Goal: Information Seeking & Learning: Learn about a topic

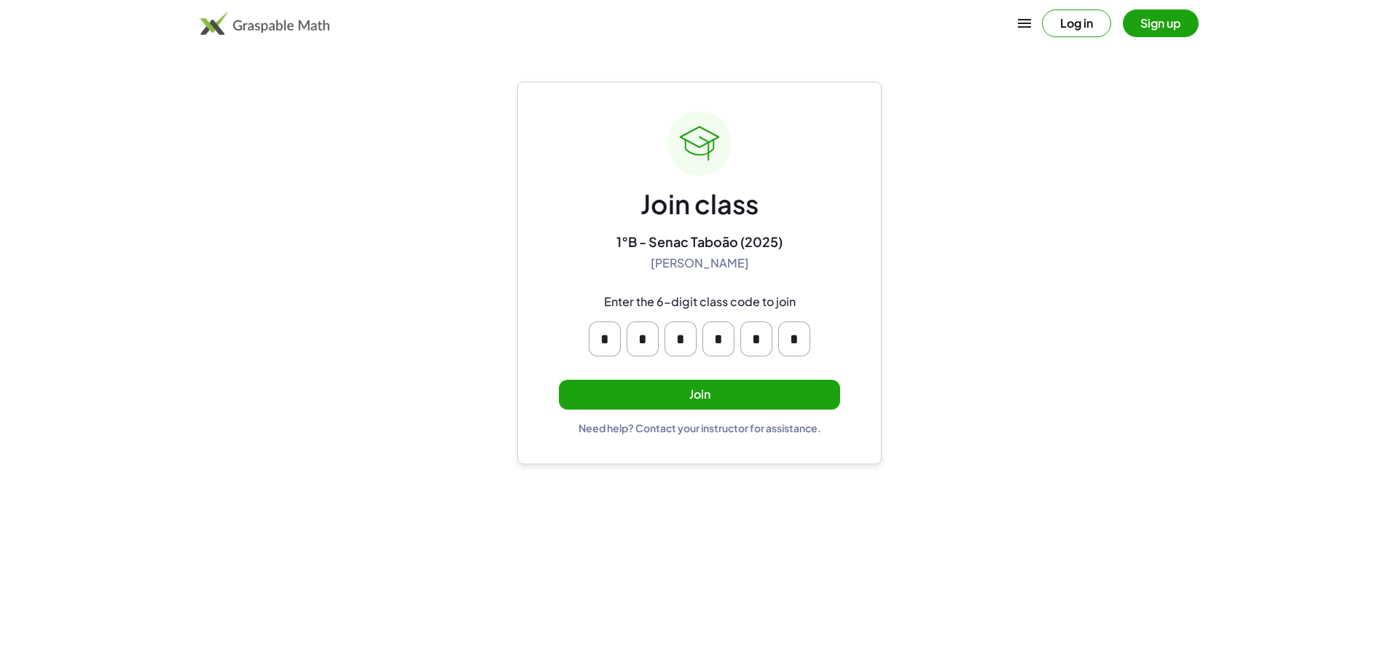
click at [752, 383] on button "Join" at bounding box center [699, 395] width 281 height 30
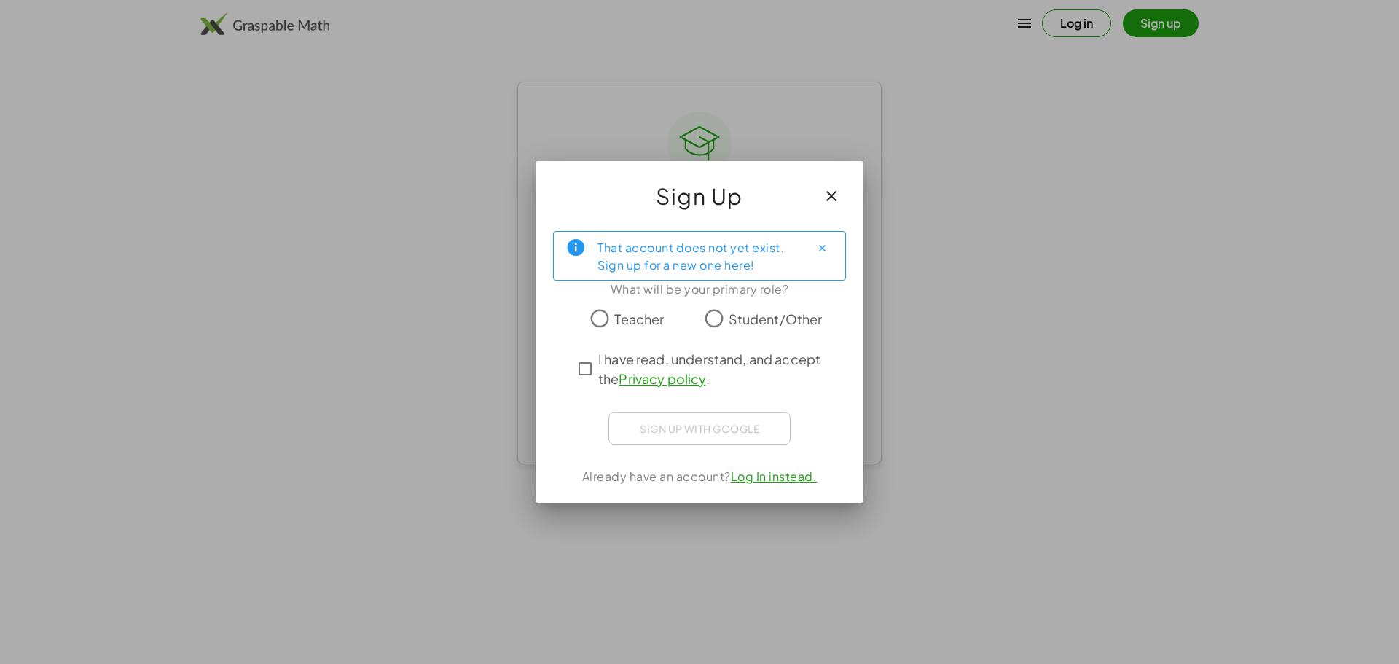
click at [545, 306] on div "That account does not yet exist. Sign up for a new one here! What will be your …" at bounding box center [700, 361] width 328 height 284
click at [568, 378] on div "That account does not yet exist. Sign up for a new one here! What will be your …" at bounding box center [700, 361] width 328 height 284
click at [614, 412] on iframe at bounding box center [700, 428] width 198 height 32
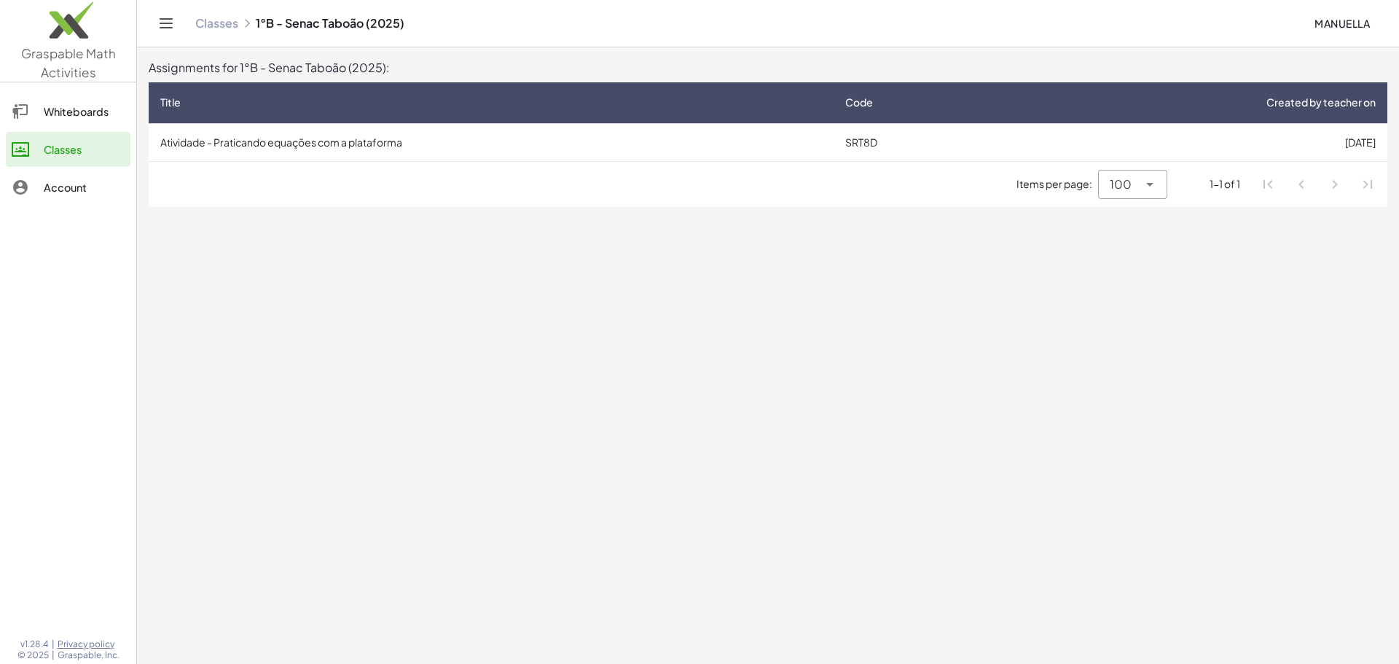
drag, startPoint x: 451, startPoint y: 165, endPoint x: 785, endPoint y: 222, distance: 338.6
click at [452, 165] on div "Items per page: 100 *** 1-1 of 1" at bounding box center [768, 184] width 1239 height 45
drag, startPoint x: 946, startPoint y: 216, endPoint x: 1130, endPoint y: 215, distance: 183.7
click at [990, 216] on main "Assignments for 1°B - Senac Taboão (2025): Title Code Created by teacher on Ati…" at bounding box center [768, 332] width 1262 height 664
drag, startPoint x: 1130, startPoint y: 215, endPoint x: 1205, endPoint y: 184, distance: 81.3
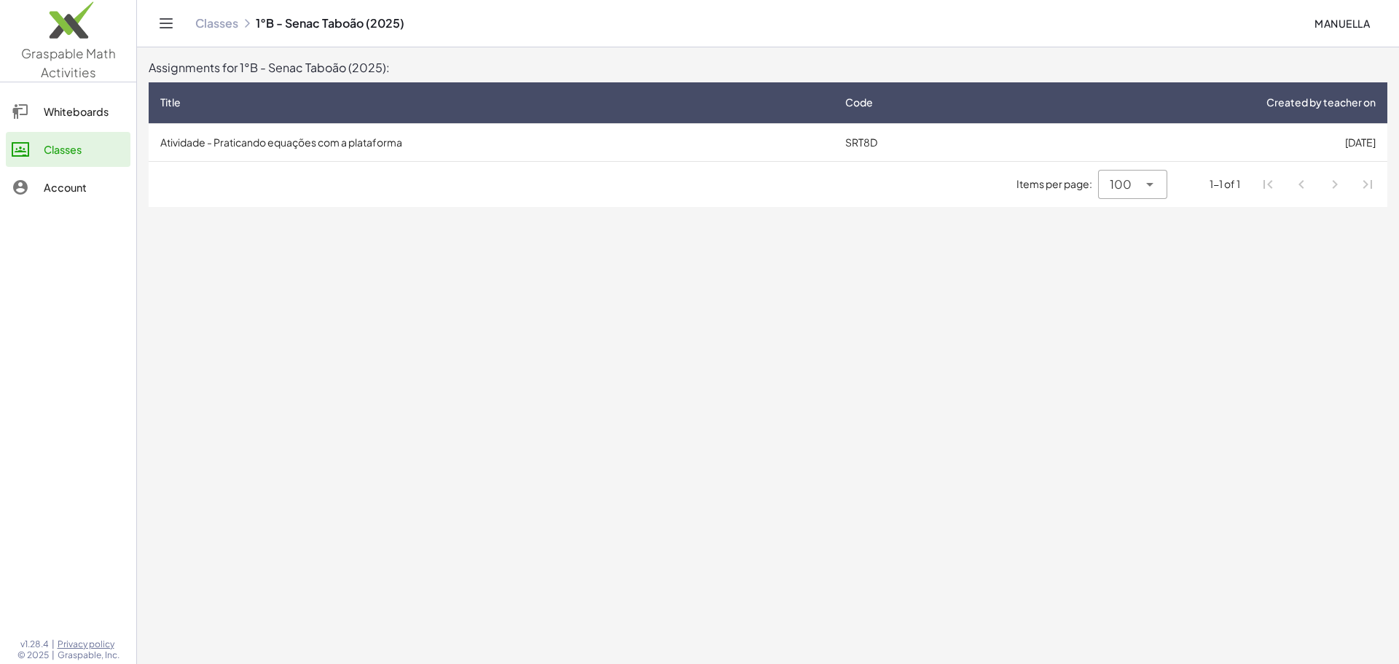
click at [1135, 211] on main "Assignments for 1°B - Senac Taboão (2025): Title Code Created by teacher on Ati…" at bounding box center [768, 332] width 1262 height 664
drag, startPoint x: 1224, startPoint y: 177, endPoint x: 1216, endPoint y: 192, distance: 17.6
click at [1227, 179] on div "1-1 of 1" at bounding box center [1225, 183] width 31 height 15
click at [1149, 179] on icon at bounding box center [1149, 184] width 17 height 17
click at [1154, 215] on div "10" at bounding box center [1133, 222] width 45 height 17
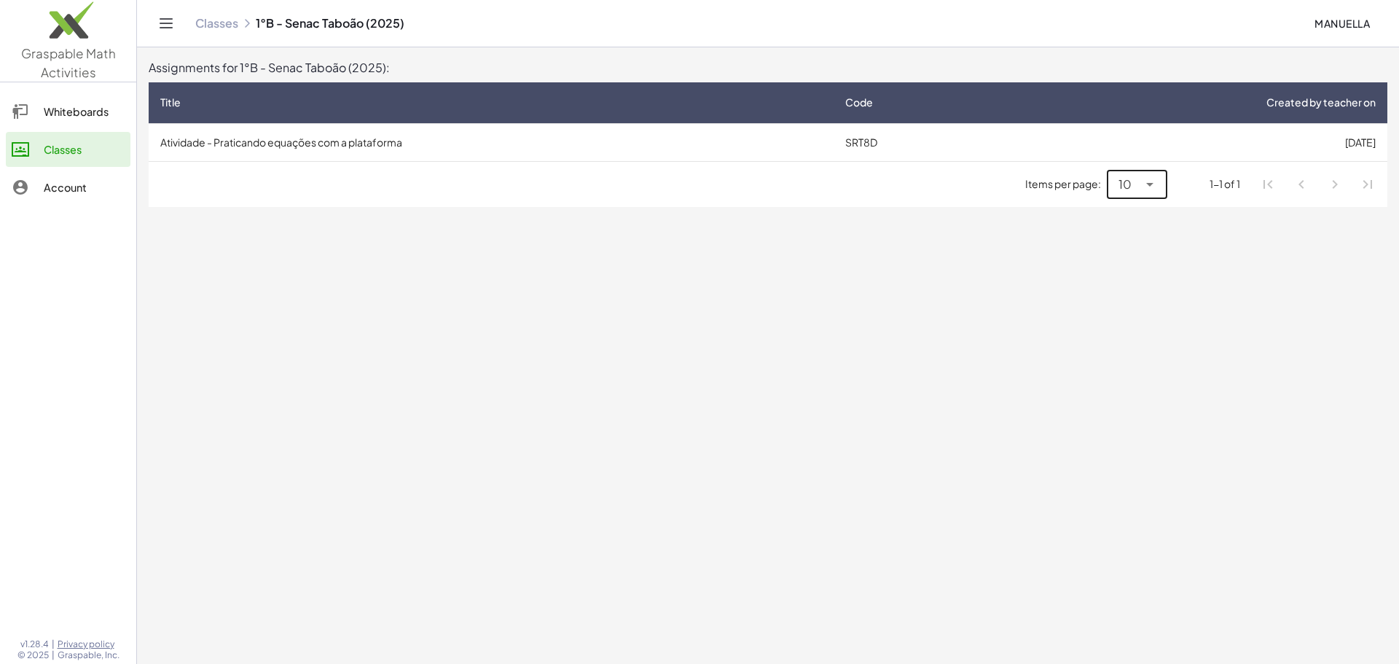
click at [1138, 163] on div "Items per page: 10 ** 1-1 of 1" at bounding box center [768, 184] width 1239 height 45
click at [1122, 180] on span "10" at bounding box center [1125, 184] width 13 height 17
drag, startPoint x: 1137, startPoint y: 261, endPoint x: 1093, endPoint y: 255, distance: 44.1
click at [1126, 264] on div "100" at bounding box center [1137, 257] width 36 height 17
type input "***"
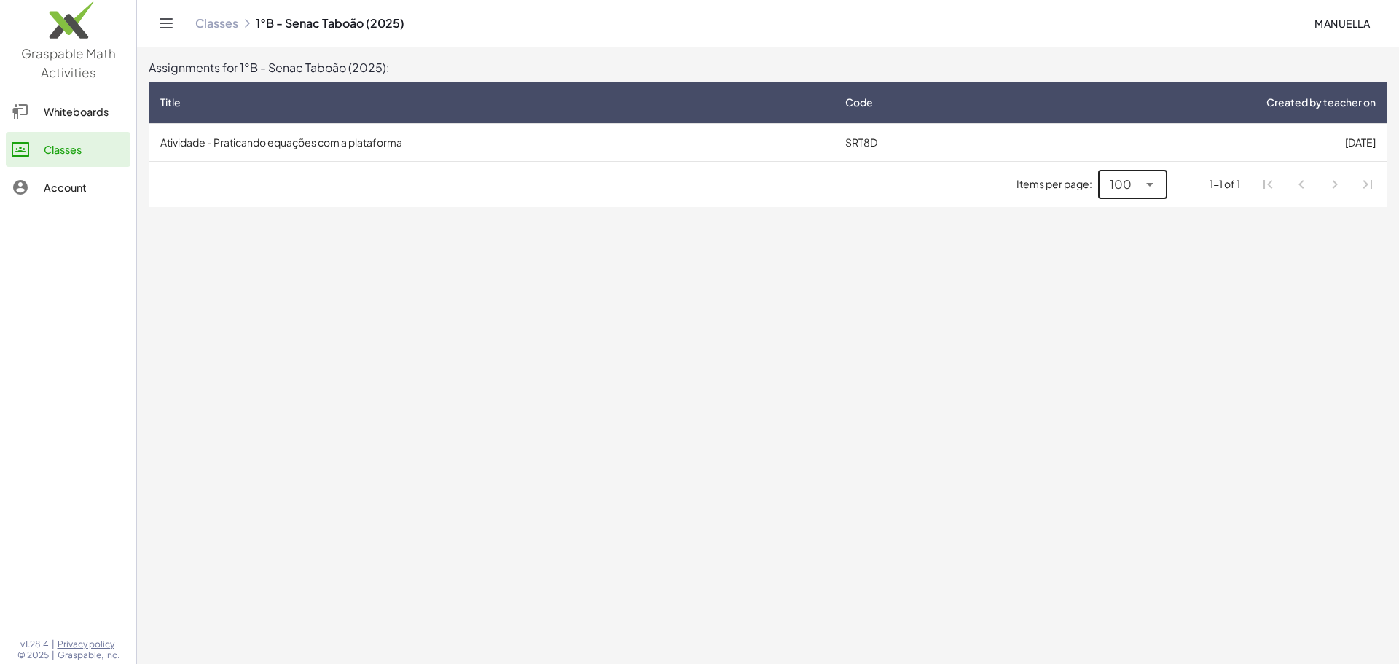
click at [355, 129] on td "Atividade - Praticando equações com a plataforma" at bounding box center [491, 142] width 685 height 38
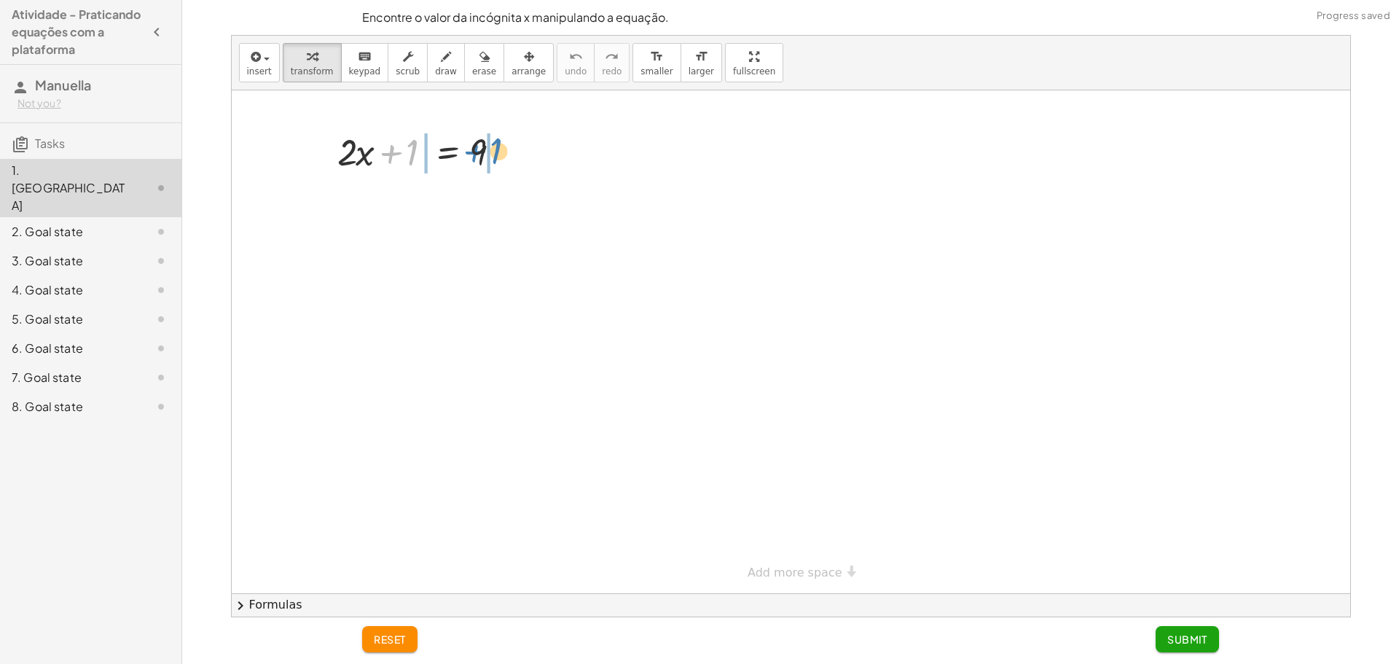
drag, startPoint x: 412, startPoint y: 155, endPoint x: 496, endPoint y: 153, distance: 83.8
click at [496, 153] on div at bounding box center [425, 151] width 190 height 50
drag, startPoint x: 361, startPoint y: 181, endPoint x: 372, endPoint y: 195, distance: 17.2
click at [365, 187] on div at bounding box center [425, 201] width 292 height 50
drag, startPoint x: 410, startPoint y: 150, endPoint x: 477, endPoint y: 144, distance: 67.4
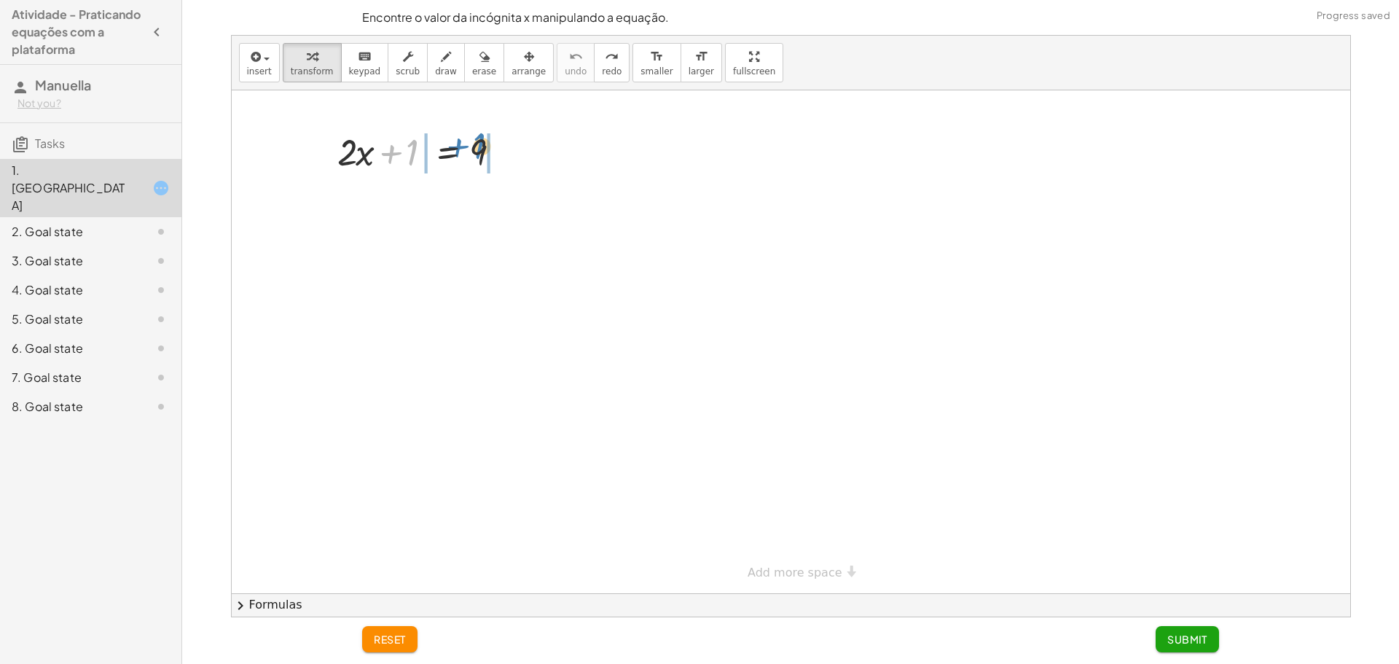
click at [477, 144] on div at bounding box center [425, 151] width 190 height 50
drag, startPoint x: 477, startPoint y: 197, endPoint x: 490, endPoint y: 198, distance: 12.5
click at [490, 198] on div at bounding box center [425, 201] width 292 height 50
drag, startPoint x: 520, startPoint y: 198, endPoint x: 485, endPoint y: 198, distance: 35.0
click at [485, 198] on div at bounding box center [425, 201] width 292 height 50
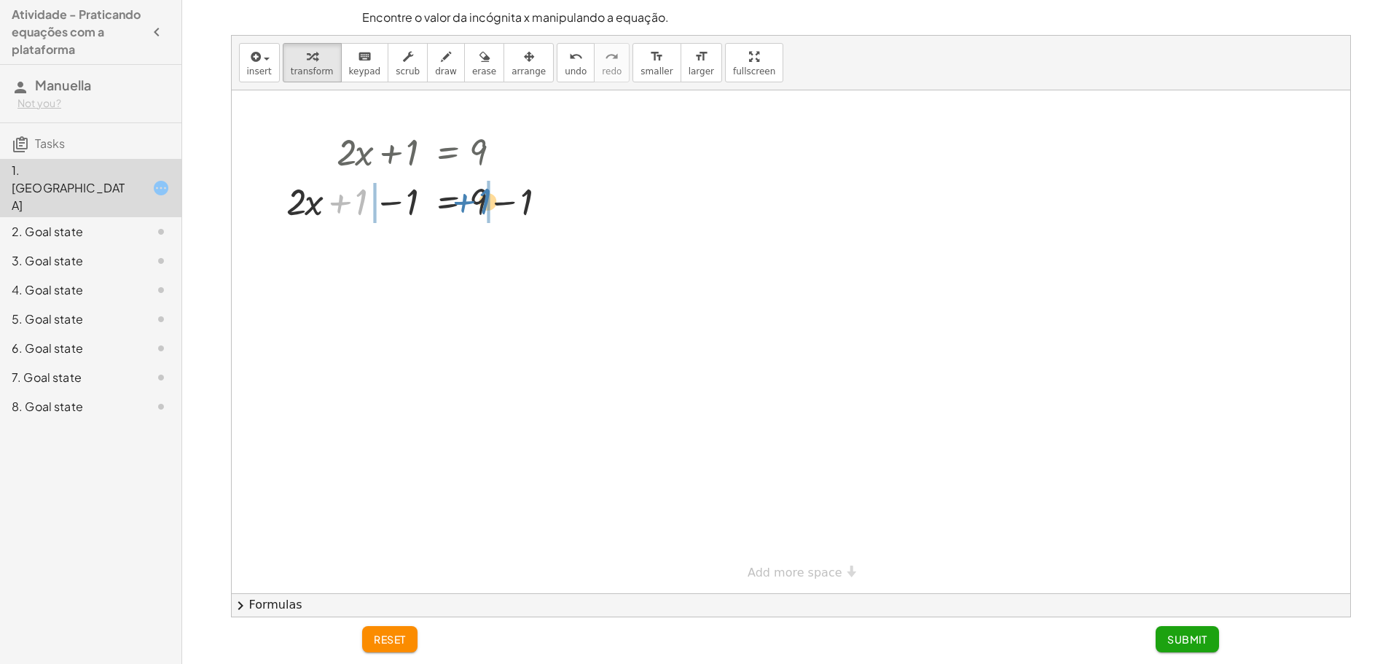
drag, startPoint x: 353, startPoint y: 200, endPoint x: 475, endPoint y: 198, distance: 122.5
click at [475, 198] on div at bounding box center [425, 201] width 292 height 50
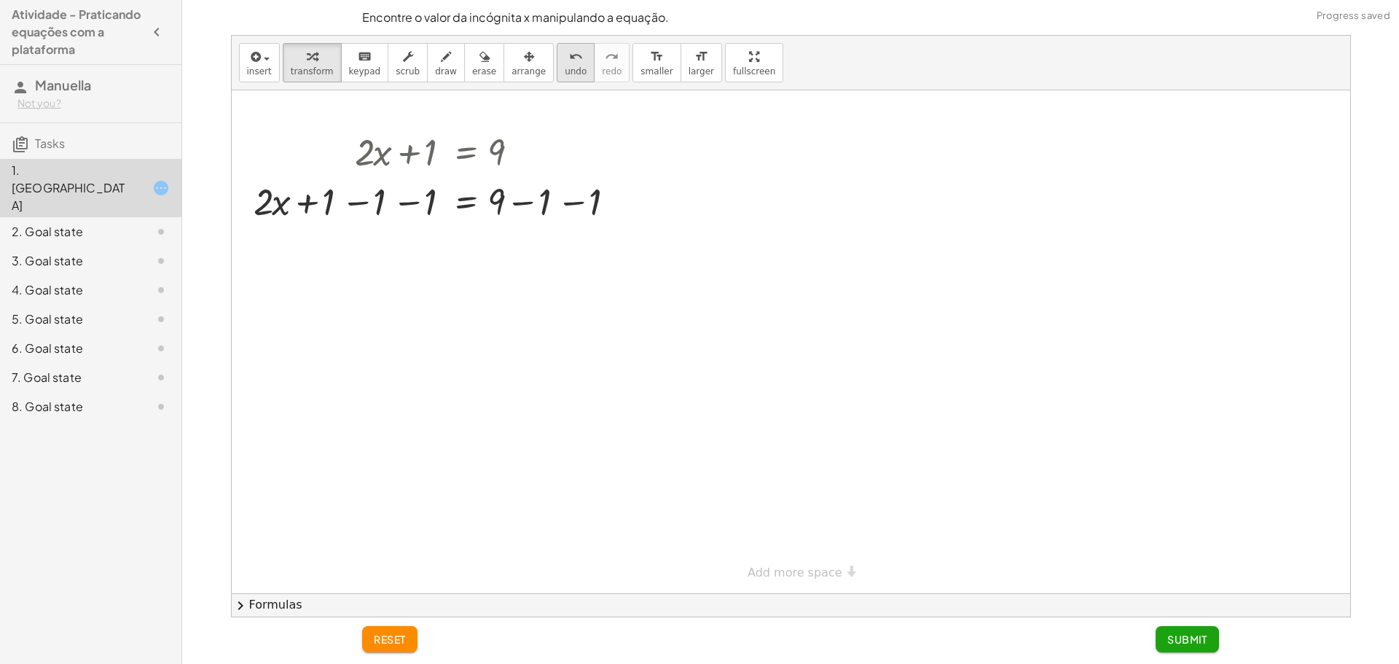
click at [565, 59] on div "undo" at bounding box center [576, 55] width 22 height 17
drag, startPoint x: 333, startPoint y: 206, endPoint x: 324, endPoint y: 255, distance: 50.5
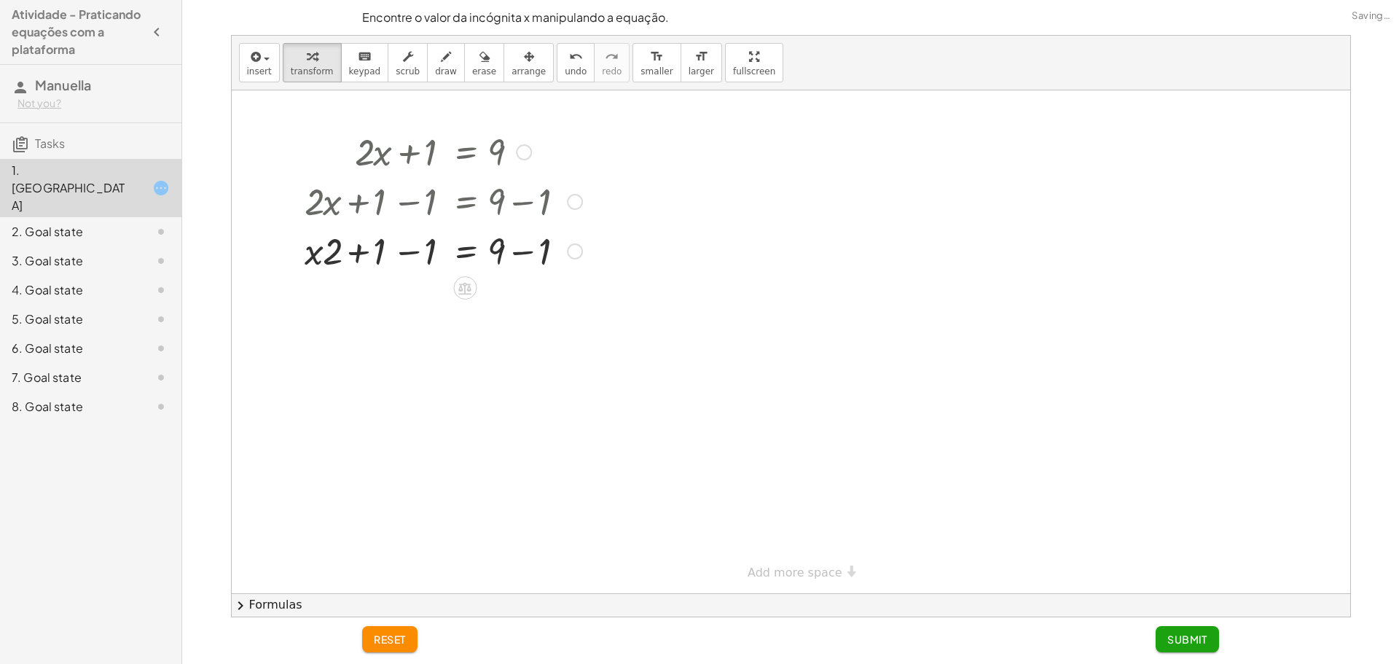
drag, startPoint x: 330, startPoint y: 203, endPoint x: 338, endPoint y: 255, distance: 52.4
click at [465, 152] on div "+ · 2 · x + 1 = 9 + · 2 · x + 1 − 1 = + 9 − 1 + · 2 · x + 1 − 1 = + 9 − 1" at bounding box center [465, 152] width 0 height 0
click at [557, 65] on button "undo undo" at bounding box center [576, 62] width 38 height 39
drag, startPoint x: 361, startPoint y: 204, endPoint x: 379, endPoint y: 203, distance: 17.6
click at [367, 204] on div at bounding box center [443, 201] width 292 height 50
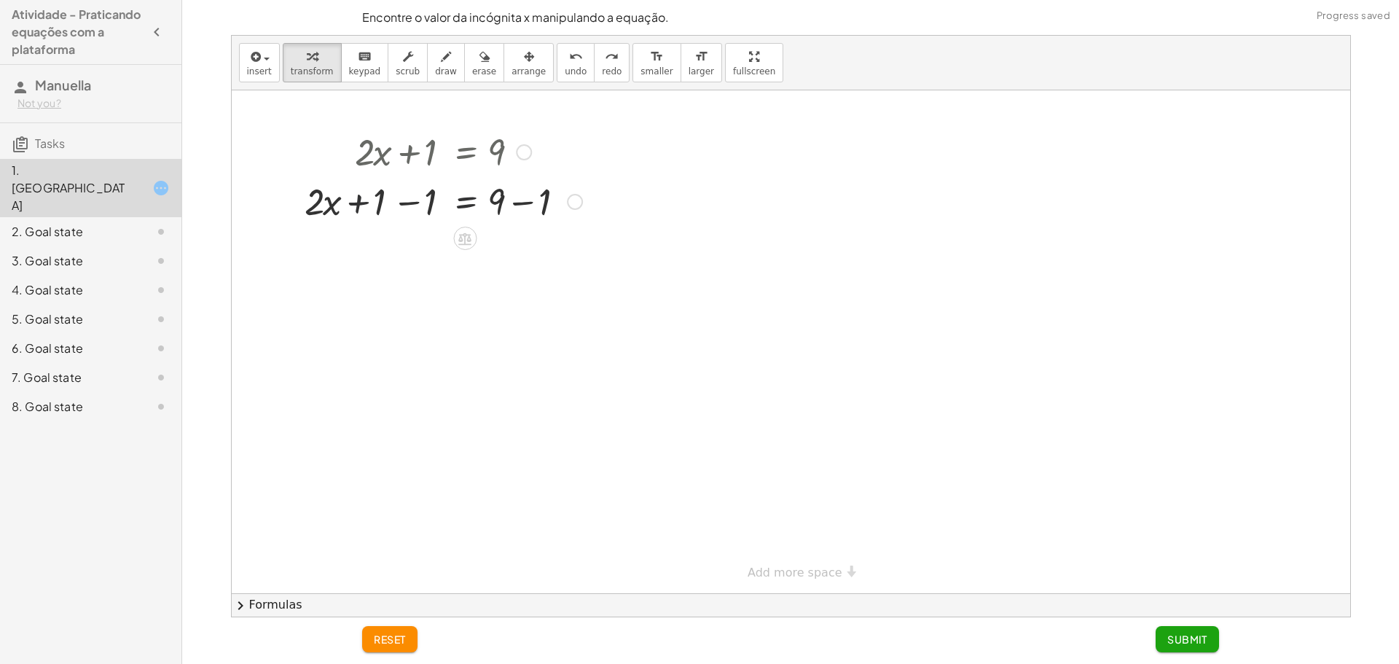
click at [487, 198] on div at bounding box center [443, 201] width 292 height 50
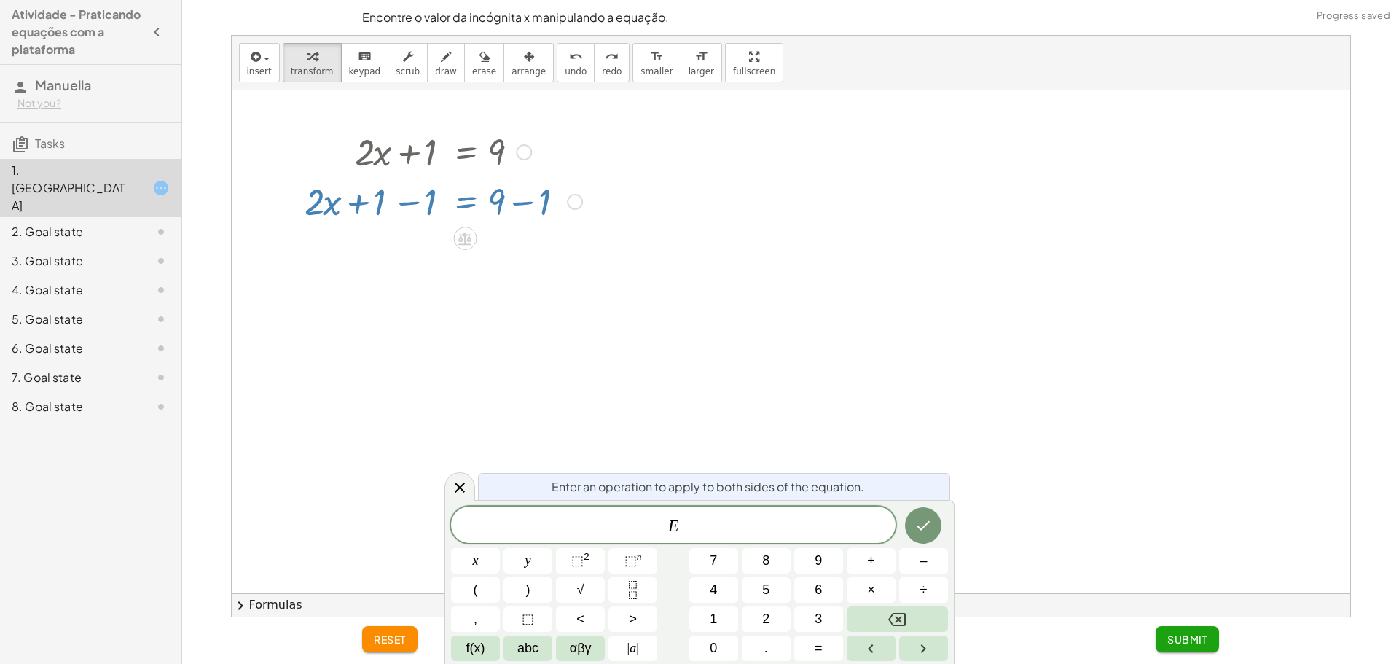
click at [507, 198] on div at bounding box center [443, 201] width 292 height 50
click at [449, 228] on div "+ · 2 · x + 1 = 9 + · 2 · x + 1 − 1 = + 9 − 1" at bounding box center [791, 341] width 1119 height 503
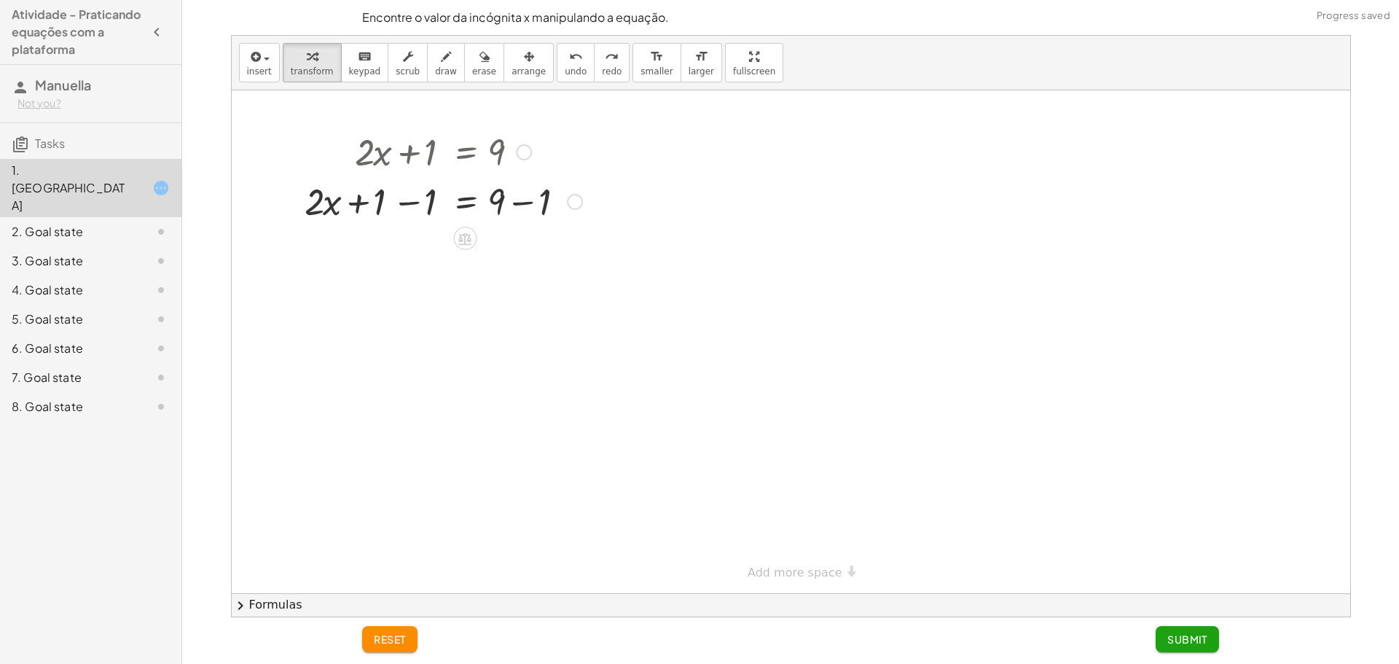
click at [435, 194] on div at bounding box center [443, 201] width 292 height 50
click at [506, 246] on div at bounding box center [443, 250] width 292 height 50
drag, startPoint x: 412, startPoint y: 302, endPoint x: 501, endPoint y: 336, distance: 95.0
click at [425, 383] on div at bounding box center [443, 360] width 292 height 73
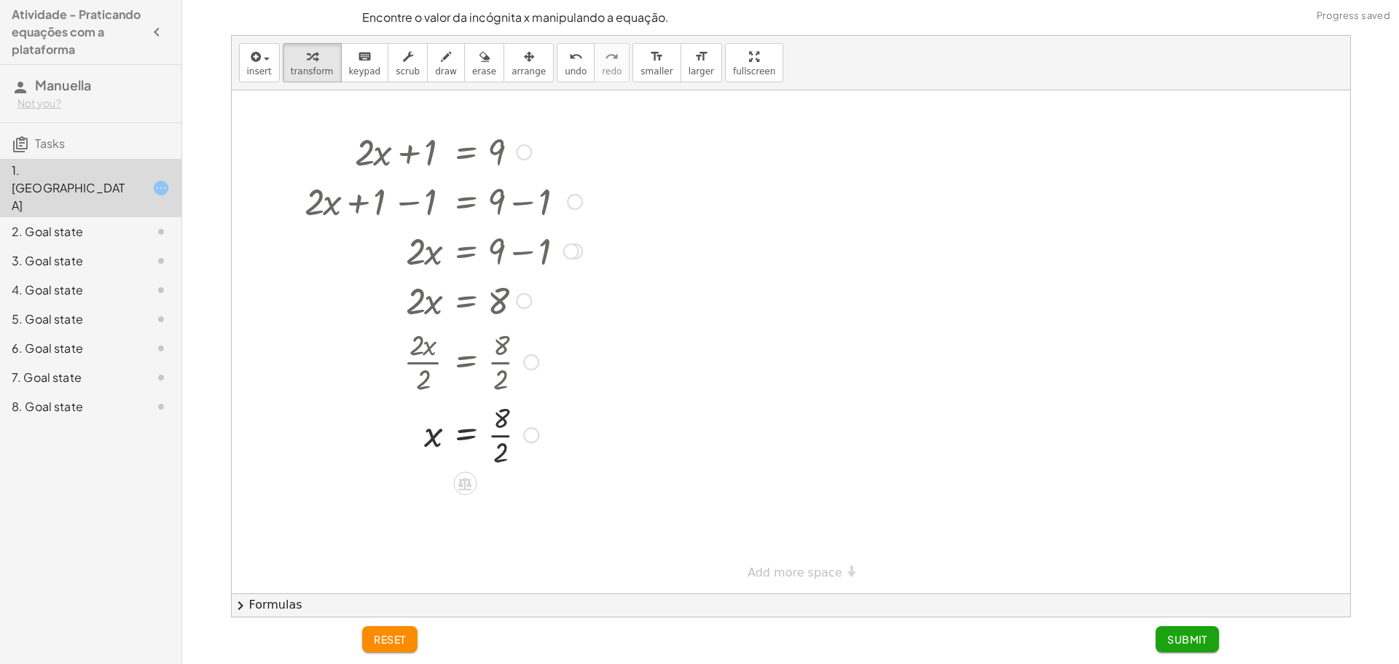
click at [507, 412] on div at bounding box center [443, 433] width 292 height 73
click at [501, 461] on div at bounding box center [443, 433] width 292 height 73
click at [489, 442] on div at bounding box center [443, 434] width 292 height 48
click at [461, 441] on div at bounding box center [443, 434] width 292 height 48
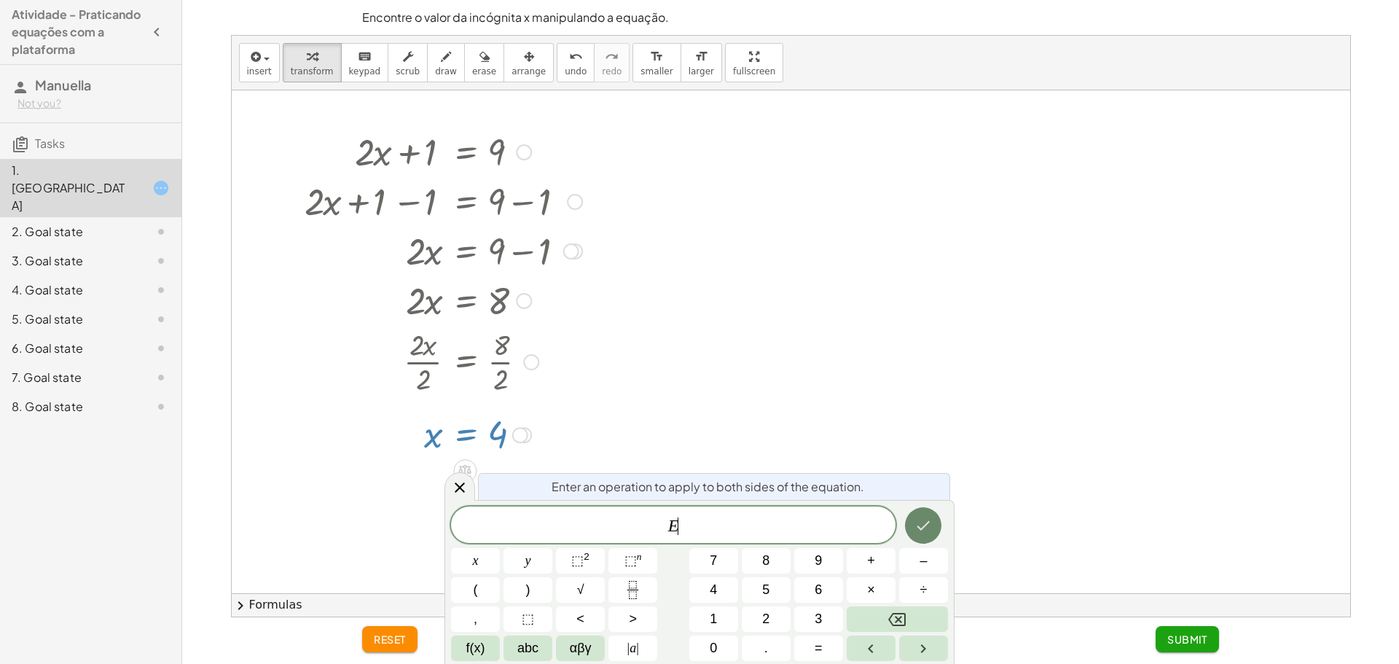
click at [918, 525] on icon "Done" at bounding box center [923, 525] width 17 height 17
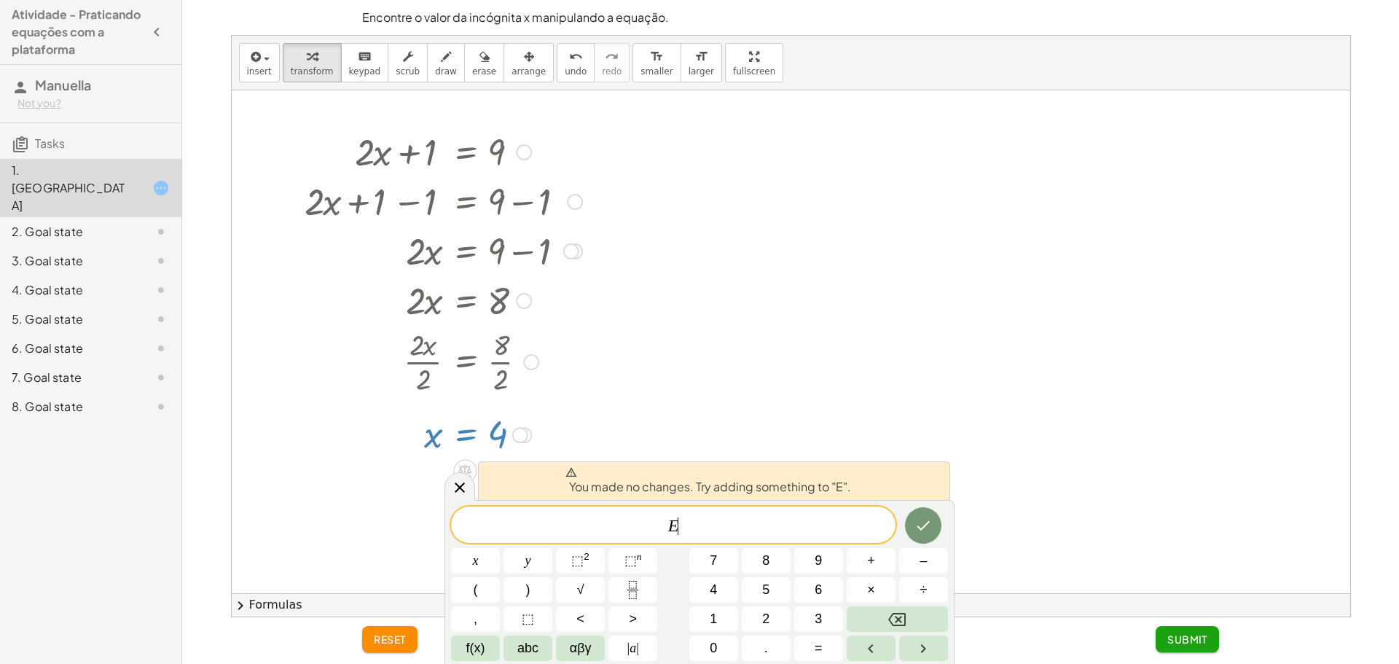
click at [934, 442] on div at bounding box center [791, 341] width 1119 height 503
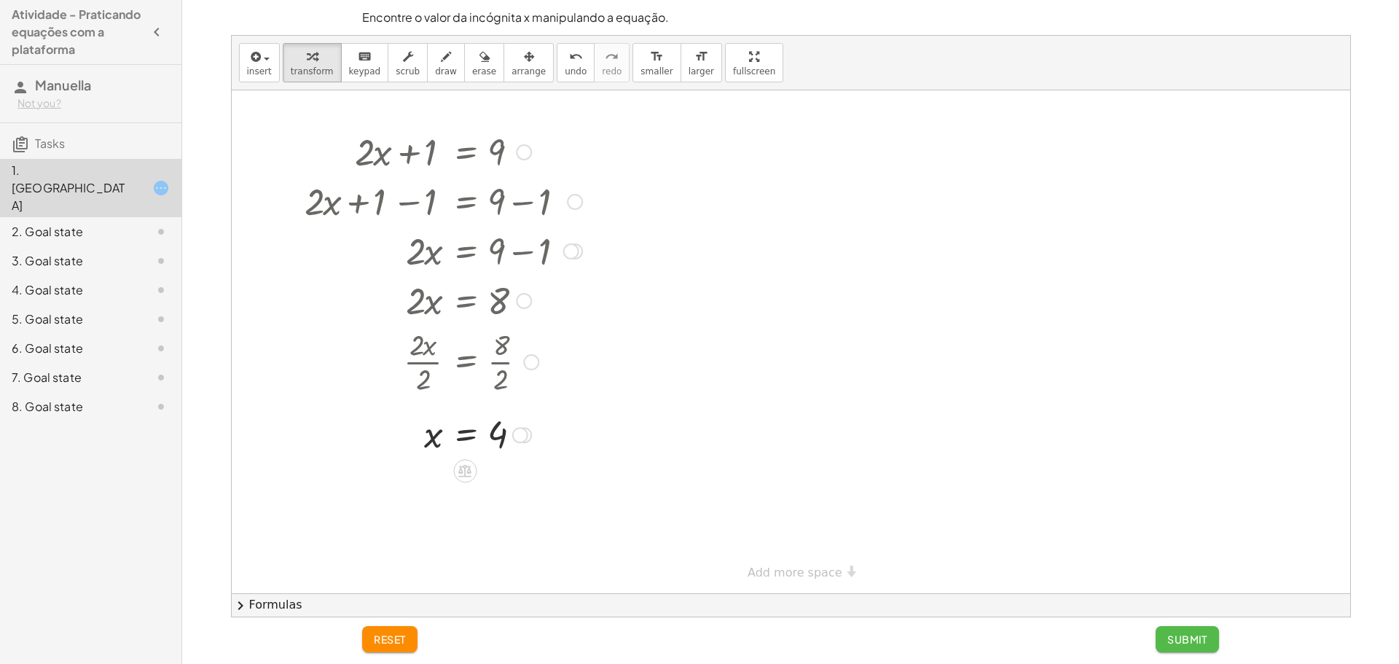
click at [1192, 633] on span "Submit" at bounding box center [1188, 639] width 40 height 13
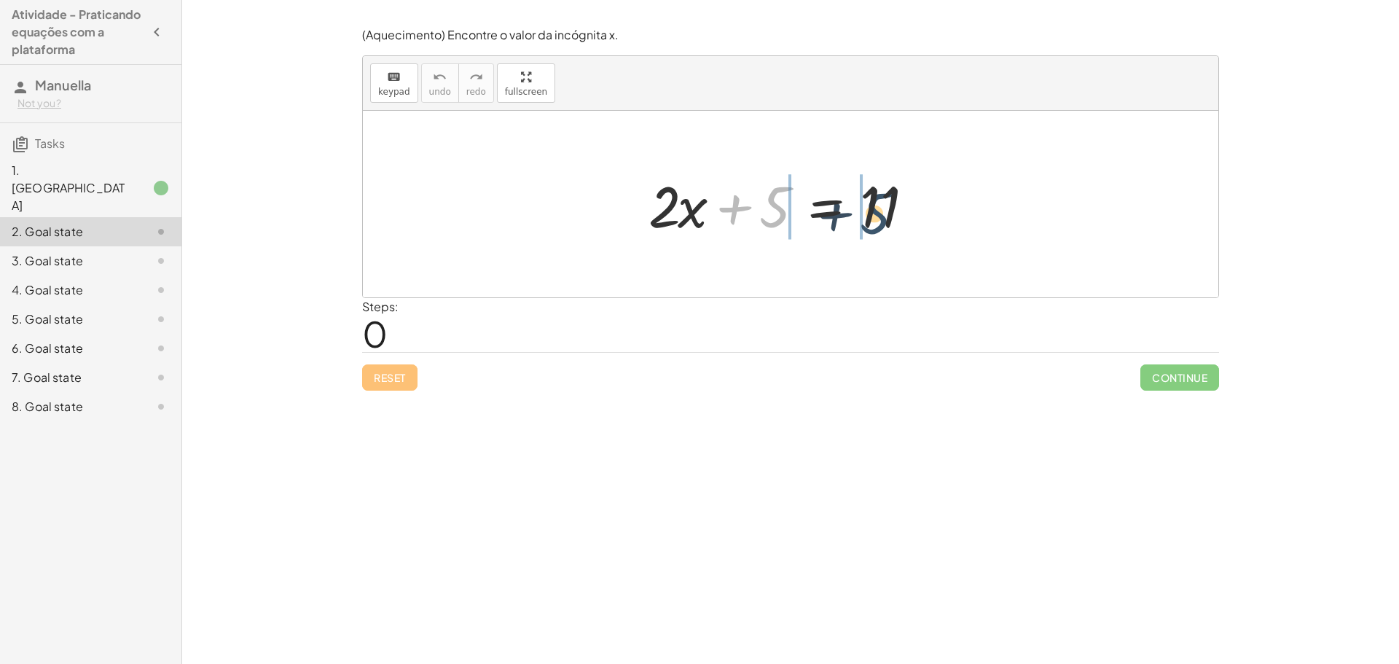
drag, startPoint x: 778, startPoint y: 214, endPoint x: 899, endPoint y: 219, distance: 121.8
click at [899, 219] on div at bounding box center [796, 204] width 310 height 75
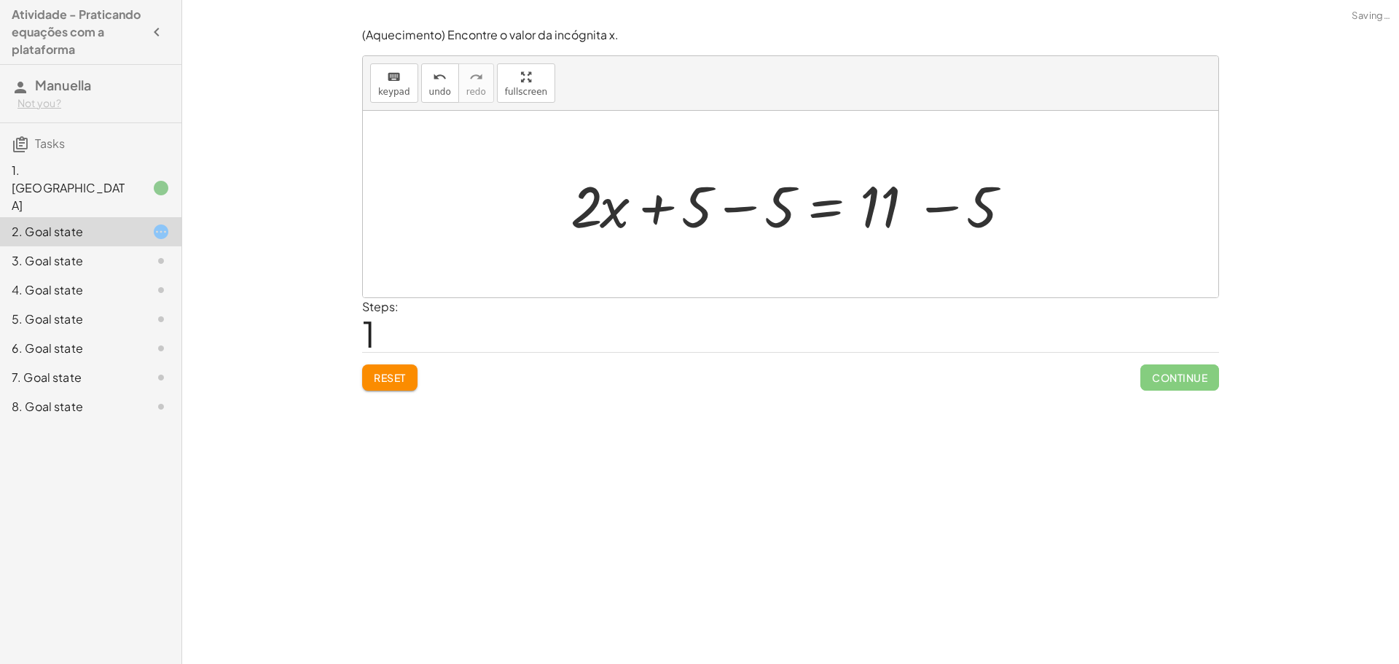
click at [883, 195] on div at bounding box center [796, 204] width 473 height 75
click at [888, 203] on div at bounding box center [796, 204] width 473 height 75
click at [887, 209] on div at bounding box center [796, 204] width 473 height 75
click at [662, 204] on div at bounding box center [796, 204] width 473 height 75
click at [601, 209] on div at bounding box center [796, 204] width 473 height 75
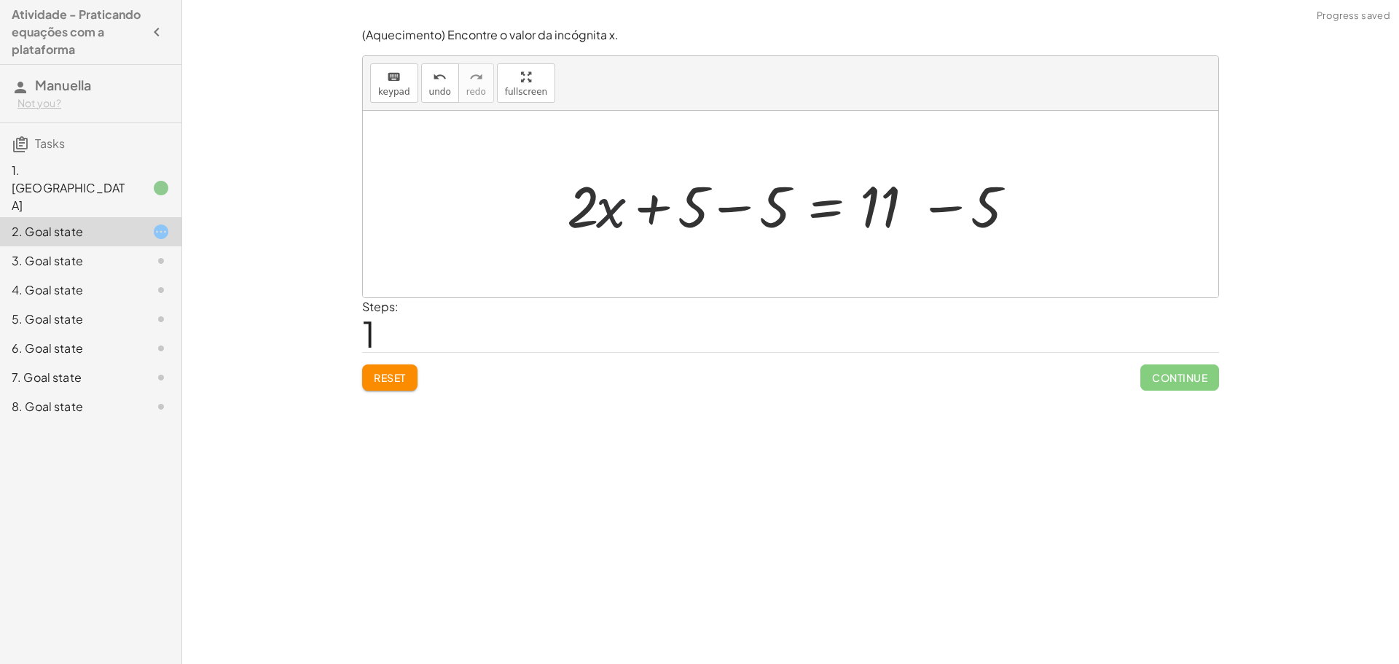
click at [596, 209] on div at bounding box center [796, 204] width 473 height 75
drag, startPoint x: 813, startPoint y: 215, endPoint x: 783, endPoint y: 216, distance: 29.9
click at [810, 216] on div at bounding box center [796, 204] width 473 height 75
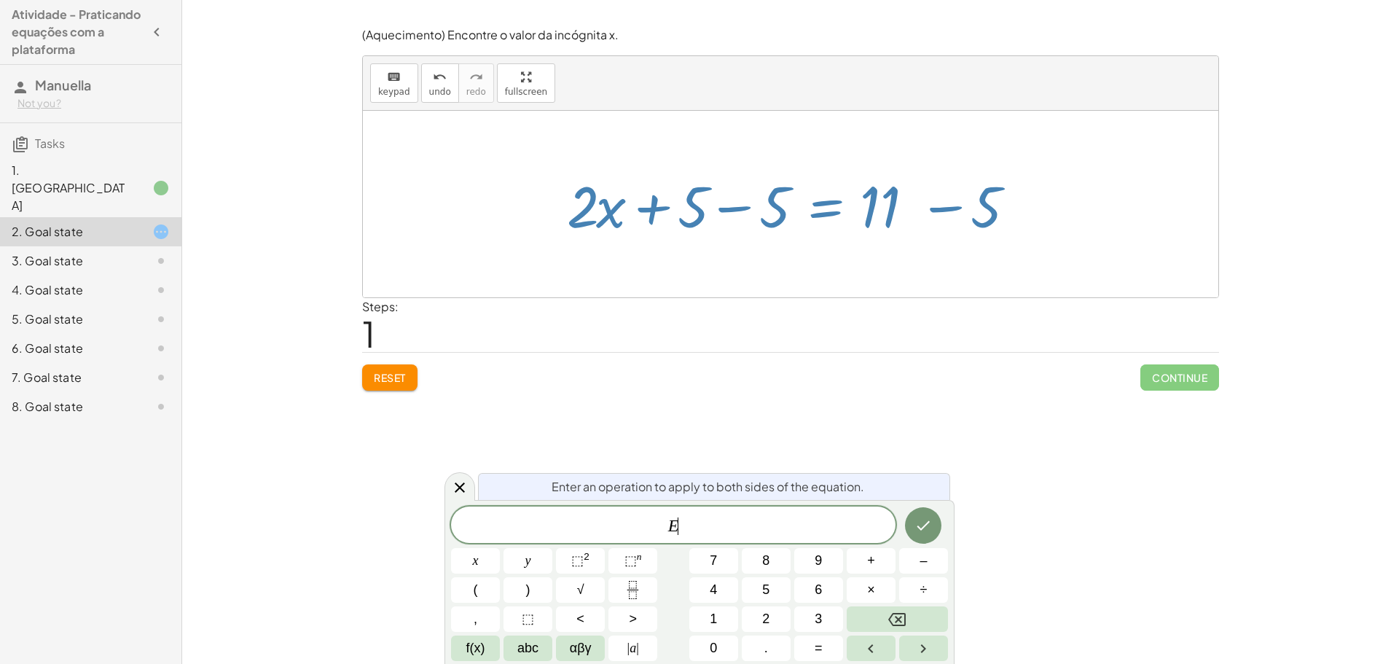
click at [774, 216] on div at bounding box center [796, 204] width 473 height 75
drag, startPoint x: 832, startPoint y: 280, endPoint x: 860, endPoint y: 375, distance: 98.7
click at [832, 281] on div at bounding box center [791, 204] width 856 height 187
drag, startPoint x: 877, startPoint y: 419, endPoint x: 809, endPoint y: 420, distance: 67.8
click at [865, 421] on div "Encontre o valor da incógnita x manipulando a equação. insert select one: Math …" at bounding box center [790, 332] width 1217 height 664
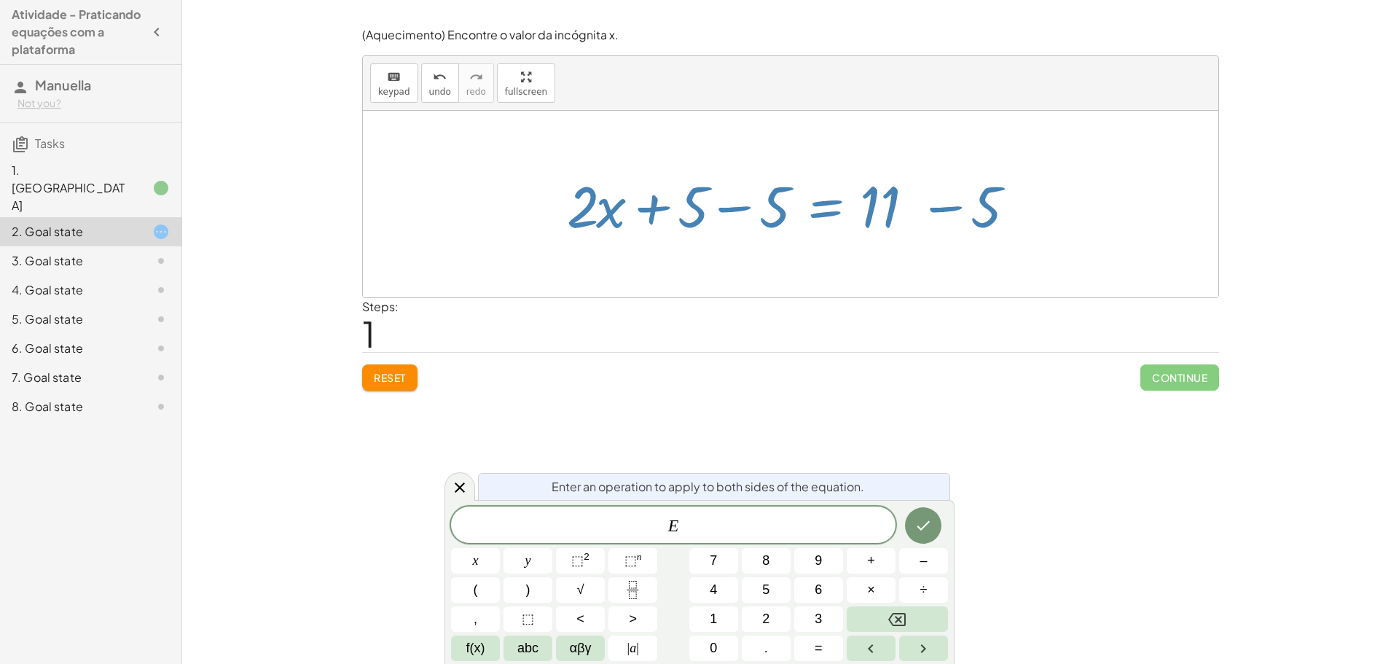
click at [487, 484] on div "Enter an operation to apply to both sides of the equation." at bounding box center [714, 486] width 472 height 27
click at [466, 484] on icon at bounding box center [459, 487] width 17 height 17
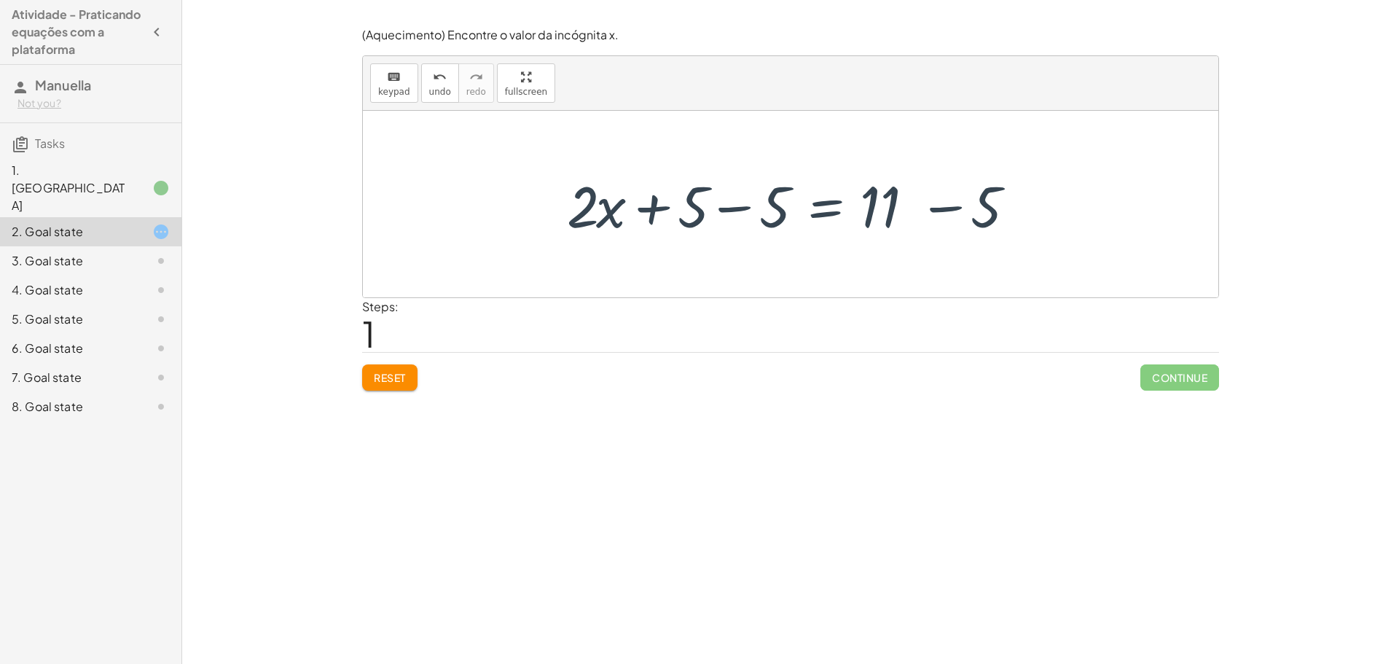
click at [755, 208] on div at bounding box center [796, 204] width 473 height 75
click at [775, 211] on div at bounding box center [878, 204] width 310 height 75
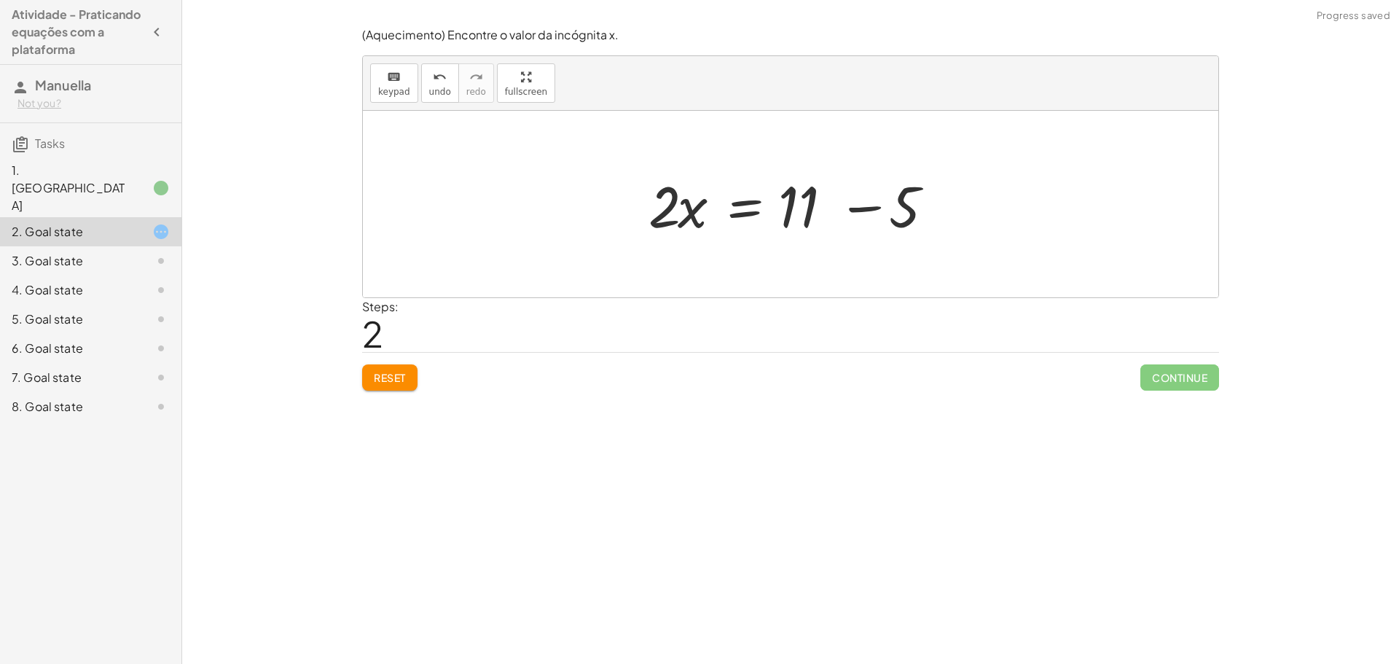
click at [920, 217] on div at bounding box center [796, 204] width 310 height 75
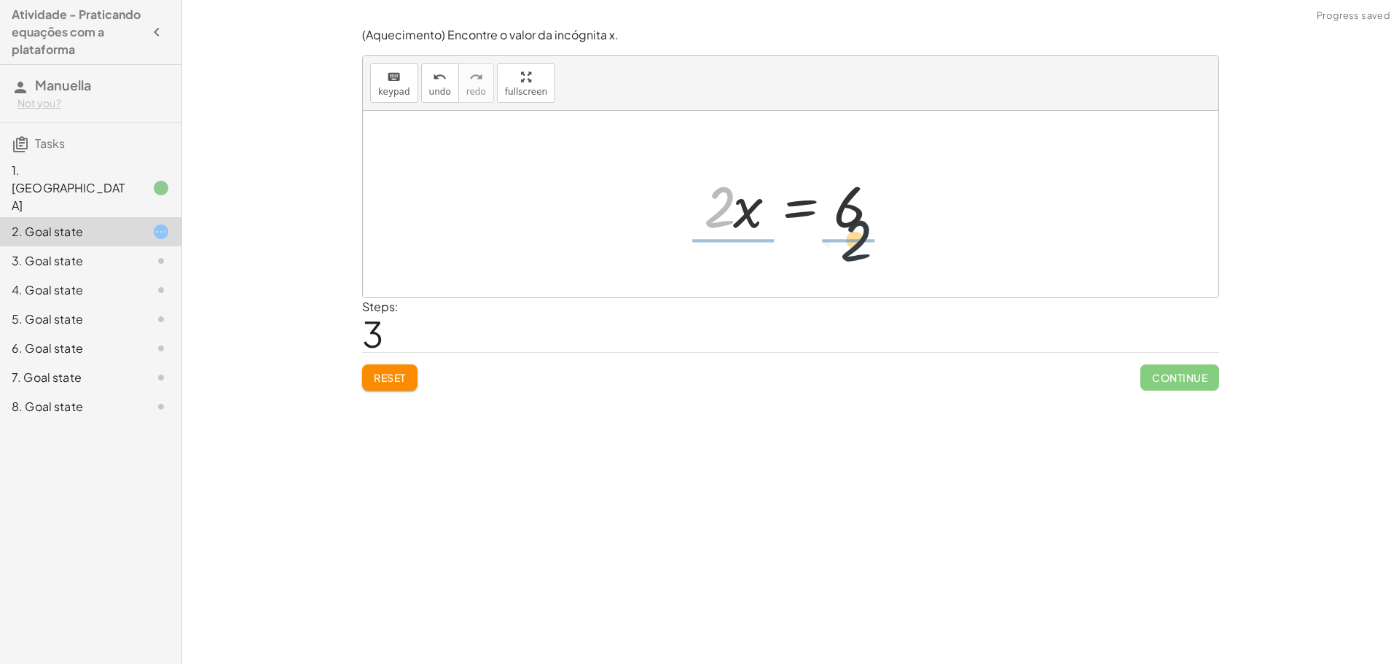
drag, startPoint x: 716, startPoint y: 219, endPoint x: 862, endPoint y: 257, distance: 150.6
click at [862, 257] on div "+ · 2 · x + 5 = 11 + · 2 · x + 5 − 5 = + 11 − 5 + · 2 · x + 0 = + 11 − 5 · 2 · …" at bounding box center [791, 204] width 856 height 187
click at [728, 233] on div at bounding box center [799, 204] width 215 height 112
click at [826, 228] on div at bounding box center [795, 204] width 181 height 112
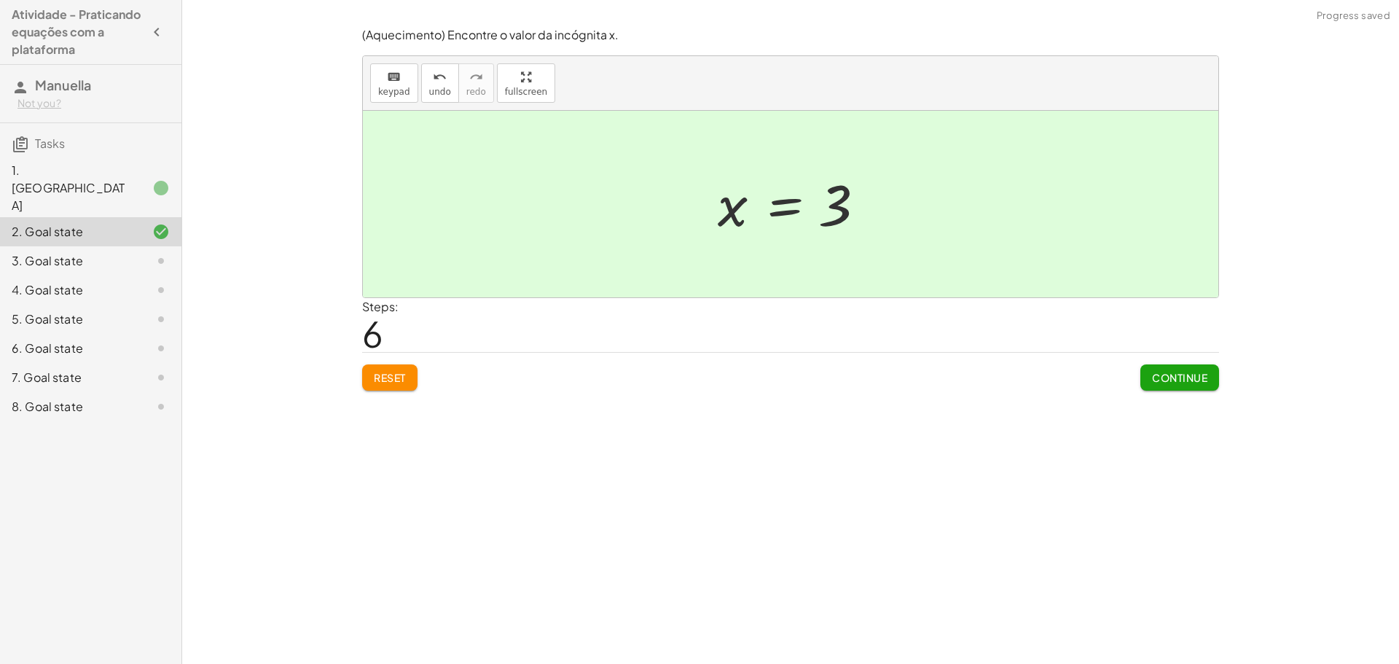
click at [1195, 380] on span "Continue" at bounding box center [1179, 377] width 55 height 13
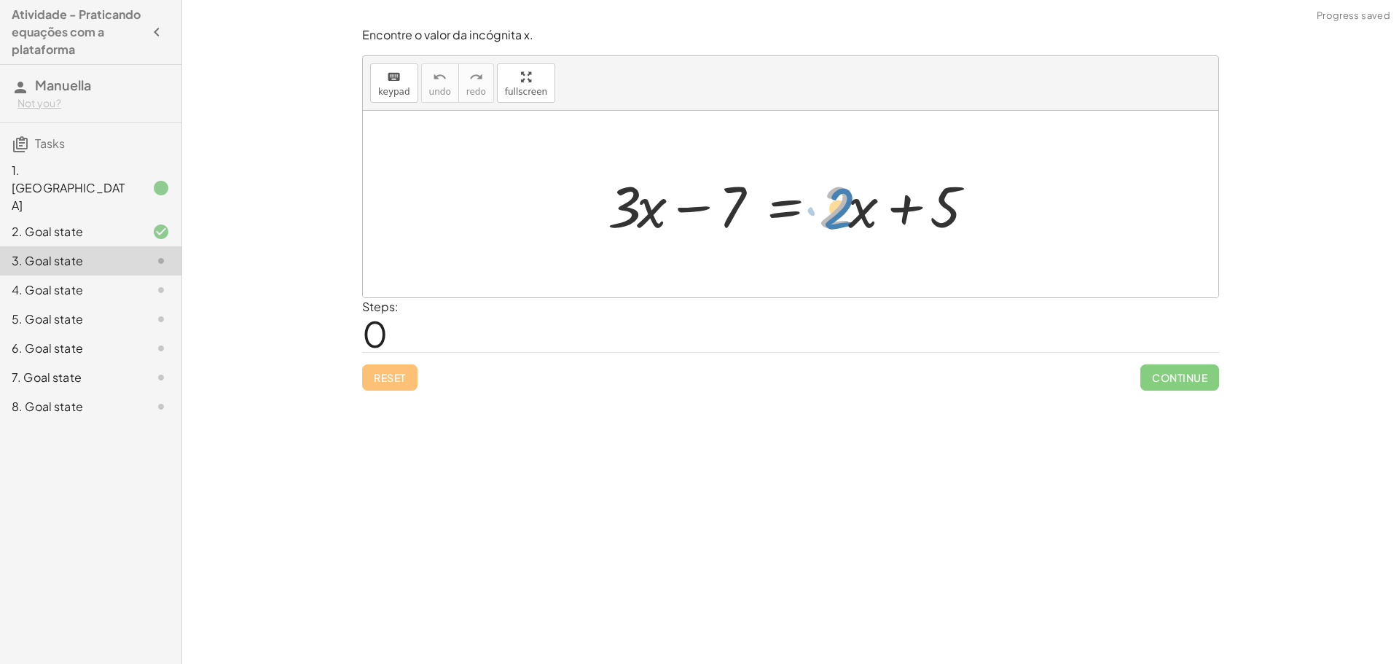
drag, startPoint x: 842, startPoint y: 203, endPoint x: 854, endPoint y: 203, distance: 12.4
click at [854, 203] on div at bounding box center [796, 204] width 391 height 75
click at [864, 215] on div at bounding box center [796, 204] width 391 height 75
drag, startPoint x: 735, startPoint y: 205, endPoint x: 960, endPoint y: 199, distance: 225.3
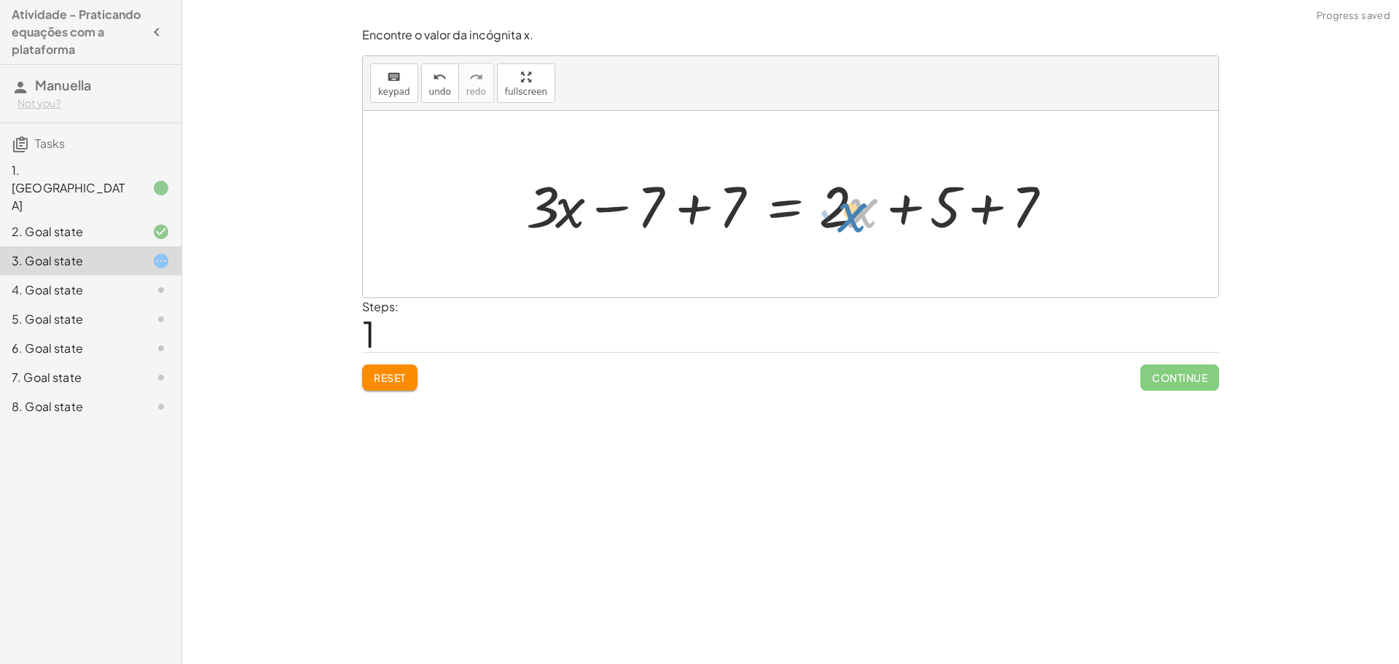
click at [853, 216] on div at bounding box center [796, 204] width 555 height 75
click at [701, 208] on div at bounding box center [796, 204] width 555 height 75
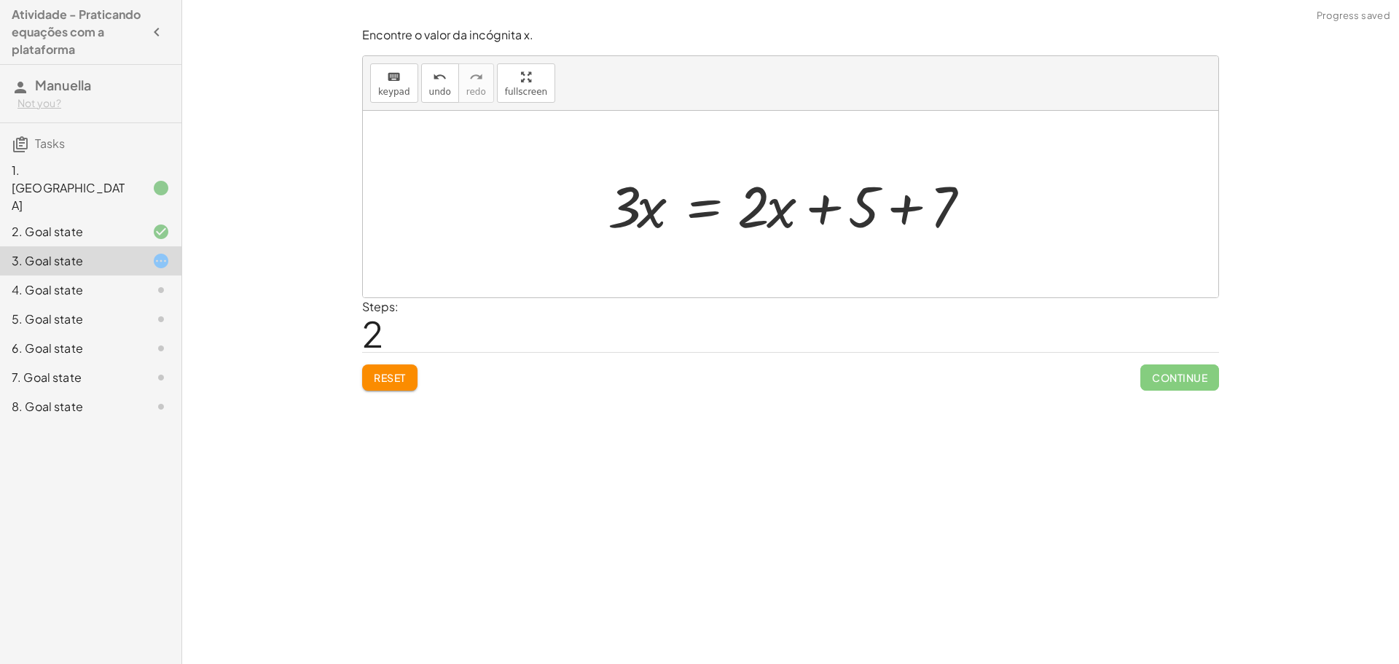
drag, startPoint x: 925, startPoint y: 200, endPoint x: 913, endPoint y: 205, distance: 12.5
click at [923, 200] on div at bounding box center [796, 204] width 391 height 75
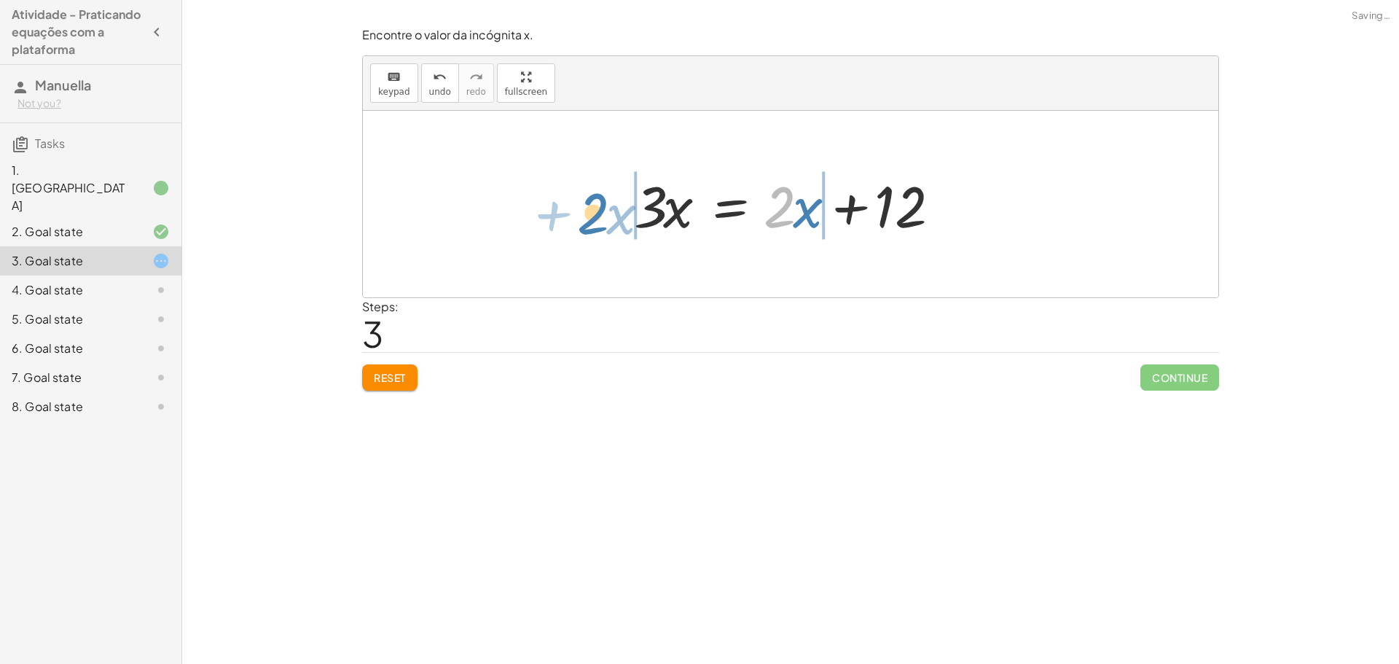
drag, startPoint x: 762, startPoint y: 214, endPoint x: 579, endPoint y: 216, distance: 183.7
click at [579, 216] on div "+ · 3 · x − 7 = + · 2 · x + 5 + · 3 · x − 7 + 7 = + · 2 · x + 5 + 7 + · 3 · x +…" at bounding box center [791, 204] width 856 height 187
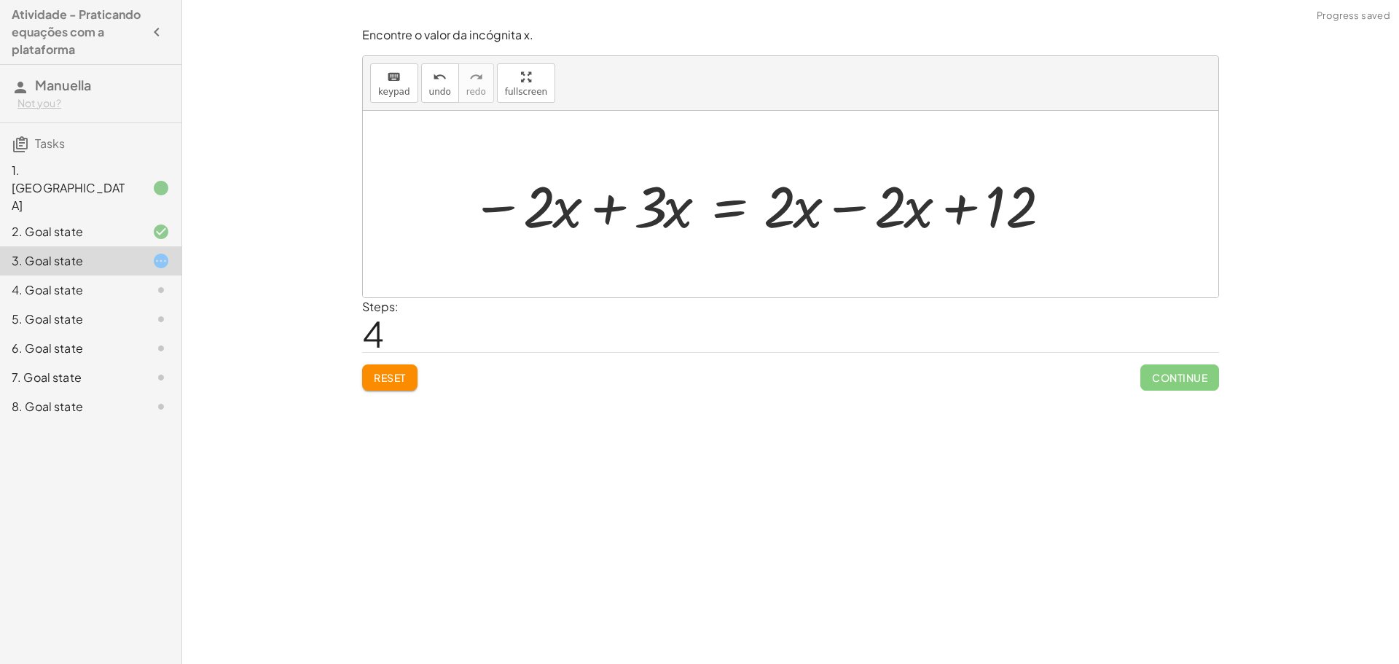
click at [896, 212] on div at bounding box center [765, 204] width 603 height 75
click at [838, 213] on div at bounding box center [765, 204] width 603 height 75
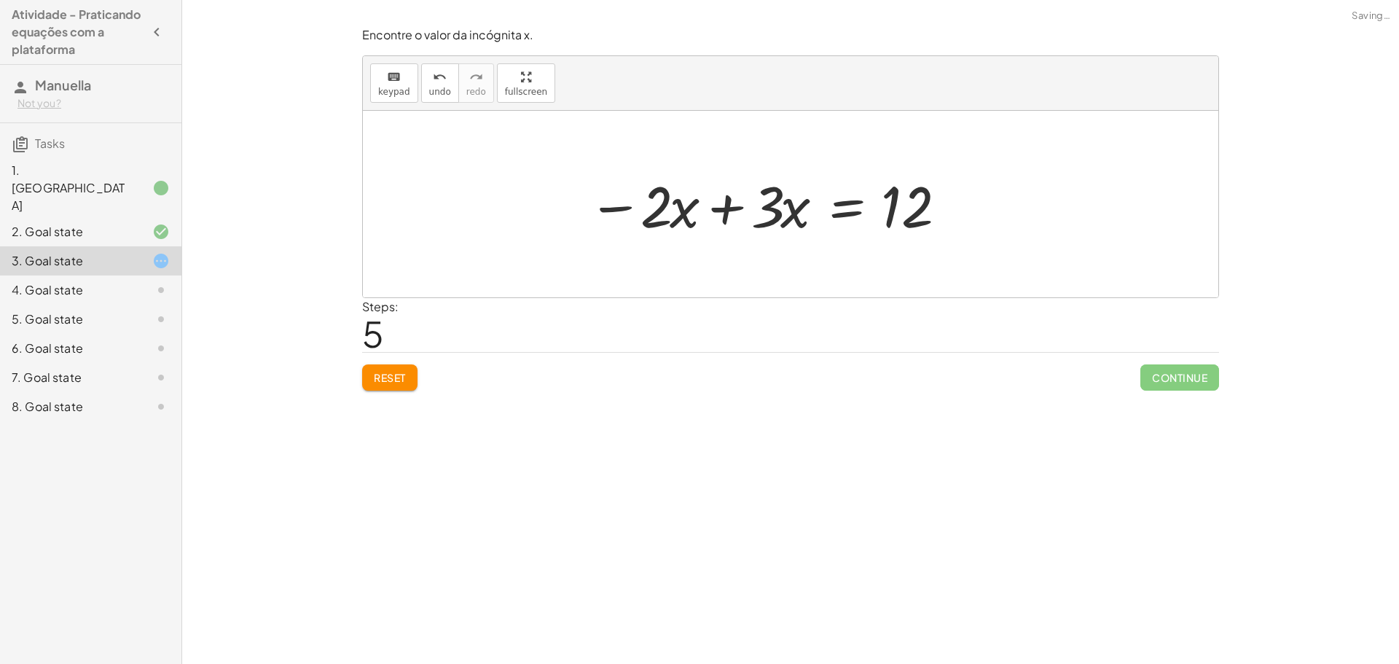
click at [607, 214] on div at bounding box center [772, 204] width 382 height 75
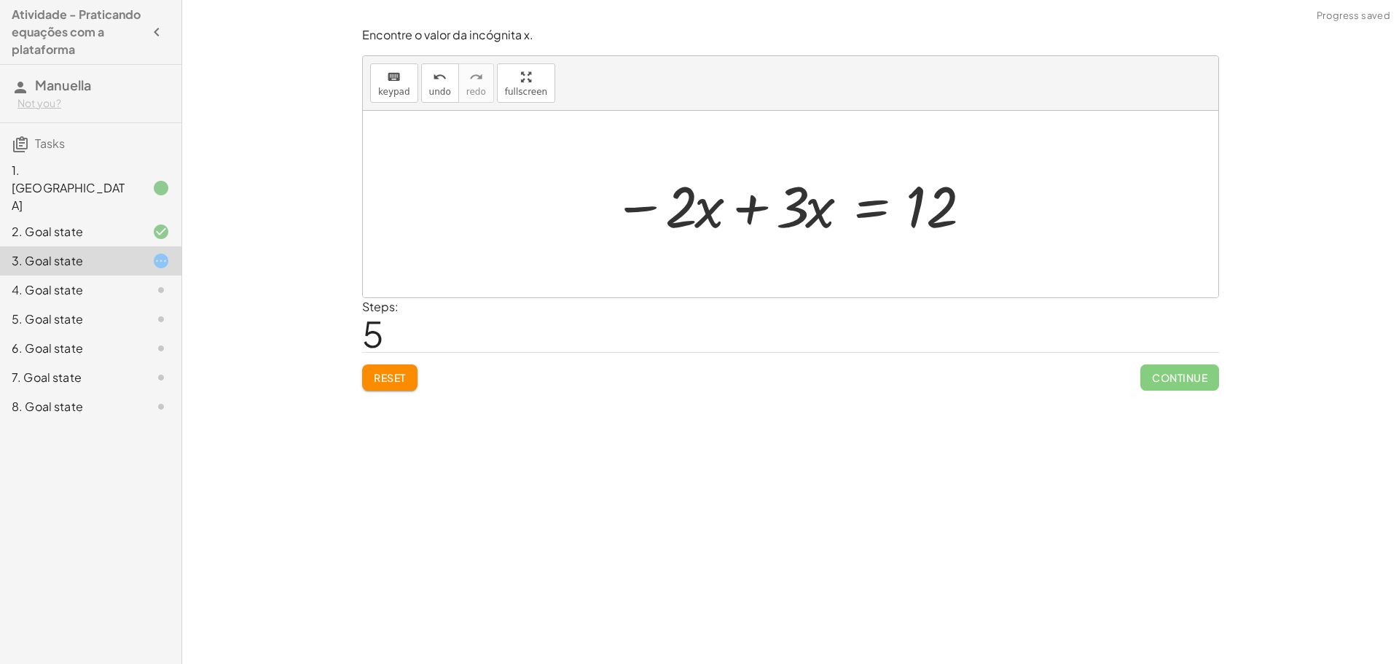
click at [741, 202] on div at bounding box center [797, 204] width 382 height 75
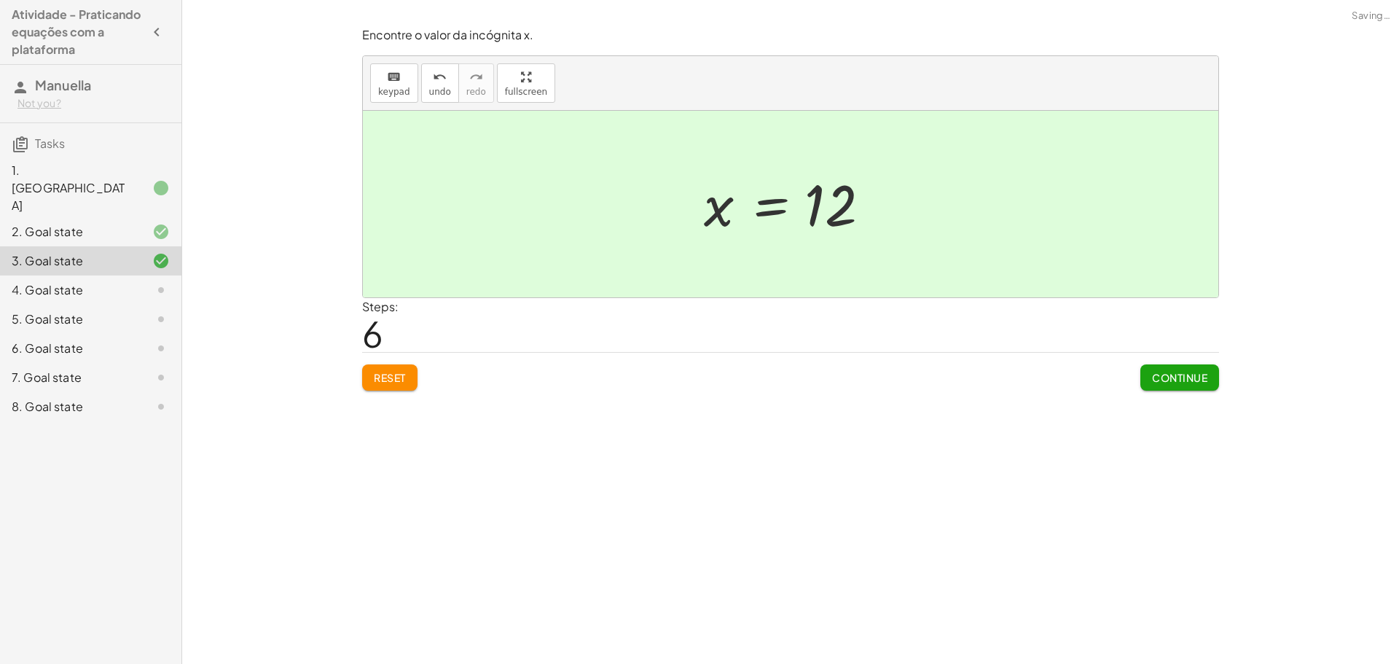
click at [1185, 374] on span "Continue" at bounding box center [1179, 377] width 55 height 13
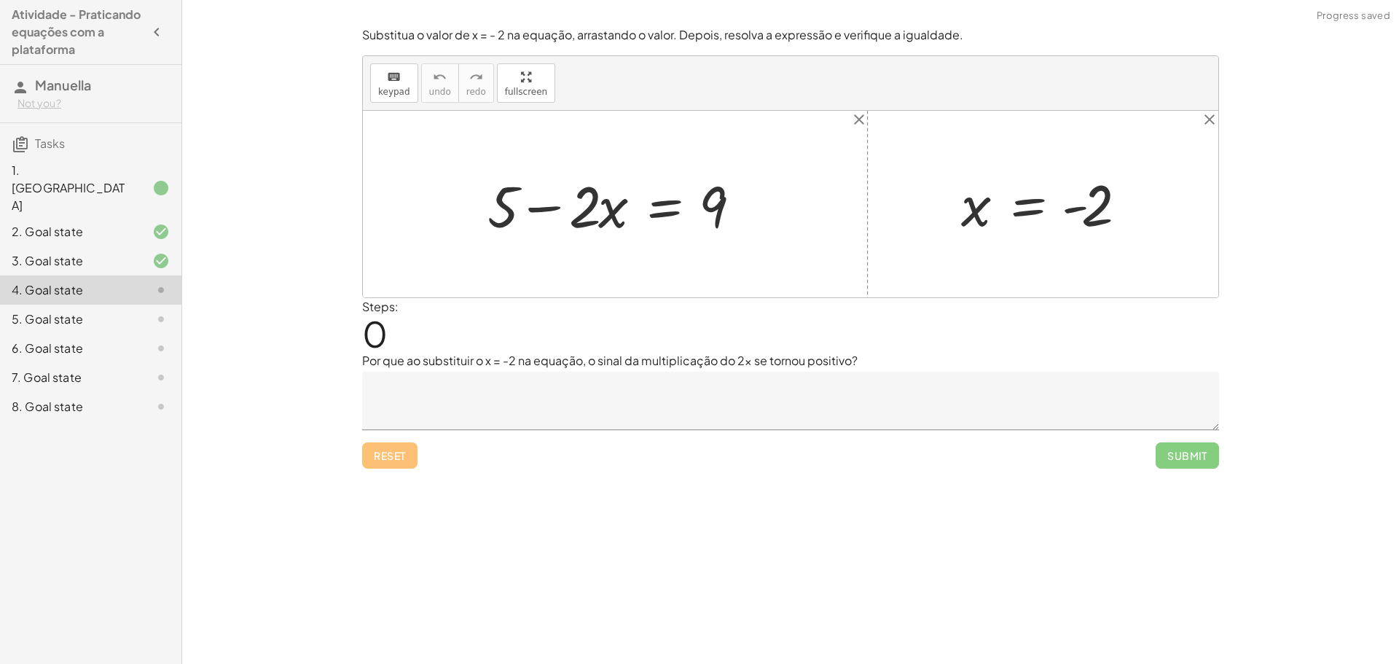
click at [546, 212] on div at bounding box center [620, 204] width 281 height 75
drag, startPoint x: 598, startPoint y: 214, endPoint x: 481, endPoint y: 203, distance: 117.1
click at [481, 203] on div at bounding box center [620, 204] width 281 height 75
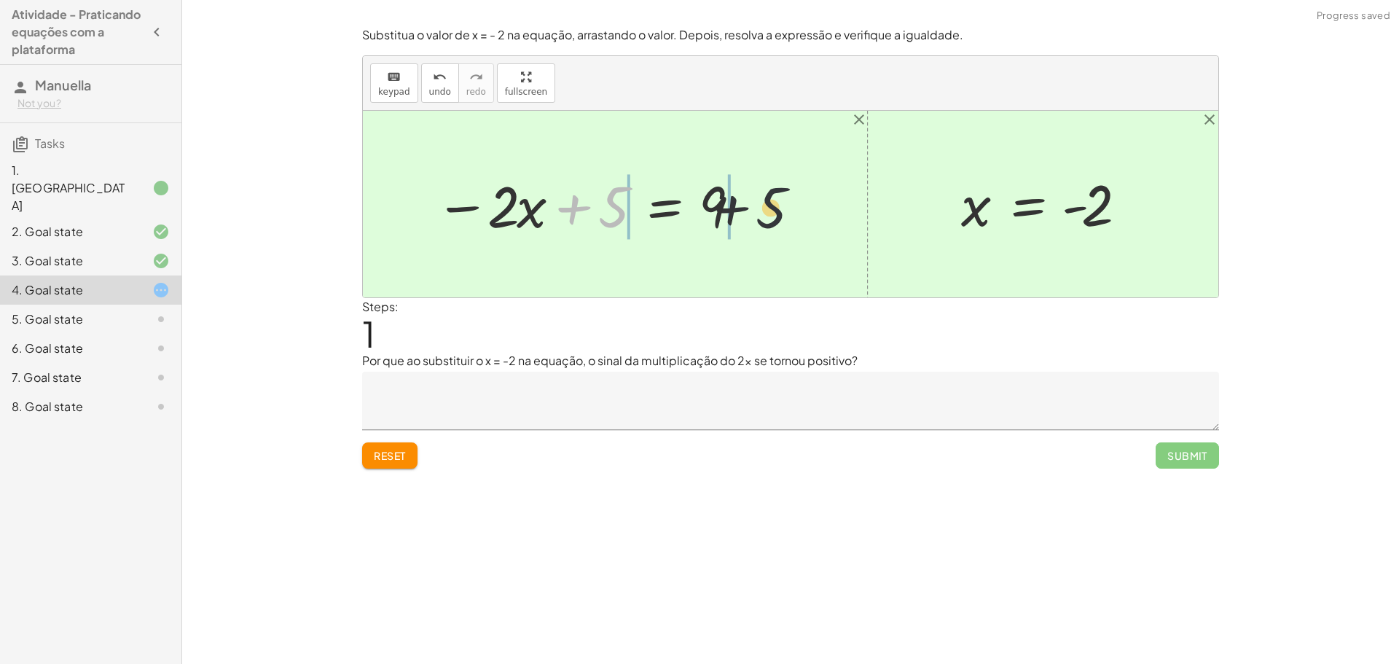
drag, startPoint x: 604, startPoint y: 213, endPoint x: 781, endPoint y: 220, distance: 176.5
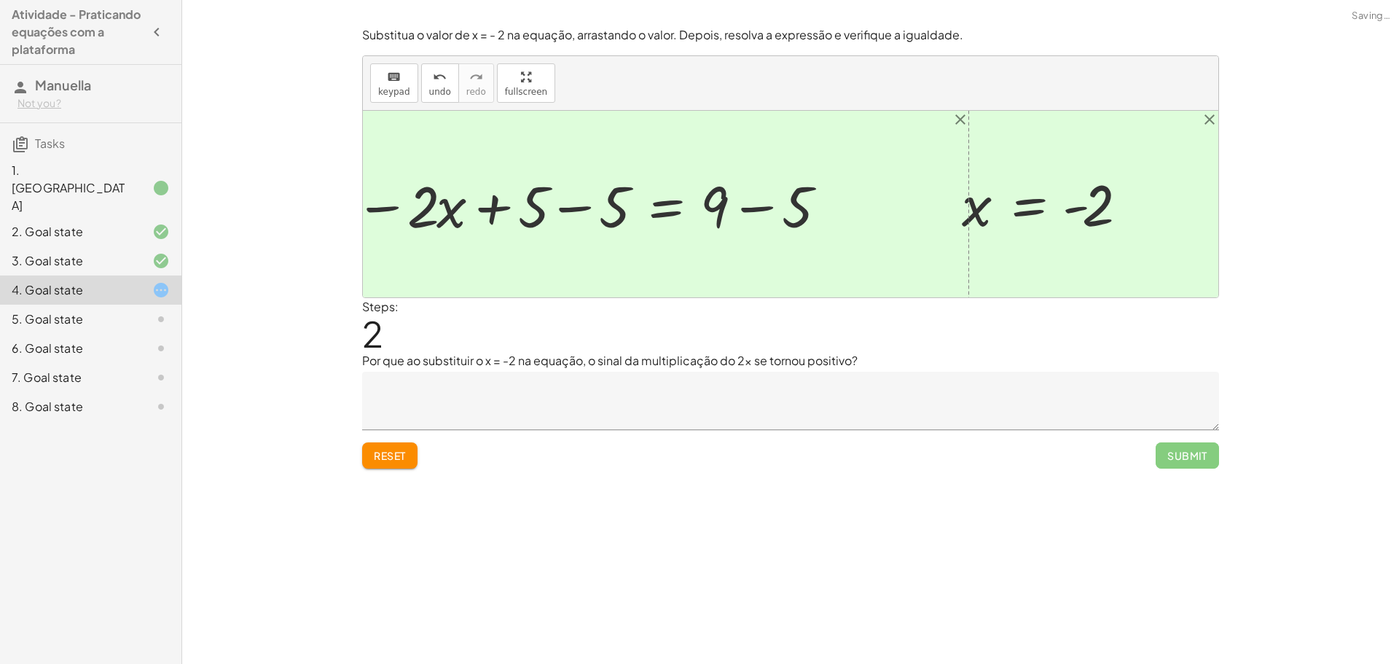
click at [490, 208] on div at bounding box center [591, 204] width 486 height 75
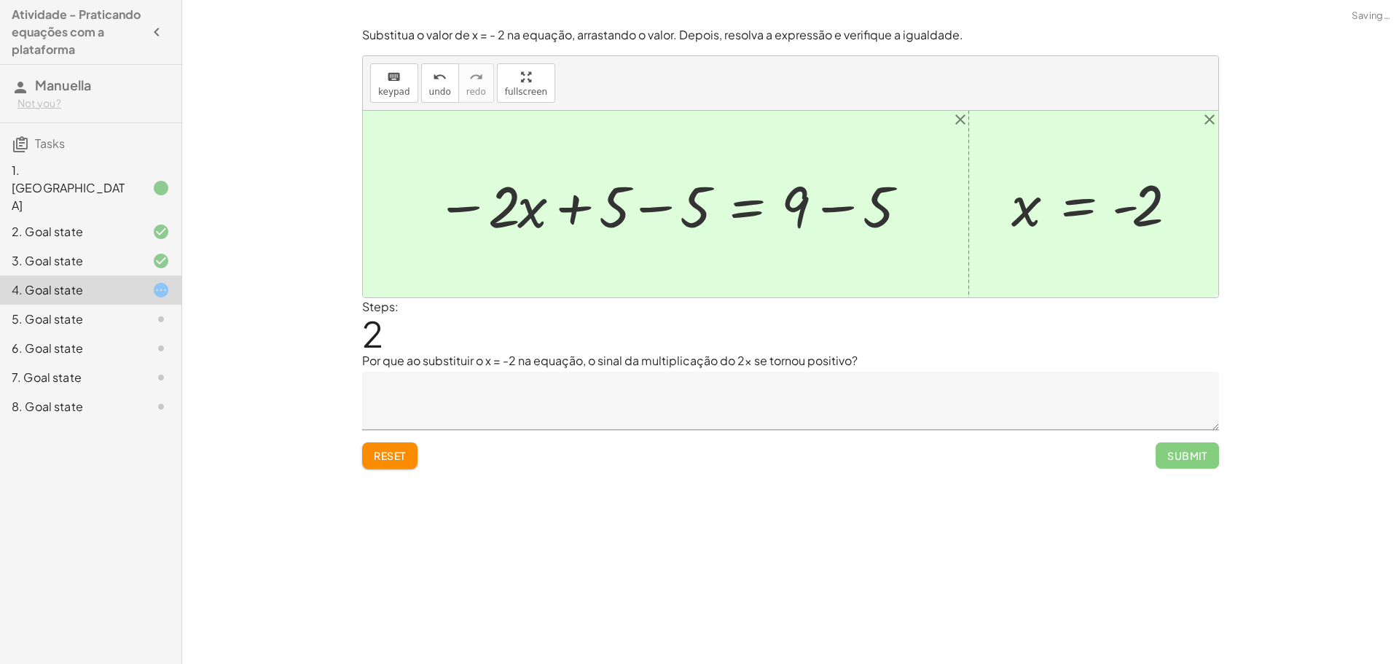
drag, startPoint x: 660, startPoint y: 217, endPoint x: 659, endPoint y: 201, distance: 16.1
click at [657, 219] on div at bounding box center [672, 204] width 486 height 75
click at [829, 204] on div at bounding box center [774, 204] width 300 height 75
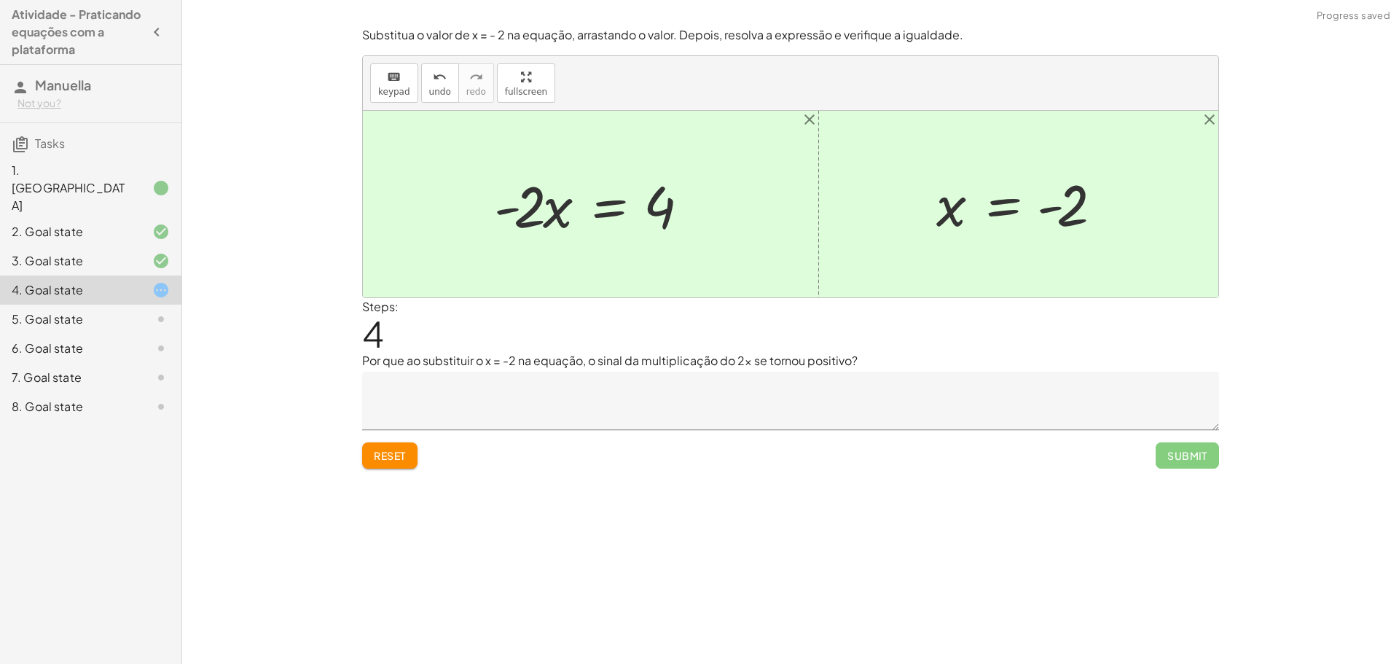
click at [544, 212] on div at bounding box center [596, 204] width 219 height 75
drag, startPoint x: 526, startPoint y: 209, endPoint x: 673, endPoint y: 243, distance: 151.0
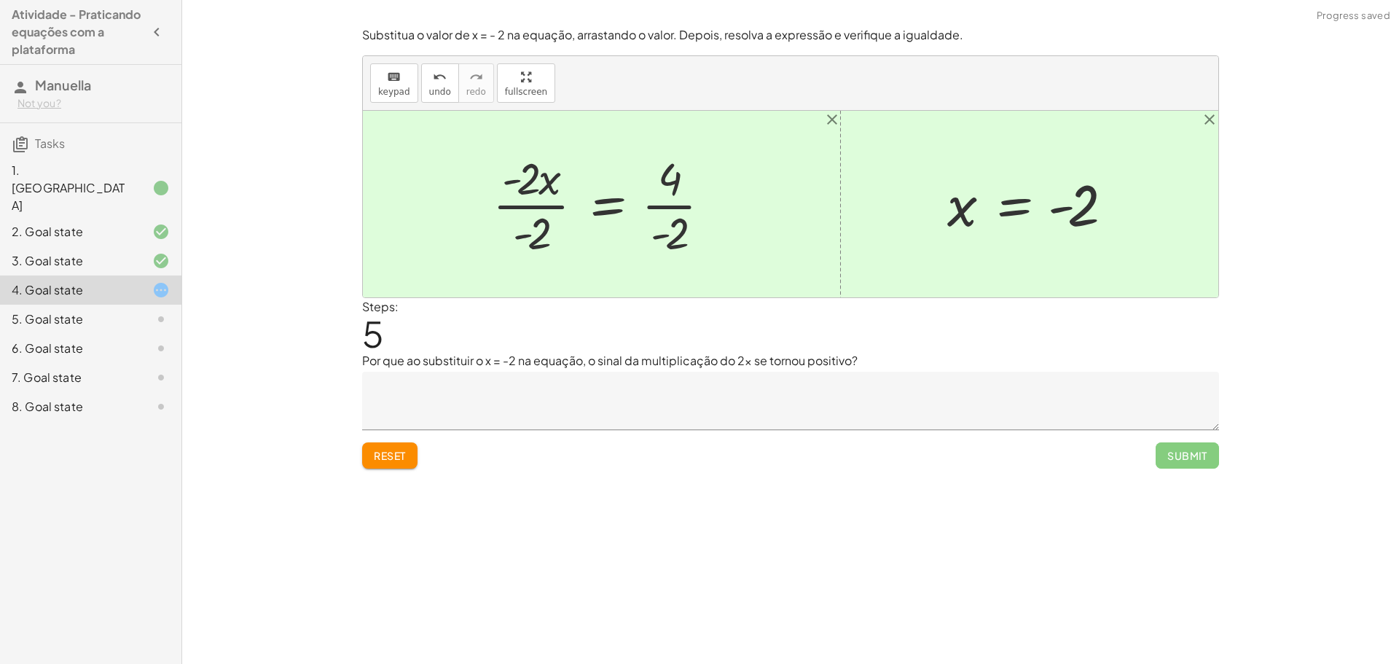
click at [530, 235] on div at bounding box center [607, 204] width 244 height 112
click at [659, 187] on div at bounding box center [631, 204] width 196 height 112
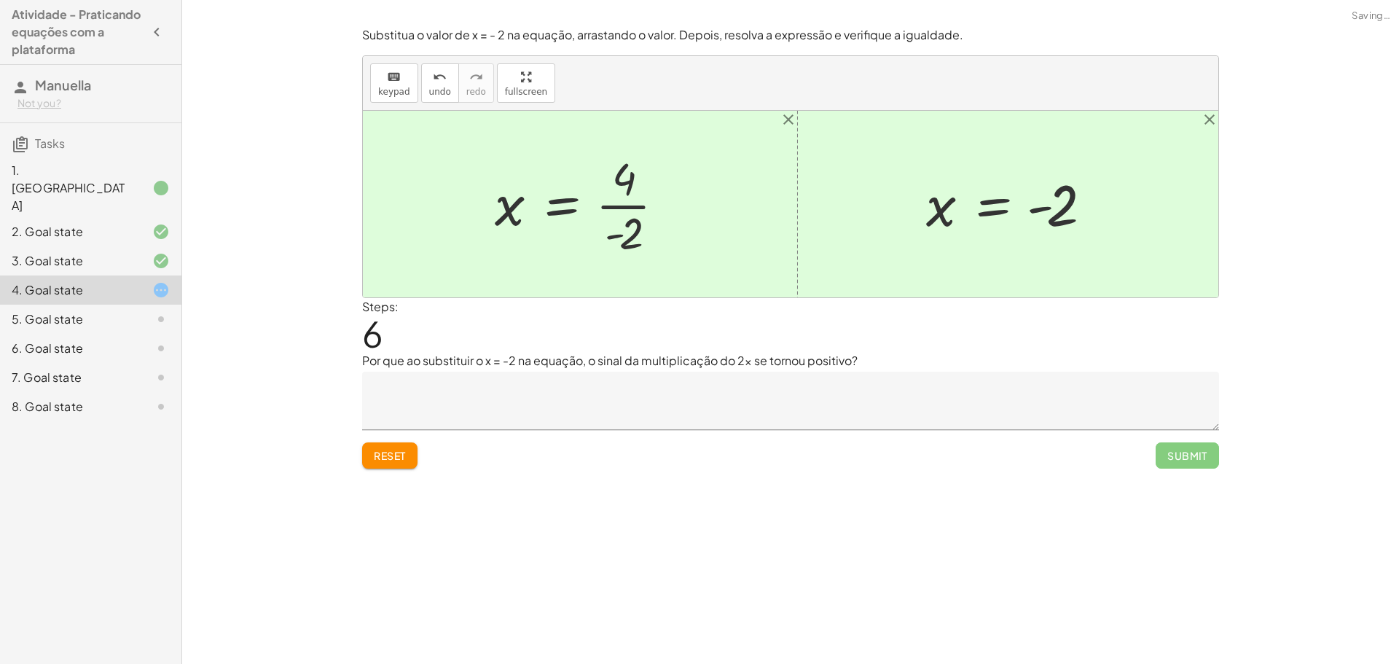
click at [635, 192] on div at bounding box center [586, 204] width 196 height 112
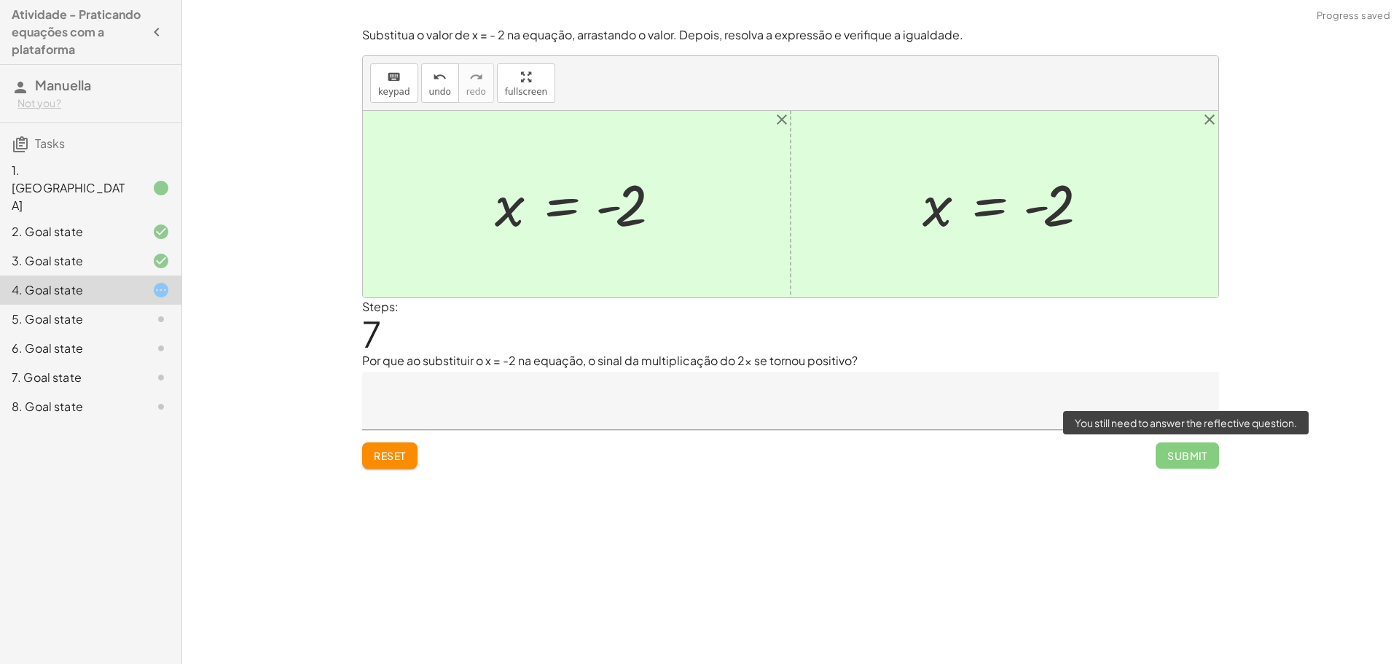
click at [1188, 456] on span "Submit" at bounding box center [1187, 455] width 63 height 26
click at [0, 0] on div "Substitua o valor de x = - 2 na equação, arrastando o valor. Depois, resolva a …" at bounding box center [0, 0] width 0 height 0
click at [1187, 456] on span "Submit" at bounding box center [1187, 455] width 63 height 26
click at [1166, 454] on span "Submit" at bounding box center [1187, 455] width 63 height 26
click at [1186, 452] on span "Submit" at bounding box center [1187, 455] width 63 height 26
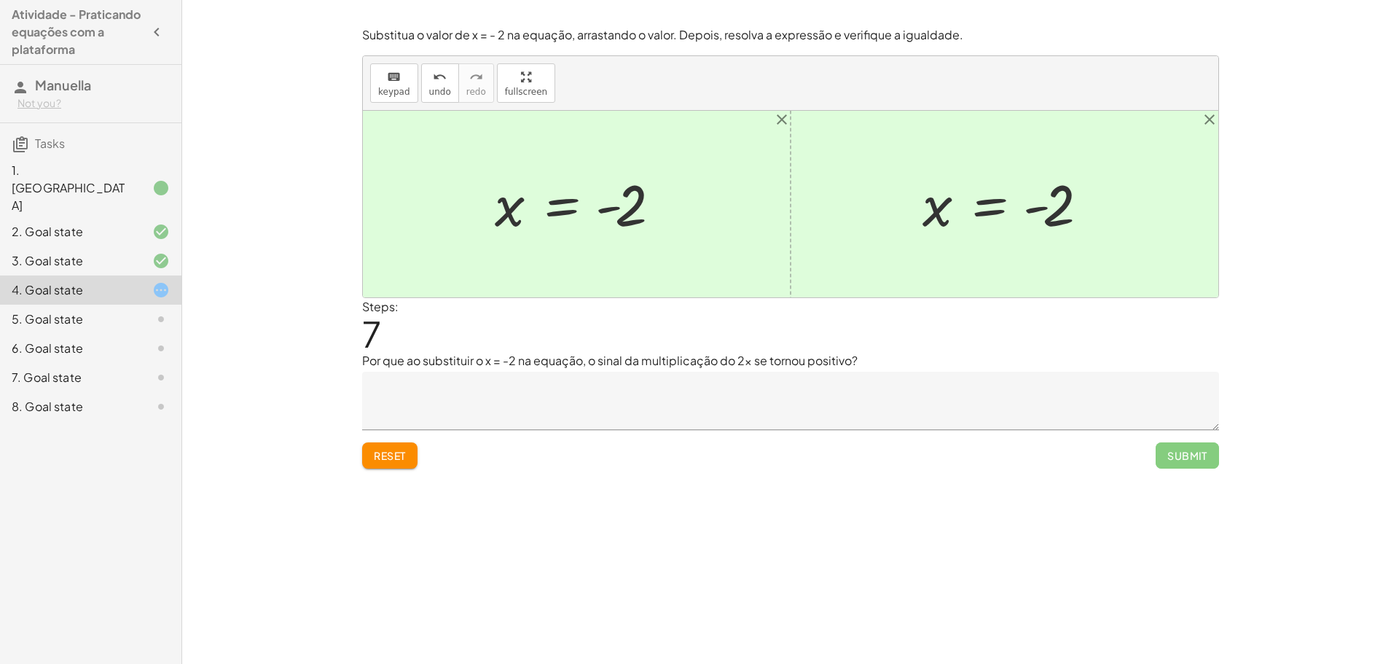
drag, startPoint x: 1053, startPoint y: 265, endPoint x: 995, endPoint y: 199, distance: 87.8
click at [1053, 264] on div at bounding box center [791, 204] width 856 height 187
drag, startPoint x: 937, startPoint y: 182, endPoint x: 929, endPoint y: 187, distance: 8.9
click at [935, 184] on div at bounding box center [1009, 204] width 189 height 72
drag, startPoint x: 394, startPoint y: 313, endPoint x: 396, endPoint y: 363, distance: 49.6
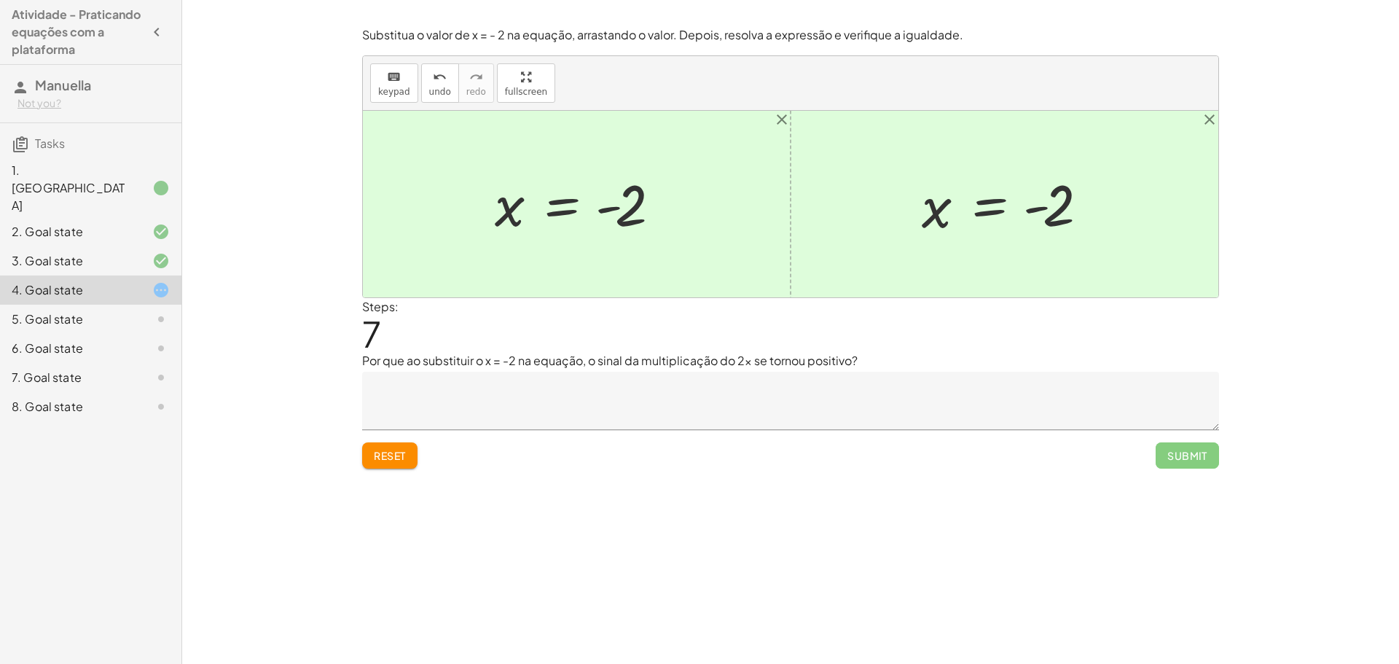
click at [389, 324] on div "Steps: 7" at bounding box center [380, 325] width 36 height 54
click at [492, 388] on textarea at bounding box center [790, 401] width 857 height 58
click at [45, 310] on div "5. Goal state" at bounding box center [70, 318] width 117 height 17
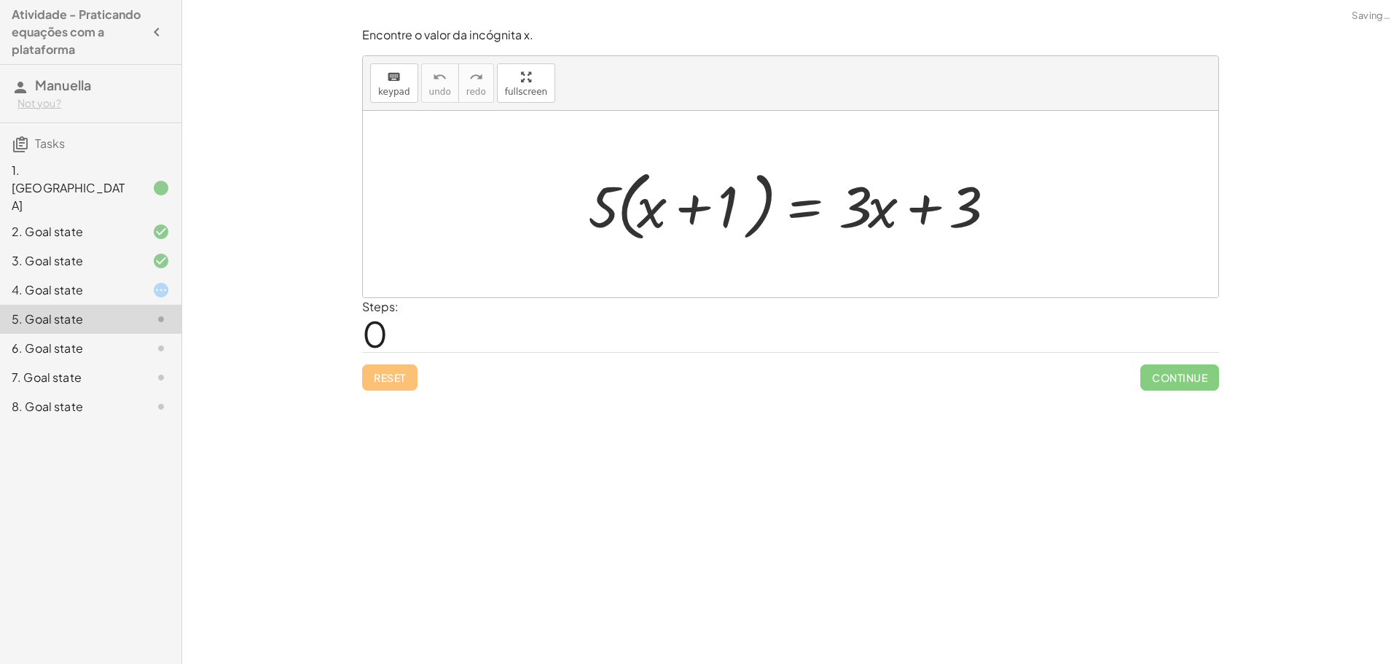
click at [126, 281] on div "4. Goal state" at bounding box center [70, 289] width 117 height 17
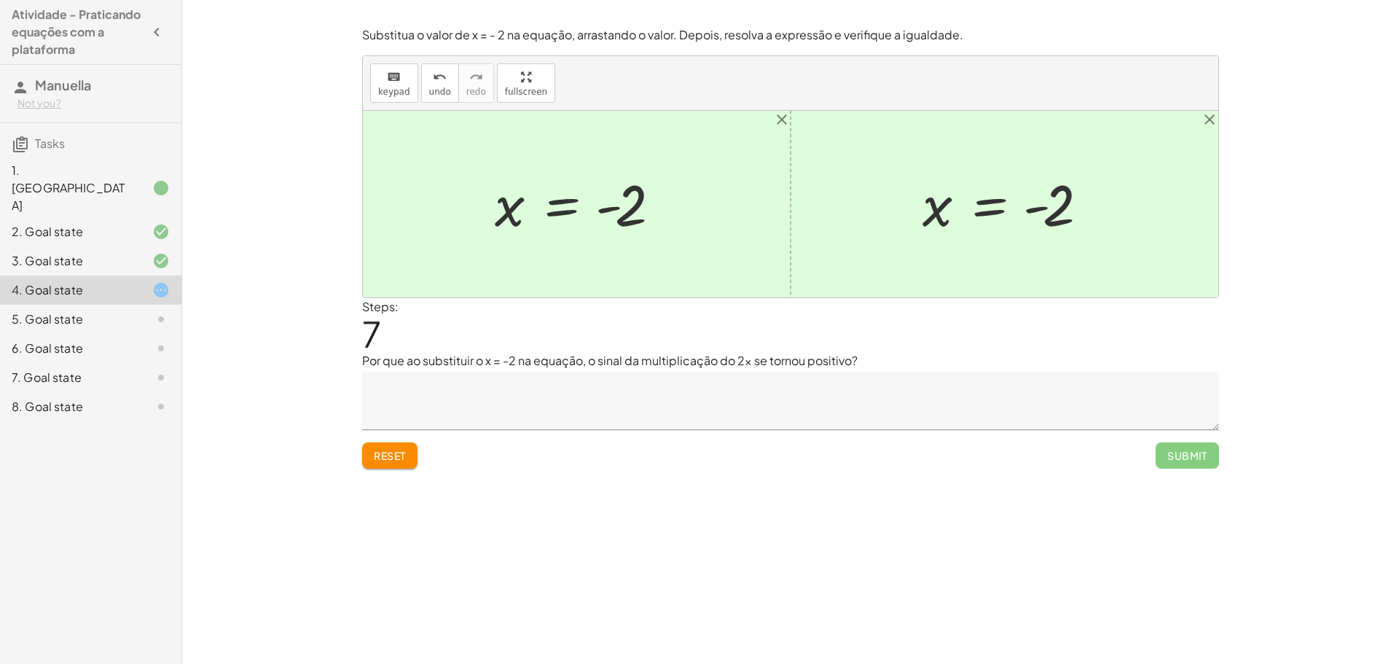
click at [76, 310] on div "5. Goal state" at bounding box center [70, 318] width 117 height 17
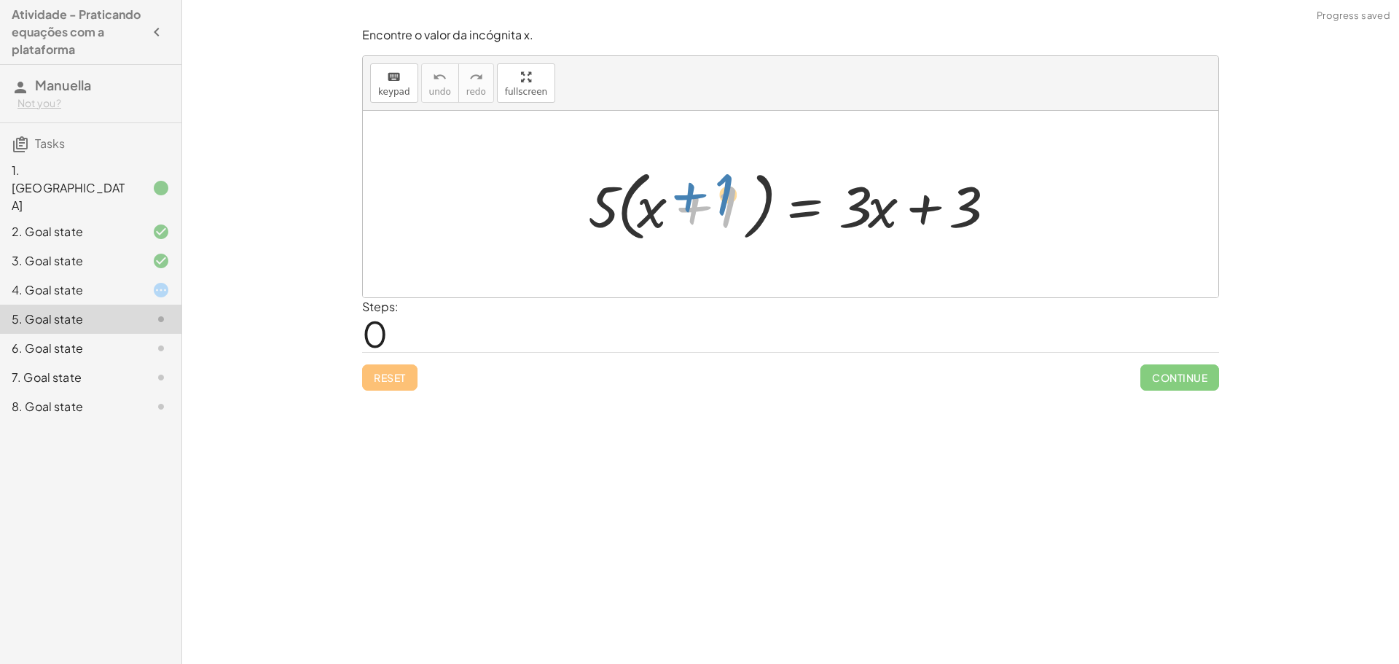
drag, startPoint x: 672, startPoint y: 190, endPoint x: 691, endPoint y: 187, distance: 19.2
click at [697, 182] on div at bounding box center [796, 205] width 430 height 84
click at [619, 201] on div at bounding box center [796, 205] width 430 height 84
drag, startPoint x: 641, startPoint y: 206, endPoint x: 626, endPoint y: 215, distance: 18.0
click at [641, 206] on div at bounding box center [796, 205] width 430 height 84
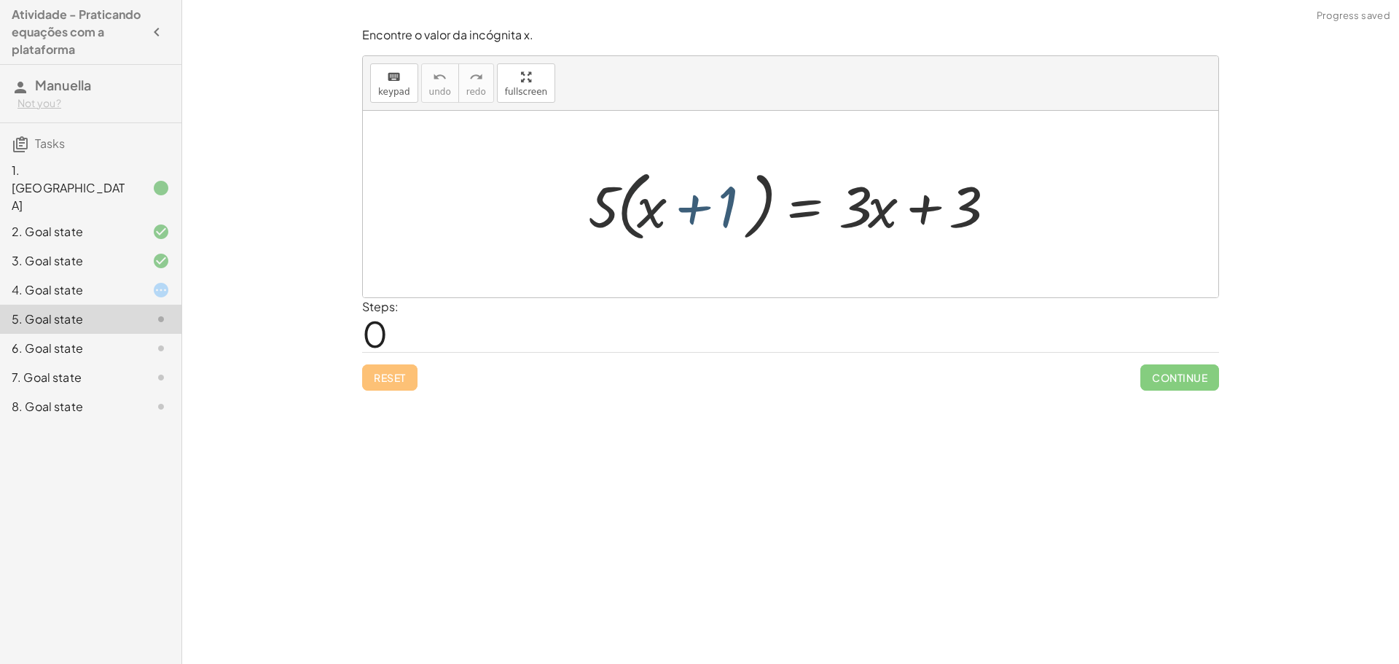
click at [586, 217] on div at bounding box center [796, 205] width 430 height 84
click at [610, 213] on div at bounding box center [796, 205] width 430 height 84
drag, startPoint x: 677, startPoint y: 218, endPoint x: 668, endPoint y: 221, distance: 9.9
click at [668, 221] on div at bounding box center [796, 205] width 430 height 84
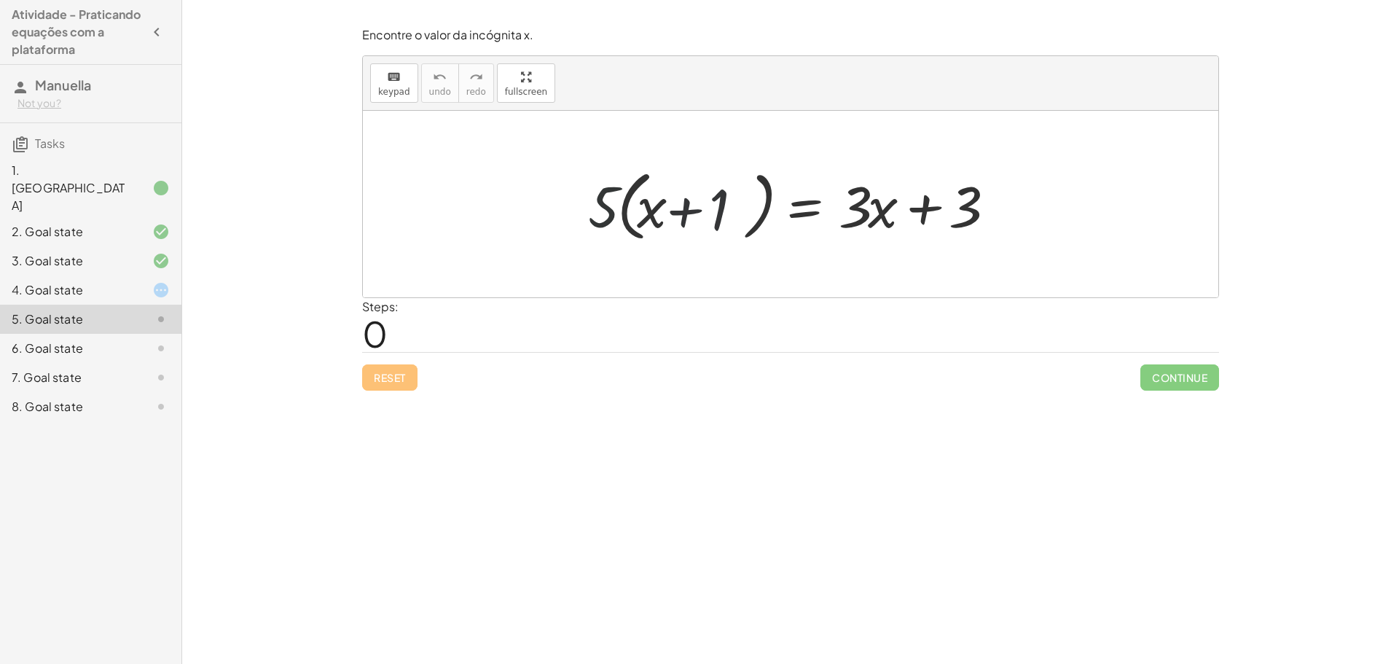
click at [692, 206] on div at bounding box center [796, 205] width 430 height 84
click at [679, 208] on div at bounding box center [796, 205] width 430 height 84
click at [938, 206] on div at bounding box center [796, 205] width 430 height 84
drag, startPoint x: 884, startPoint y: 211, endPoint x: 867, endPoint y: 201, distance: 19.6
click at [867, 201] on div at bounding box center [796, 205] width 430 height 84
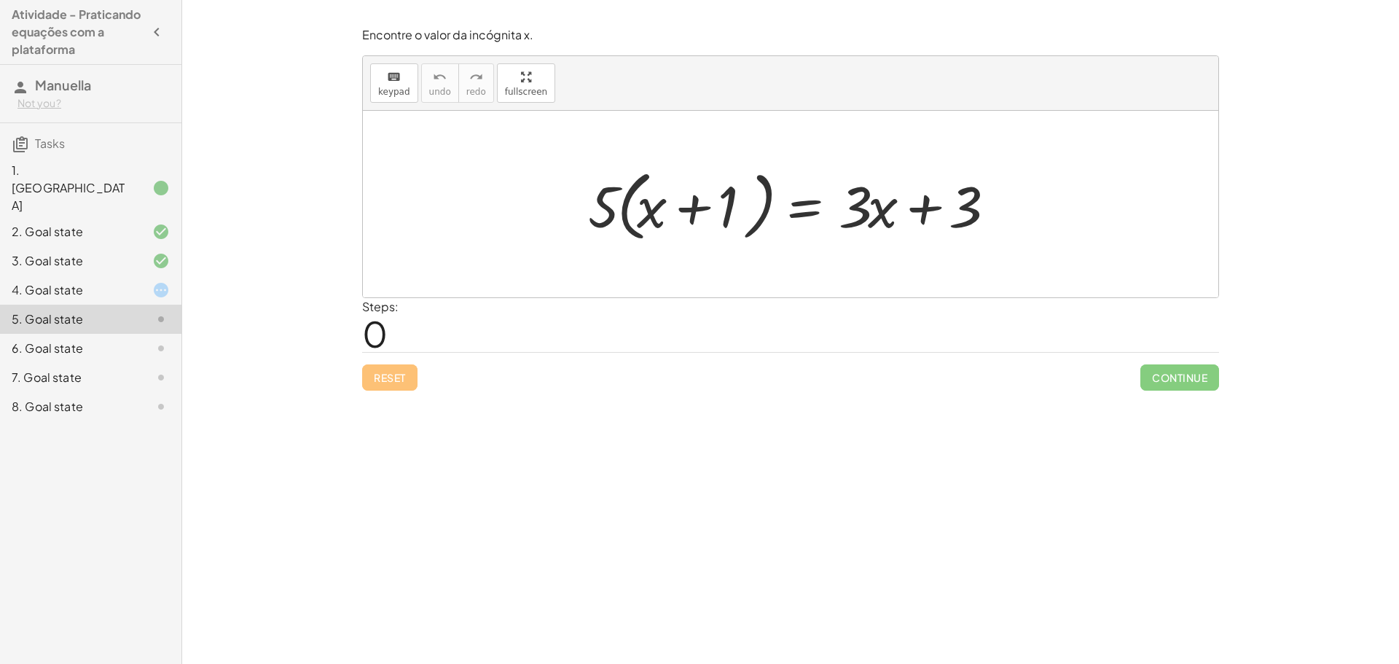
click at [590, 207] on div at bounding box center [796, 205] width 430 height 84
drag, startPoint x: 623, startPoint y: 210, endPoint x: 611, endPoint y: 211, distance: 11.7
click at [622, 211] on div at bounding box center [796, 205] width 430 height 84
drag, startPoint x: 606, startPoint y: 211, endPoint x: 667, endPoint y: 212, distance: 61.2
click at [667, 212] on div at bounding box center [796, 205] width 430 height 84
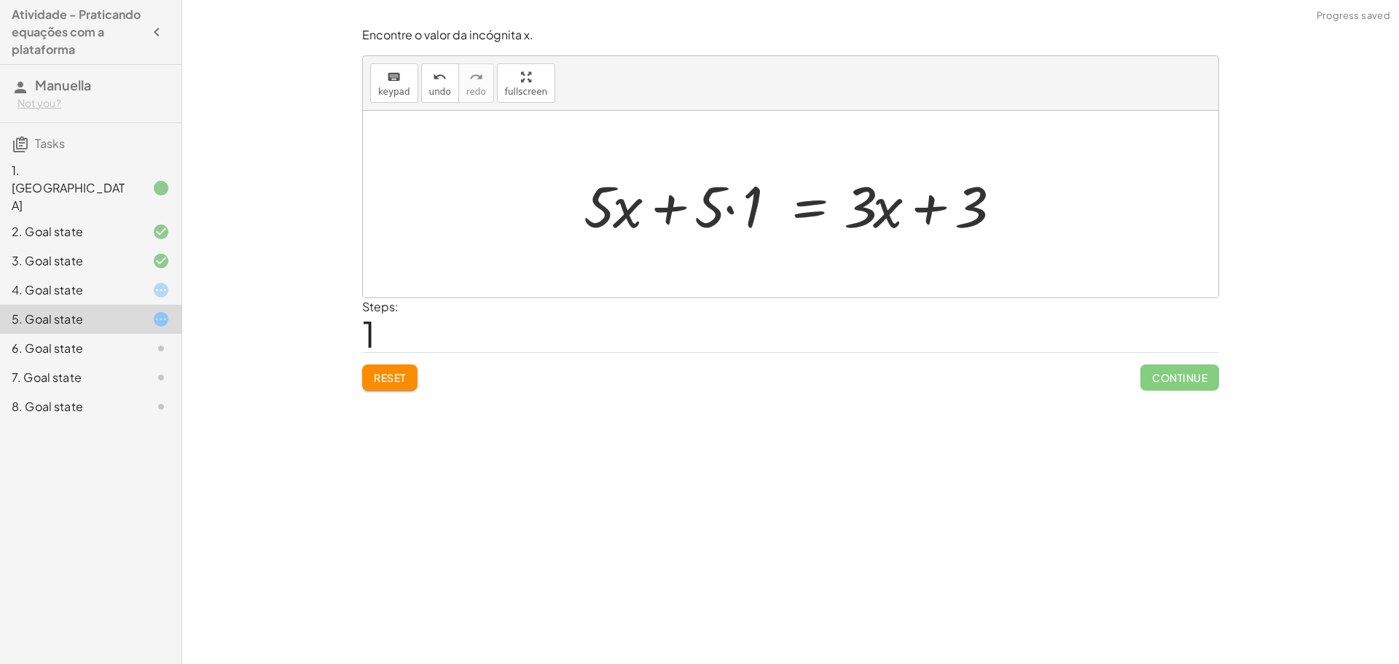
click at [611, 216] on div at bounding box center [796, 204] width 440 height 75
click at [673, 204] on div at bounding box center [796, 204] width 440 height 75
click at [760, 208] on div at bounding box center [796, 204] width 440 height 75
click at [728, 209] on div at bounding box center [820, 204] width 391 height 75
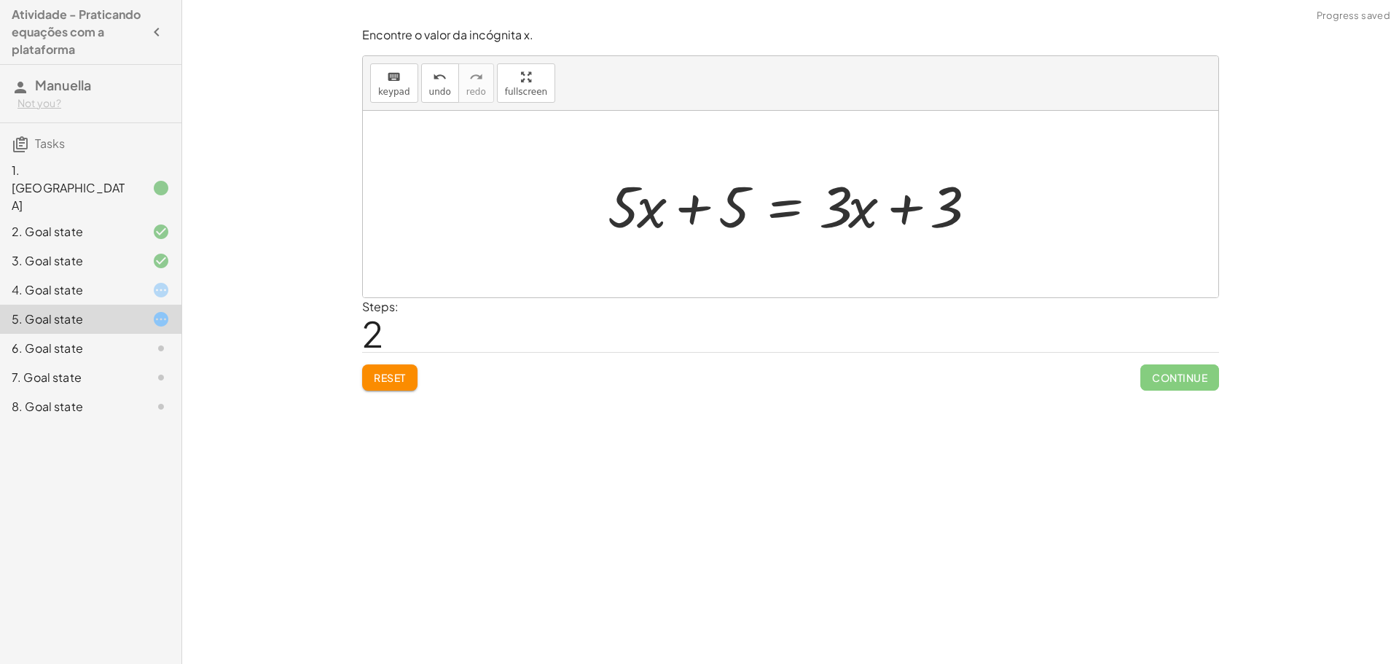
click at [871, 211] on div at bounding box center [796, 204] width 391 height 75
drag, startPoint x: 869, startPoint y: 210, endPoint x: 672, endPoint y: 207, distance: 196.8
click at [672, 207] on div at bounding box center [796, 204] width 391 height 75
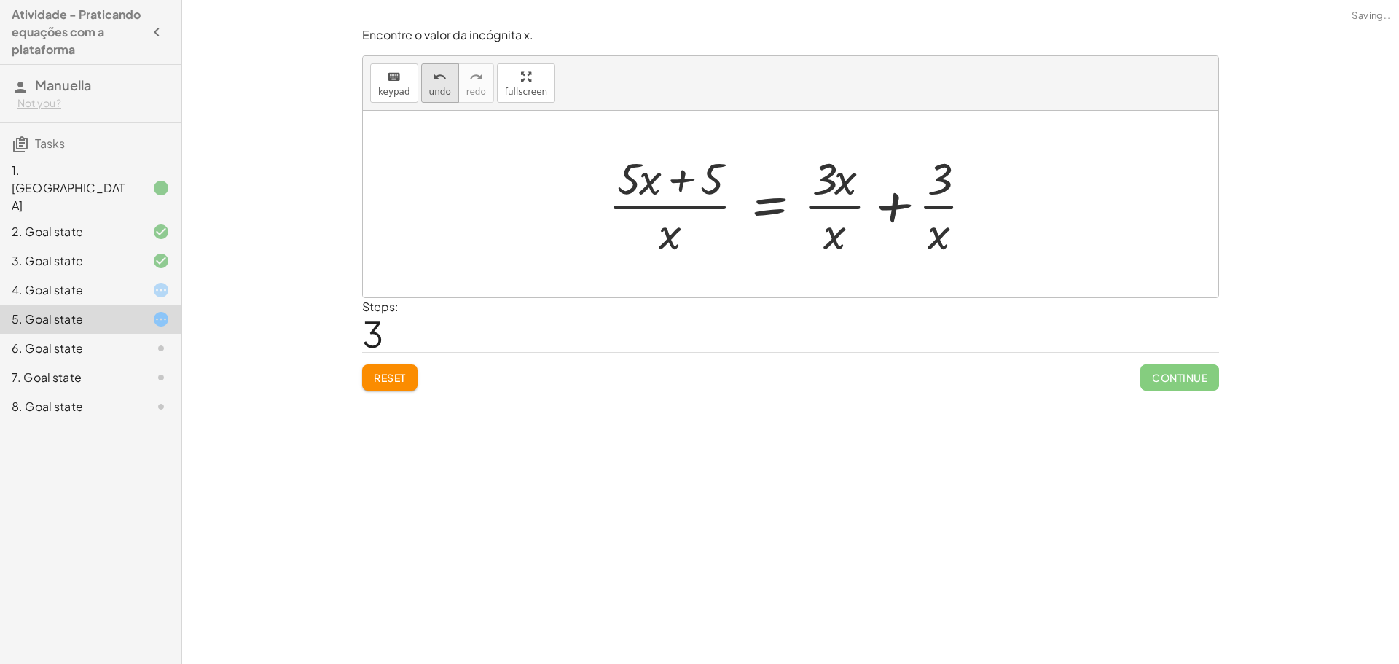
click at [437, 88] on span "undo" at bounding box center [440, 92] width 22 height 10
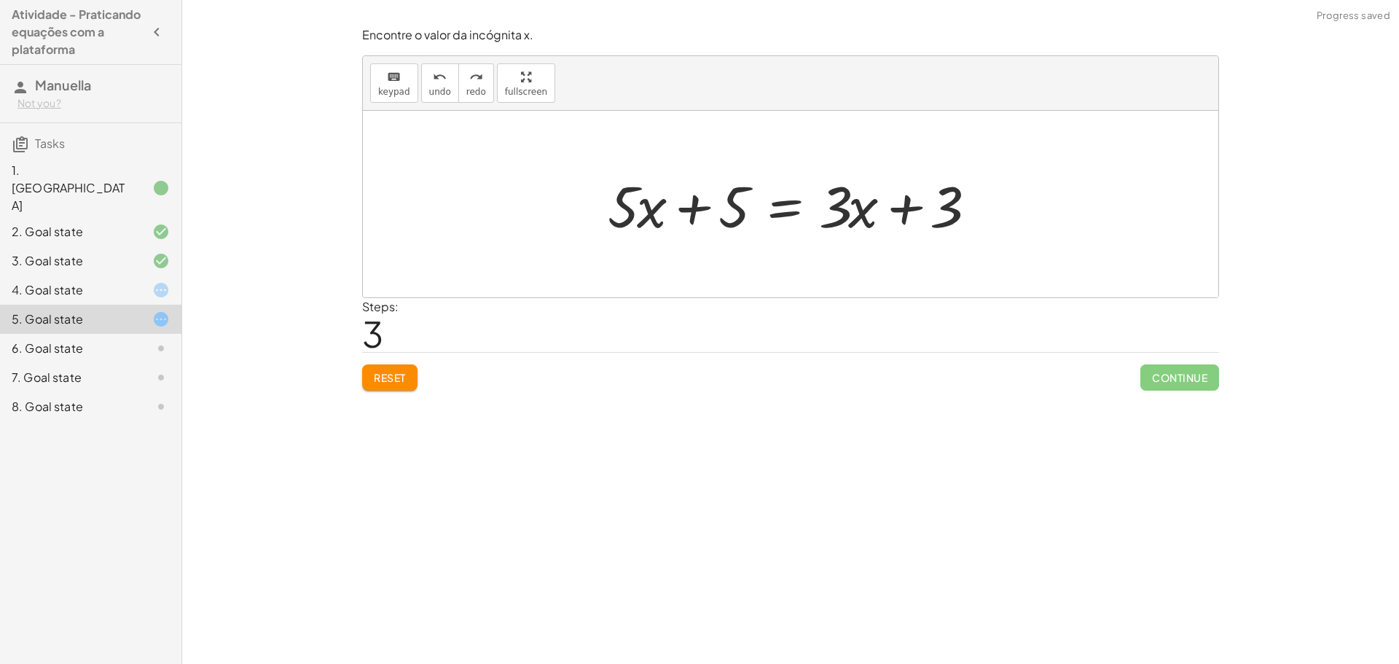
click at [697, 202] on div at bounding box center [796, 204] width 391 height 75
drag, startPoint x: 732, startPoint y: 208, endPoint x: 935, endPoint y: 210, distance: 203.3
click at [935, 210] on div at bounding box center [796, 204] width 391 height 75
click at [688, 200] on div at bounding box center [796, 204] width 555 height 75
drag, startPoint x: 859, startPoint y: 210, endPoint x: 749, endPoint y: 208, distance: 110.1
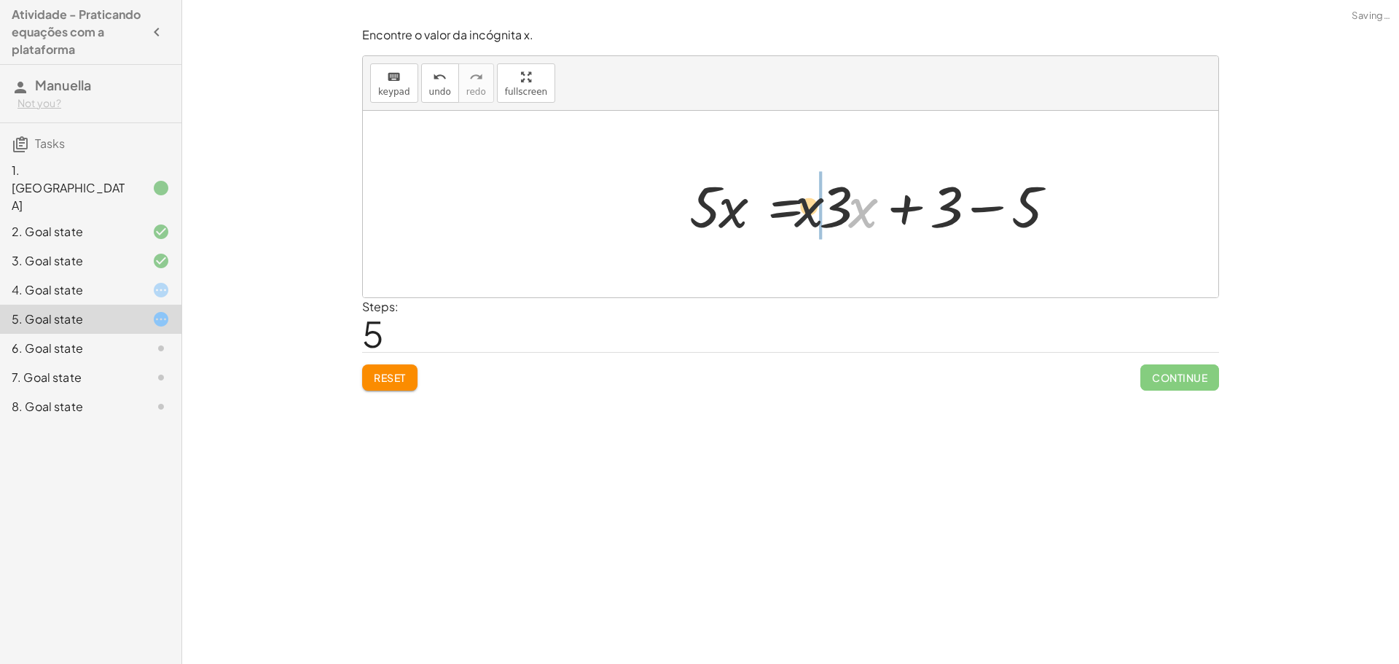
click at [750, 208] on div at bounding box center [877, 204] width 391 height 75
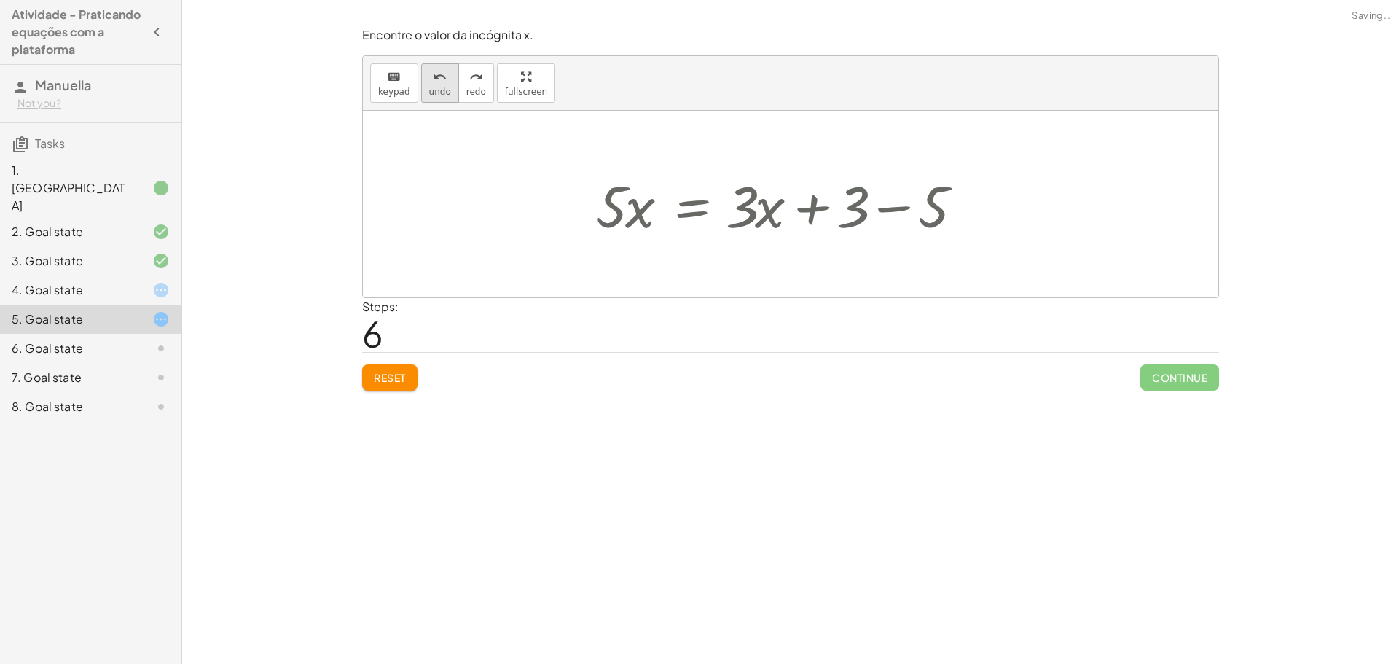
click at [423, 82] on button "undo undo" at bounding box center [440, 82] width 38 height 39
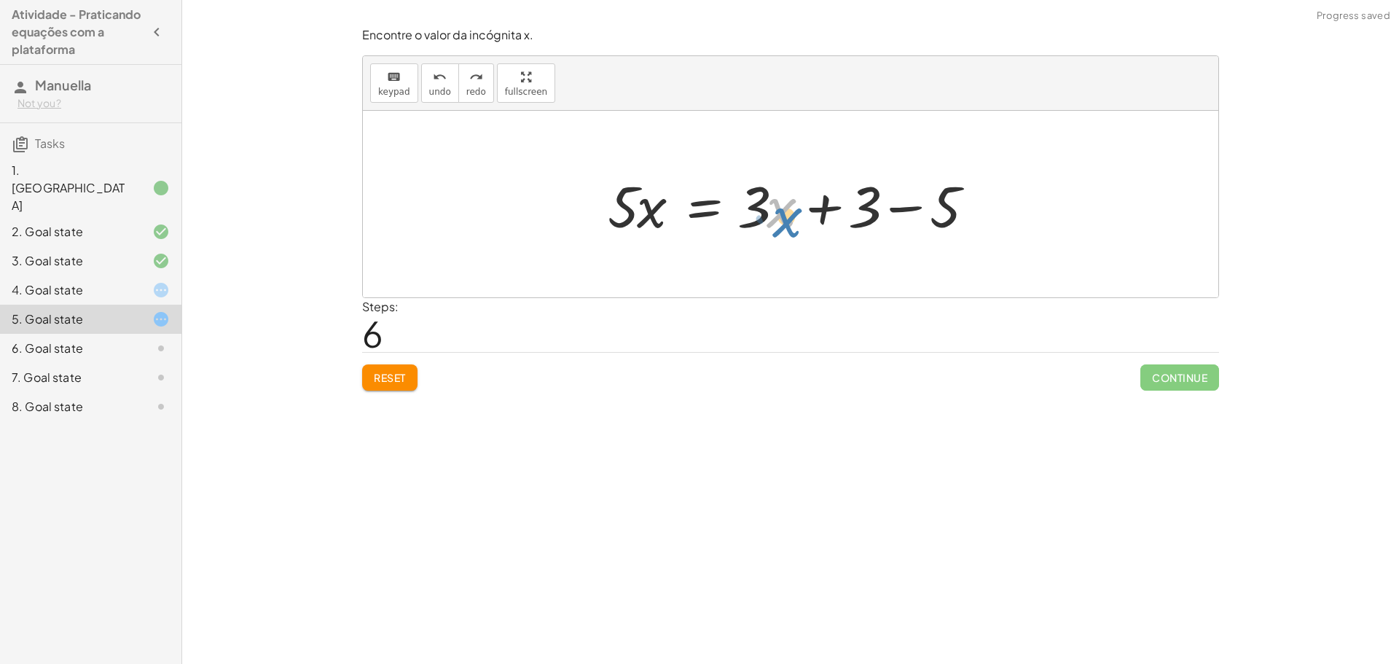
drag, startPoint x: 785, startPoint y: 212, endPoint x: 848, endPoint y: 221, distance: 63.3
click at [842, 222] on div at bounding box center [796, 204] width 391 height 75
drag, startPoint x: 761, startPoint y: 214, endPoint x: 554, endPoint y: 218, distance: 207.0
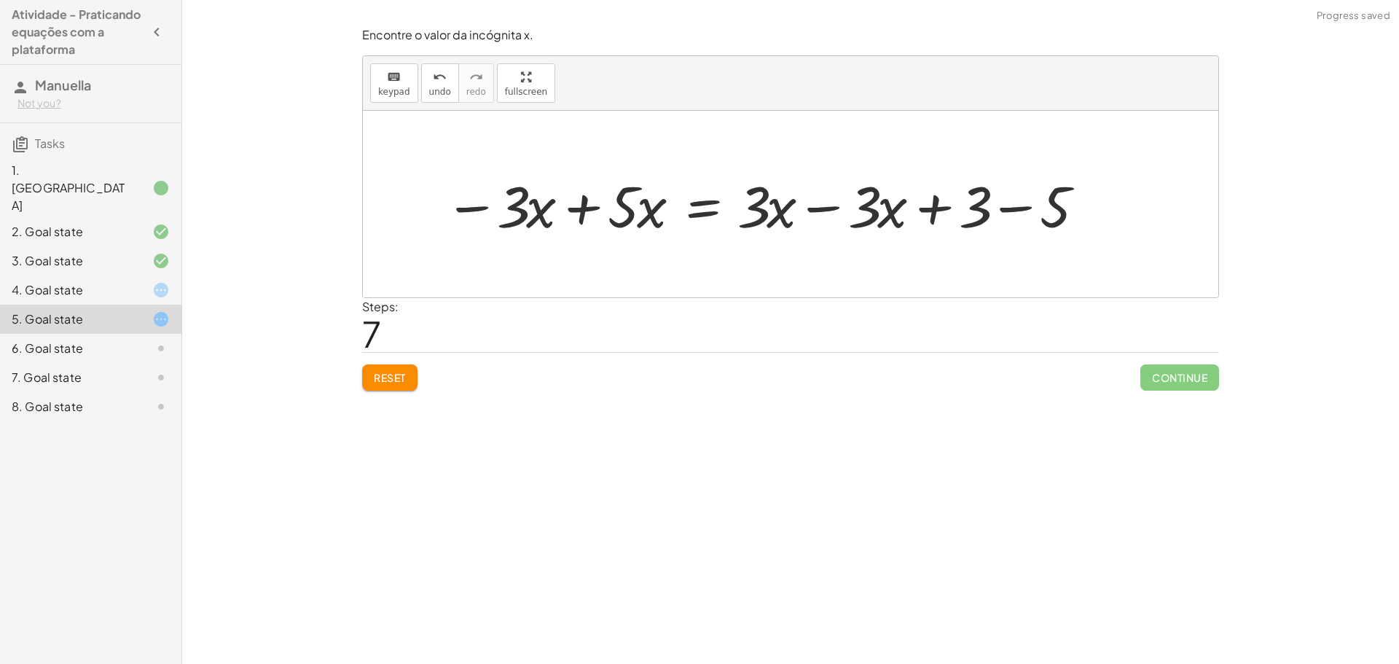
click at [880, 215] on div at bounding box center [764, 204] width 655 height 75
click at [924, 211] on div at bounding box center [764, 204] width 655 height 75
click at [839, 204] on div at bounding box center [764, 204] width 655 height 75
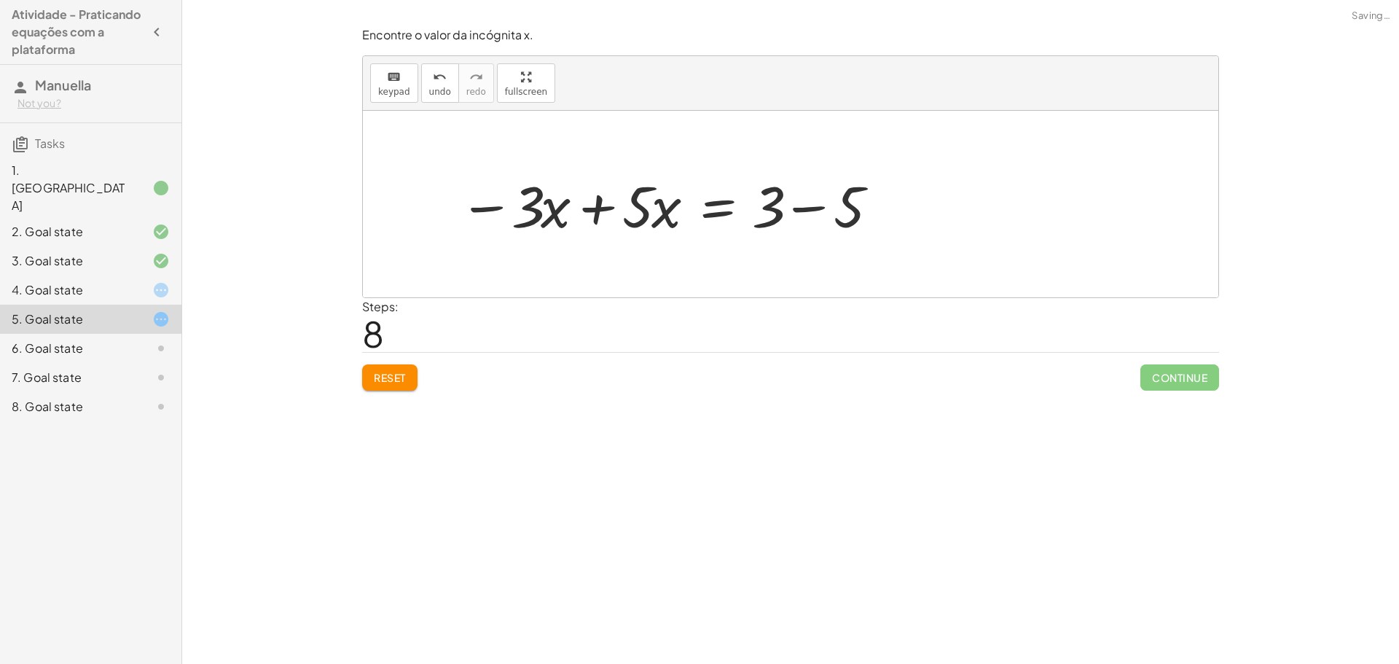
click at [814, 208] on div at bounding box center [669, 204] width 434 height 75
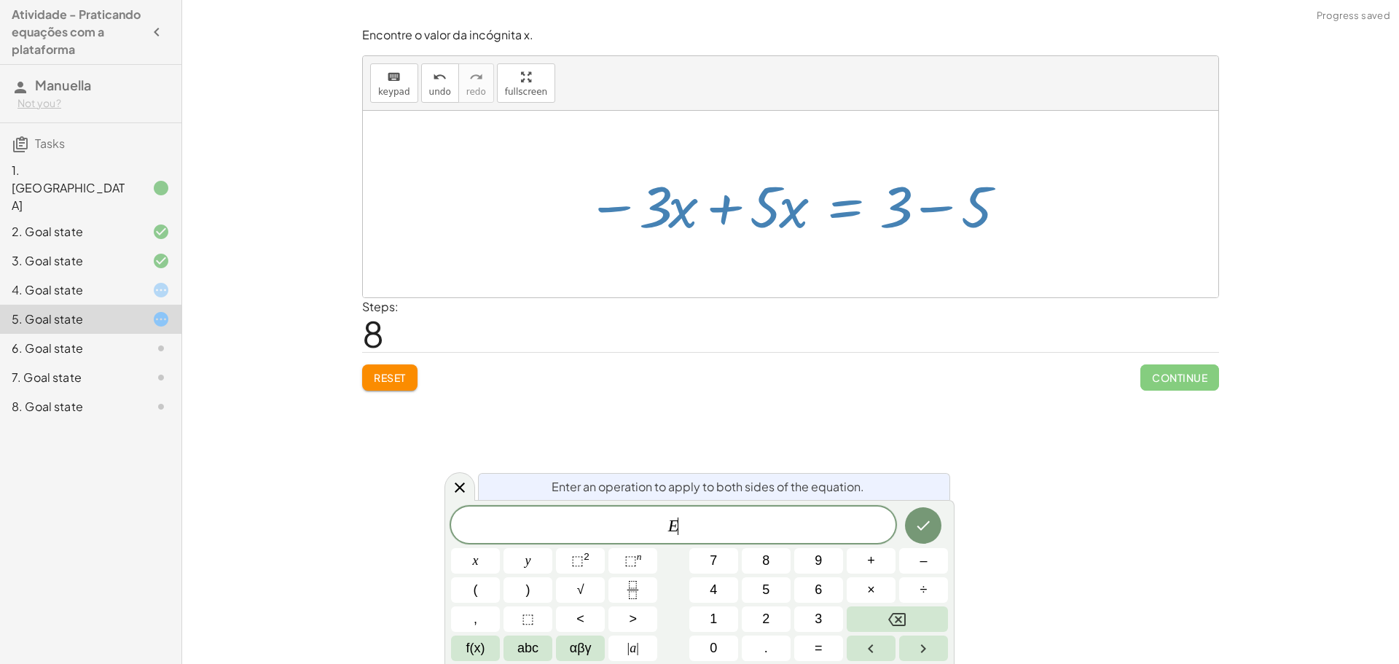
click at [904, 200] on div at bounding box center [796, 204] width 434 height 75
click at [924, 206] on div at bounding box center [796, 204] width 434 height 75
drag, startPoint x: 453, startPoint y: 477, endPoint x: 537, endPoint y: 369, distance: 136.6
click at [453, 478] on div at bounding box center [460, 486] width 31 height 28
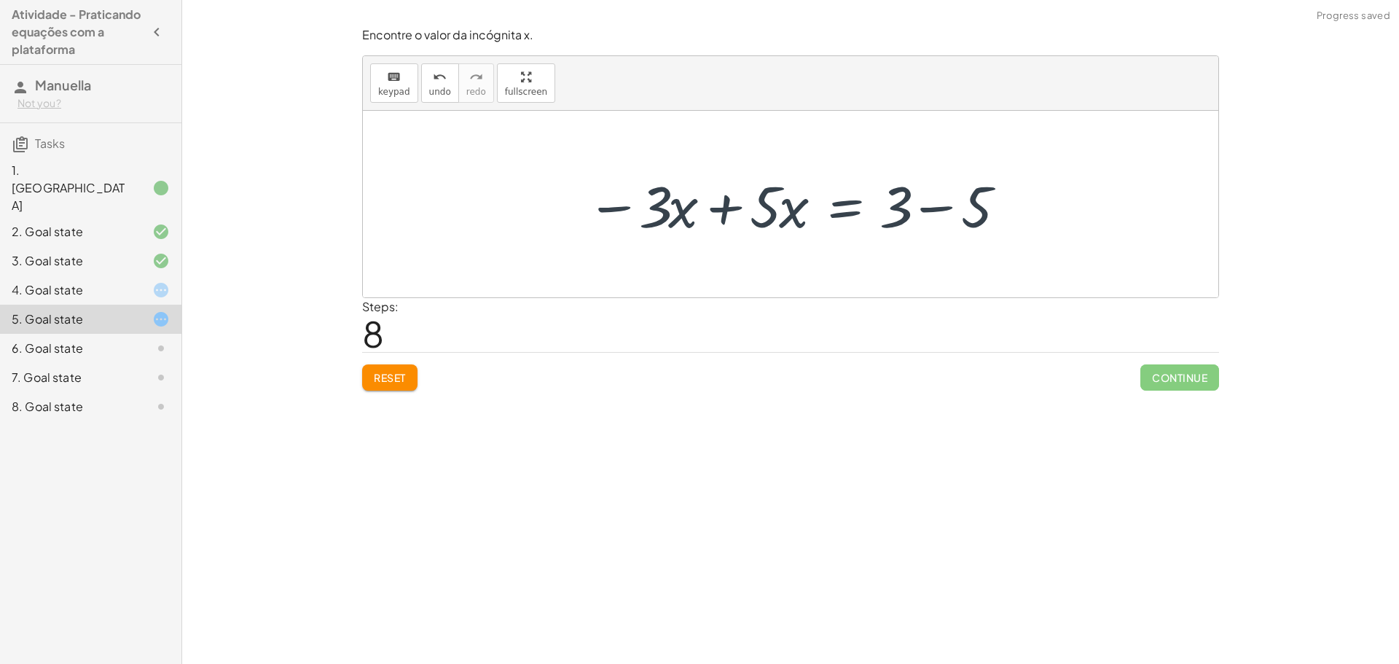
click at [705, 219] on div at bounding box center [796, 204] width 434 height 75
click at [926, 204] on div at bounding box center [882, 204] width 281 height 75
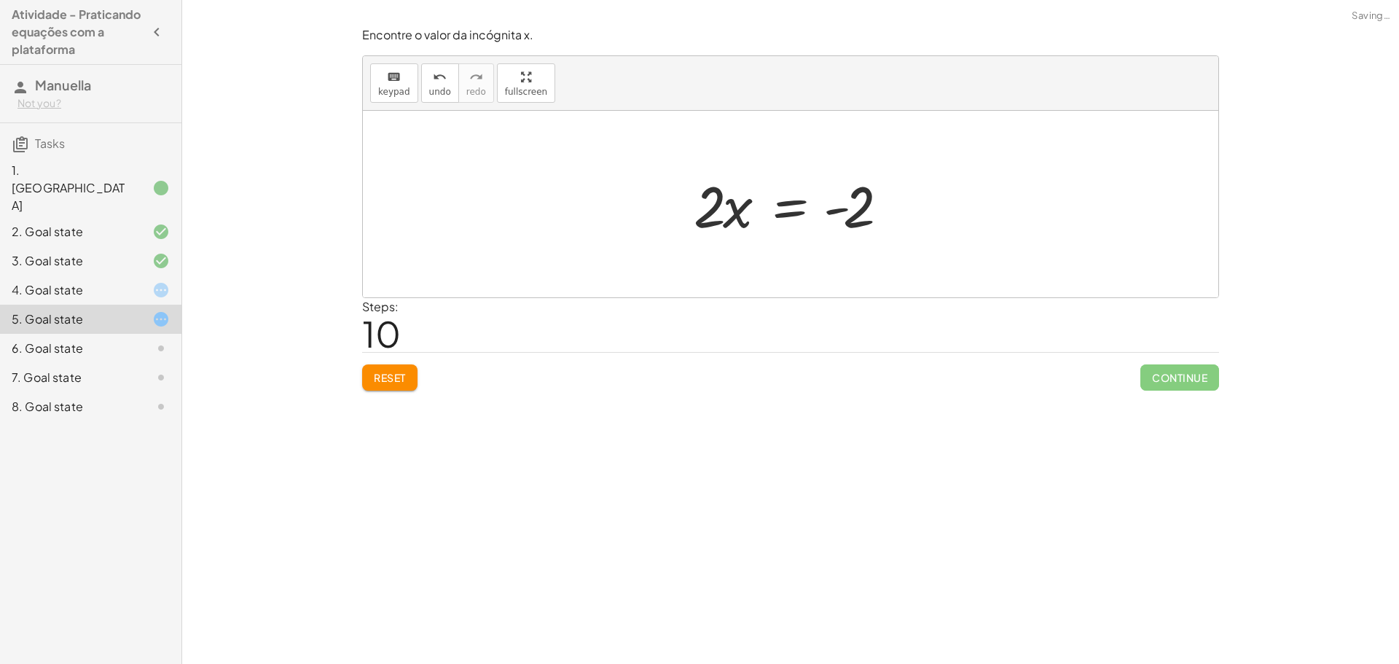
click at [718, 214] on div at bounding box center [796, 204] width 219 height 75
drag, startPoint x: 716, startPoint y: 214, endPoint x: 857, endPoint y: 267, distance: 150.1
click at [900, 277] on div "· 5 · ( + x + 1 ) = + · 3 · x + 3 + · 5 · x + · 5 · 1 = + · 3 · x + 3 + · 5 · x…" at bounding box center [791, 204] width 856 height 187
click at [713, 232] on div at bounding box center [799, 204] width 235 height 112
drag, startPoint x: 710, startPoint y: 225, endPoint x: 726, endPoint y: 212, distance: 20.7
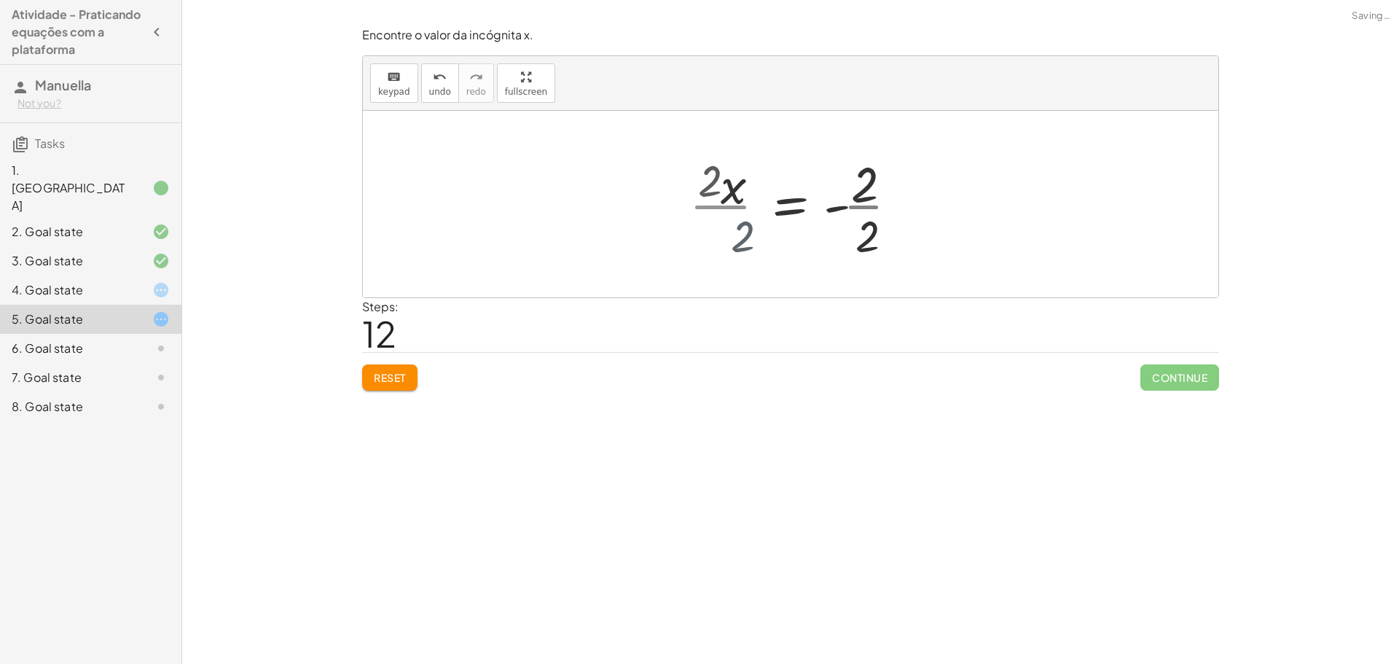
click at [710, 224] on div "· 5 · ( + x + 1 ) = + · 3 · x + 3 + · 5 · x + · 5 · 1 = + · 3 · x + 3 + · 5 · x…" at bounding box center [810, 204] width 219 height 120
click at [727, 212] on div at bounding box center [816, 204] width 201 height 112
click at [843, 224] on div at bounding box center [795, 204] width 201 height 112
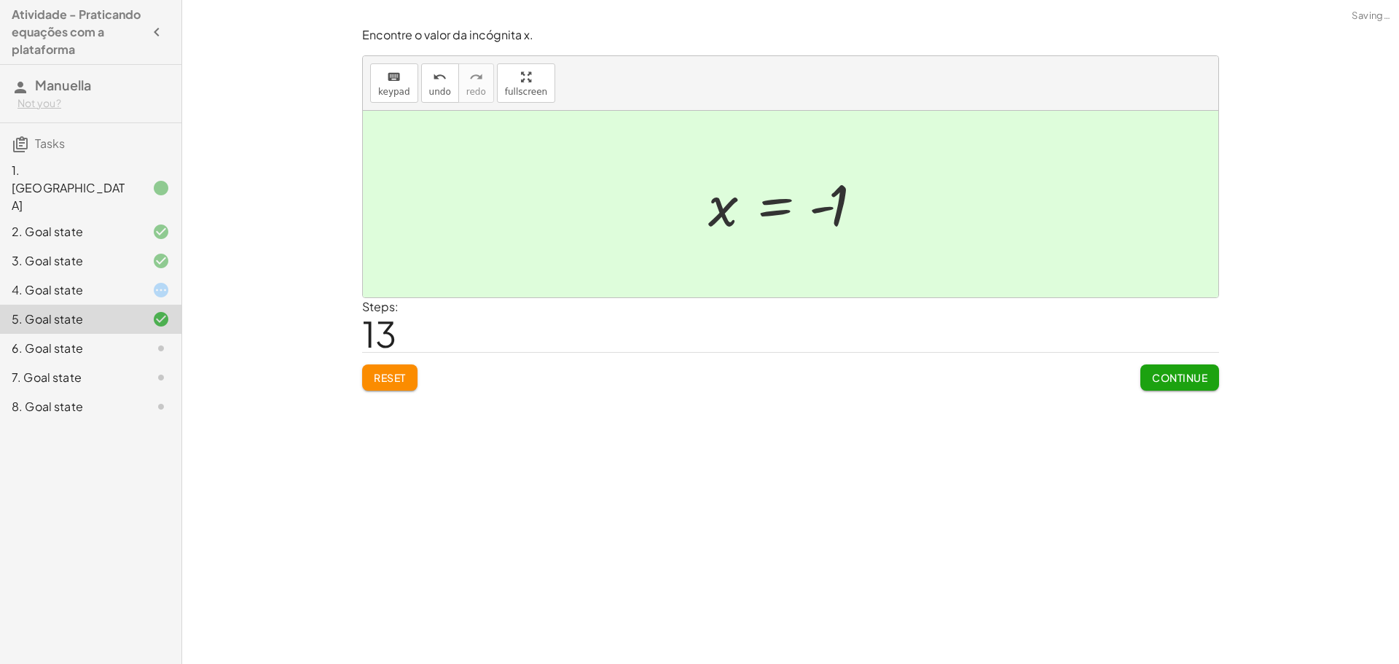
click at [1147, 363] on div "Continue" at bounding box center [1180, 372] width 79 height 38
click at [1168, 372] on span "Continue" at bounding box center [1179, 377] width 55 height 13
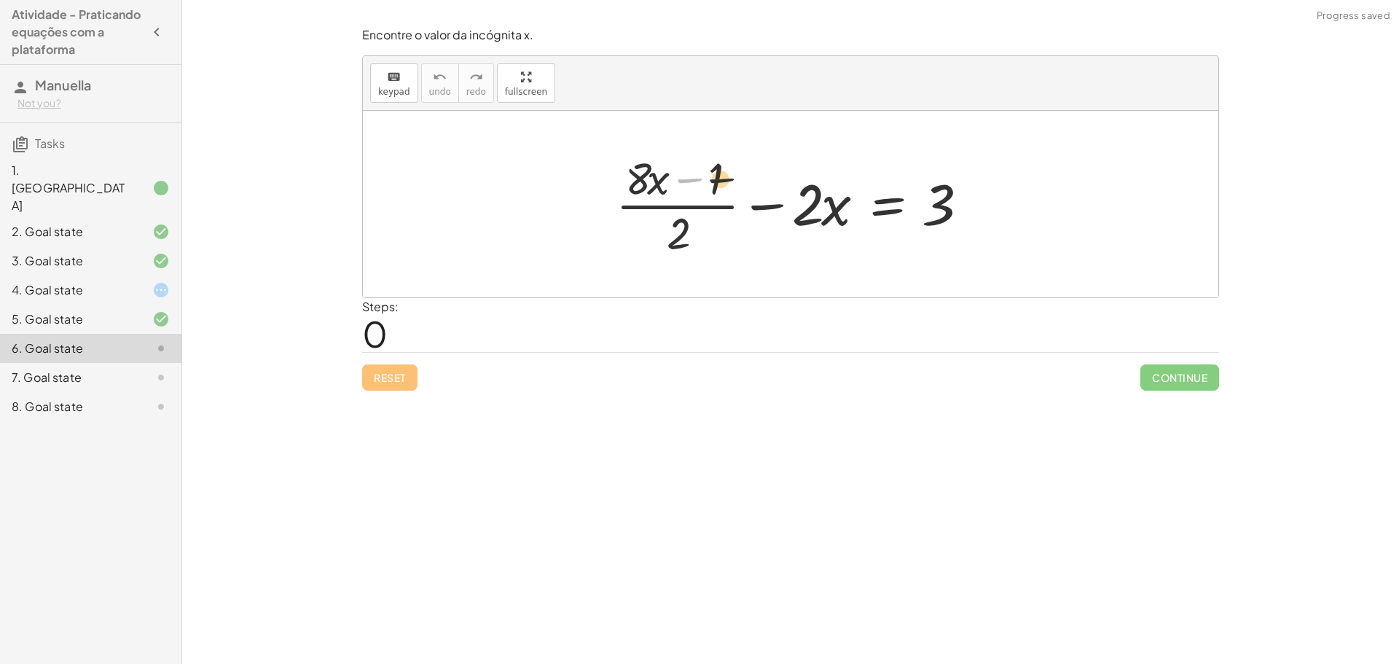
drag, startPoint x: 699, startPoint y: 184, endPoint x: 758, endPoint y: 189, distance: 59.3
click at [757, 189] on div at bounding box center [796, 204] width 375 height 112
click at [722, 186] on div at bounding box center [796, 204] width 375 height 112
click at [797, 208] on div at bounding box center [796, 204] width 375 height 112
drag, startPoint x: 931, startPoint y: 211, endPoint x: 809, endPoint y: 216, distance: 121.8
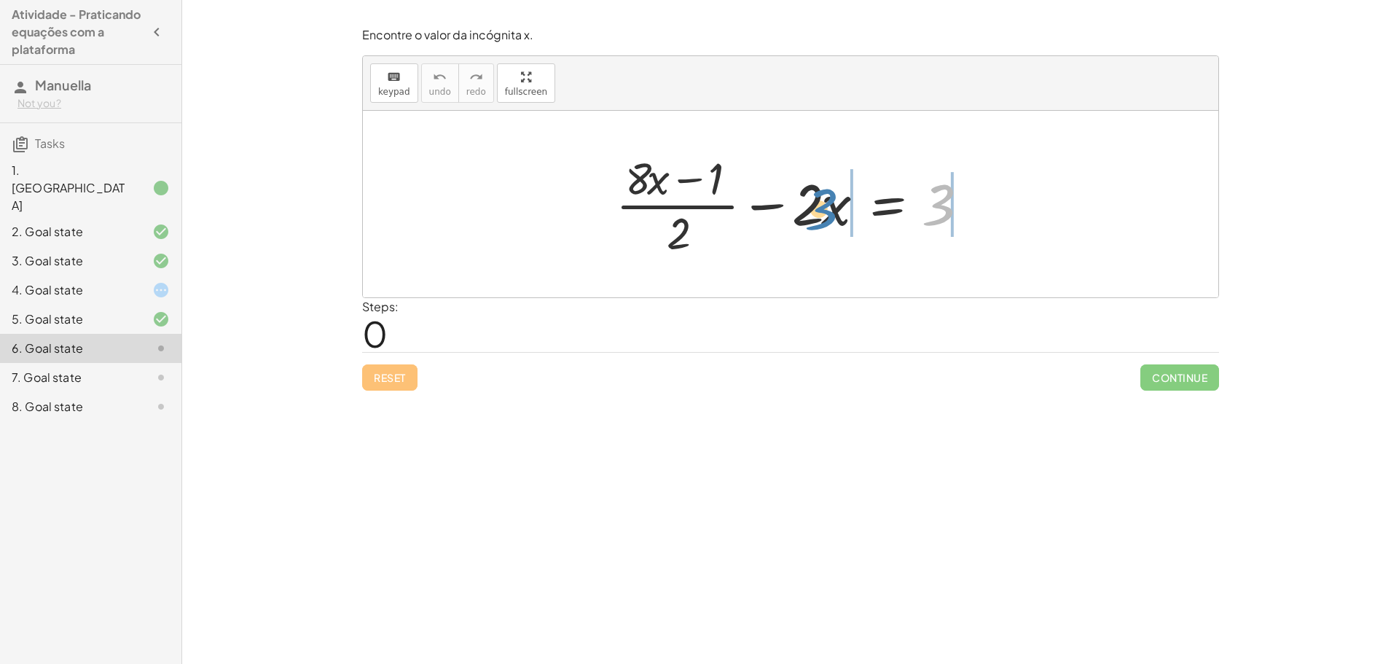
click at [809, 216] on div at bounding box center [796, 204] width 375 height 112
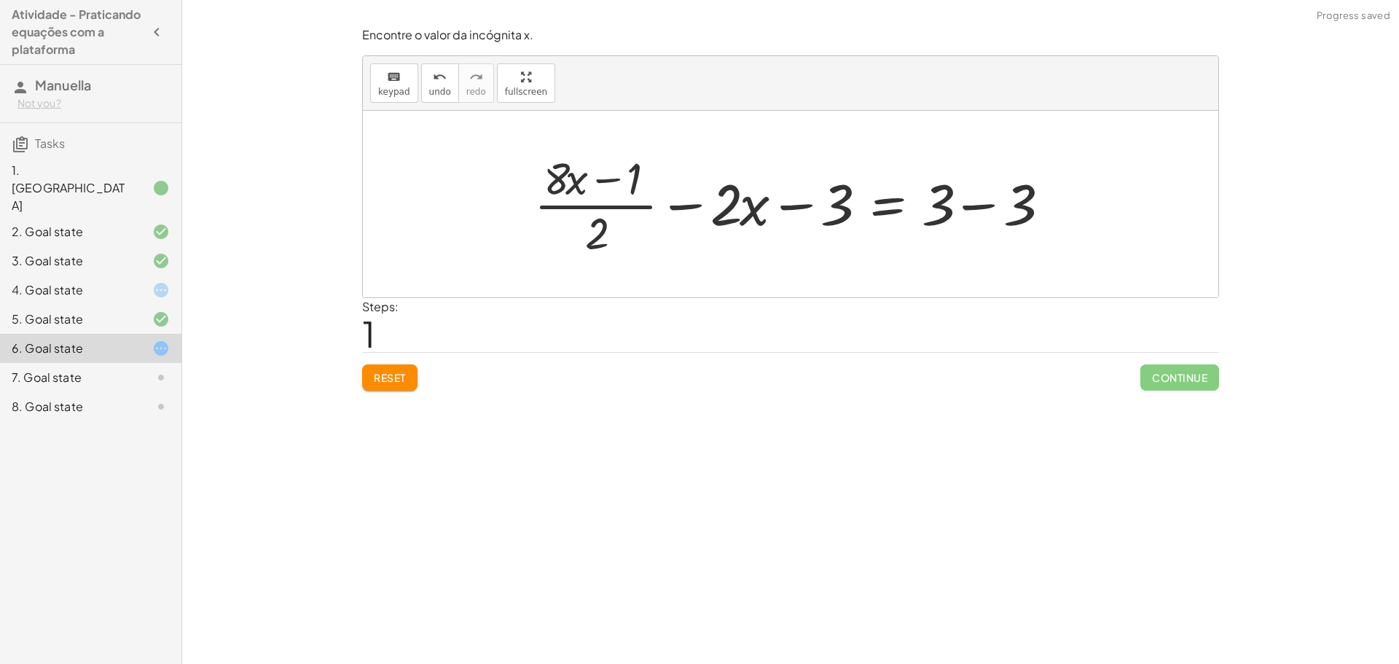
click at [982, 212] on div at bounding box center [796, 204] width 539 height 112
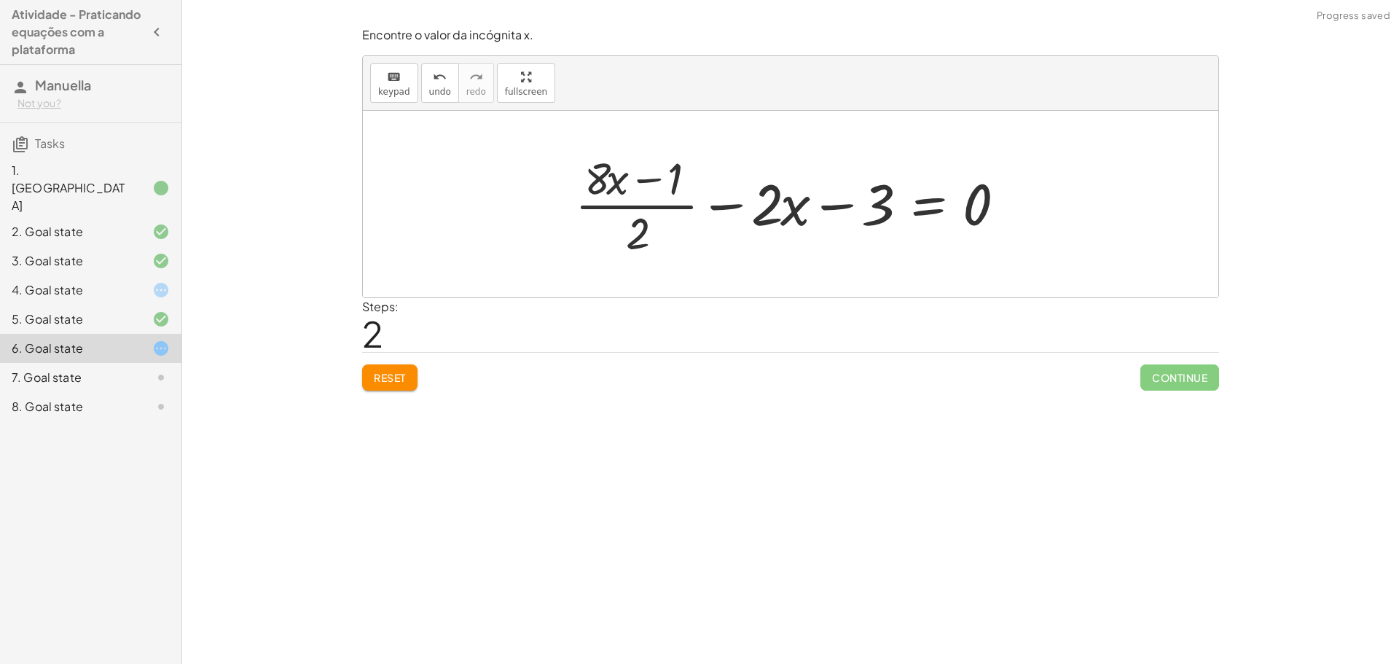
click at [991, 207] on div at bounding box center [796, 204] width 457 height 112
drag, startPoint x: 876, startPoint y: 214, endPoint x: 1011, endPoint y: 189, distance: 137.1
click at [1011, 189] on div at bounding box center [796, 204] width 457 height 112
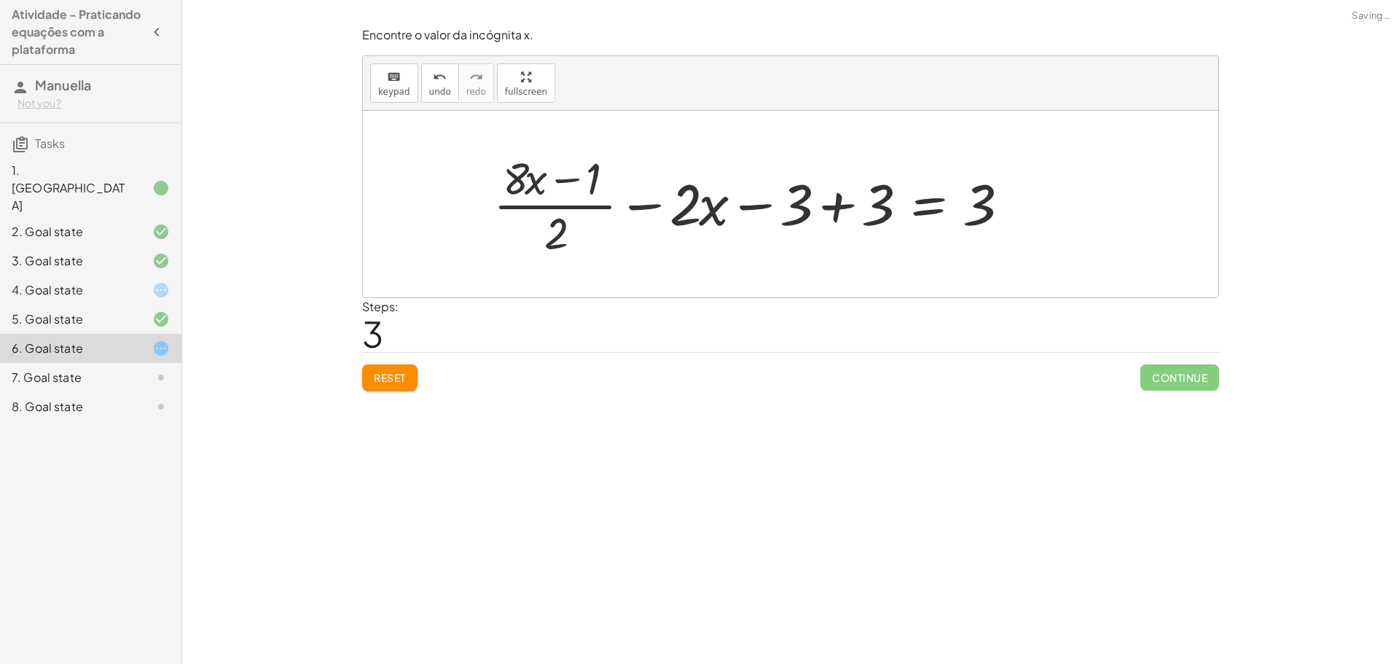
click at [832, 213] on div at bounding box center [755, 204] width 539 height 112
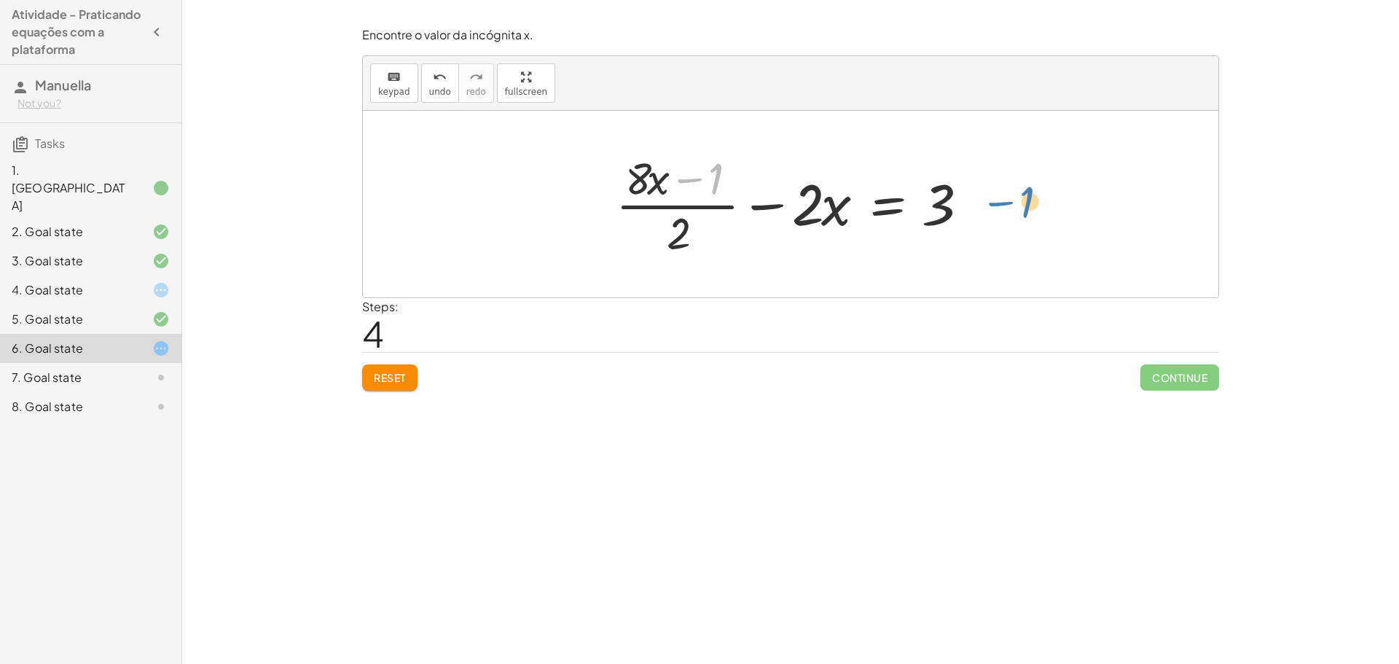
drag, startPoint x: 711, startPoint y: 176, endPoint x: 1010, endPoint y: 214, distance: 301.8
click at [1011, 213] on div "+ · ( + · 8 · x − 1 ) · 2 − · 2 · x = 3 + · ( + · 8 · x − 1 ) · 2 − · 2 · x − 3…" at bounding box center [791, 204] width 856 height 187
drag, startPoint x: 637, startPoint y: 176, endPoint x: 781, endPoint y: 206, distance: 147.2
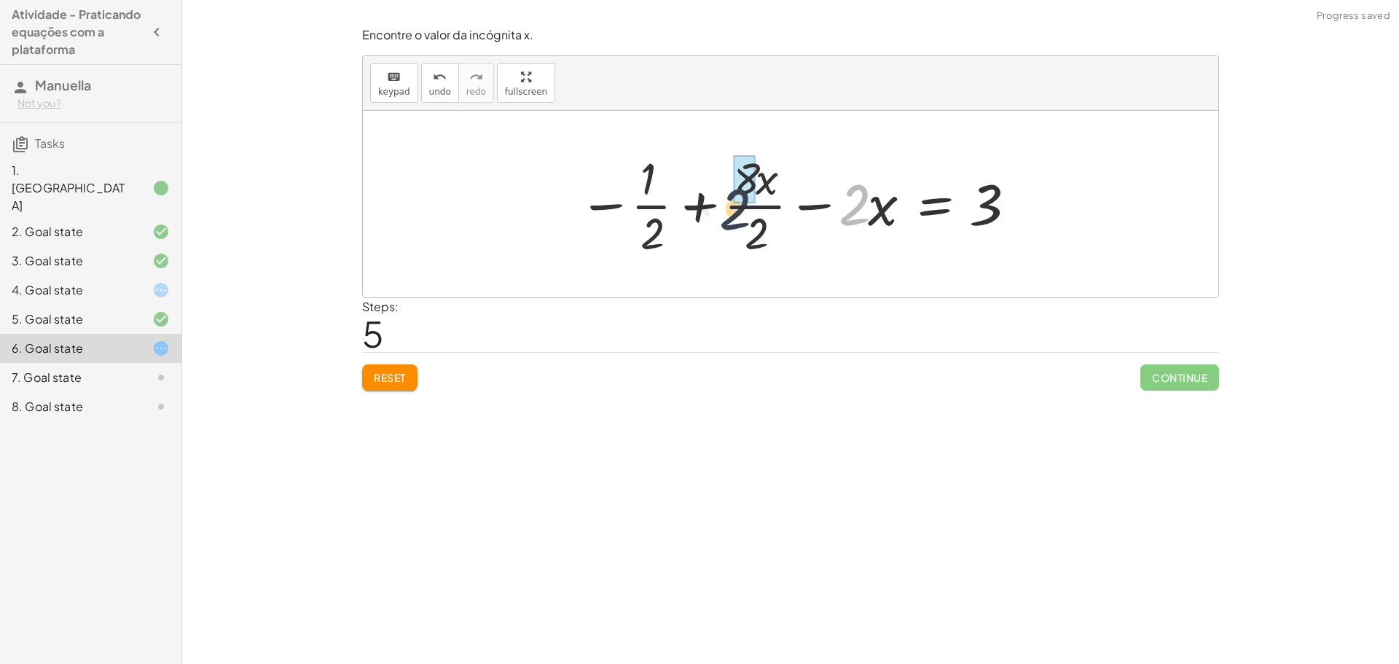
drag, startPoint x: 846, startPoint y: 204, endPoint x: 695, endPoint y: 192, distance: 152.0
click at [722, 208] on div at bounding box center [796, 204] width 450 height 112
click at [369, 375] on button "Reset" at bounding box center [389, 377] width 55 height 26
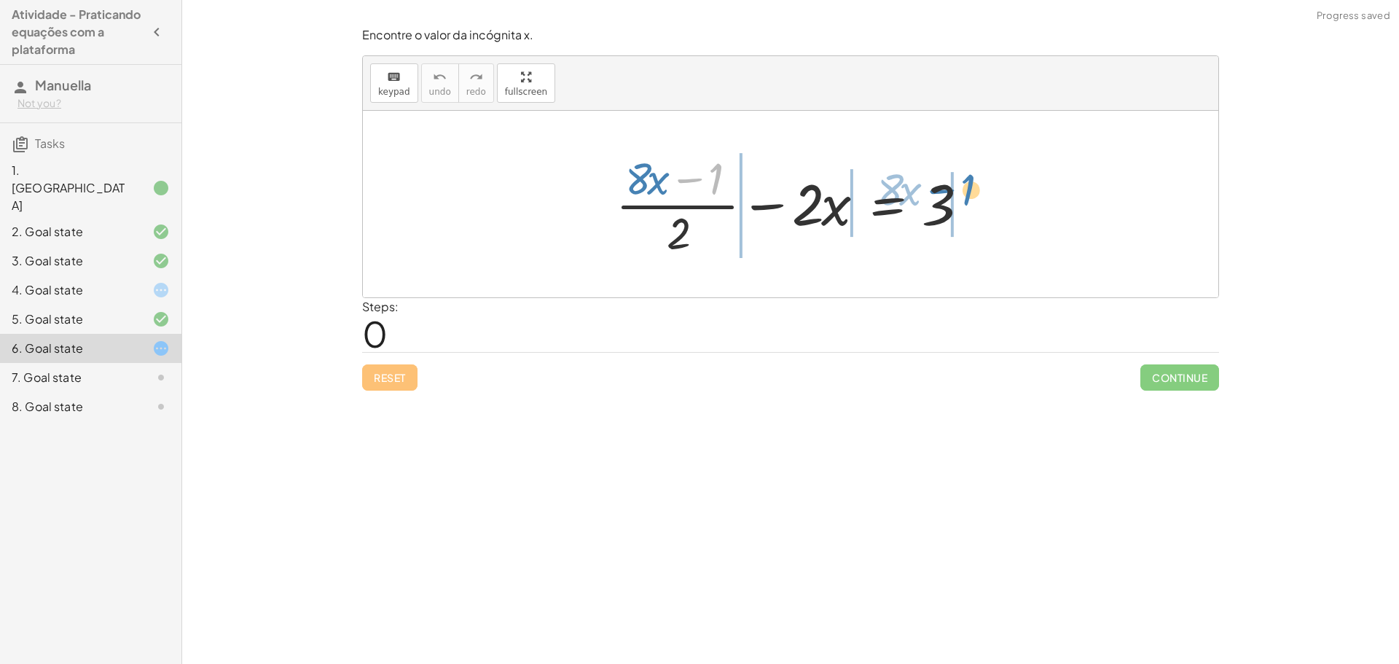
drag, startPoint x: 722, startPoint y: 177, endPoint x: 961, endPoint y: 188, distance: 240.0
click at [961, 188] on div at bounding box center [796, 204] width 375 height 112
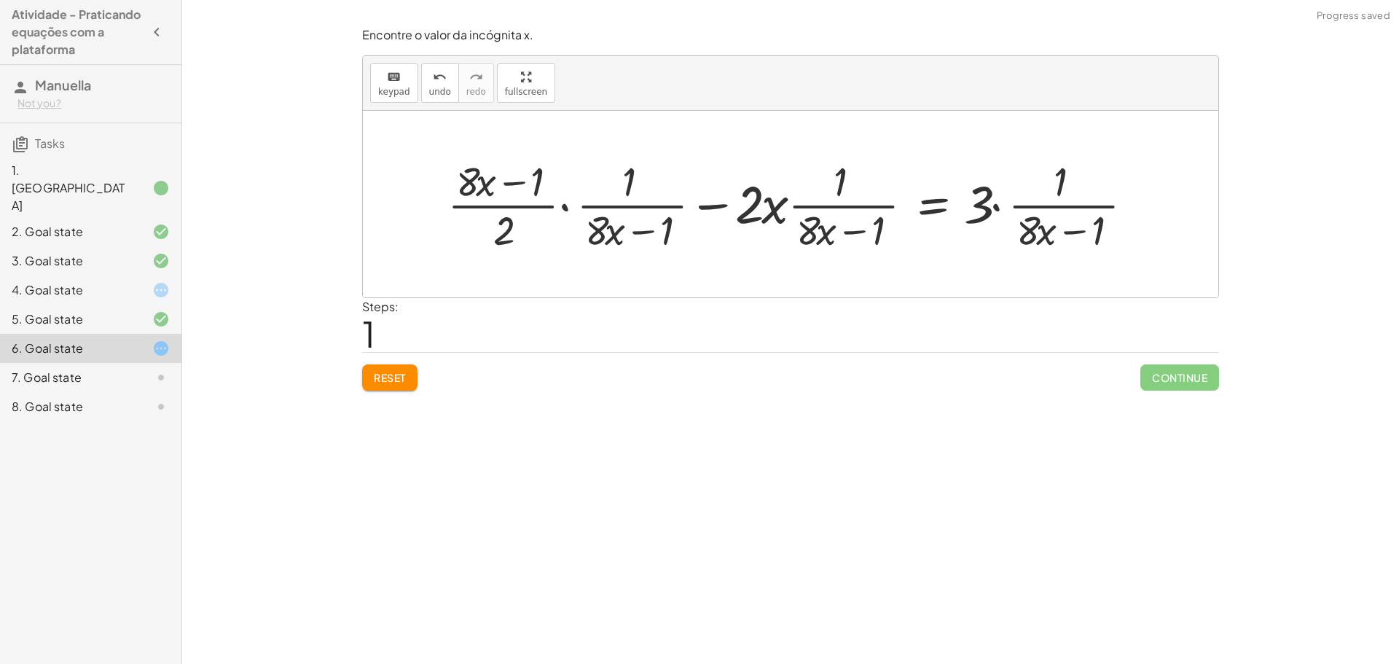
click at [615, 238] on div at bounding box center [796, 204] width 713 height 102
click at [662, 222] on div at bounding box center [796, 204] width 713 height 102
drag, startPoint x: 649, startPoint y: 240, endPoint x: 877, endPoint y: 246, distance: 228.2
click at [661, 240] on div at bounding box center [796, 204] width 713 height 102
click at [916, 255] on div "+ · ( + · 8 · x − 1 ) · 2 − · 2 · x = 3 − + · 2 − · 2 · x = 3 · · ( + · 8 · x −…" at bounding box center [791, 203] width 731 height 109
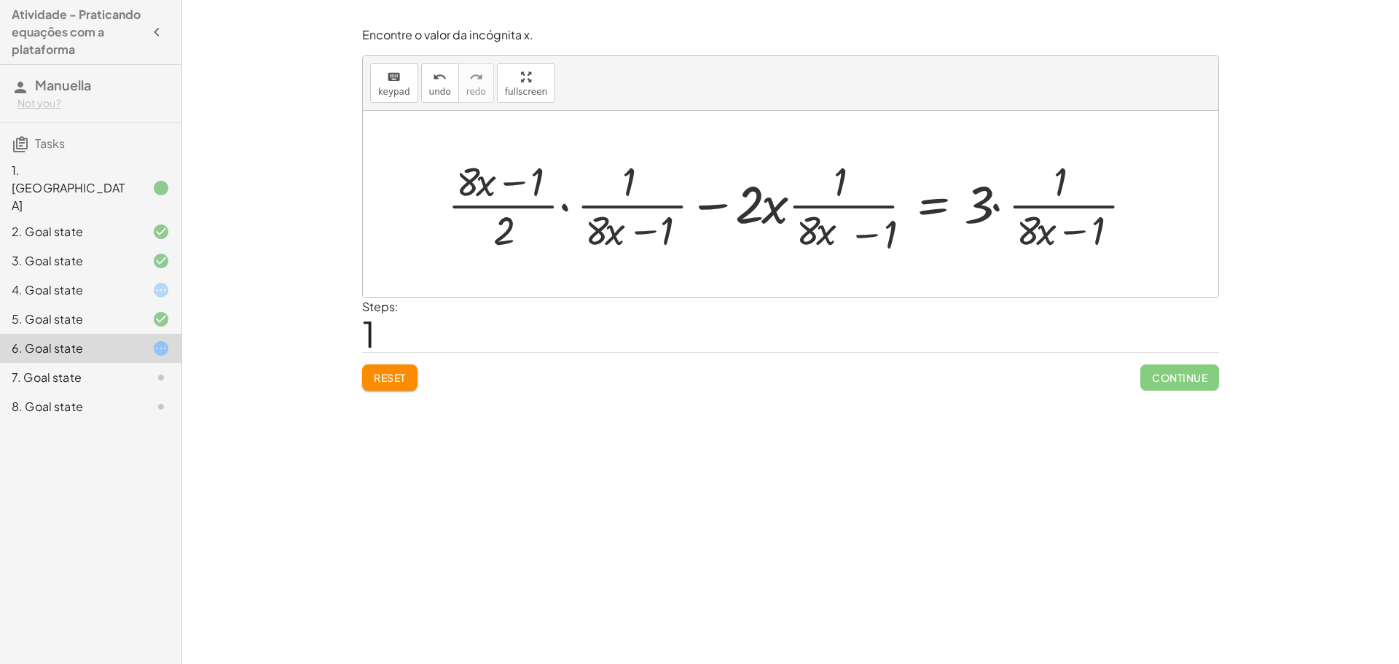
click at [1113, 251] on div at bounding box center [796, 204] width 713 height 102
click at [1001, 270] on div at bounding box center [791, 204] width 856 height 187
click at [395, 373] on span "Reset" at bounding box center [390, 377] width 32 height 13
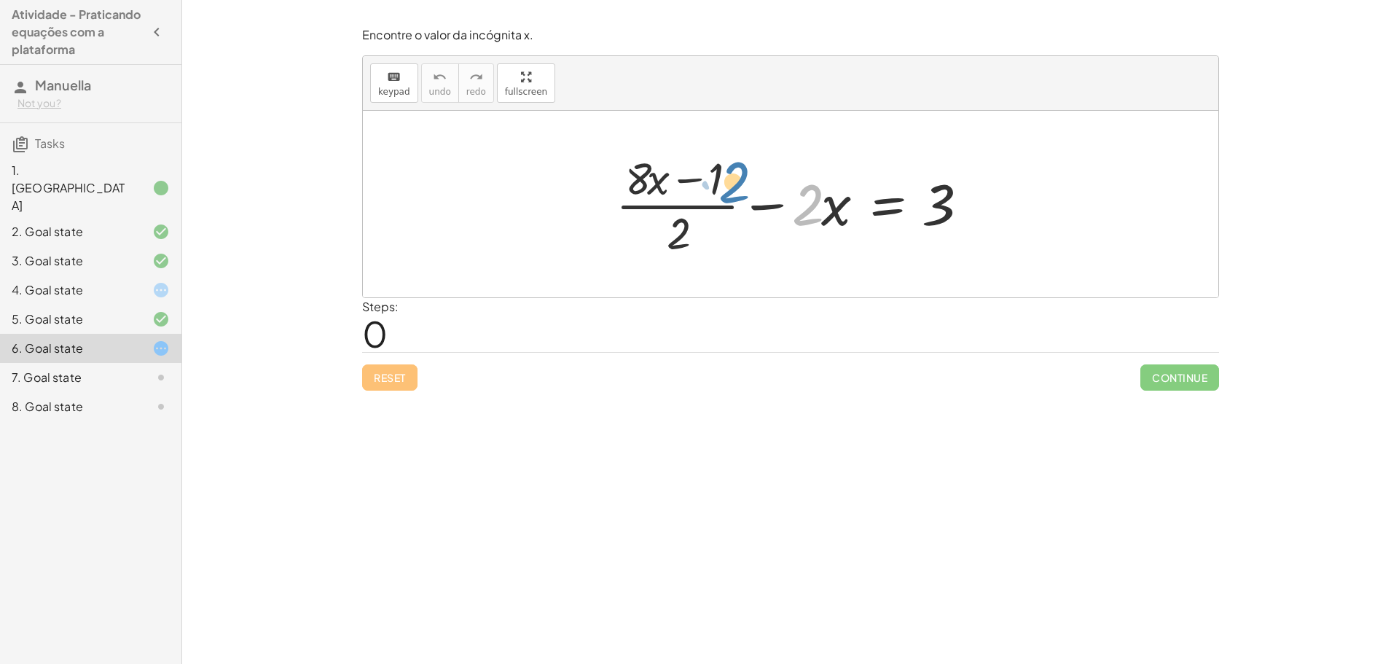
drag, startPoint x: 817, startPoint y: 215, endPoint x: 744, endPoint y: 192, distance: 76.3
click at [744, 192] on div at bounding box center [796, 204] width 375 height 112
drag, startPoint x: 795, startPoint y: 213, endPoint x: 679, endPoint y: 179, distance: 121.5
click at [679, 179] on div at bounding box center [796, 204] width 375 height 112
drag, startPoint x: 839, startPoint y: 210, endPoint x: 799, endPoint y: 172, distance: 54.6
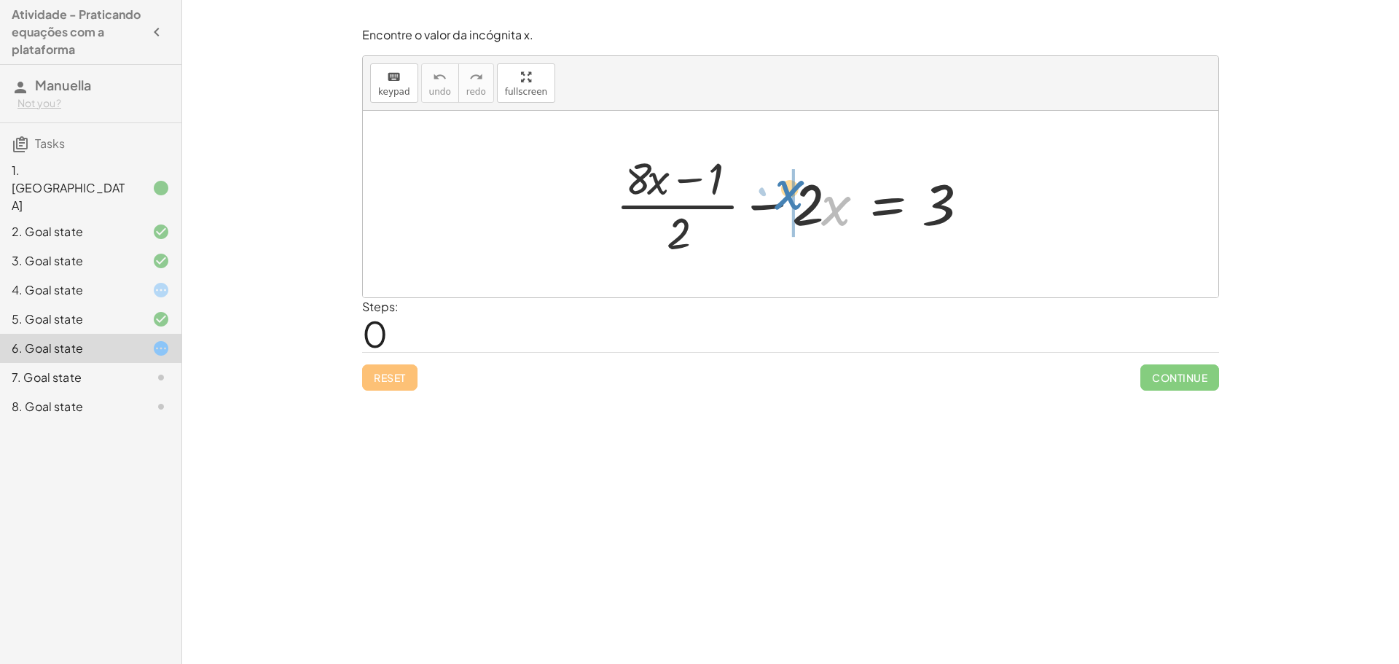
click at [799, 172] on div at bounding box center [796, 204] width 375 height 112
drag, startPoint x: 836, startPoint y: 214, endPoint x: 788, endPoint y: 215, distance: 48.1
click at [776, 208] on div at bounding box center [796, 204] width 375 height 112
drag, startPoint x: 339, startPoint y: 380, endPoint x: 398, endPoint y: 391, distance: 60.0
click at [346, 383] on div "Encontre o valor da incógnita x manipulando a equação. insert select one: Math …" at bounding box center [790, 332] width 1217 height 664
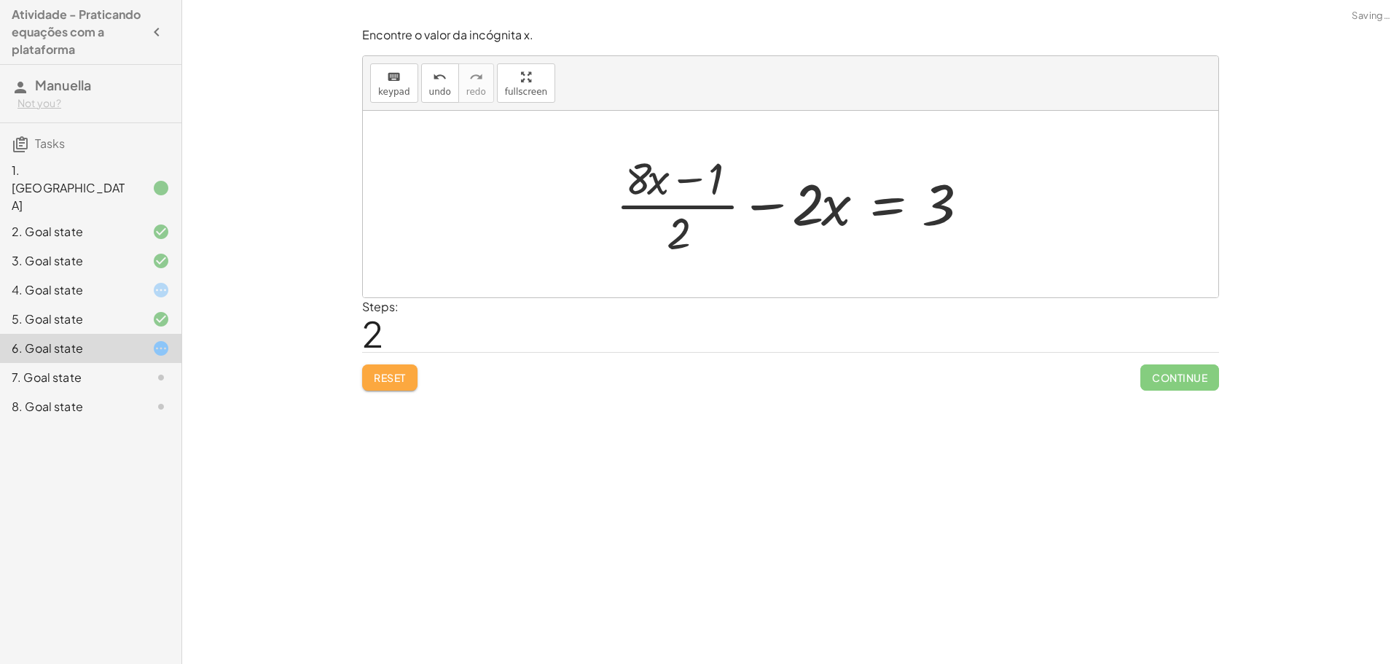
click at [402, 378] on span "Reset" at bounding box center [390, 377] width 32 height 13
click at [155, 369] on icon at bounding box center [160, 377] width 17 height 17
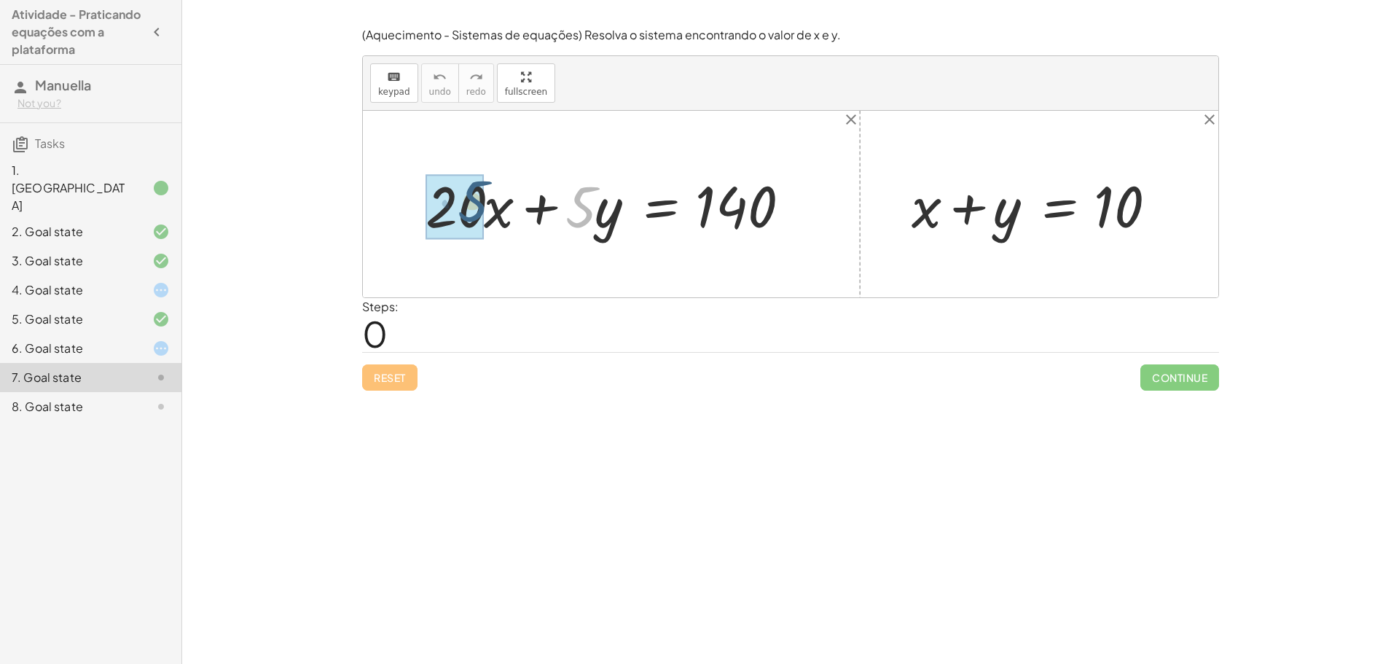
drag, startPoint x: 583, startPoint y: 206, endPoint x: 459, endPoint y: 197, distance: 124.2
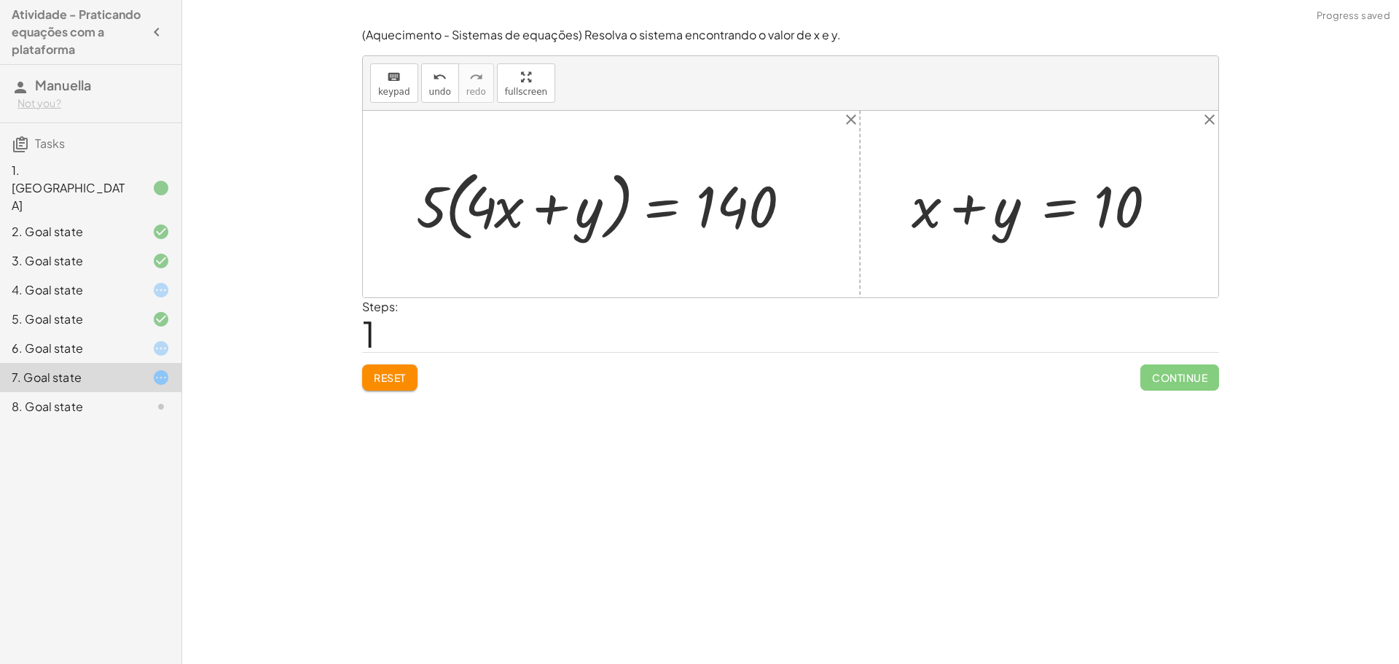
click at [483, 206] on div at bounding box center [612, 205] width 407 height 84
click at [399, 378] on span "Reset" at bounding box center [390, 377] width 32 height 13
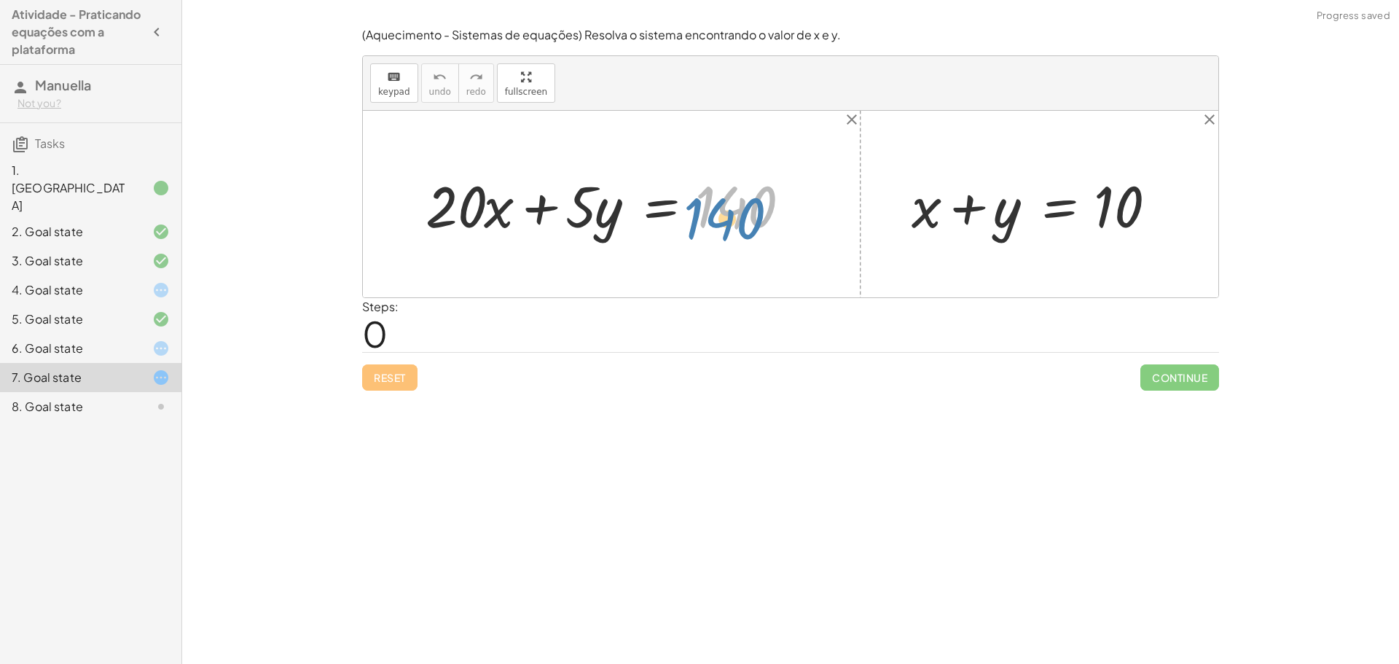
drag, startPoint x: 734, startPoint y: 213, endPoint x: 763, endPoint y: 217, distance: 29.5
click at [729, 223] on div at bounding box center [616, 204] width 397 height 75
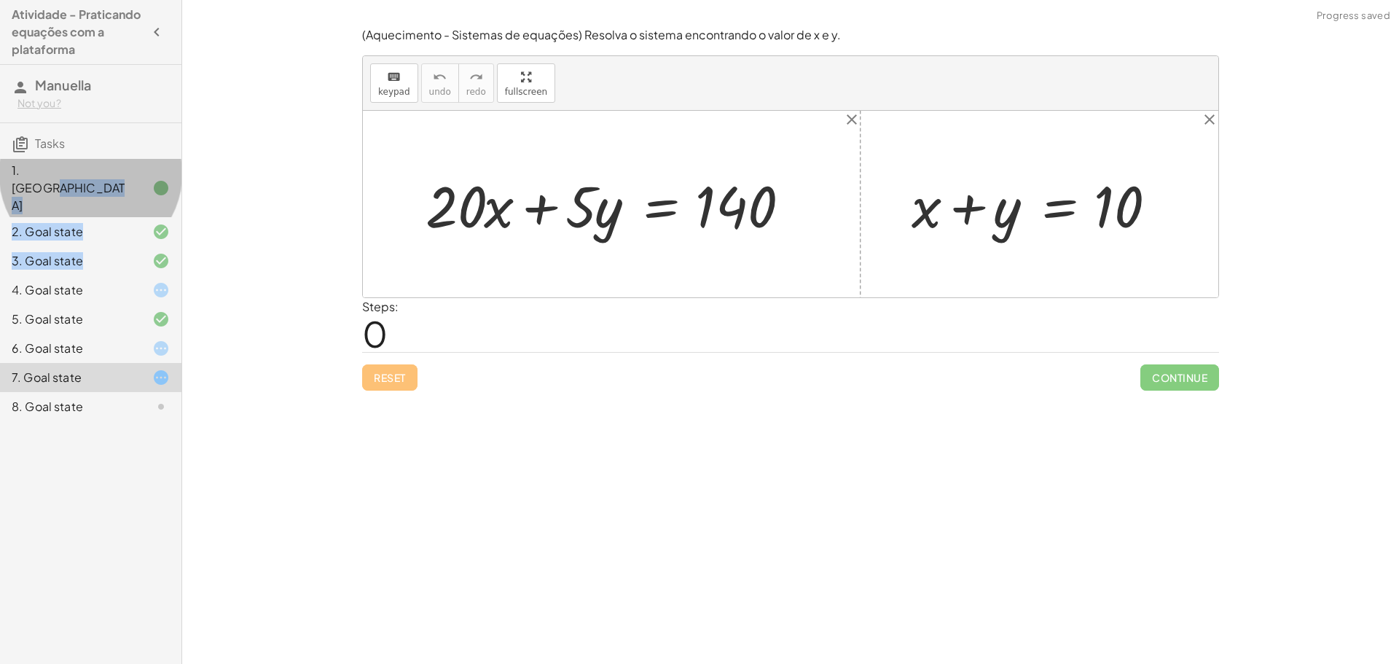
drag, startPoint x: 92, startPoint y: 188, endPoint x: 87, endPoint y: 239, distance: 51.3
click at [90, 226] on div "1. Canvas 2. Goal state 3. Goal state 4. Goal state 5. Goal state 6. Goal state…" at bounding box center [90, 290] width 181 height 274
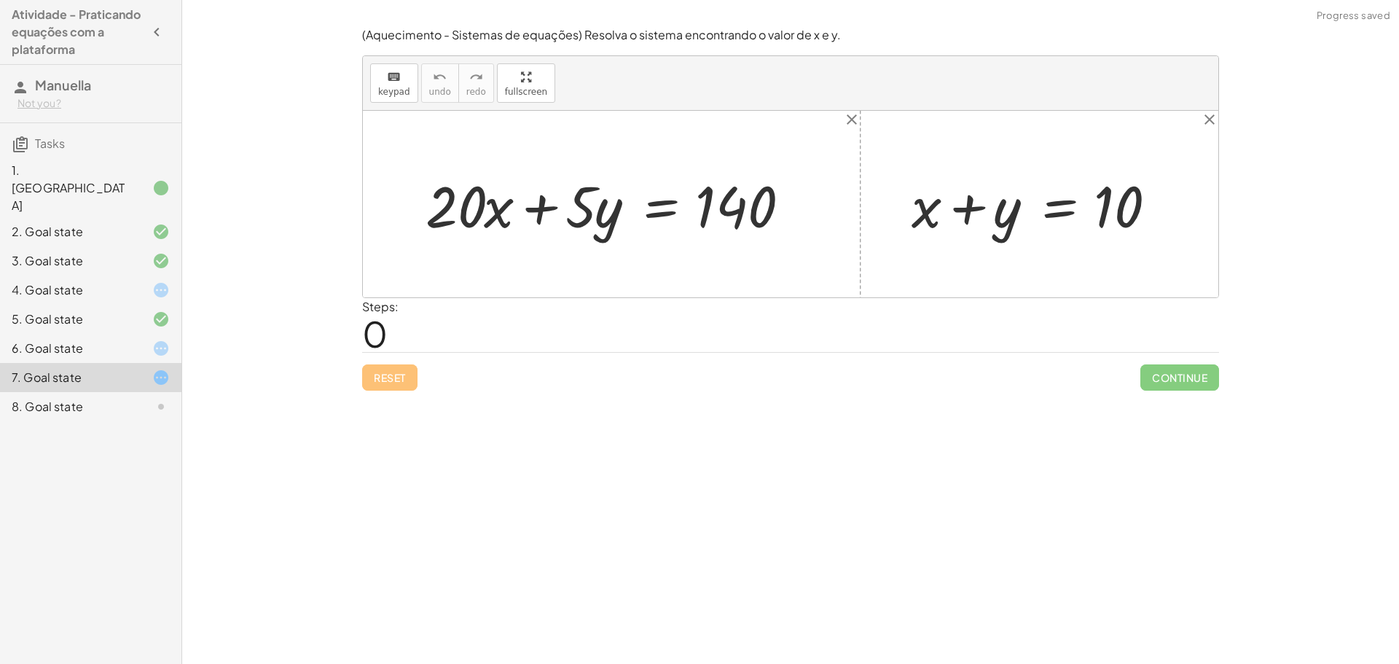
click at [89, 334] on div "4. Goal state" at bounding box center [90, 348] width 181 height 29
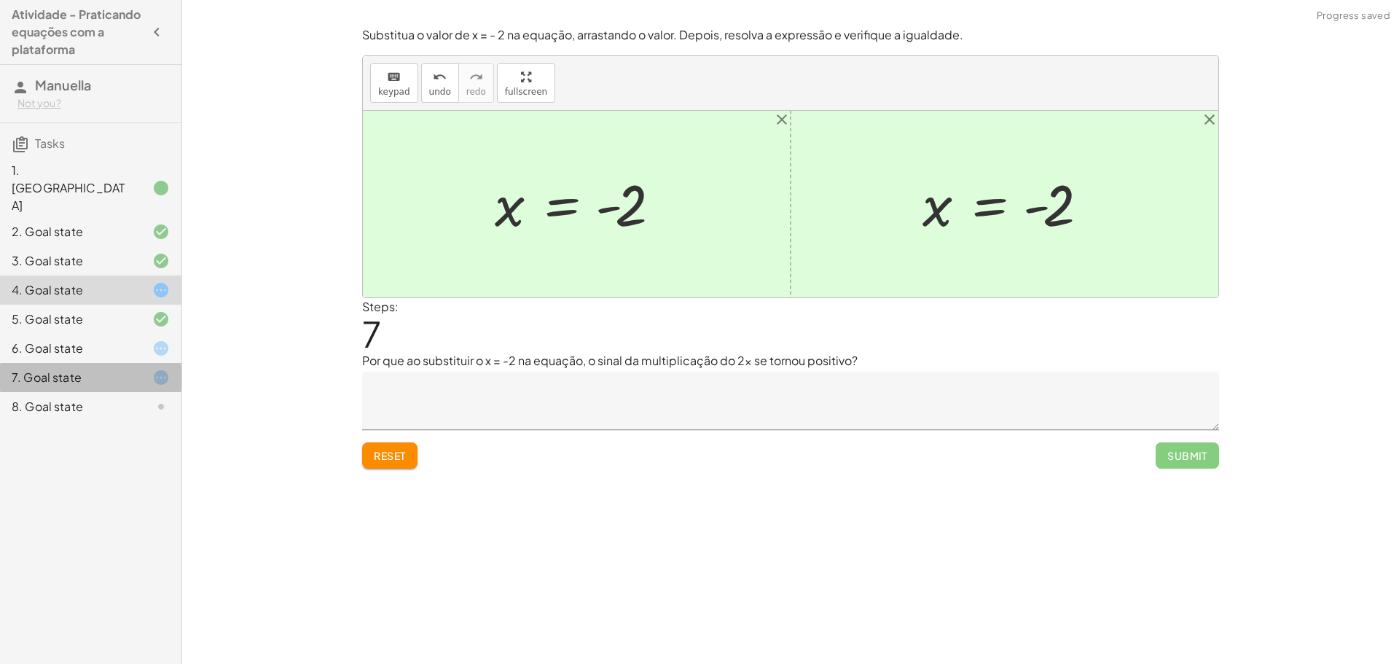
click at [130, 363] on div "7. Goal state" at bounding box center [90, 377] width 181 height 29
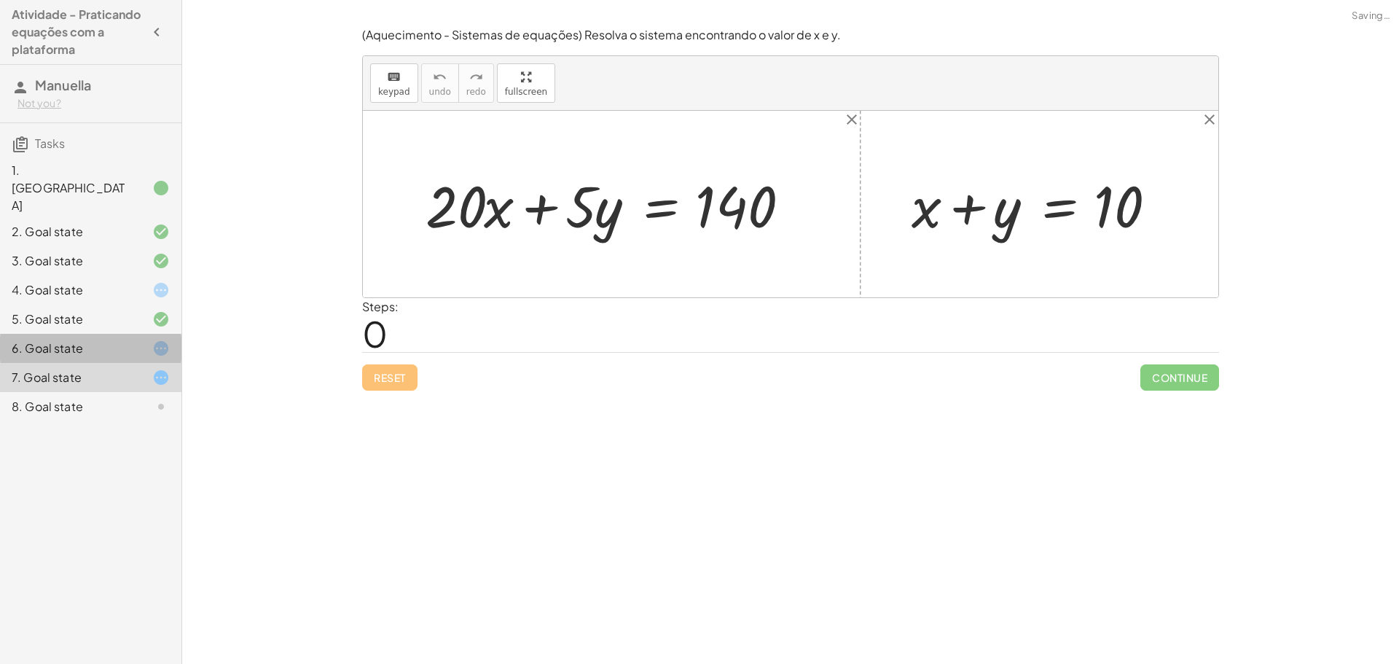
click at [140, 340] on div at bounding box center [149, 348] width 41 height 17
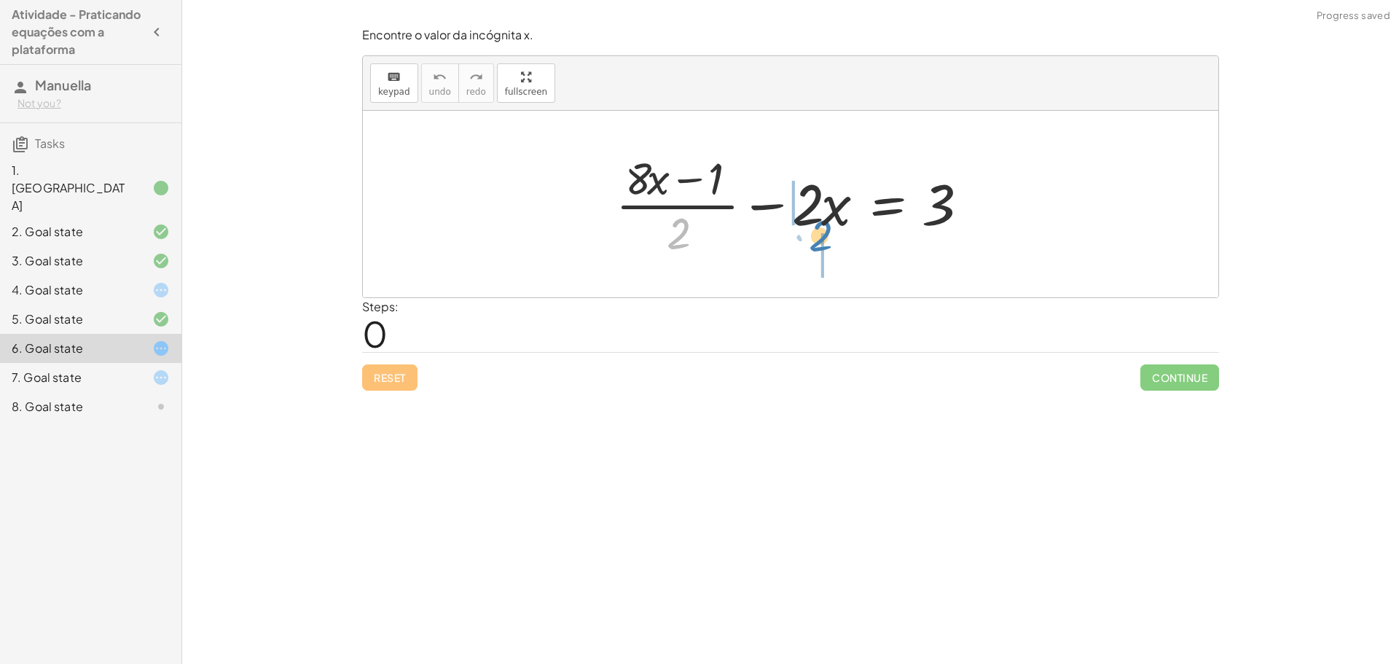
drag, startPoint x: 684, startPoint y: 237, endPoint x: 827, endPoint y: 239, distance: 142.9
click at [827, 239] on div at bounding box center [796, 204] width 375 height 112
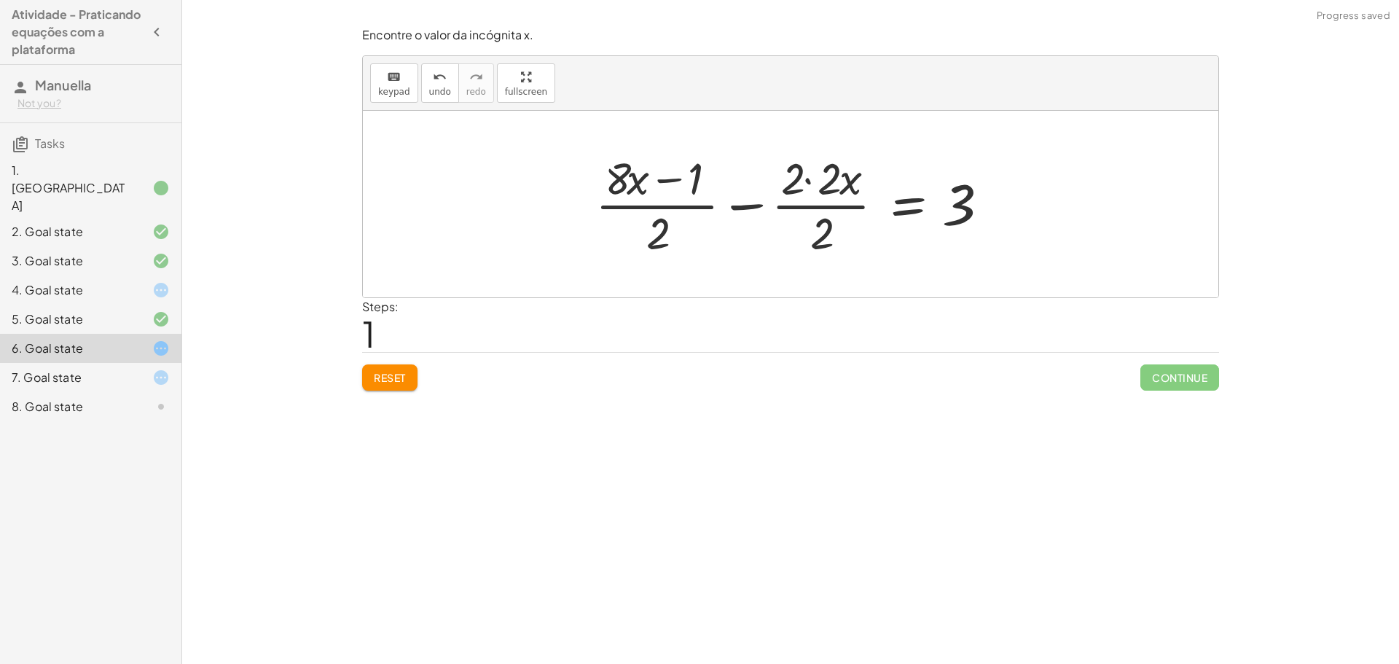
click at [802, 178] on div at bounding box center [796, 204] width 416 height 112
click at [822, 184] on div at bounding box center [796, 204] width 416 height 112
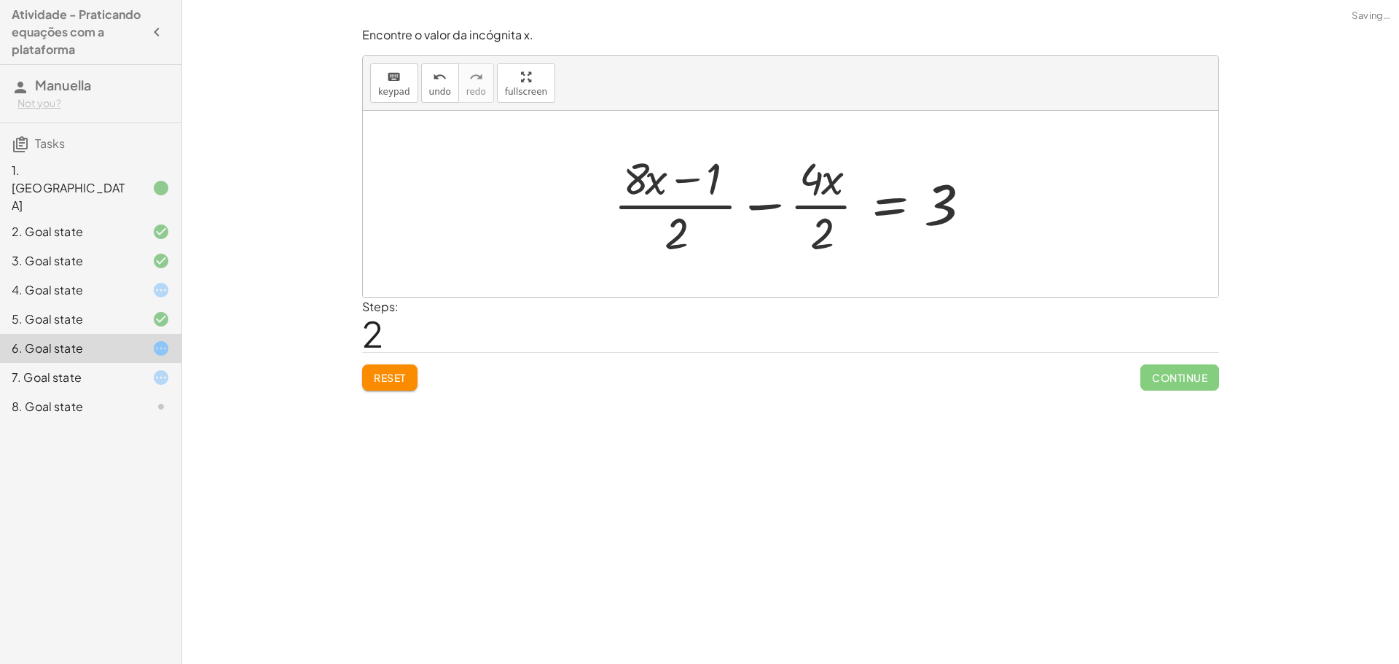
drag, startPoint x: 705, startPoint y: 165, endPoint x: 694, endPoint y: 177, distance: 16.5
click at [704, 166] on div at bounding box center [796, 204] width 380 height 112
click at [694, 179] on div at bounding box center [796, 204] width 380 height 112
drag, startPoint x: 654, startPoint y: 177, endPoint x: 665, endPoint y: 178, distance: 10.2
click at [665, 178] on div at bounding box center [796, 204] width 380 height 112
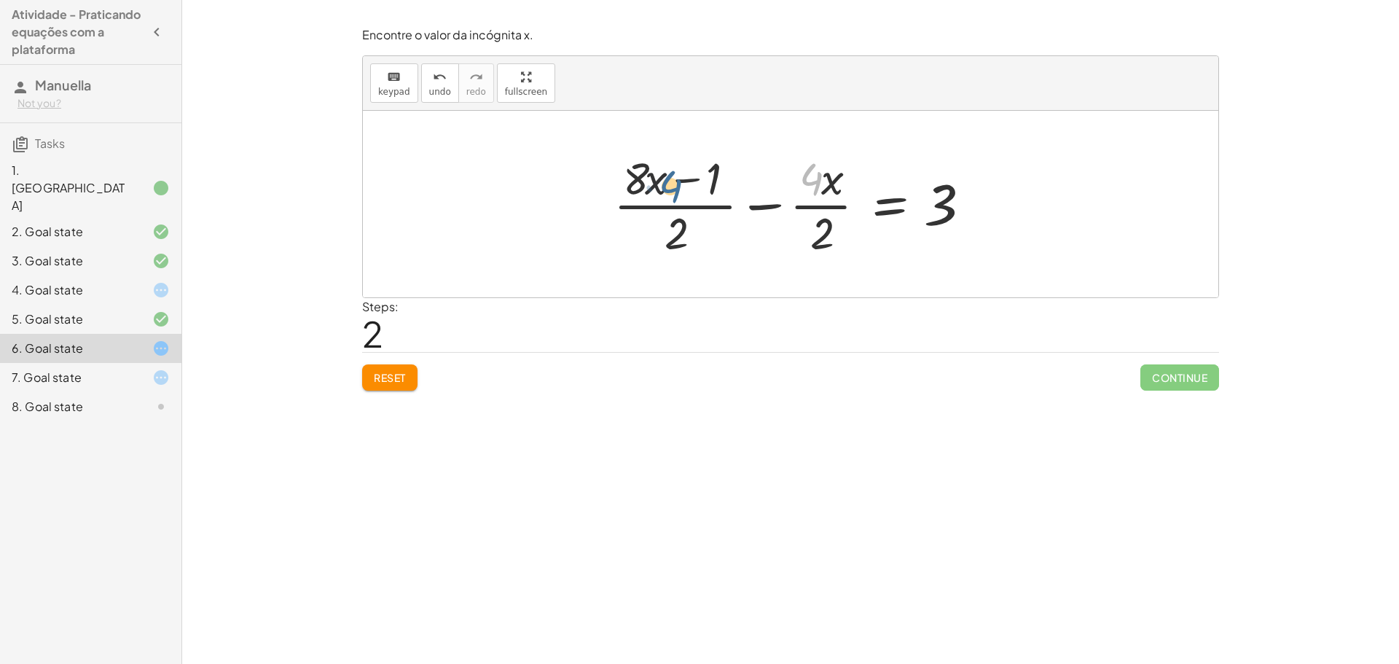
drag, startPoint x: 821, startPoint y: 179, endPoint x: 673, endPoint y: 185, distance: 148.1
click at [673, 185] on div at bounding box center [796, 204] width 380 height 112
drag, startPoint x: 644, startPoint y: 171, endPoint x: 801, endPoint y: 171, distance: 156.7
click at [801, 171] on div at bounding box center [796, 204] width 380 height 112
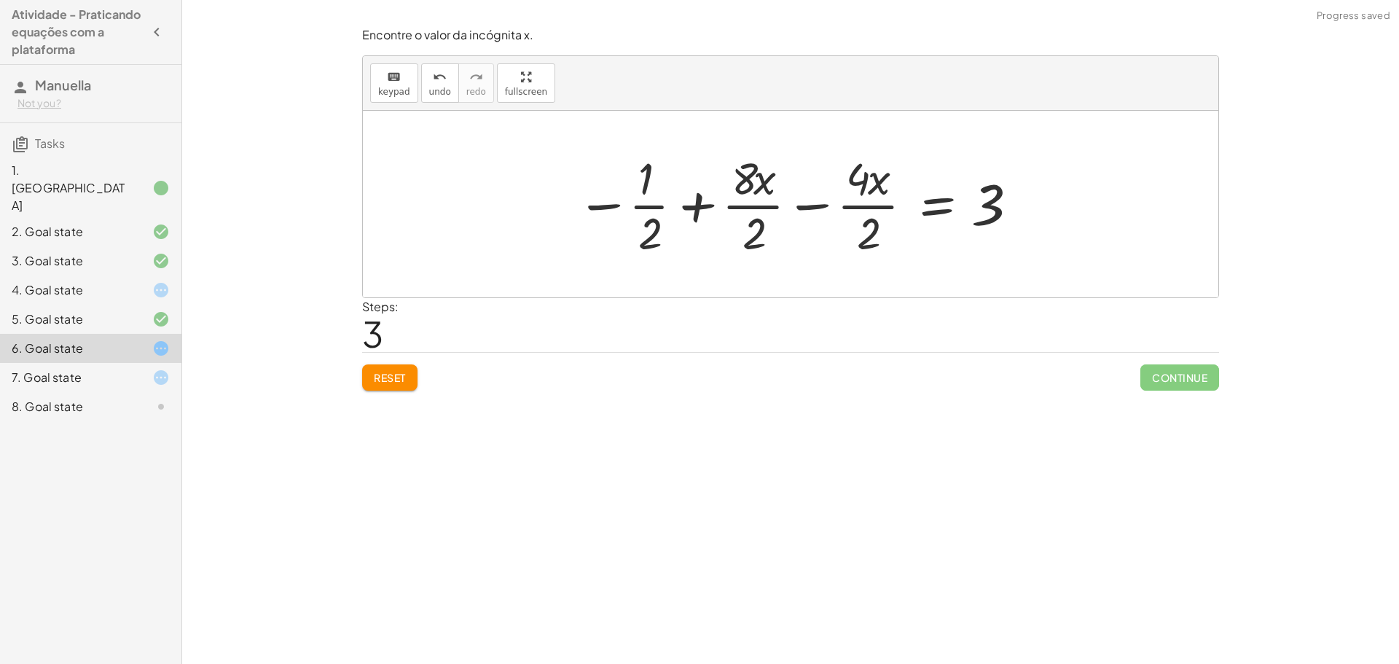
click at [756, 224] on div at bounding box center [796, 204] width 455 height 112
click at [679, 223] on div at bounding box center [799, 204] width 450 height 112
click at [654, 225] on div at bounding box center [799, 204] width 450 height 112
click at [839, 237] on div at bounding box center [799, 204] width 450 height 112
click at [870, 238] on div at bounding box center [801, 204] width 446 height 112
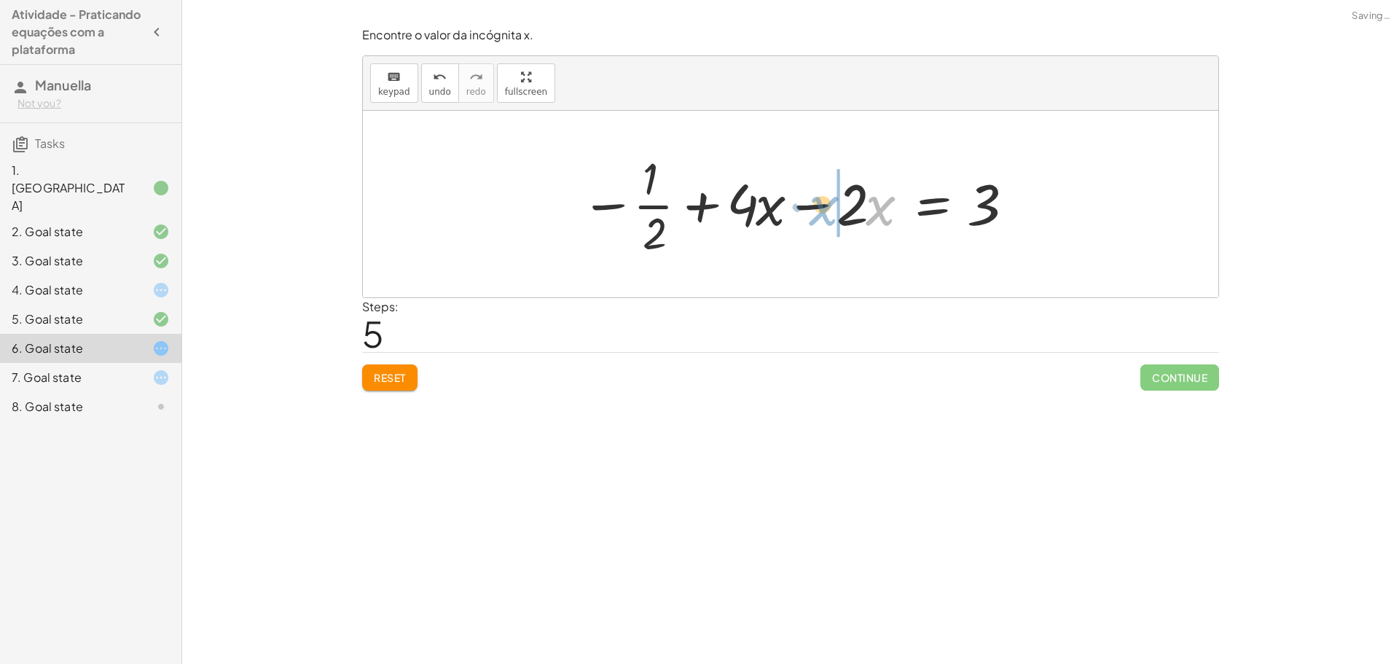
drag, startPoint x: 868, startPoint y: 204, endPoint x: 859, endPoint y: 200, distance: 9.8
click at [867, 199] on div at bounding box center [797, 204] width 446 height 112
click at [756, 198] on div at bounding box center [797, 204] width 446 height 112
drag, startPoint x: 648, startPoint y: 204, endPoint x: 1068, endPoint y: 209, distance: 419.8
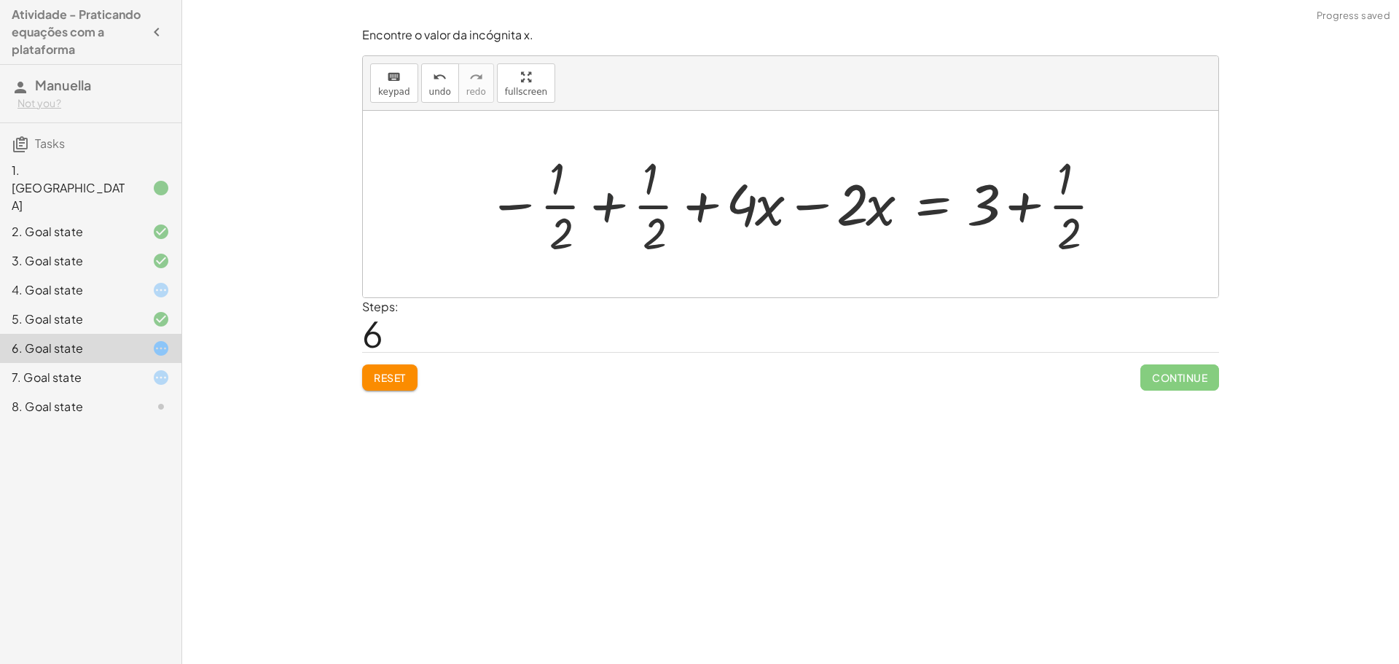
click at [597, 219] on div at bounding box center [796, 204] width 632 height 112
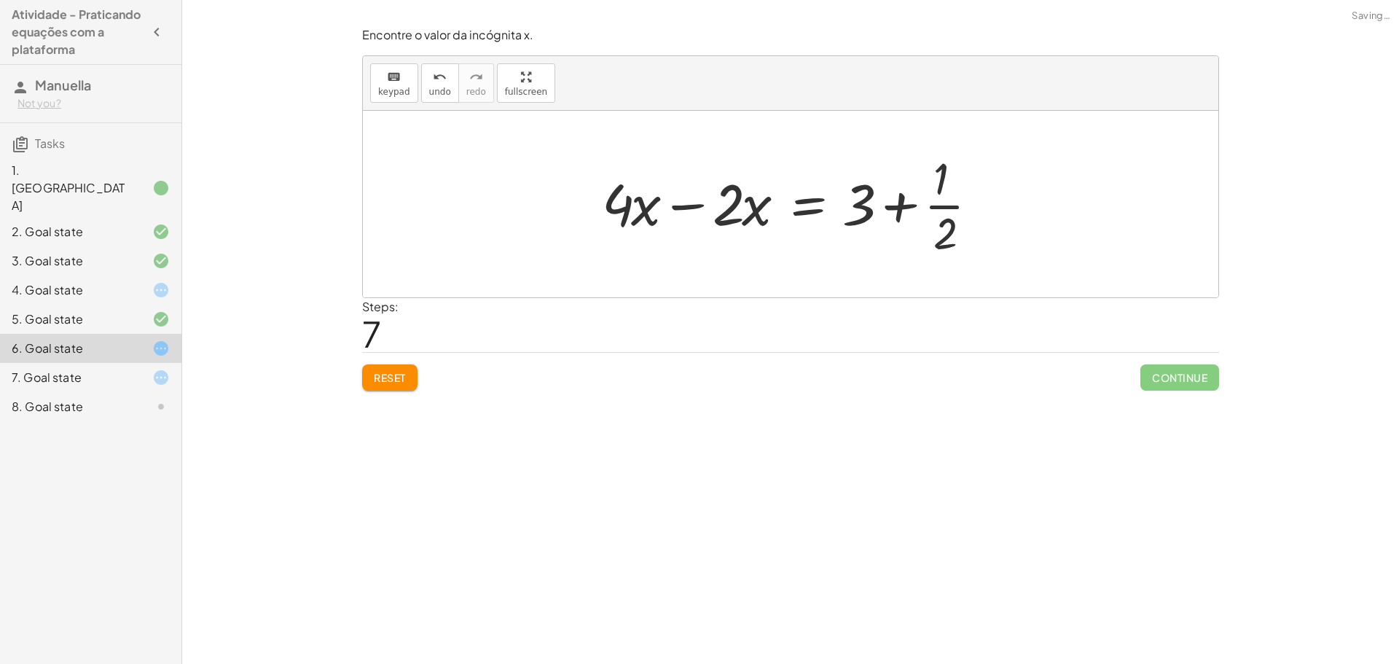
click at [916, 211] on div at bounding box center [796, 204] width 403 height 112
click at [902, 203] on div at bounding box center [796, 204] width 403 height 112
click at [969, 223] on div at bounding box center [796, 204] width 403 height 112
click at [934, 238] on div at bounding box center [796, 204] width 403 height 112
click at [939, 243] on div at bounding box center [796, 204] width 403 height 112
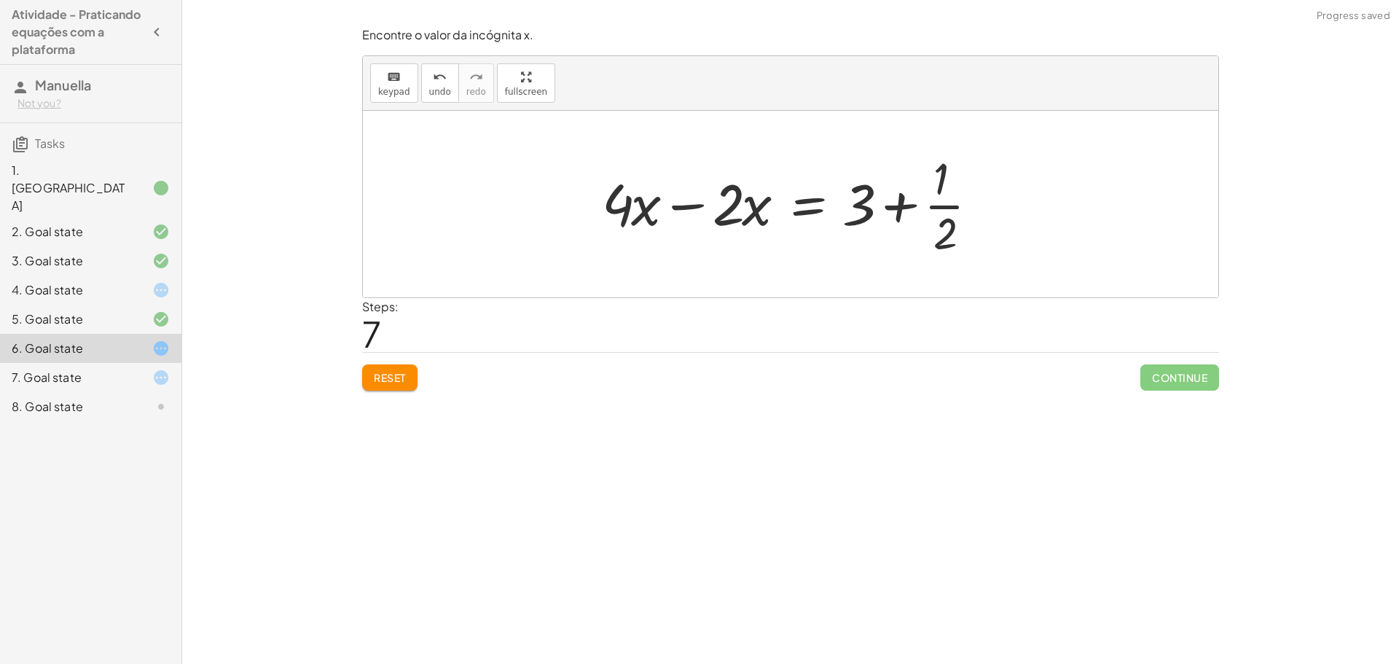
click at [867, 222] on div at bounding box center [796, 204] width 403 height 112
drag, startPoint x: 956, startPoint y: 245, endPoint x: 861, endPoint y: 240, distance: 95.6
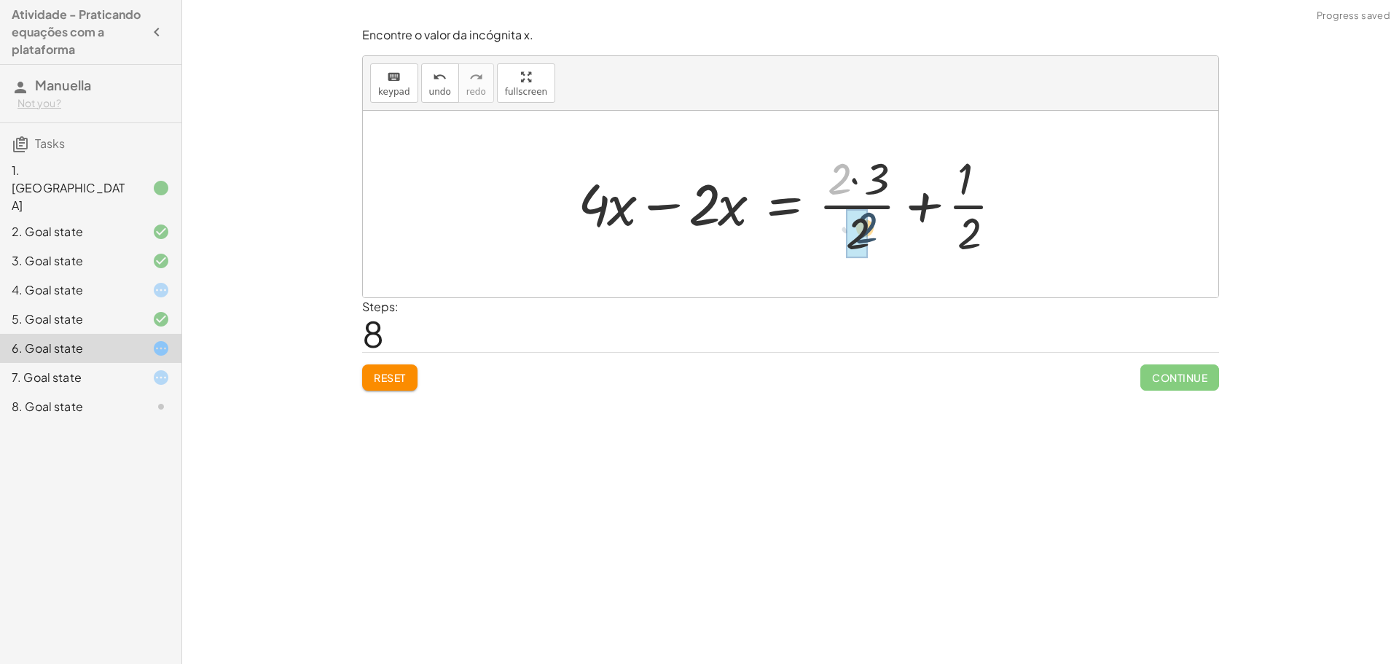
drag, startPoint x: 827, startPoint y: 179, endPoint x: 850, endPoint y: 238, distance: 62.5
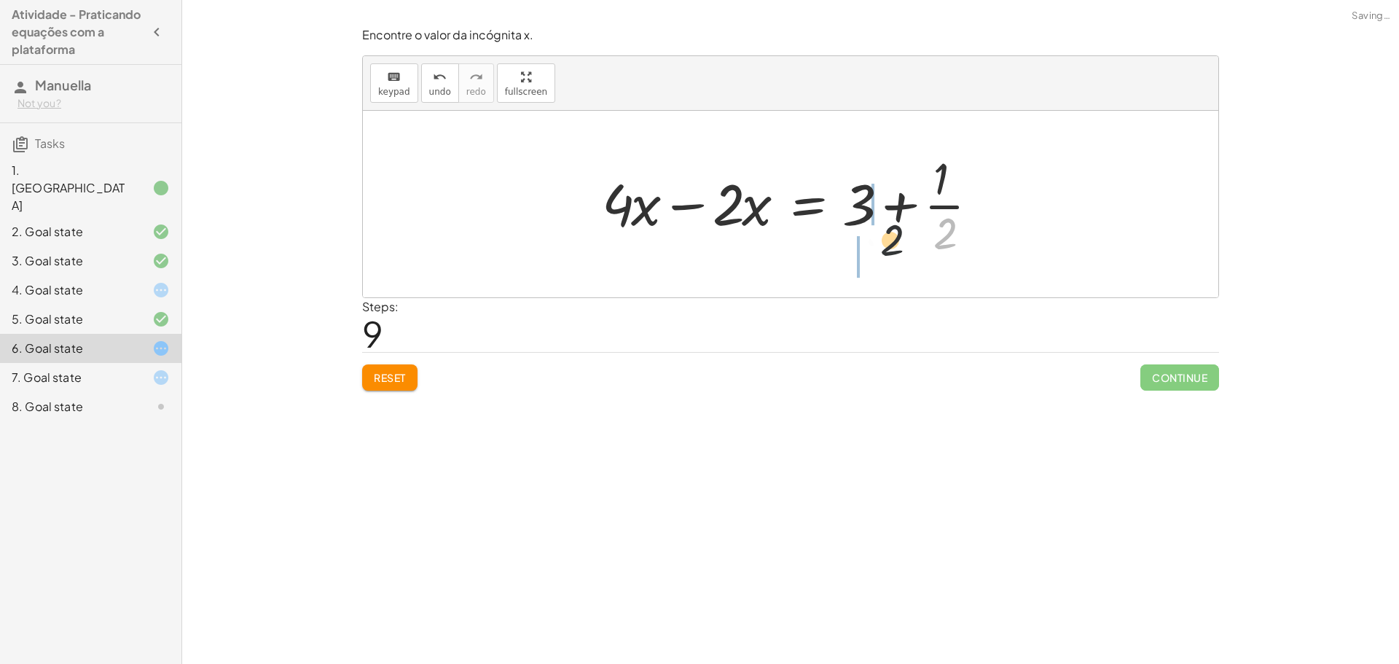
drag, startPoint x: 942, startPoint y: 233, endPoint x: 847, endPoint y: 239, distance: 95.6
click at [847, 239] on div at bounding box center [796, 204] width 403 height 112
click at [865, 181] on div at bounding box center [820, 204] width 451 height 112
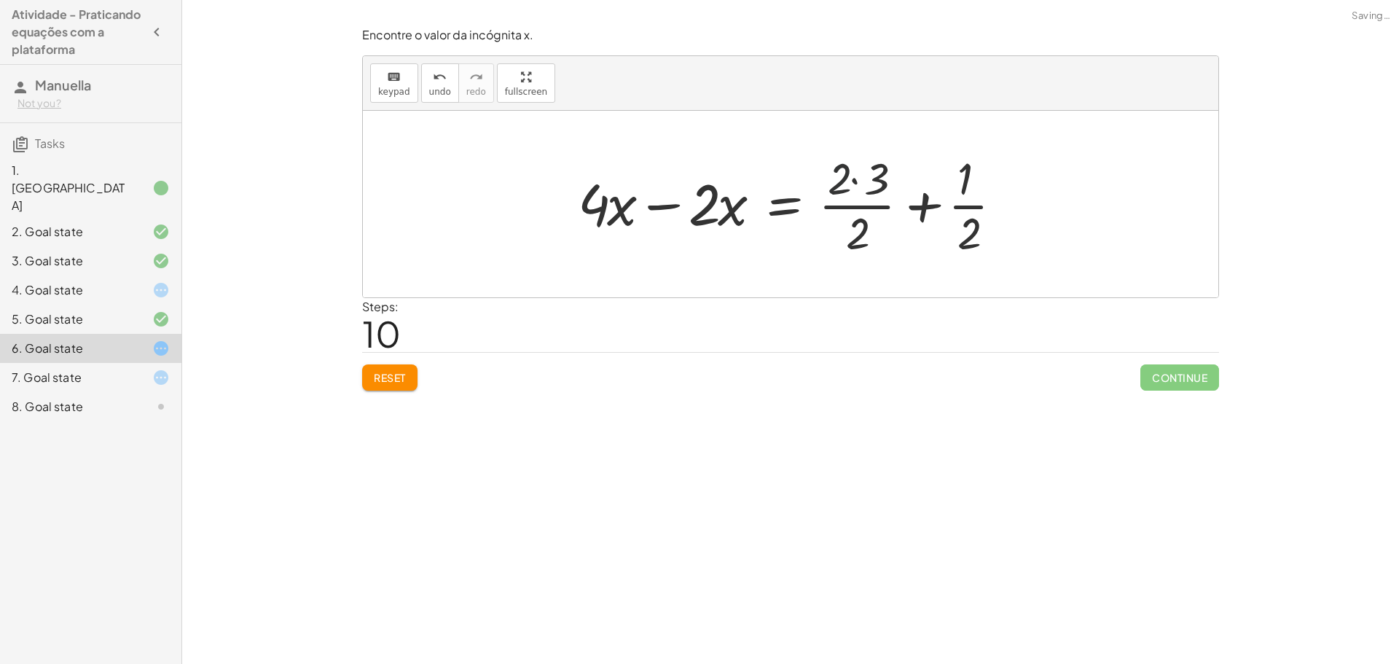
click at [847, 181] on div at bounding box center [796, 204] width 451 height 112
drag, startPoint x: 872, startPoint y: 194, endPoint x: 864, endPoint y: 189, distance: 9.5
click at [869, 192] on div at bounding box center [796, 204] width 451 height 112
click at [857, 179] on div at bounding box center [778, 204] width 415 height 112
click at [851, 233] on div at bounding box center [778, 204] width 415 height 112
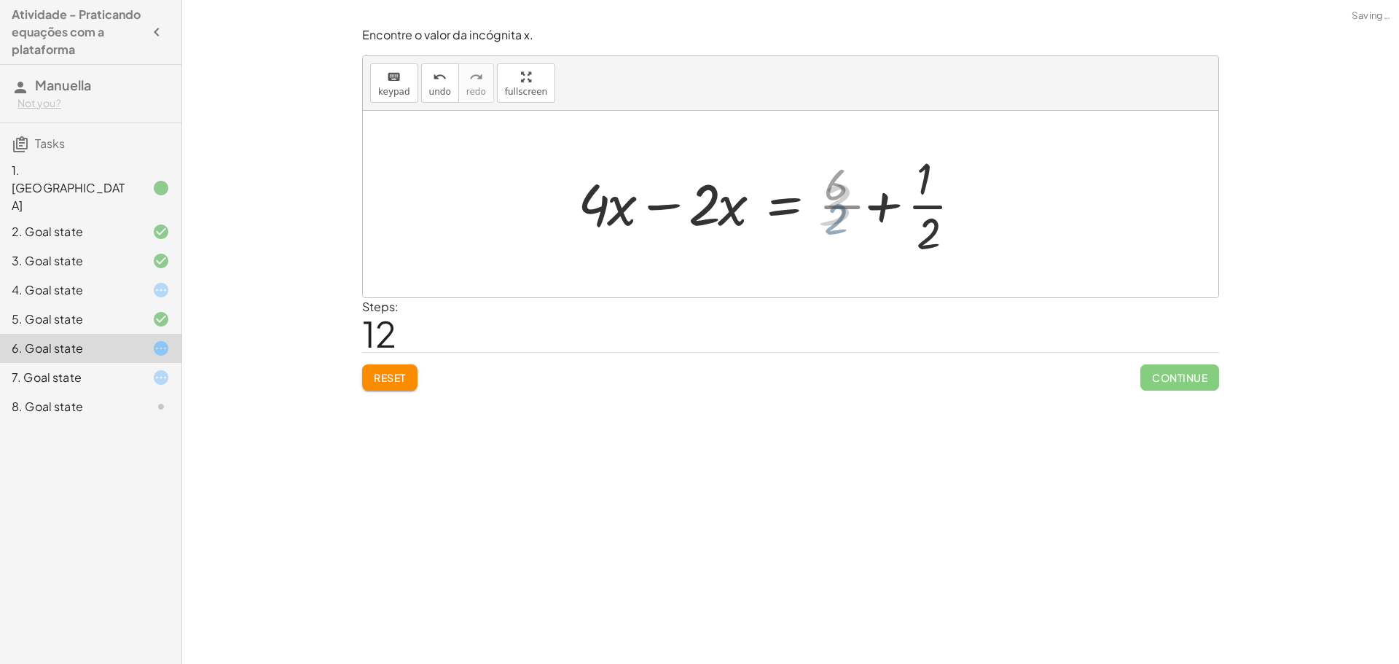
click at [931, 236] on div at bounding box center [772, 204] width 403 height 112
click at [915, 243] on div at bounding box center [772, 204] width 403 height 112
click at [915, 208] on div at bounding box center [772, 204] width 403 height 112
click at [915, 206] on div at bounding box center [772, 204] width 403 height 112
drag, startPoint x: 924, startPoint y: 202, endPoint x: 928, endPoint y: 222, distance: 20.2
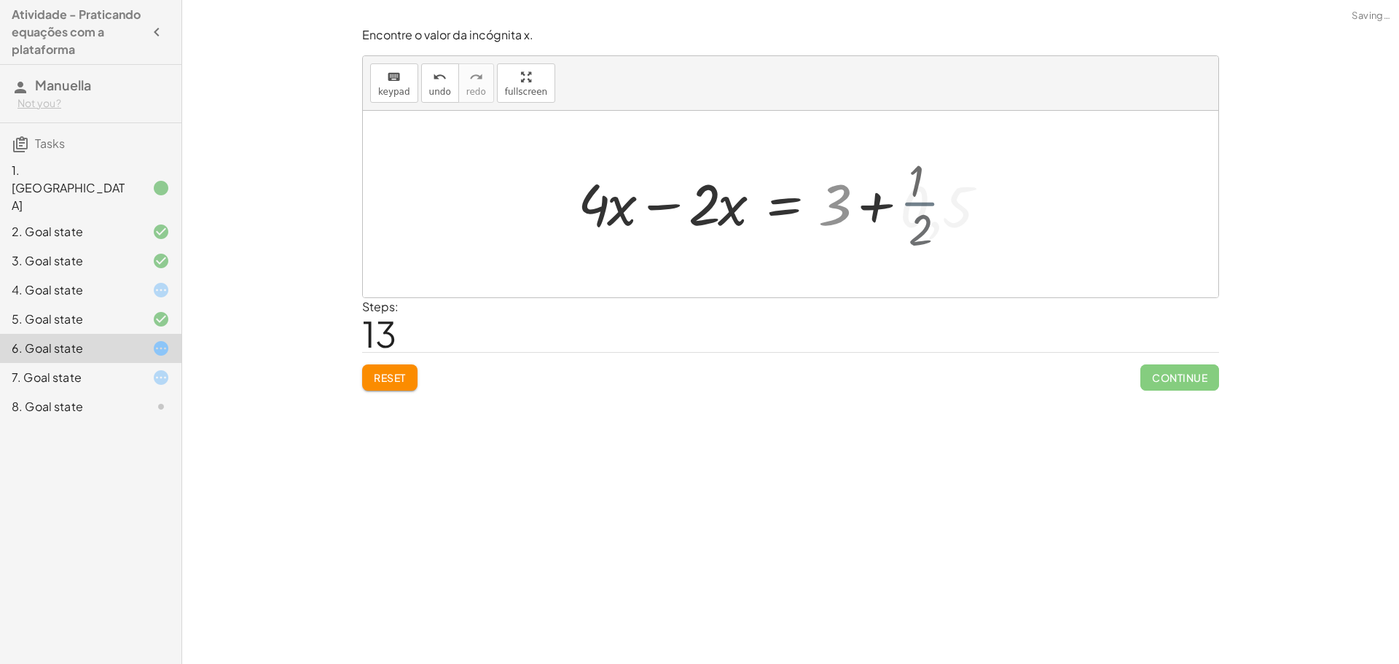
click at [925, 202] on div at bounding box center [788, 204] width 435 height 75
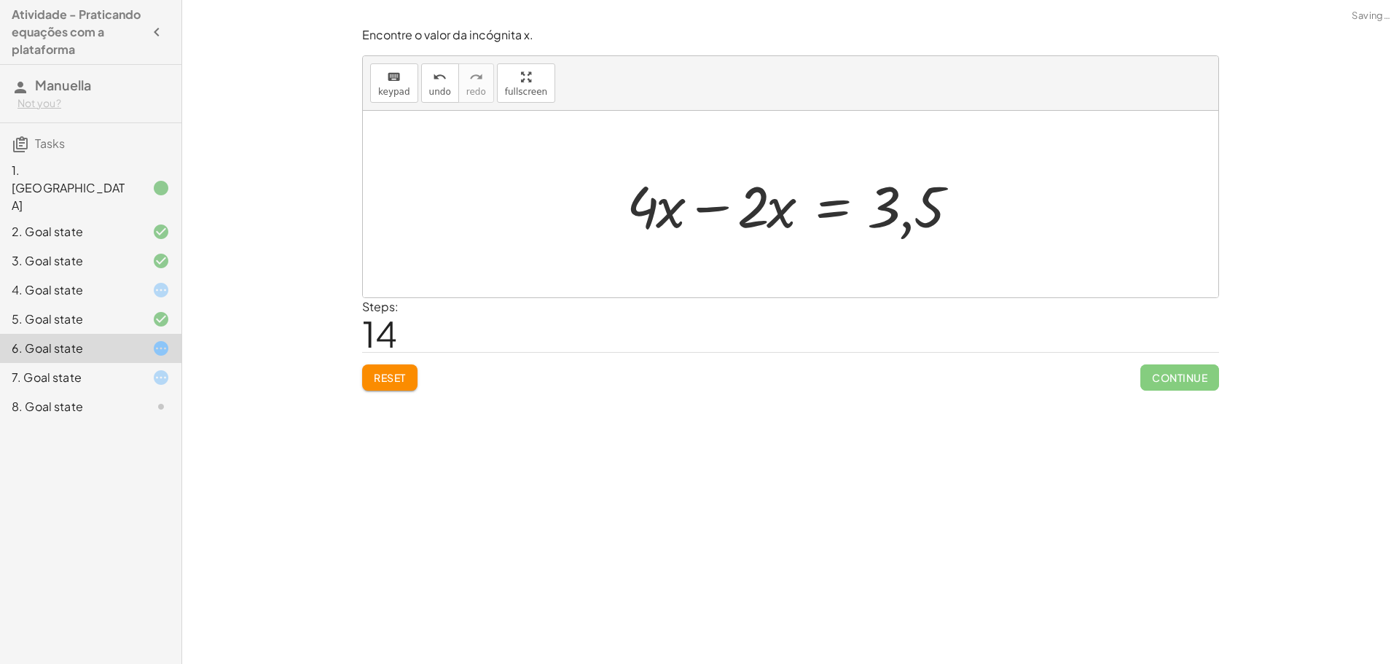
click at [711, 198] on div at bounding box center [795, 204] width 353 height 75
click at [775, 216] on div at bounding box center [851, 204] width 243 height 75
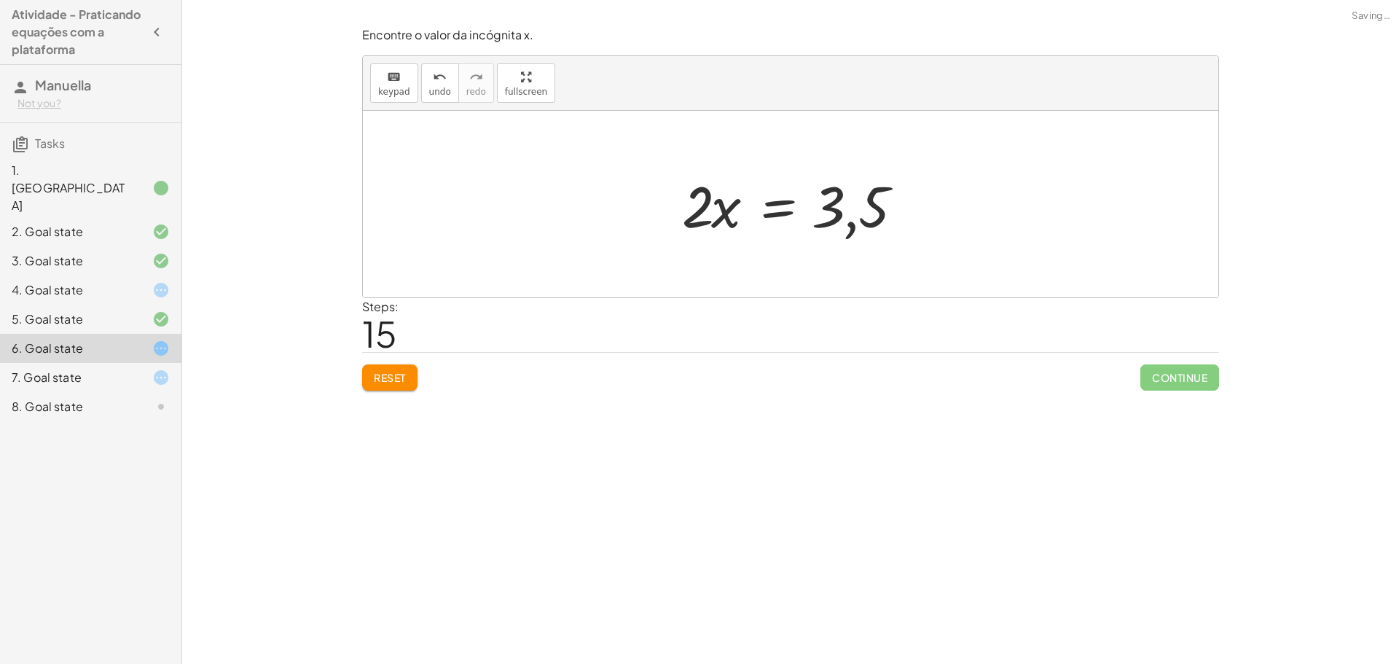
click at [692, 208] on div at bounding box center [796, 204] width 243 height 75
drag, startPoint x: 689, startPoint y: 234, endPoint x: 900, endPoint y: 273, distance: 215.0
click at [711, 181] on div at bounding box center [794, 204] width 248 height 112
click at [683, 206] on div at bounding box center [794, 204] width 248 height 112
click at [872, 207] on div at bounding box center [811, 204] width 214 height 112
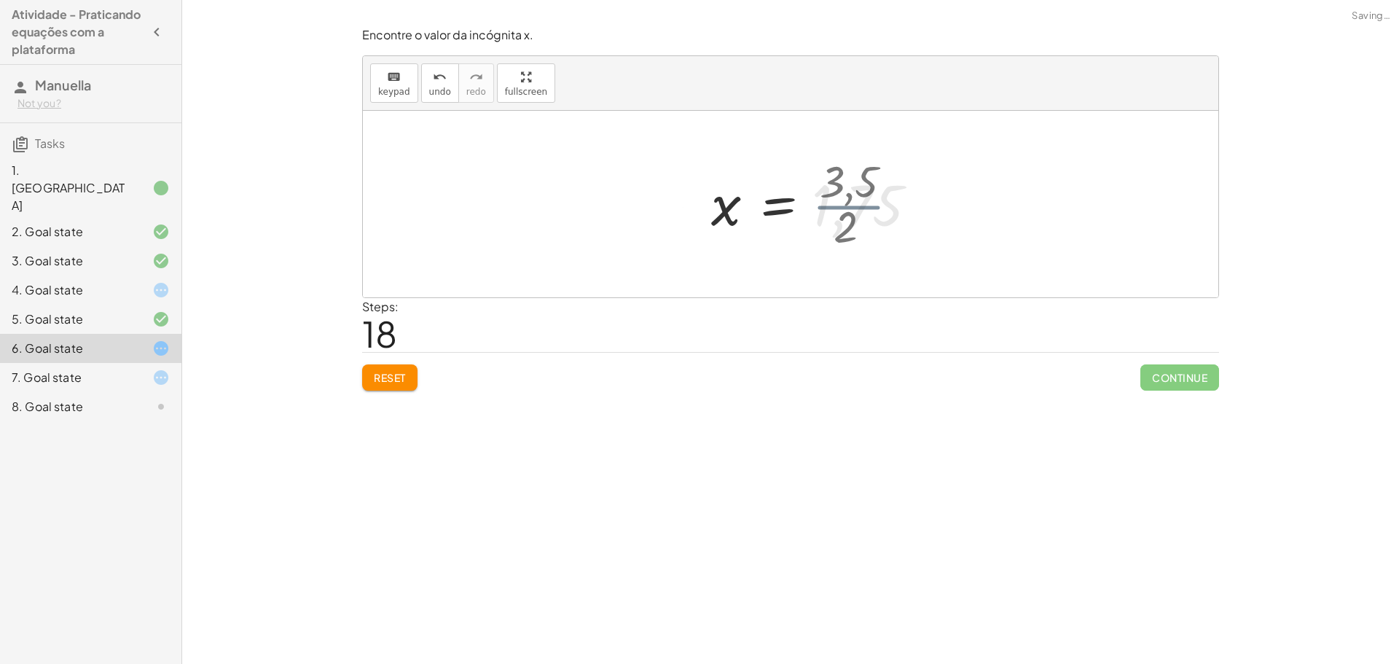
click at [851, 207] on div at bounding box center [825, 204] width 243 height 72
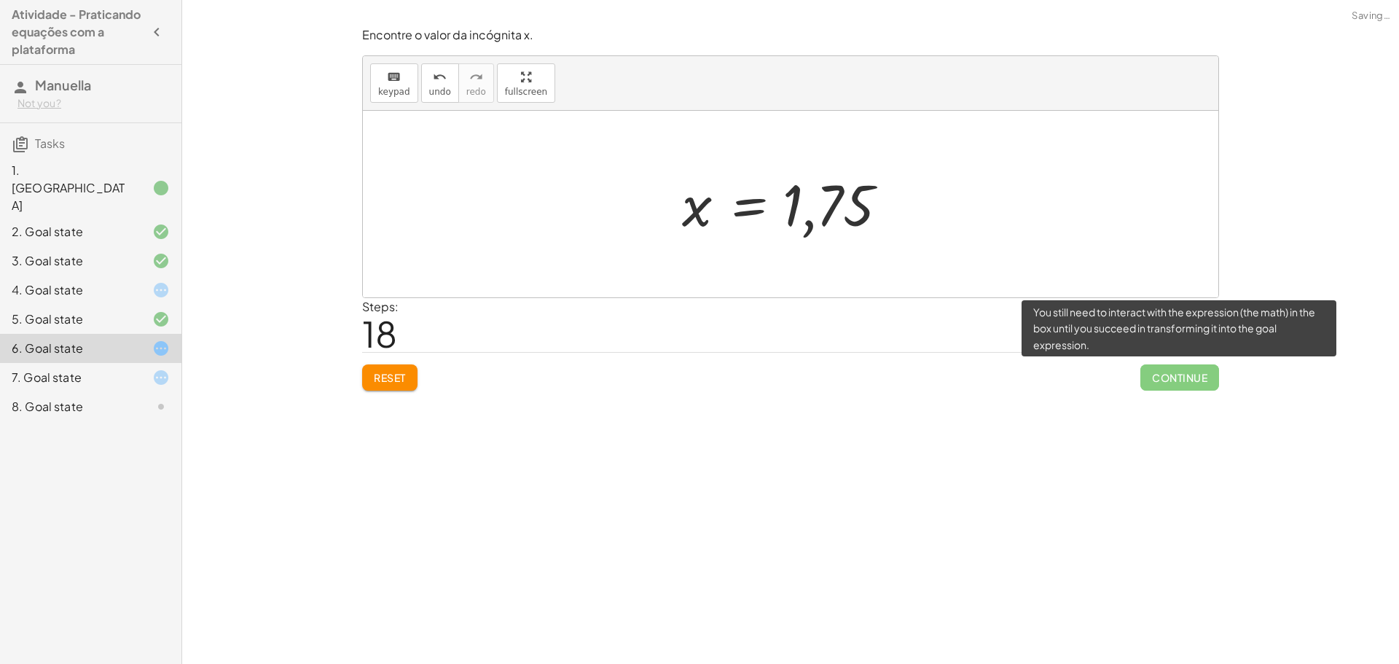
click at [1186, 385] on span "Continue" at bounding box center [1180, 377] width 79 height 26
click at [1181, 366] on span "Continue" at bounding box center [1180, 377] width 79 height 26
click at [1181, 375] on span "Continue" at bounding box center [1180, 377] width 79 height 26
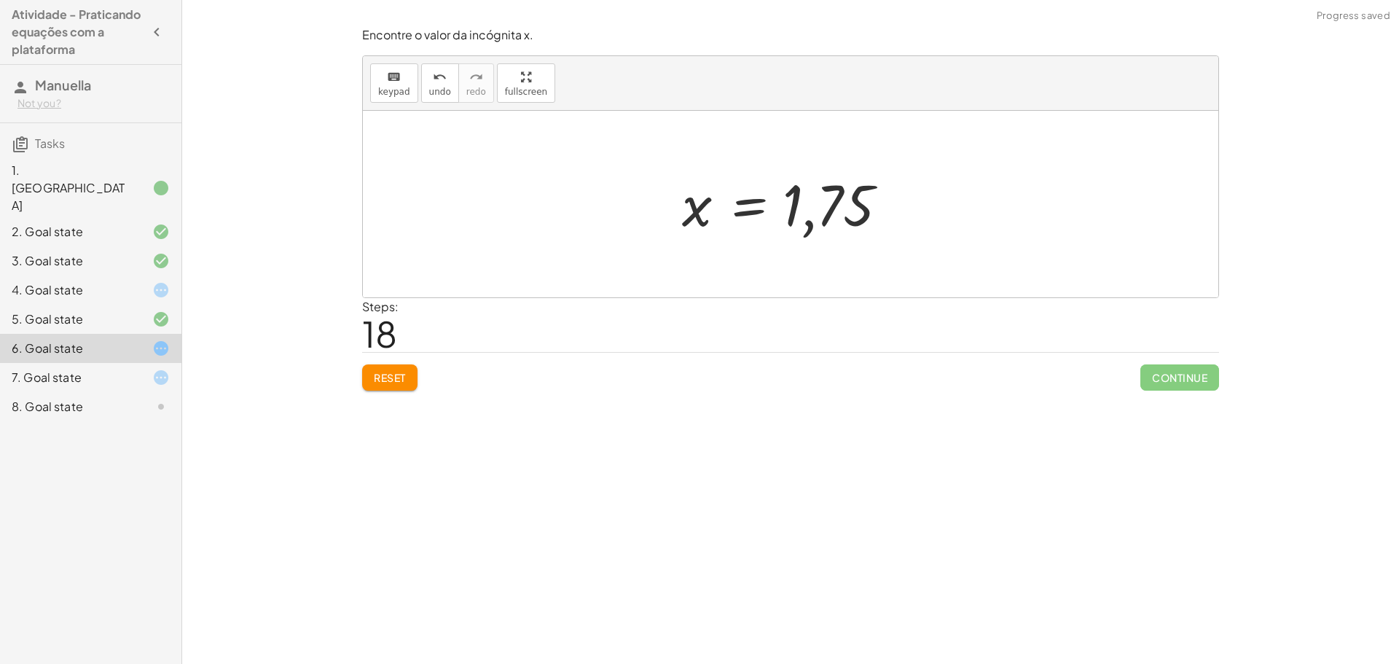
click at [1119, 317] on div "Steps: 18" at bounding box center [790, 325] width 857 height 54
click at [842, 208] on div at bounding box center [796, 204] width 243 height 72
click at [811, 231] on div at bounding box center [796, 204] width 243 height 72
drag, startPoint x: 770, startPoint y: 191, endPoint x: 687, endPoint y: 216, distance: 86.9
click at [735, 196] on div at bounding box center [796, 204] width 243 height 72
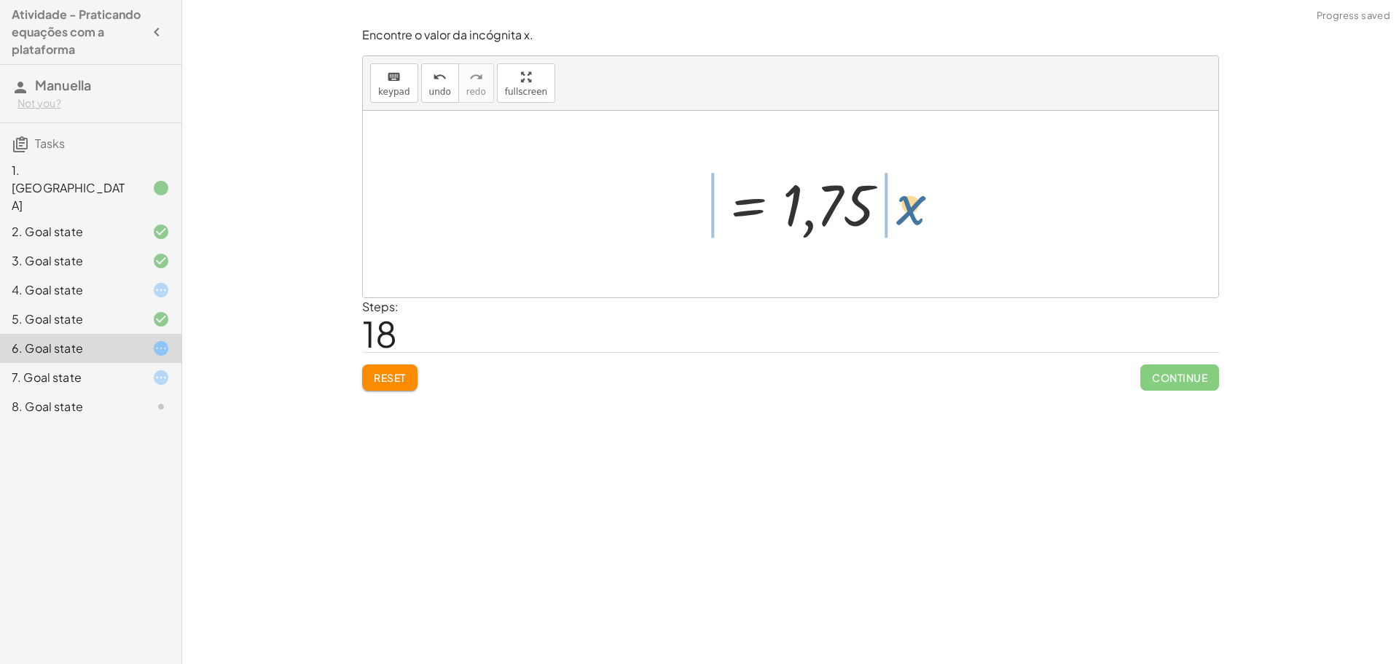
drag, startPoint x: 691, startPoint y: 220, endPoint x: 867, endPoint y: 214, distance: 175.8
click at [867, 214] on div at bounding box center [796, 204] width 243 height 72
drag, startPoint x: 649, startPoint y: 205, endPoint x: 662, endPoint y: 206, distance: 13.9
click at [650, 205] on div at bounding box center [796, 204] width 406 height 75
drag, startPoint x: 929, startPoint y: 213, endPoint x: 708, endPoint y: 217, distance: 220.9
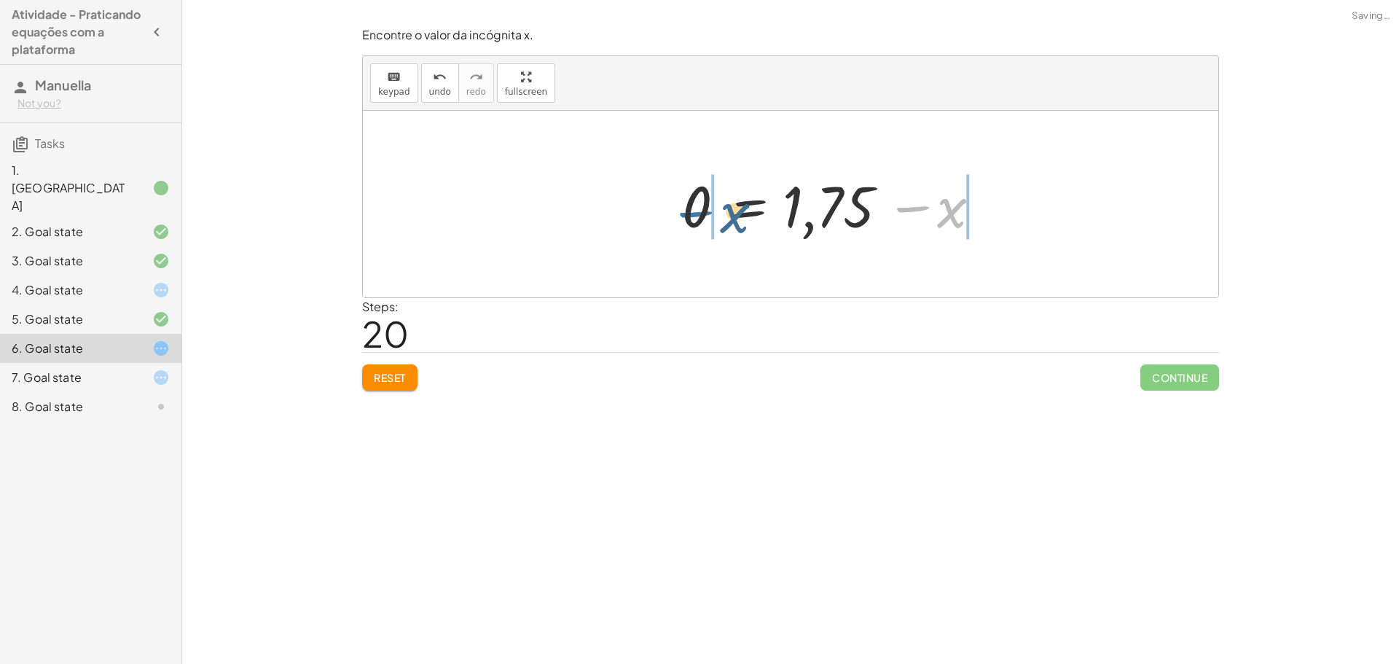
click at [708, 217] on div at bounding box center [837, 204] width 324 height 75
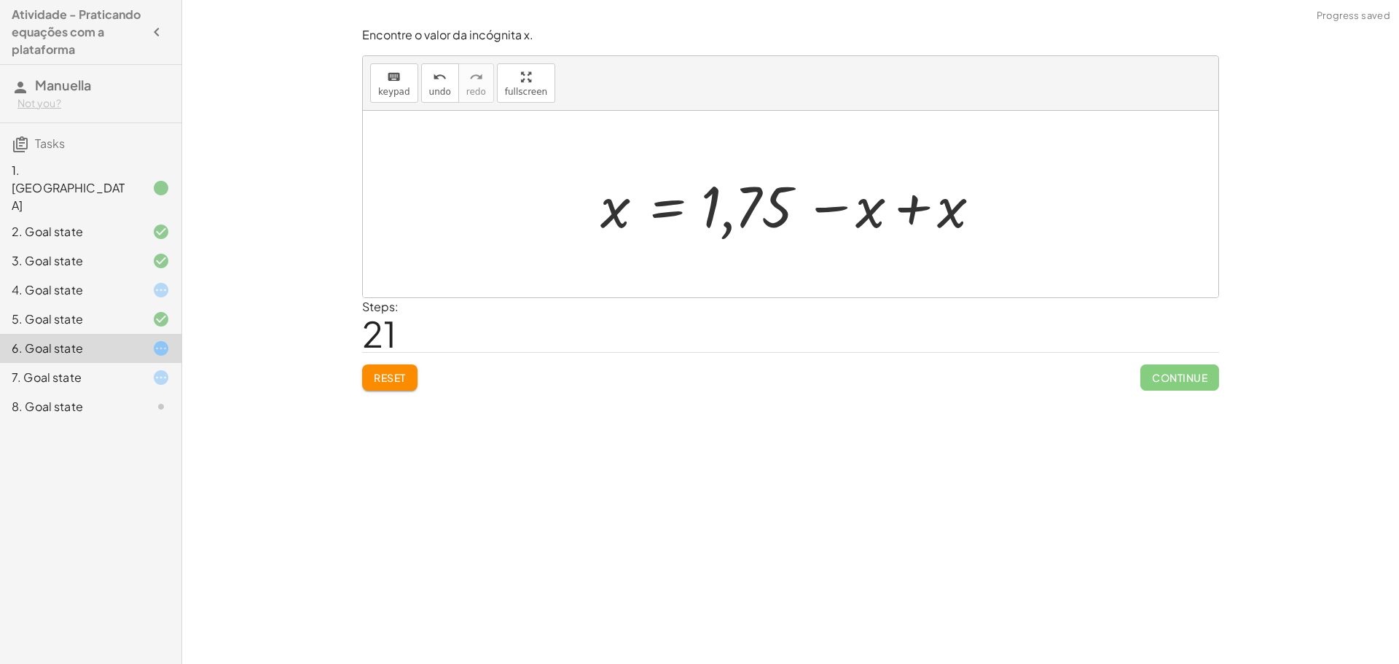
click at [936, 217] on div at bounding box center [796, 204] width 406 height 75
drag, startPoint x: 795, startPoint y: 209, endPoint x: 788, endPoint y: 216, distance: 9.8
click at [789, 215] on div at bounding box center [714, 204] width 243 height 72
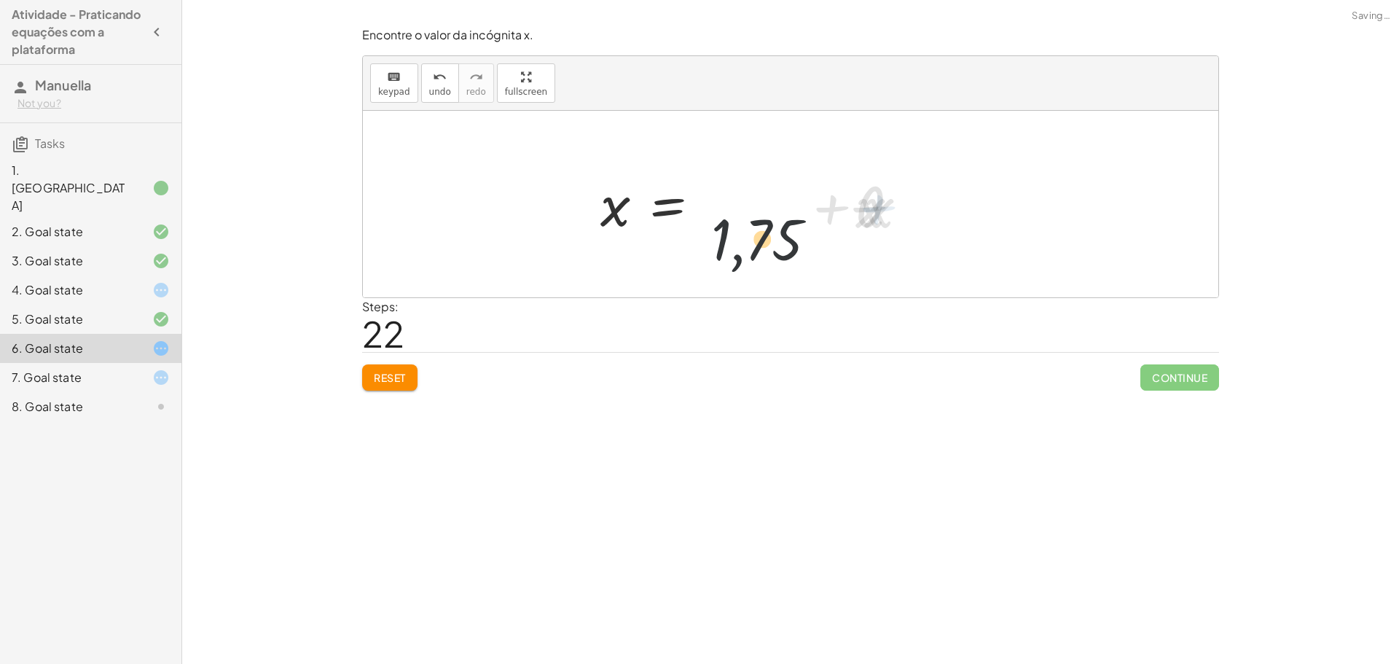
drag, startPoint x: 787, startPoint y: 277, endPoint x: 795, endPoint y: 213, distance: 64.6
click at [791, 270] on div "+ · ( + · 8 · x − 1 ) · 2 − · 2 · x = 3 + · ( + · 8 · x − 1 ) · 2 − · 2 · 2 · x…" at bounding box center [791, 204] width 856 height 187
drag, startPoint x: 774, startPoint y: 256, endPoint x: 816, endPoint y: 224, distance: 53.1
click at [857, 219] on div "+ · ( + · 8 · x − 1 ) · 2 − · 2 · x = 3 + · ( + · 8 · x − 1 ) · 2 − · 2 · 2 · x…" at bounding box center [791, 204] width 856 height 187
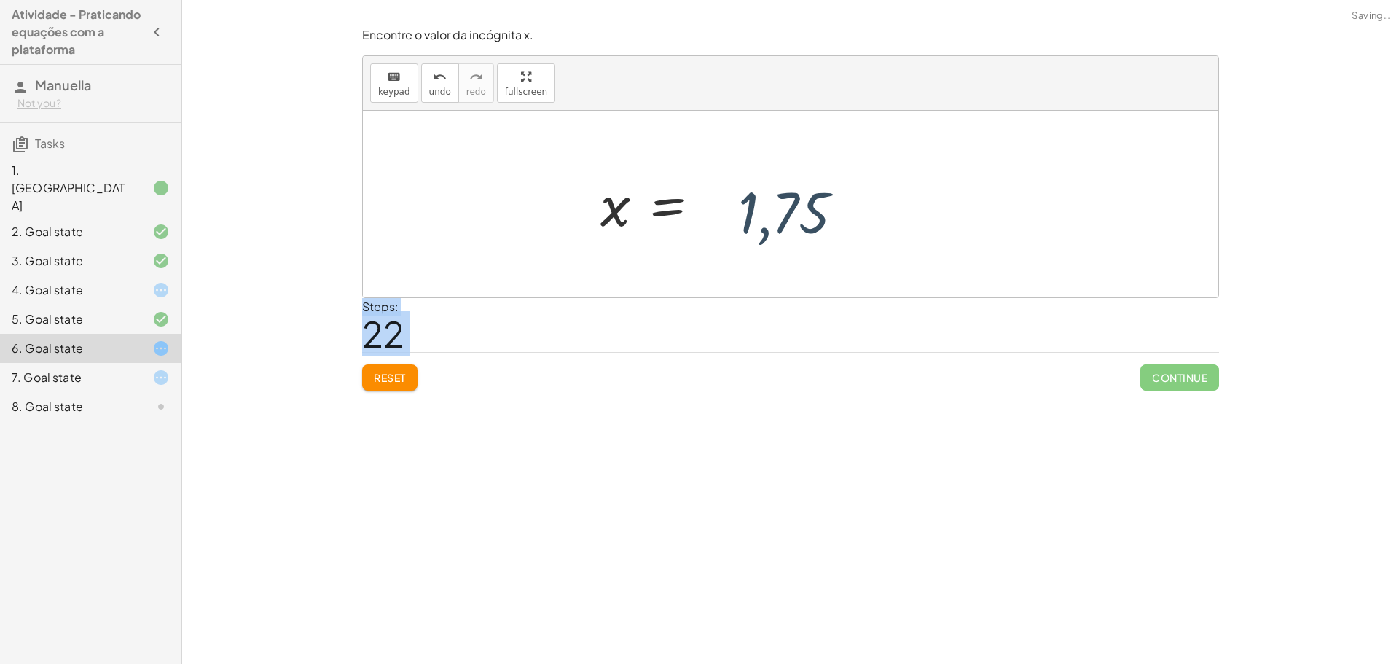
drag, startPoint x: 391, startPoint y: 365, endPoint x: 469, endPoint y: 378, distance: 79.8
click at [453, 386] on div "Encontre o valor da incógnita x manipulando a equação. insert select one: Math …" at bounding box center [790, 332] width 1217 height 664
click at [406, 381] on span "Reset" at bounding box center [390, 377] width 32 height 13
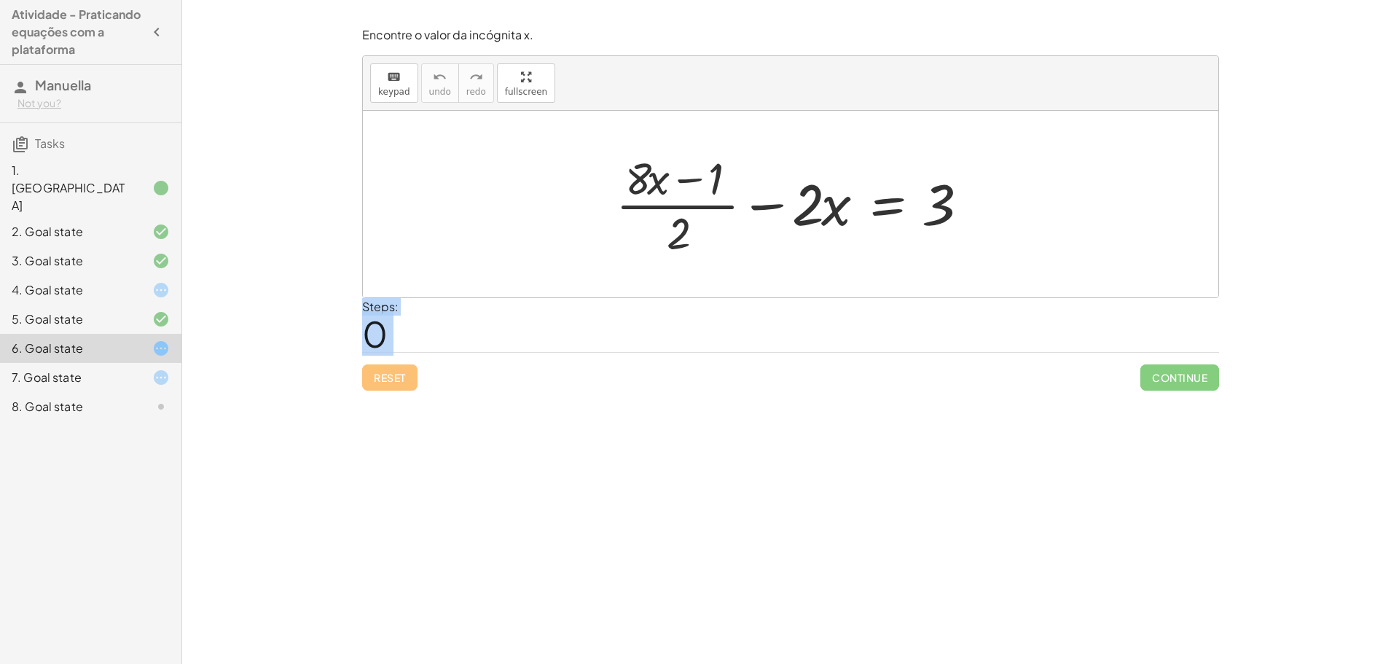
click at [164, 281] on icon at bounding box center [160, 289] width 17 height 17
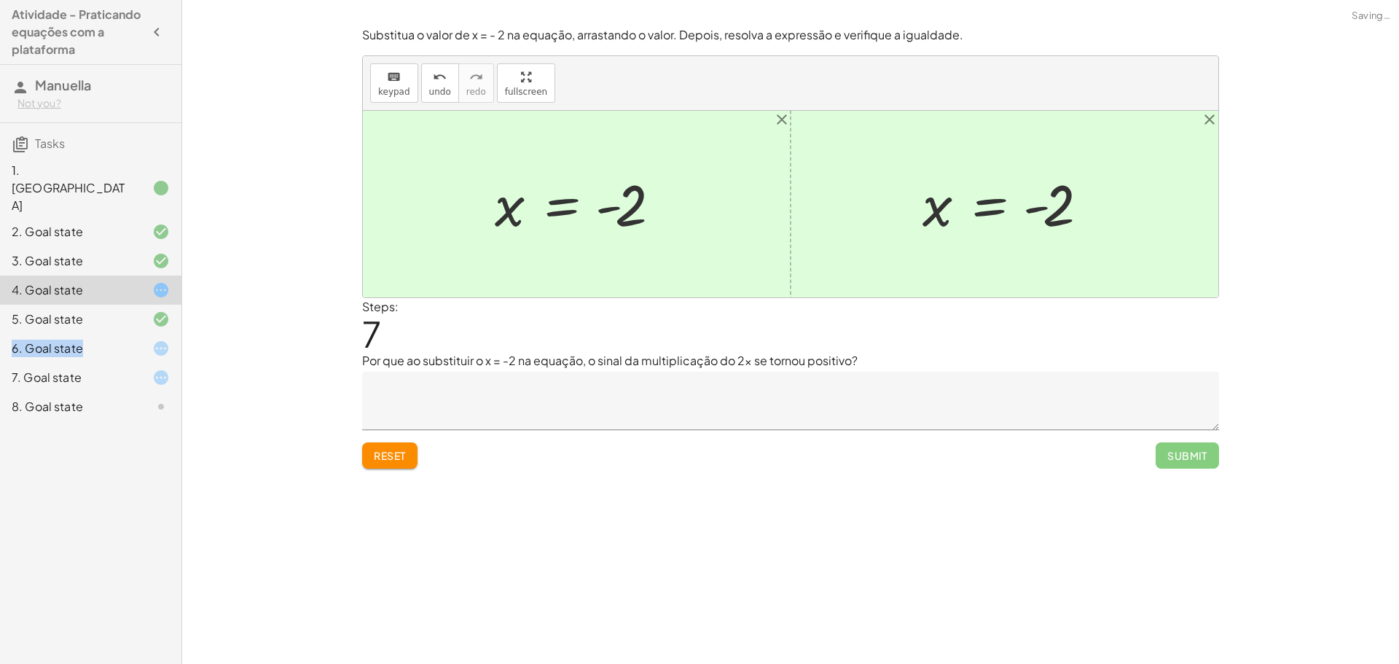
drag, startPoint x: 141, startPoint y: 304, endPoint x: 133, endPoint y: 326, distance: 24.2
click at [141, 305] on div "1. Canvas 2. Goal state 3. Goal state 4. Goal state 5. Goal state 6. Goal state…" at bounding box center [90, 290] width 181 height 274
click at [133, 340] on div at bounding box center [149, 348] width 41 height 17
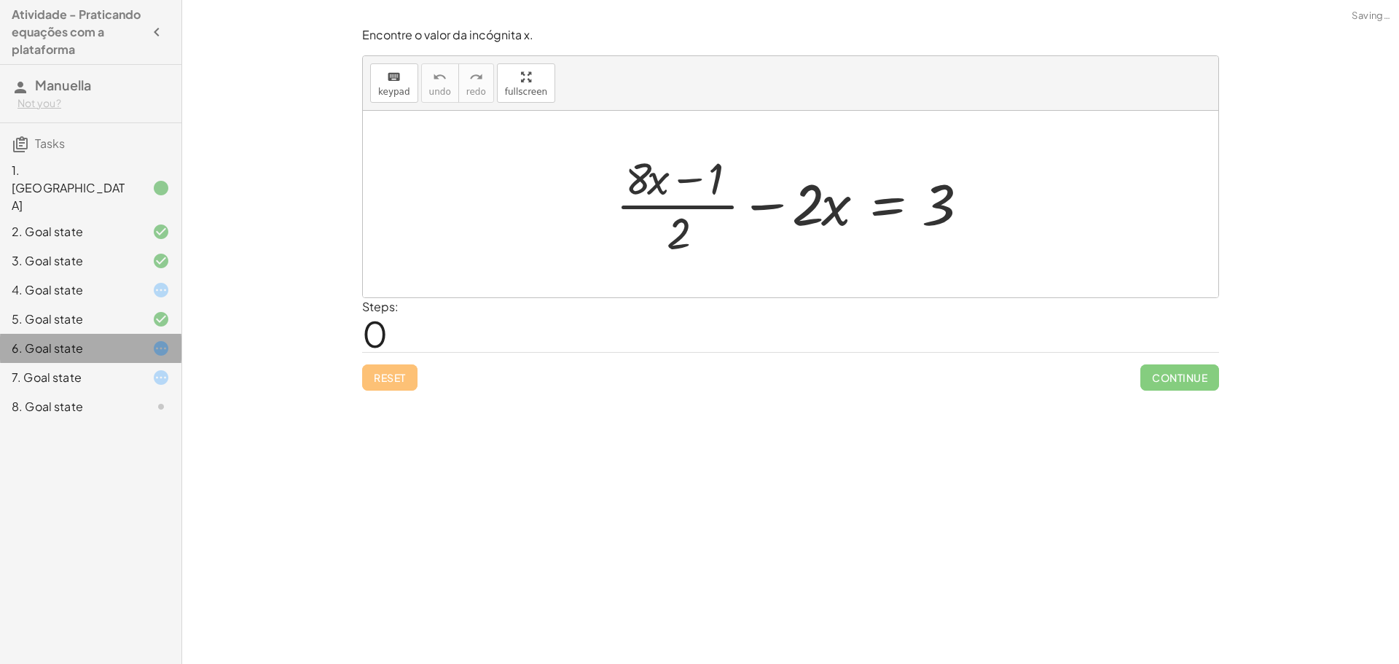
click at [137, 369] on div at bounding box center [149, 377] width 41 height 17
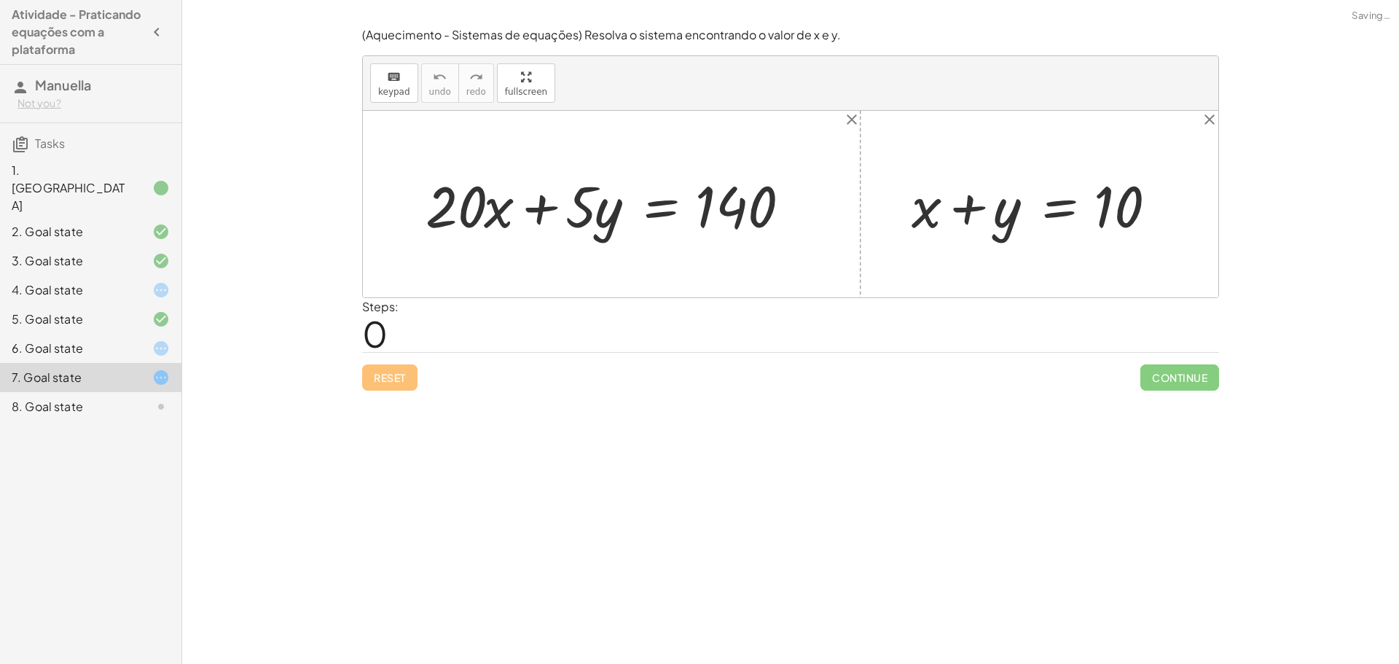
click at [127, 398] on div "8. Goal state" at bounding box center [70, 406] width 117 height 17
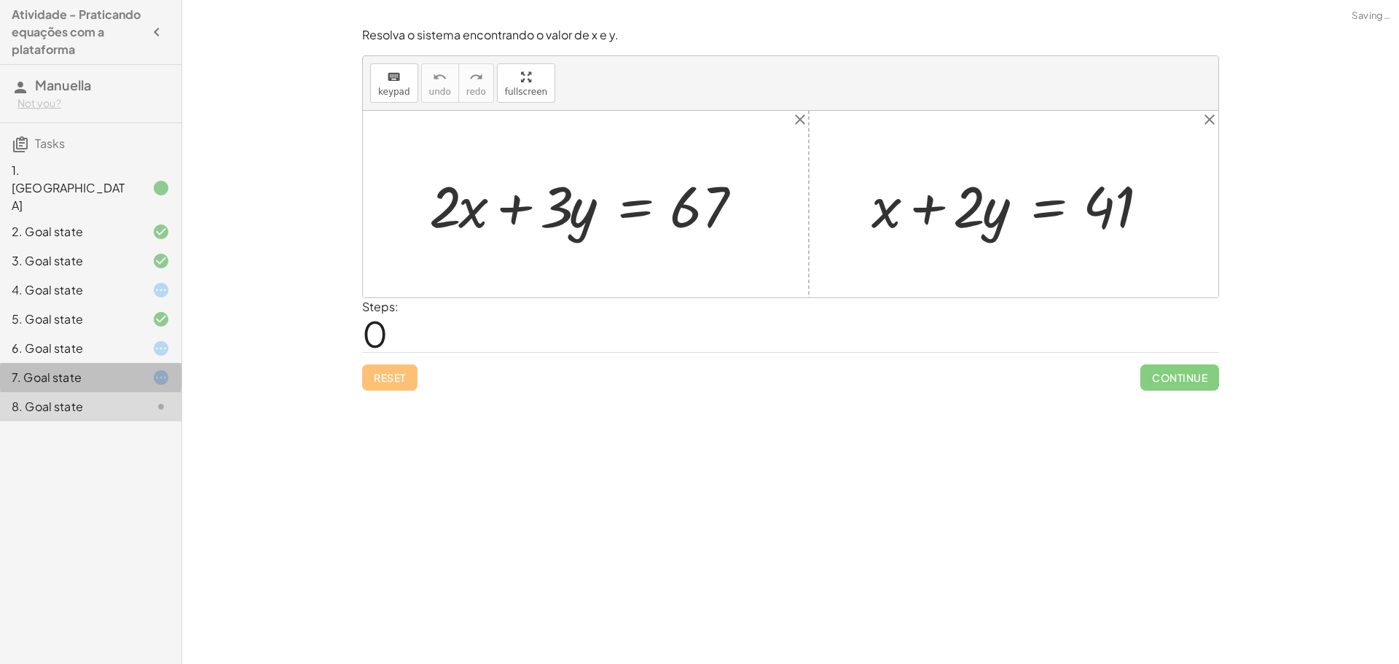
click at [129, 363] on div "7. Goal state" at bounding box center [90, 377] width 181 height 29
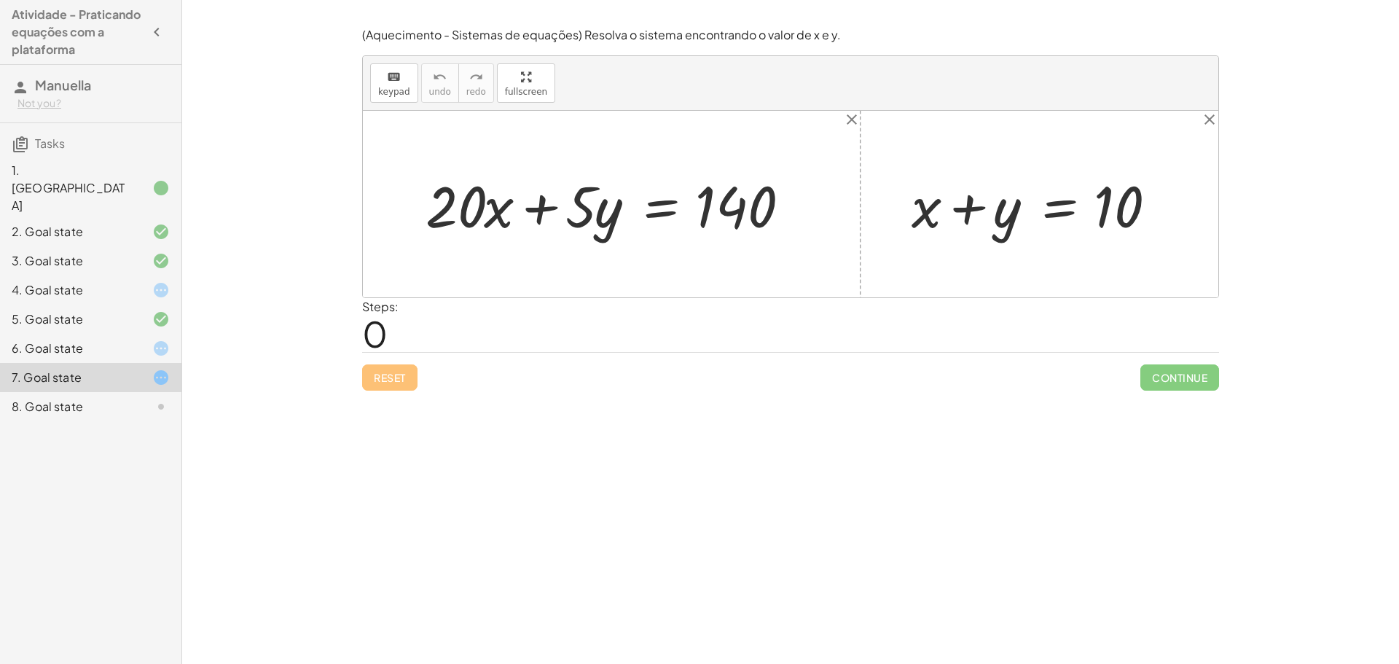
click at [74, 252] on div "3. Goal state" at bounding box center [70, 260] width 117 height 17
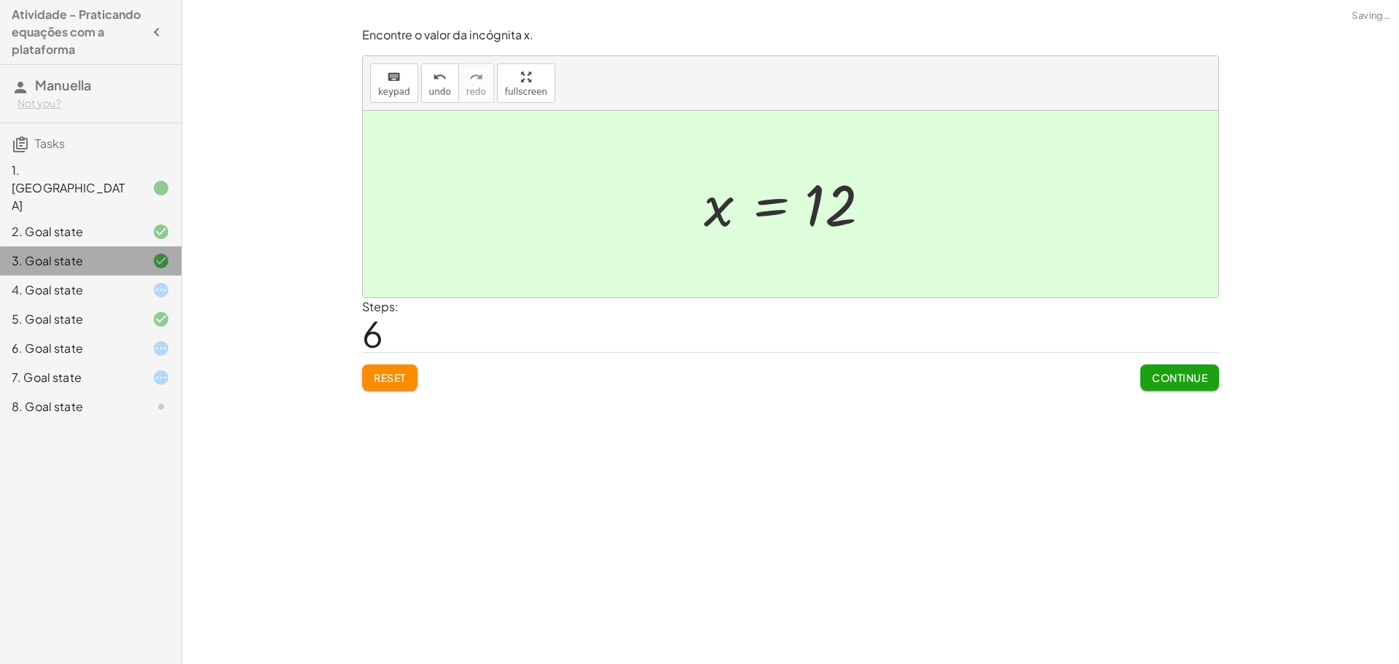
click at [90, 281] on div "4. Goal state" at bounding box center [70, 289] width 117 height 17
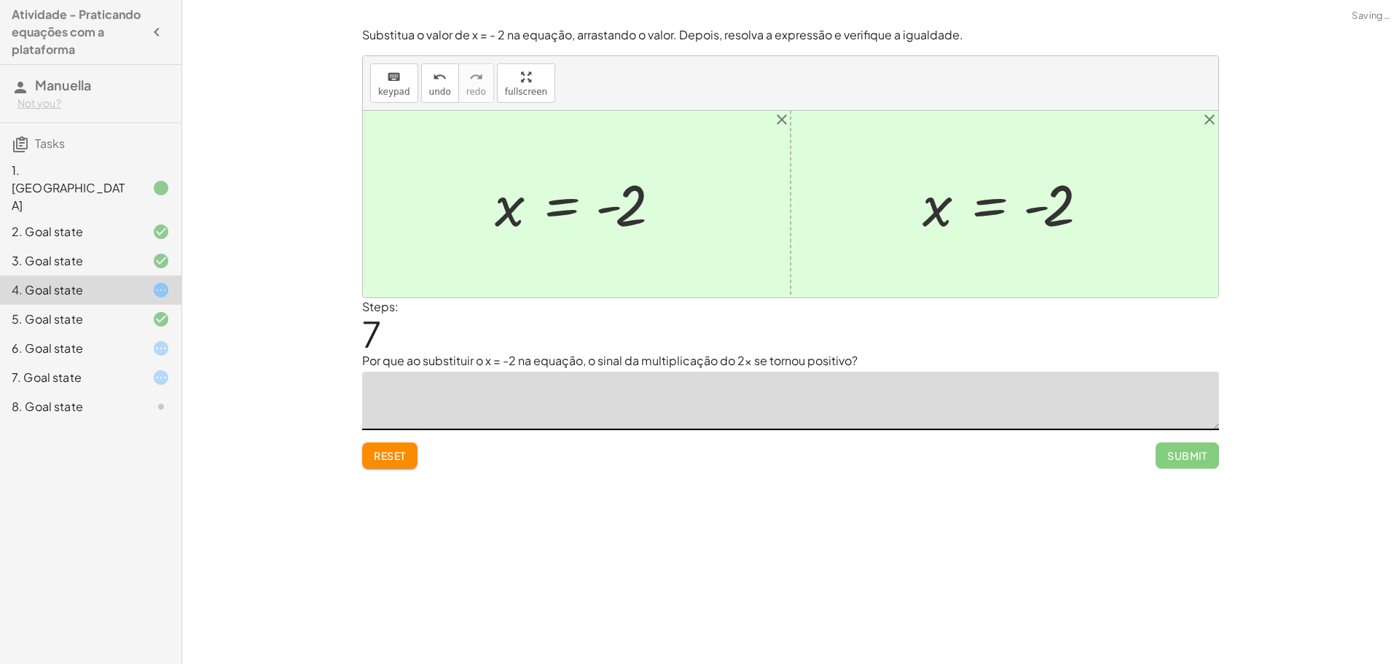
click at [517, 407] on textarea at bounding box center [790, 401] width 857 height 58
type textarea "*"
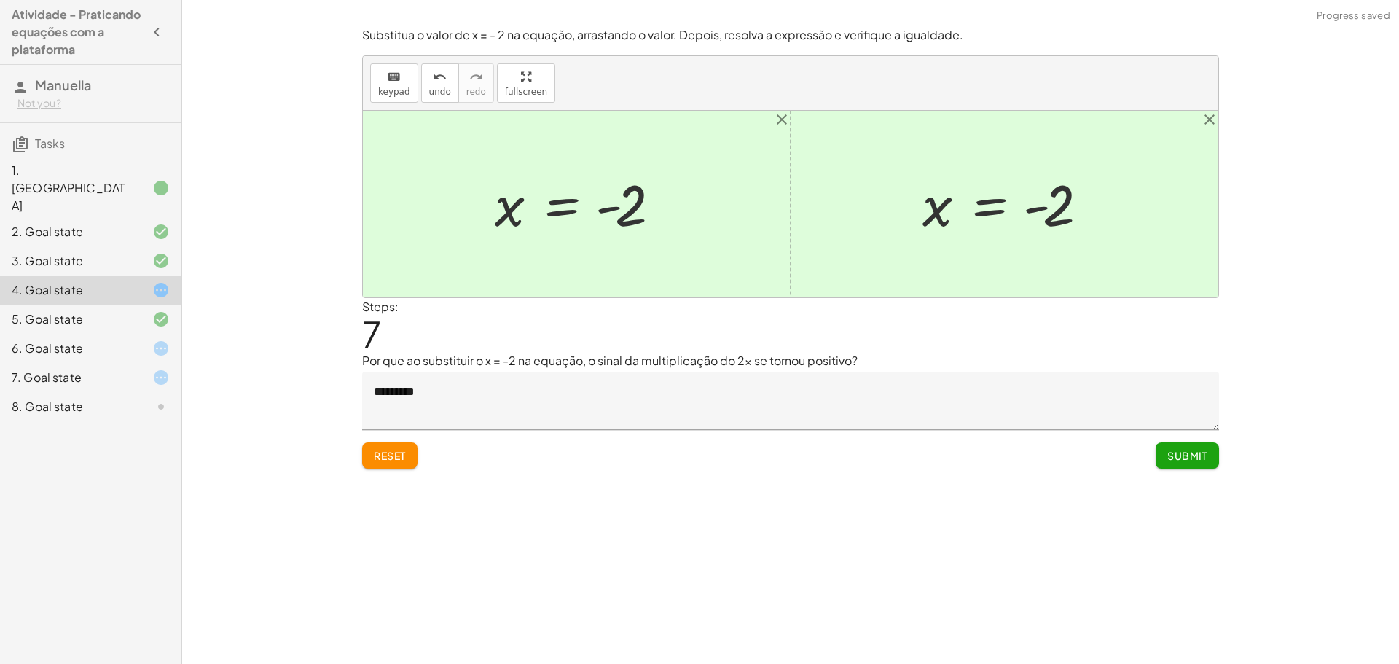
drag, startPoint x: 469, startPoint y: 324, endPoint x: 515, endPoint y: 372, distance: 66.5
click at [484, 329] on div "Steps: 7" at bounding box center [790, 325] width 857 height 54
click at [519, 386] on textarea "*********" at bounding box center [790, 401] width 857 height 58
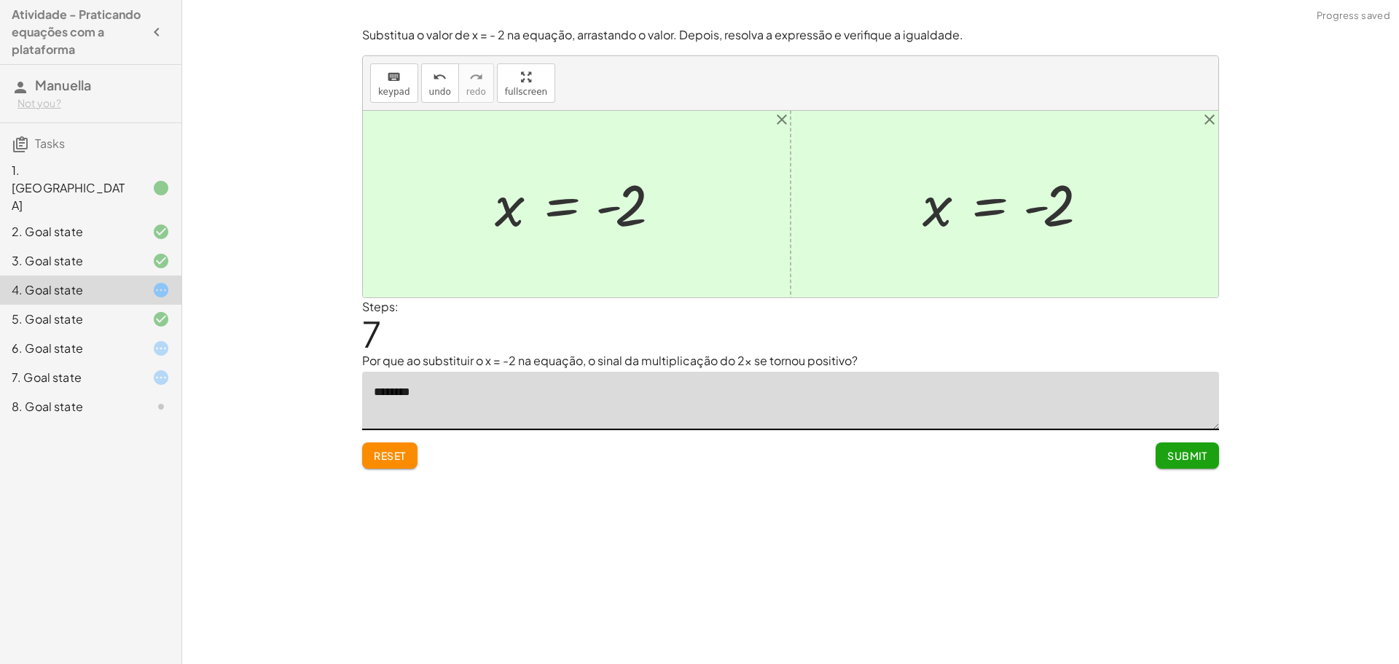
drag, startPoint x: 421, startPoint y: 390, endPoint x: 408, endPoint y: 385, distance: 13.4
click at [418, 390] on textarea "********" at bounding box center [790, 401] width 857 height 58
drag, startPoint x: 414, startPoint y: 386, endPoint x: 410, endPoint y: 394, distance: 8.8
click at [412, 388] on textarea "********" at bounding box center [790, 401] width 857 height 58
click at [417, 395] on textarea "********" at bounding box center [790, 401] width 857 height 58
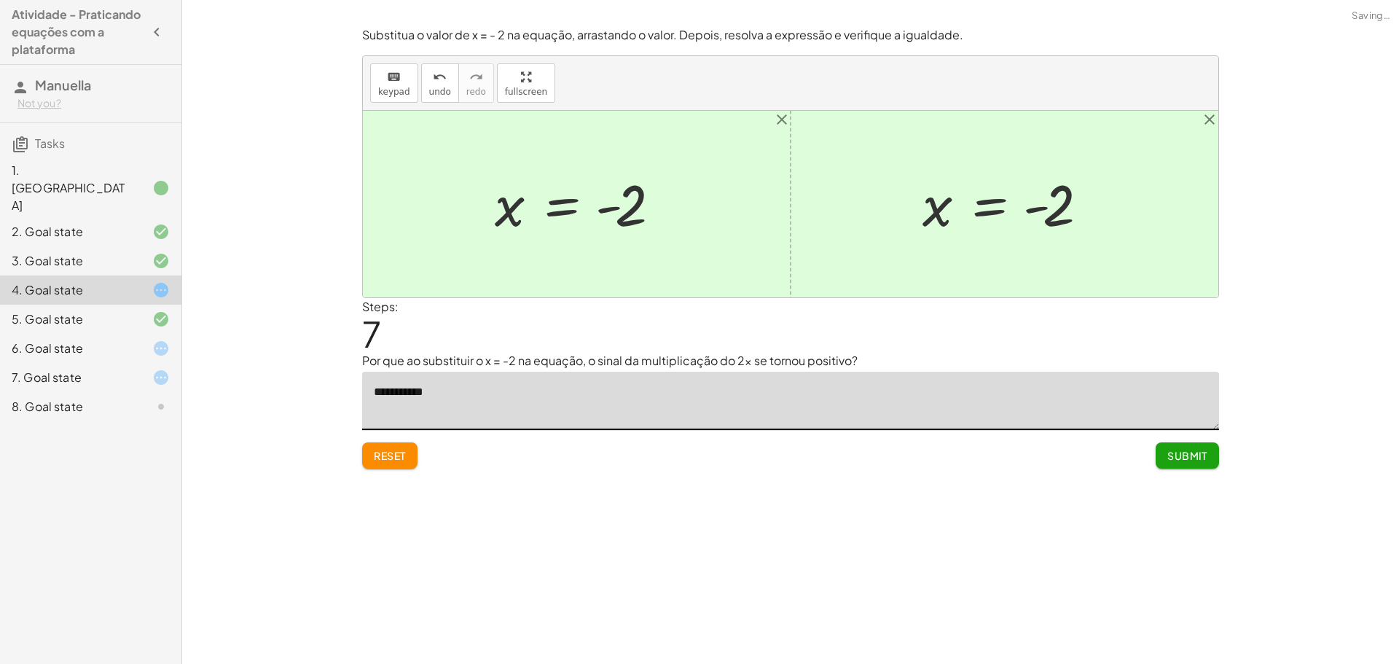
type textarea "**********"
click at [1192, 453] on span "Submit" at bounding box center [1188, 455] width 40 height 13
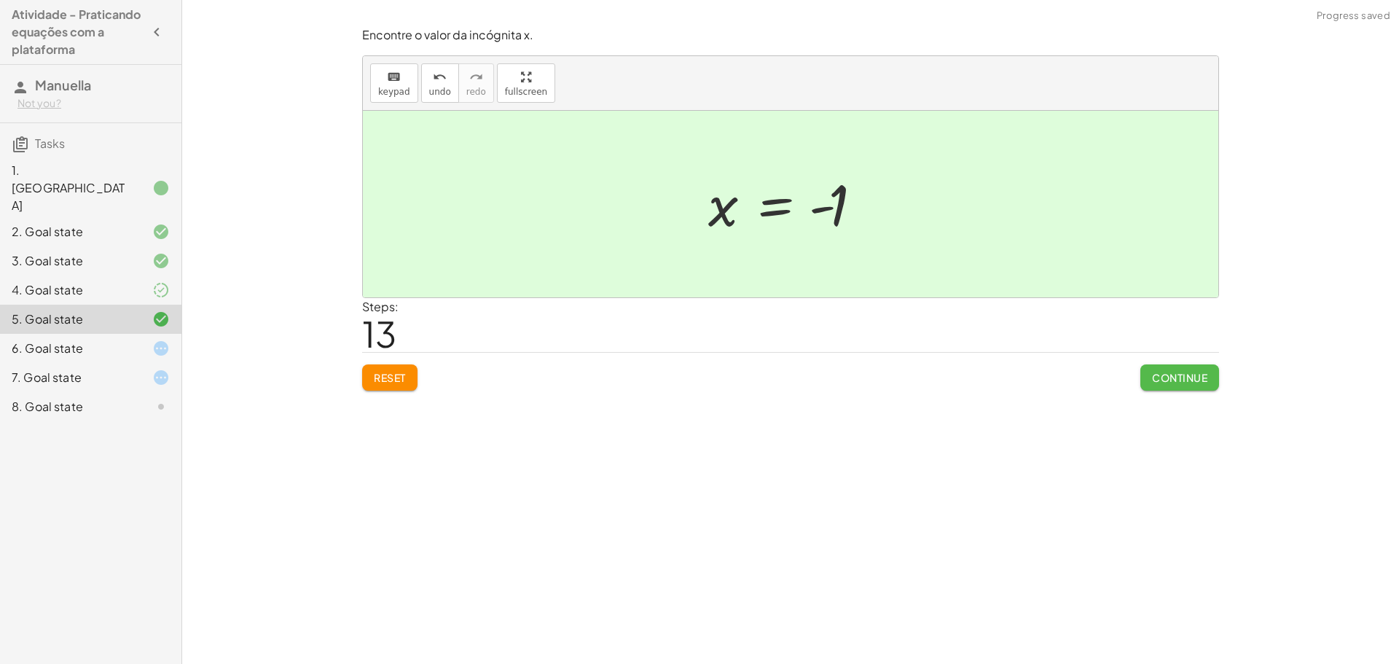
click at [1170, 370] on button "Continue" at bounding box center [1180, 377] width 79 height 26
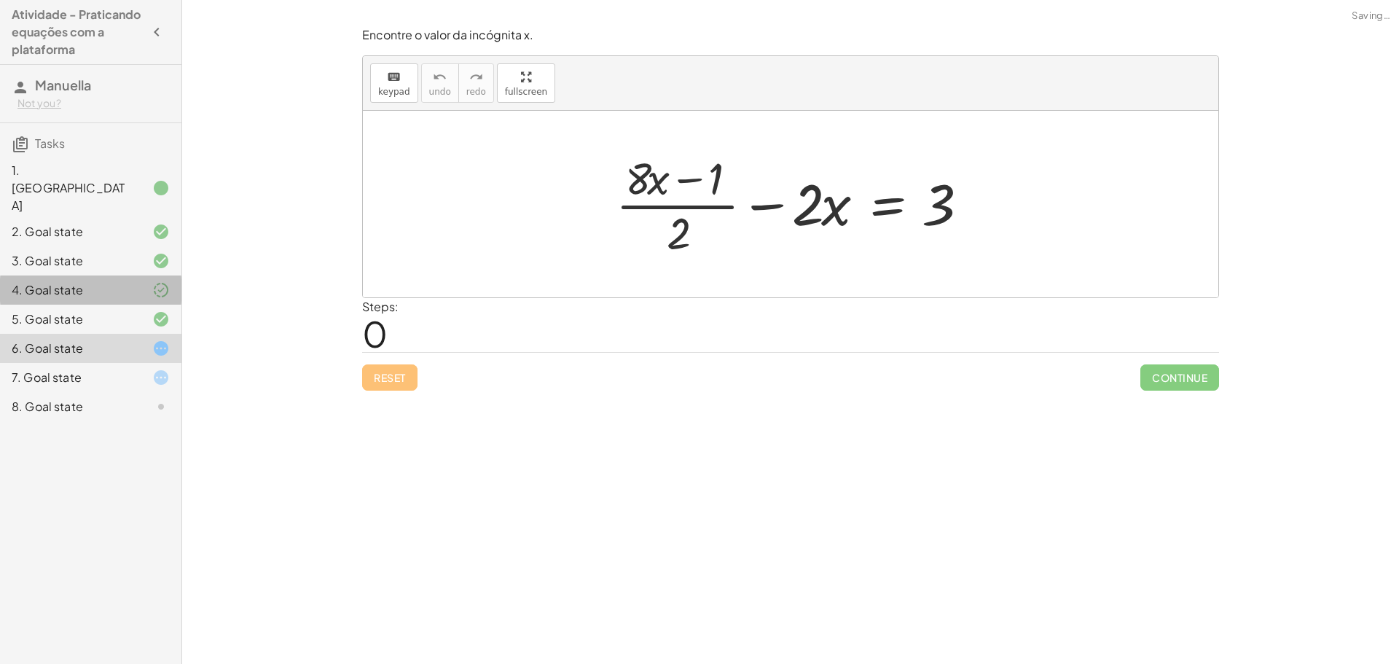
click at [135, 281] on div at bounding box center [149, 289] width 41 height 17
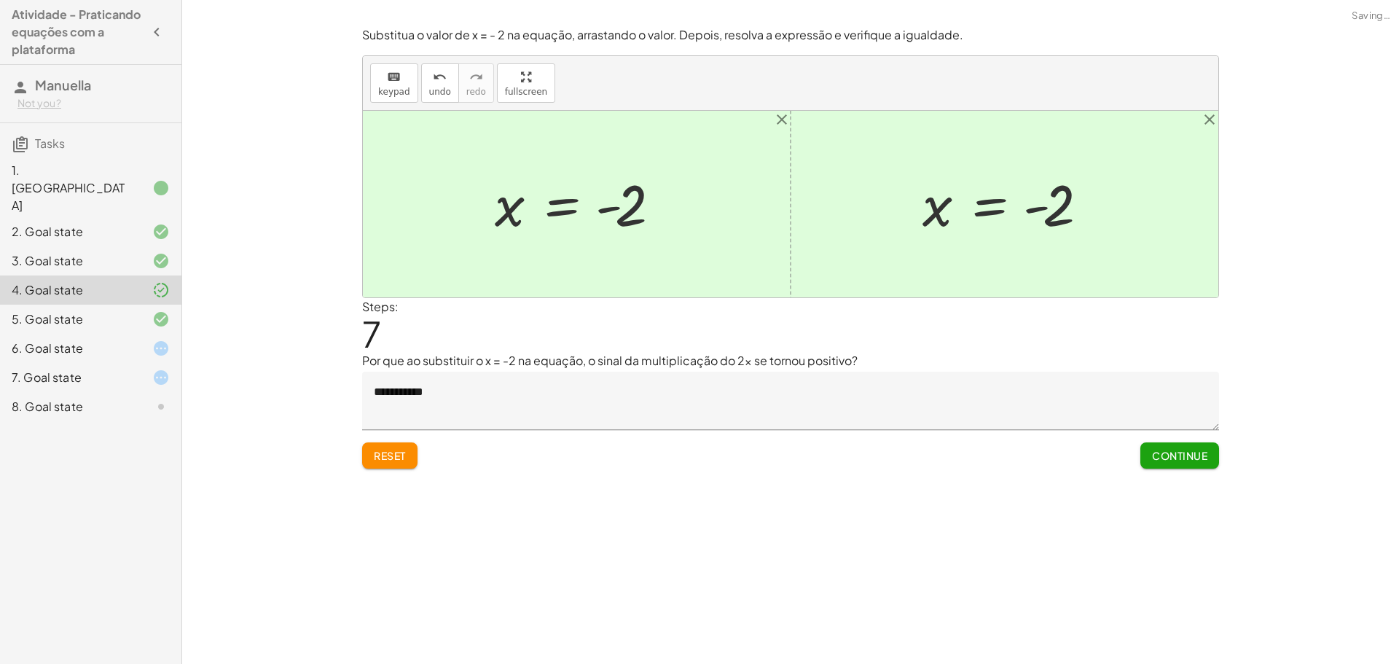
click at [169, 281] on icon at bounding box center [160, 289] width 17 height 17
drag, startPoint x: 97, startPoint y: 316, endPoint x: 109, endPoint y: 320, distance: 13.1
click at [108, 340] on div "6. Goal state" at bounding box center [70, 348] width 117 height 17
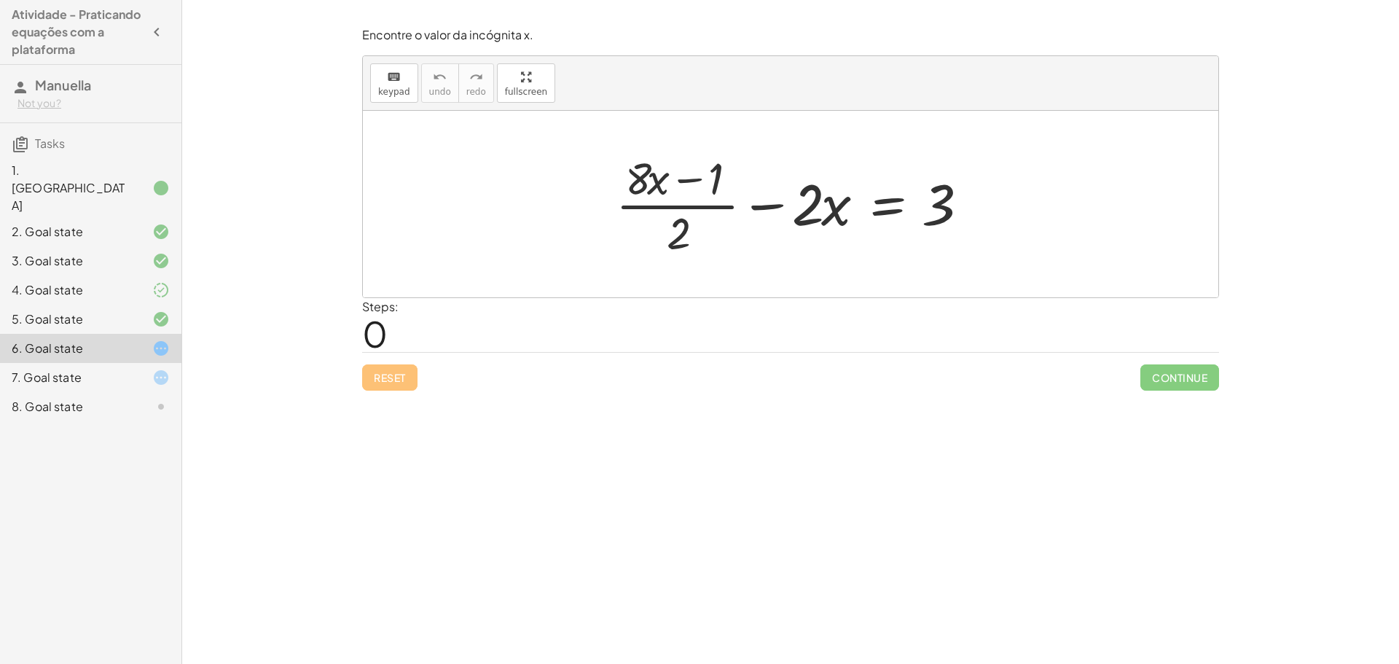
click at [575, 133] on div at bounding box center [791, 204] width 856 height 187
drag, startPoint x: 635, startPoint y: 192, endPoint x: 778, endPoint y: 219, distance: 146.1
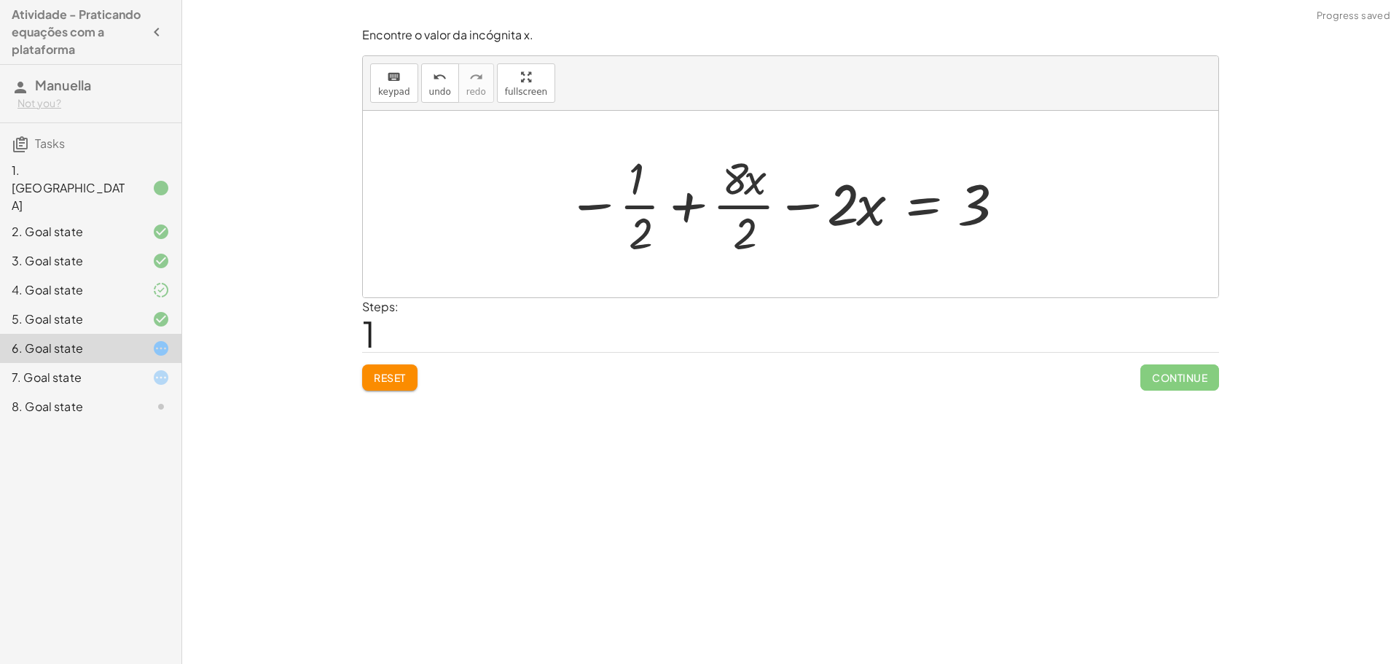
drag, startPoint x: 698, startPoint y: 176, endPoint x: 707, endPoint y: 176, distance: 8.8
click at [703, 176] on div at bounding box center [785, 204] width 450 height 112
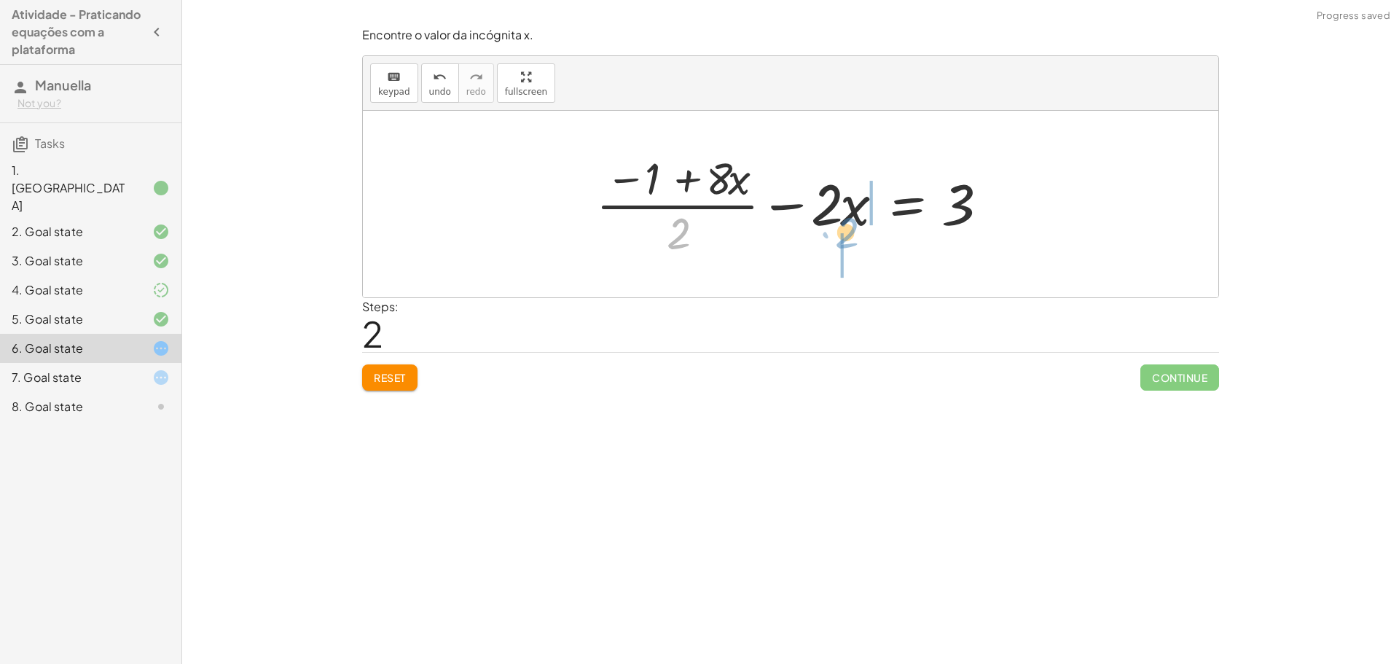
drag, startPoint x: 680, startPoint y: 231, endPoint x: 848, endPoint y: 241, distance: 167.9
click at [848, 239] on div at bounding box center [796, 204] width 415 height 112
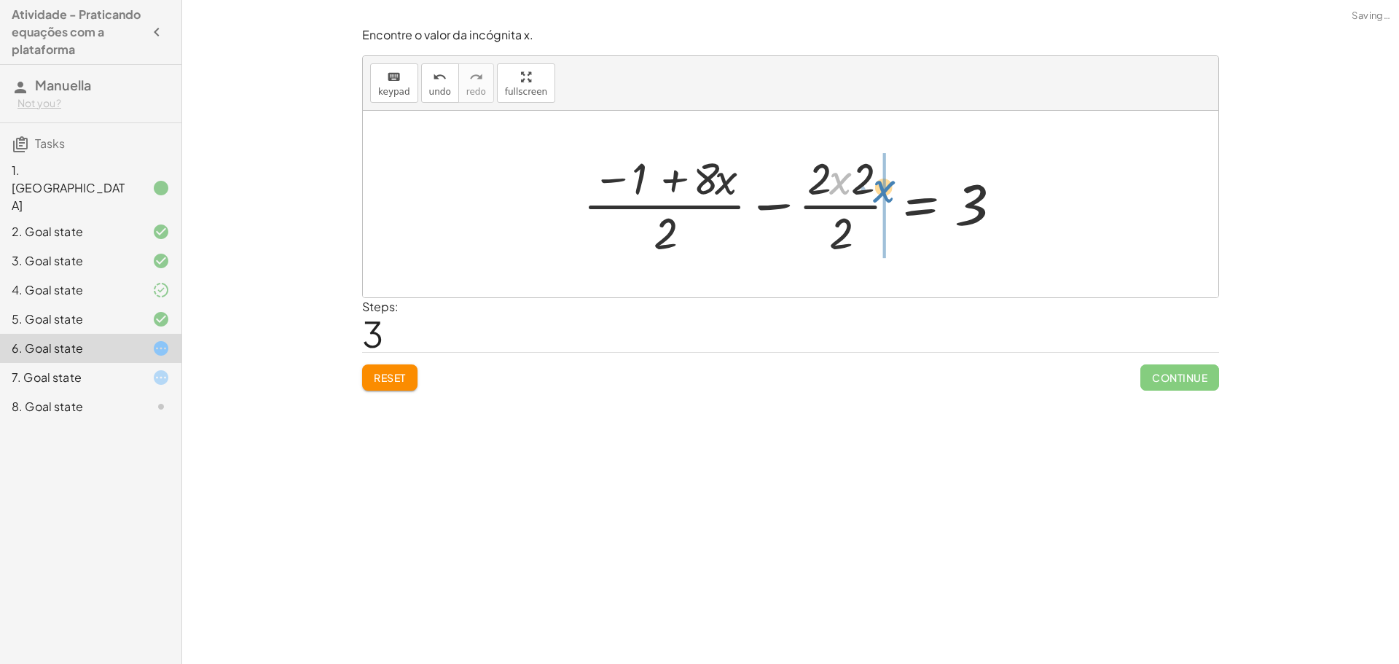
drag, startPoint x: 836, startPoint y: 184, endPoint x: 882, endPoint y: 186, distance: 46.0
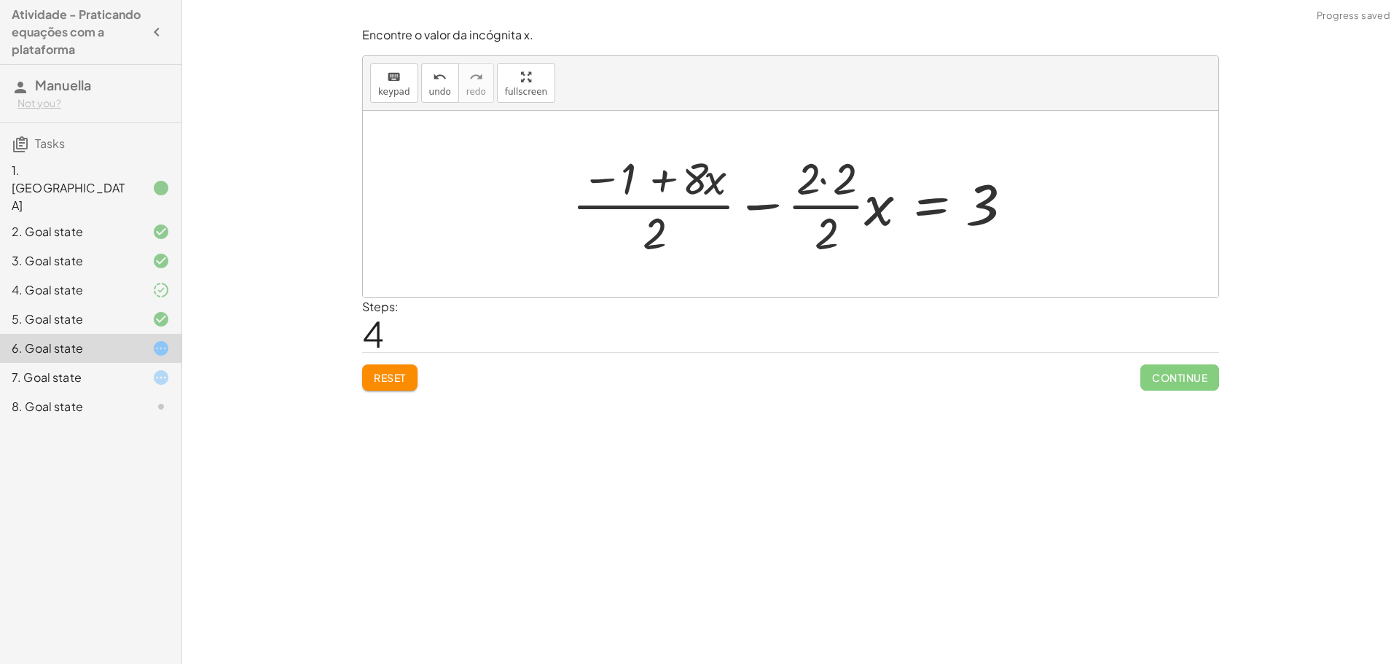
click at [832, 186] on div at bounding box center [796, 204] width 463 height 112
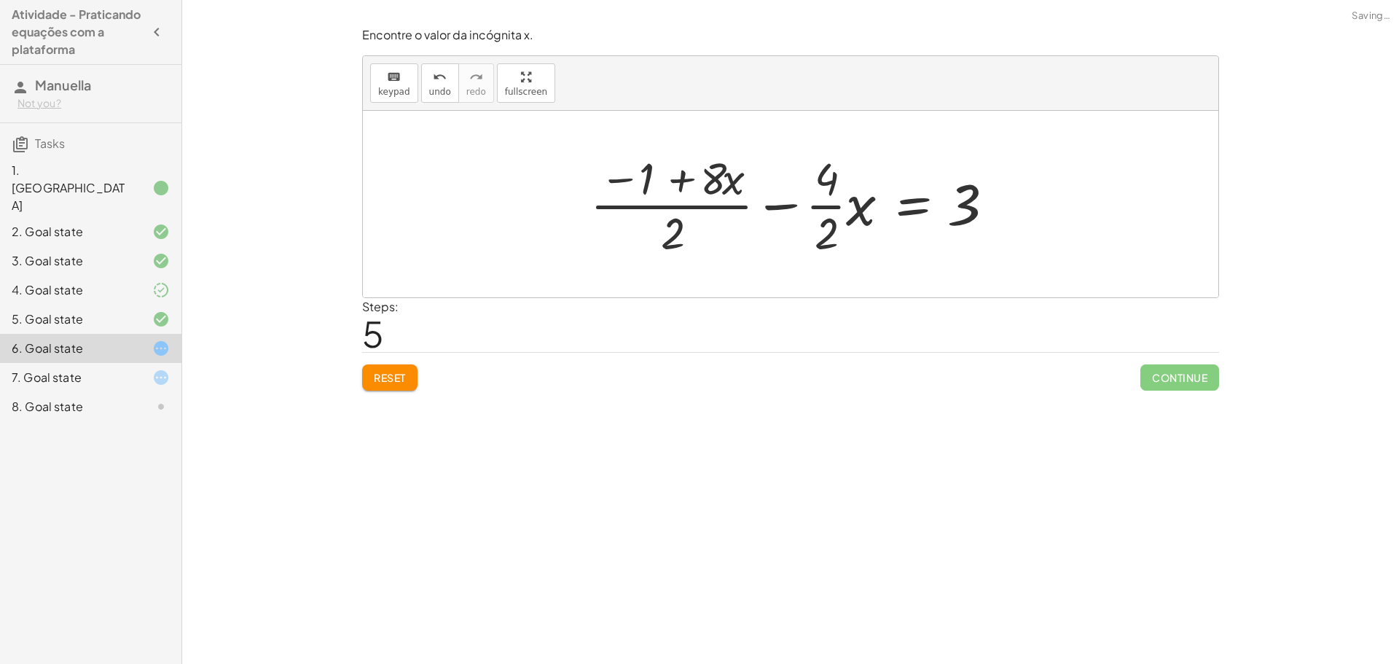
click at [636, 173] on div at bounding box center [796, 204] width 426 height 112
click at [681, 212] on div at bounding box center [796, 204] width 426 height 112
click at [672, 179] on div at bounding box center [796, 204] width 426 height 112
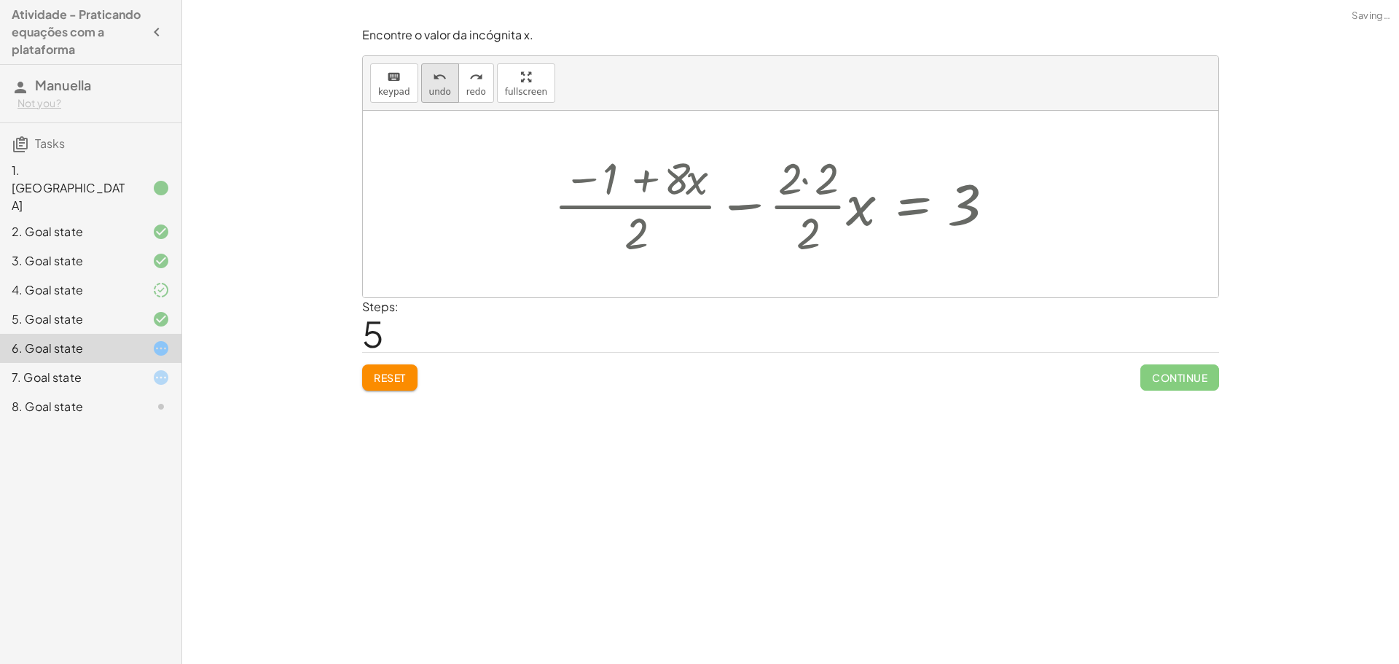
click at [429, 82] on div "undo" at bounding box center [440, 76] width 22 height 17
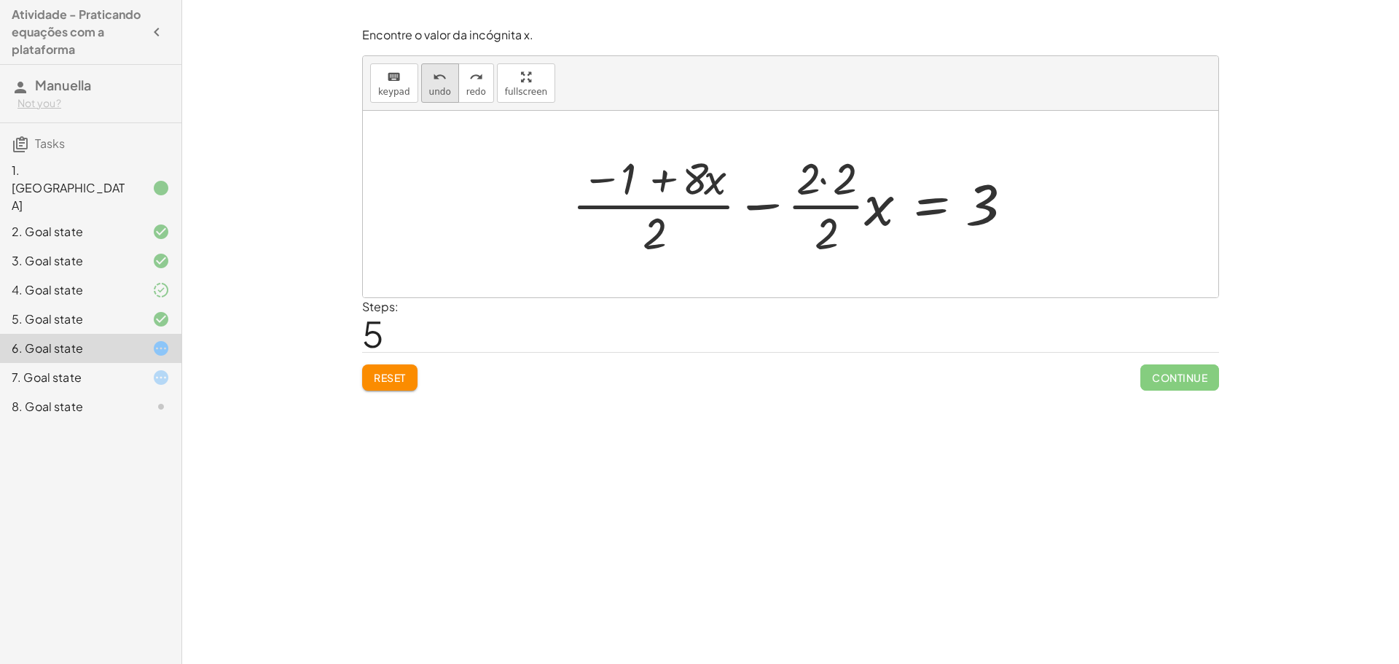
click at [421, 78] on button "undo undo" at bounding box center [440, 82] width 38 height 39
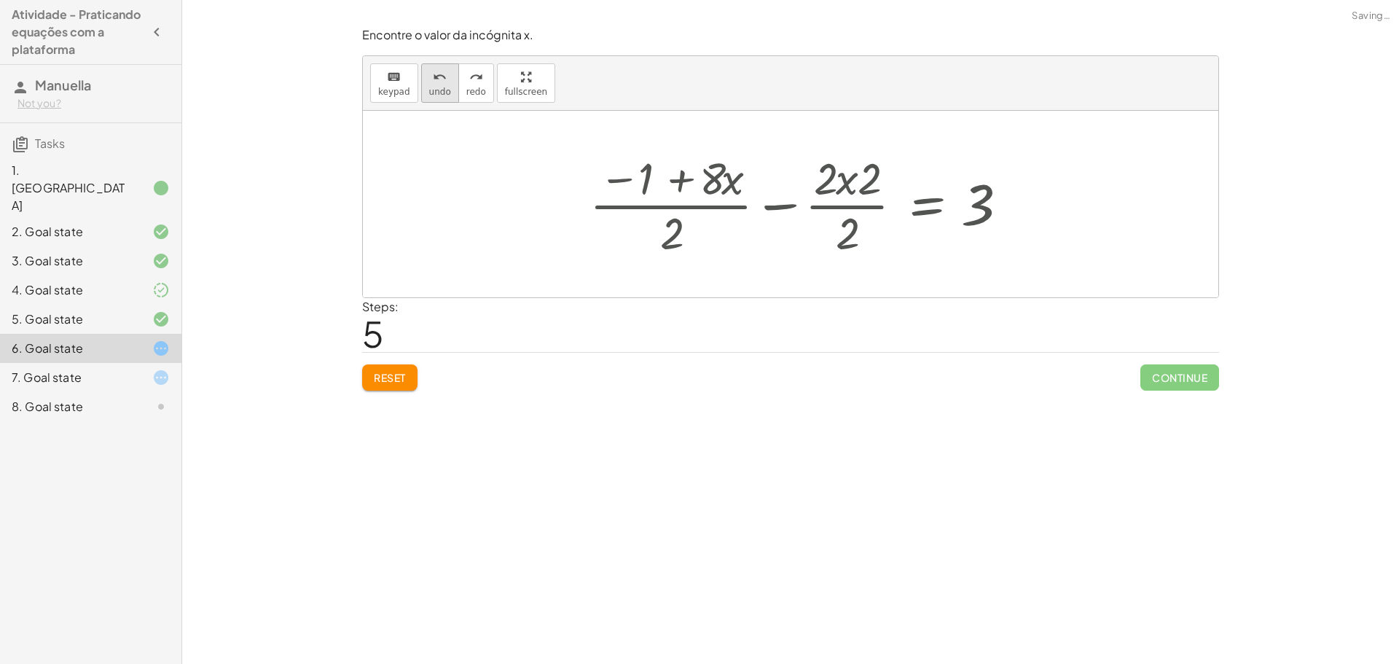
click at [421, 78] on button "undo undo" at bounding box center [440, 82] width 38 height 39
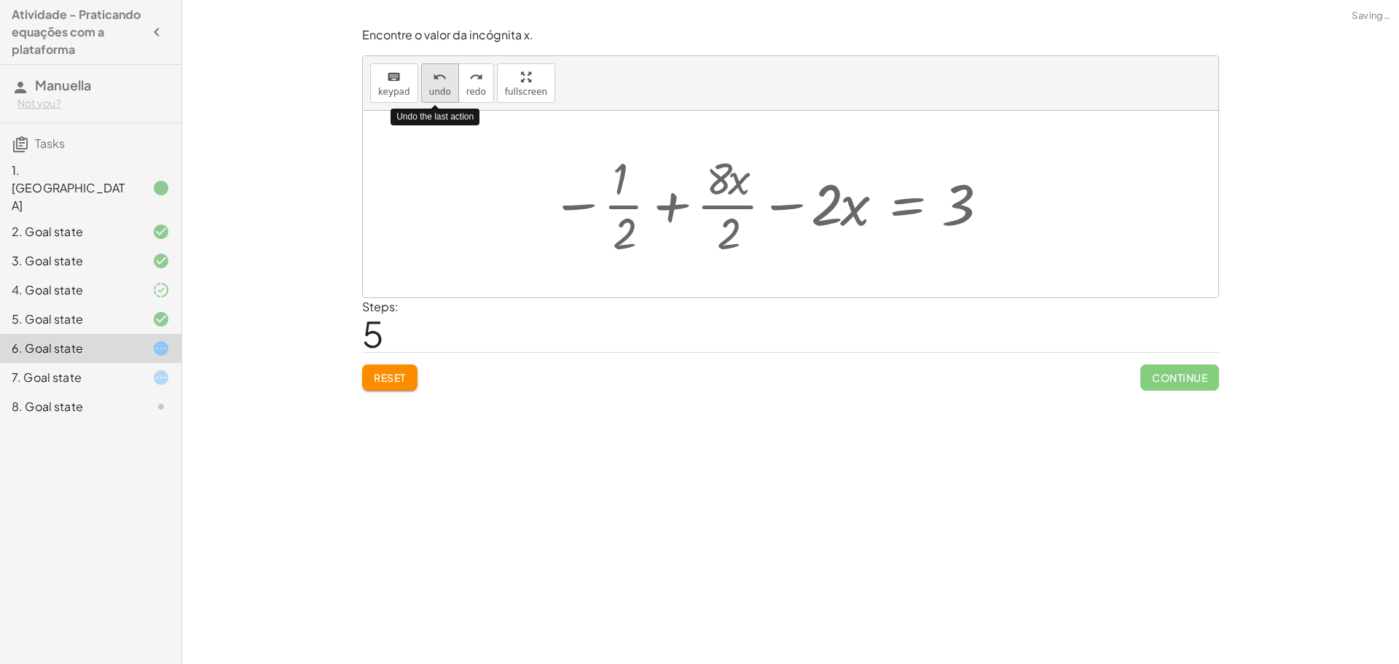
click at [421, 78] on button "undo undo" at bounding box center [440, 82] width 38 height 39
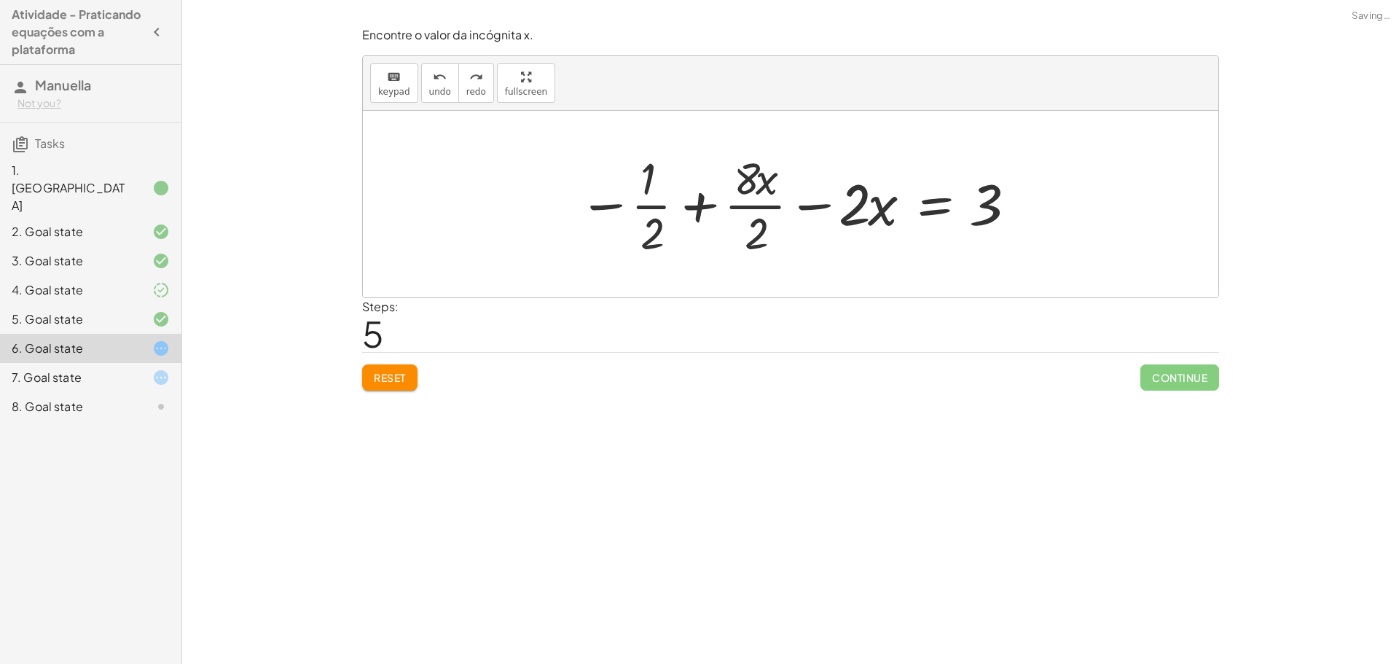
click at [370, 378] on button "Reset" at bounding box center [389, 377] width 55 height 26
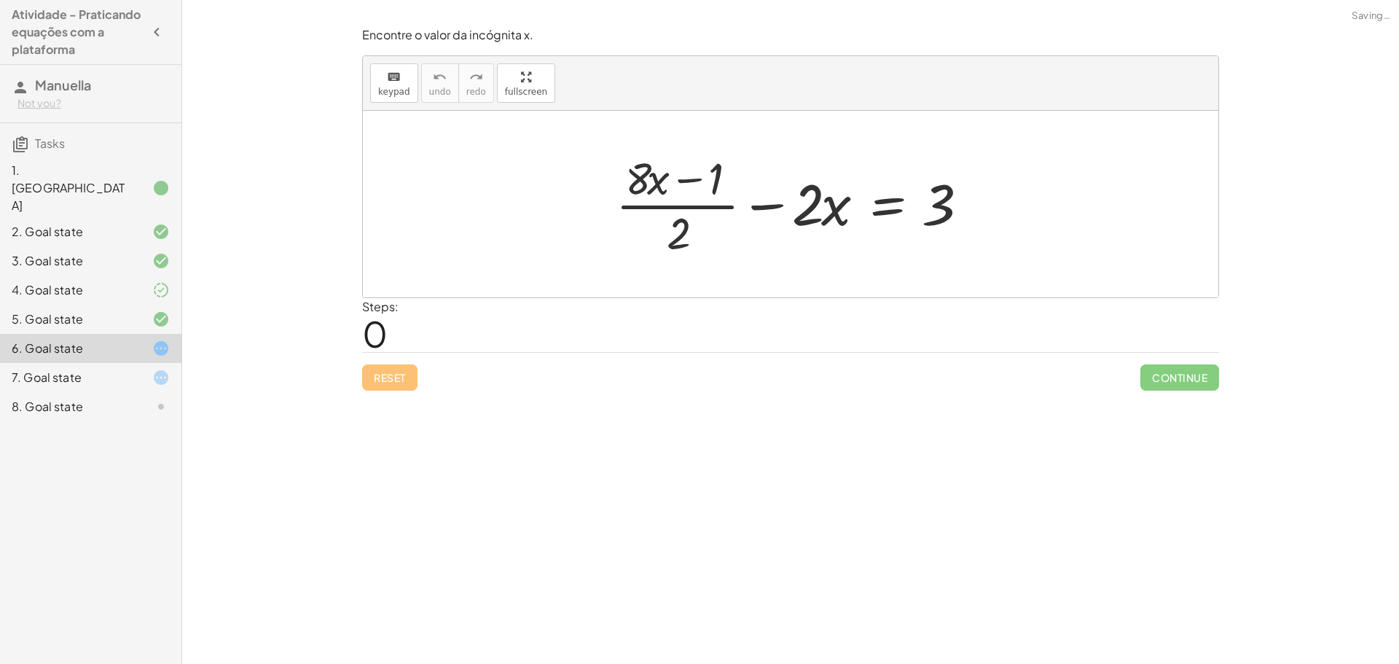
drag, startPoint x: 375, startPoint y: 381, endPoint x: 425, endPoint y: 345, distance: 62.1
click at [375, 380] on div "Reset Continue" at bounding box center [790, 371] width 857 height 39
drag, startPoint x: 713, startPoint y: 171, endPoint x: 1029, endPoint y: 203, distance: 317.2
click at [1029, 203] on div "− 1 · ( + · 8 · x ) + · ( + · 8 · x − 1 ) · 2 − · 2 · x = 3" at bounding box center [791, 204] width 856 height 187
drag, startPoint x: 694, startPoint y: 172, endPoint x: 922, endPoint y: 200, distance: 229.9
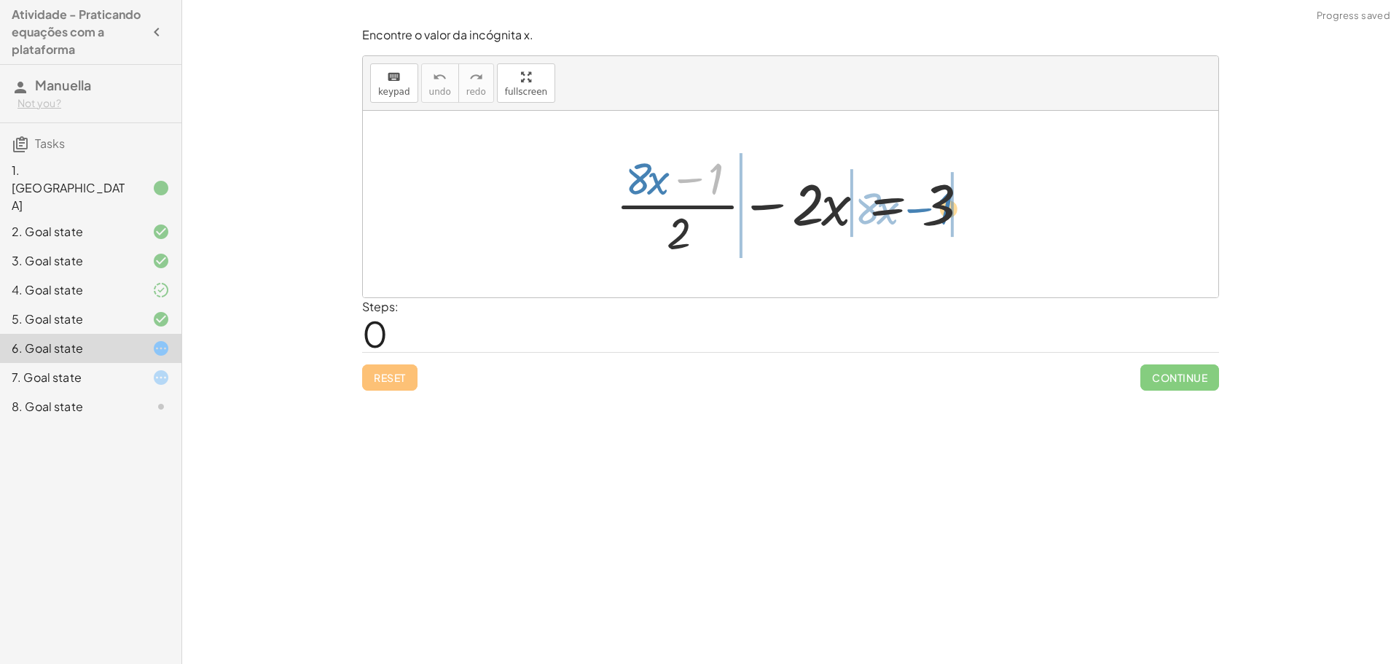
click at [922, 200] on div at bounding box center [796, 204] width 375 height 112
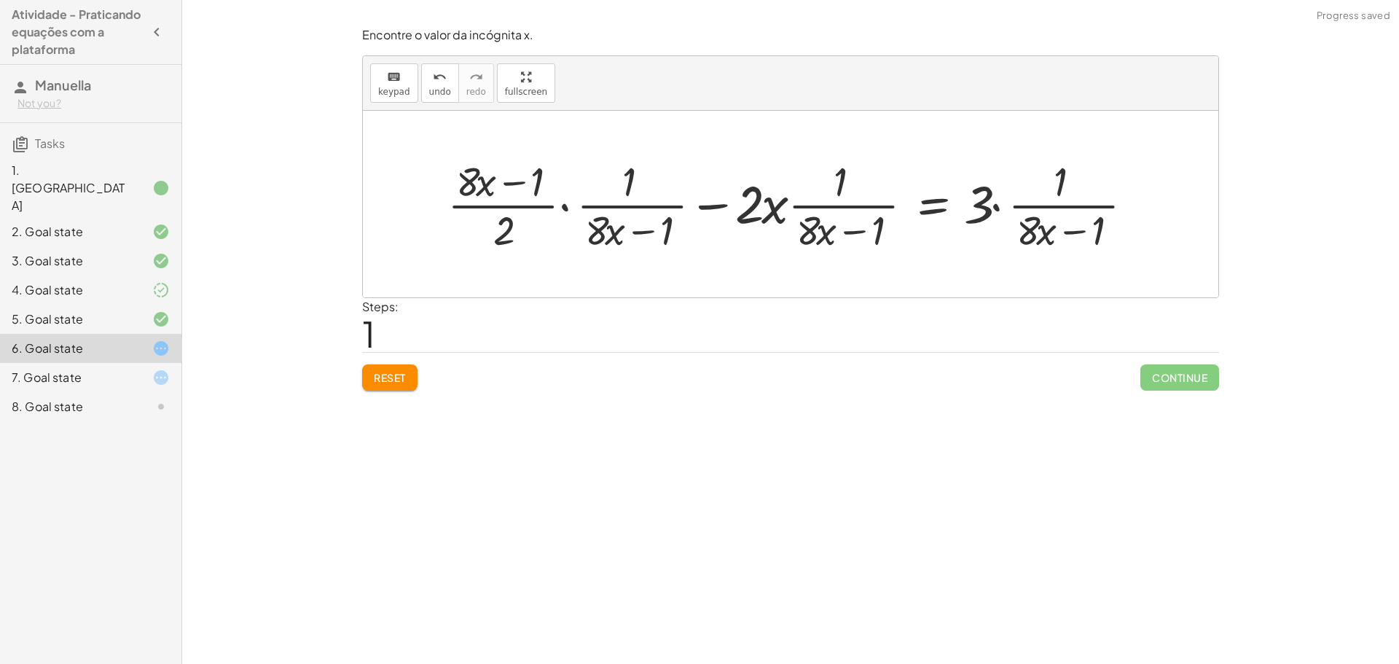
click at [996, 192] on div at bounding box center [796, 204] width 713 height 102
click at [990, 207] on div at bounding box center [774, 204] width 668 height 102
click at [779, 208] on div at bounding box center [774, 204] width 668 height 102
drag, startPoint x: 751, startPoint y: 214, endPoint x: 554, endPoint y: 187, distance: 199.3
click at [742, 214] on div at bounding box center [774, 204] width 668 height 102
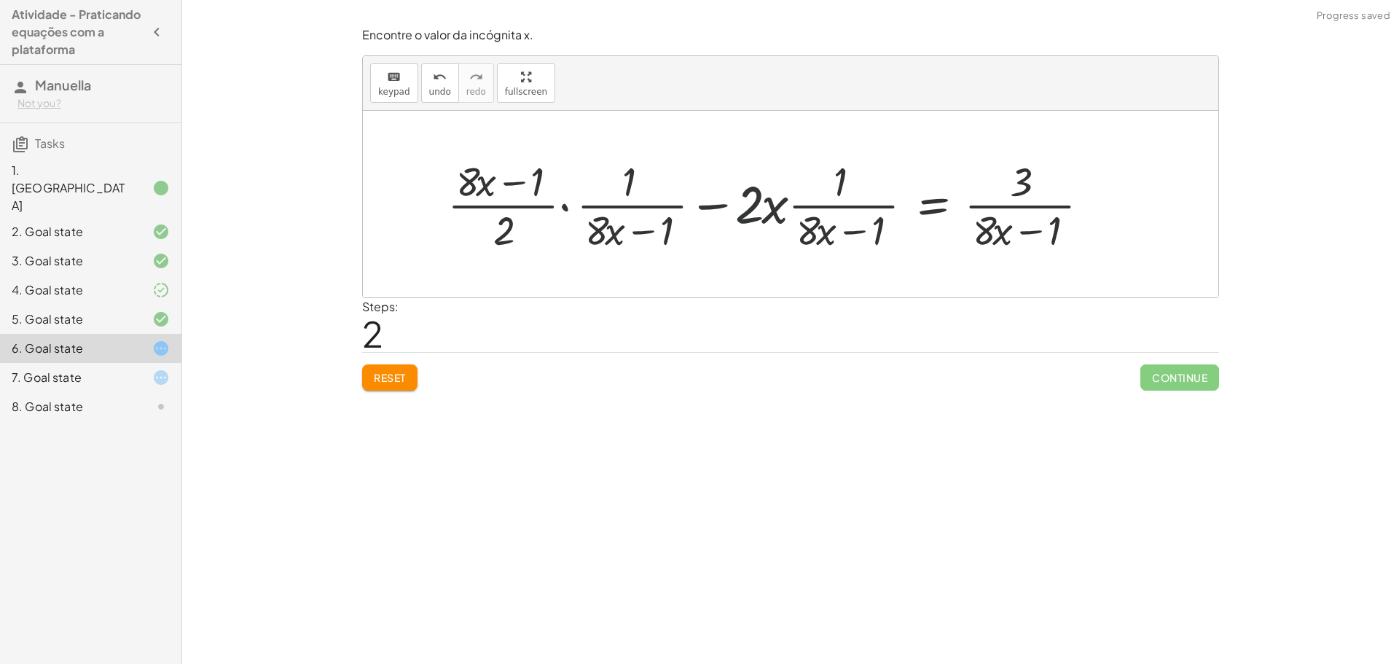
click at [485, 189] on div at bounding box center [774, 204] width 668 height 102
drag, startPoint x: 565, startPoint y: 188, endPoint x: 676, endPoint y: 189, distance: 110.8
click at [676, 189] on div at bounding box center [774, 204] width 668 height 102
click at [671, 192] on div at bounding box center [730, 204] width 755 height 102
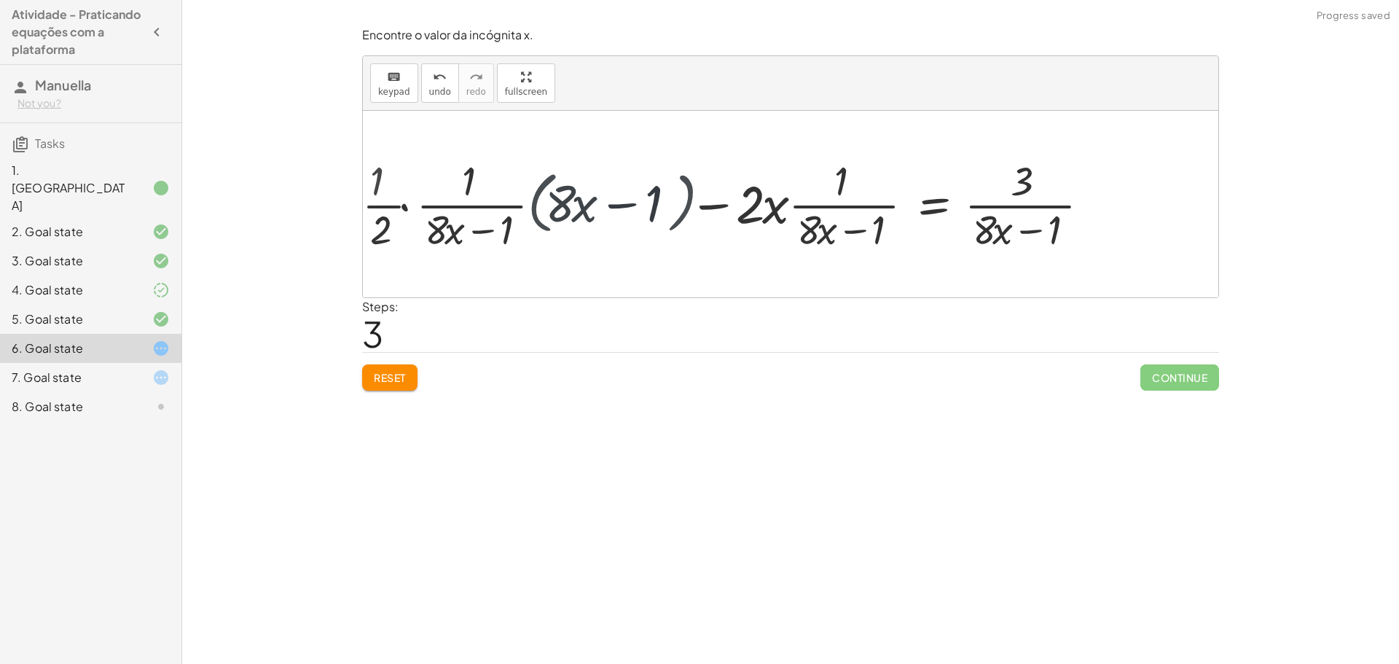
click at [494, 227] on div at bounding box center [744, 204] width 711 height 96
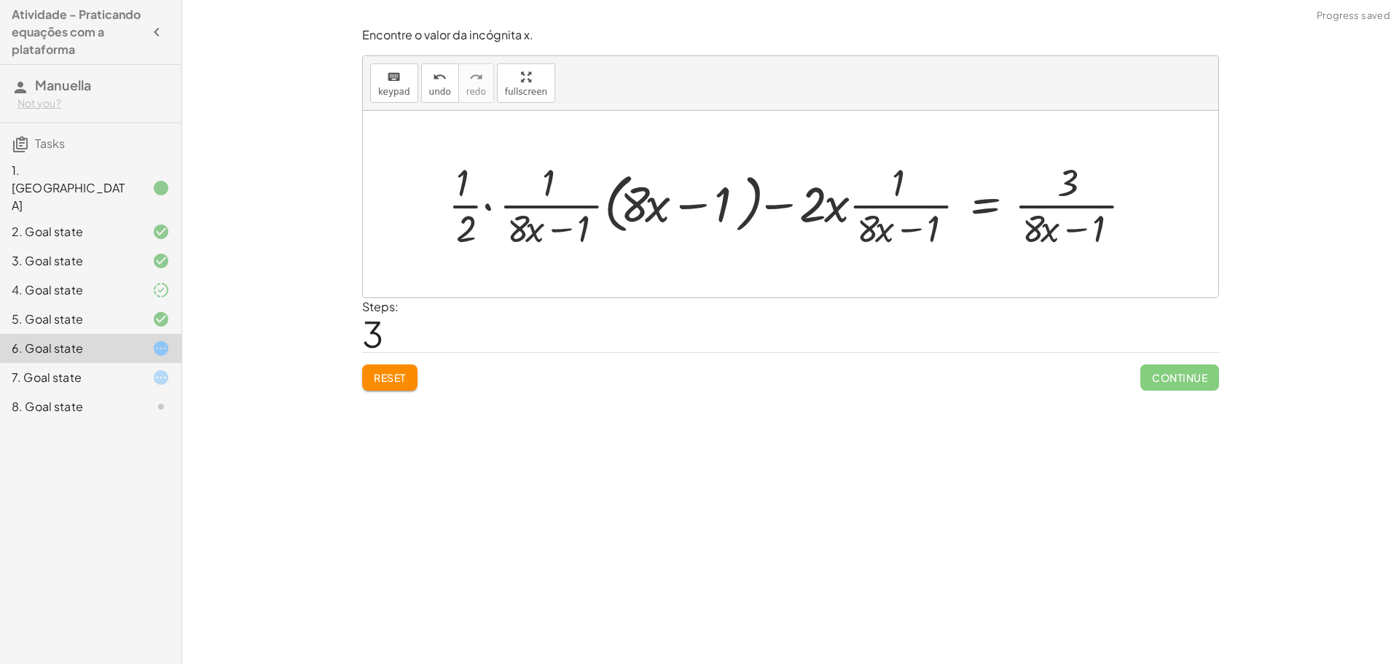
click at [387, 394] on div "Encontre o valor da incógnita x manipulando a equação. insert select one: Math …" at bounding box center [790, 332] width 1217 height 664
click at [393, 375] on span "Reset" at bounding box center [390, 377] width 32 height 13
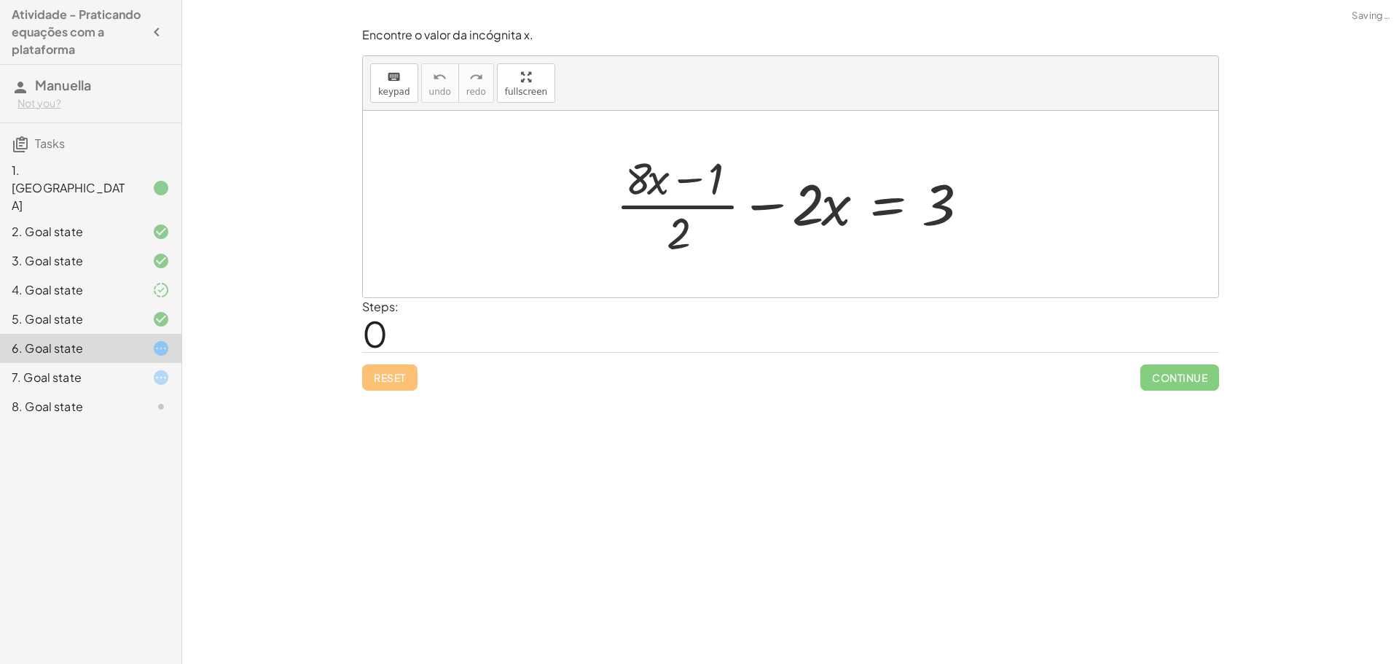
drag, startPoint x: 564, startPoint y: 210, endPoint x: 593, endPoint y: 206, distance: 29.5
click at [563, 211] on div at bounding box center [791, 204] width 856 height 187
drag, startPoint x: 676, startPoint y: 176, endPoint x: 633, endPoint y: 168, distance: 43.6
click at [688, 188] on div at bounding box center [796, 204] width 375 height 112
drag, startPoint x: 640, startPoint y: 165, endPoint x: 850, endPoint y: 187, distance: 211.1
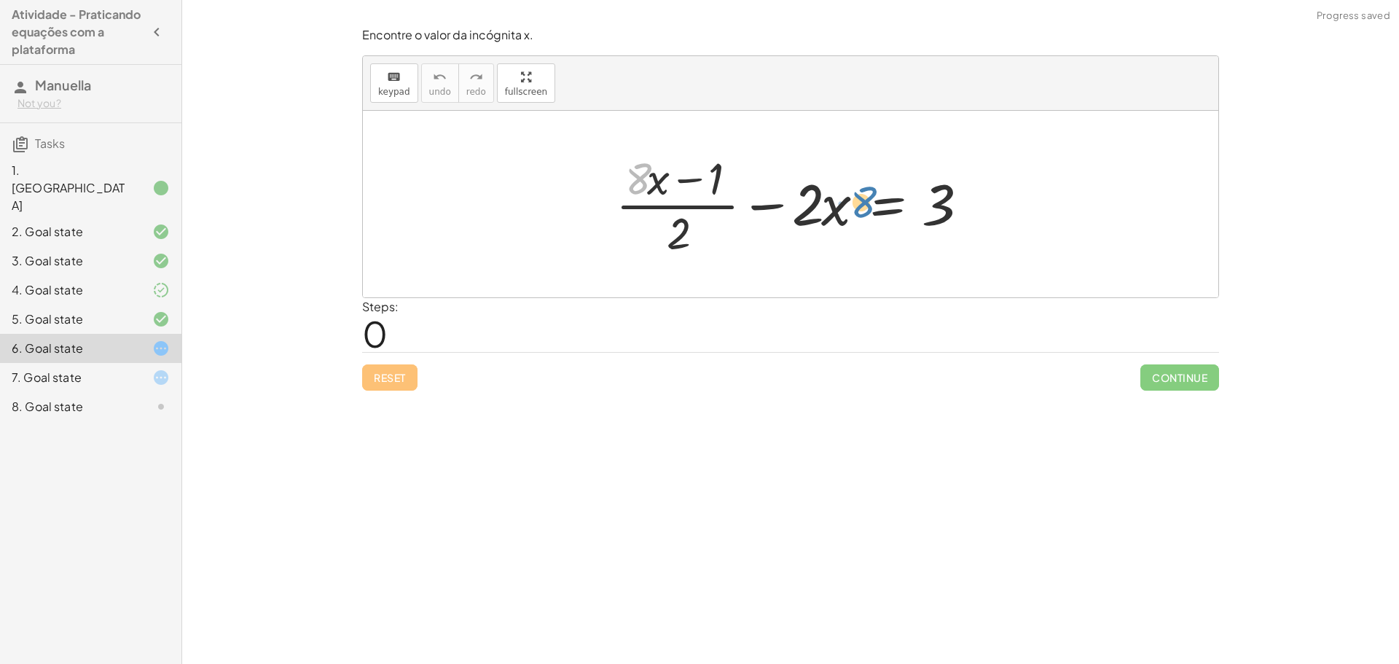
click at [850, 187] on div at bounding box center [796, 204] width 375 height 112
drag, startPoint x: 671, startPoint y: 181, endPoint x: 705, endPoint y: 179, distance: 33.7
click at [705, 179] on div at bounding box center [796, 204] width 375 height 112
drag, startPoint x: 706, startPoint y: 177, endPoint x: 735, endPoint y: 177, distance: 29.2
click at [735, 177] on div at bounding box center [796, 204] width 375 height 112
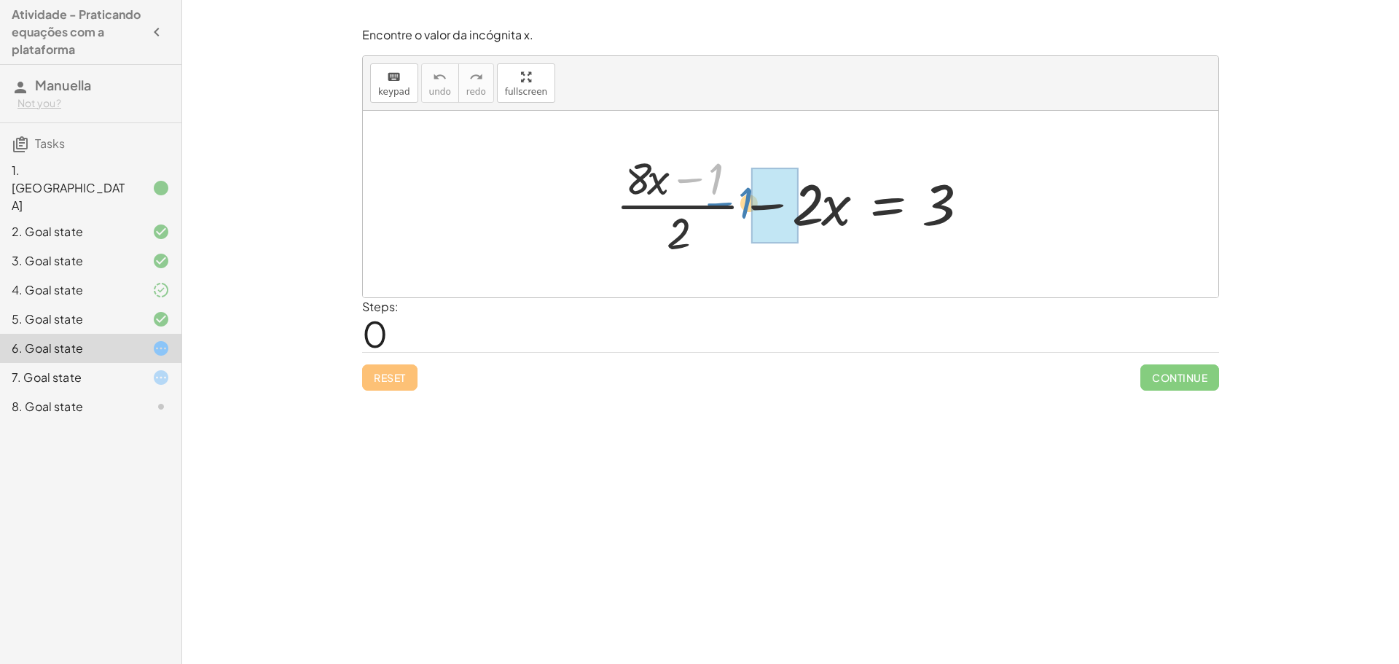
drag, startPoint x: 716, startPoint y: 173, endPoint x: 745, endPoint y: 196, distance: 36.8
click at [745, 196] on div at bounding box center [796, 204] width 375 height 112
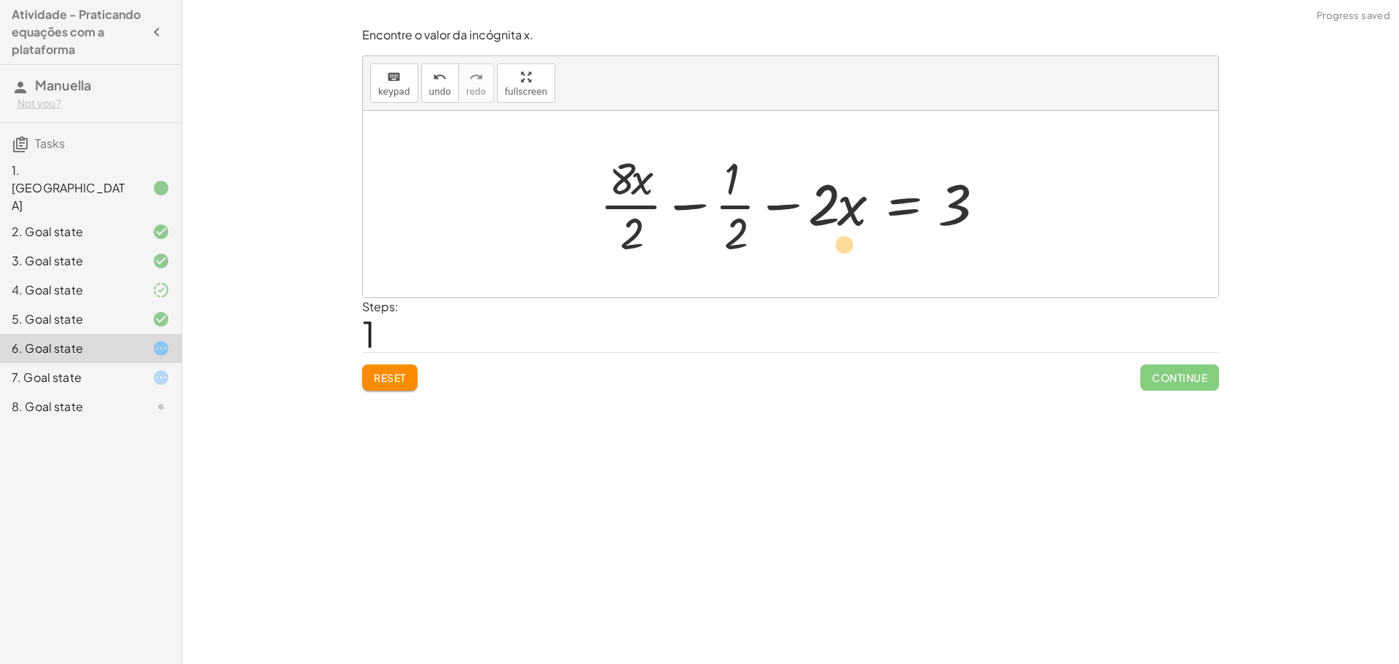
drag, startPoint x: 740, startPoint y: 225, endPoint x: 850, endPoint y: 237, distance: 110.7
click at [850, 237] on div at bounding box center [796, 204] width 407 height 112
drag, startPoint x: 731, startPoint y: 233, endPoint x: 832, endPoint y: 235, distance: 101.3
click at [832, 235] on div at bounding box center [796, 204] width 407 height 112
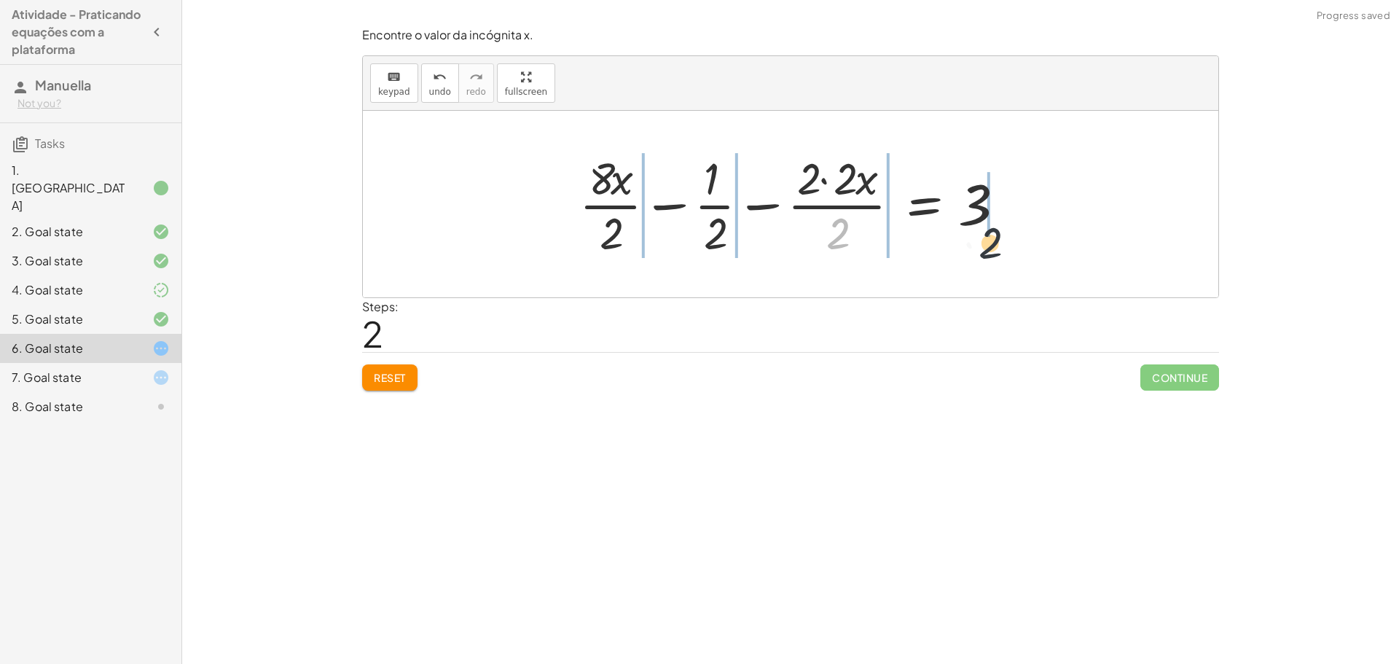
drag, startPoint x: 835, startPoint y: 234, endPoint x: 994, endPoint y: 246, distance: 159.3
click at [994, 246] on div at bounding box center [796, 204] width 448 height 112
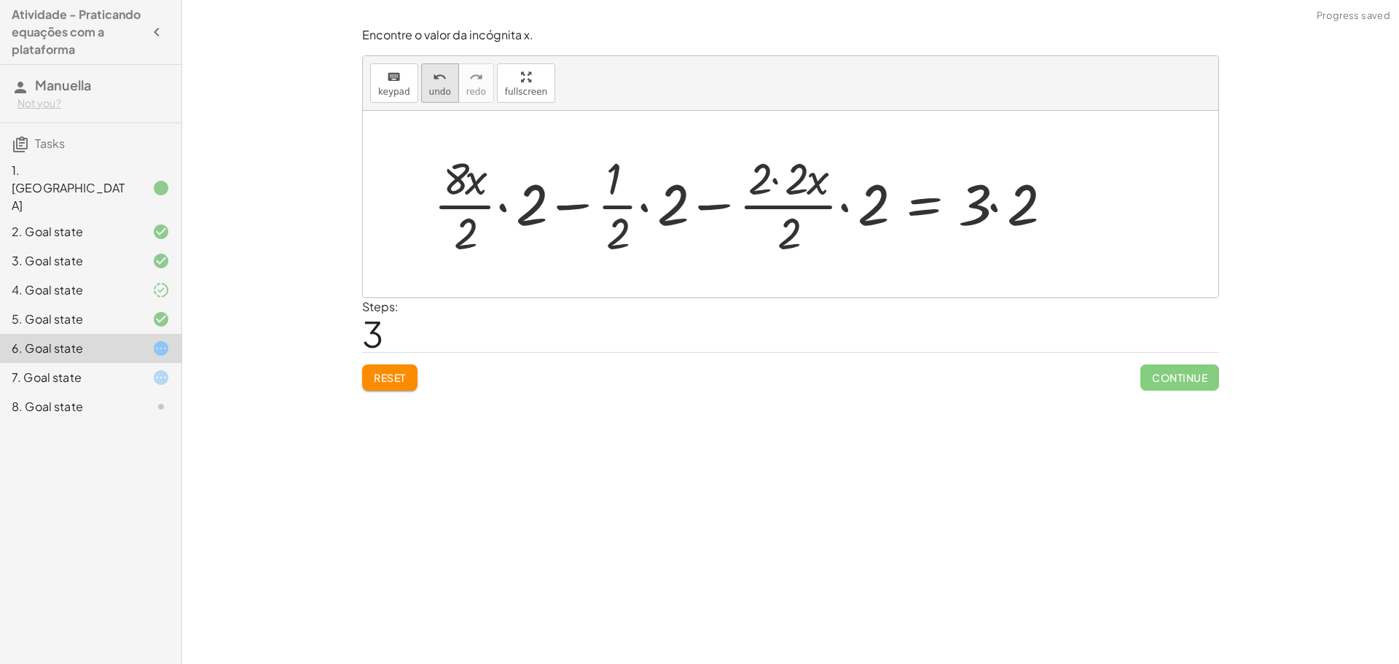
click at [440, 102] on button "undo undo" at bounding box center [440, 82] width 38 height 39
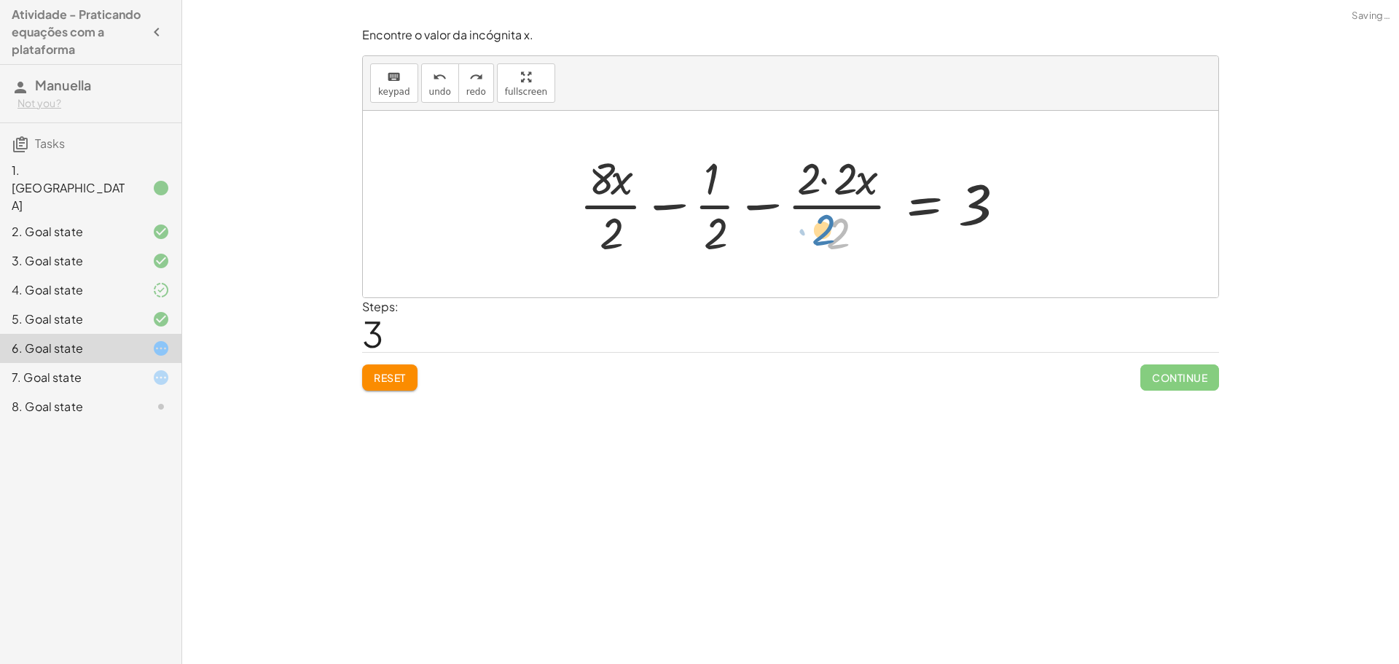
drag, startPoint x: 836, startPoint y: 242, endPoint x: 816, endPoint y: 238, distance: 20.0
click at [816, 238] on div at bounding box center [796, 204] width 448 height 112
click at [842, 183] on div at bounding box center [796, 204] width 448 height 112
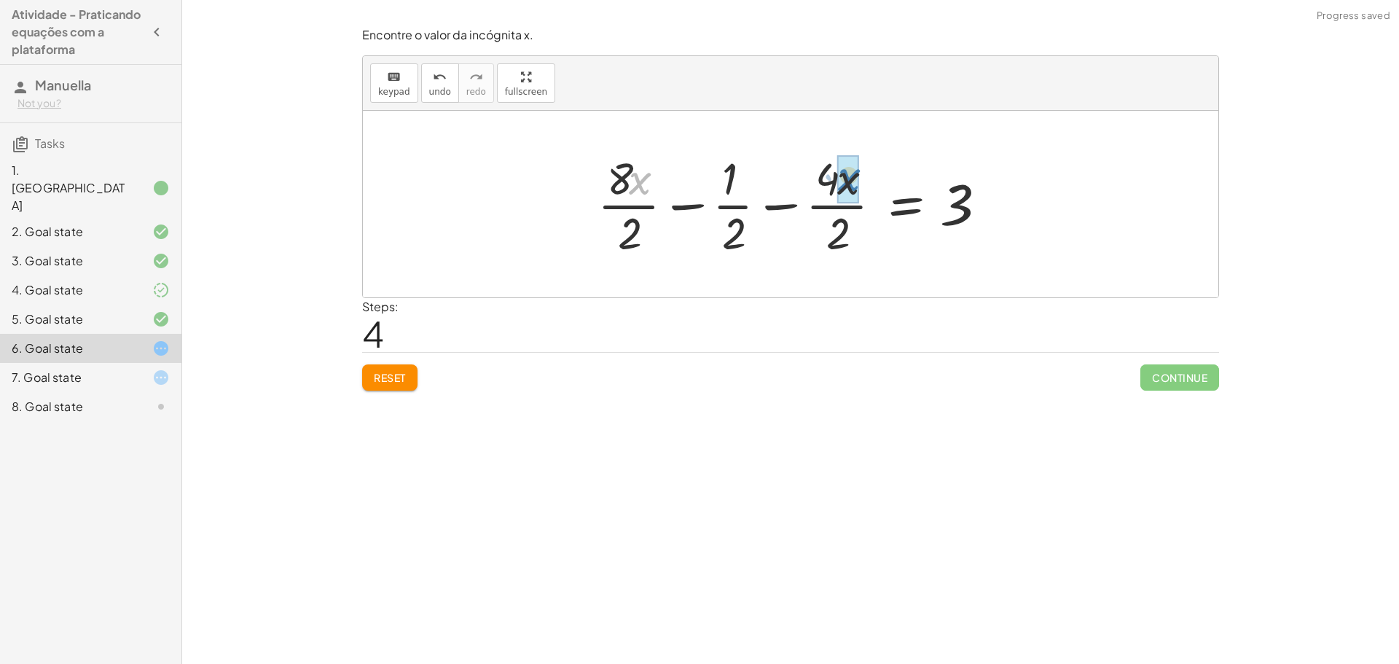
drag, startPoint x: 716, startPoint y: 177, endPoint x: 842, endPoint y: 175, distance: 126.1
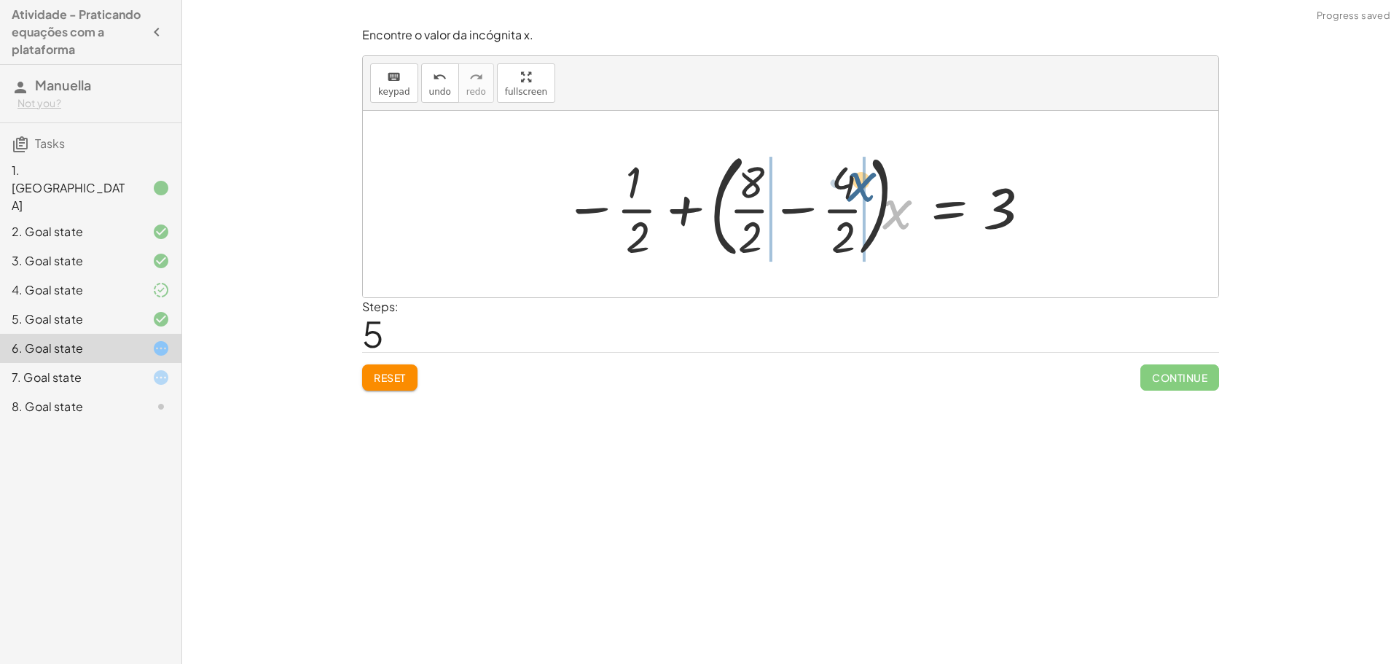
drag, startPoint x: 902, startPoint y: 207, endPoint x: 867, endPoint y: 185, distance: 41.3
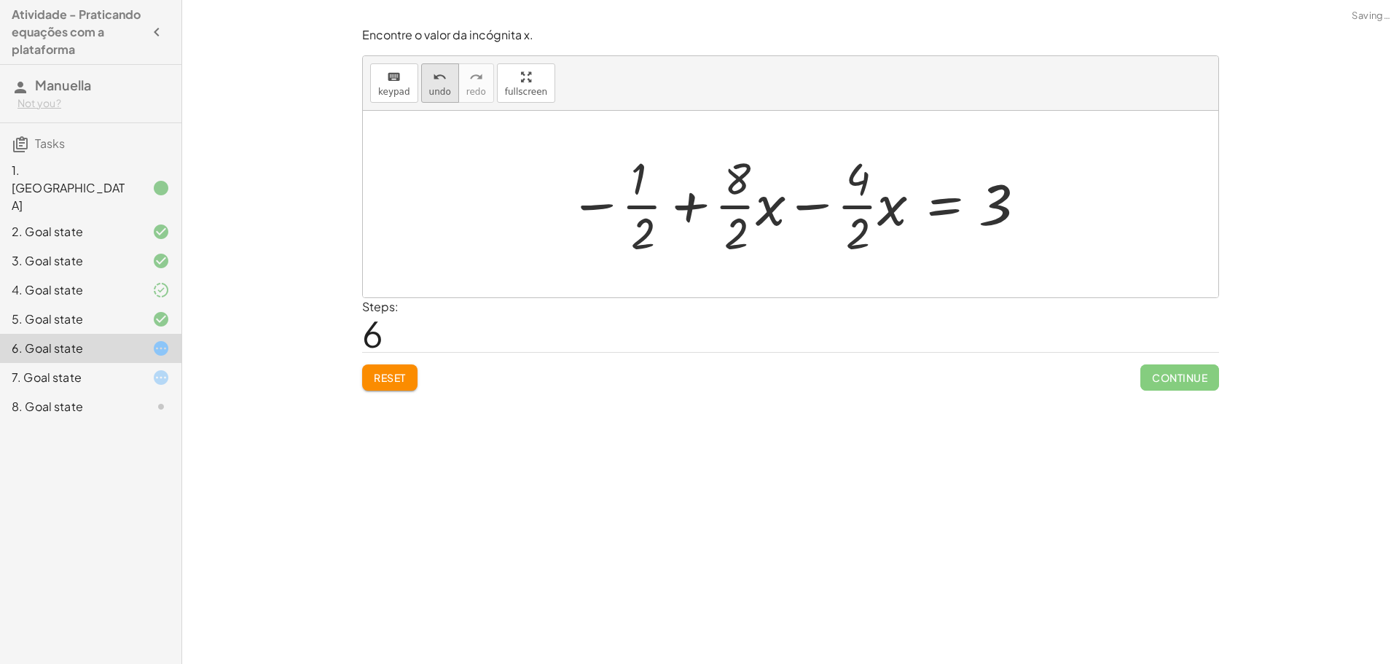
click at [437, 83] on icon "undo" at bounding box center [440, 77] width 14 height 17
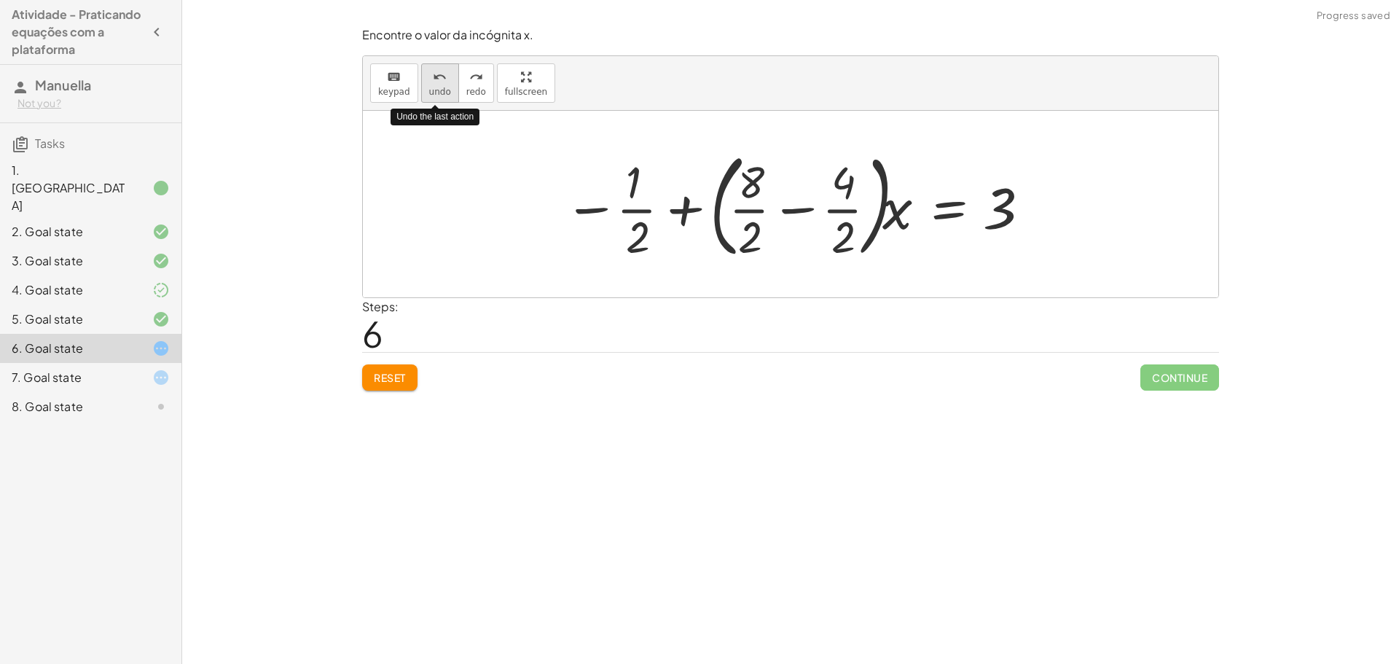
click at [437, 83] on icon "undo" at bounding box center [440, 77] width 14 height 17
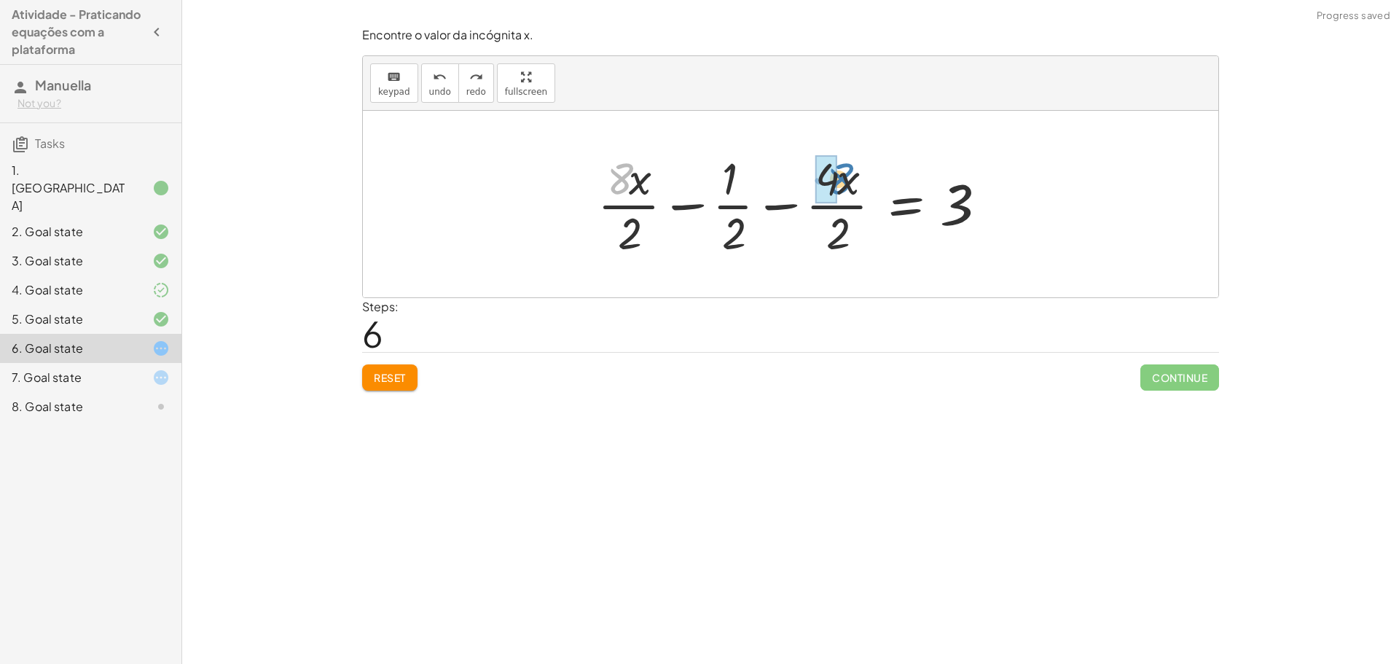
drag, startPoint x: 625, startPoint y: 176, endPoint x: 845, endPoint y: 176, distance: 220.1
click at [845, 176] on div at bounding box center [796, 204] width 412 height 112
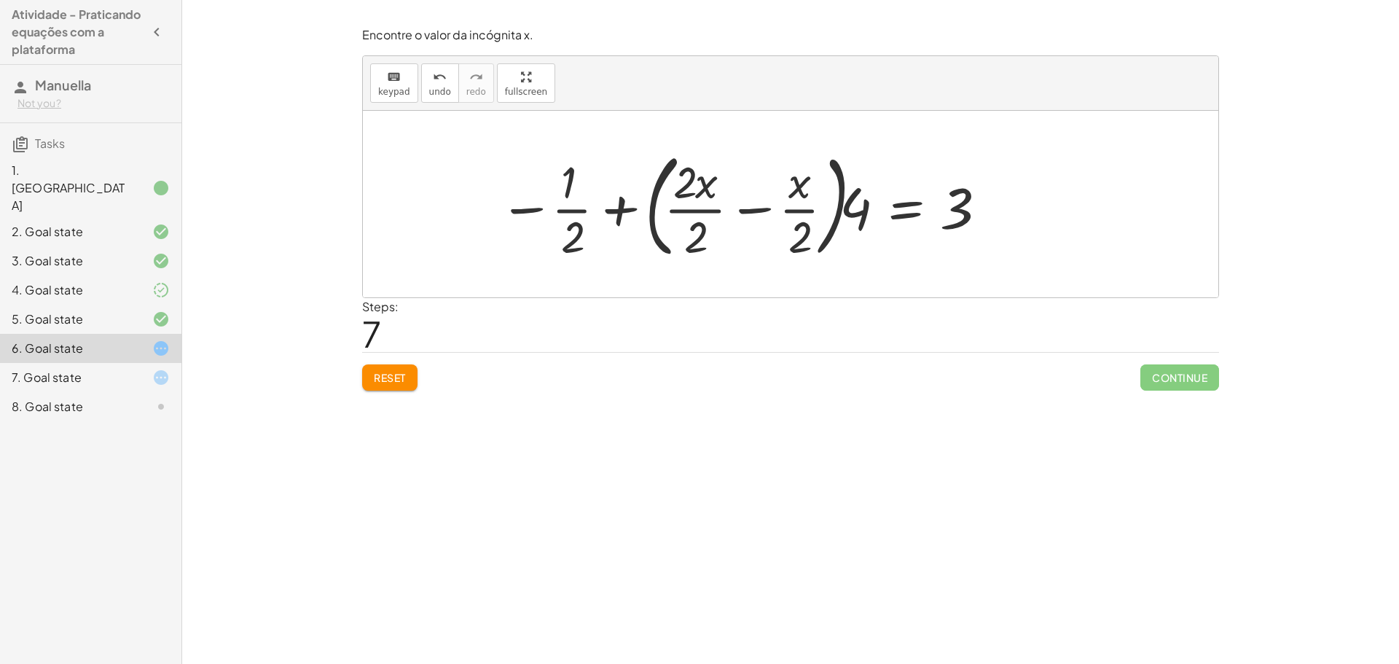
click at [673, 176] on div at bounding box center [742, 204] width 501 height 121
click at [698, 225] on div at bounding box center [742, 204] width 501 height 121
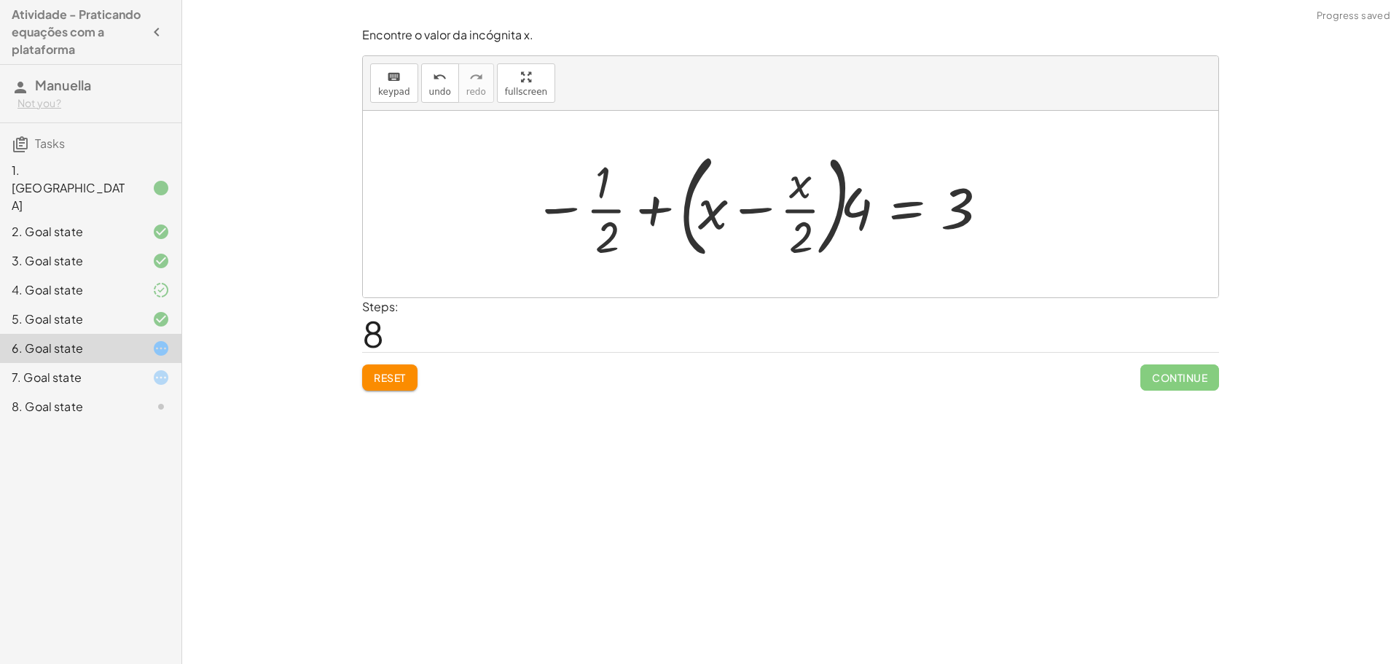
click at [800, 229] on div at bounding box center [759, 204] width 467 height 121
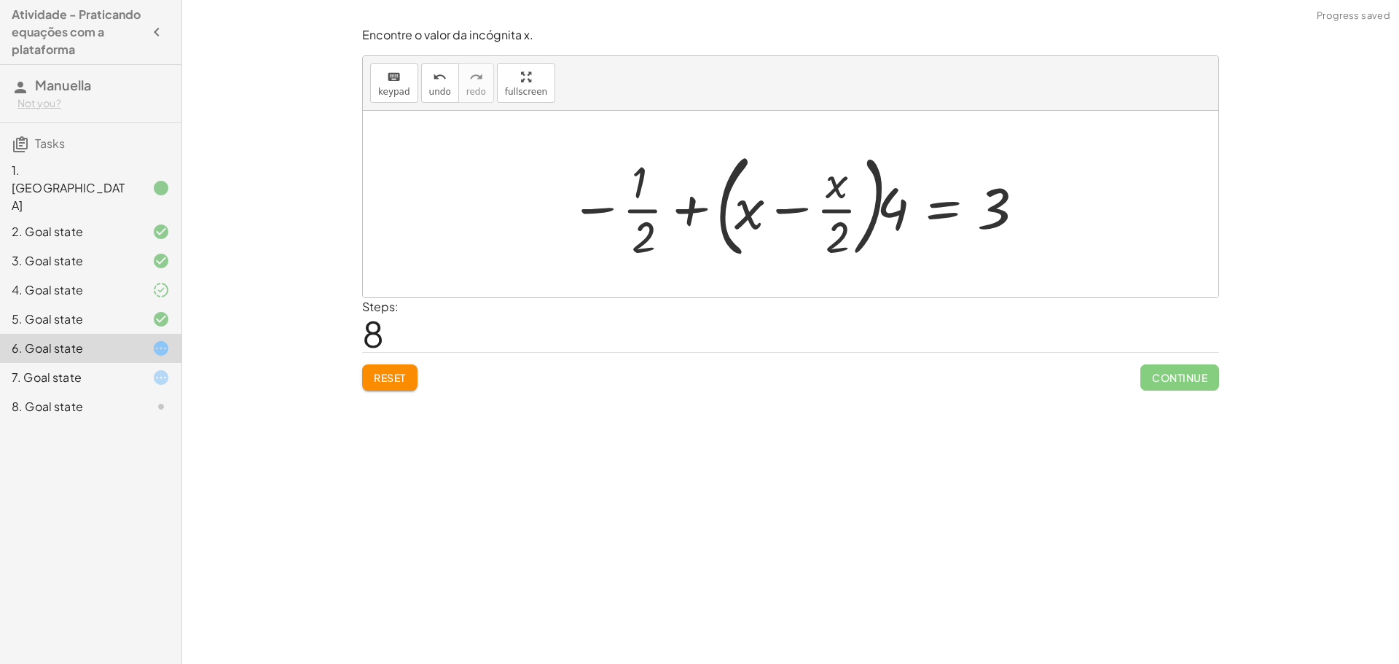
click at [835, 203] on div at bounding box center [796, 204] width 467 height 121
click at [833, 214] on div at bounding box center [796, 204] width 467 height 121
click at [803, 213] on div at bounding box center [796, 204] width 467 height 121
click at [789, 209] on div at bounding box center [796, 204] width 467 height 121
click at [630, 213] on div at bounding box center [796, 204] width 467 height 121
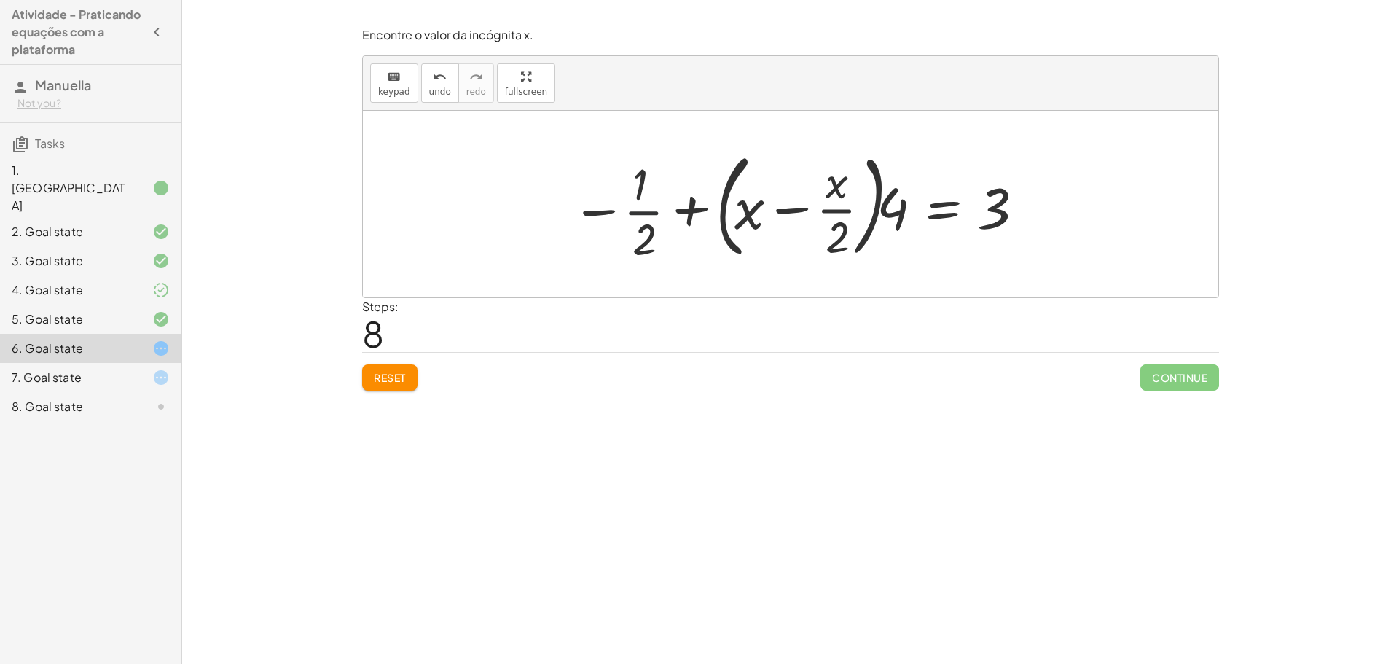
click at [636, 211] on div at bounding box center [796, 204] width 467 height 121
click at [644, 212] on div at bounding box center [796, 204] width 467 height 121
click at [643, 221] on div at bounding box center [780, 204] width 499 height 121
click at [648, 246] on div at bounding box center [780, 204] width 499 height 121
click at [669, 211] on div at bounding box center [780, 204] width 499 height 121
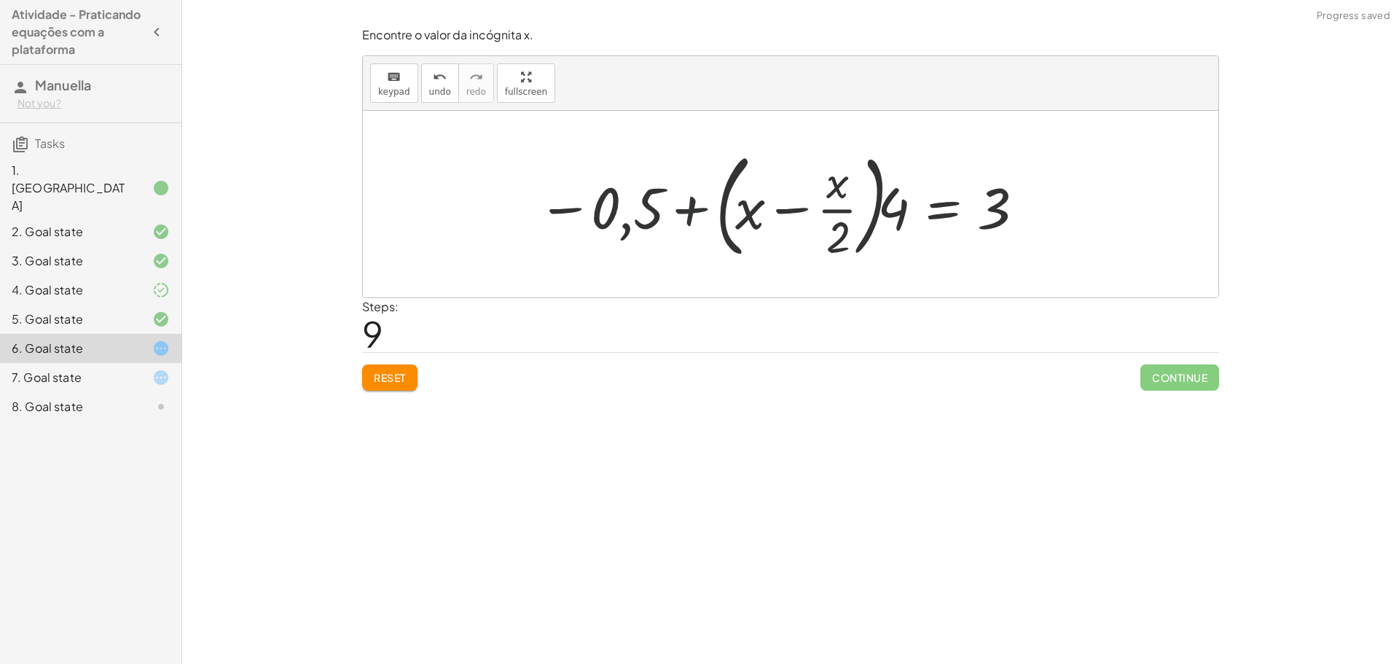
click at [732, 212] on div at bounding box center [780, 204] width 499 height 121
click at [875, 224] on div at bounding box center [780, 204] width 499 height 121
click at [939, 203] on div at bounding box center [780, 204] width 499 height 121
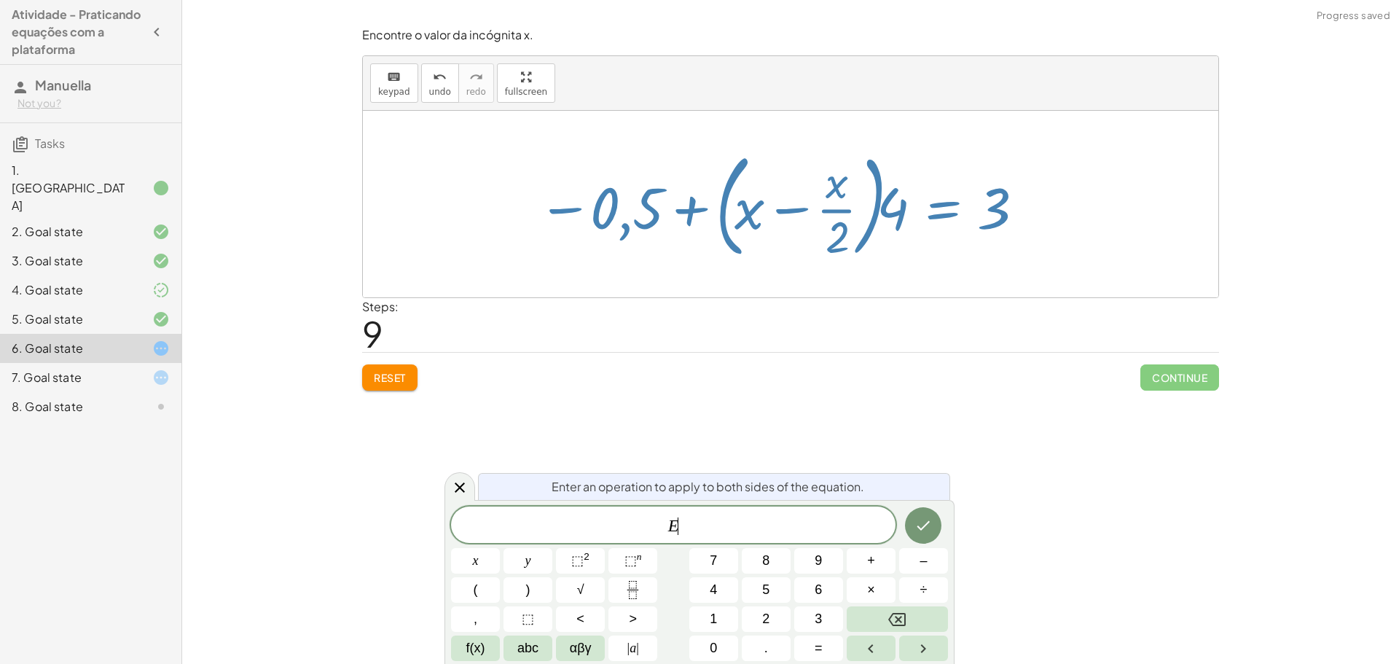
click at [890, 207] on div at bounding box center [780, 204] width 499 height 121
click at [459, 498] on div at bounding box center [460, 486] width 31 height 28
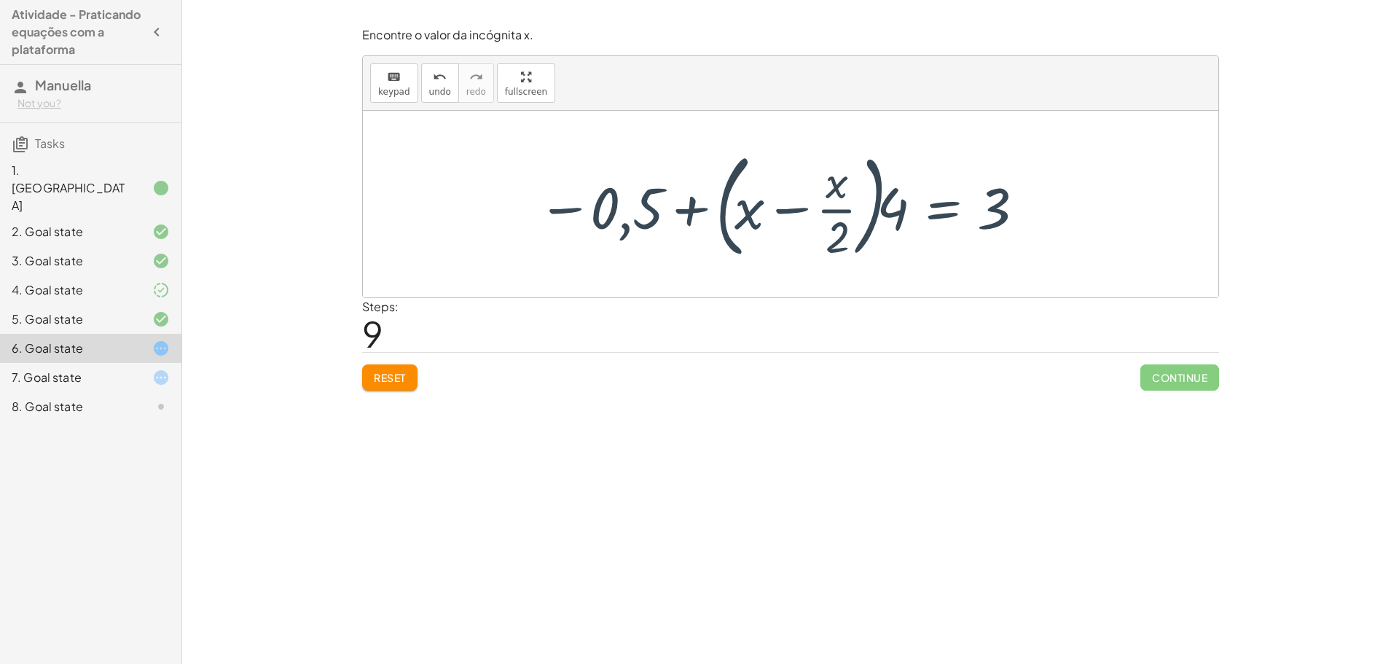
drag, startPoint x: 931, startPoint y: 163, endPoint x: 859, endPoint y: 219, distance: 91.3
click at [916, 170] on div at bounding box center [780, 204] width 499 height 121
click at [866, 228] on div at bounding box center [780, 204] width 499 height 121
drag, startPoint x: 884, startPoint y: 210, endPoint x: 912, endPoint y: 207, distance: 28.6
click at [912, 207] on div at bounding box center [780, 204] width 499 height 121
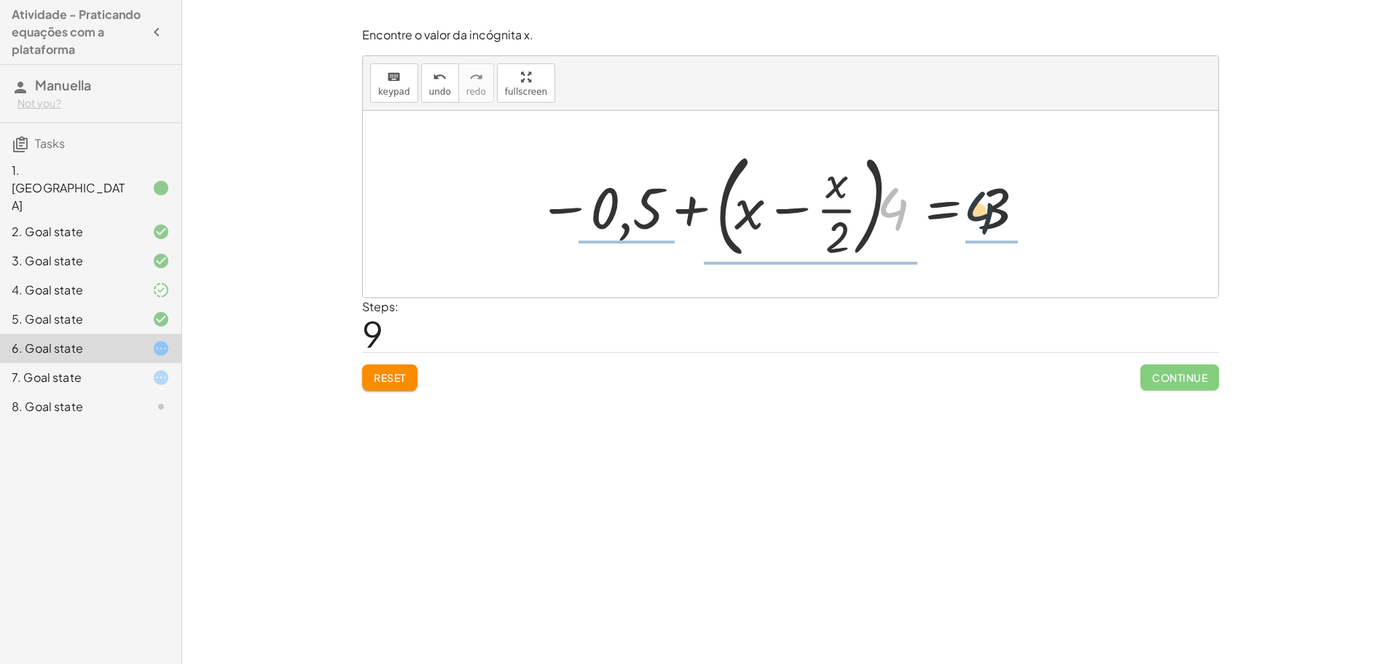
drag, startPoint x: 885, startPoint y: 208, endPoint x: 1014, endPoint y: 211, distance: 128.3
click at [1014, 211] on div at bounding box center [780, 204] width 499 height 121
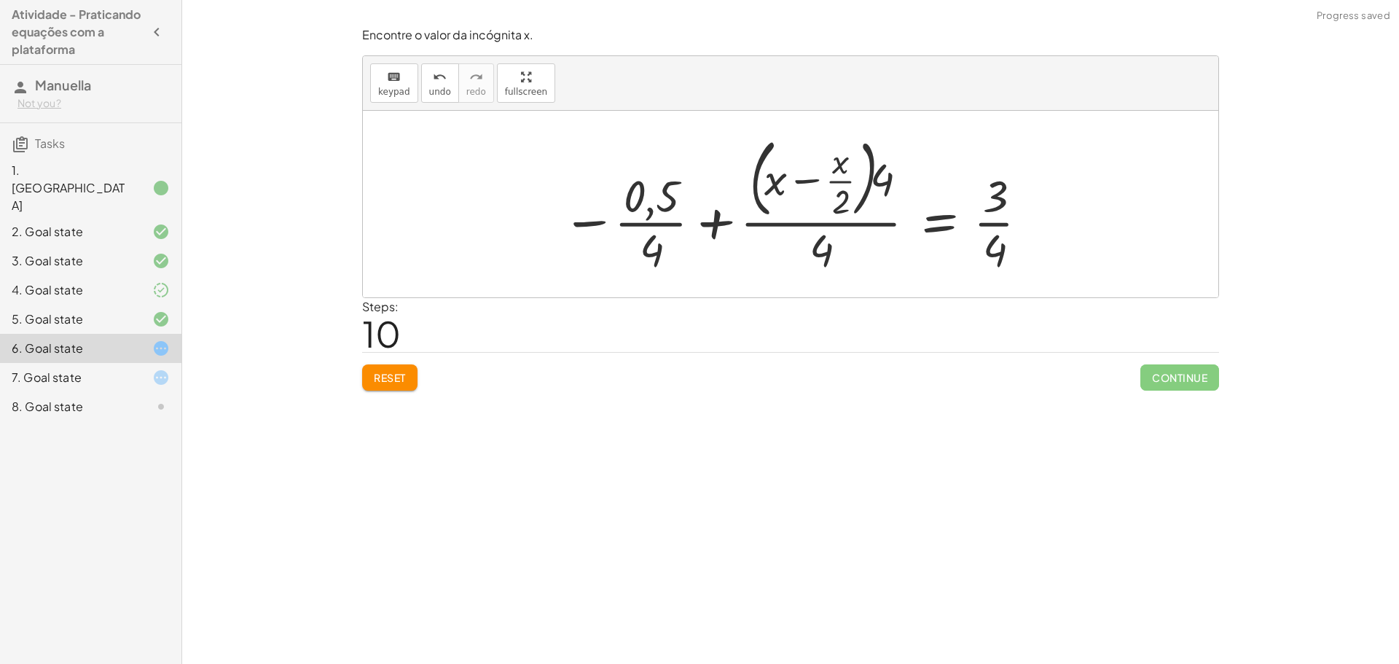
click at [381, 383] on span "Reset" at bounding box center [390, 377] width 32 height 13
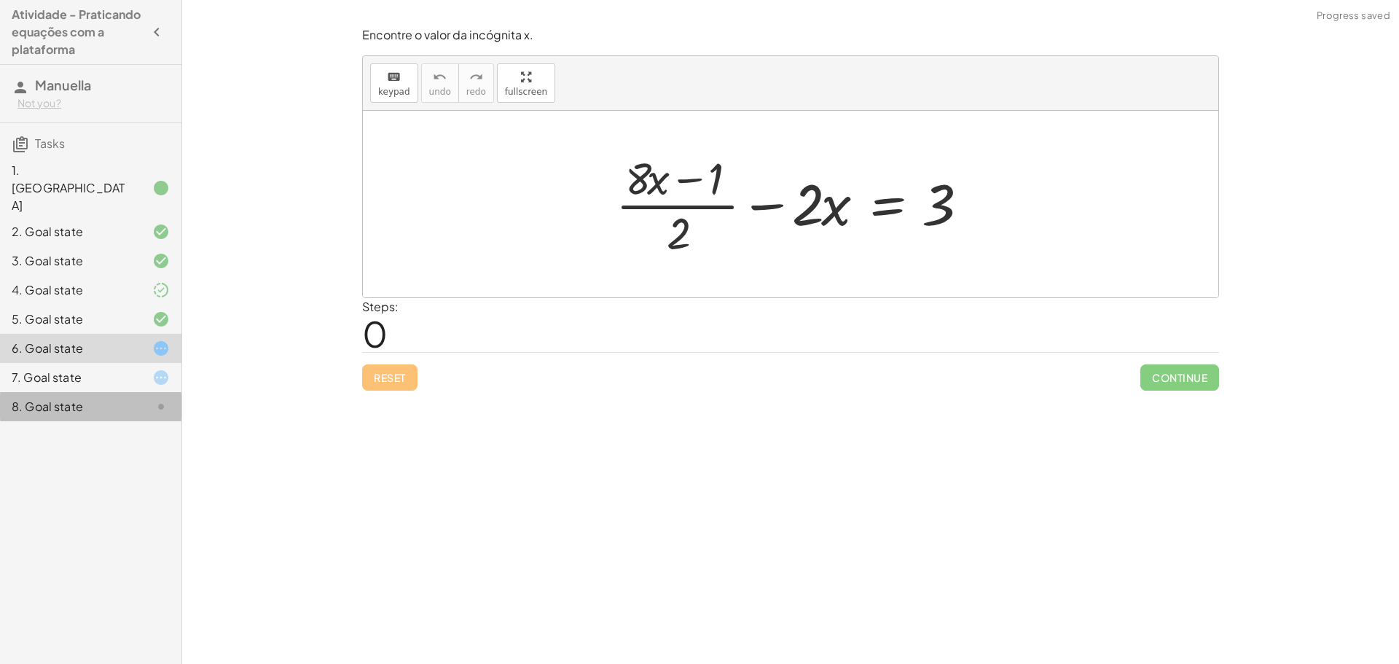
drag, startPoint x: 148, startPoint y: 365, endPoint x: 153, endPoint y: 356, distance: 10.1
click at [146, 392] on div "8. Goal state" at bounding box center [90, 406] width 181 height 29
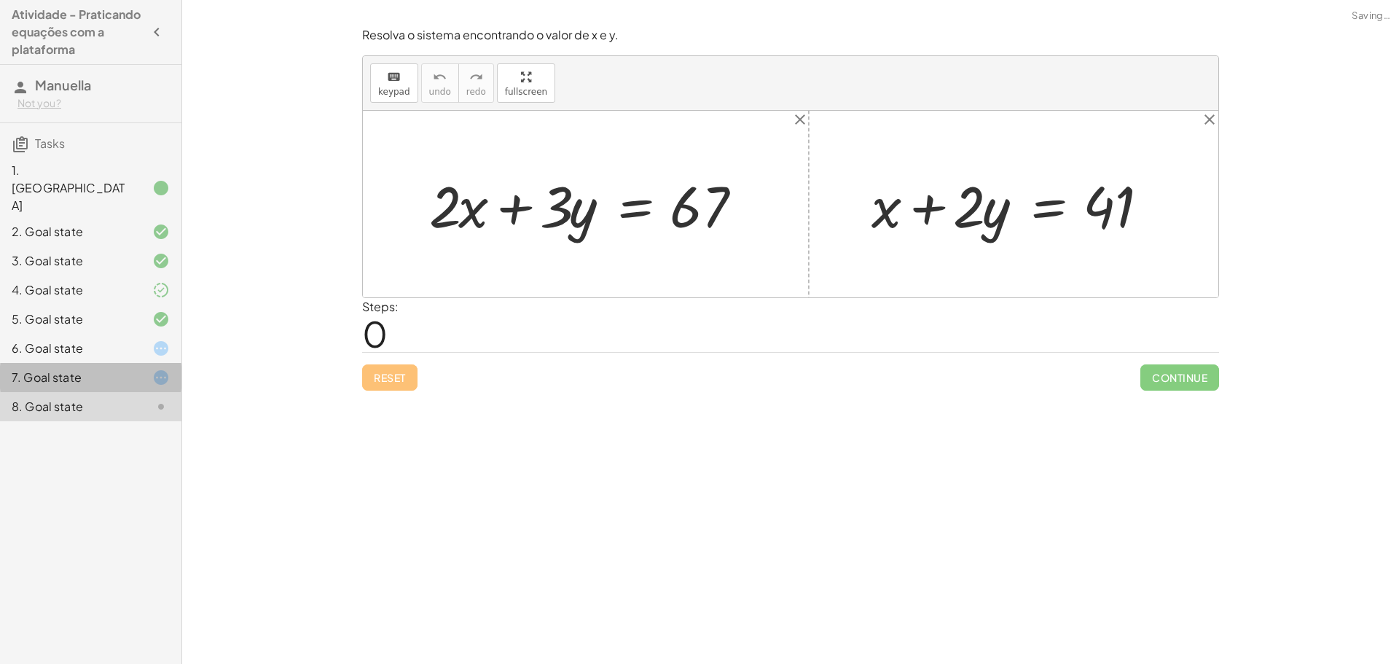
click at [159, 369] on icon at bounding box center [160, 377] width 17 height 17
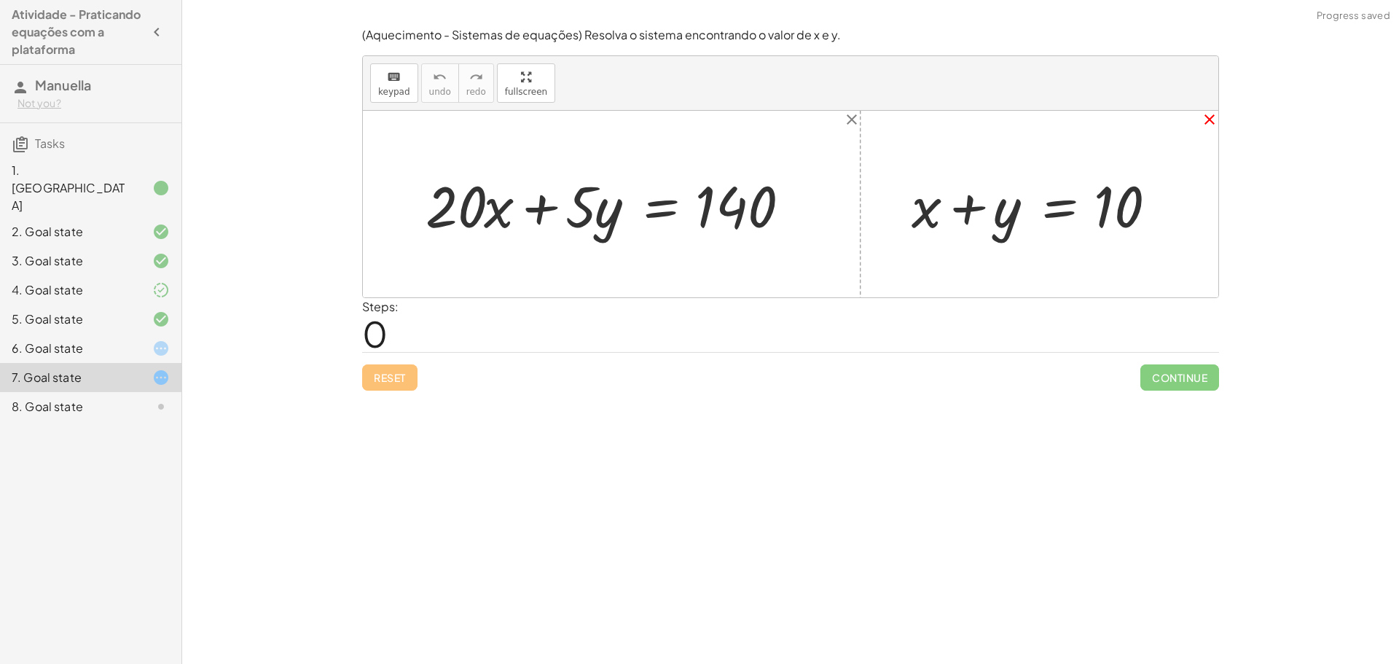
click at [1212, 116] on icon "close" at bounding box center [1209, 119] width 17 height 17
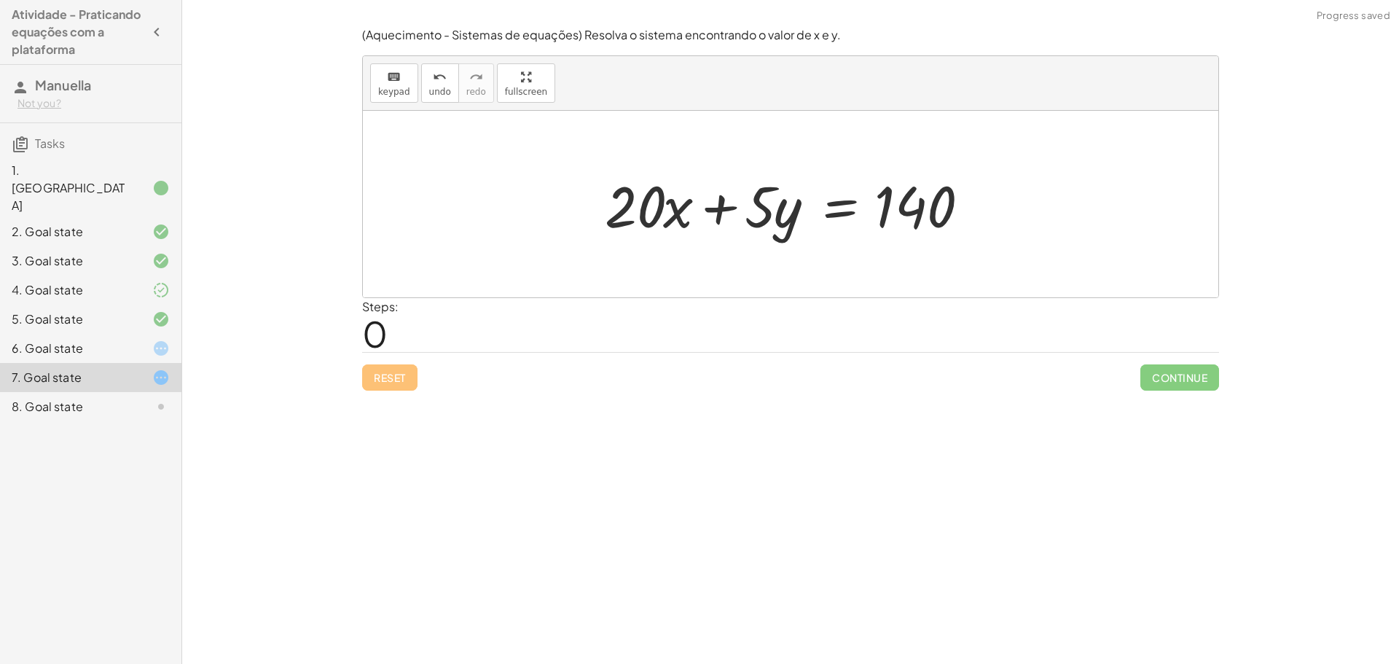
click at [133, 392] on div "6. Goal state" at bounding box center [90, 406] width 181 height 29
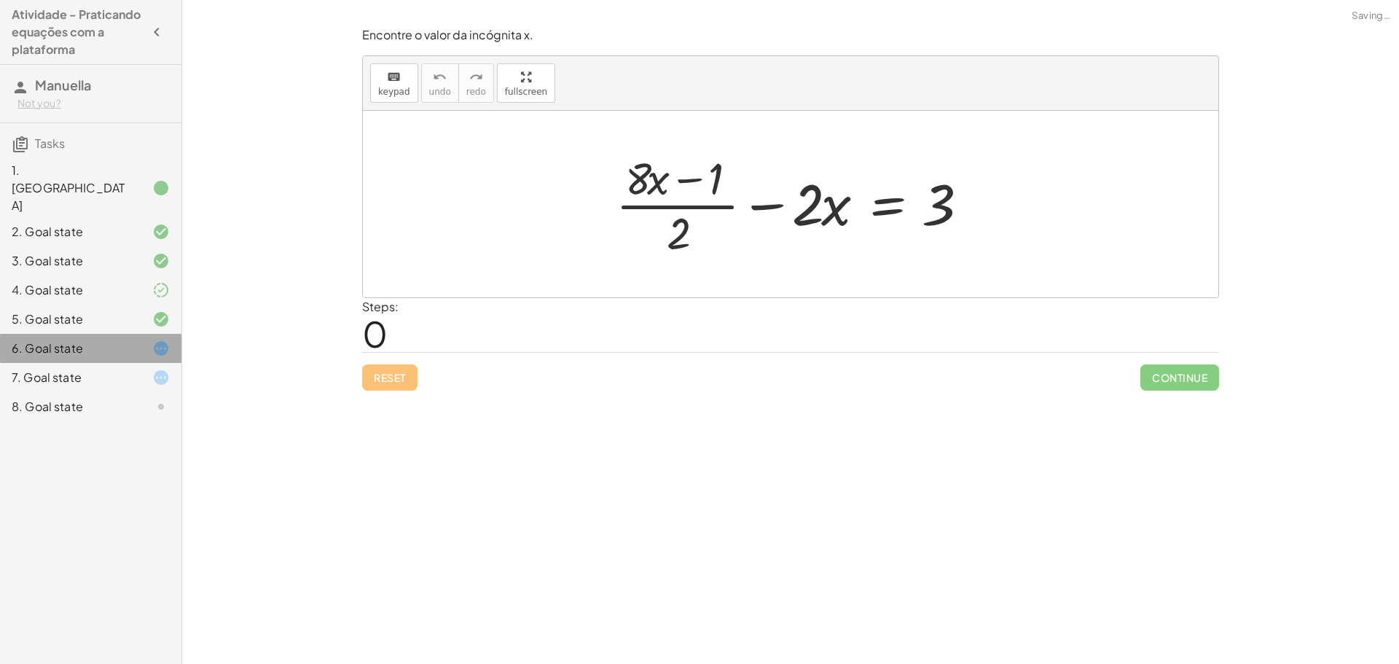
click at [140, 363] on div "7. Goal state" at bounding box center [90, 377] width 181 height 29
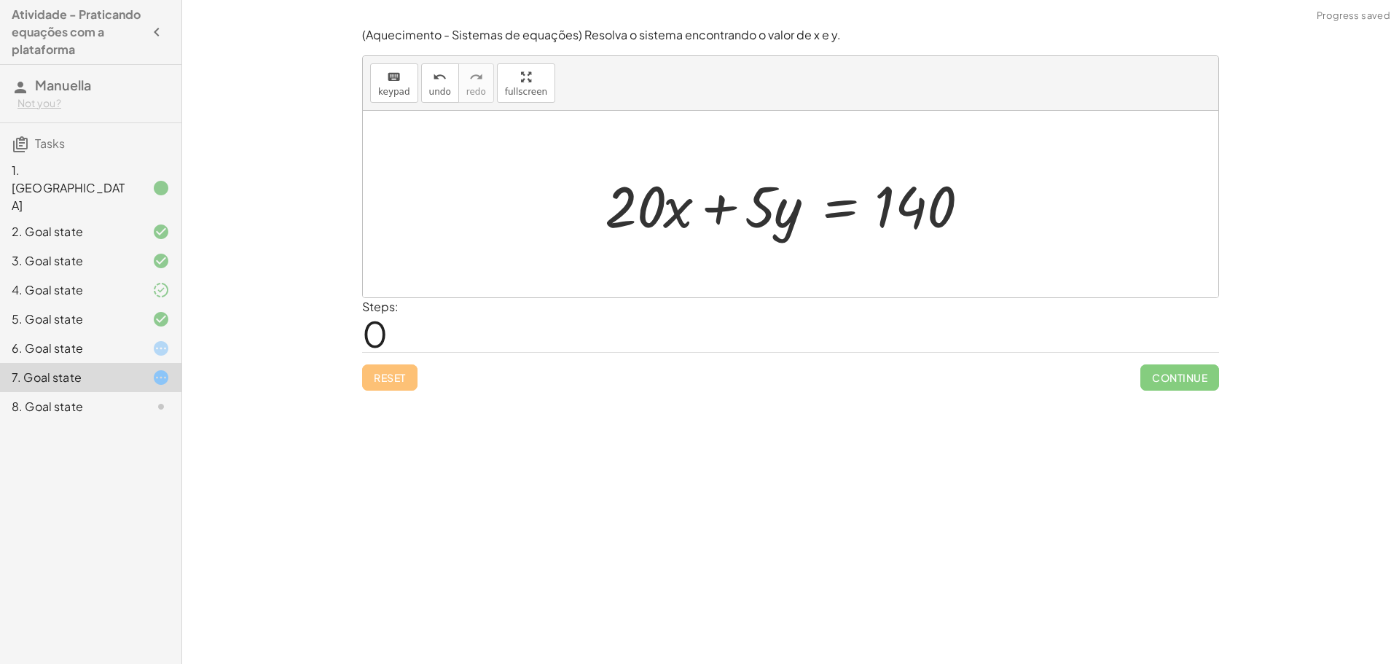
drag, startPoint x: 523, startPoint y: 75, endPoint x: 520, endPoint y: 155, distance: 80.3
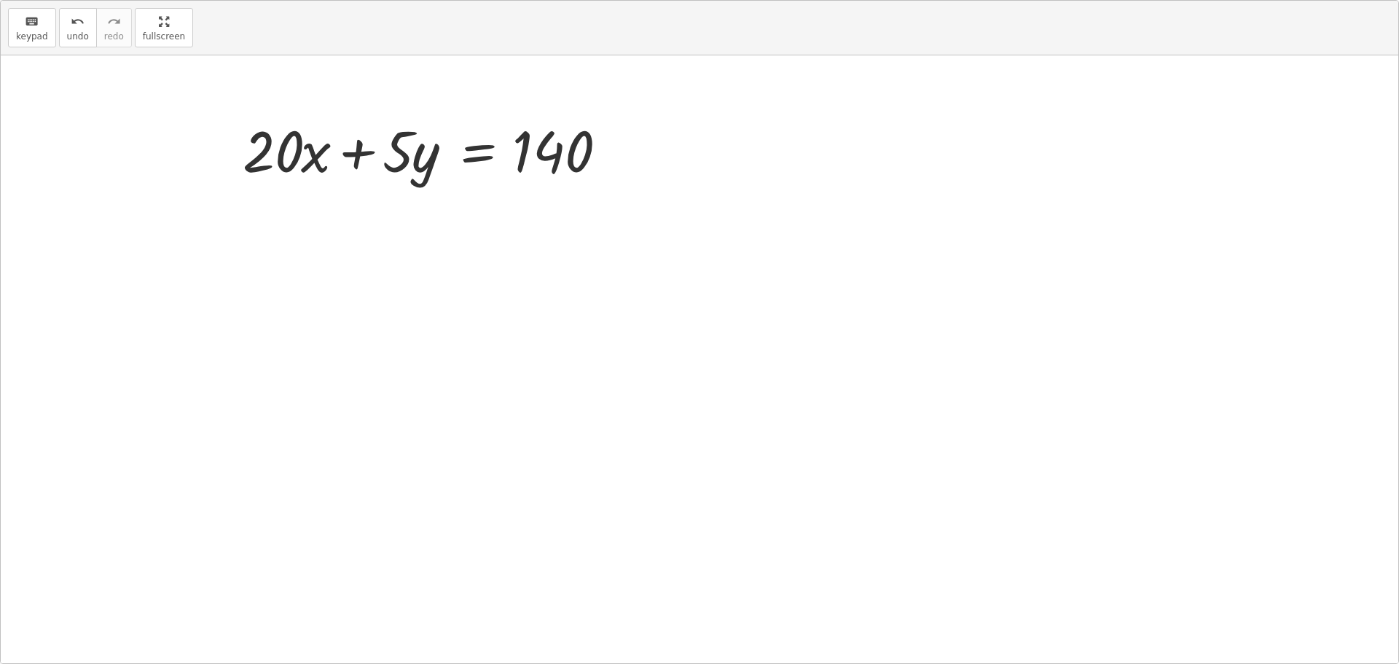
click at [521, 160] on div "keyboard keypad undo undo redo redo fullscreen + · 20 · x + · 5 · y = 140 ×" at bounding box center [700, 332] width 1398 height 662
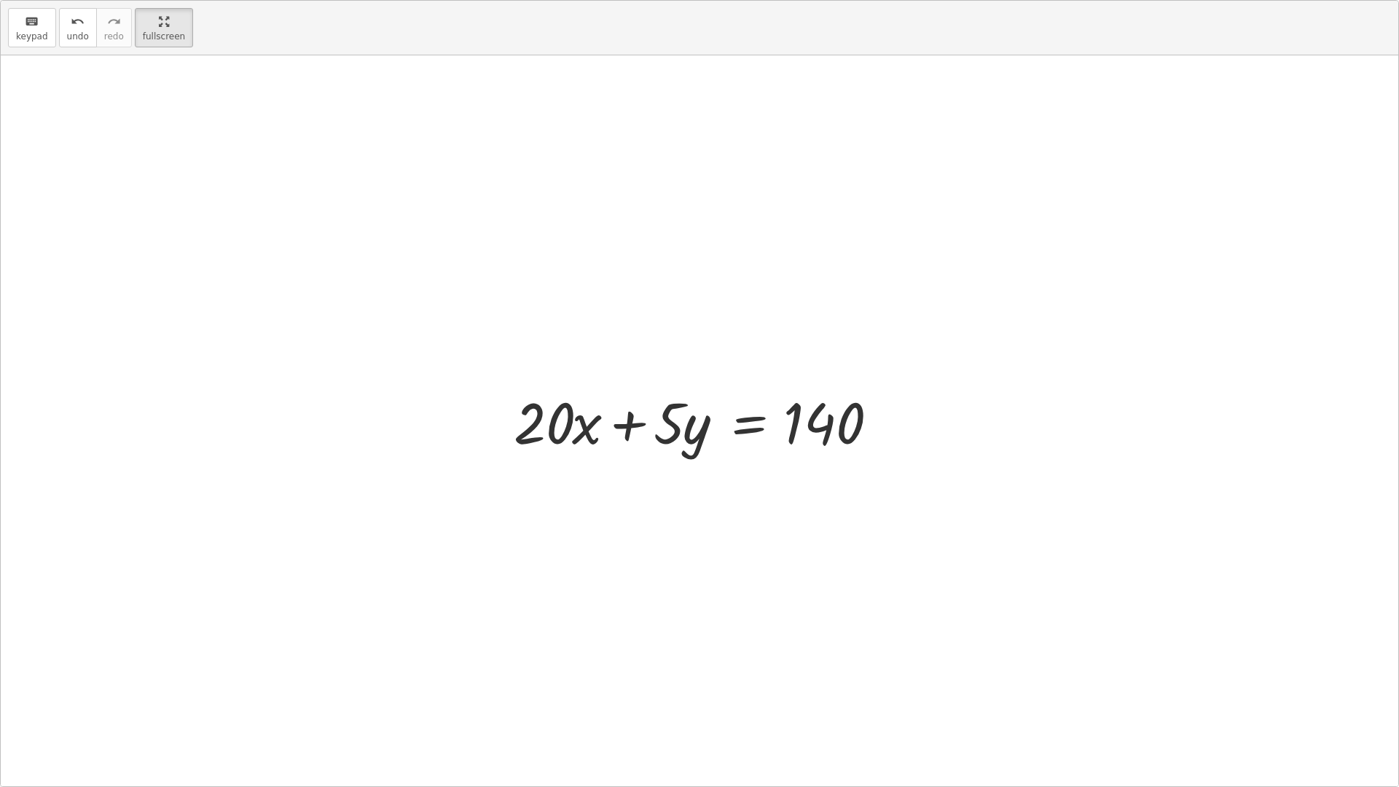
drag, startPoint x: 163, startPoint y: 26, endPoint x: 163, endPoint y: -63, distance: 88.2
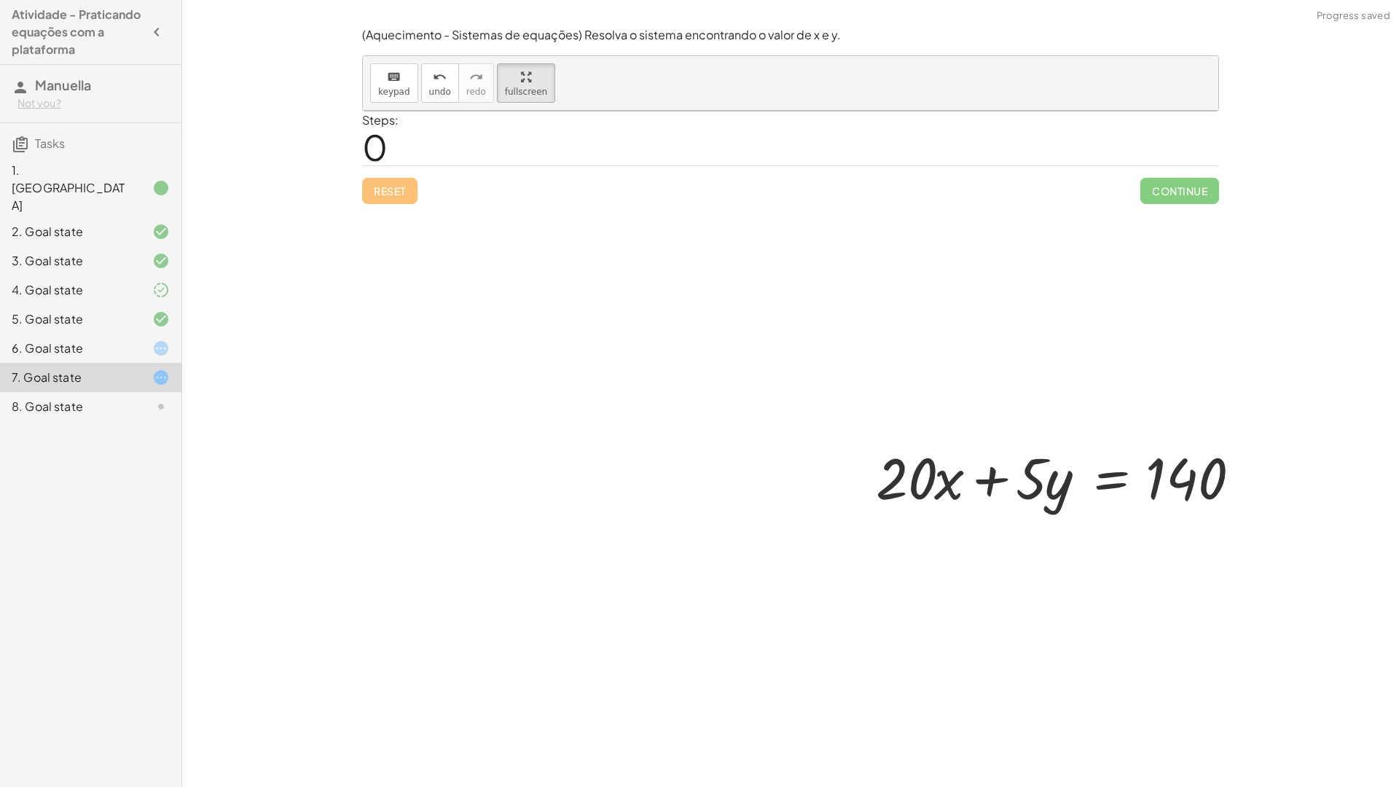
click at [163, 0] on html "Atividade - Praticando equações com a plataforma Manuella Not you? Tasks 1. Can…" at bounding box center [699, 393] width 1399 height 787
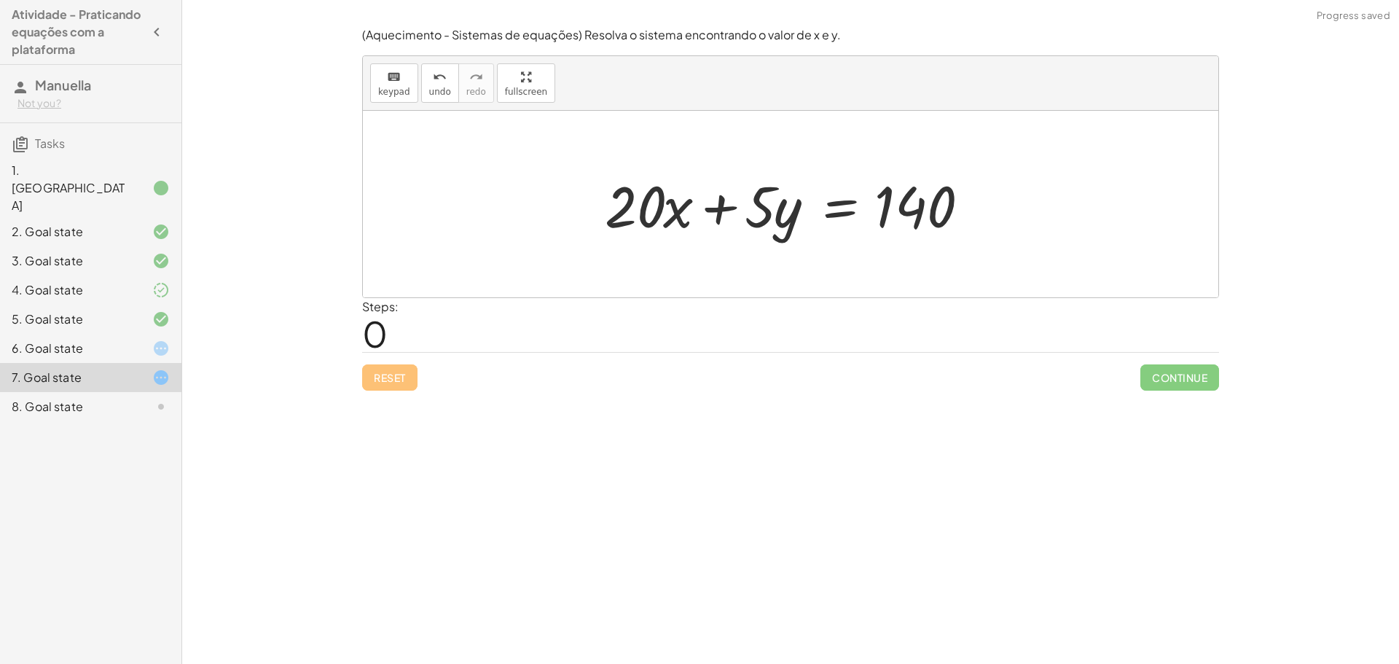
click at [415, 92] on div "keyboard keypad undo undo redo redo fullscreen" at bounding box center [791, 83] width 856 height 55
click at [391, 91] on span "keypad" at bounding box center [394, 92] width 32 height 10
click at [140, 340] on div at bounding box center [149, 348] width 41 height 17
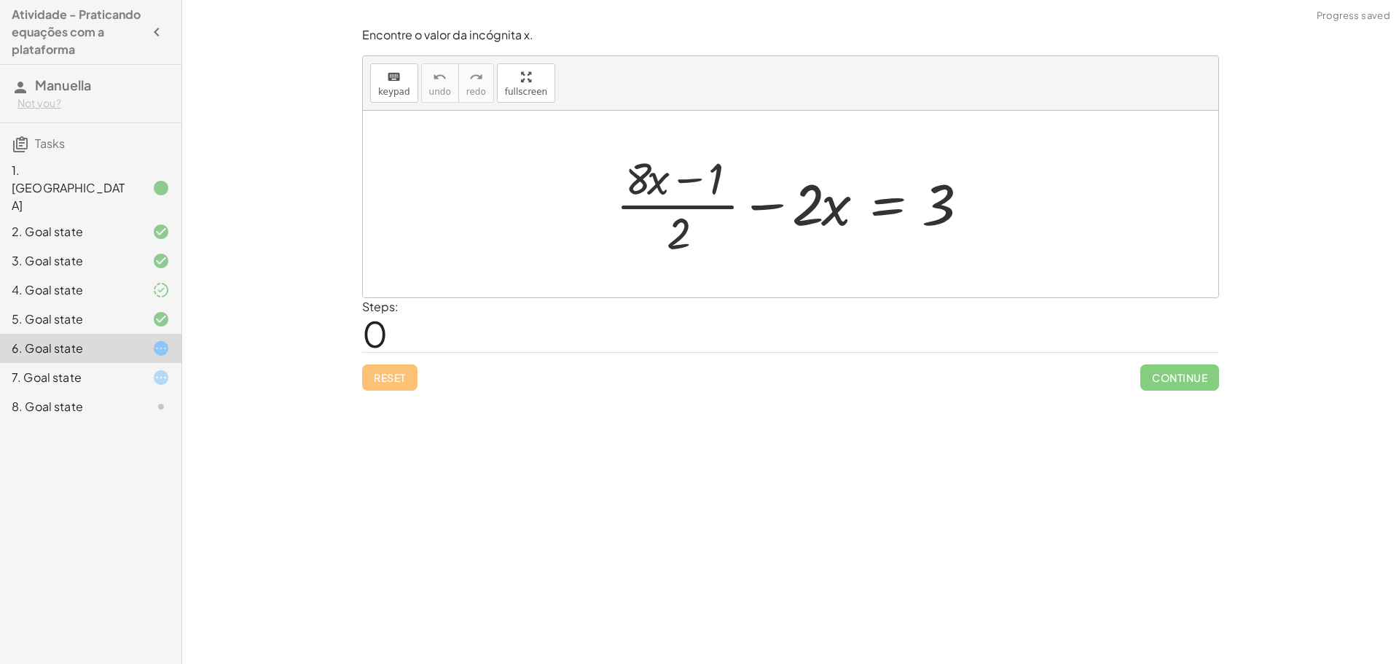
drag, startPoint x: 606, startPoint y: 242, endPoint x: 628, endPoint y: 239, distance: 22.1
click at [615, 245] on div "+ · ( + · 8 · x − 1 ) · 2 − · 2 · x = 3" at bounding box center [791, 204] width 856 height 187
click at [103, 398] on div "8. Goal state" at bounding box center [70, 406] width 117 height 17
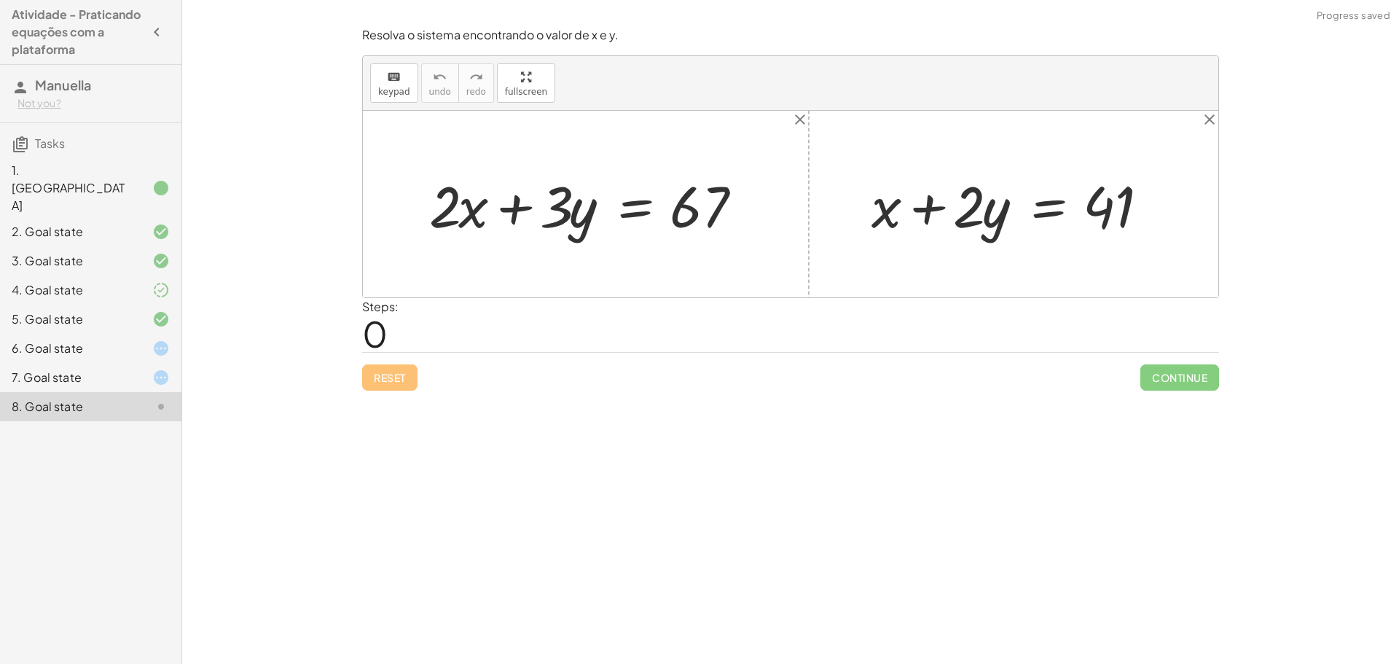
click at [131, 340] on div at bounding box center [149, 348] width 41 height 17
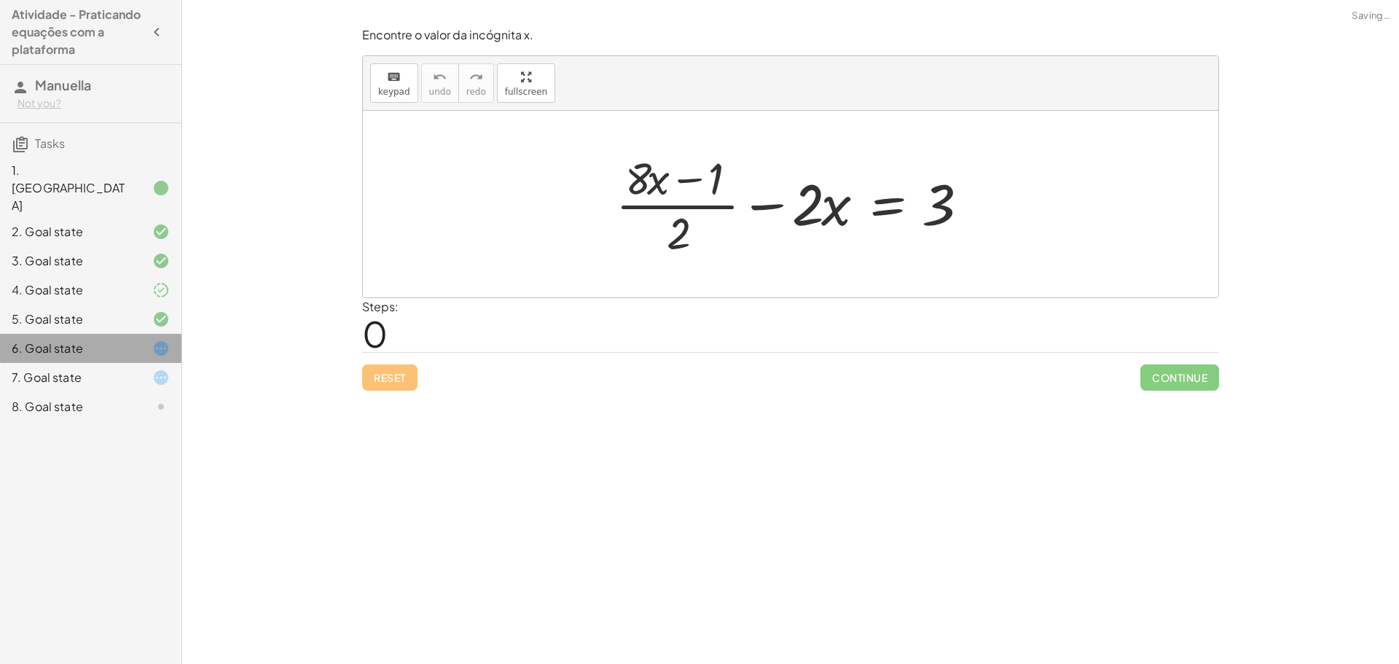
click at [131, 369] on div at bounding box center [149, 377] width 41 height 17
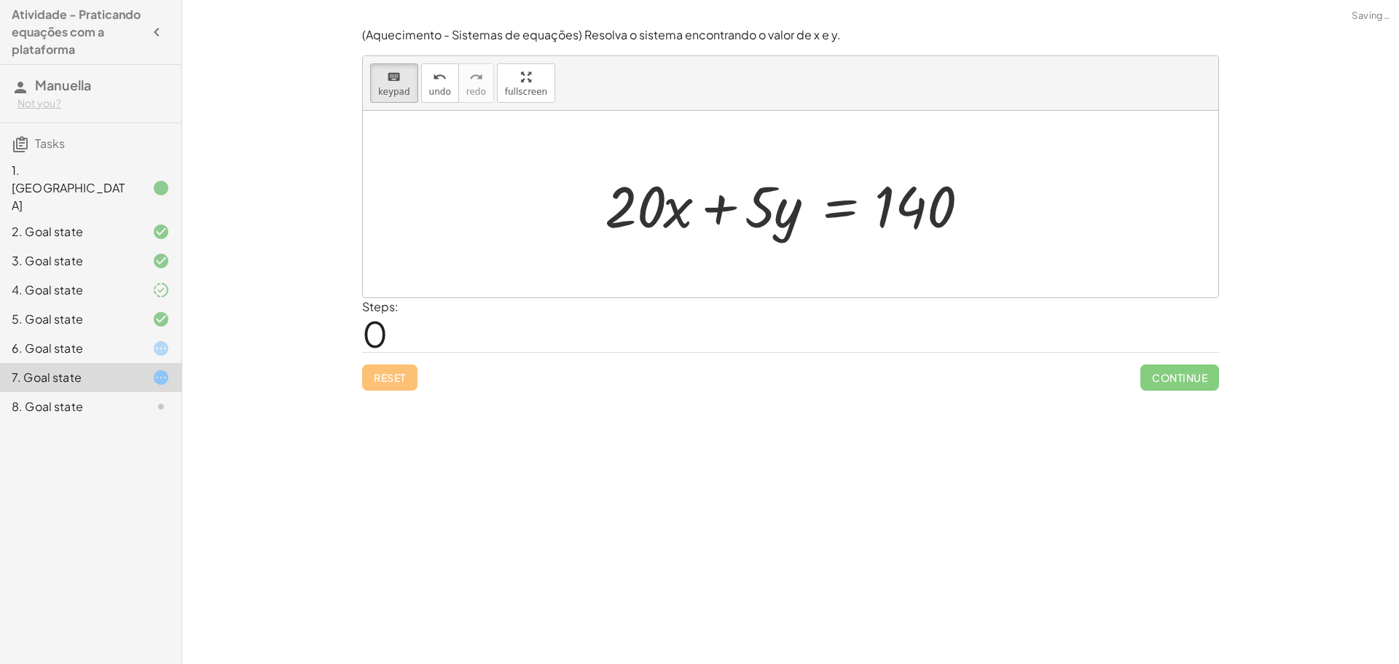
click at [668, 289] on div at bounding box center [791, 204] width 856 height 187
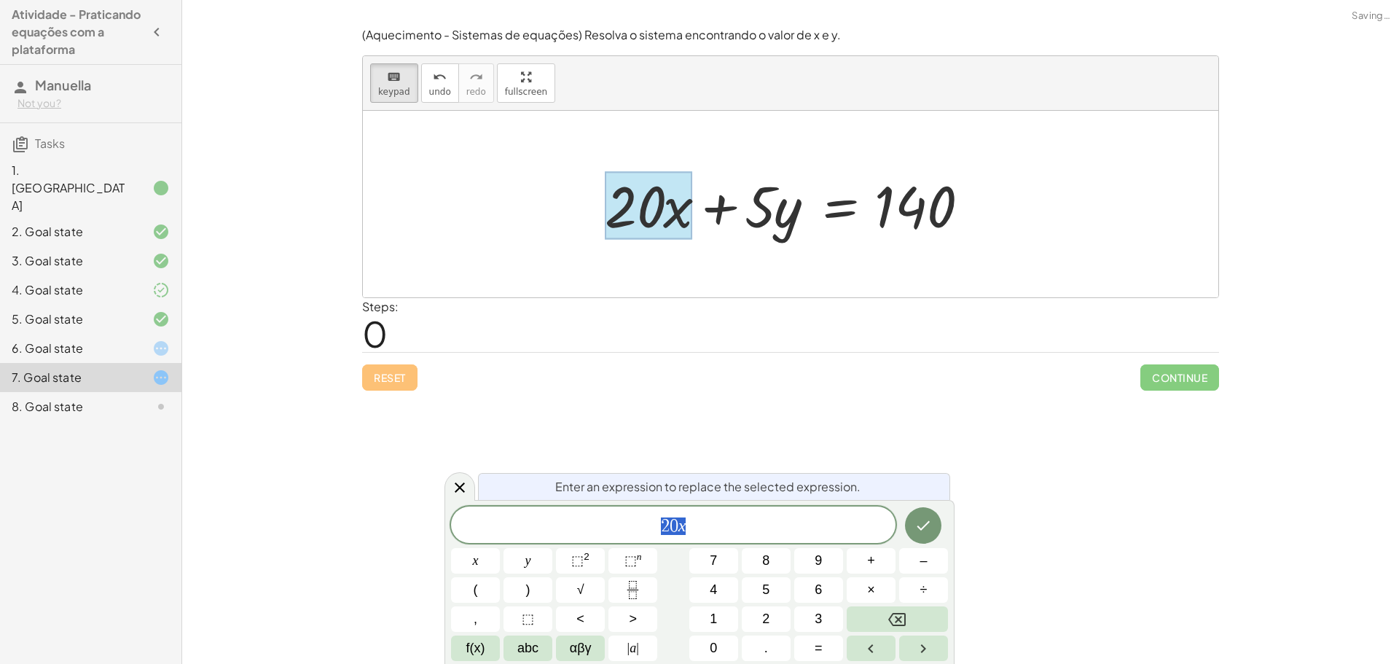
drag, startPoint x: 464, startPoint y: 488, endPoint x: 477, endPoint y: 454, distance: 36.7
click at [462, 488] on icon at bounding box center [459, 487] width 17 height 17
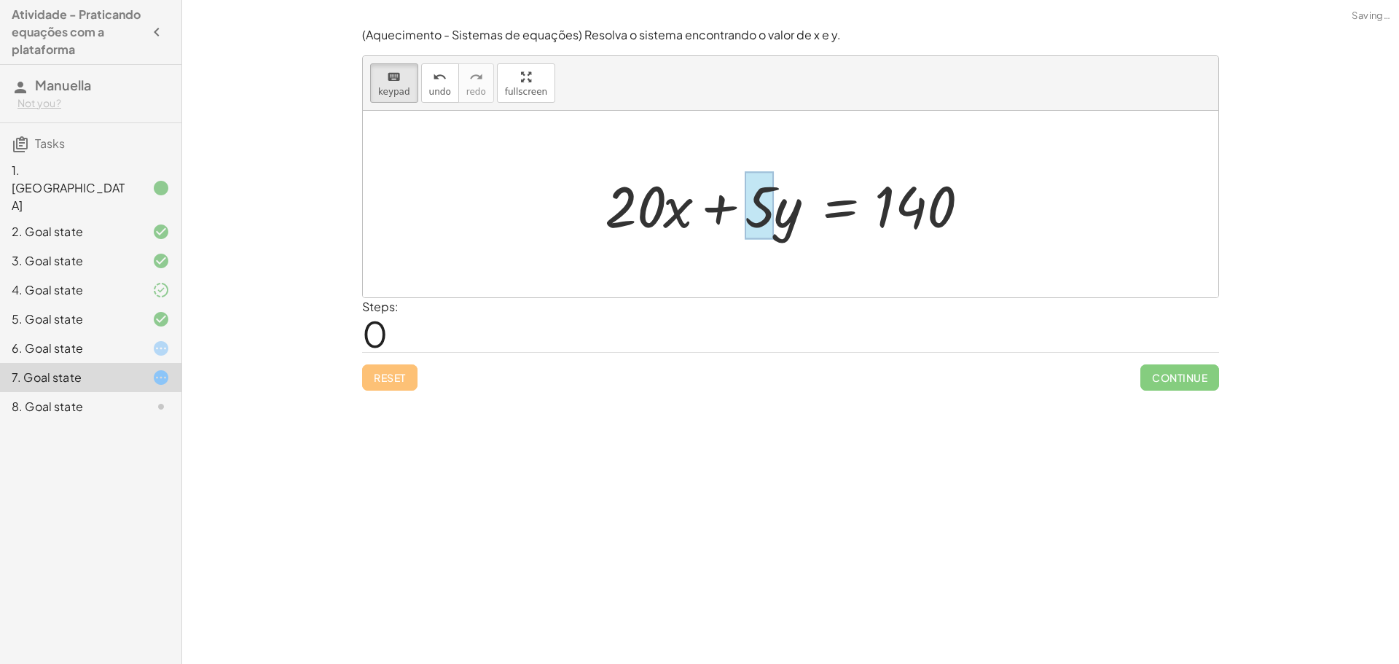
click at [773, 210] on div at bounding box center [759, 206] width 29 height 68
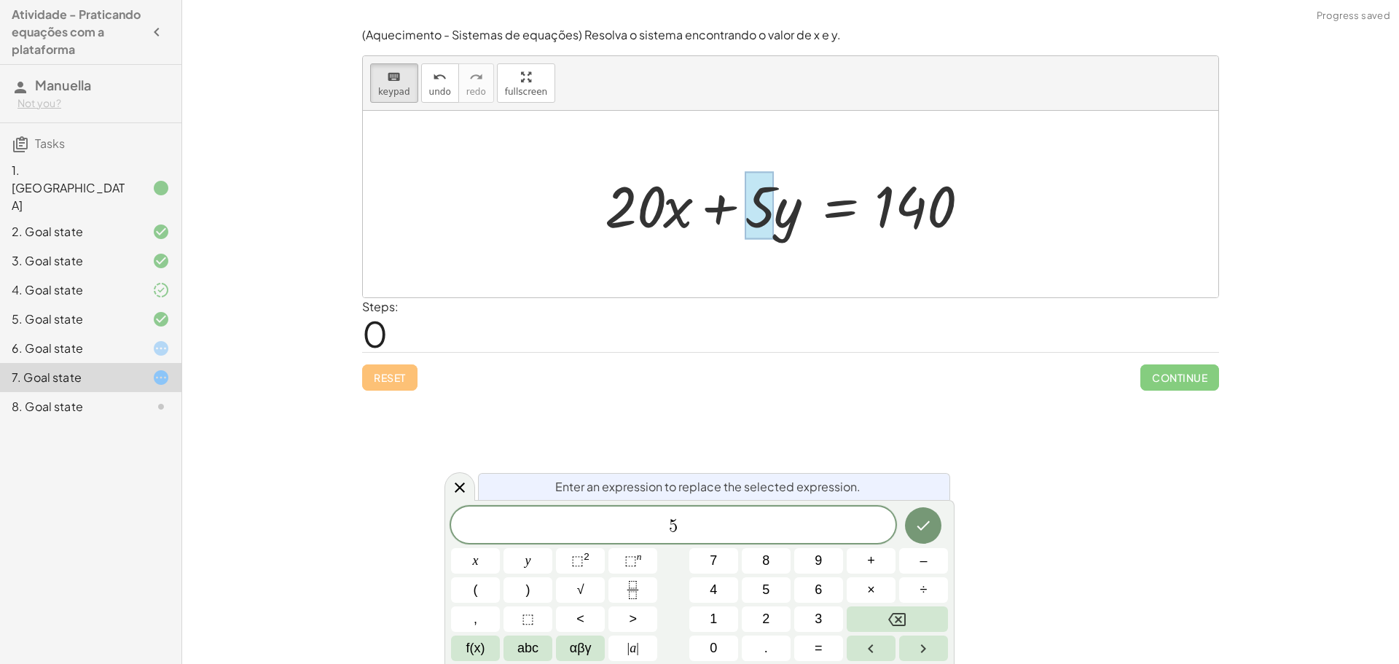
drag, startPoint x: 762, startPoint y: 214, endPoint x: 618, endPoint y: 211, distance: 143.6
click at [839, 206] on div "+ · 20 · x + · 5 · y = 140" at bounding box center [839, 206] width 0 height 0
click at [791, 218] on div at bounding box center [796, 204] width 397 height 75
drag, startPoint x: 738, startPoint y: 273, endPoint x: 734, endPoint y: 280, distance: 8.1
click at [734, 280] on div at bounding box center [791, 204] width 856 height 187
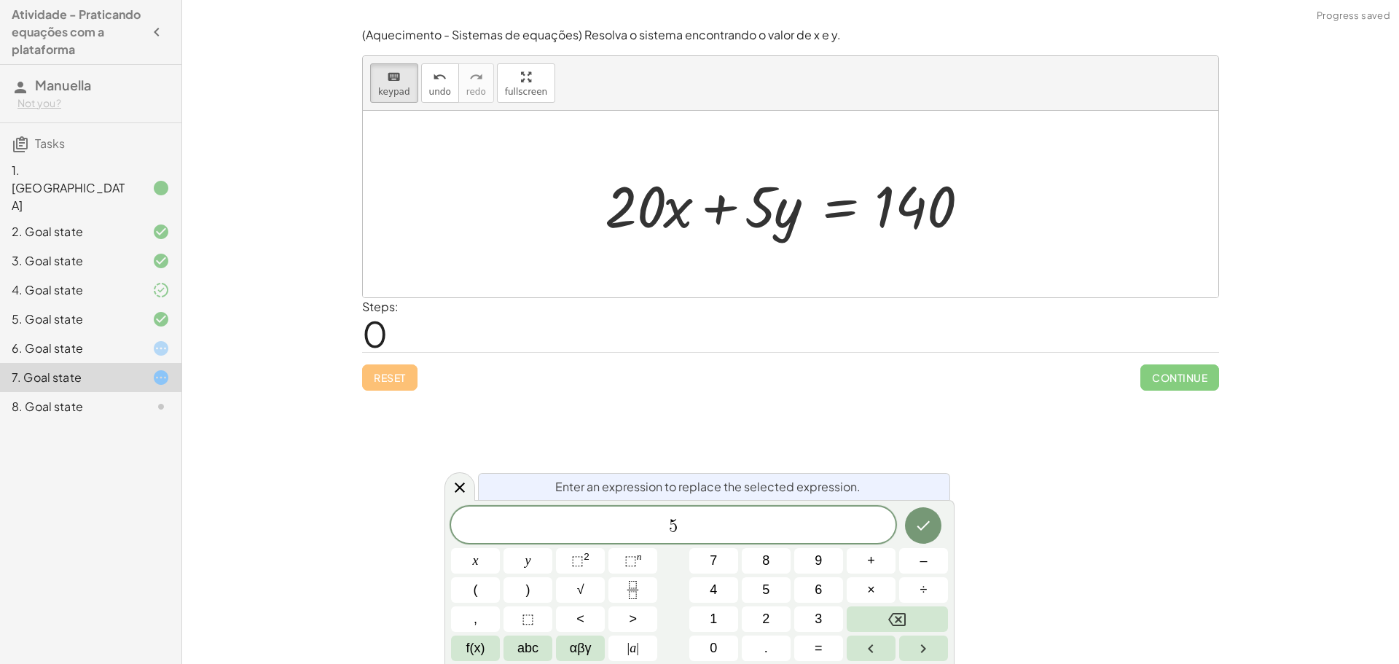
drag, startPoint x: 877, startPoint y: 189, endPoint x: 891, endPoint y: 184, distance: 14.8
click at [878, 191] on div at bounding box center [796, 204] width 397 height 75
drag, startPoint x: 900, startPoint y: 194, endPoint x: 889, endPoint y: 229, distance: 36.7
click at [889, 229] on div at bounding box center [796, 204] width 397 height 75
click at [915, 171] on div at bounding box center [796, 204] width 397 height 75
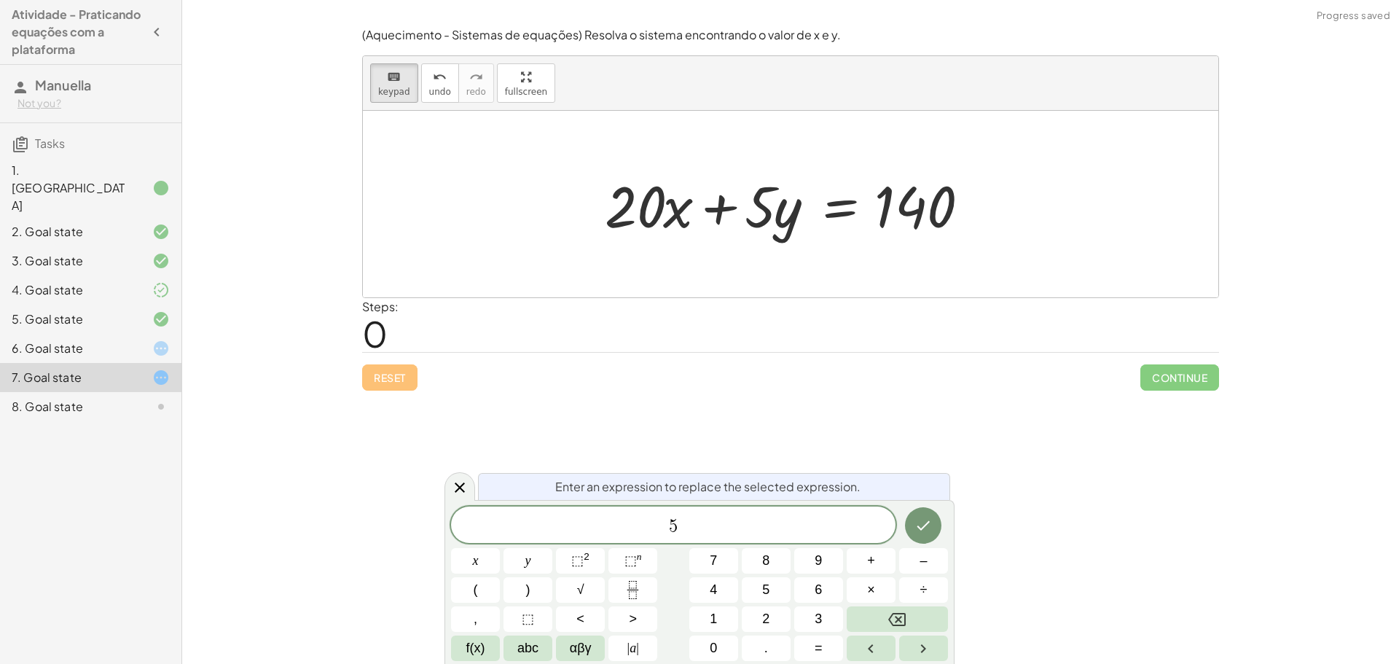
click at [912, 201] on div at bounding box center [796, 204] width 397 height 75
click at [447, 493] on div at bounding box center [460, 486] width 31 height 28
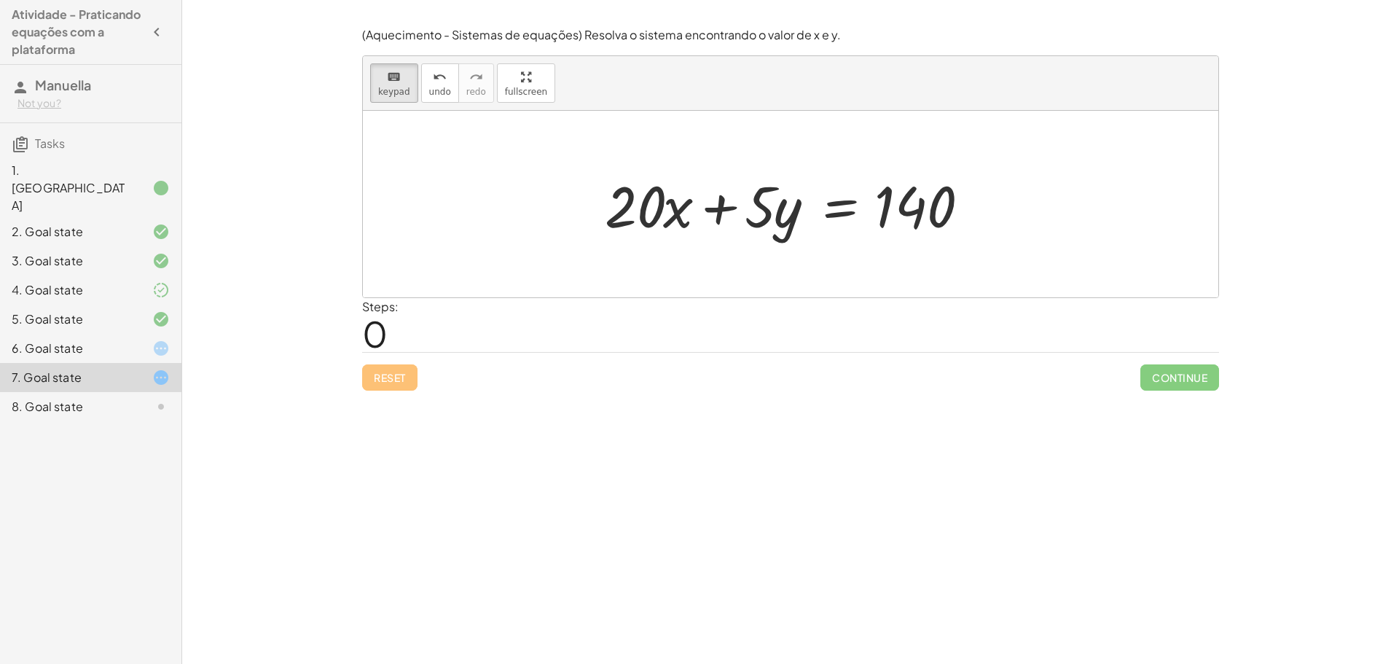
drag, startPoint x: 102, startPoint y: 322, endPoint x: 97, endPoint y: 329, distance: 8.3
click at [101, 340] on div "6. Goal state" at bounding box center [70, 348] width 117 height 17
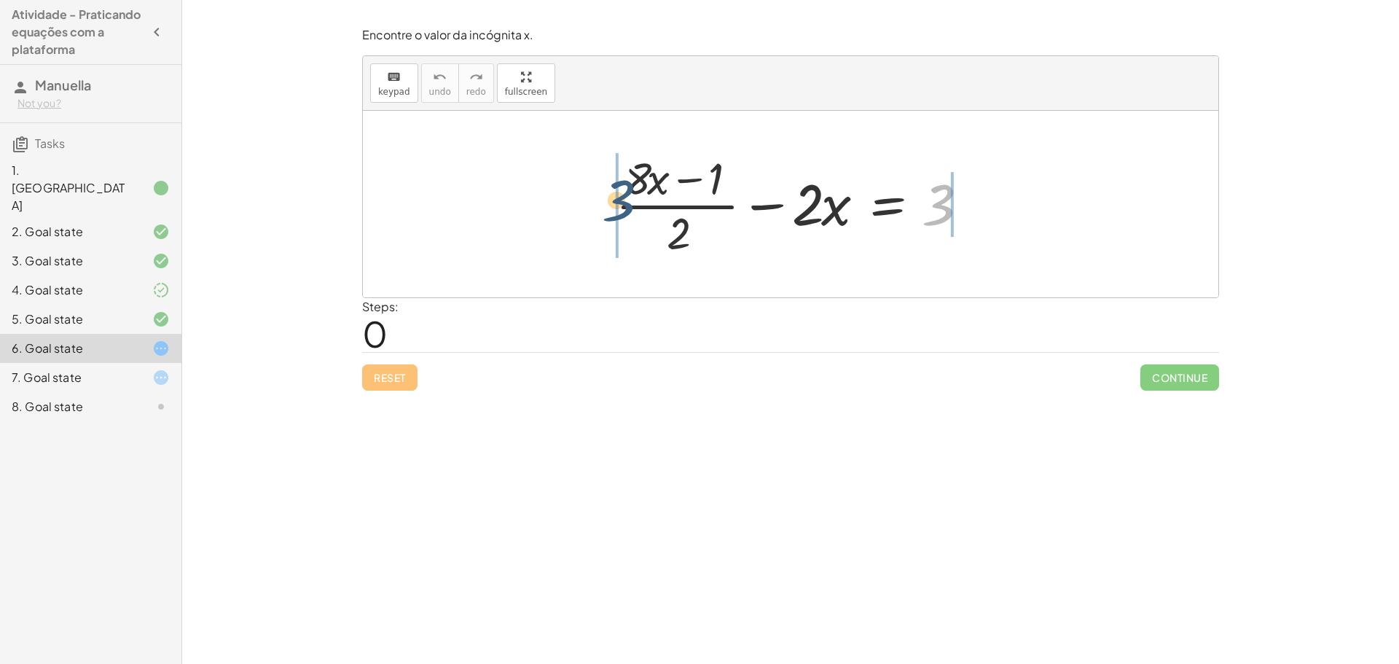
drag, startPoint x: 955, startPoint y: 206, endPoint x: 543, endPoint y: 187, distance: 412.2
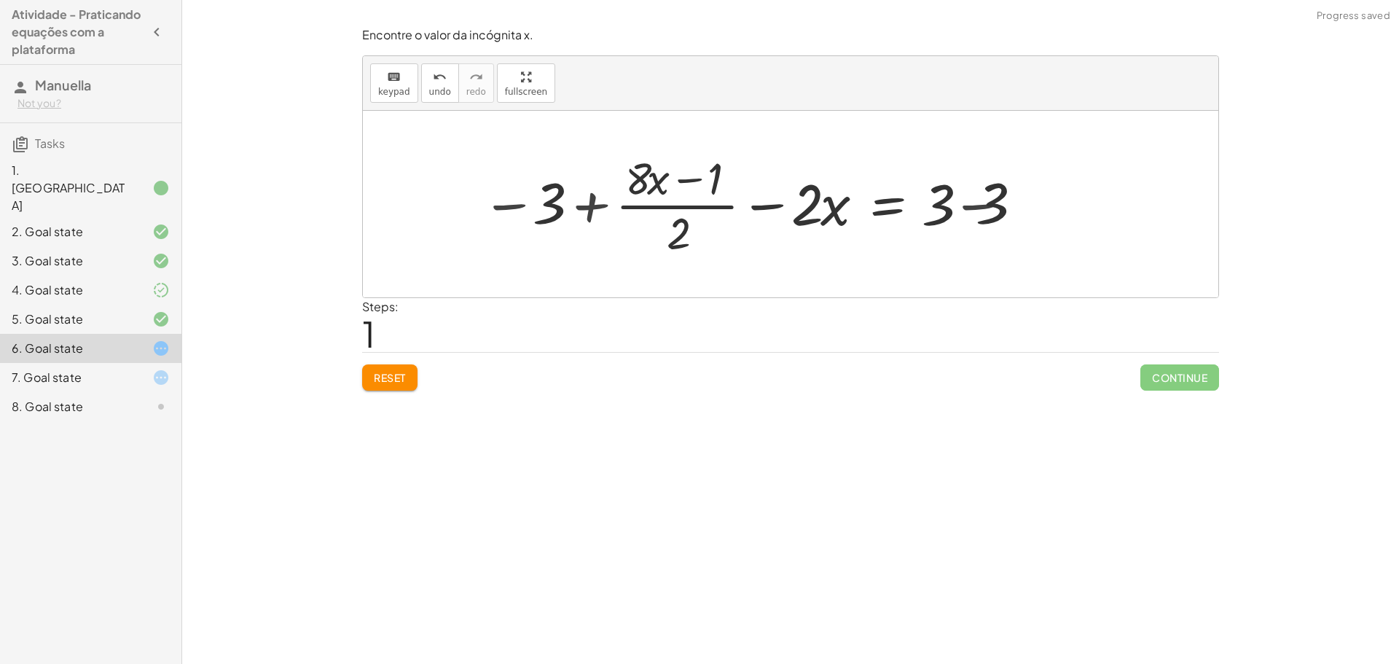
click at [964, 216] on div at bounding box center [764, 204] width 581 height 112
drag, startPoint x: 678, startPoint y: 240, endPoint x: 689, endPoint y: 238, distance: 11.1
click at [689, 238] on div at bounding box center [723, 204] width 499 height 112
drag, startPoint x: 720, startPoint y: 176, endPoint x: 576, endPoint y: 191, distance: 145.1
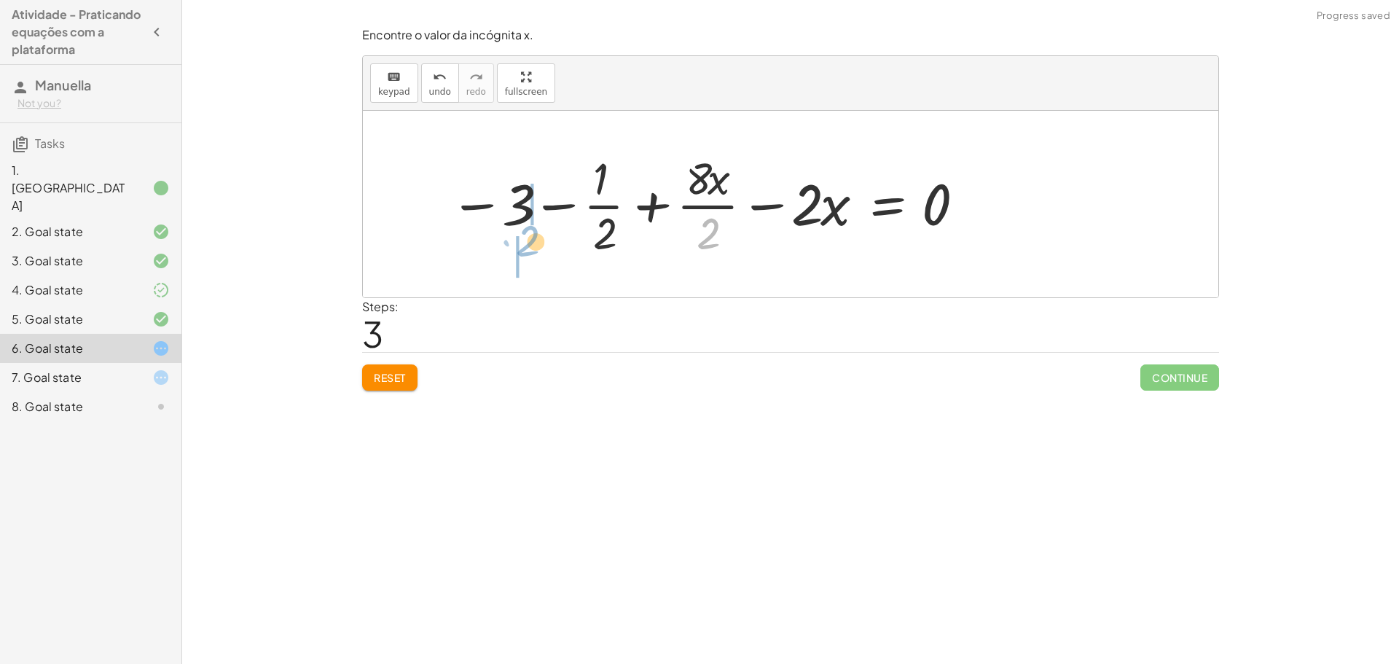
drag, startPoint x: 700, startPoint y: 231, endPoint x: 508, endPoint y: 232, distance: 191.7
click at [508, 232] on div at bounding box center [707, 204] width 531 height 112
drag, startPoint x: 721, startPoint y: 236, endPoint x: 818, endPoint y: 245, distance: 98.0
click at [818, 245] on div at bounding box center [683, 204] width 579 height 112
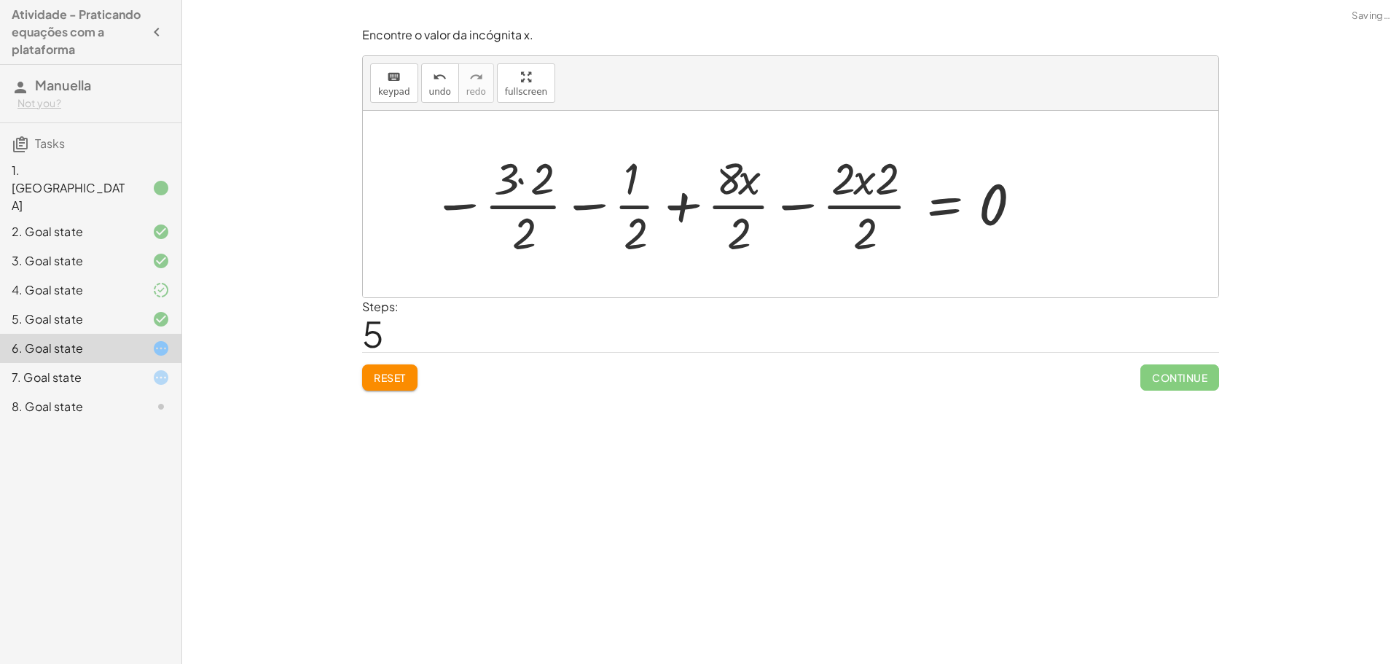
drag, startPoint x: 493, startPoint y: 213, endPoint x: 499, endPoint y: 201, distance: 13.0
click at [490, 214] on div at bounding box center [728, 204] width 606 height 112
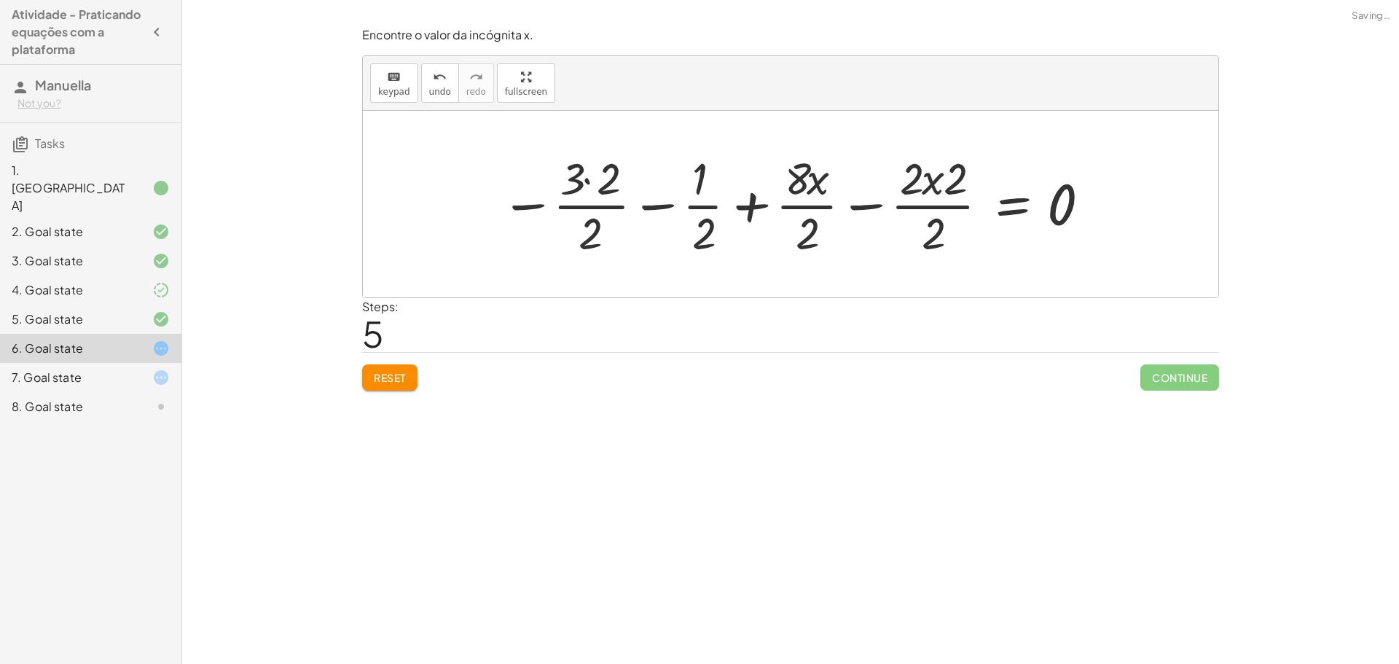
click at [613, 178] on div at bounding box center [796, 204] width 606 height 112
click at [597, 216] on div at bounding box center [814, 204] width 569 height 112
click at [611, 199] on div at bounding box center [820, 204] width 558 height 112
click at [696, 208] on div at bounding box center [820, 204] width 558 height 112
click at [698, 204] on div at bounding box center [820, 204] width 558 height 112
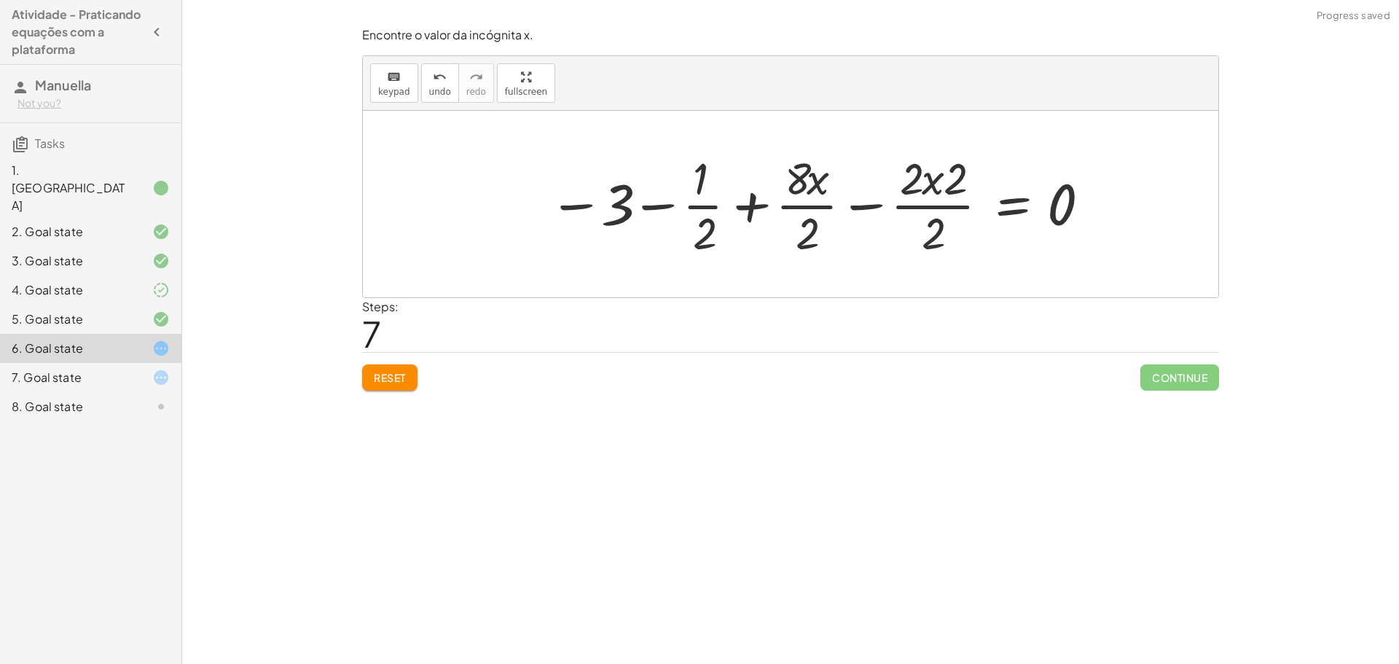
click at [918, 199] on div at bounding box center [820, 204] width 558 height 112
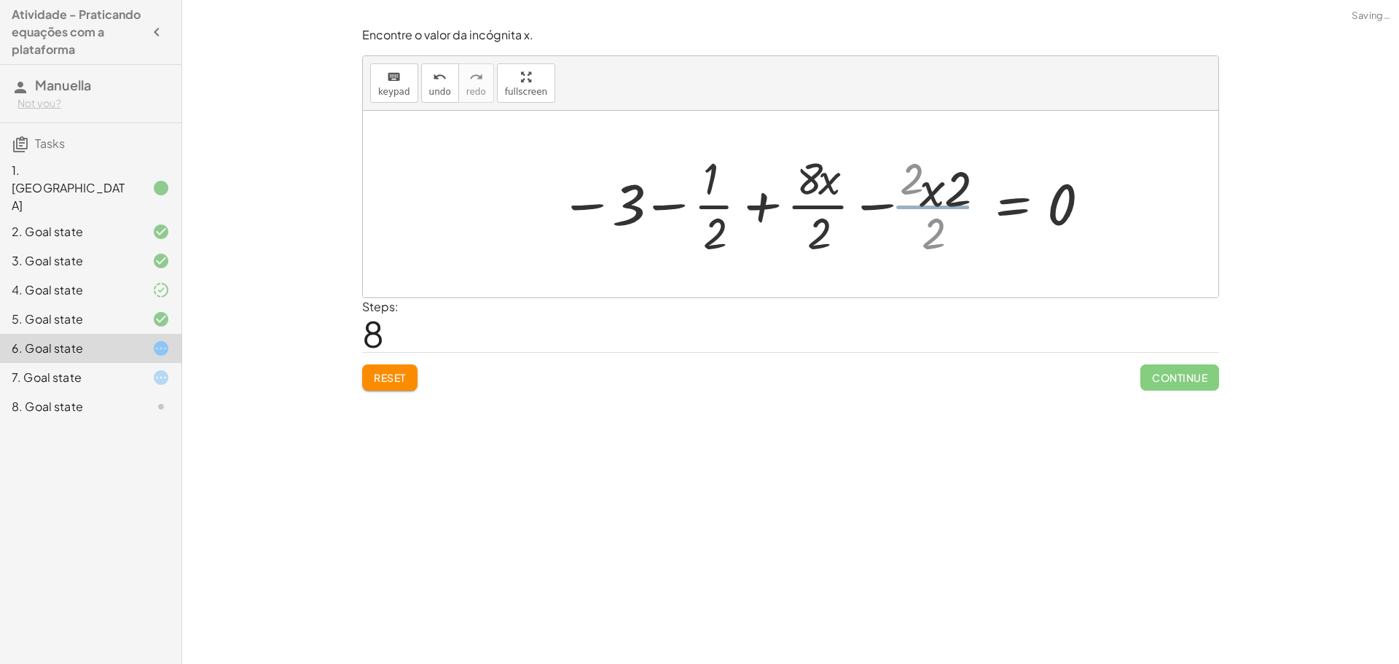
click at [937, 180] on div at bounding box center [833, 204] width 531 height 112
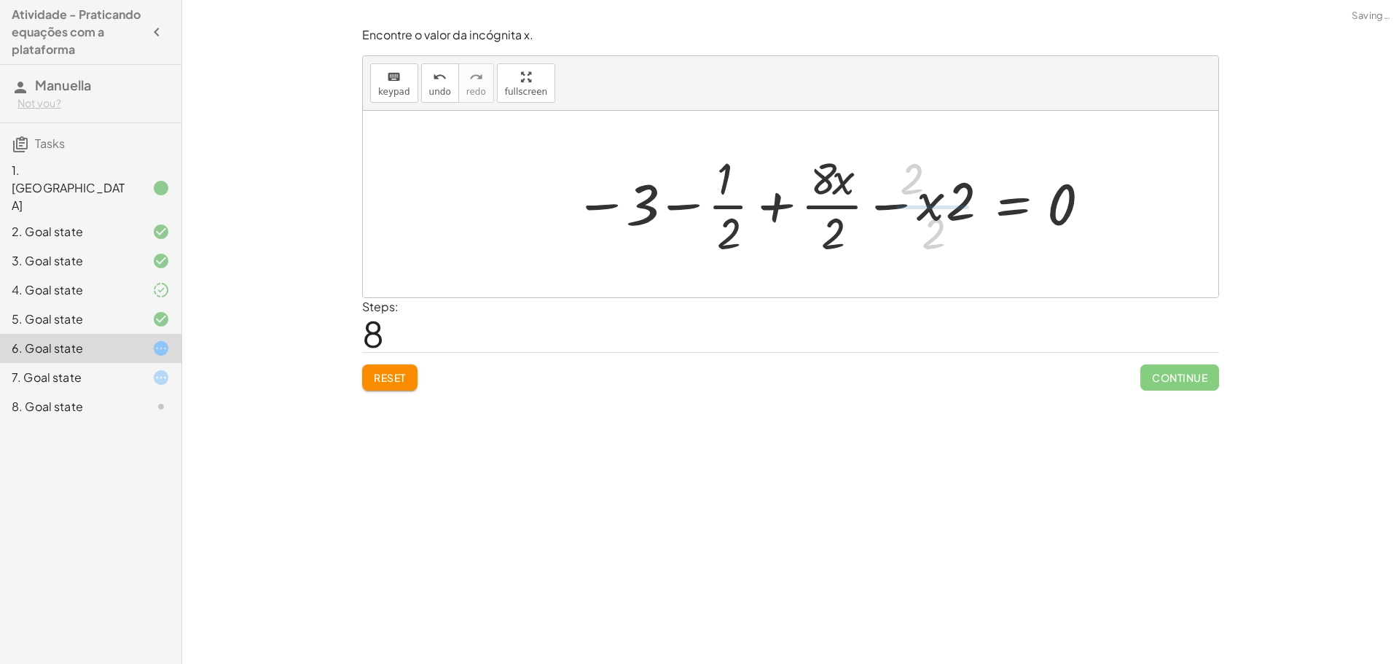
drag, startPoint x: 937, startPoint y: 224, endPoint x: 856, endPoint y: 233, distance: 80.6
click at [937, 225] on div at bounding box center [833, 204] width 531 height 112
drag, startPoint x: 726, startPoint y: 197, endPoint x: 735, endPoint y: 203, distance: 11.5
click at [731, 198] on div at bounding box center [833, 204] width 531 height 112
drag, startPoint x: 737, startPoint y: 228, endPoint x: 721, endPoint y: 207, distance: 26.5
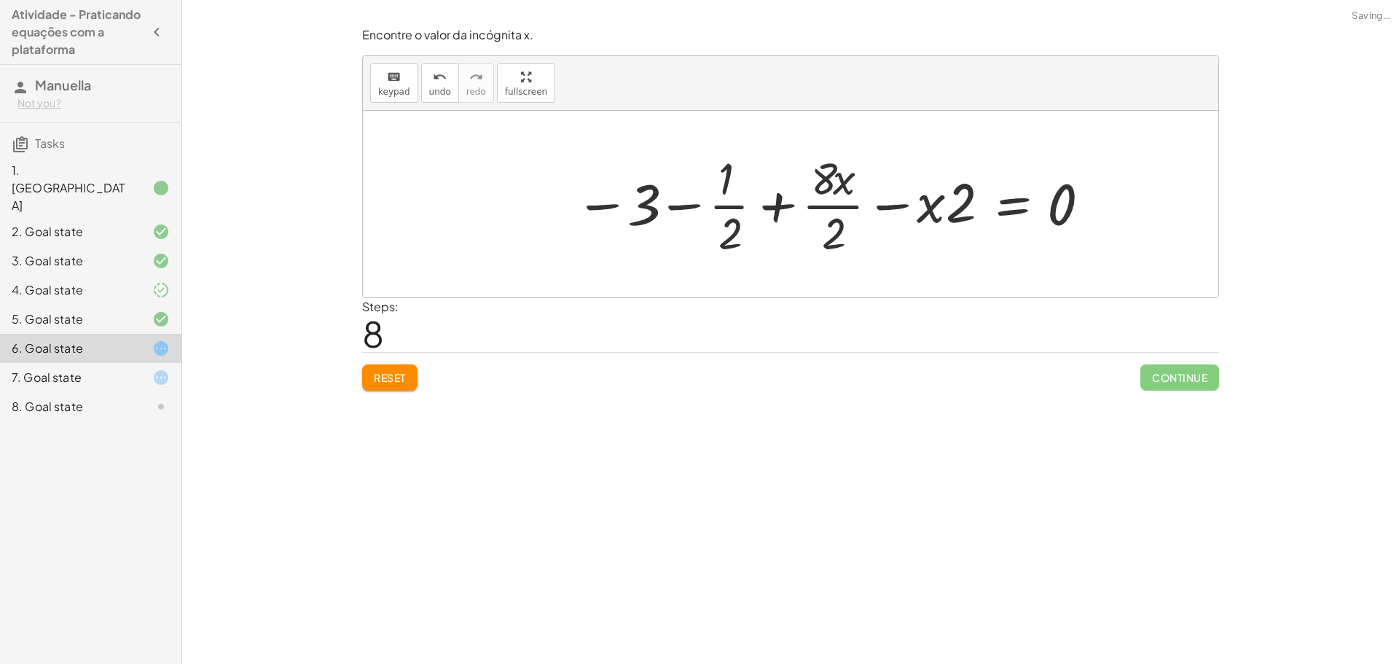
click at [735, 228] on div at bounding box center [833, 204] width 531 height 112
click at [721, 205] on div at bounding box center [833, 204] width 531 height 112
click at [696, 204] on div at bounding box center [833, 204] width 531 height 112
drag, startPoint x: 701, startPoint y: 215, endPoint x: 728, endPoint y: 210, distance: 27.4
click at [705, 215] on div at bounding box center [833, 204] width 531 height 112
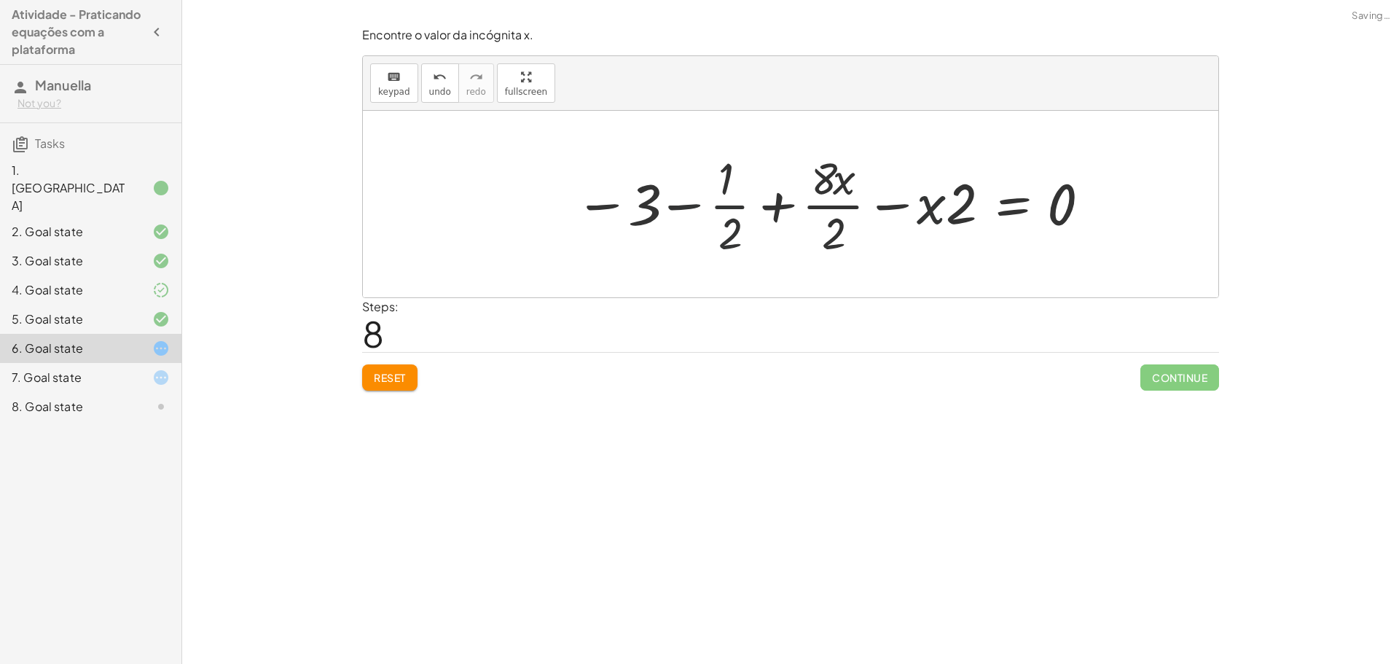
click at [740, 208] on div at bounding box center [833, 204] width 531 height 112
drag, startPoint x: 687, startPoint y: 209, endPoint x: 723, endPoint y: 198, distance: 38.3
click at [687, 209] on div at bounding box center [833, 204] width 531 height 112
click at [732, 194] on div at bounding box center [833, 204] width 531 height 112
click at [726, 160] on div at bounding box center [833, 204] width 531 height 112
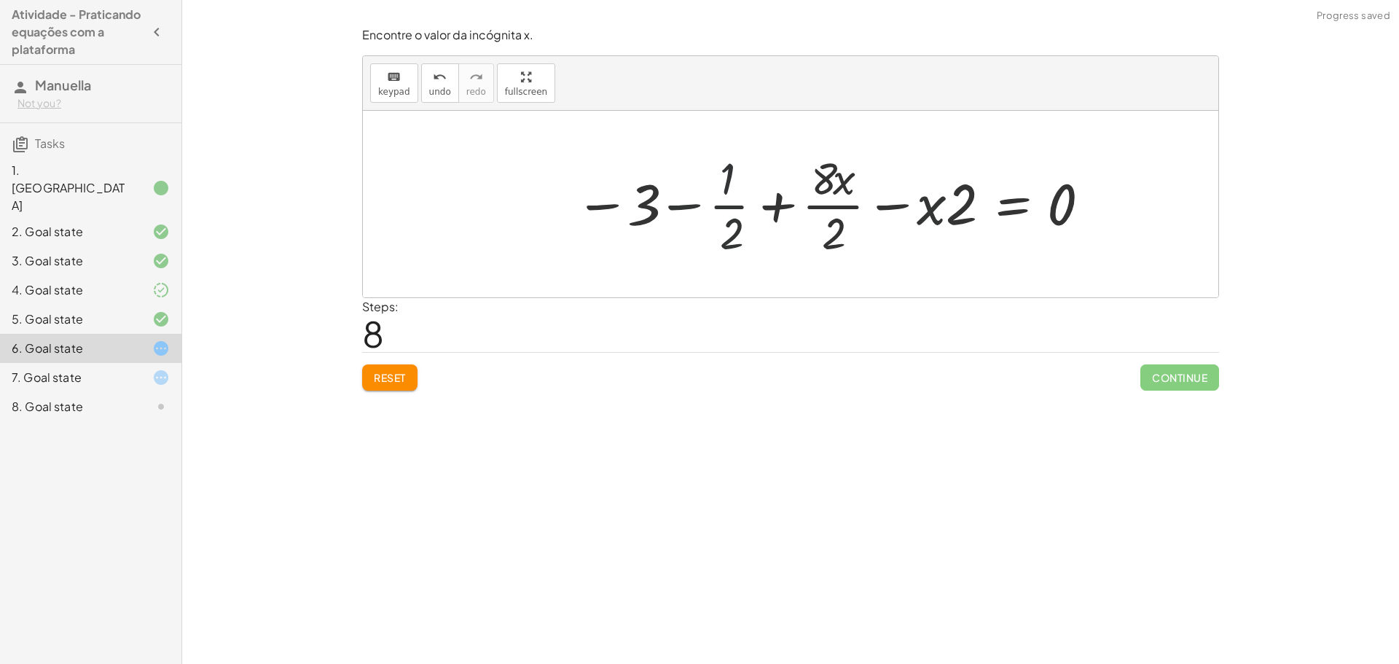
click at [737, 195] on div at bounding box center [833, 204] width 531 height 112
click at [735, 238] on div at bounding box center [833, 204] width 531 height 112
drag, startPoint x: 738, startPoint y: 243, endPoint x: 730, endPoint y: 222, distance: 22.4
click at [737, 243] on div at bounding box center [833, 204] width 531 height 112
drag, startPoint x: 730, startPoint y: 222, endPoint x: 724, endPoint y: 174, distance: 47.8
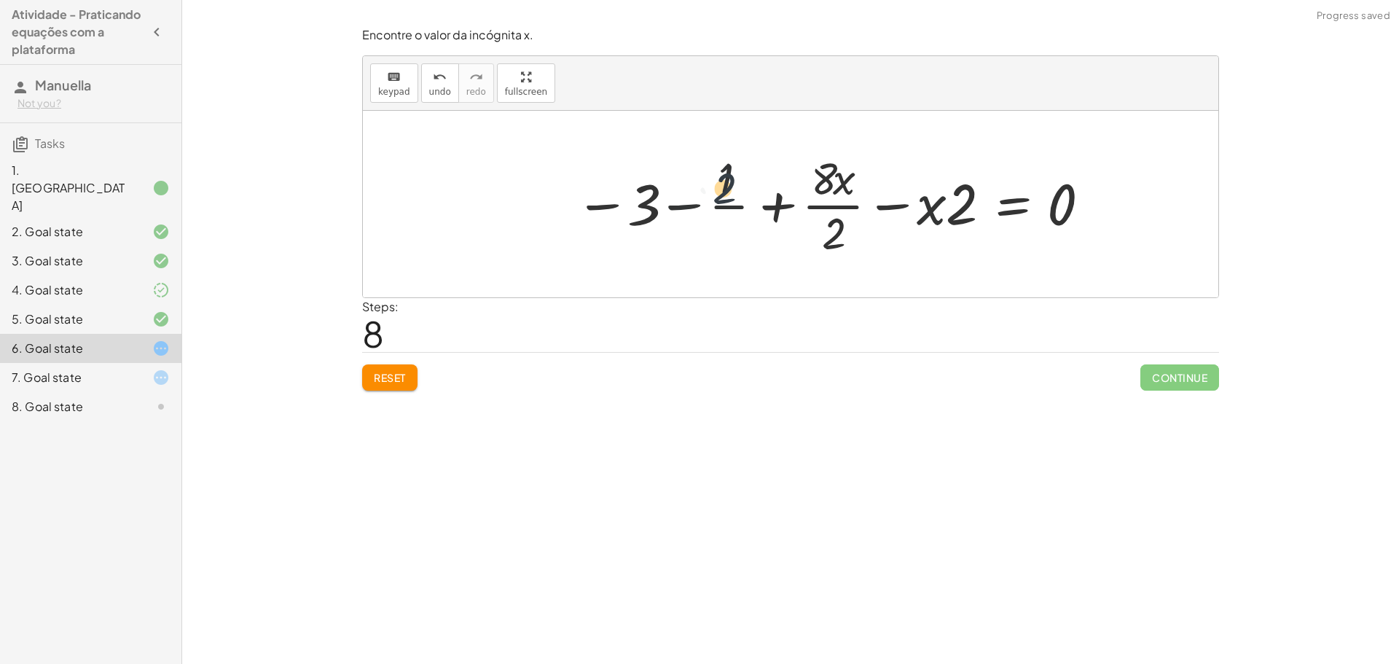
click at [724, 174] on div at bounding box center [833, 204] width 531 height 112
click at [731, 207] on div at bounding box center [833, 204] width 531 height 112
click at [731, 210] on div at bounding box center [833, 204] width 531 height 112
click at [735, 214] on div at bounding box center [833, 204] width 531 height 112
click at [877, 196] on div at bounding box center [817, 204] width 563 height 112
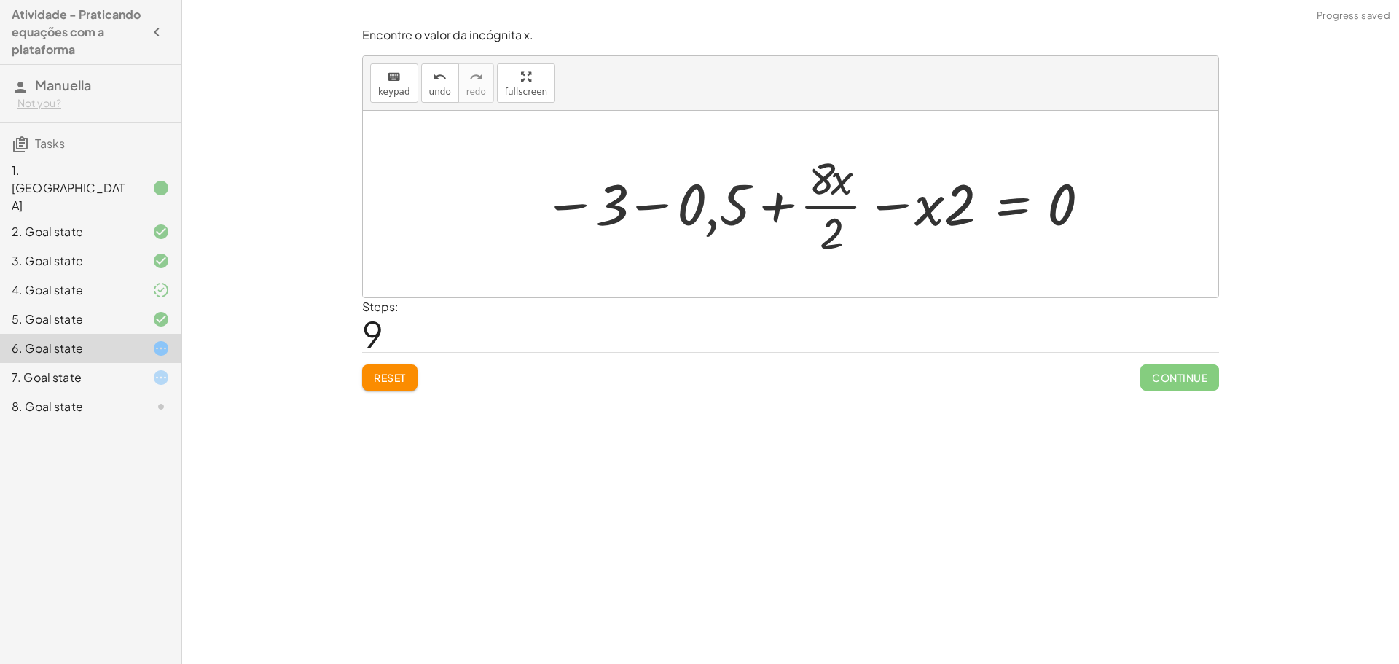
click at [840, 191] on div at bounding box center [817, 204] width 563 height 112
click at [832, 173] on div at bounding box center [817, 204] width 563 height 112
drag, startPoint x: 836, startPoint y: 225, endPoint x: 831, endPoint y: 171, distance: 54.9
click at [834, 224] on div at bounding box center [817, 204] width 563 height 112
drag, startPoint x: 831, startPoint y: 171, endPoint x: 858, endPoint y: 194, distance: 35.7
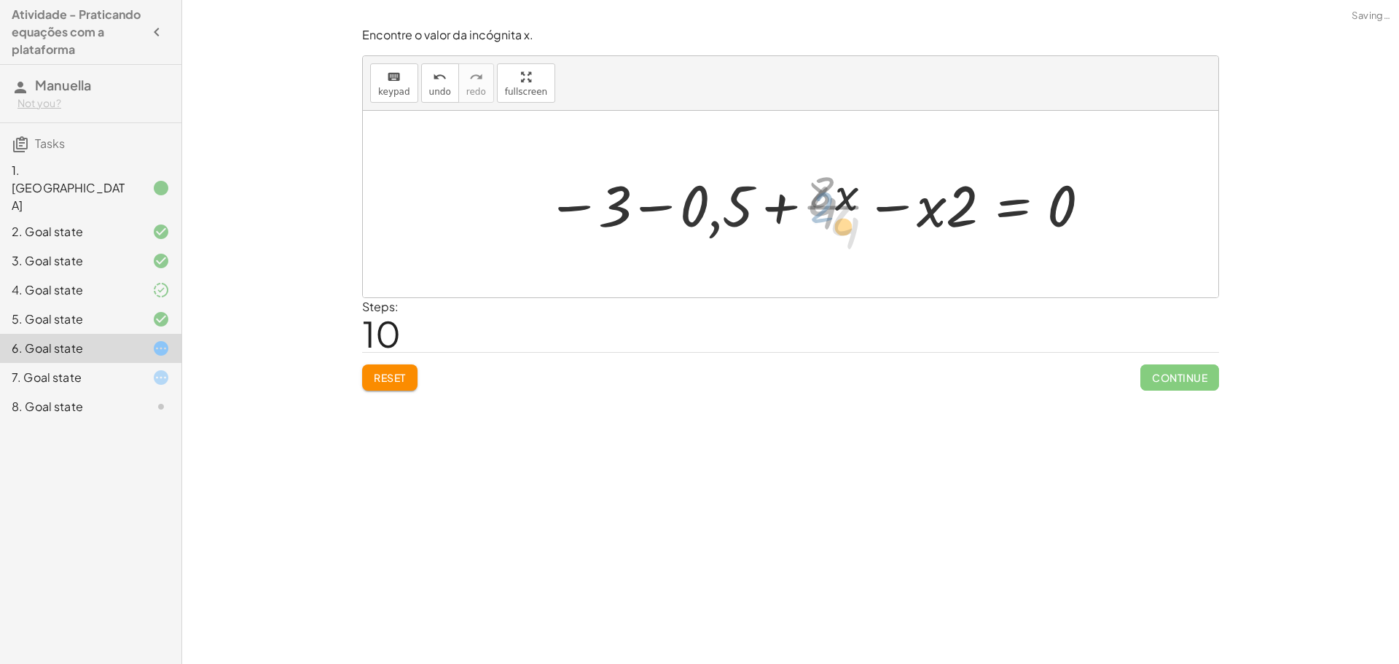
click at [858, 194] on div at bounding box center [819, 204] width 559 height 75
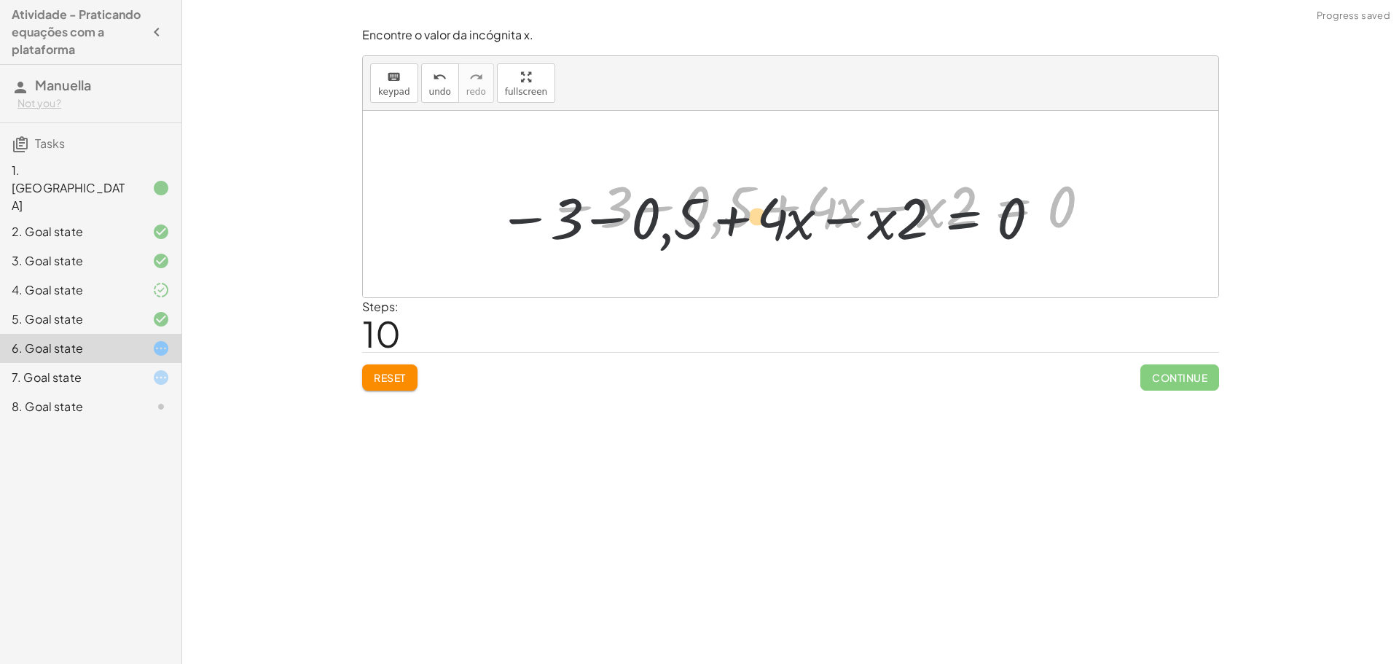
drag, startPoint x: 979, startPoint y: 198, endPoint x: 916, endPoint y: 204, distance: 62.9
click at [896, 210] on div at bounding box center [819, 204] width 559 height 75
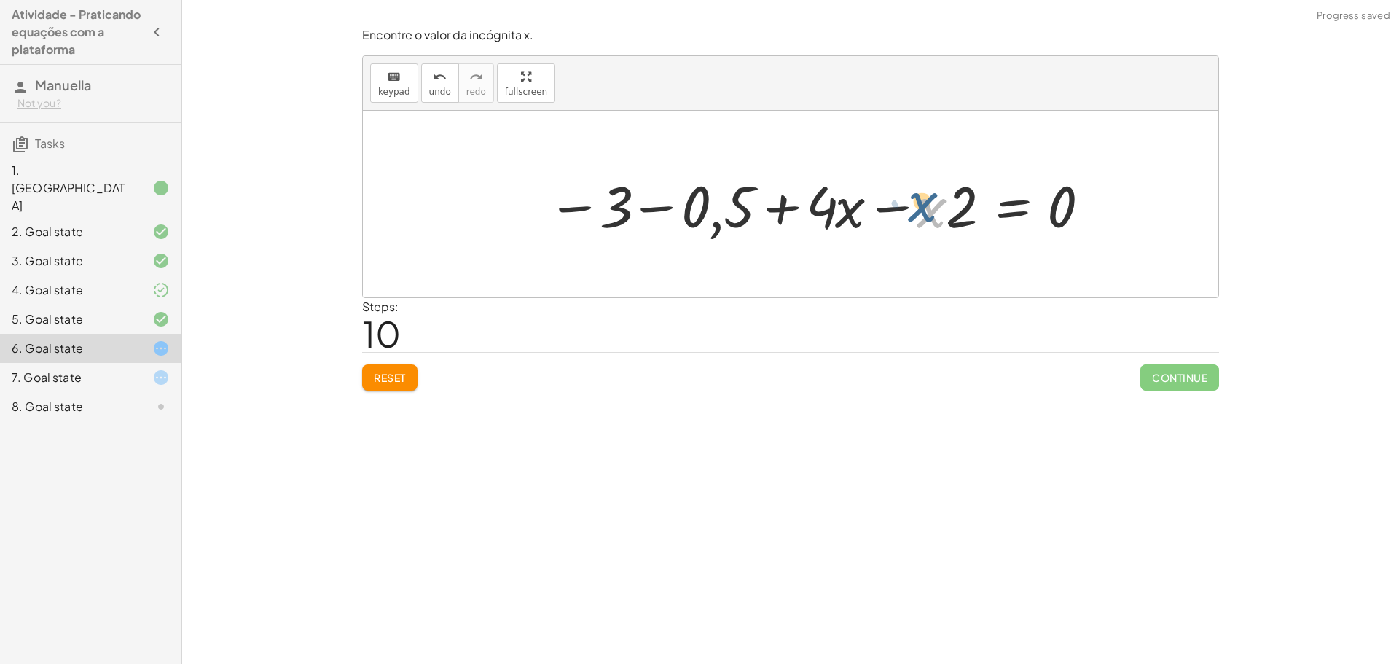
drag, startPoint x: 943, startPoint y: 200, endPoint x: 943, endPoint y: 186, distance: 14.6
click at [943, 186] on div at bounding box center [819, 204] width 559 height 75
drag, startPoint x: 828, startPoint y: 207, endPoint x: 992, endPoint y: 204, distance: 164.0
click at [992, 204] on div at bounding box center [819, 204] width 559 height 75
click at [662, 206] on div at bounding box center [819, 204] width 559 height 75
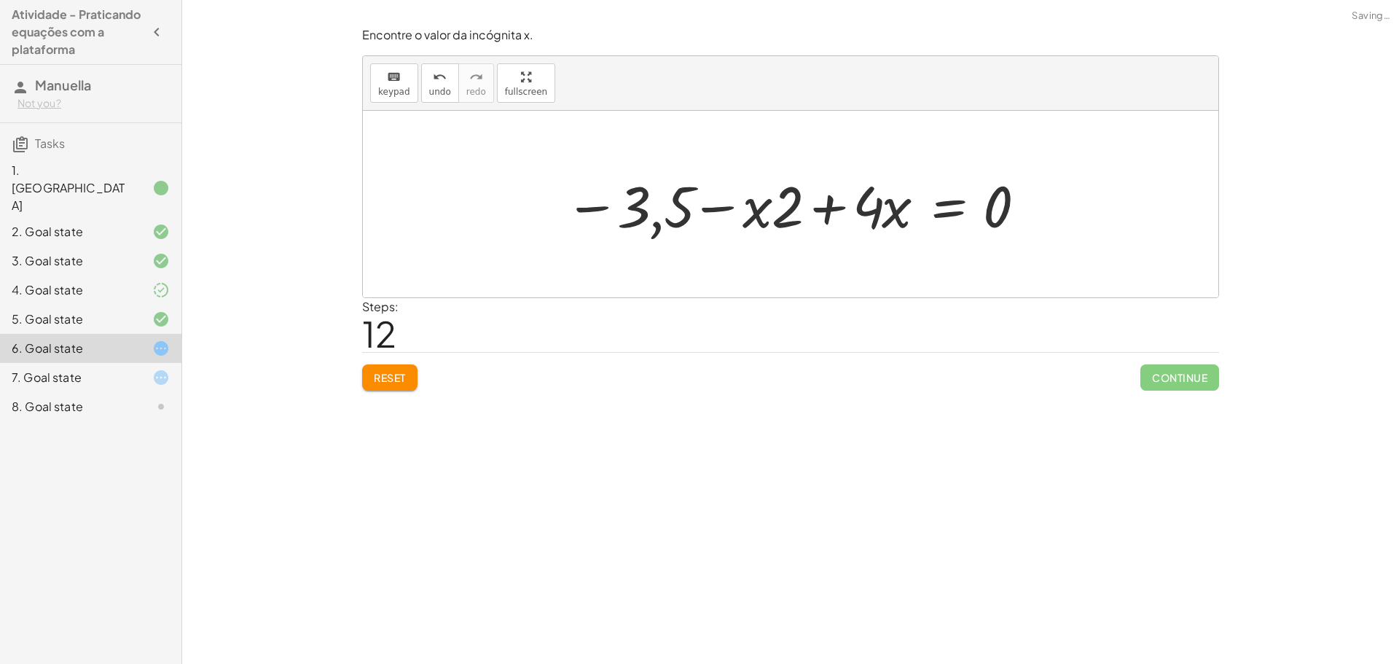
click at [673, 214] on div at bounding box center [797, 204] width 478 height 75
drag, startPoint x: 644, startPoint y: 211, endPoint x: 1042, endPoint y: 214, distance: 398.7
click at [556, 203] on div at bounding box center [755, 204] width 646 height 75
click at [649, 204] on div at bounding box center [755, 204] width 646 height 75
drag, startPoint x: 840, startPoint y: 214, endPoint x: 835, endPoint y: 235, distance: 21.7
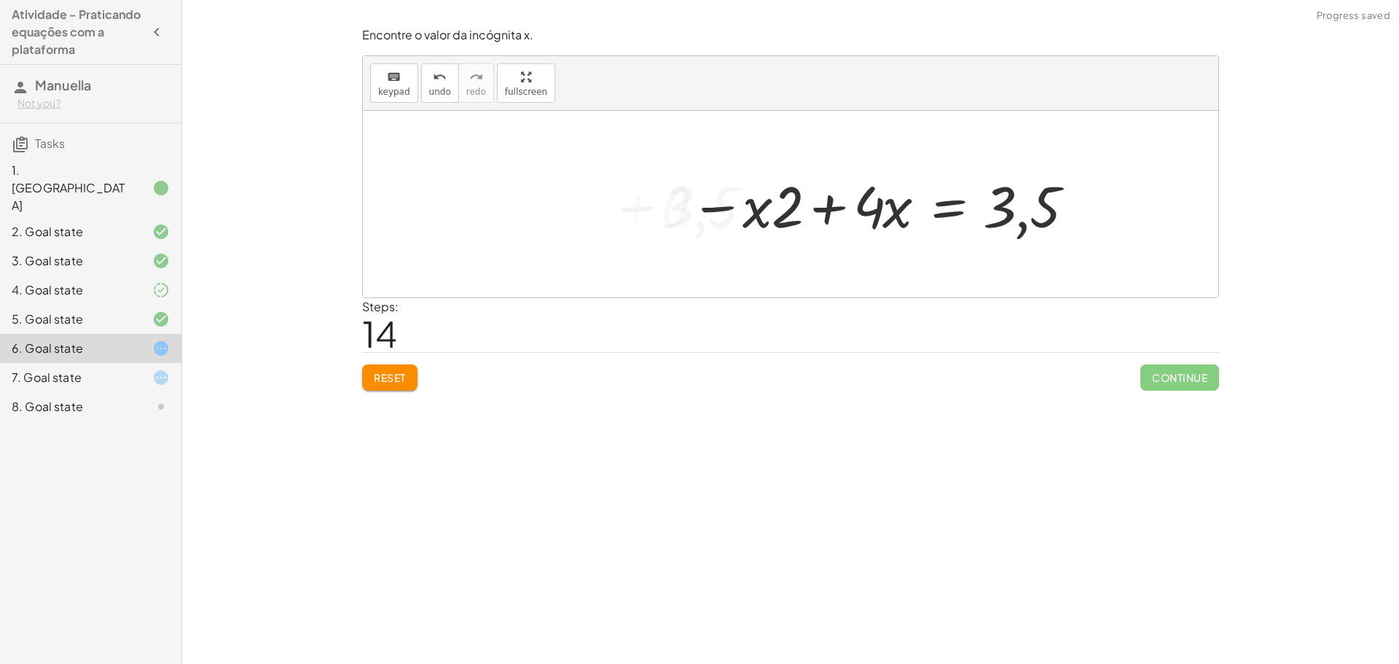
click at [835, 234] on div at bounding box center [881, 204] width 396 height 75
drag, startPoint x: 800, startPoint y: 222, endPoint x: 813, endPoint y: 213, distance: 15.2
click at [802, 221] on div at bounding box center [881, 204] width 396 height 75
click at [813, 211] on div at bounding box center [791, 204] width 856 height 187
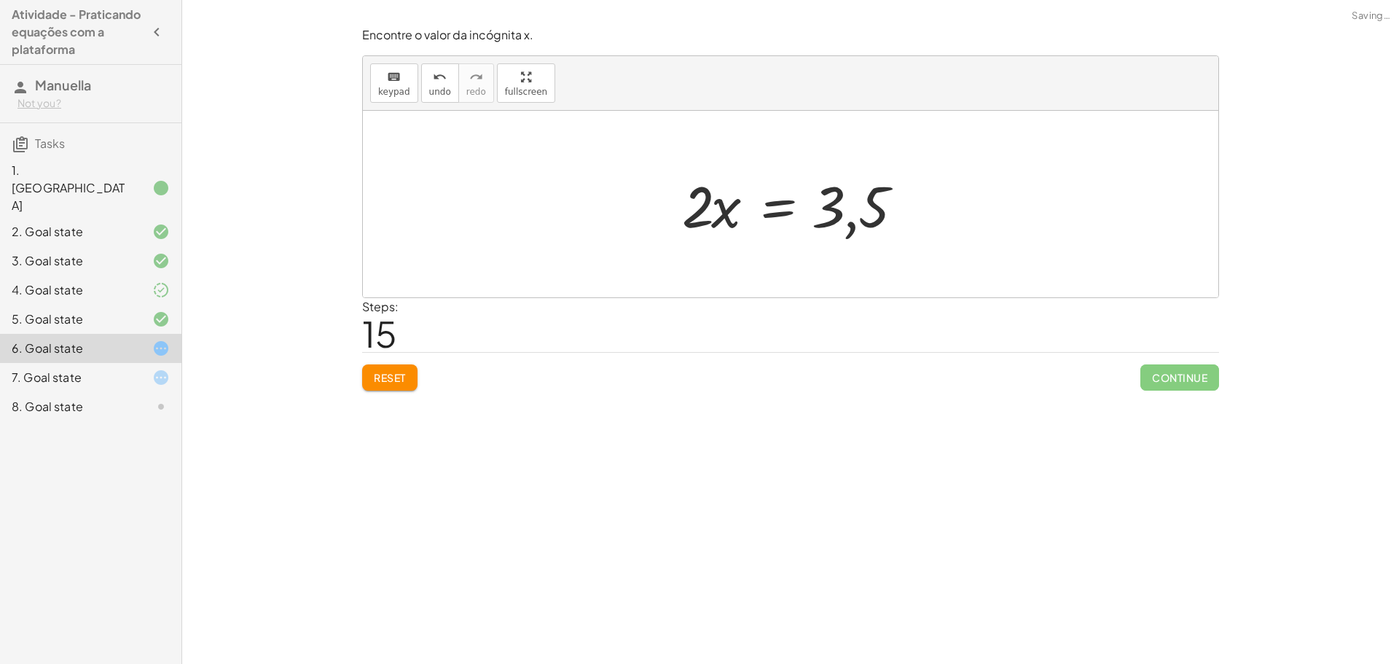
click at [724, 189] on div at bounding box center [796, 204] width 243 height 75
click at [723, 227] on div at bounding box center [796, 204] width 243 height 75
click at [840, 203] on div at bounding box center [796, 204] width 243 height 75
drag, startPoint x: 813, startPoint y: 209, endPoint x: 733, endPoint y: 213, distance: 80.3
click at [806, 212] on div at bounding box center [796, 204] width 243 height 75
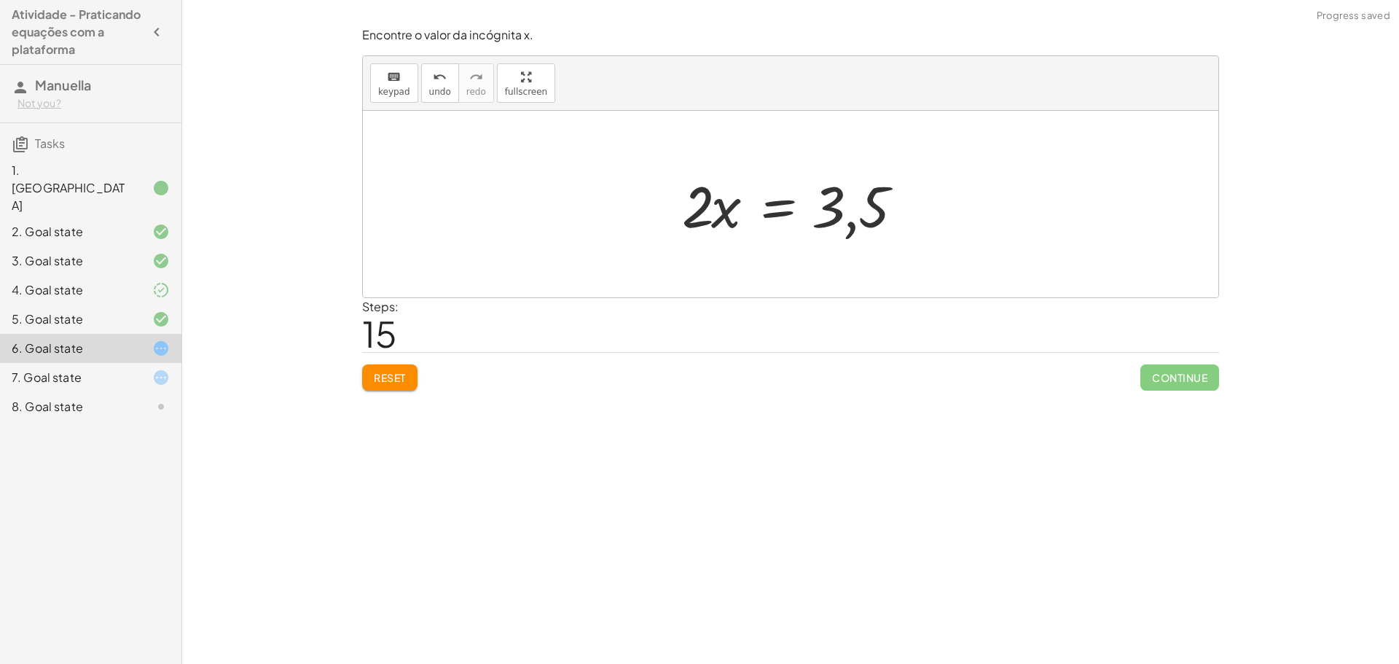
click at [705, 213] on div at bounding box center [796, 204] width 243 height 75
drag, startPoint x: 693, startPoint y: 217, endPoint x: 831, endPoint y: 266, distance: 146.1
click at [829, 265] on div "+ · ( + · 8 · x − 1 ) · 2 − · 2 · x = 3 − 3 + · ( + · 8 · x − 1 ) · 2 − · 2 · x…" at bounding box center [791, 204] width 856 height 187
drag, startPoint x: 708, startPoint y: 185, endPoint x: 699, endPoint y: 192, distance: 11.5
click at [706, 185] on div at bounding box center [794, 204] width 248 height 112
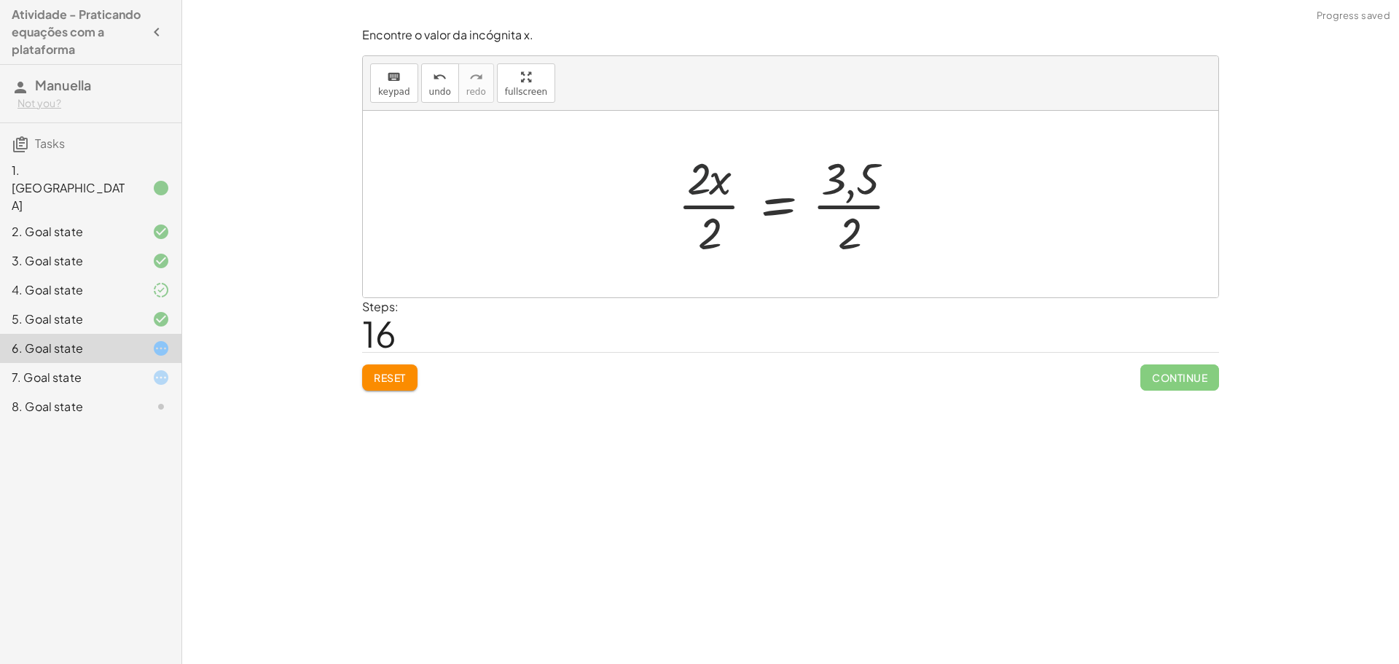
click at [711, 231] on div at bounding box center [794, 204] width 248 height 112
click at [704, 192] on div at bounding box center [794, 204] width 248 height 112
click at [672, 173] on div at bounding box center [794, 204] width 248 height 112
click at [713, 180] on div at bounding box center [796, 204] width 248 height 112
click at [719, 230] on div at bounding box center [796, 204] width 248 height 112
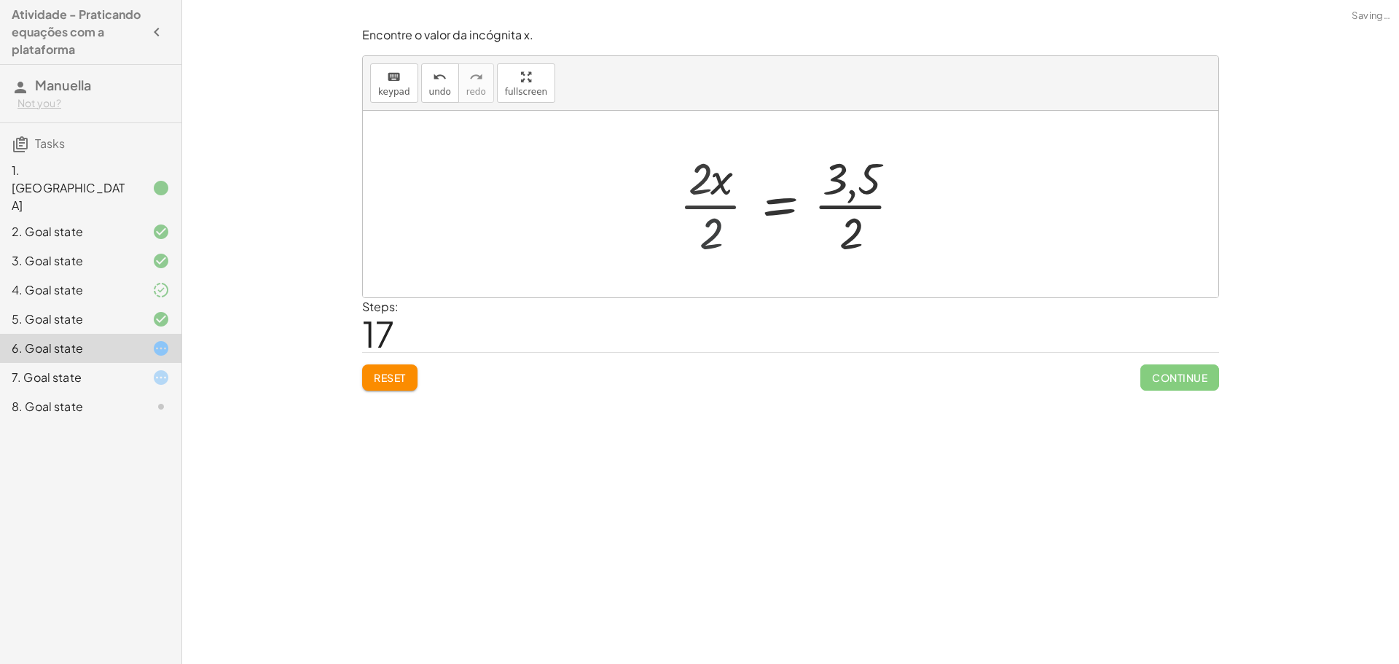
click at [713, 227] on div at bounding box center [812, 204] width 214 height 112
click at [838, 200] on div at bounding box center [812, 204] width 214 height 112
click at [814, 216] on div at bounding box center [806, 204] width 243 height 72
click at [735, 218] on div at bounding box center [796, 204] width 243 height 72
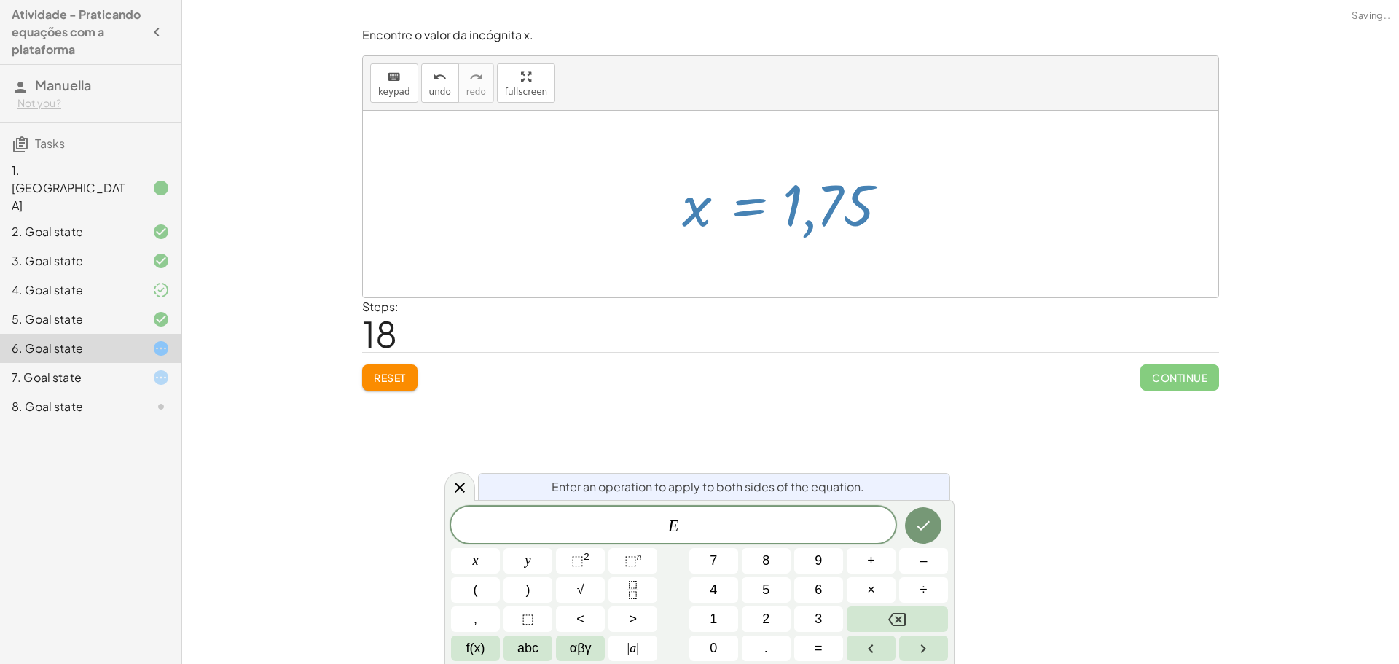
click at [778, 211] on div at bounding box center [796, 204] width 243 height 72
click at [1194, 386] on span "Continue" at bounding box center [1180, 377] width 79 height 26
click at [461, 496] on icon at bounding box center [459, 487] width 17 height 17
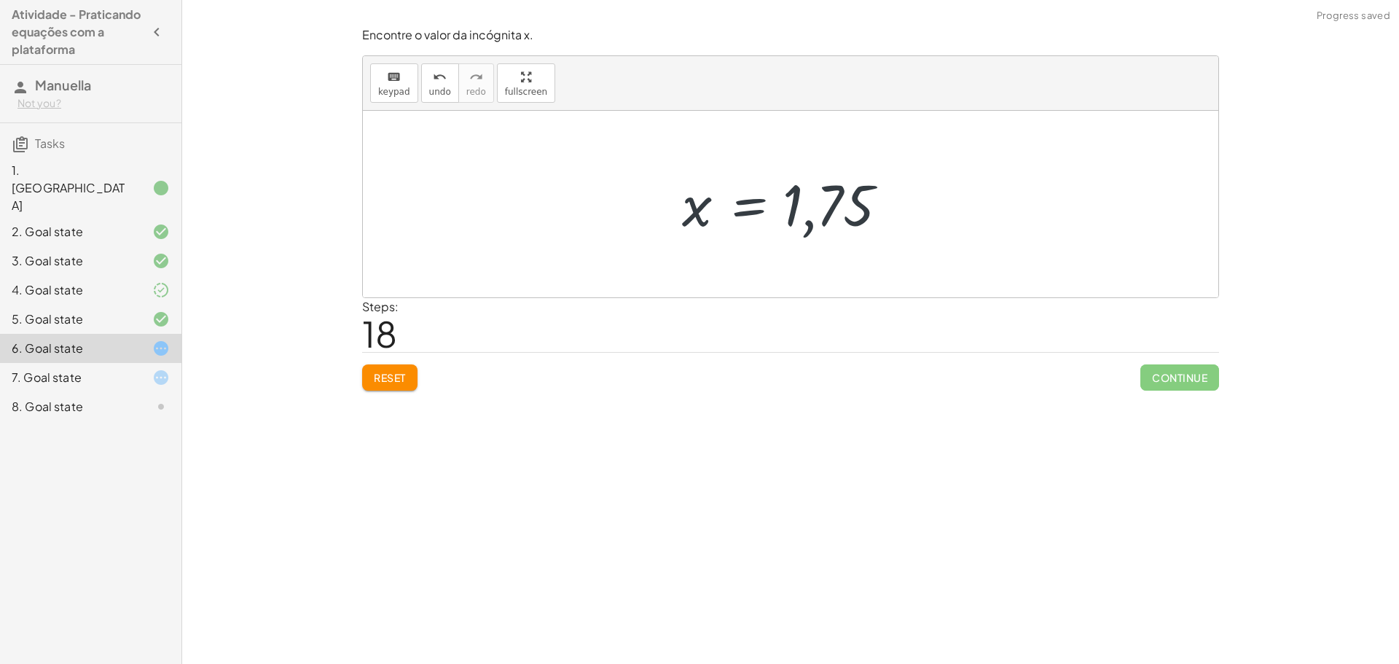
click at [1213, 377] on span "Continue" at bounding box center [1180, 377] width 79 height 26
click at [390, 79] on icon "keyboard" at bounding box center [394, 77] width 14 height 17
drag, startPoint x: 483, startPoint y: 170, endPoint x: 503, endPoint y: 187, distance: 25.8
click at [499, 188] on div at bounding box center [791, 204] width 856 height 187
drag, startPoint x: 531, startPoint y: 132, endPoint x: 658, endPoint y: 186, distance: 137.8
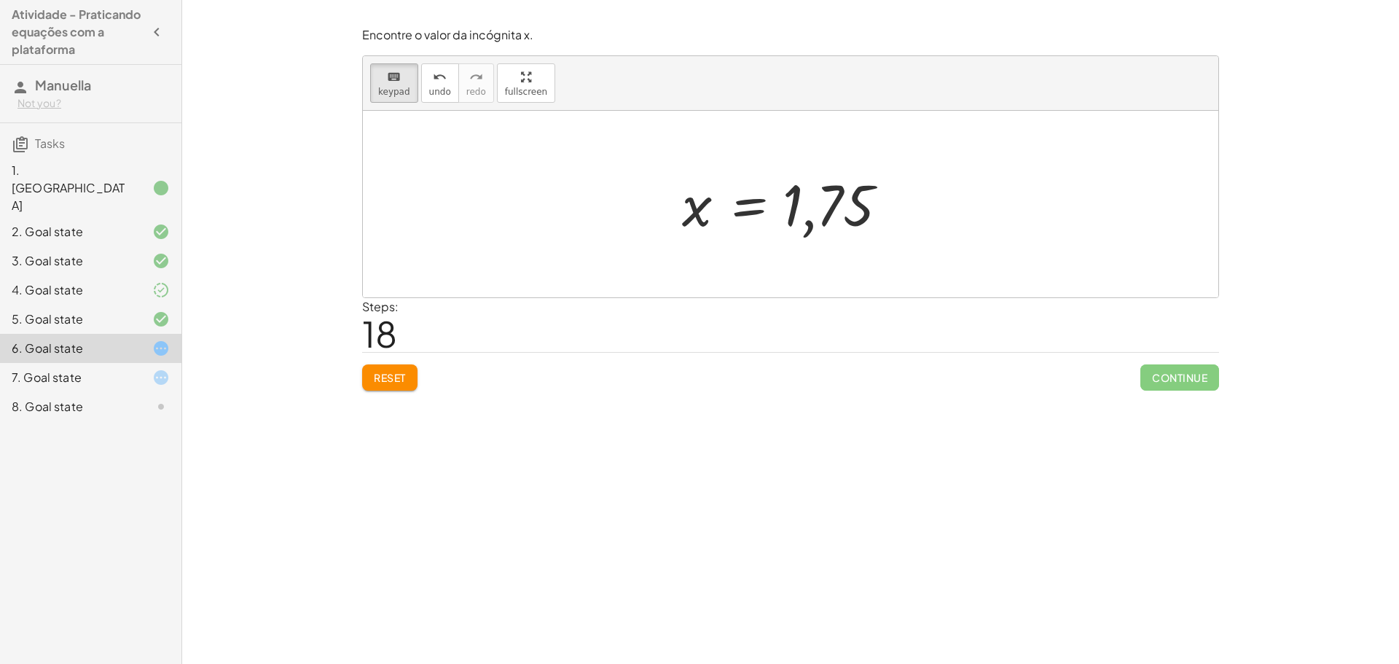
click at [646, 196] on div at bounding box center [791, 204] width 856 height 187
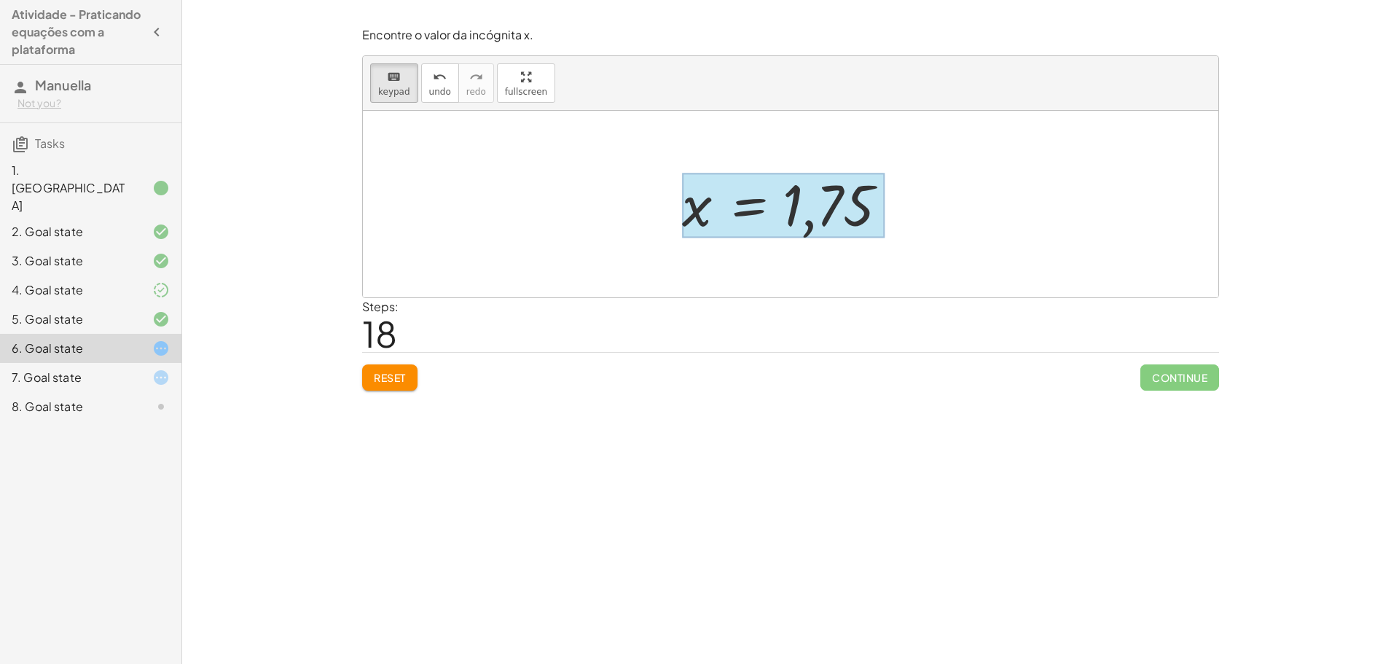
click at [763, 214] on div at bounding box center [783, 205] width 203 height 65
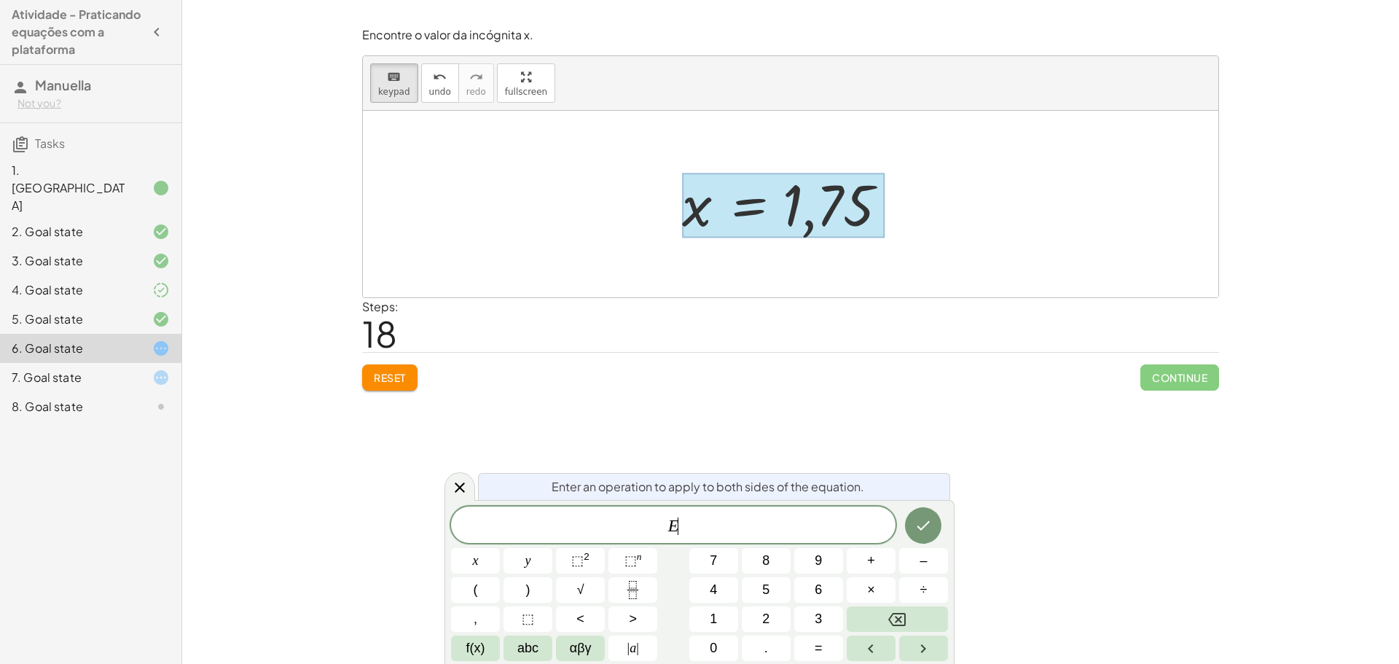
drag, startPoint x: 781, startPoint y: 224, endPoint x: 812, endPoint y: 235, distance: 33.0
click at [785, 227] on div at bounding box center [783, 205] width 203 height 65
click at [761, 547] on div "E x y ⬚ 2 ⬚ n 7 8 9 + – ( ) √ 4 5 6 × ÷ , ⬚ < > 1 2 3 f(x) abc αβγ | a | 0 . =" at bounding box center [699, 584] width 497 height 155
drag, startPoint x: 761, startPoint y: 547, endPoint x: 776, endPoint y: 534, distance: 20.2
click at [762, 547] on div "E x y ⬚ 2 ⬚ n 7 8 9 + – ( ) √ 4 5 6 × ÷ , ⬚ < > 1 2 3 f(x) abc αβγ | a | 0 . =" at bounding box center [699, 584] width 497 height 155
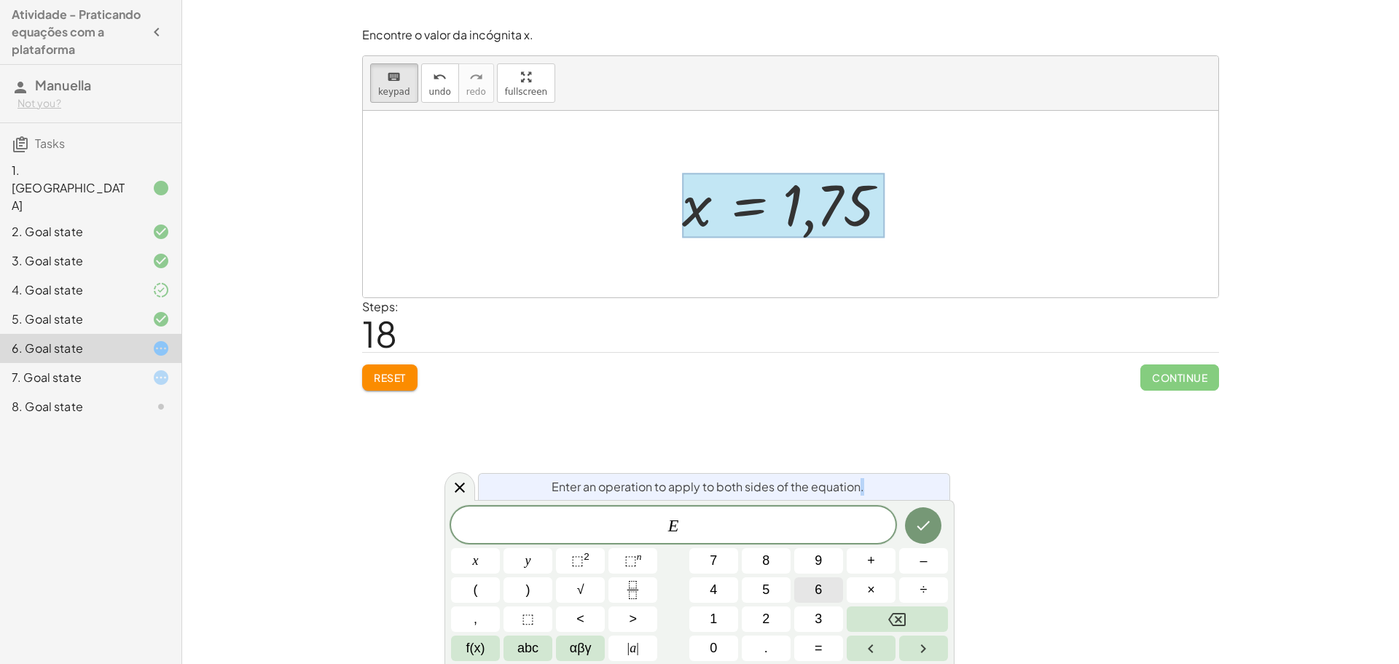
click at [827, 584] on div "E x y ⬚ 2 ⬚ n 7 8 9 + – ( ) √ 4 5 6 × ÷ , ⬚ < > 1 2 3 f(x) abc αβγ | a | 0 . =" at bounding box center [699, 584] width 497 height 155
click at [685, 584] on div "E x y ⬚ 2 ⬚ n 7 8 9 + – ( ) √ 4 5 6 × ÷ , ⬚ < > 1 2 3 f(x) abc αβγ | a | 0 . =" at bounding box center [699, 584] width 497 height 155
drag, startPoint x: 739, startPoint y: 572, endPoint x: 759, endPoint y: 566, distance: 21.2
click at [740, 572] on div "E x y ⬚ 2 ⬚ n 7 8 9 + – ( ) √ 4 5 6 × ÷ , ⬚ < > 1 2 3 f(x) abc αβγ | a | 0 . =" at bounding box center [699, 584] width 497 height 155
click at [822, 555] on button "9" at bounding box center [818, 561] width 49 height 26
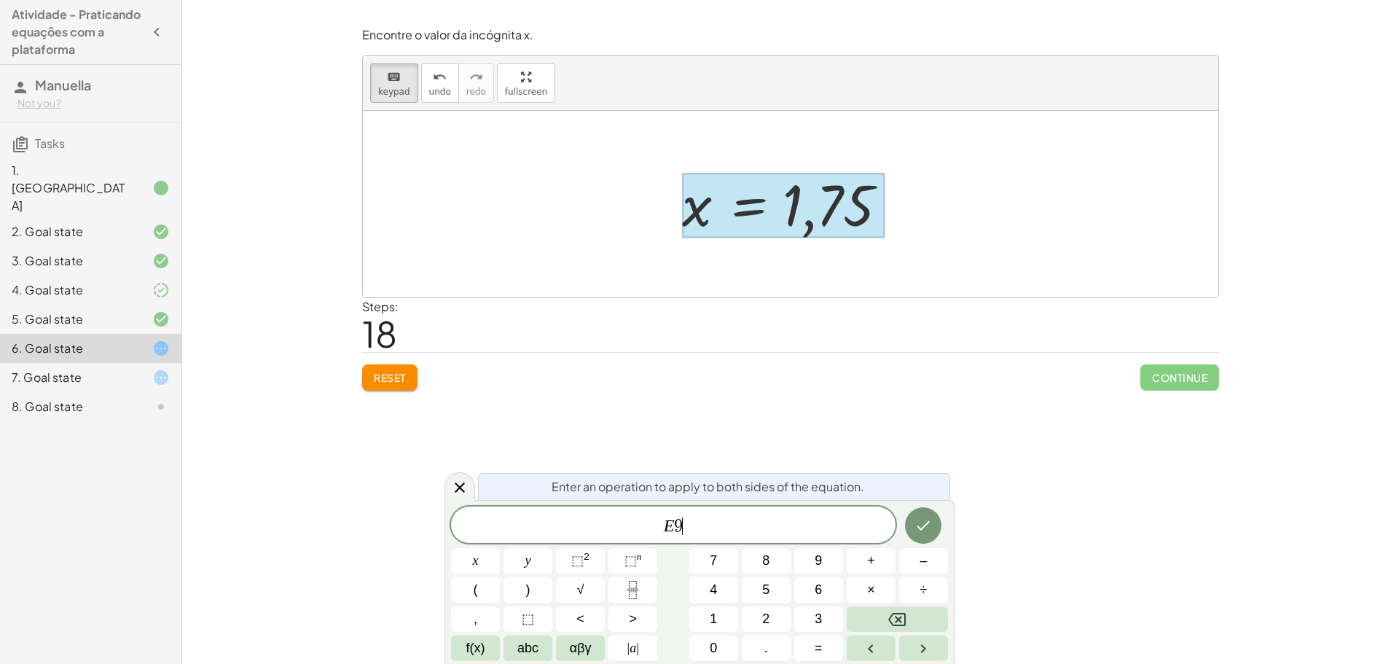
click at [794, 512] on div "E 9 ​" at bounding box center [673, 525] width 445 height 36
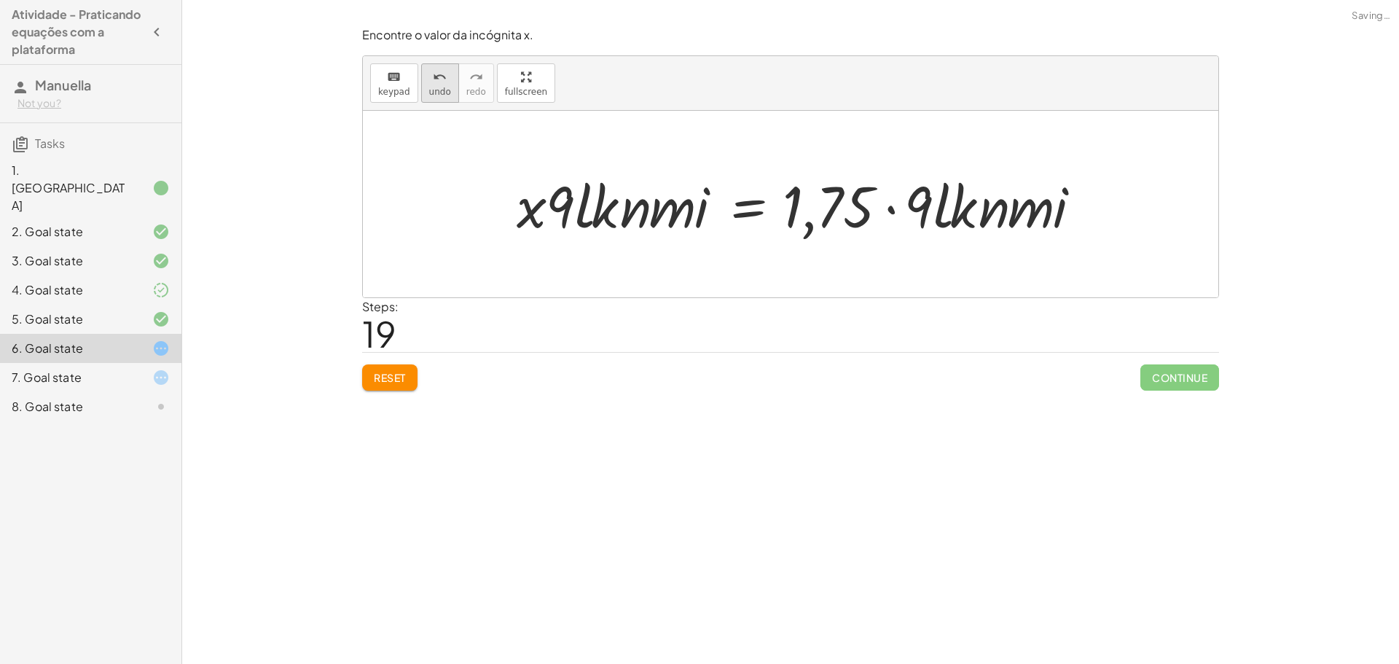
click at [437, 71] on icon "undo" at bounding box center [440, 77] width 14 height 17
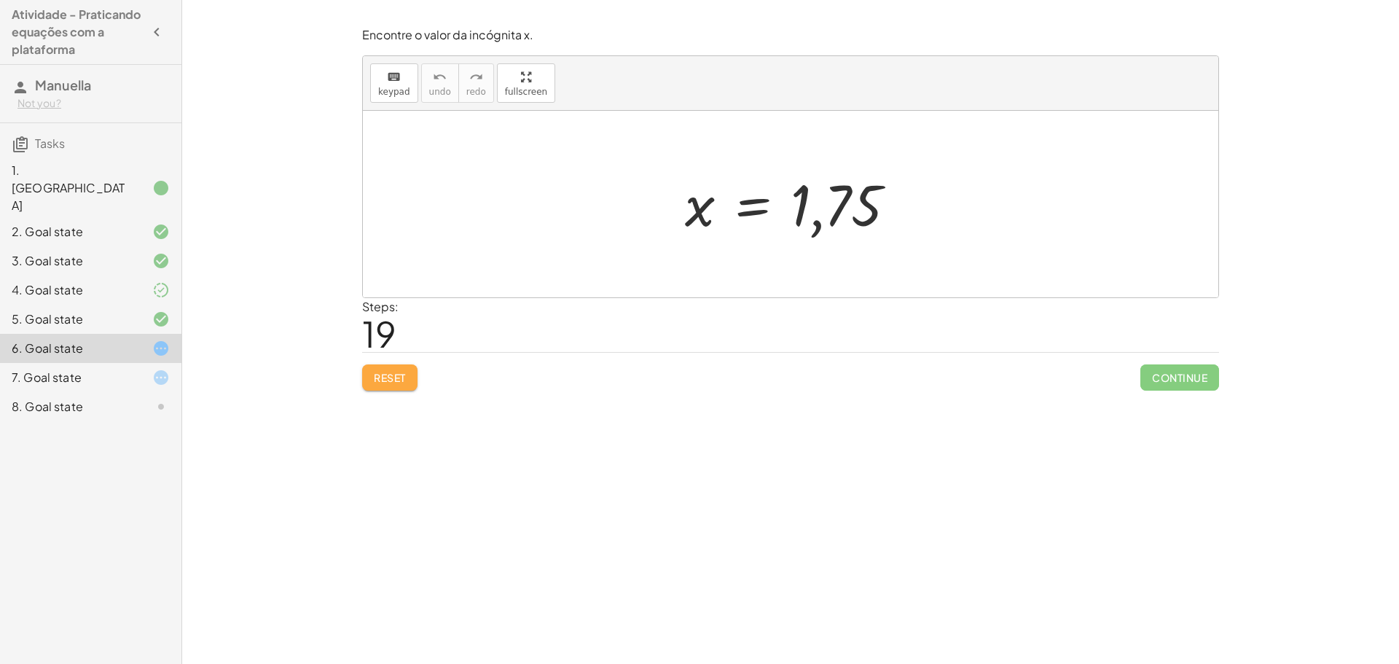
click at [373, 379] on button "Reset" at bounding box center [389, 377] width 55 height 26
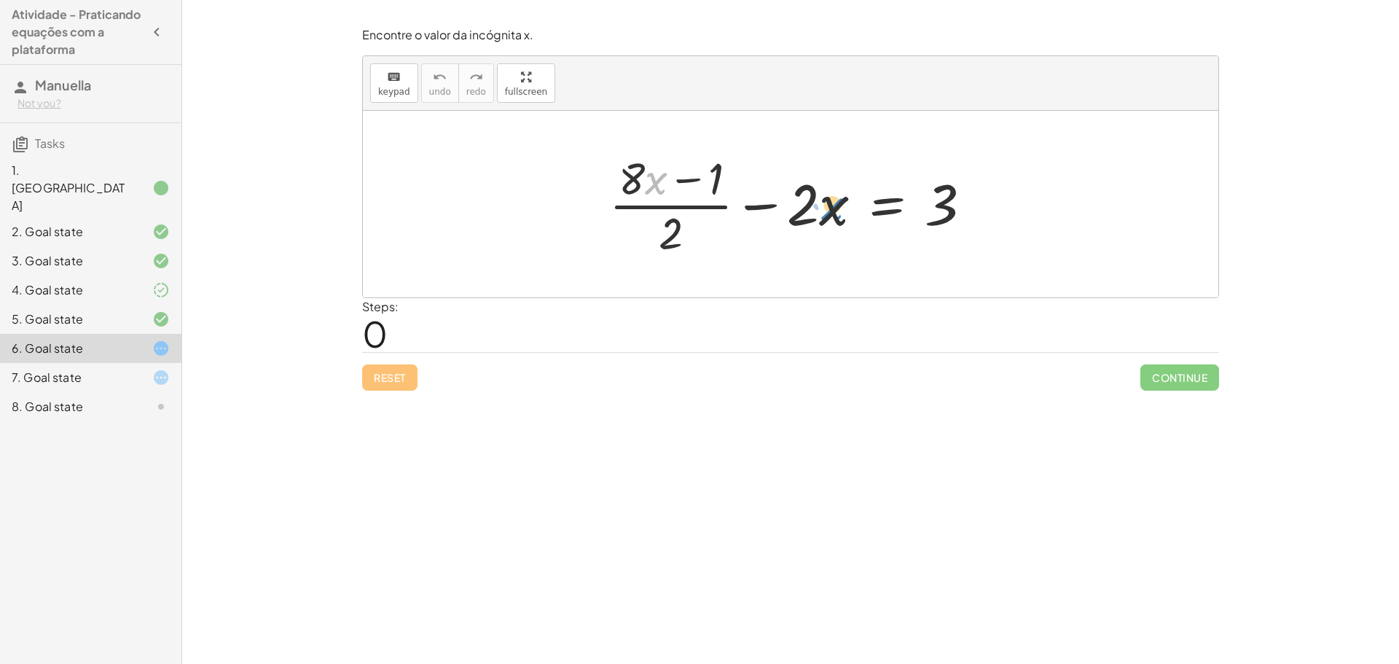
drag, startPoint x: 664, startPoint y: 176, endPoint x: 687, endPoint y: 152, distance: 33.0
click at [710, 157] on div at bounding box center [796, 204] width 389 height 112
drag, startPoint x: 627, startPoint y: 170, endPoint x: 918, endPoint y: 192, distance: 291.7
click at [918, 192] on div at bounding box center [796, 204] width 389 height 112
drag, startPoint x: 647, startPoint y: 179, endPoint x: 844, endPoint y: 203, distance: 198.3
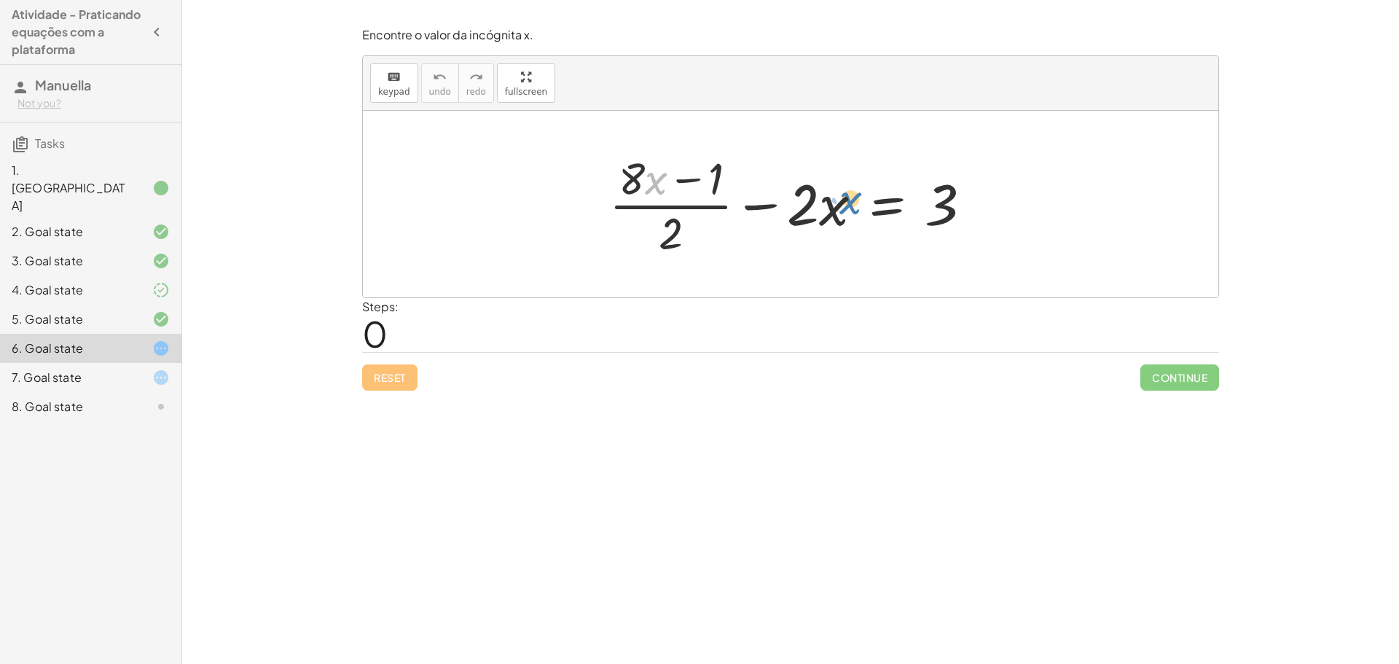
click at [845, 203] on div at bounding box center [796, 204] width 389 height 112
drag, startPoint x: 830, startPoint y: 206, endPoint x: 810, endPoint y: 205, distance: 20.5
click at [805, 203] on div at bounding box center [796, 204] width 389 height 112
drag, startPoint x: 810, startPoint y: 205, endPoint x: 810, endPoint y: 213, distance: 8.0
click at [810, 213] on div at bounding box center [796, 204] width 389 height 112
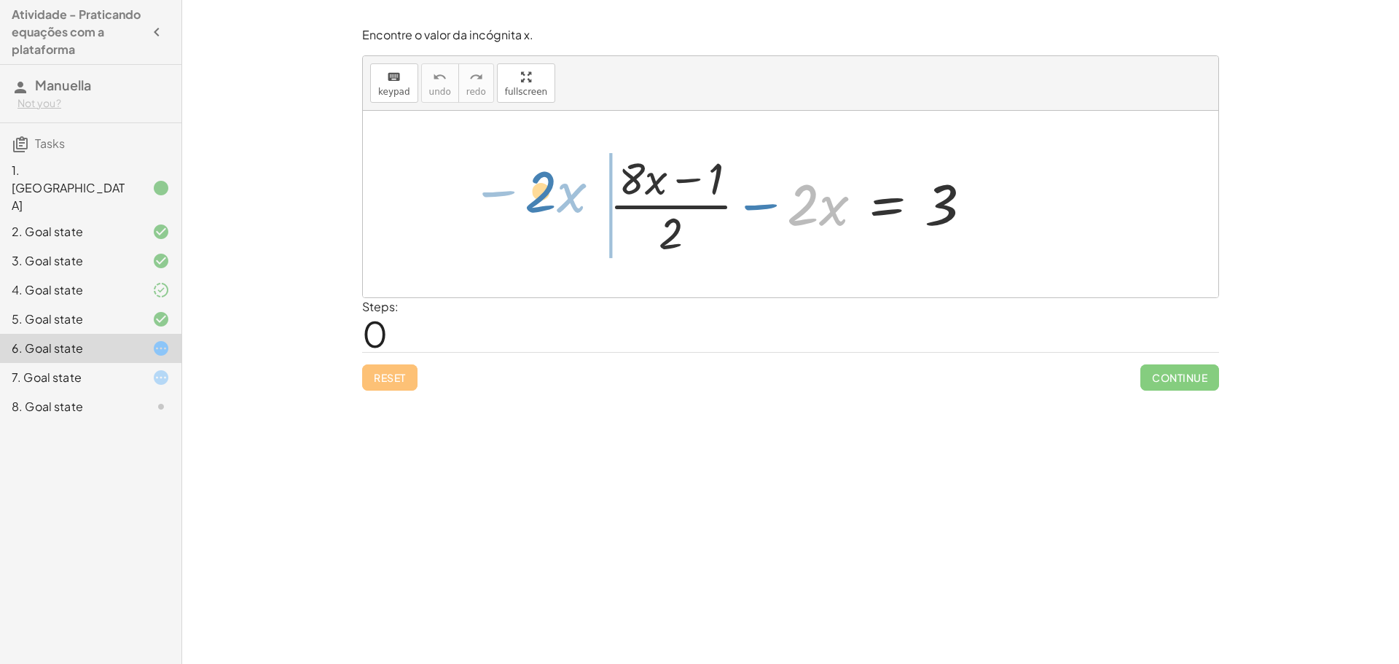
drag, startPoint x: 808, startPoint y: 205, endPoint x: 541, endPoint y: 189, distance: 267.2
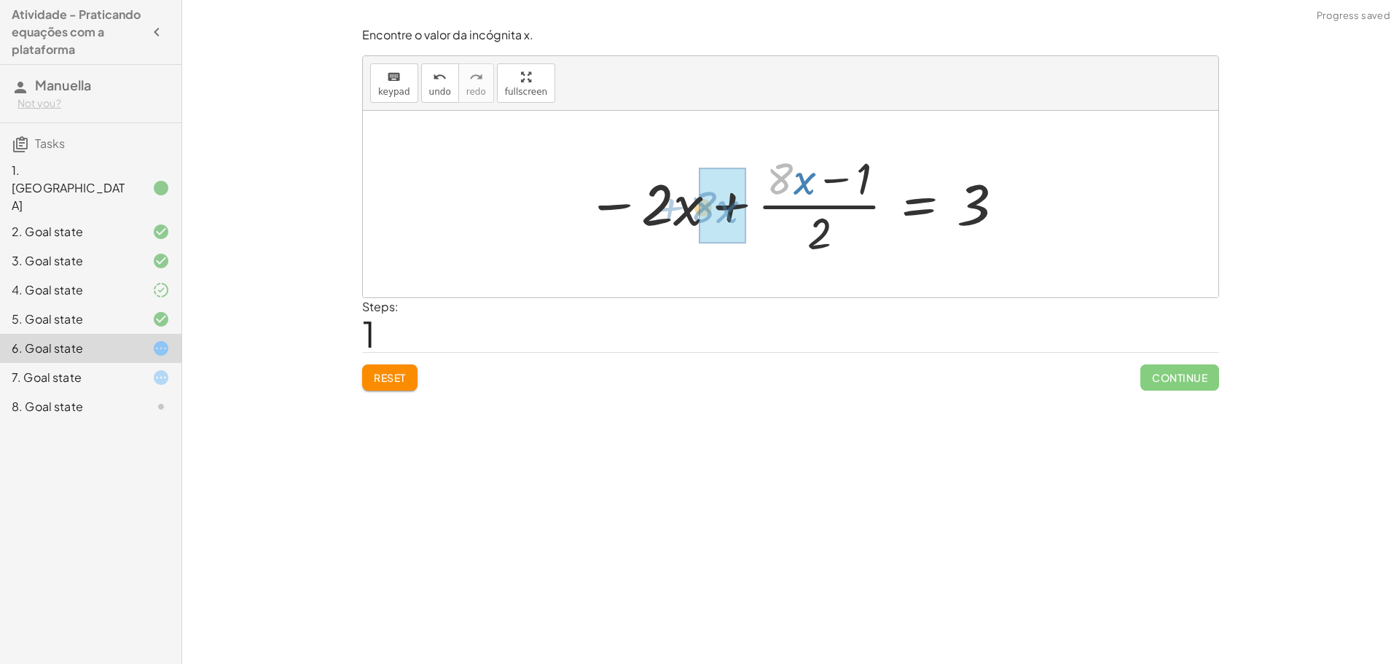
drag, startPoint x: 751, startPoint y: 181, endPoint x: 671, endPoint y: 209, distance: 84.4
click at [671, 209] on div at bounding box center [796, 204] width 434 height 112
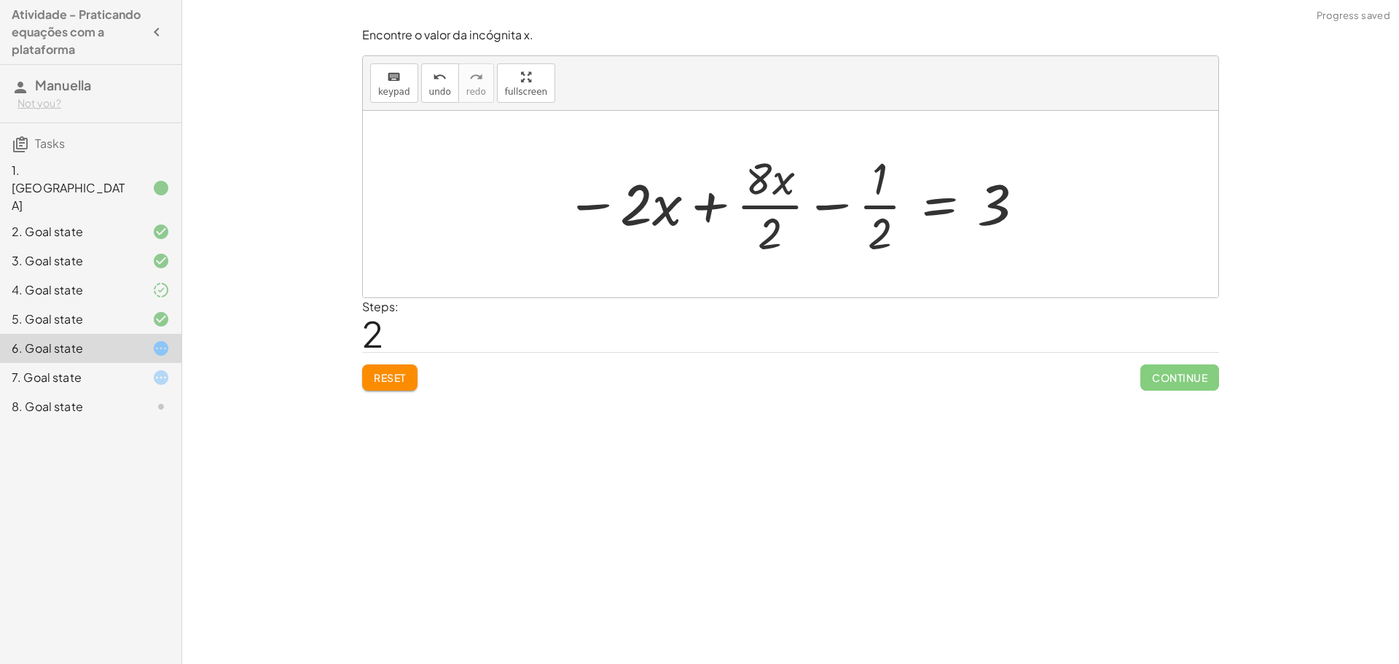
click at [788, 184] on div at bounding box center [795, 204] width 475 height 112
click at [768, 216] on div at bounding box center [795, 204] width 475 height 112
drag, startPoint x: 826, startPoint y: 202, endPoint x: 843, endPoint y: 206, distance: 18.0
click at [826, 202] on div at bounding box center [798, 204] width 469 height 112
click at [868, 211] on div at bounding box center [798, 204] width 469 height 112
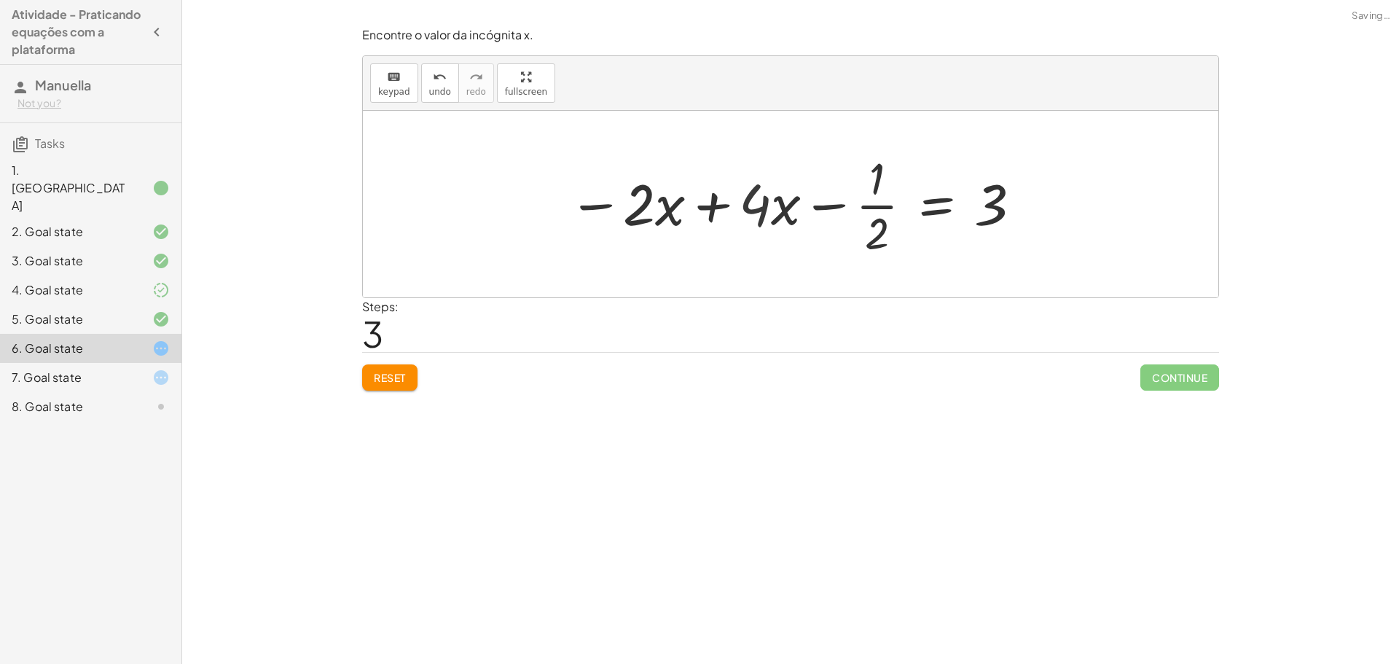
click at [887, 211] on div at bounding box center [795, 204] width 469 height 112
click at [879, 208] on div at bounding box center [795, 204] width 469 height 112
drag, startPoint x: 762, startPoint y: 212, endPoint x: 661, endPoint y: 219, distance: 101.5
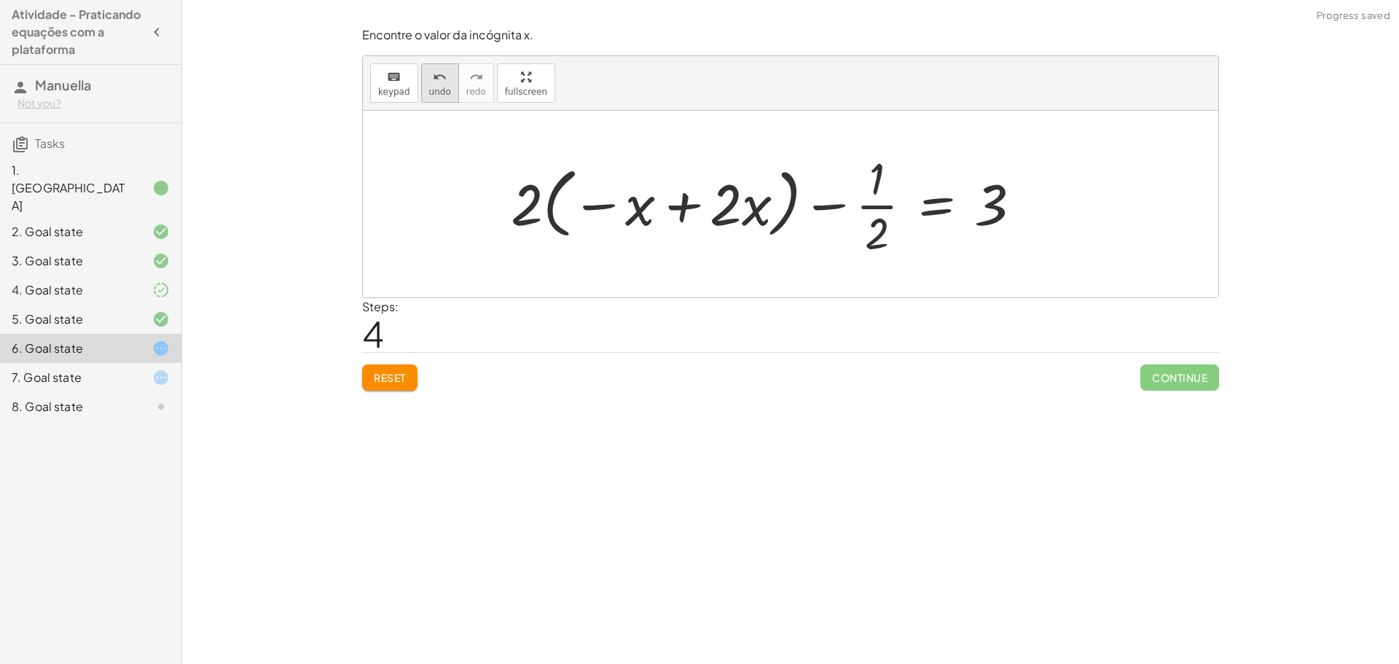
drag, startPoint x: 442, startPoint y: 98, endPoint x: 429, endPoint y: 96, distance: 13.3
click at [434, 97] on button "undo undo" at bounding box center [440, 82] width 38 height 39
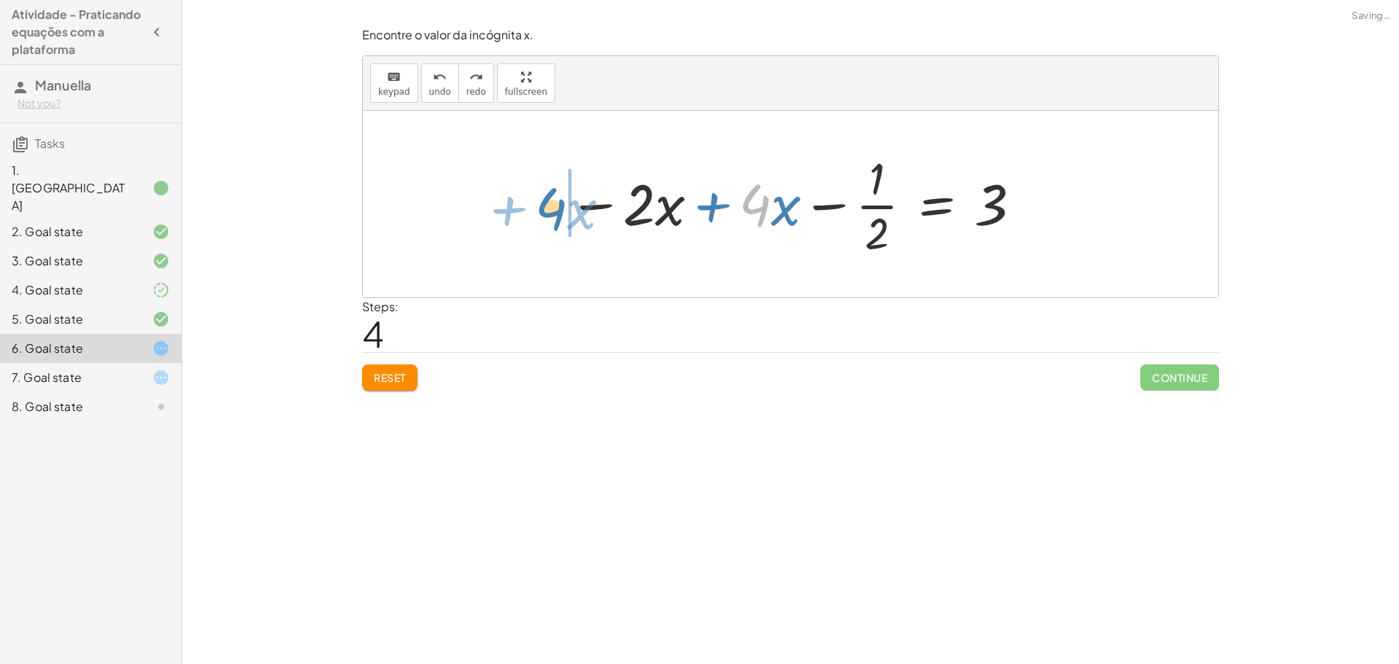
drag, startPoint x: 749, startPoint y: 214, endPoint x: 536, endPoint y: 217, distance: 213.6
click at [536, 217] on div "+ · ( + · 8 · x − 1 ) · 2 − · 2 · x = 3 − · 2 · x + · ( + · 8 · x − 1 ) · 2 = 3…" at bounding box center [791, 204] width 856 height 187
click at [712, 218] on div at bounding box center [828, 204] width 425 height 112
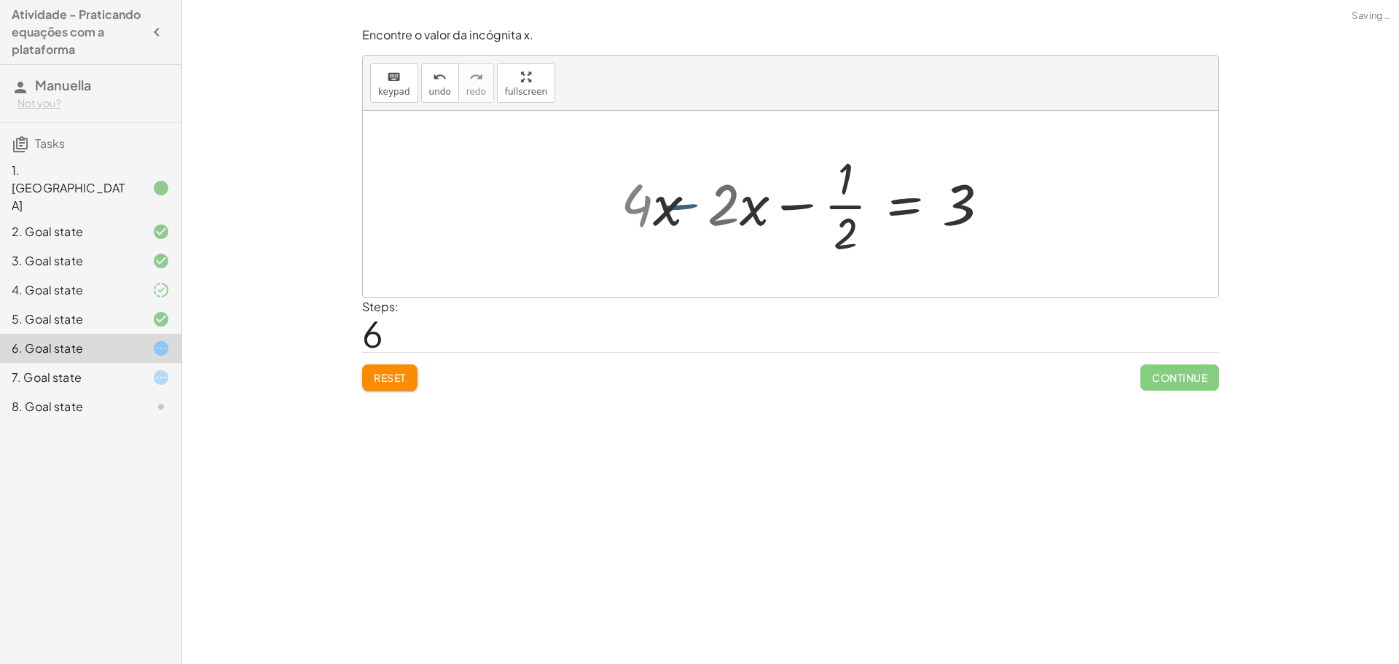
click at [664, 200] on div at bounding box center [791, 204] width 856 height 187
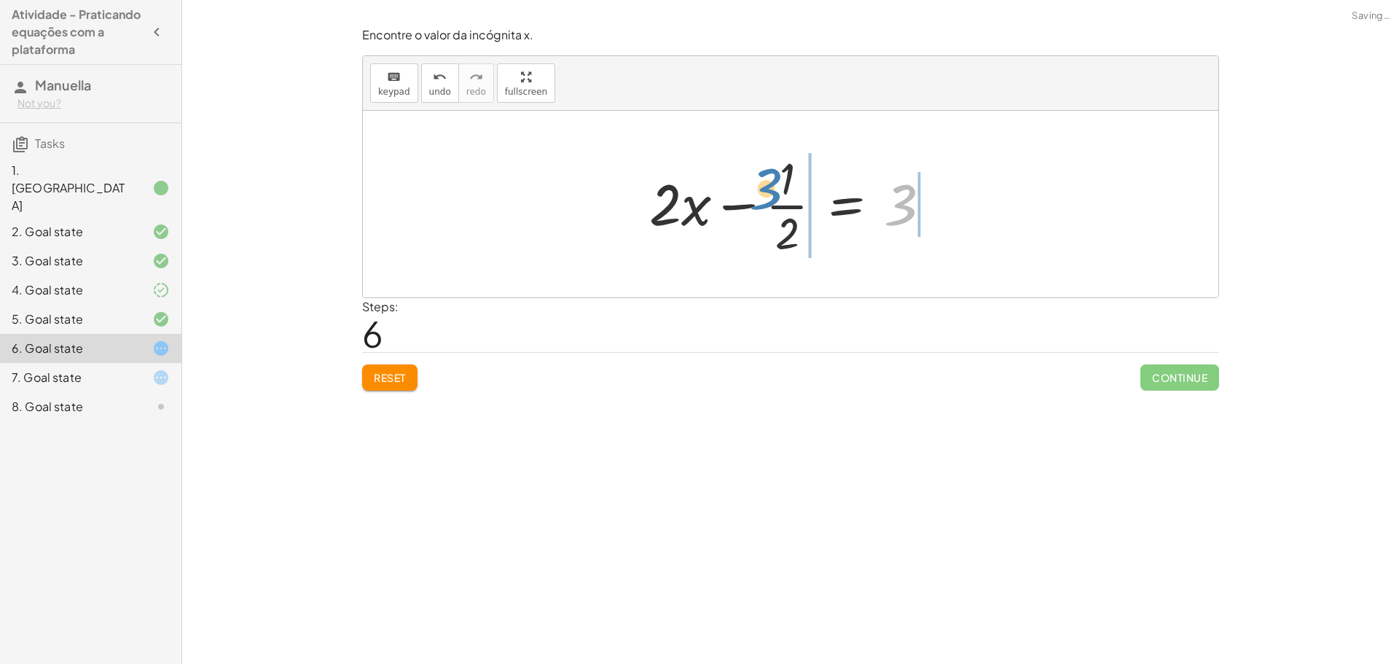
drag, startPoint x: 875, startPoint y: 223, endPoint x: 794, endPoint y: 202, distance: 83.6
click at [795, 200] on div at bounding box center [796, 204] width 308 height 112
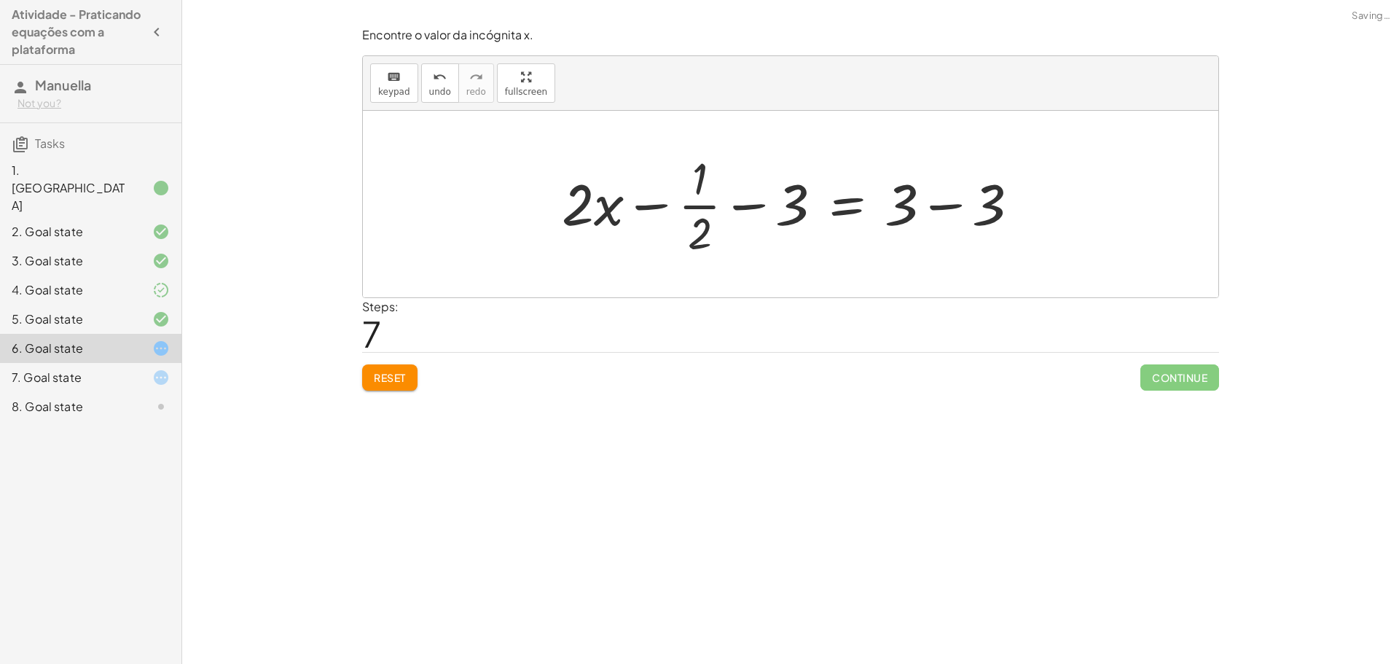
click at [939, 206] on div at bounding box center [797, 204] width 484 height 112
click at [753, 208] on div at bounding box center [751, 204] width 392 height 112
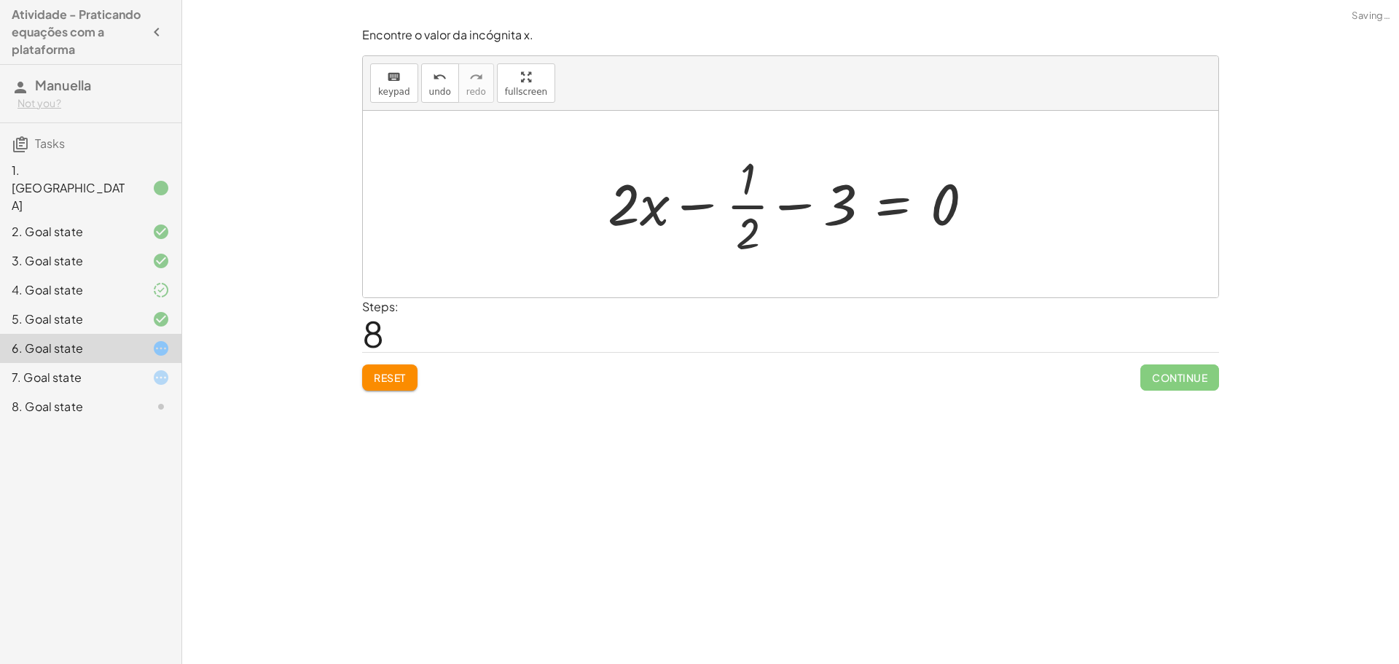
click at [752, 221] on div at bounding box center [797, 204] width 392 height 112
drag, startPoint x: 739, startPoint y: 212, endPoint x: 746, endPoint y: 228, distance: 17.6
click at [739, 213] on div at bounding box center [797, 204] width 392 height 112
drag, startPoint x: 746, startPoint y: 194, endPoint x: 739, endPoint y: 181, distance: 14.4
click at [746, 194] on div at bounding box center [797, 204] width 392 height 112
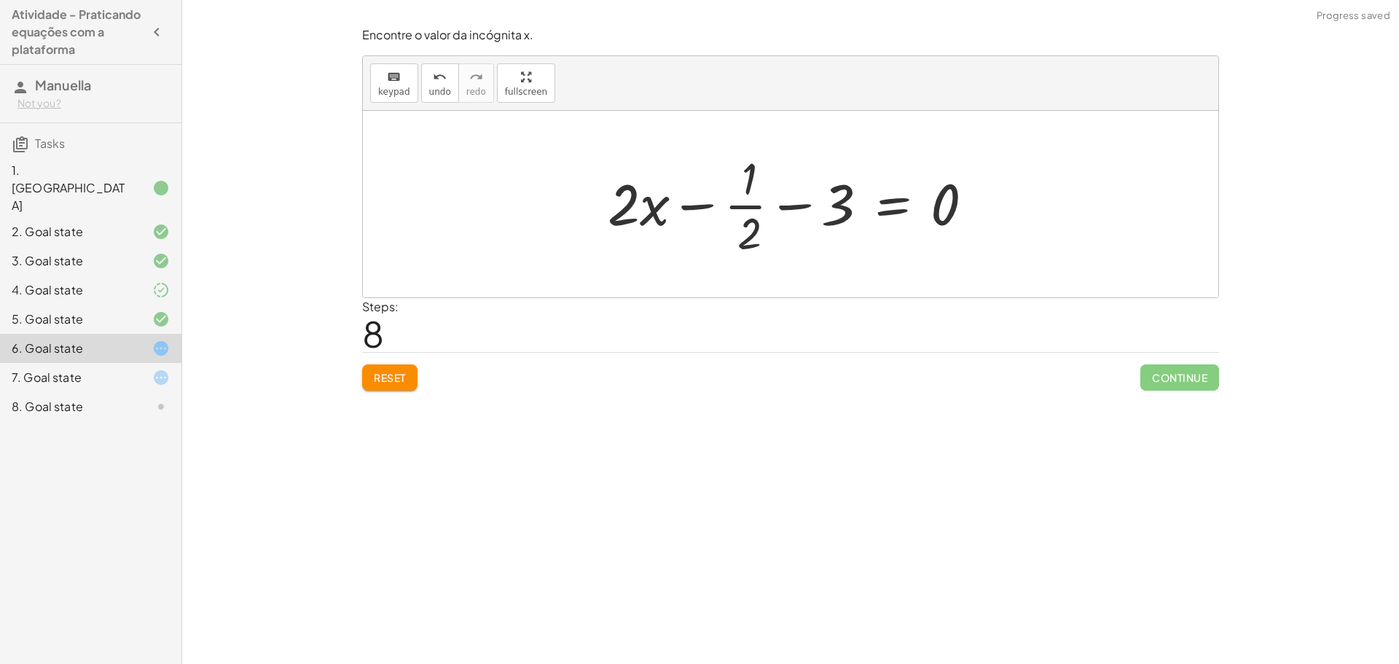
click at [739, 178] on div at bounding box center [797, 204] width 392 height 112
click at [750, 179] on div at bounding box center [797, 204] width 392 height 112
drag, startPoint x: 751, startPoint y: 252, endPoint x: 760, endPoint y: 243, distance: 12.4
click at [754, 254] on div at bounding box center [797, 204] width 392 height 112
click at [760, 243] on div at bounding box center [797, 204] width 392 height 112
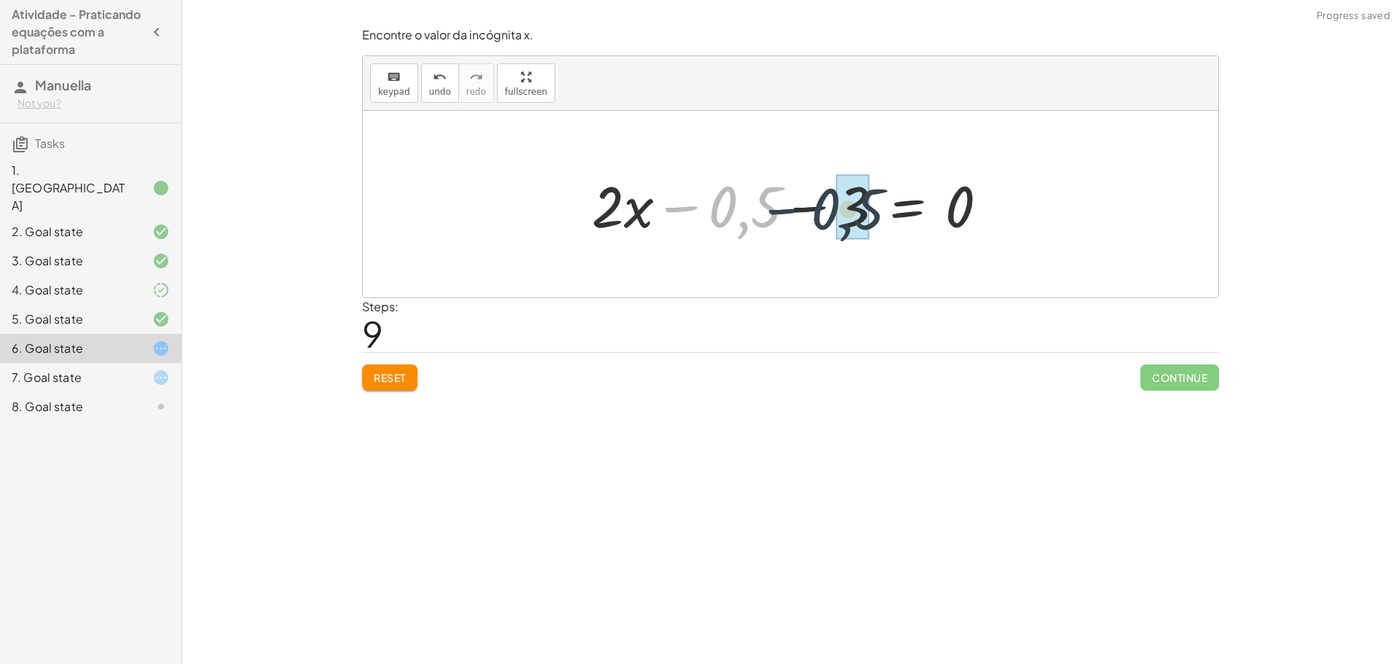
drag, startPoint x: 743, startPoint y: 208, endPoint x: 867, endPoint y: 212, distance: 124.7
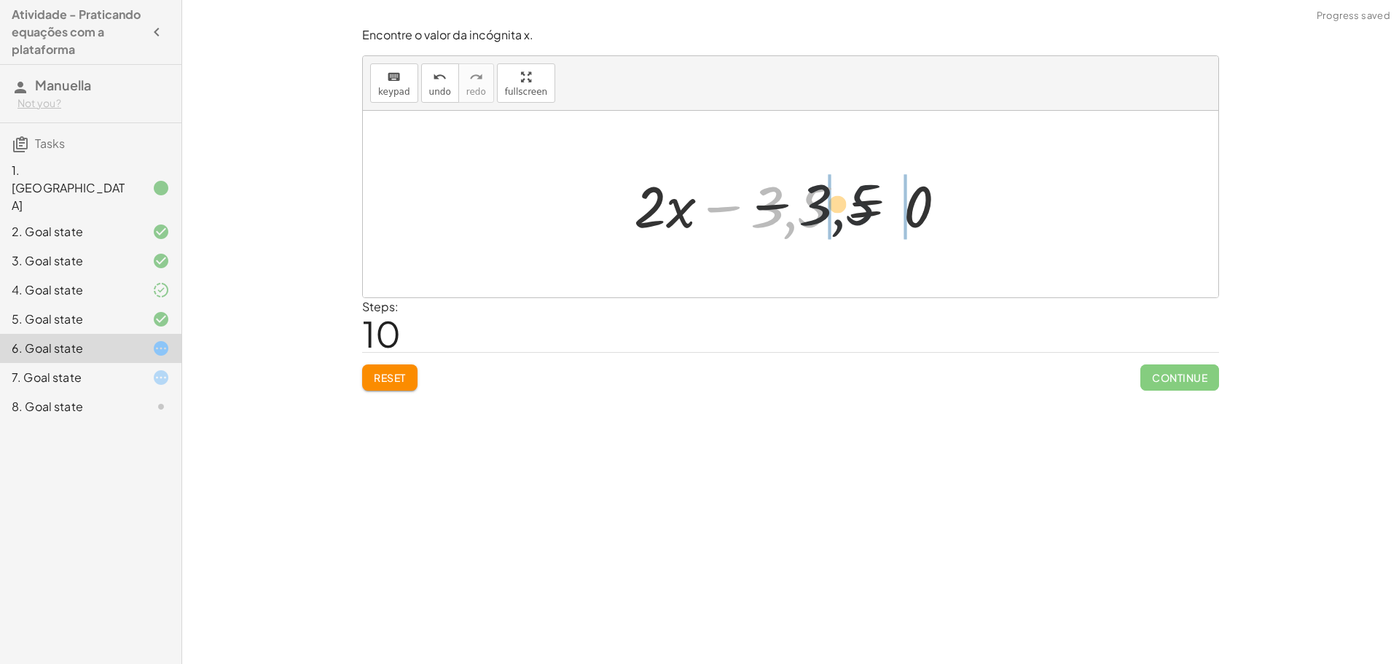
drag, startPoint x: 773, startPoint y: 220, endPoint x: 945, endPoint y: 209, distance: 172.3
click at [943, 210] on div at bounding box center [796, 204] width 339 height 75
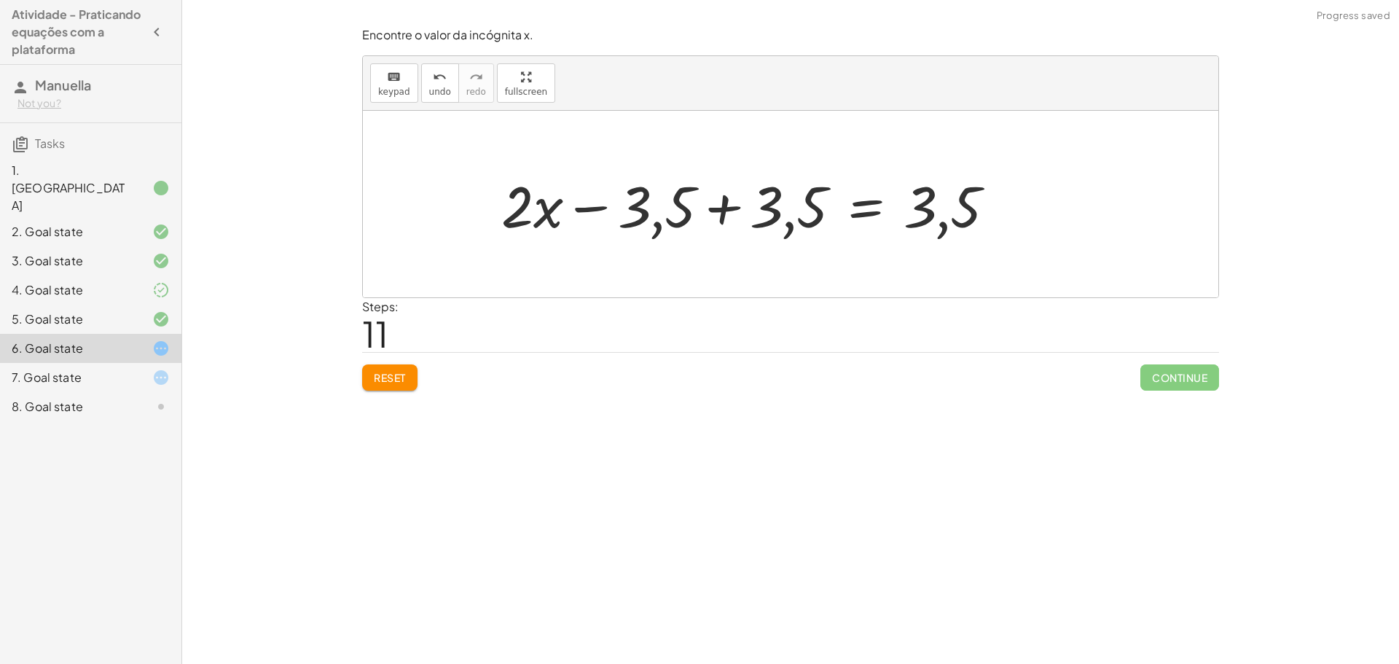
click at [684, 211] on div at bounding box center [754, 204] width 520 height 75
click at [679, 197] on div at bounding box center [754, 204] width 520 height 75
click at [711, 200] on div at bounding box center [754, 204] width 520 height 75
click at [732, 214] on div at bounding box center [791, 204] width 856 height 187
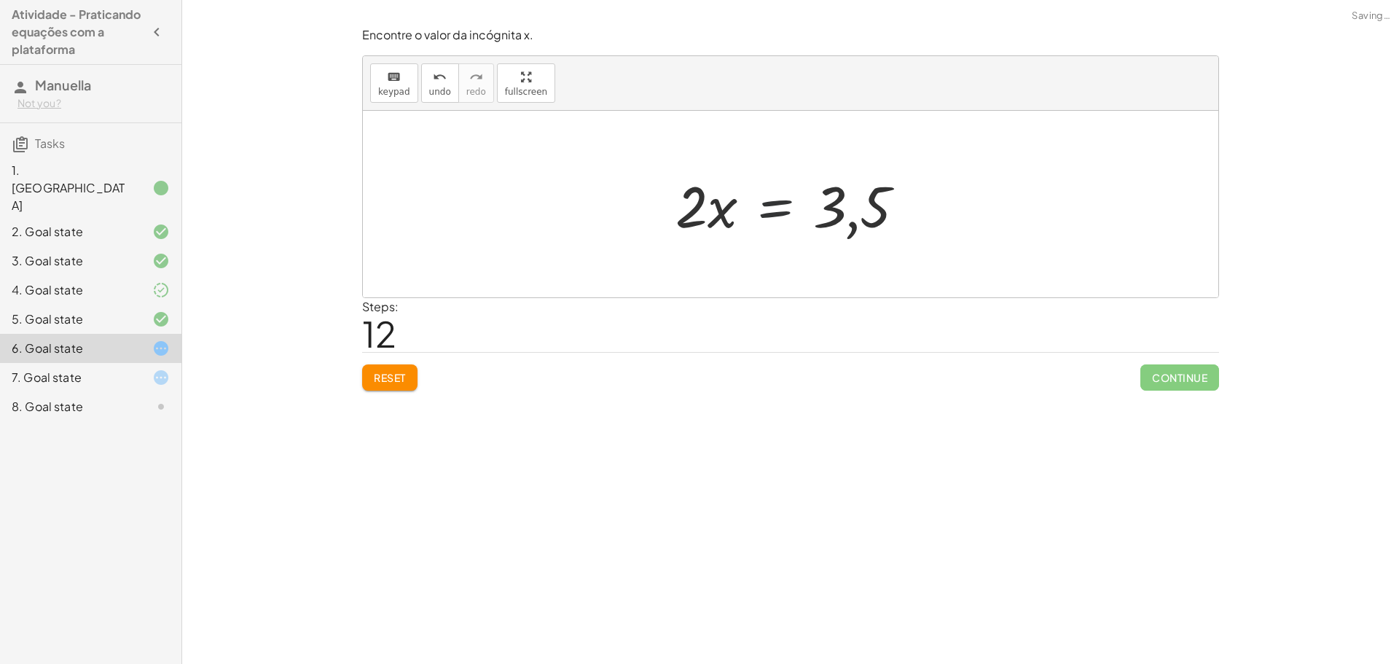
drag, startPoint x: 778, startPoint y: 214, endPoint x: 791, endPoint y: 214, distance: 13.1
click at [804, 208] on div at bounding box center [796, 204] width 256 height 75
click at [724, 204] on div at bounding box center [796, 204] width 256 height 75
drag, startPoint x: 696, startPoint y: 198, endPoint x: 864, endPoint y: 243, distance: 173.6
click at [864, 243] on div "+ · ( + · 8 · x − 1 ) · 2 − · 2 · x = 3 − · 2 · x + · ( + · 8 · x − 1 ) · 2 = 3…" at bounding box center [791, 204] width 274 height 82
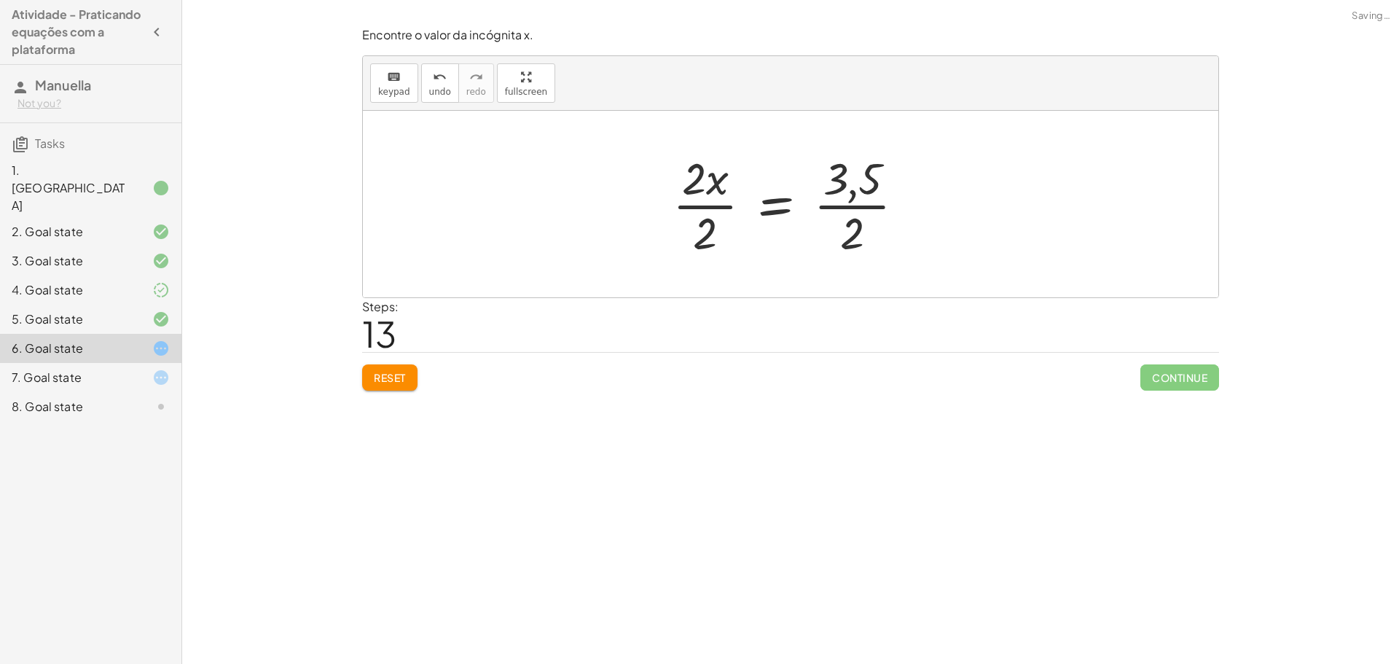
click at [704, 202] on div at bounding box center [794, 204] width 259 height 112
click at [849, 198] on div at bounding box center [814, 204] width 223 height 112
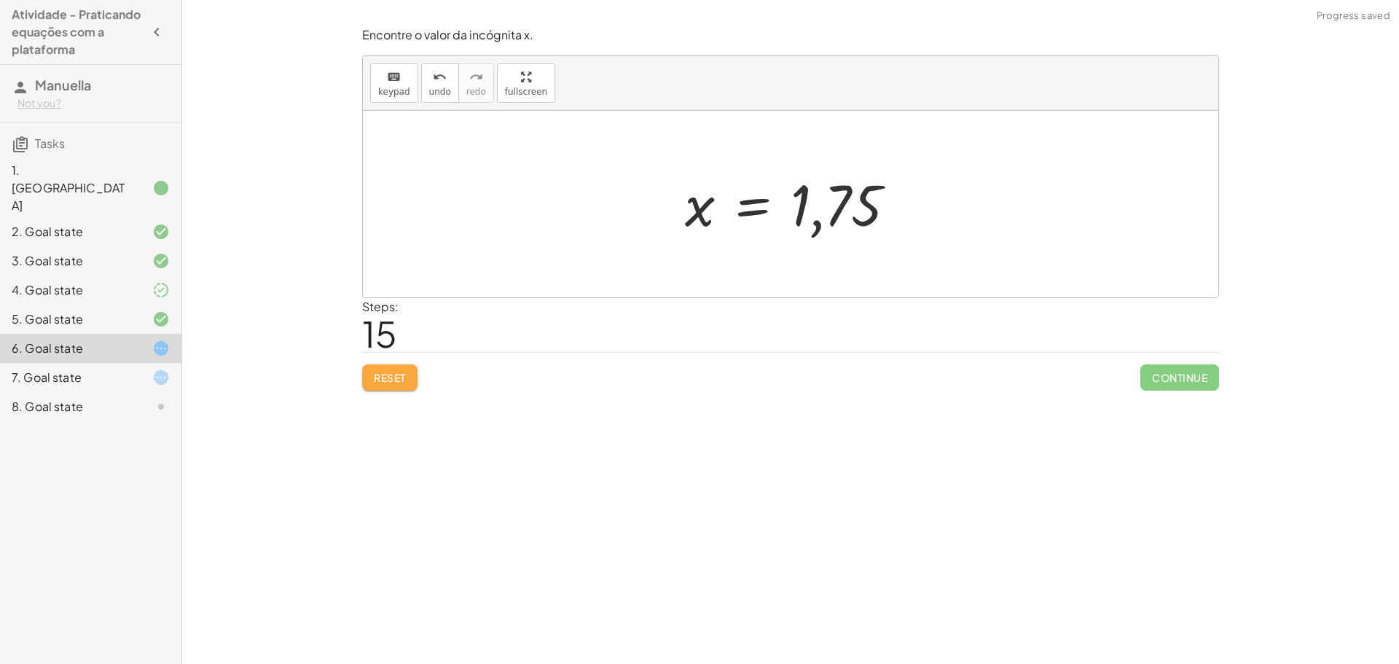
click at [392, 376] on span "Reset" at bounding box center [390, 377] width 32 height 13
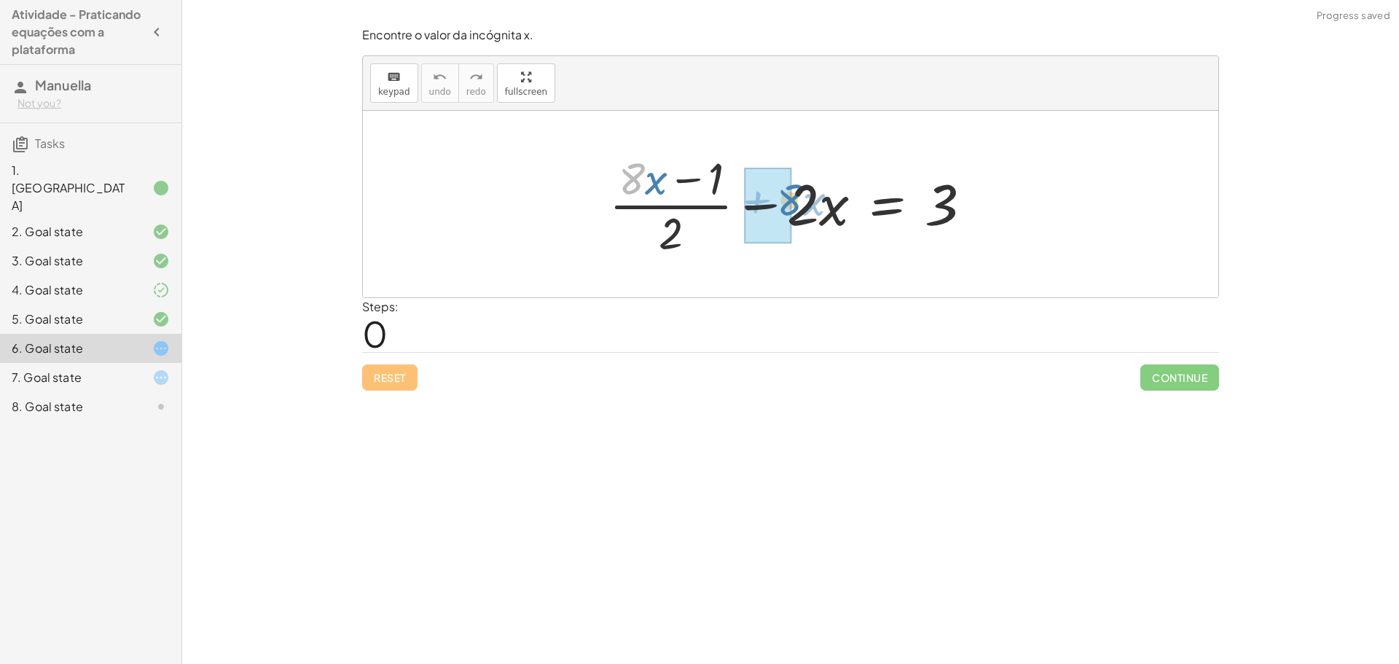
drag, startPoint x: 625, startPoint y: 190, endPoint x: 789, endPoint y: 222, distance: 166.9
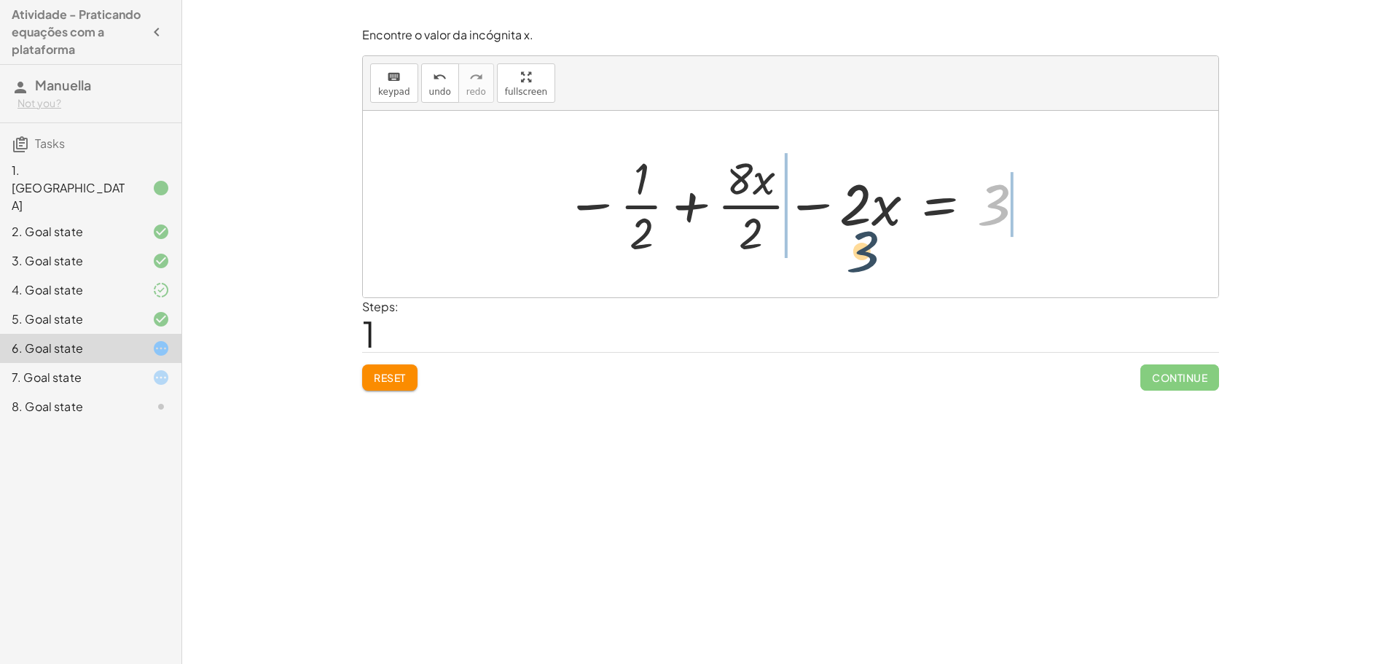
drag, startPoint x: 999, startPoint y: 210, endPoint x: 830, endPoint y: 253, distance: 174.5
click at [830, 253] on div at bounding box center [795, 204] width 475 height 112
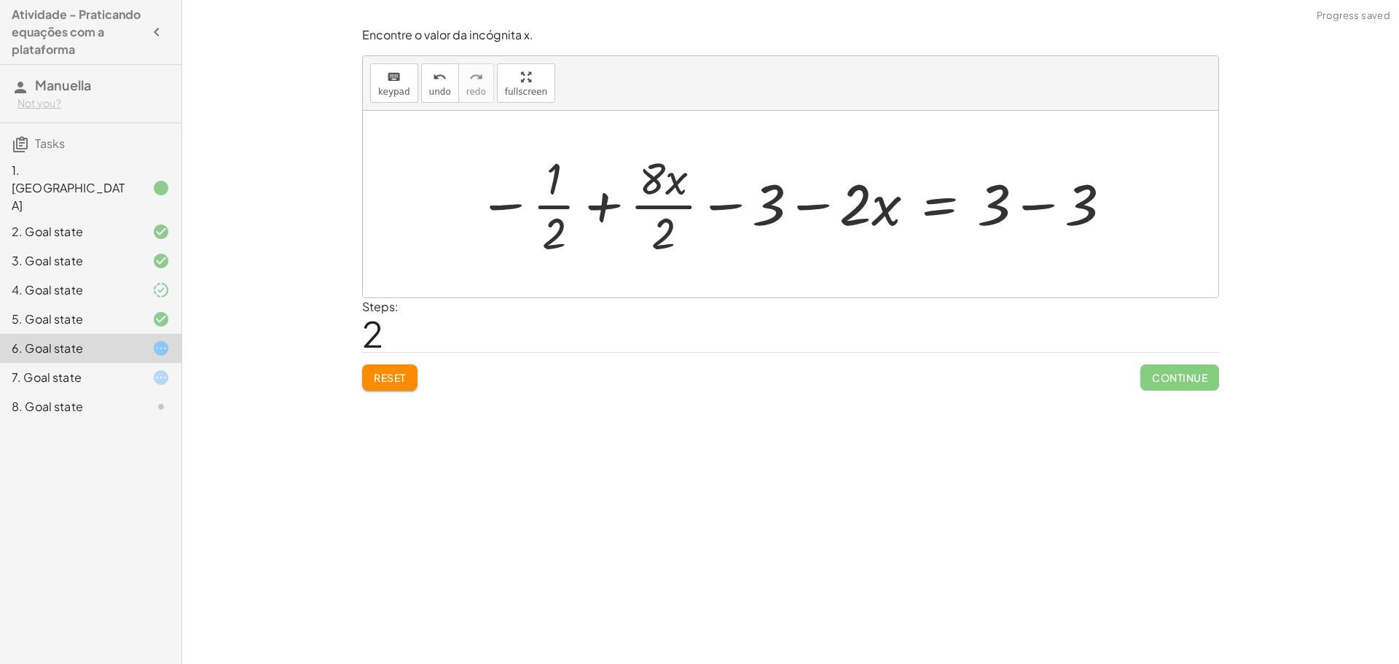
click at [776, 194] on div at bounding box center [796, 204] width 651 height 112
click at [732, 208] on div at bounding box center [796, 204] width 651 height 112
drag, startPoint x: 767, startPoint y: 202, endPoint x: 1086, endPoint y: 196, distance: 318.5
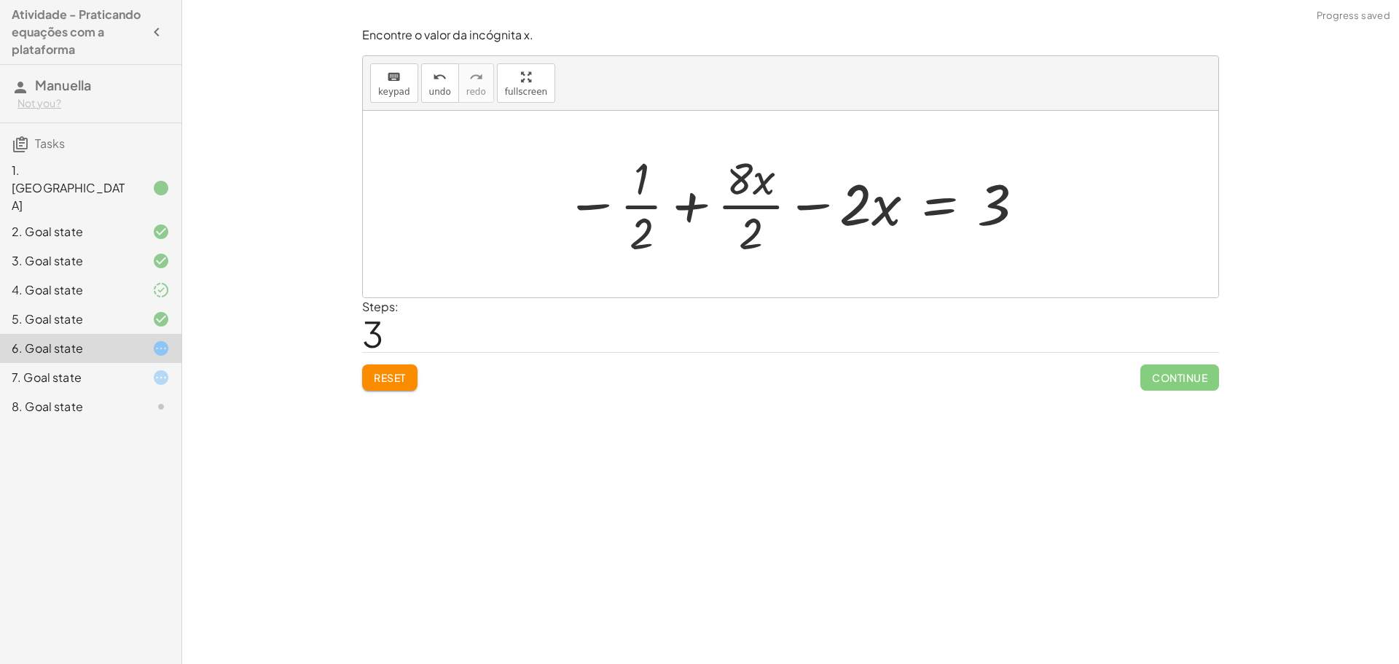
click at [762, 243] on div at bounding box center [795, 204] width 475 height 112
click at [633, 195] on div at bounding box center [798, 204] width 469 height 112
drag, startPoint x: 661, startPoint y: 207, endPoint x: 657, endPoint y: 216, distance: 10.2
click at [660, 207] on div at bounding box center [798, 204] width 469 height 112
drag, startPoint x: 657, startPoint y: 229, endPoint x: 657, endPoint y: 238, distance: 8.7
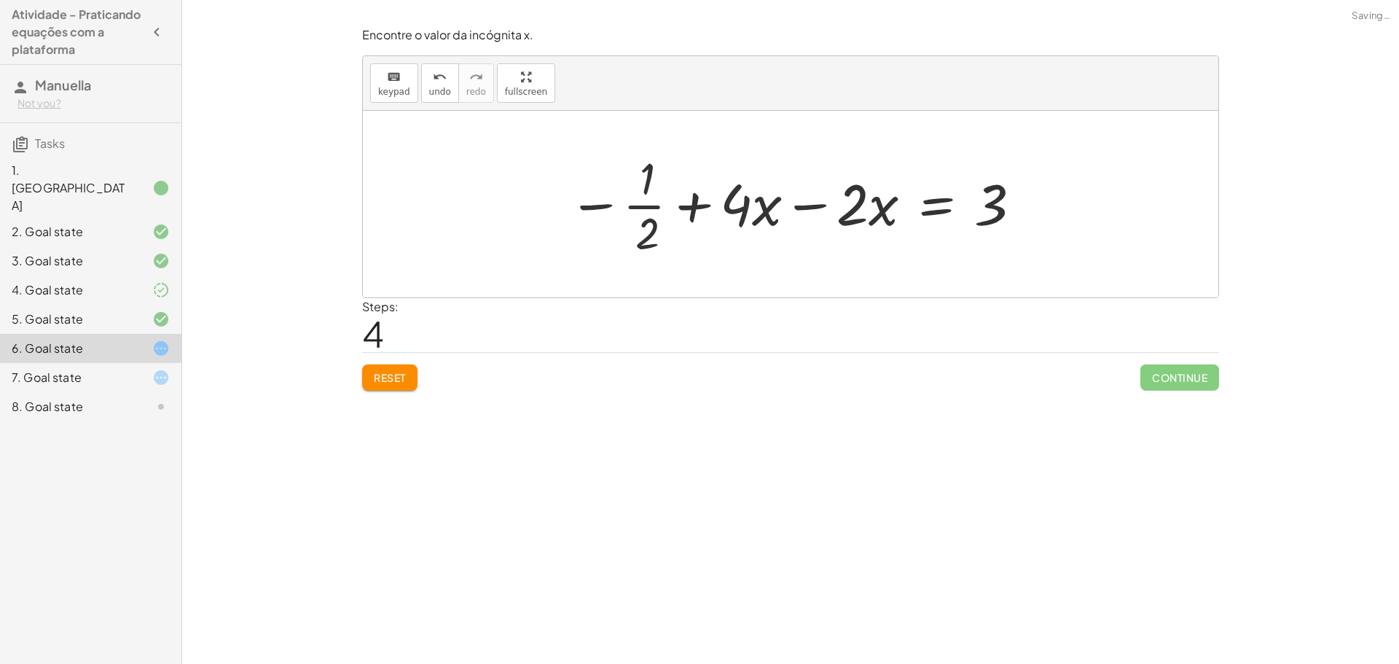
click at [657, 230] on div at bounding box center [795, 204] width 469 height 112
click at [661, 249] on div at bounding box center [795, 204] width 469 height 112
click at [646, 241] on div at bounding box center [795, 204] width 469 height 112
drag, startPoint x: 645, startPoint y: 239, endPoint x: 631, endPoint y: 212, distance: 30.3
click at [644, 238] on div at bounding box center [795, 204] width 469 height 112
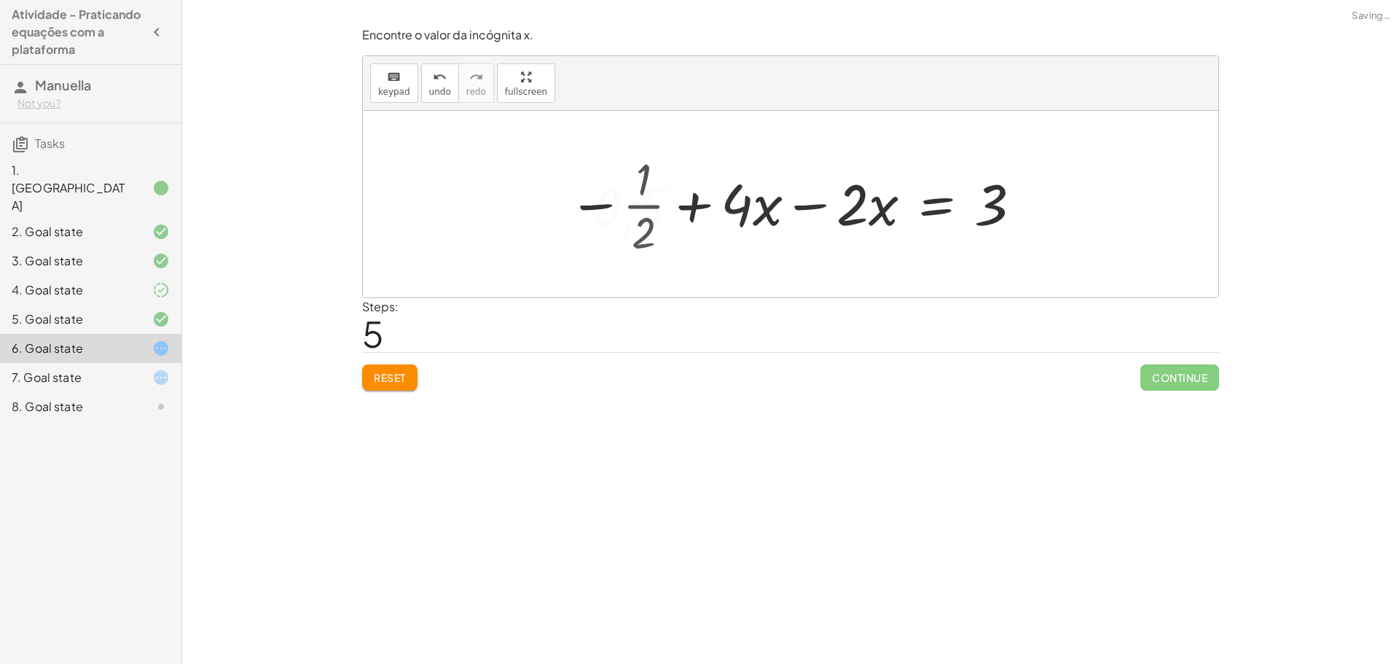
drag, startPoint x: 626, startPoint y: 209, endPoint x: 606, endPoint y: 198, distance: 22.9
click at [608, 203] on div at bounding box center [781, 204] width 501 height 75
click at [607, 198] on div at bounding box center [781, 204] width 501 height 75
click at [626, 201] on div at bounding box center [781, 204] width 501 height 75
click at [627, 201] on div at bounding box center [781, 204] width 501 height 75
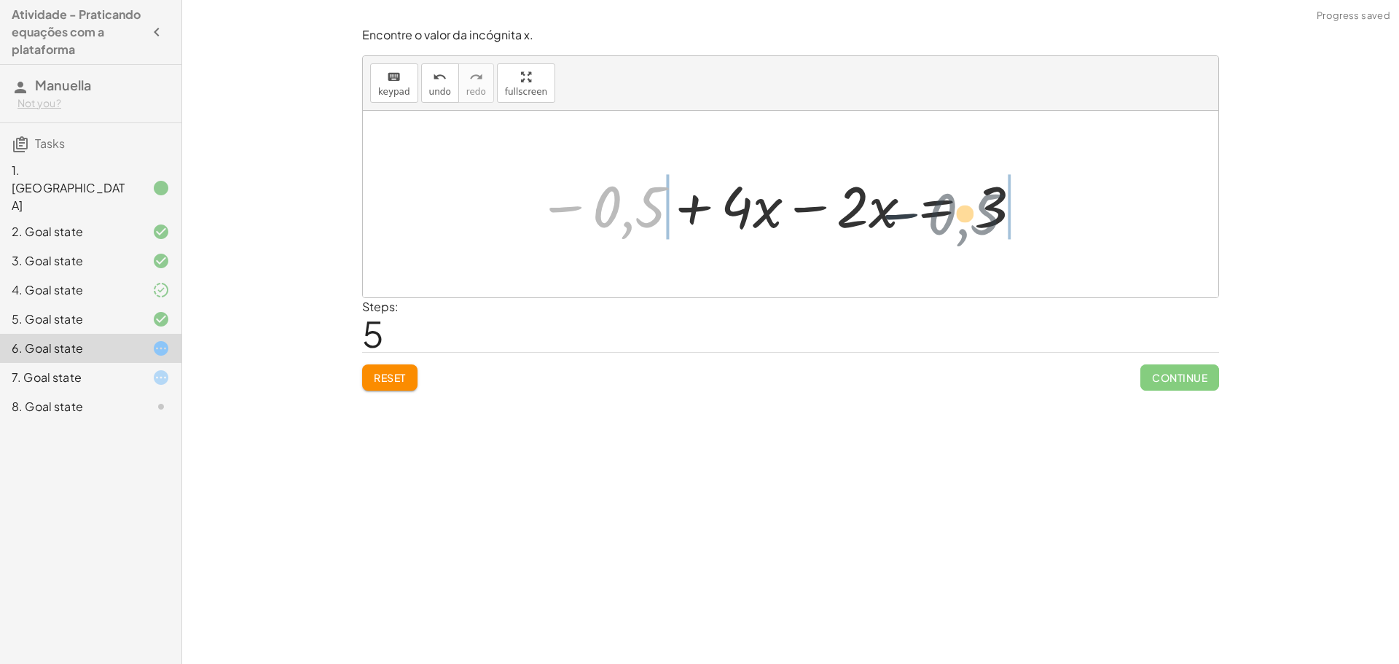
drag, startPoint x: 633, startPoint y: 203, endPoint x: 1046, endPoint y: 190, distance: 413.4
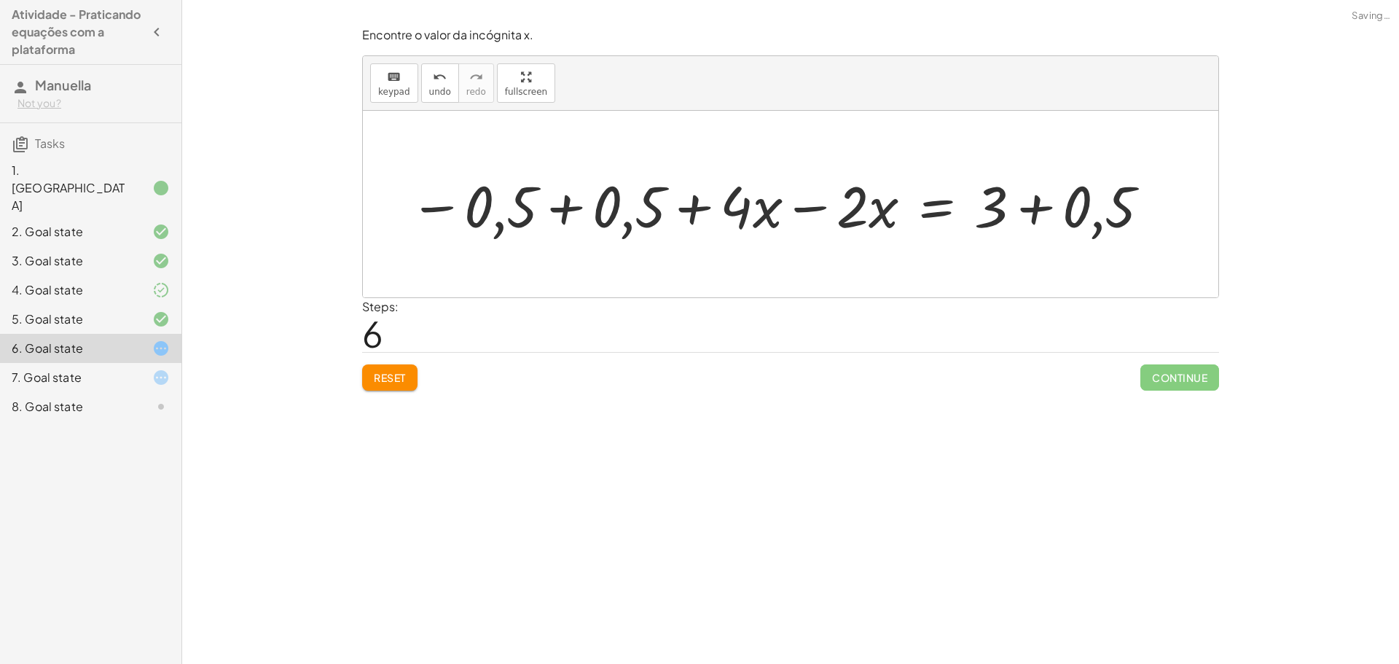
drag, startPoint x: 775, startPoint y: 215, endPoint x: 693, endPoint y: 206, distance: 82.8
click at [775, 215] on div at bounding box center [780, 204] width 756 height 75
click at [517, 187] on div at bounding box center [780, 204] width 756 height 75
click at [552, 206] on div at bounding box center [780, 204] width 756 height 75
drag, startPoint x: 843, startPoint y: 221, endPoint x: 832, endPoint y: 212, distance: 14.6
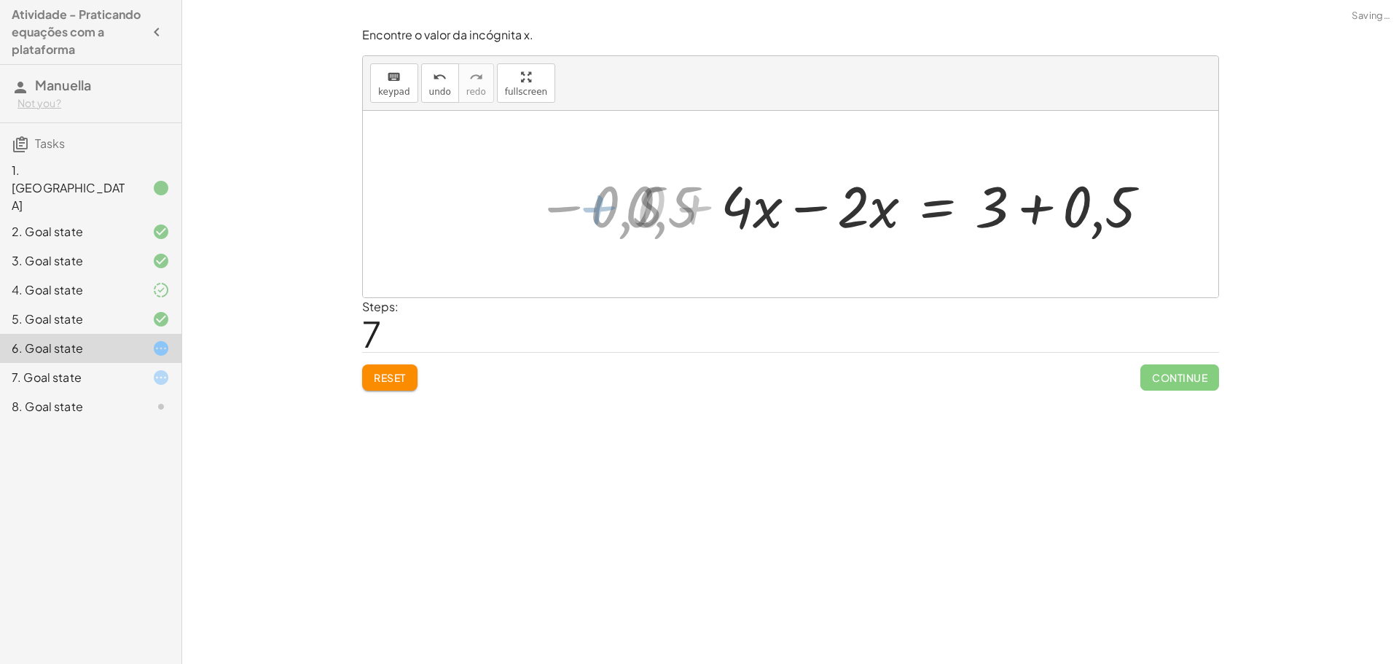
click at [840, 220] on div at bounding box center [940, 204] width 455 height 75
click at [826, 212] on div at bounding box center [940, 204] width 455 height 75
click at [818, 216] on div "+ · ( + · 8 · x − 1 ) · 2 − · 2 · x = 3 − · 1 · 2 + · 8 · x · 2 − · 2 · x = 3 −…" at bounding box center [993, 204] width 357 height 82
click at [1070, 222] on div at bounding box center [998, 204] width 339 height 75
click at [1039, 216] on div at bounding box center [957, 204] width 256 height 75
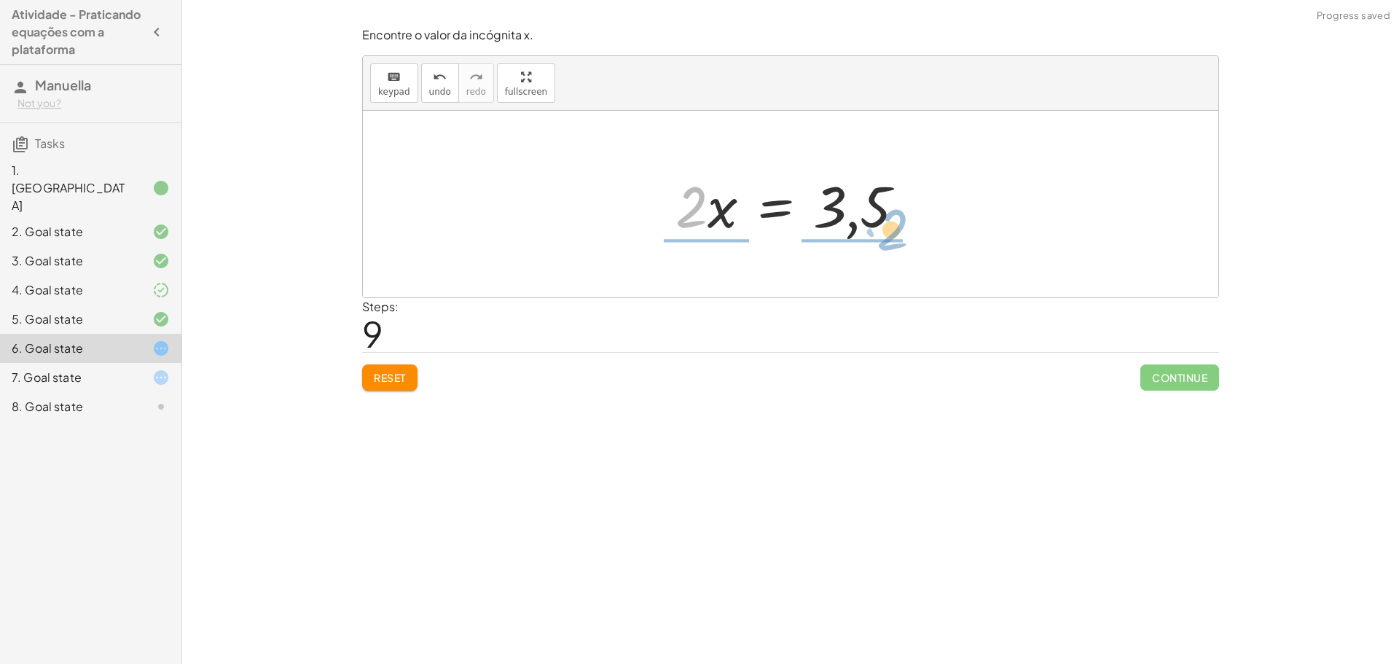
drag, startPoint x: 673, startPoint y: 214, endPoint x: 858, endPoint y: 249, distance: 188.4
click at [880, 235] on div at bounding box center [796, 204] width 256 height 75
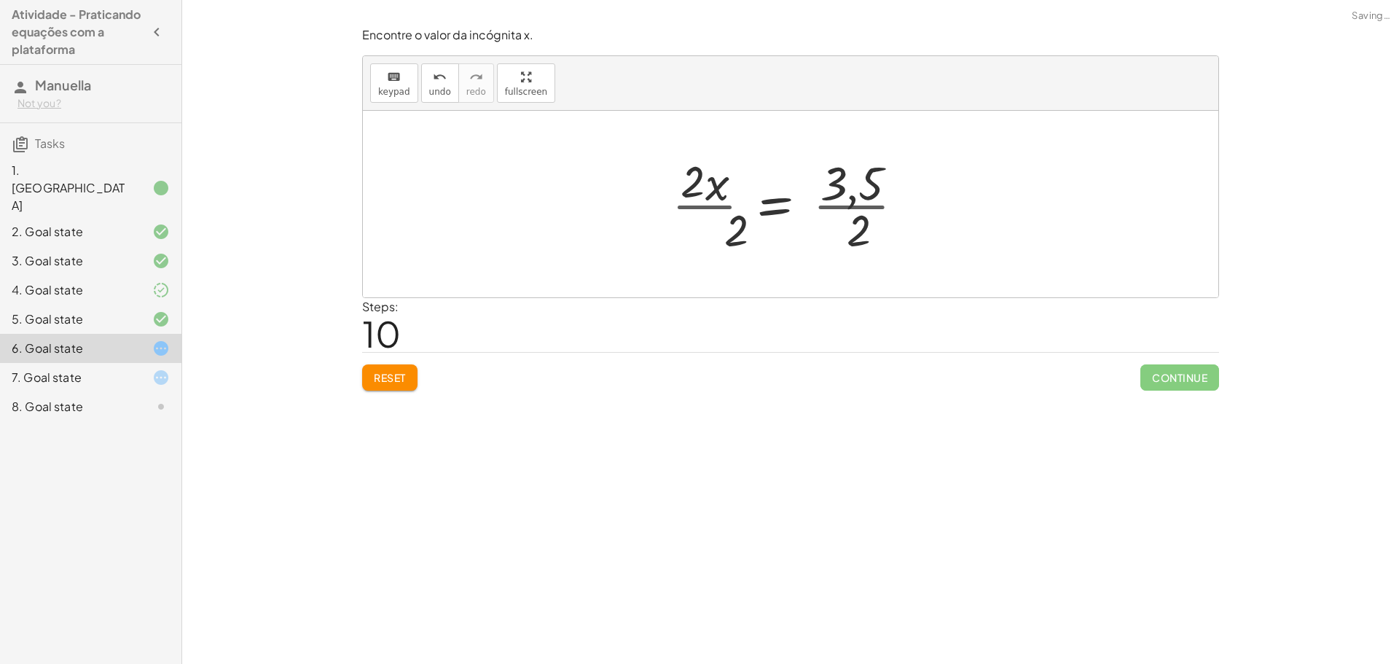
click at [714, 183] on div at bounding box center [794, 204] width 259 height 112
click at [703, 203] on div at bounding box center [794, 204] width 259 height 112
drag, startPoint x: 709, startPoint y: 216, endPoint x: 799, endPoint y: 196, distance: 91.8
click at [711, 216] on div at bounding box center [794, 204] width 259 height 112
click at [814, 191] on div at bounding box center [811, 204] width 223 height 112
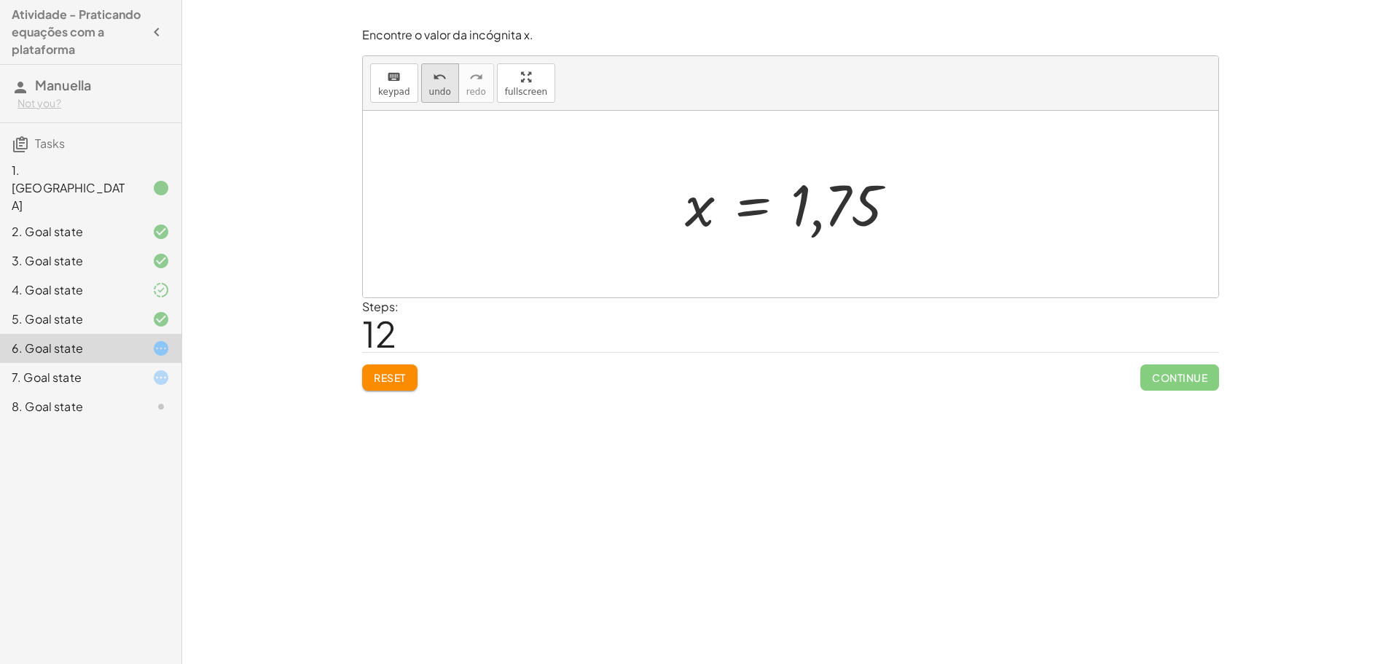
click at [438, 78] on icon "undo" at bounding box center [440, 77] width 14 height 17
click at [424, 75] on button "undo undo" at bounding box center [440, 82] width 38 height 39
click at [434, 70] on icon "undo" at bounding box center [440, 77] width 14 height 17
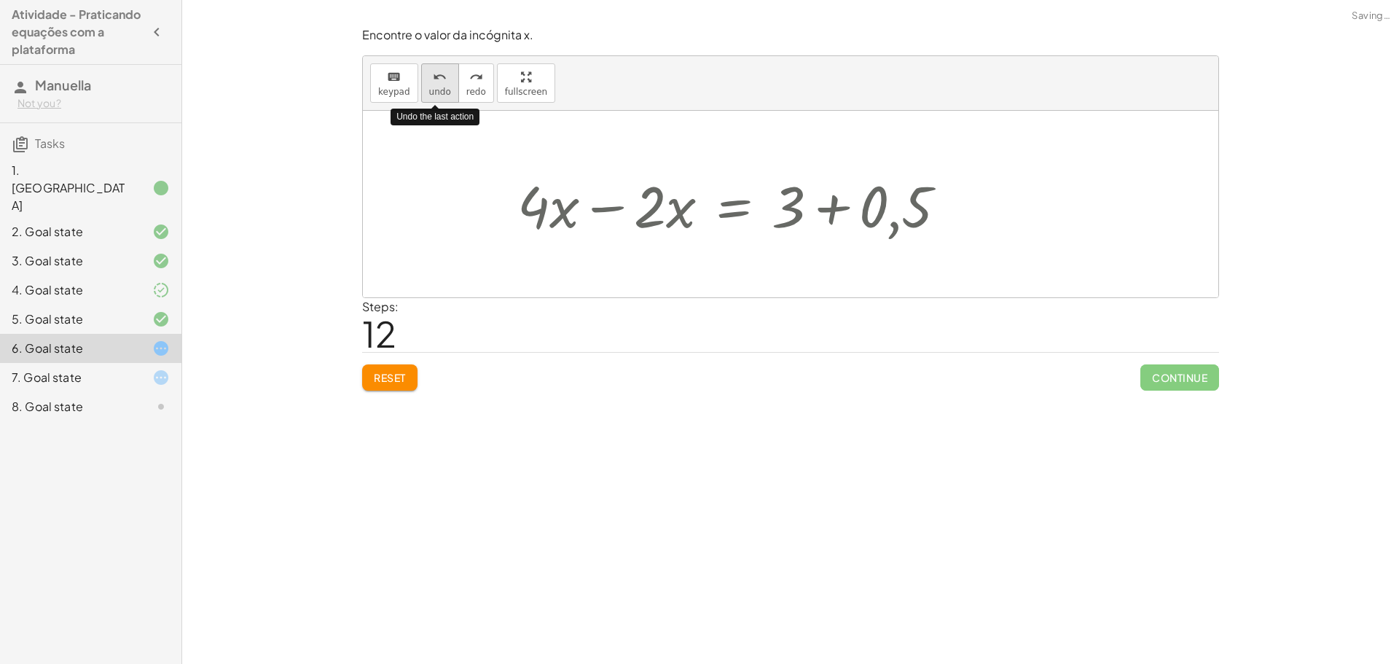
drag, startPoint x: 433, startPoint y: 78, endPoint x: 445, endPoint y: 81, distance: 12.0
click at [434, 78] on icon "undo" at bounding box center [440, 77] width 14 height 17
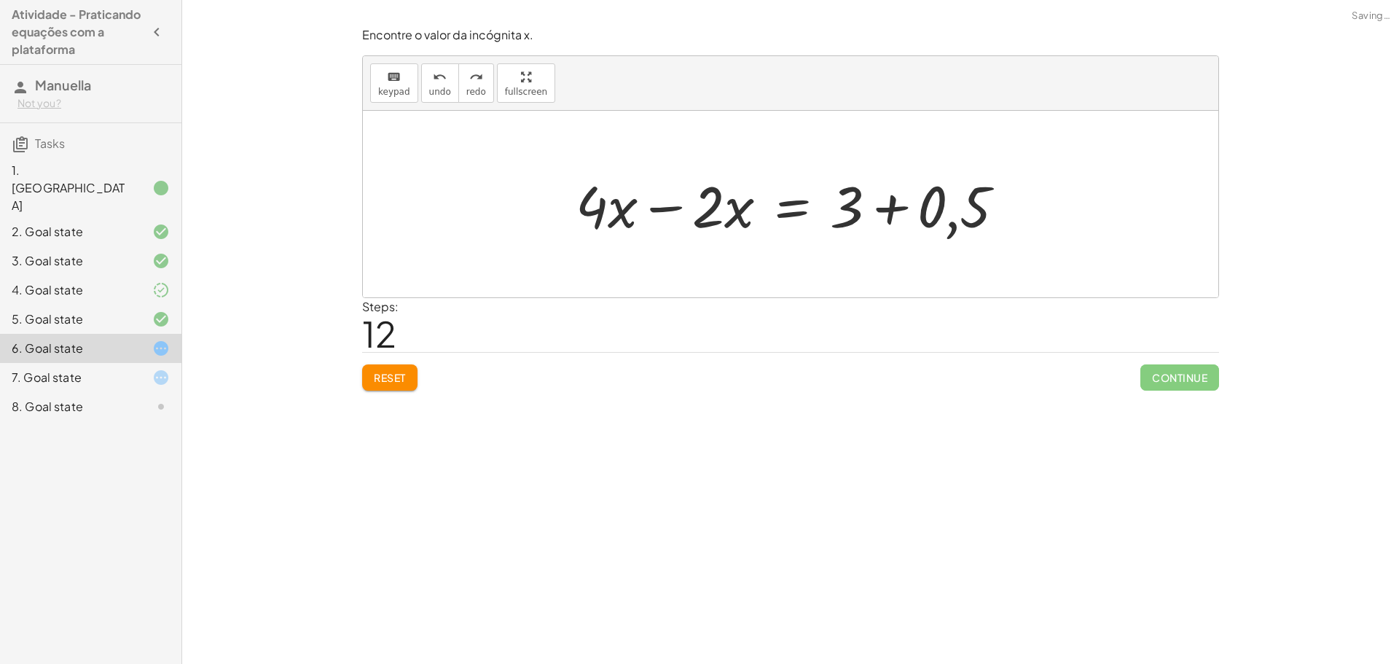
click at [415, 384] on button "Reset" at bounding box center [389, 377] width 55 height 26
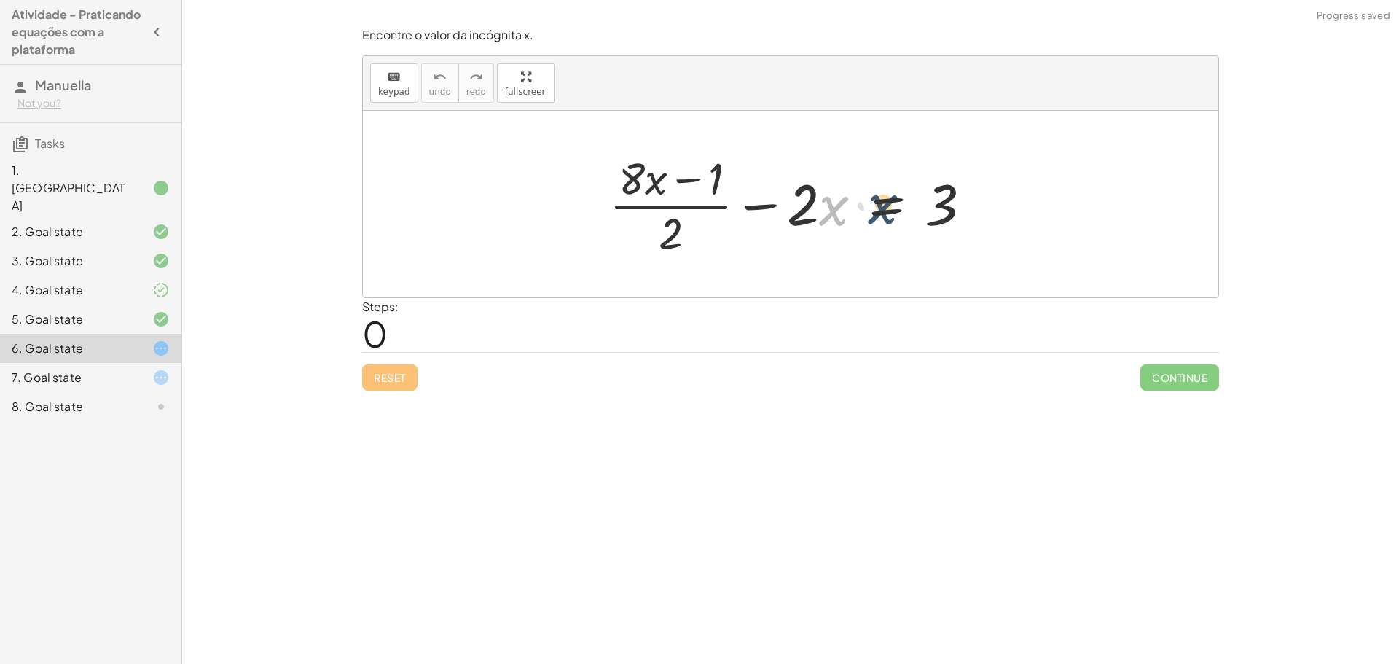
drag, startPoint x: 821, startPoint y: 203, endPoint x: 829, endPoint y: 206, distance: 8.1
click at [829, 206] on div at bounding box center [796, 204] width 389 height 112
drag, startPoint x: 994, startPoint y: 197, endPoint x: 982, endPoint y: 215, distance: 22.0
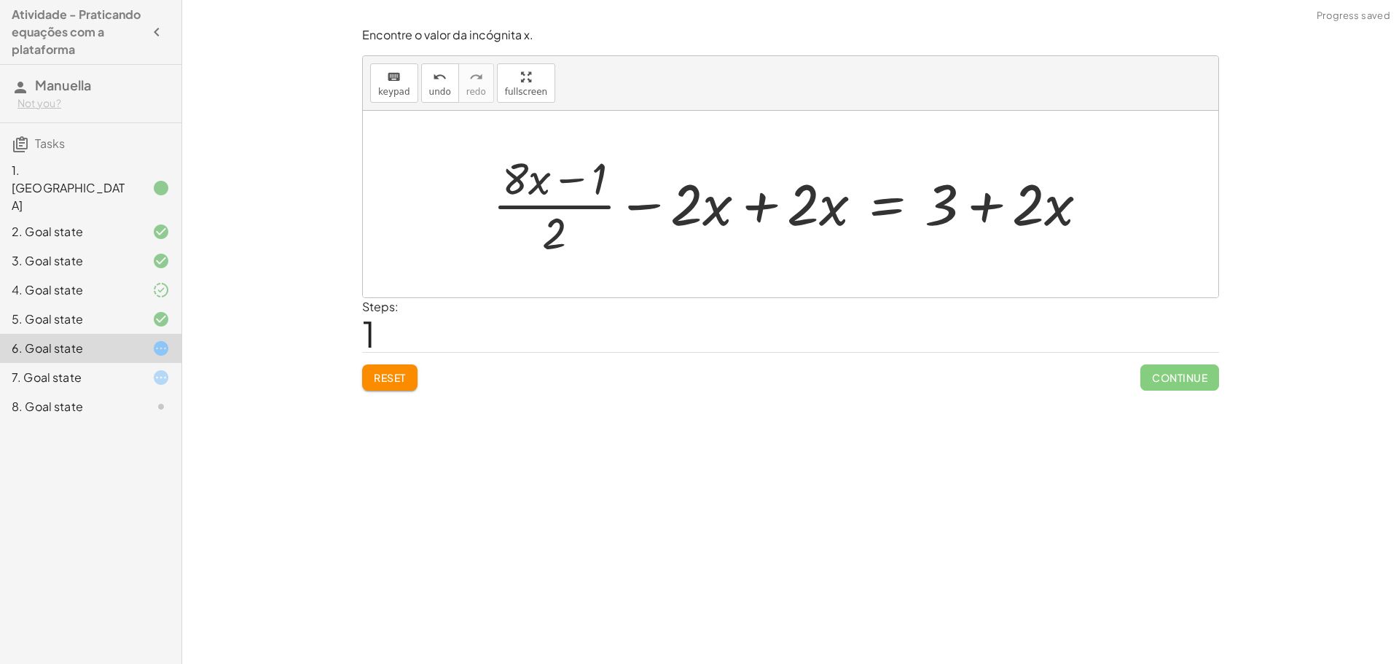
click at [771, 211] on div at bounding box center [796, 204] width 622 height 112
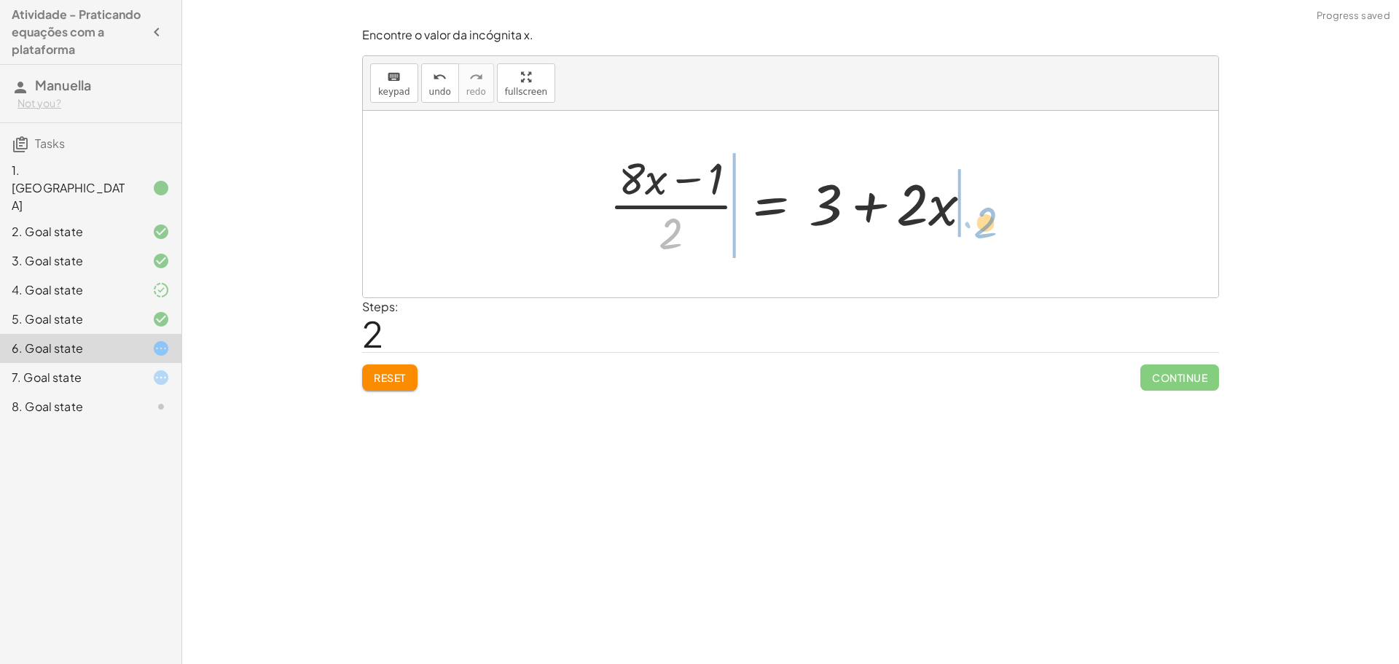
drag, startPoint x: 665, startPoint y: 236, endPoint x: 979, endPoint y: 225, distance: 313.6
click at [979, 225] on div at bounding box center [796, 204] width 389 height 112
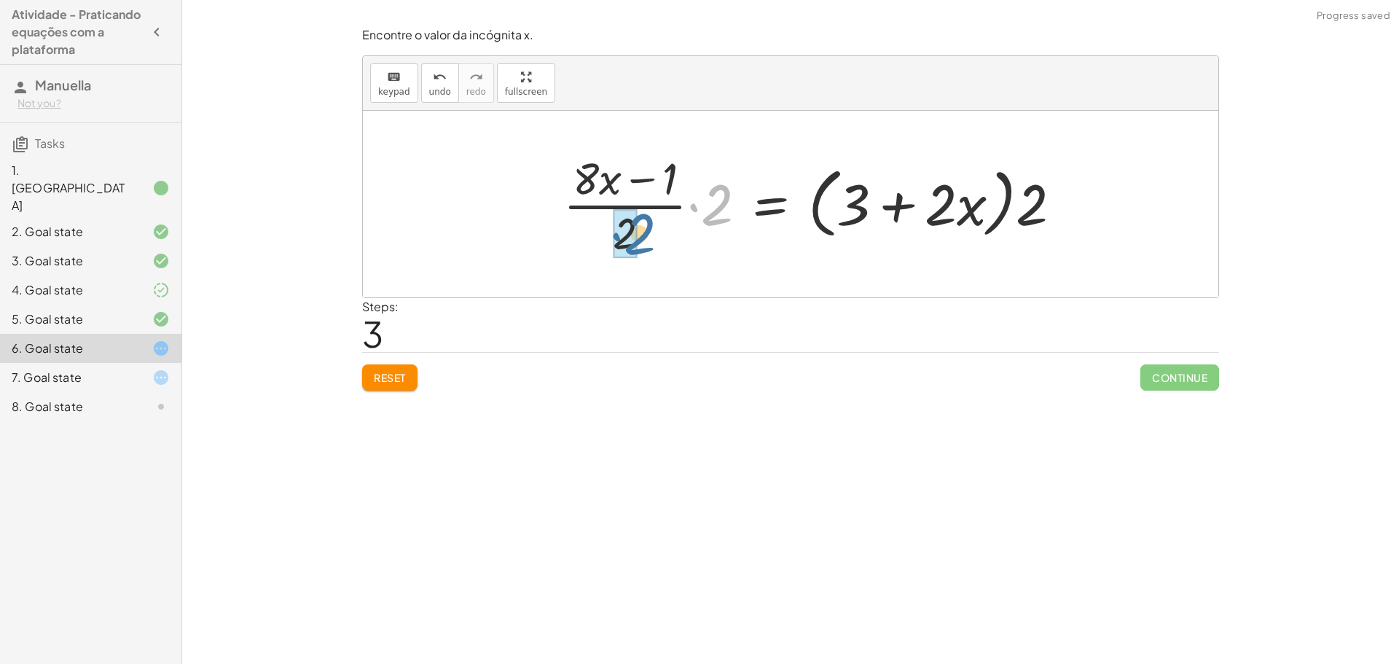
drag, startPoint x: 705, startPoint y: 206, endPoint x: 625, endPoint y: 232, distance: 85.0
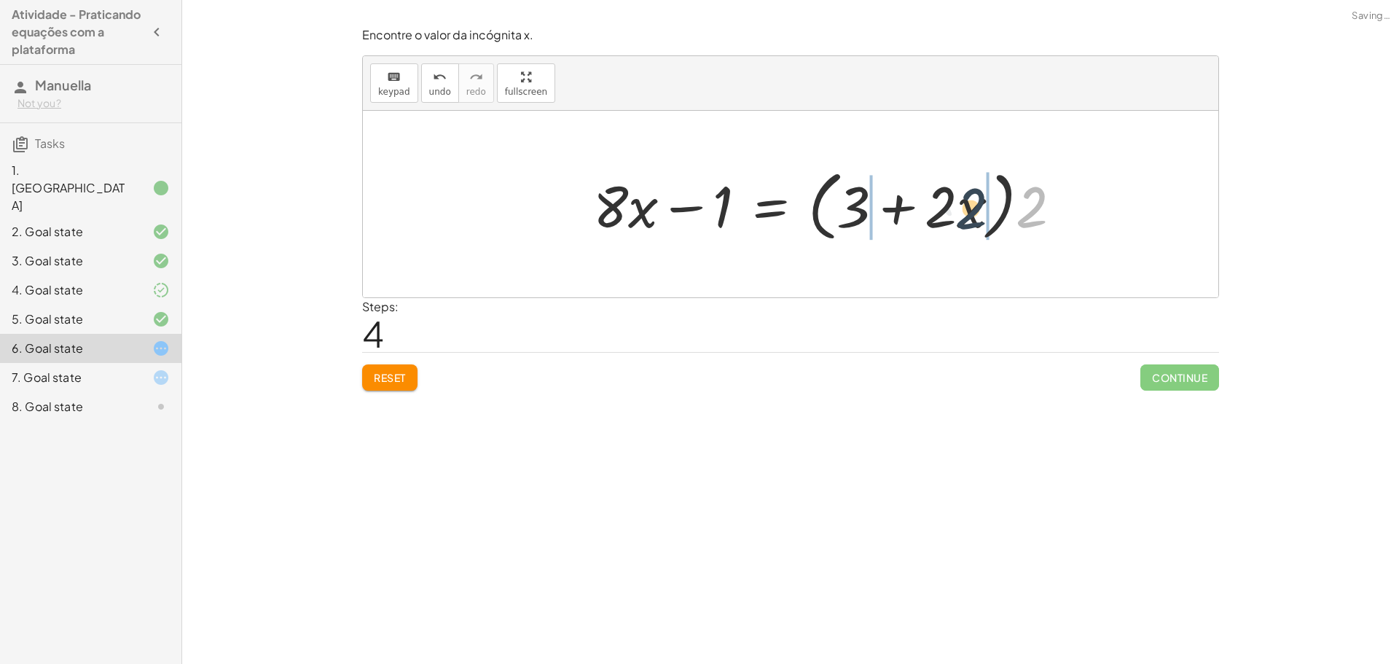
drag, startPoint x: 1023, startPoint y: 207, endPoint x: 954, endPoint y: 208, distance: 69.2
click at [959, 211] on div at bounding box center [833, 205] width 495 height 84
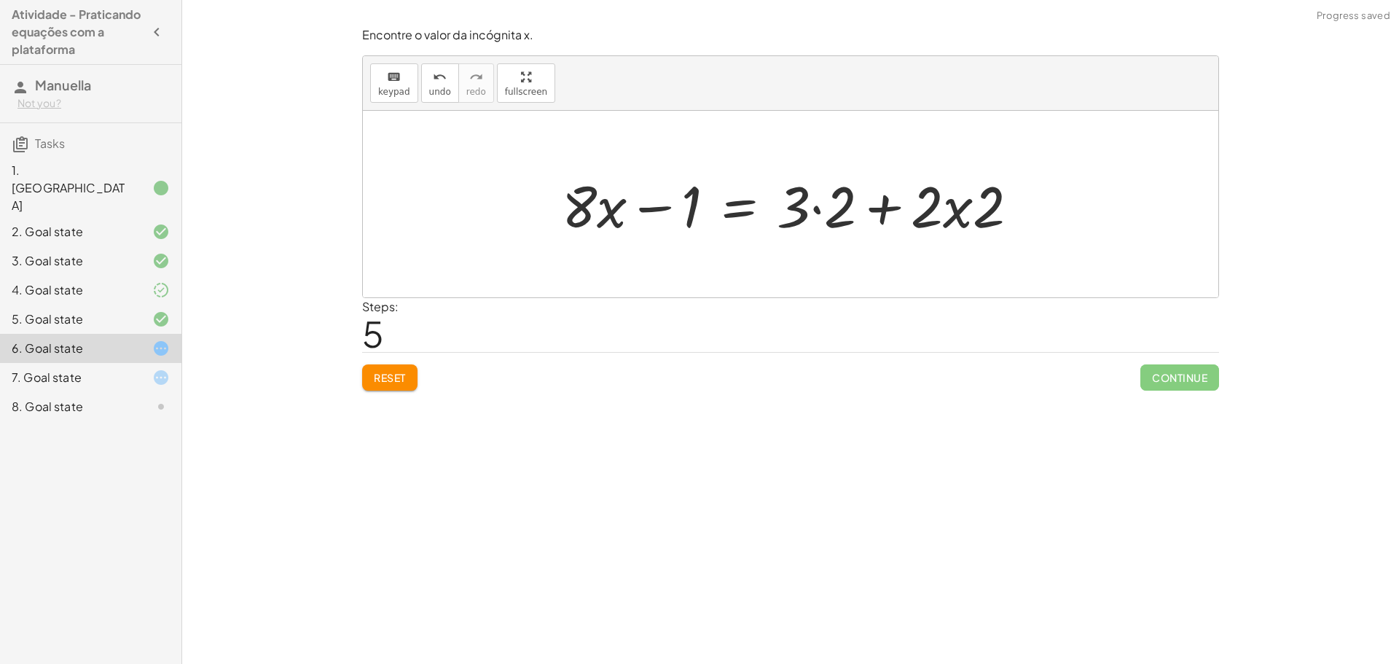
click at [823, 214] on div at bounding box center [796, 204] width 483 height 75
click at [910, 207] on div at bounding box center [773, 204] width 437 height 75
click at [875, 211] on div at bounding box center [773, 204] width 437 height 75
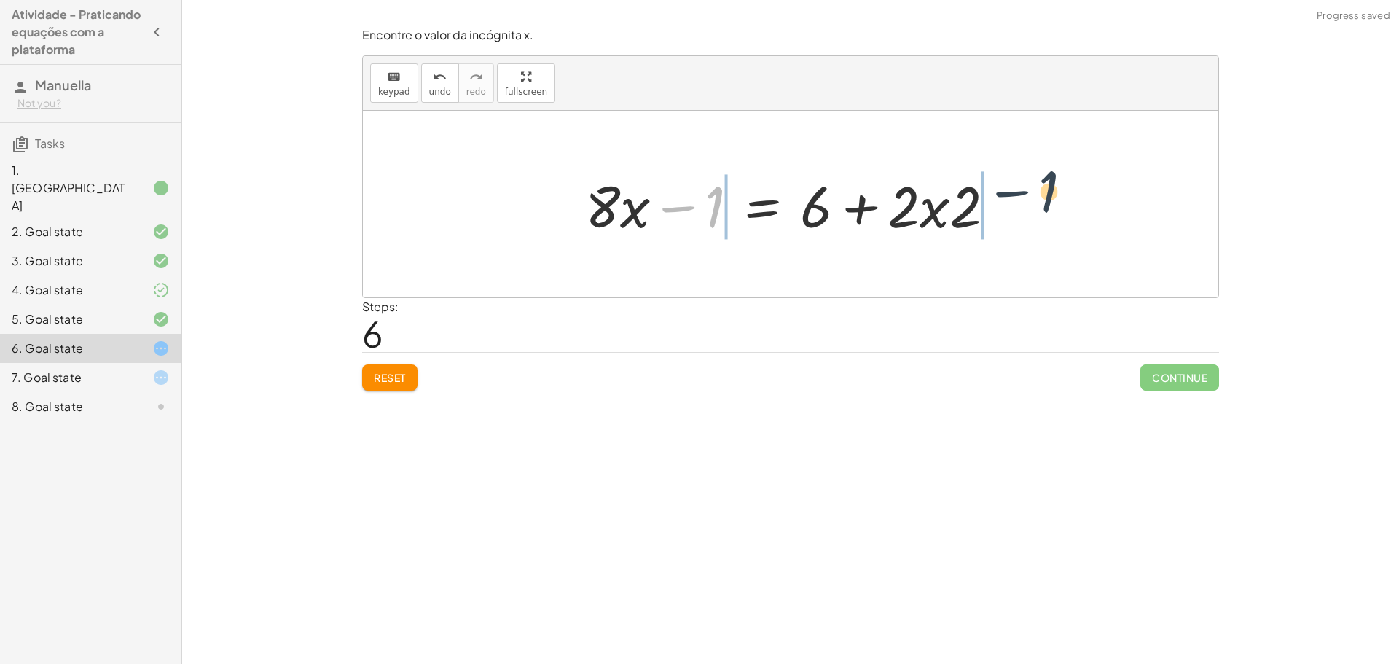
drag, startPoint x: 749, startPoint y: 214, endPoint x: 1063, endPoint y: 198, distance: 314.5
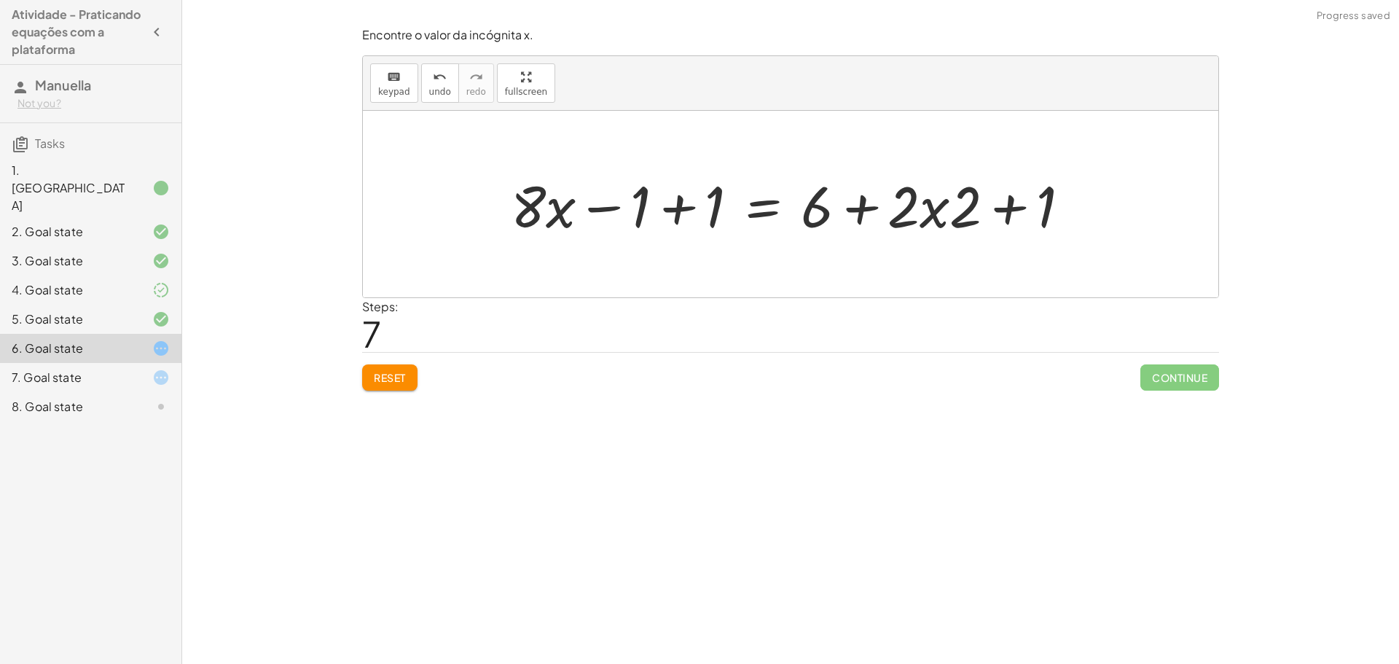
click at [675, 213] on div at bounding box center [796, 204] width 585 height 75
click at [1010, 205] on div at bounding box center [871, 204] width 437 height 75
click at [1011, 204] on div at bounding box center [871, 204] width 437 height 75
click at [1009, 203] on div at bounding box center [871, 204] width 437 height 75
drag, startPoint x: 939, startPoint y: 214, endPoint x: 926, endPoint y: 218, distance: 13.8
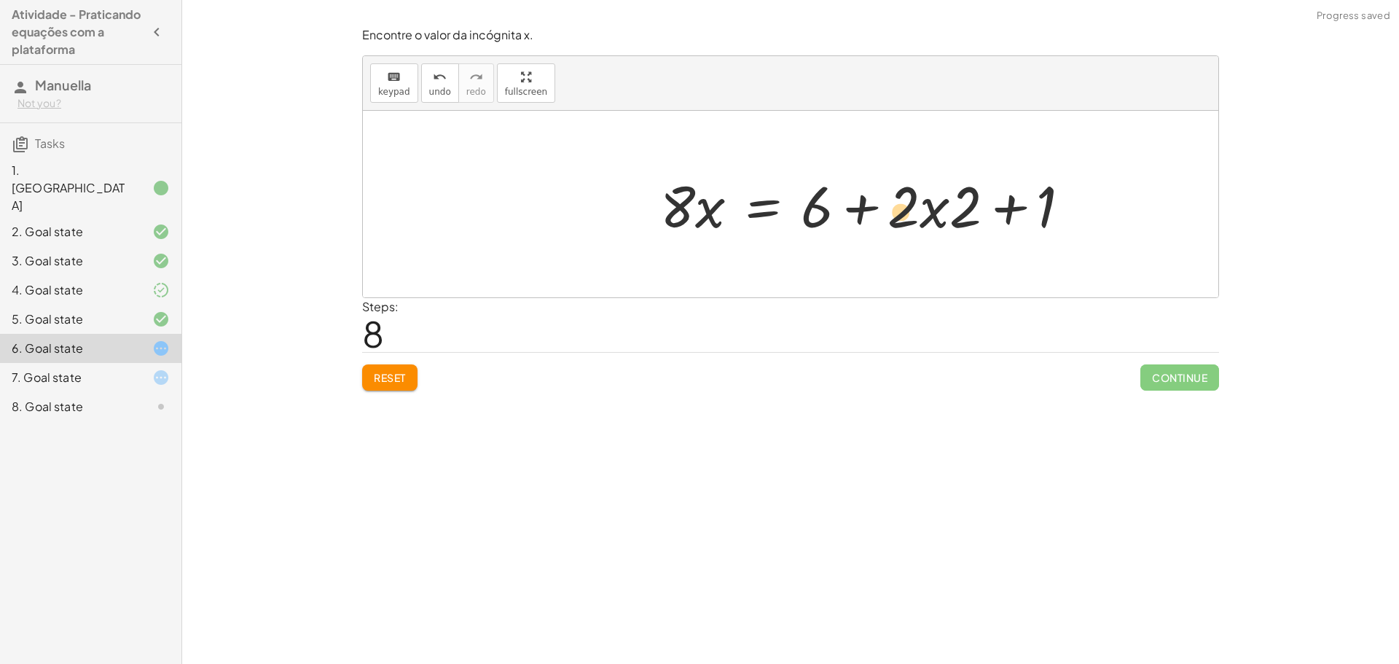
click at [926, 218] on div at bounding box center [871, 204] width 437 height 75
drag, startPoint x: 899, startPoint y: 216, endPoint x: 601, endPoint y: 222, distance: 298.1
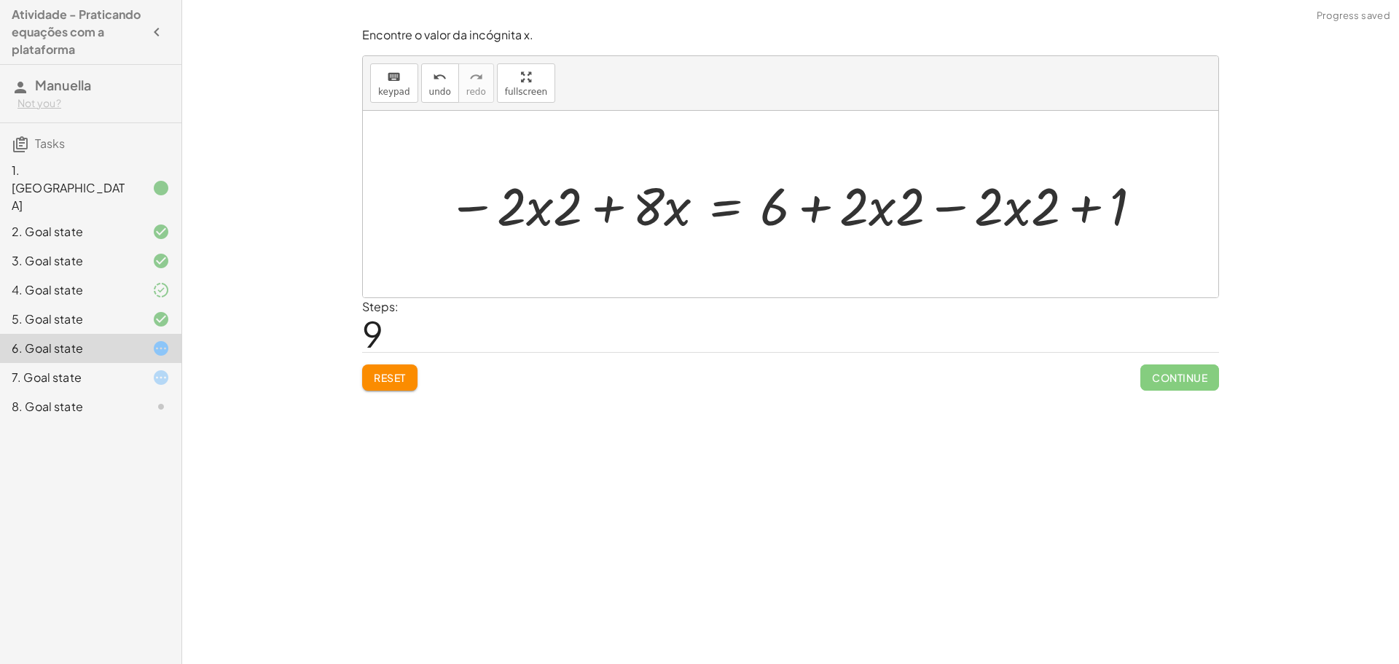
click at [548, 209] on div at bounding box center [796, 204] width 712 height 69
click at [398, 361] on div "Reset Continue" at bounding box center [790, 371] width 857 height 39
click at [399, 362] on div "Reset Continue" at bounding box center [790, 371] width 857 height 39
click at [416, 378] on button "Reset" at bounding box center [389, 377] width 55 height 26
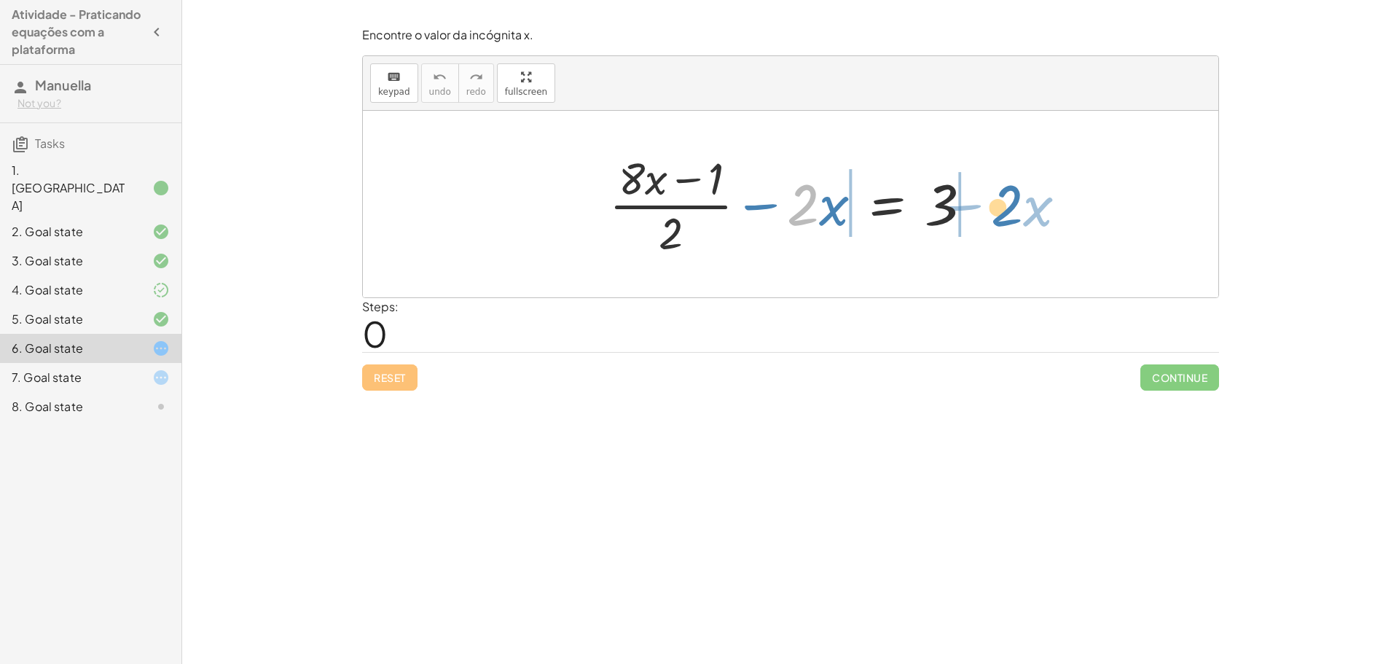
drag, startPoint x: 801, startPoint y: 198, endPoint x: 1006, endPoint y: 198, distance: 204.8
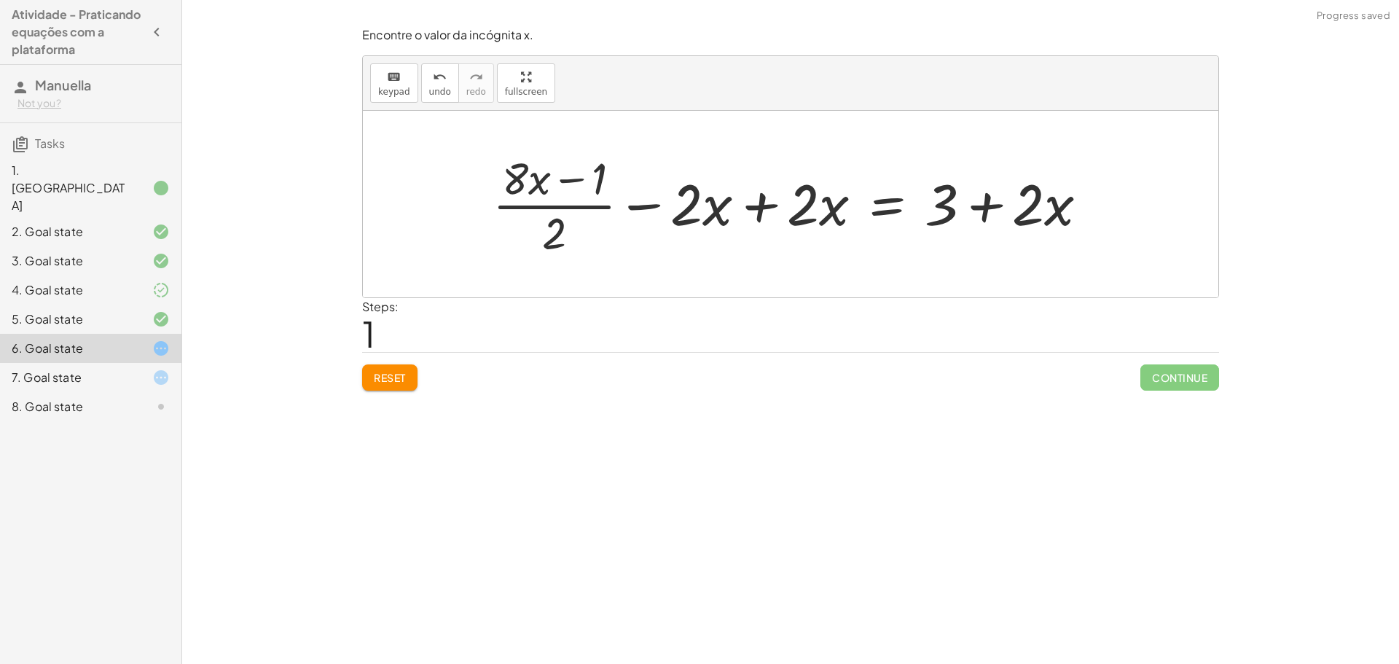
click at [751, 200] on div at bounding box center [796, 204] width 622 height 112
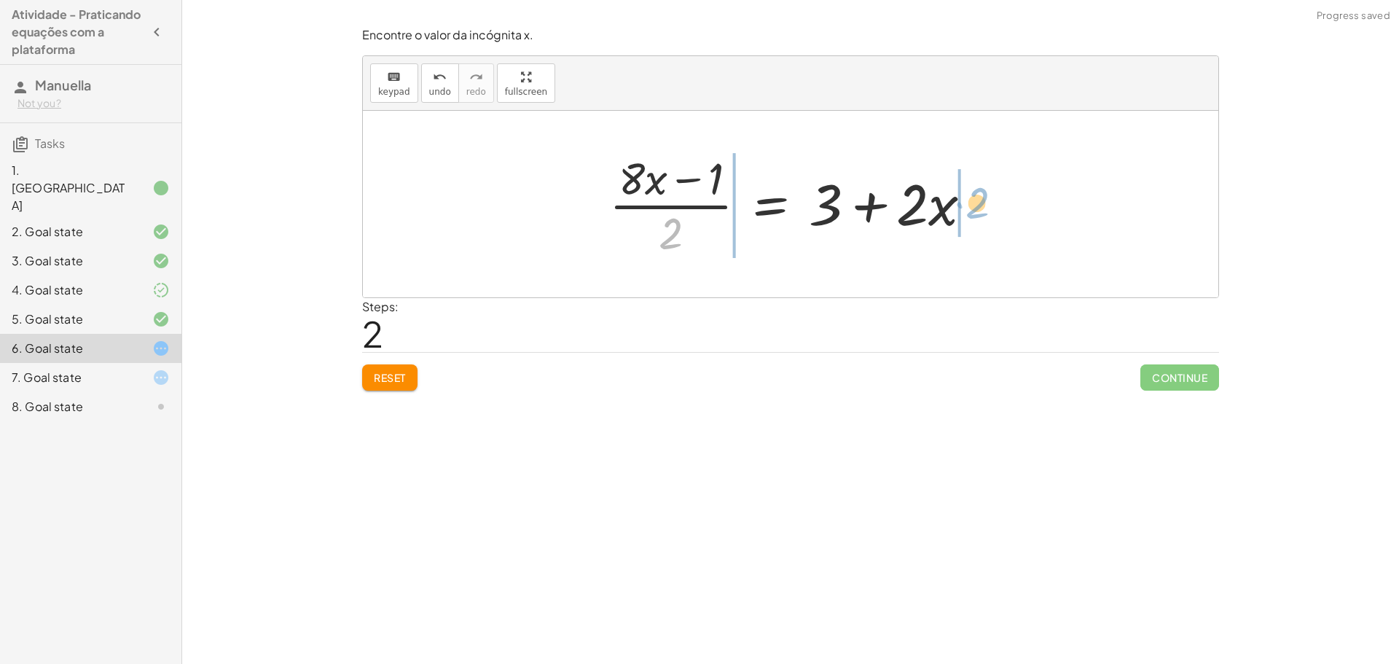
drag, startPoint x: 675, startPoint y: 235, endPoint x: 980, endPoint y: 204, distance: 306.9
click at [980, 204] on div at bounding box center [796, 204] width 389 height 112
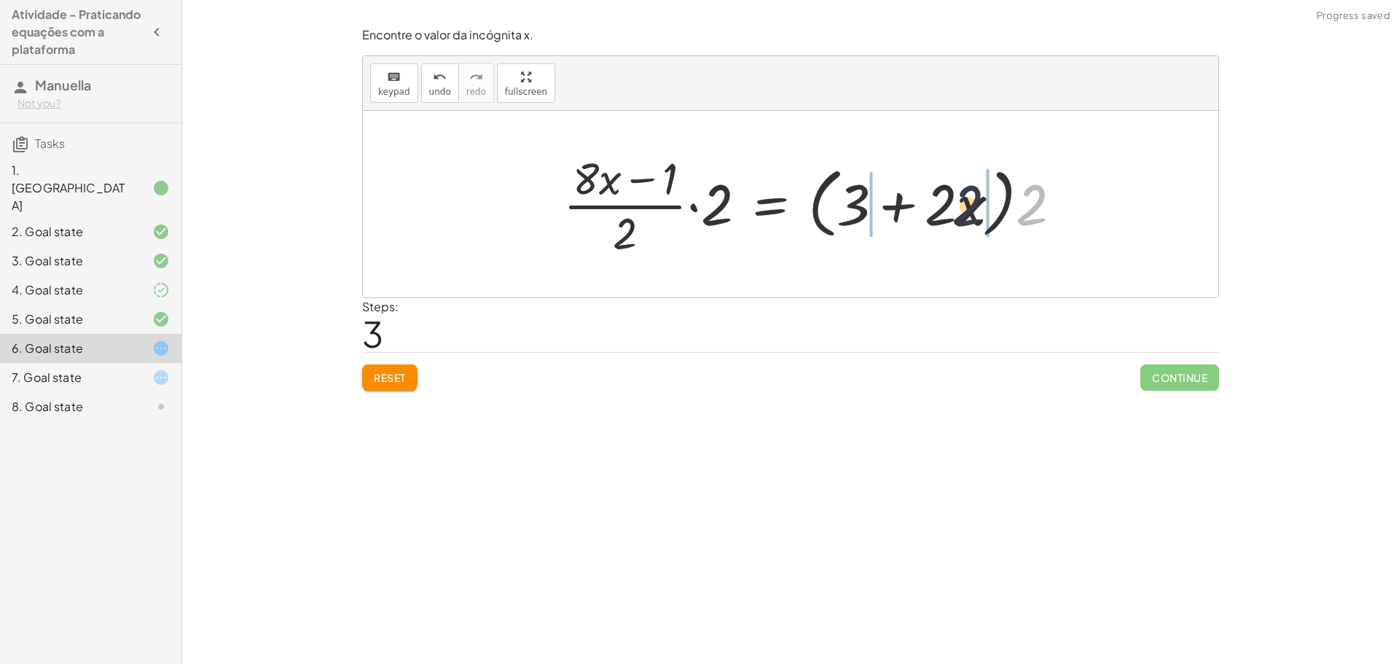
drag, startPoint x: 1021, startPoint y: 214, endPoint x: 954, endPoint y: 215, distance: 67.1
click at [954, 215] on div at bounding box center [818, 204] width 525 height 112
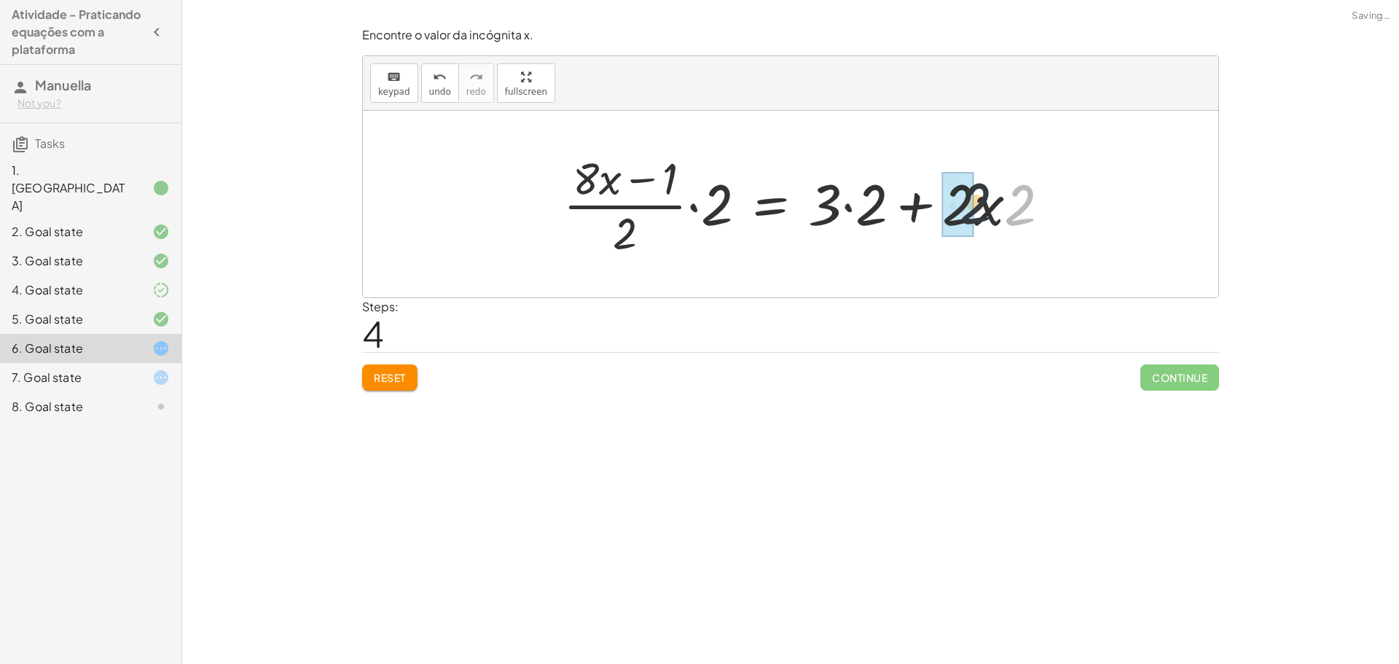
drag, startPoint x: 1017, startPoint y: 211, endPoint x: 968, endPoint y: 209, distance: 49.6
drag, startPoint x: 864, startPoint y: 206, endPoint x: 832, endPoint y: 206, distance: 32.1
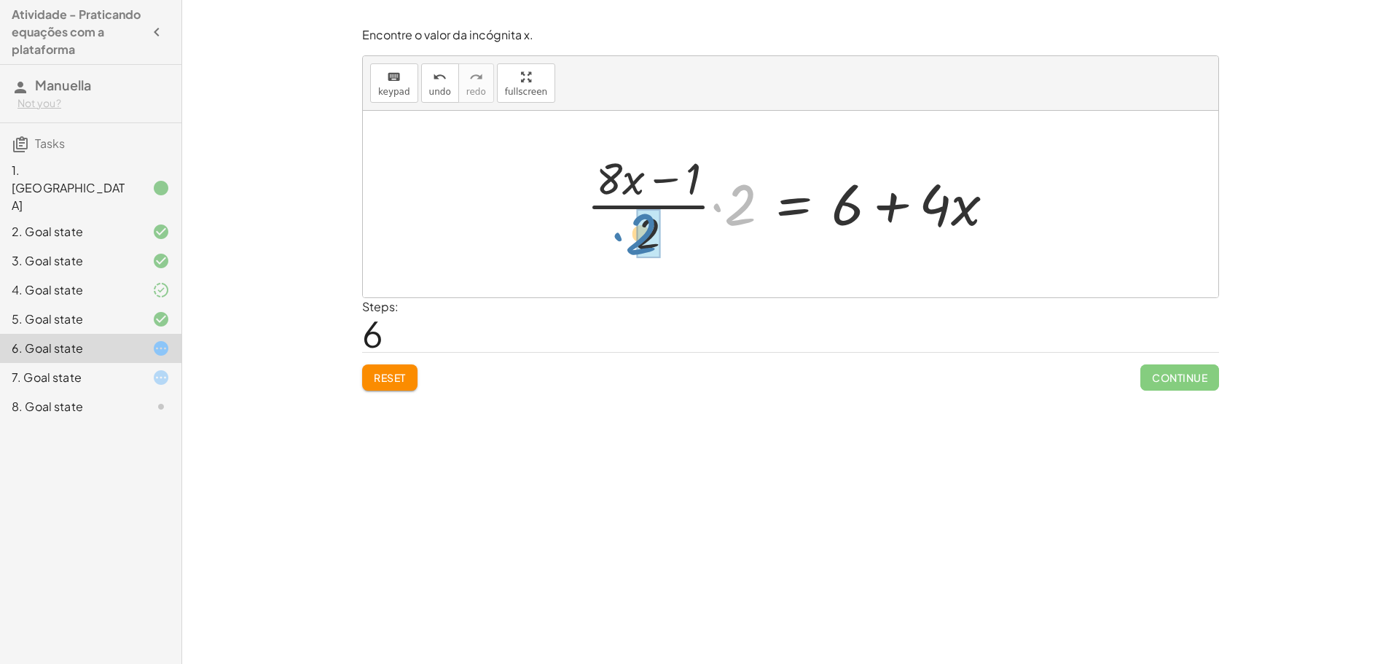
drag, startPoint x: 733, startPoint y: 218, endPoint x: 636, endPoint y: 247, distance: 101.9
click at [636, 247] on div at bounding box center [796, 204] width 434 height 112
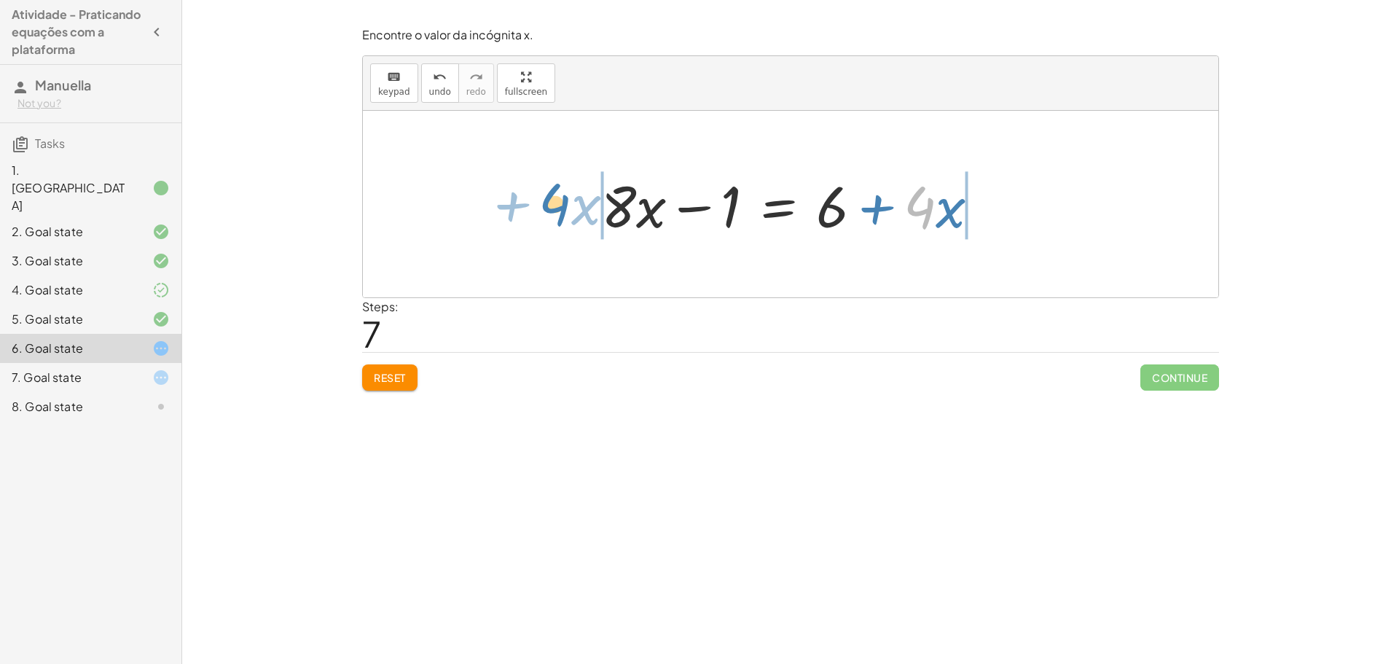
drag, startPoint x: 930, startPoint y: 203, endPoint x: 566, endPoint y: 200, distance: 364.4
click at [566, 200] on div "+ · ( + · 8 · x − 1 ) · 2 − · 2 · x = 3 + · ( + · 8 · x − 1 ) · 2 − · 2 · x + ·…" at bounding box center [791, 204] width 856 height 187
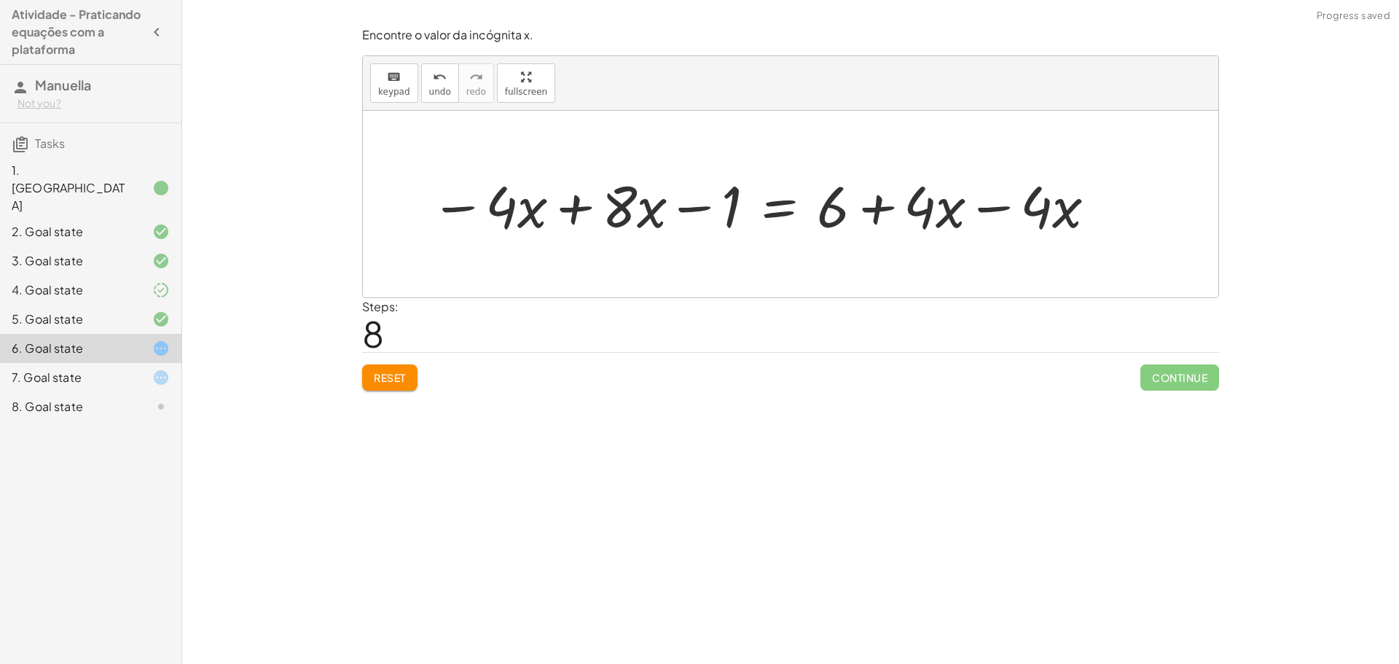
click at [981, 202] on div at bounding box center [764, 204] width 682 height 75
drag, startPoint x: 727, startPoint y: 216, endPoint x: 902, endPoint y: 216, distance: 174.9
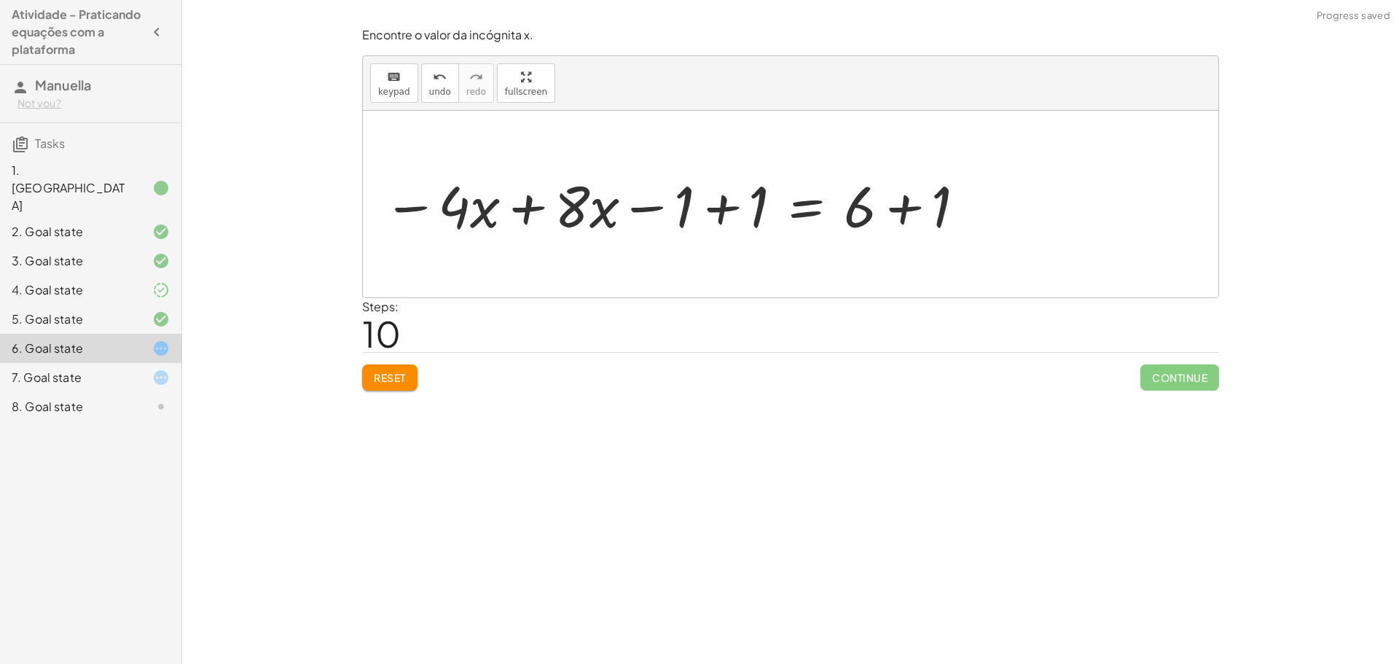
click at [717, 215] on div at bounding box center [675, 204] width 598 height 75
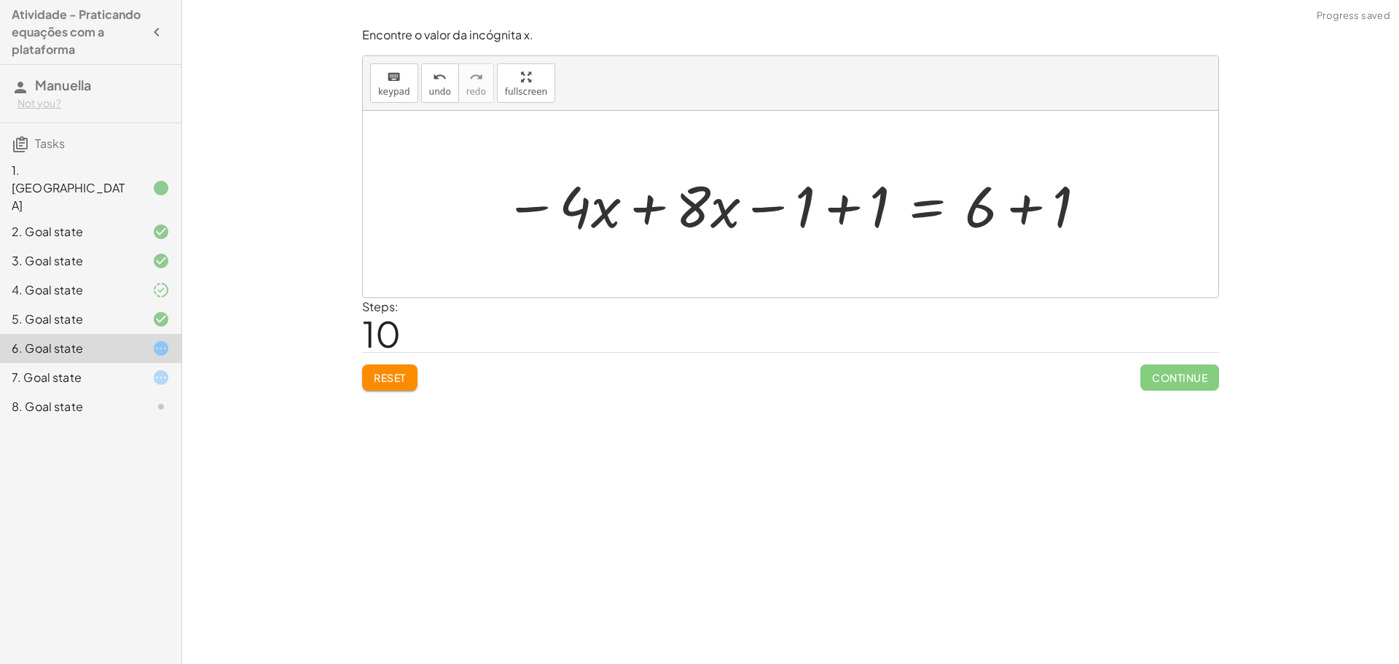
click at [841, 208] on div at bounding box center [796, 204] width 598 height 75
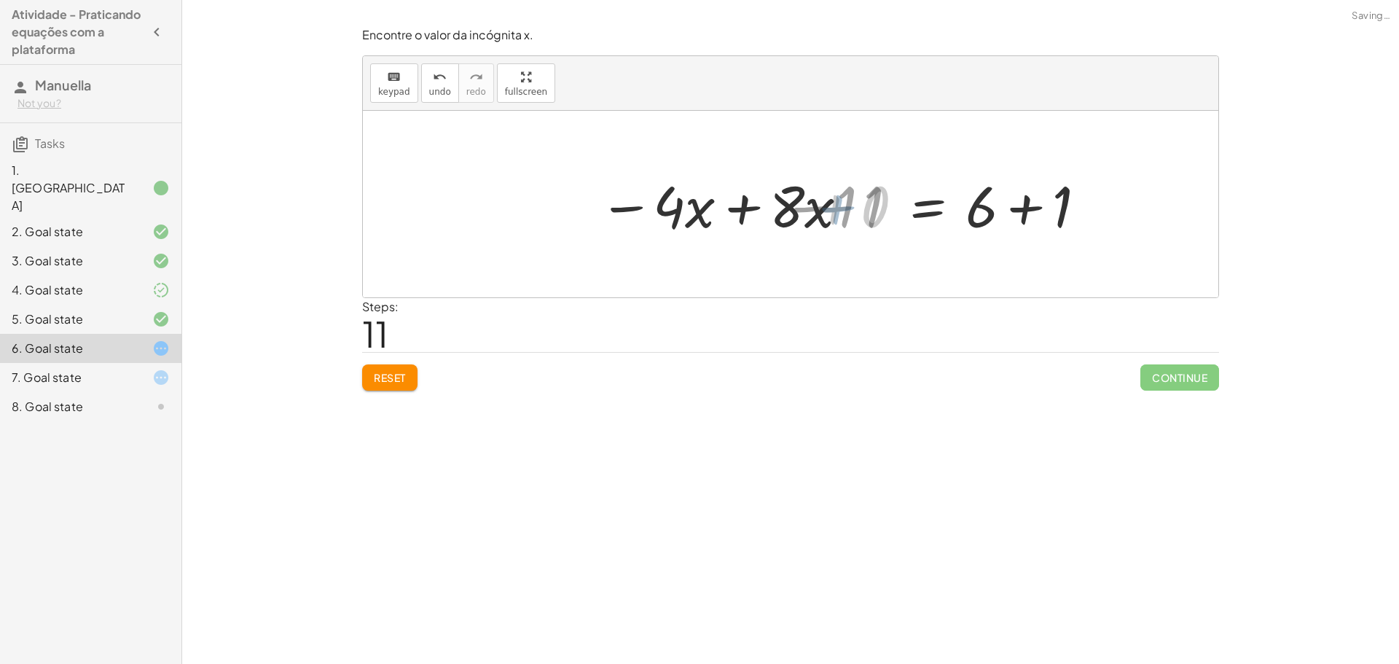
click at [1018, 210] on div at bounding box center [870, 204] width 449 height 75
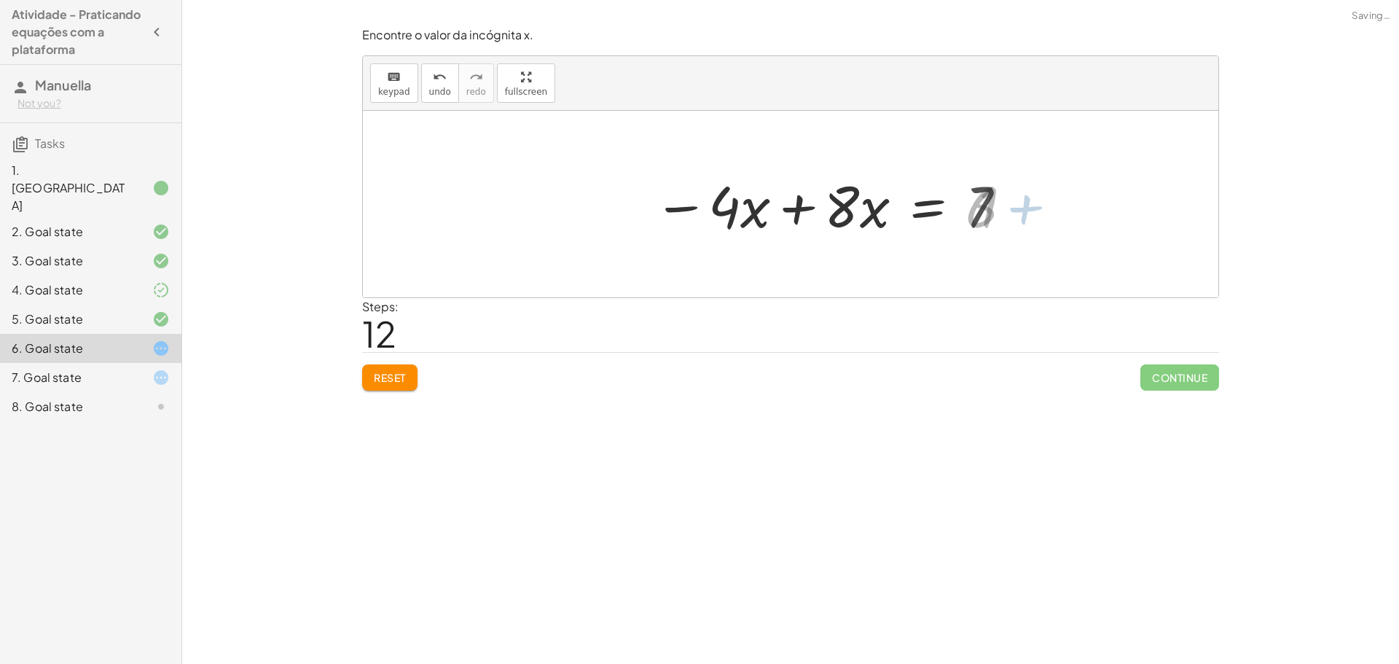
click at [801, 203] on div at bounding box center [830, 204] width 369 height 75
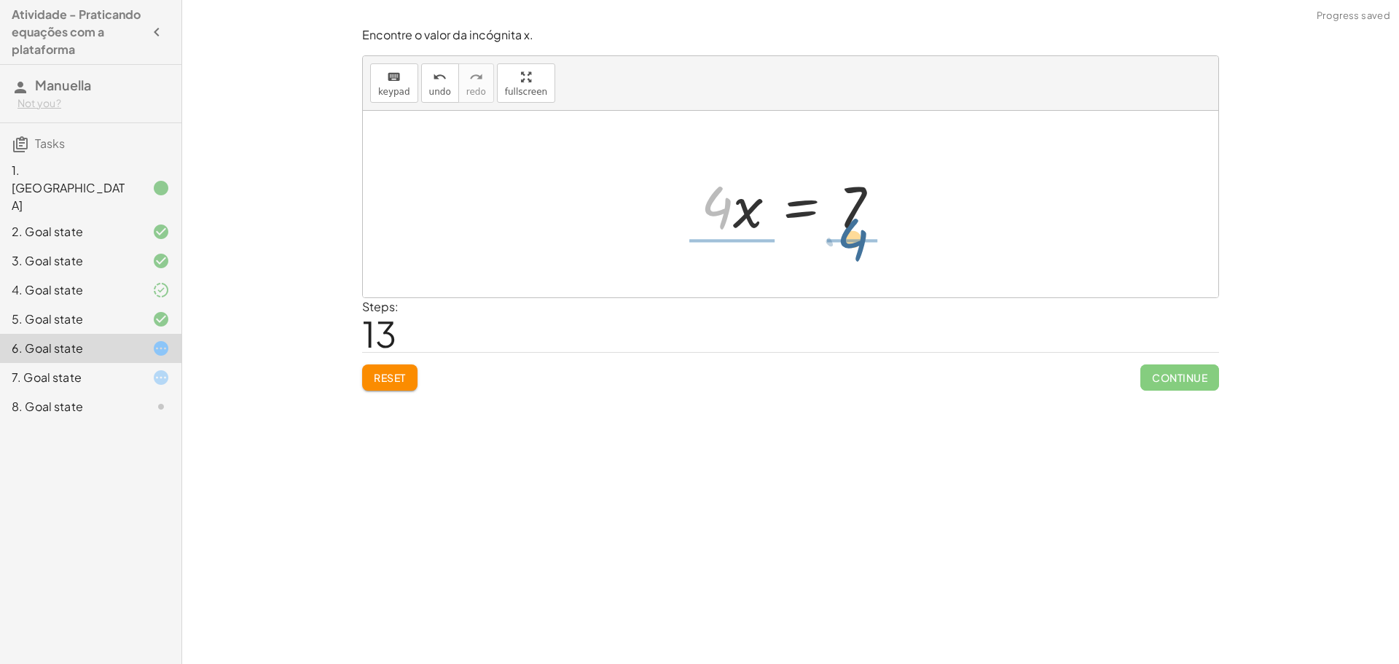
drag, startPoint x: 726, startPoint y: 209, endPoint x: 863, endPoint y: 242, distance: 140.9
click at [738, 196] on div at bounding box center [802, 204] width 224 height 112
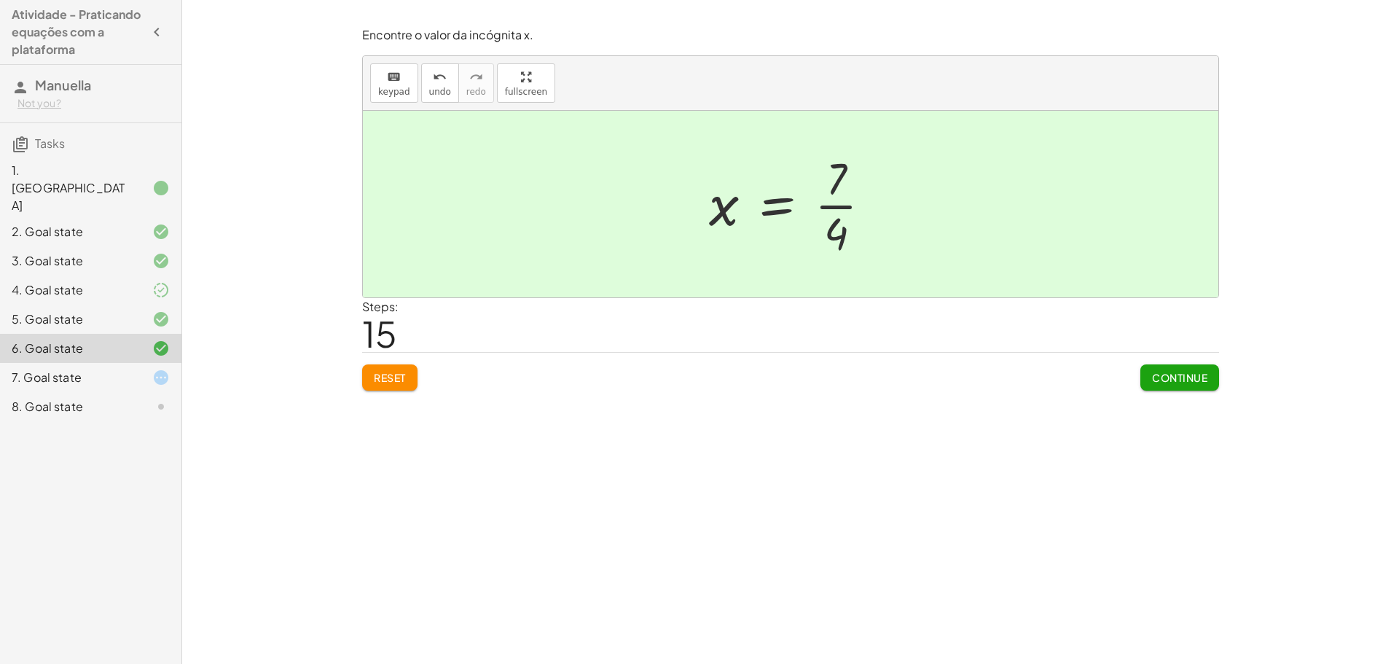
click at [1164, 381] on span "Continue" at bounding box center [1179, 377] width 55 height 13
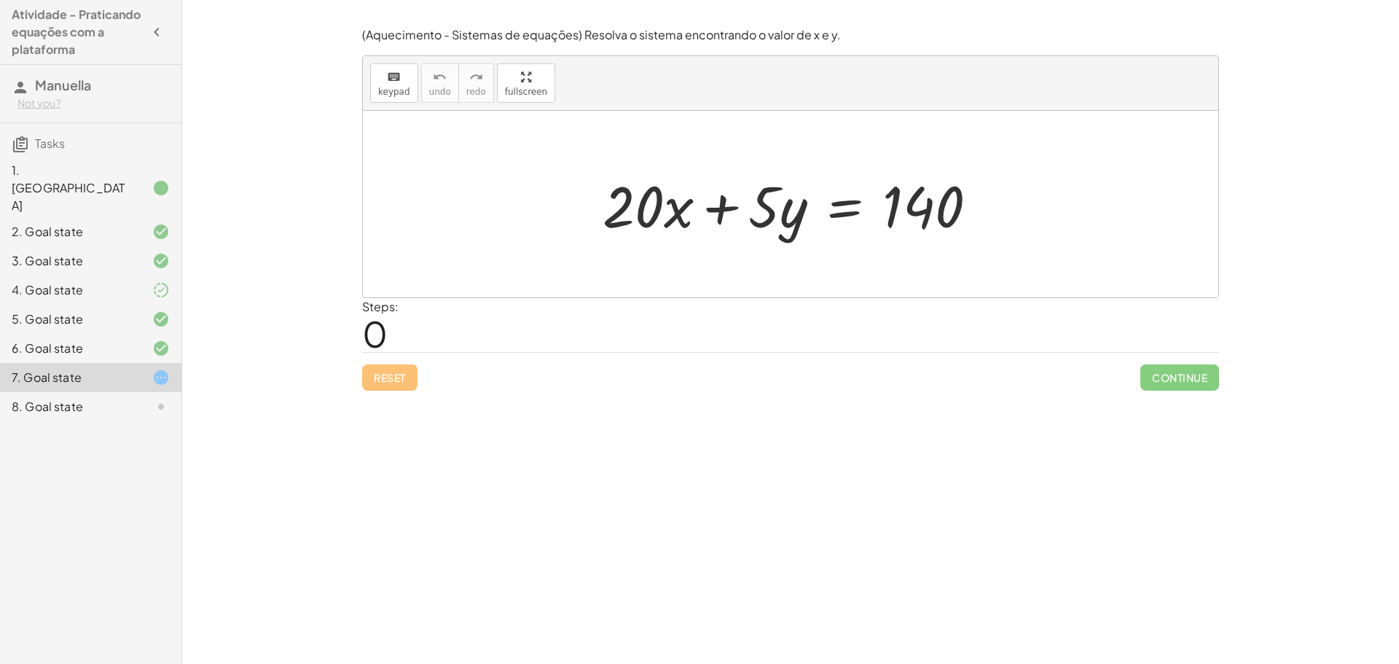
drag, startPoint x: 1114, startPoint y: 365, endPoint x: 590, endPoint y: 497, distance: 541.1
click at [593, 491] on div "Encontre o valor da incógnita x manipulando a equação. insert select one: Math …" at bounding box center [790, 332] width 1217 height 664
drag, startPoint x: 31, startPoint y: 423, endPoint x: 28, endPoint y: 320, distance: 103.5
click at [13, 392] on div "6. Goal state" at bounding box center [90, 406] width 181 height 29
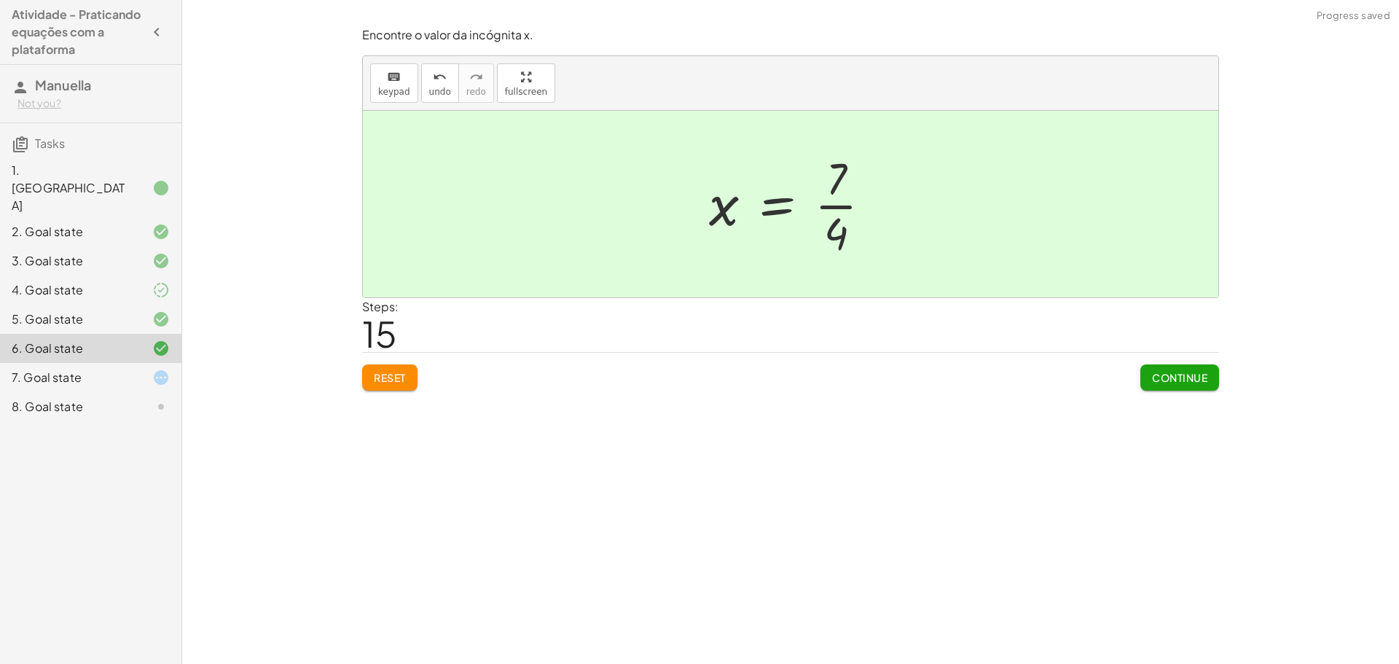
click at [386, 383] on span "Reset" at bounding box center [390, 377] width 32 height 13
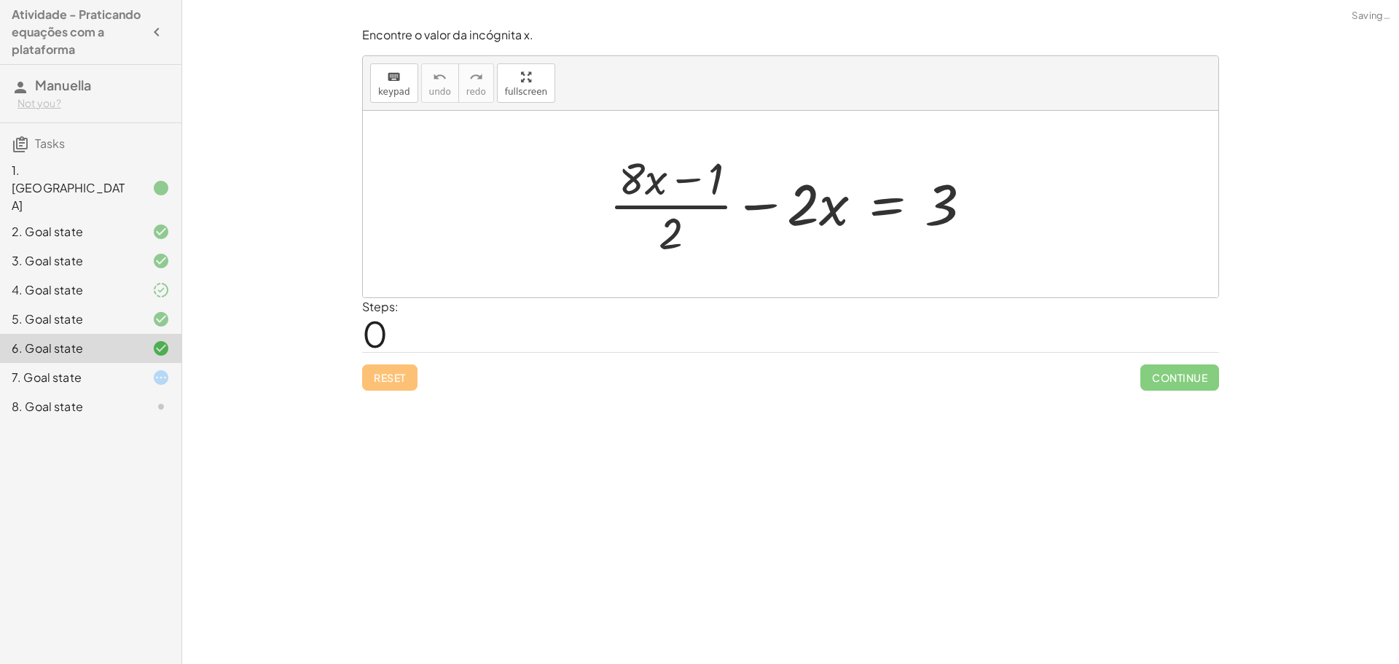
click at [660, 160] on div at bounding box center [796, 204] width 389 height 112
drag, startPoint x: 642, startPoint y: 188, endPoint x: 654, endPoint y: 184, distance: 12.5
click at [654, 184] on div at bounding box center [796, 204] width 389 height 112
drag, startPoint x: 684, startPoint y: 235, endPoint x: 844, endPoint y: 232, distance: 159.6
click at [846, 226] on div at bounding box center [796, 204] width 389 height 112
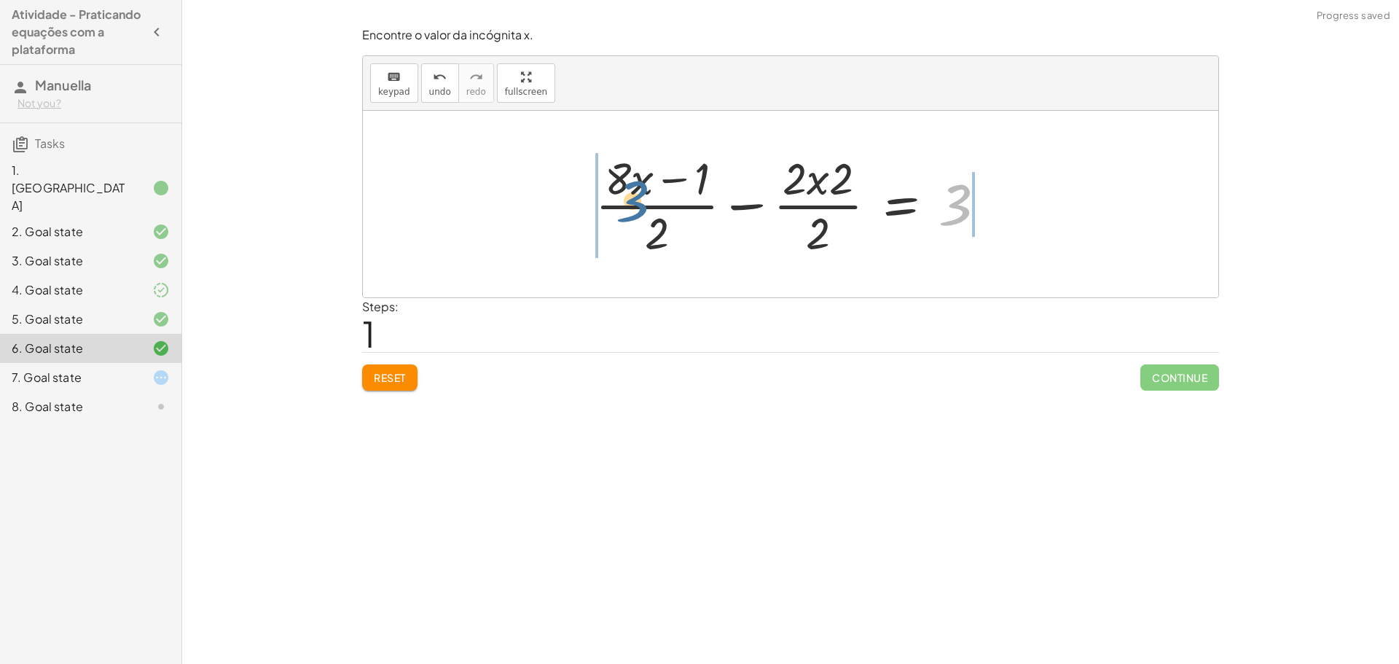
drag, startPoint x: 950, startPoint y: 200, endPoint x: 550, endPoint y: 183, distance: 400.5
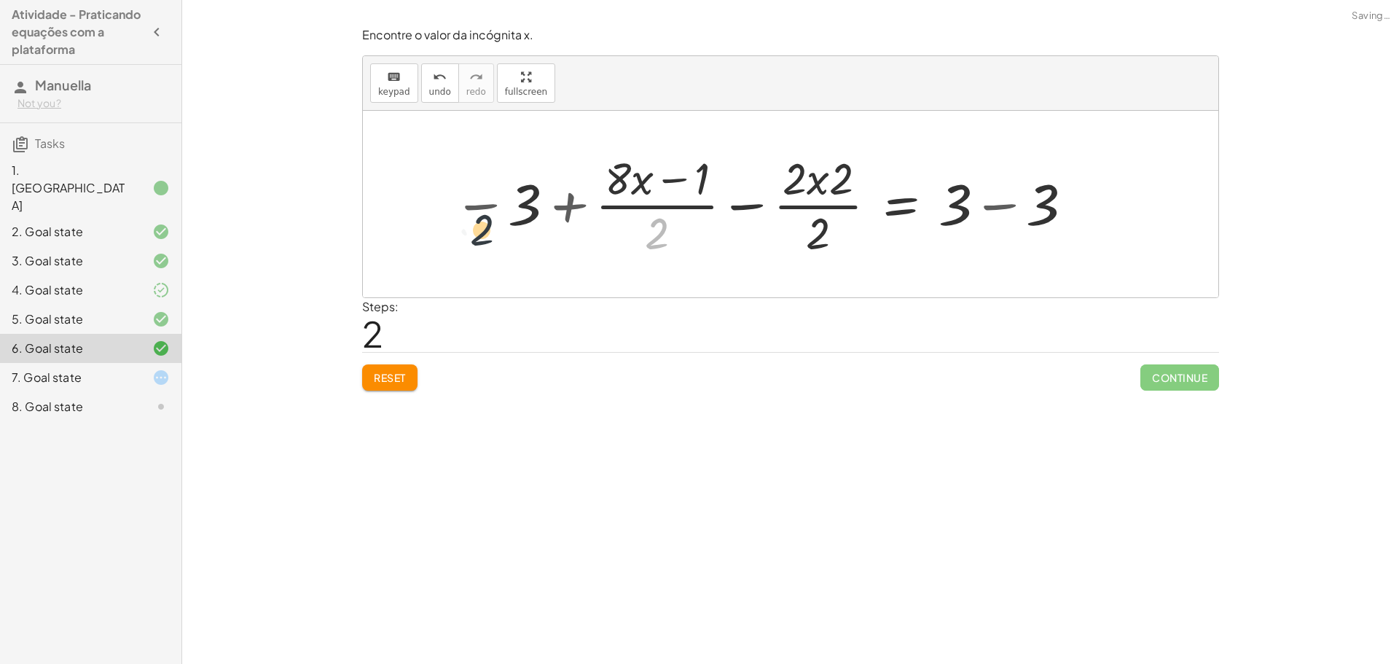
drag, startPoint x: 638, startPoint y: 234, endPoint x: 488, endPoint y: 245, distance: 150.5
click at [478, 232] on div at bounding box center [764, 204] width 637 height 112
drag, startPoint x: 676, startPoint y: 241, endPoint x: 579, endPoint y: 244, distance: 97.7
click at [579, 244] on div at bounding box center [764, 204] width 637 height 112
drag, startPoint x: 633, startPoint y: 257, endPoint x: 502, endPoint y: 260, distance: 131.2
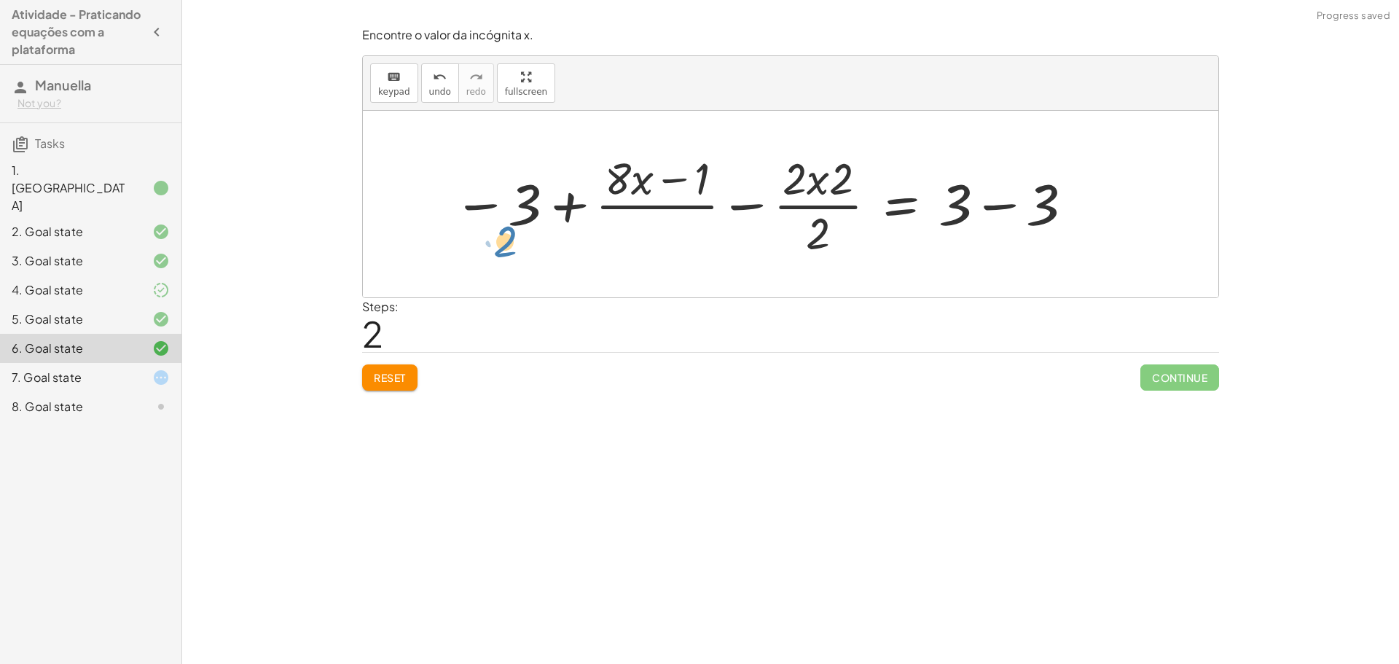
click at [483, 267] on div "+ · ( + · 8 · x − 1 ) · 2 − · 2 · x = 3 + · ( + · 8 · x − 1 ) · 2 − · 2 · x · 2…" at bounding box center [791, 204] width 856 height 187
drag, startPoint x: 638, startPoint y: 249, endPoint x: 504, endPoint y: 267, distance: 134.5
click at [507, 262] on div "+ · ( + · 8 · x − 1 ) · 2 − · 2 · x = 3 + · ( + · 8 · x − 1 ) · 2 − · 2 · x · 2…" at bounding box center [758, 204] width 655 height 120
click at [545, 204] on div at bounding box center [764, 204] width 637 height 112
click at [599, 187] on div at bounding box center [764, 204] width 637 height 112
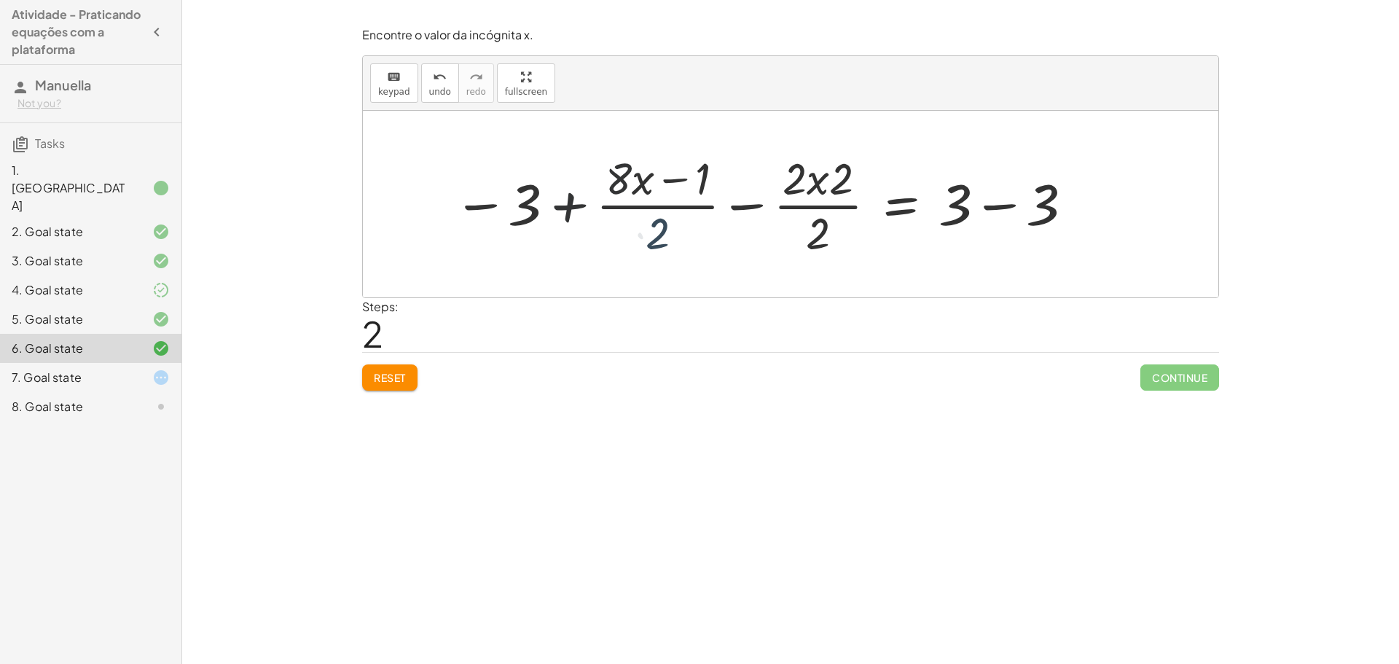
click at [698, 188] on div at bounding box center [764, 204] width 637 height 112
click at [740, 174] on div at bounding box center [764, 204] width 637 height 112
click at [843, 181] on div at bounding box center [780, 204] width 604 height 112
click at [821, 180] on div at bounding box center [780, 204] width 604 height 112
click at [821, 184] on div at bounding box center [780, 204] width 604 height 112
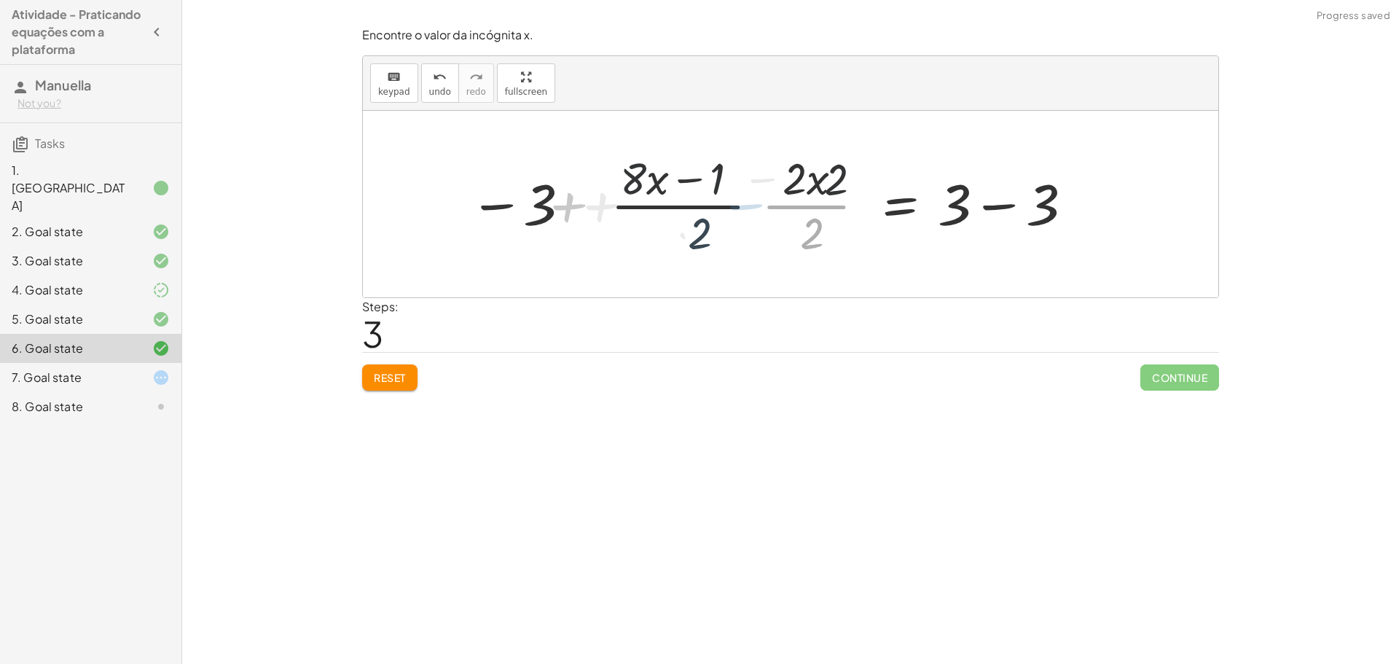
click at [824, 206] on div at bounding box center [780, 204] width 604 height 112
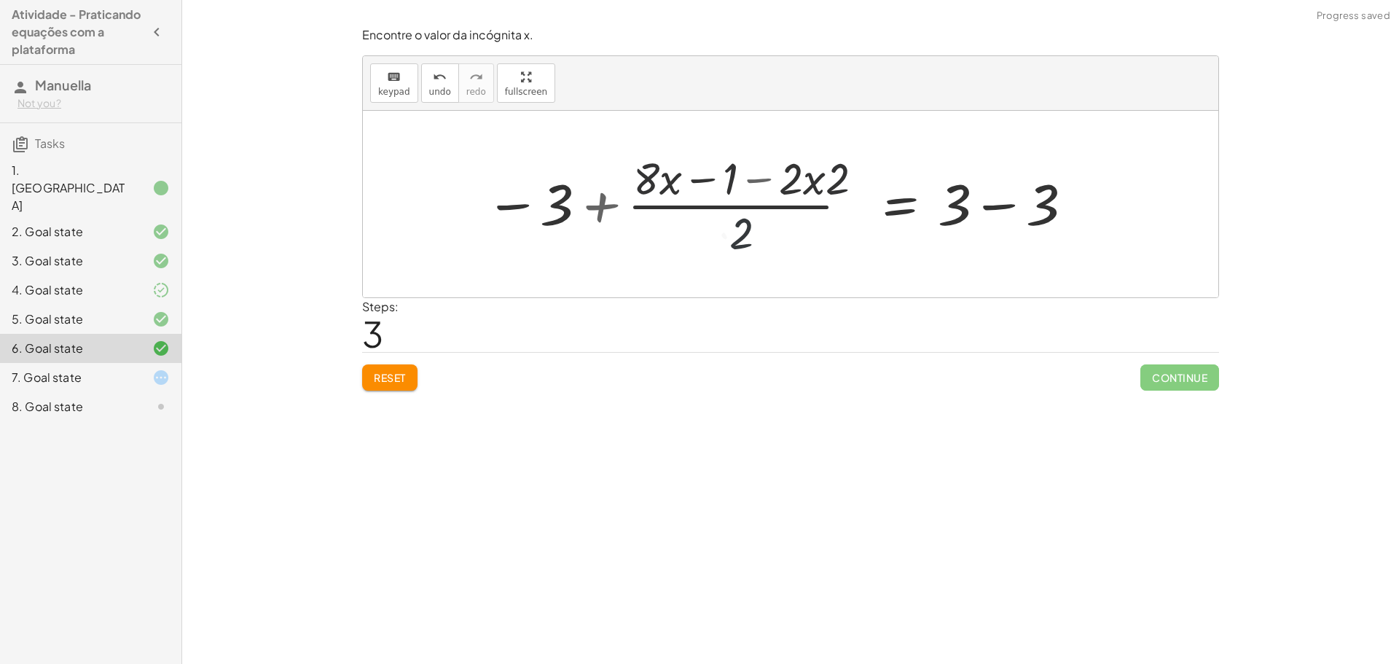
click at [372, 382] on button "Reset" at bounding box center [389, 377] width 55 height 26
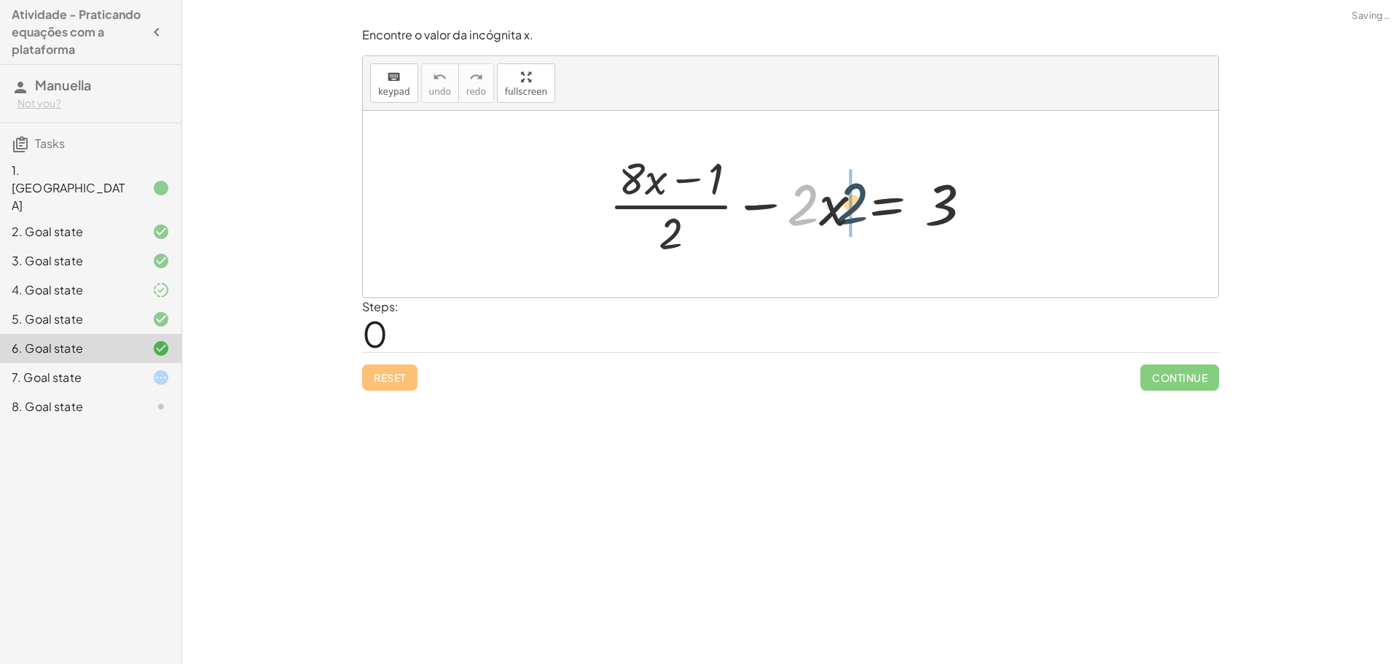
drag, startPoint x: 810, startPoint y: 222, endPoint x: 821, endPoint y: 206, distance: 19.4
click at [821, 206] on div at bounding box center [796, 204] width 389 height 112
drag, startPoint x: 658, startPoint y: 240, endPoint x: 809, endPoint y: 244, distance: 150.9
click at [797, 239] on div at bounding box center [796, 204] width 389 height 112
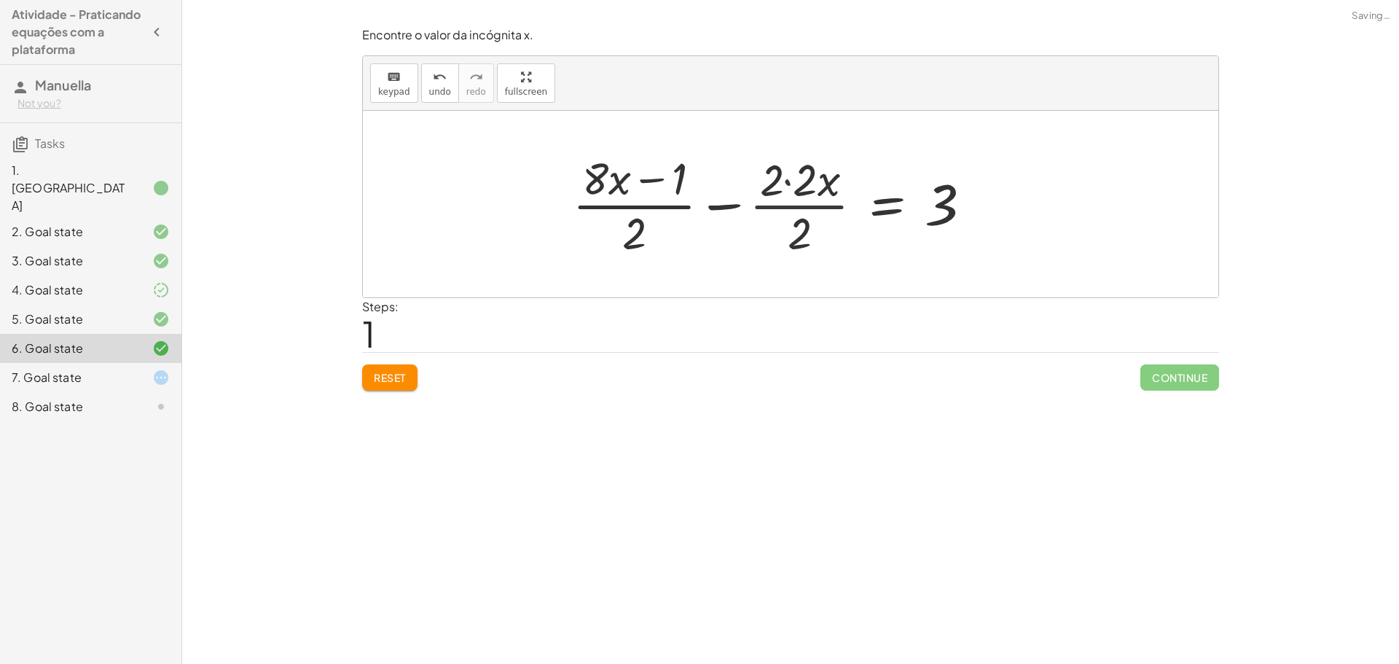
click at [783, 168] on div at bounding box center [777, 204] width 427 height 112
click at [791, 184] on div at bounding box center [794, 204] width 393 height 112
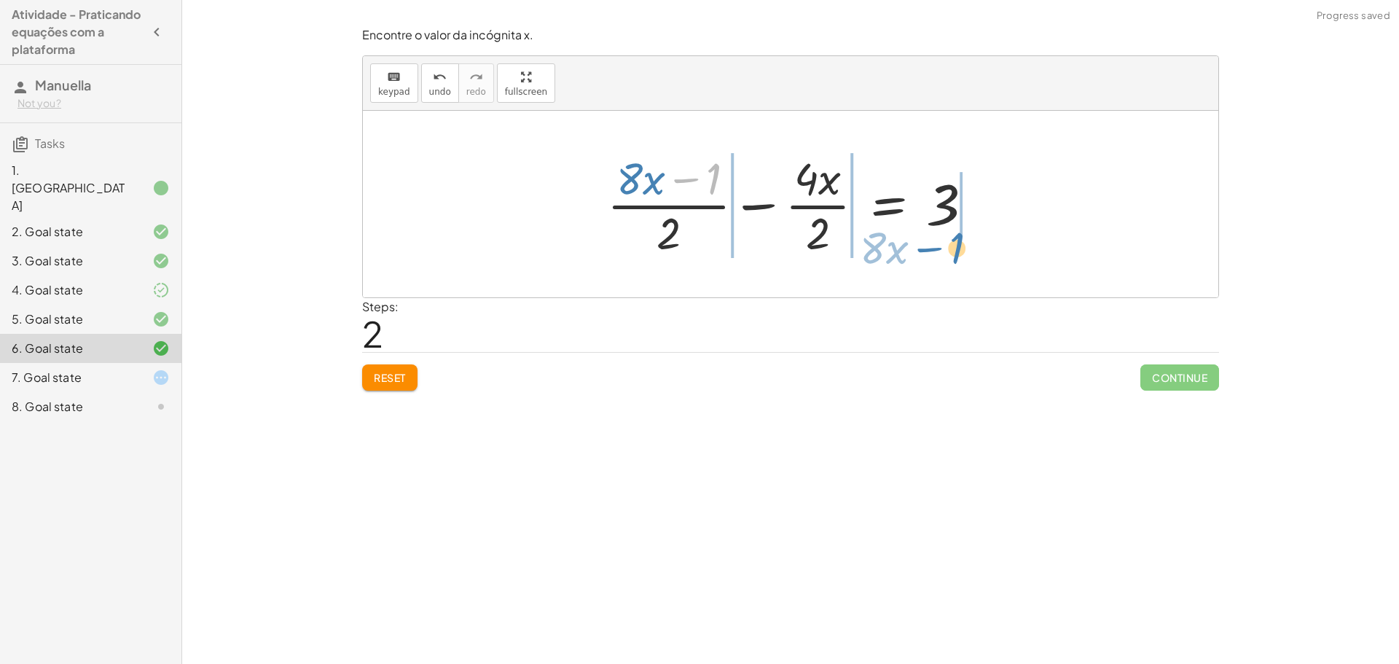
drag, startPoint x: 746, startPoint y: 188, endPoint x: 939, endPoint y: 237, distance: 199.2
click at [939, 237] on div at bounding box center [796, 204] width 393 height 112
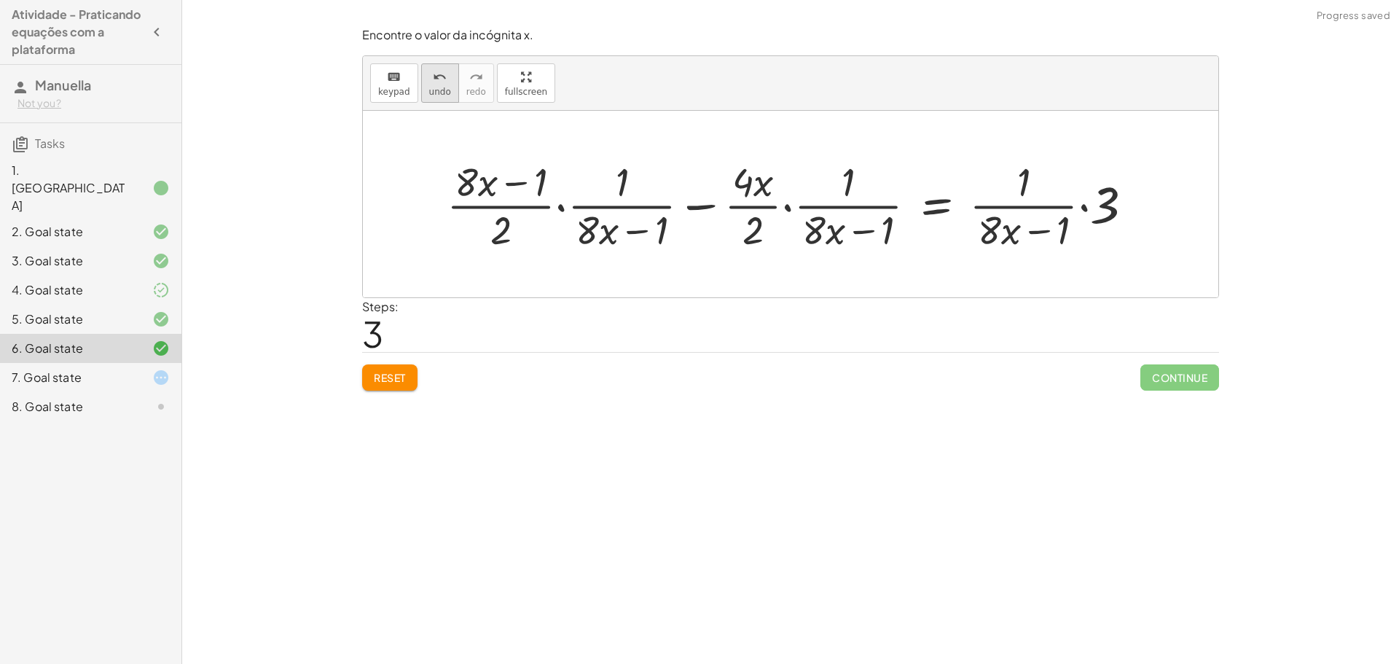
click at [434, 89] on span "undo" at bounding box center [440, 92] width 22 height 10
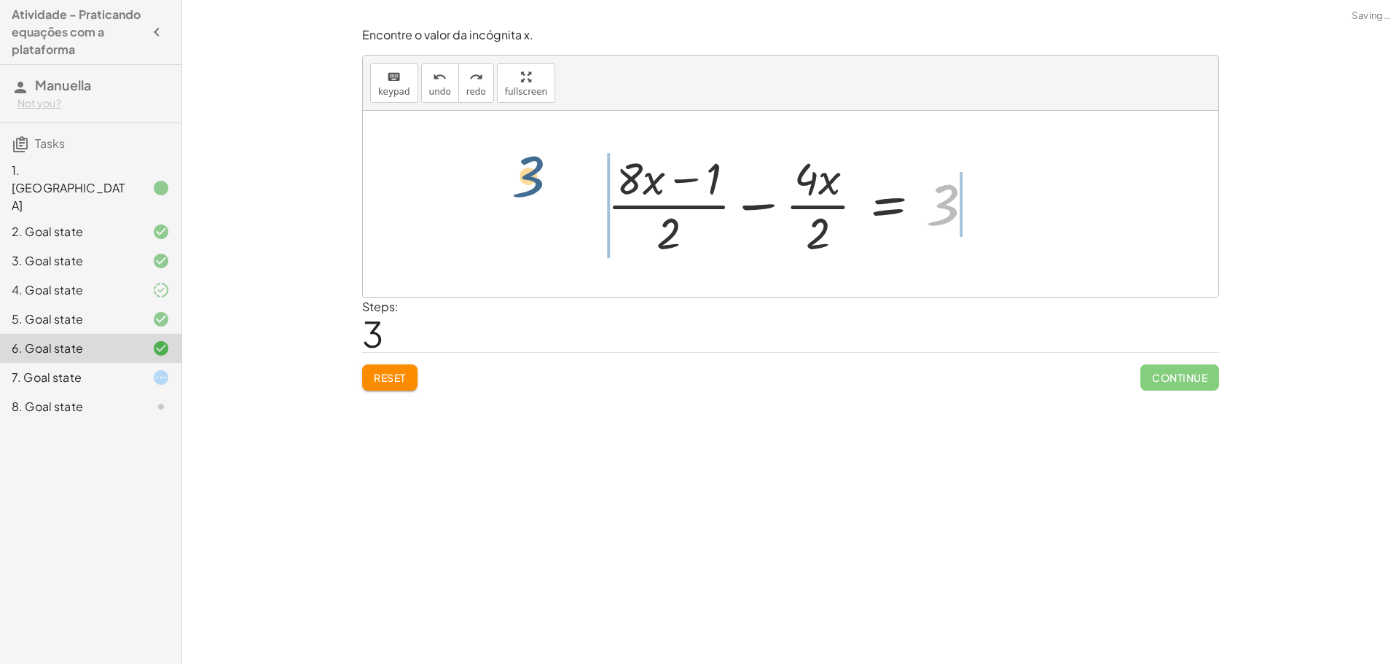
drag, startPoint x: 899, startPoint y: 211, endPoint x: 533, endPoint y: 180, distance: 367.9
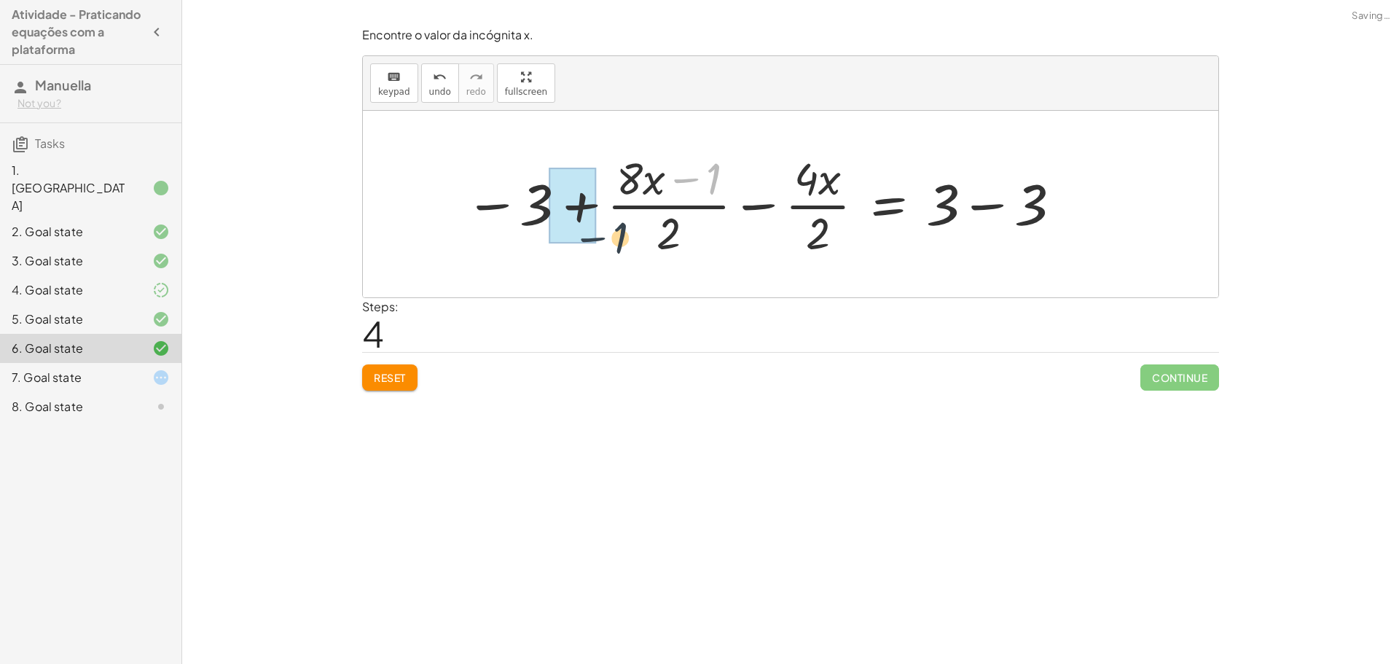
drag, startPoint x: 722, startPoint y: 184, endPoint x: 525, endPoint y: 267, distance: 213.3
click at [971, 204] on div at bounding box center [764, 204] width 613 height 112
drag, startPoint x: 700, startPoint y: 171, endPoint x: 469, endPoint y: 238, distance: 240.4
click at [469, 238] on div at bounding box center [718, 204] width 521 height 112
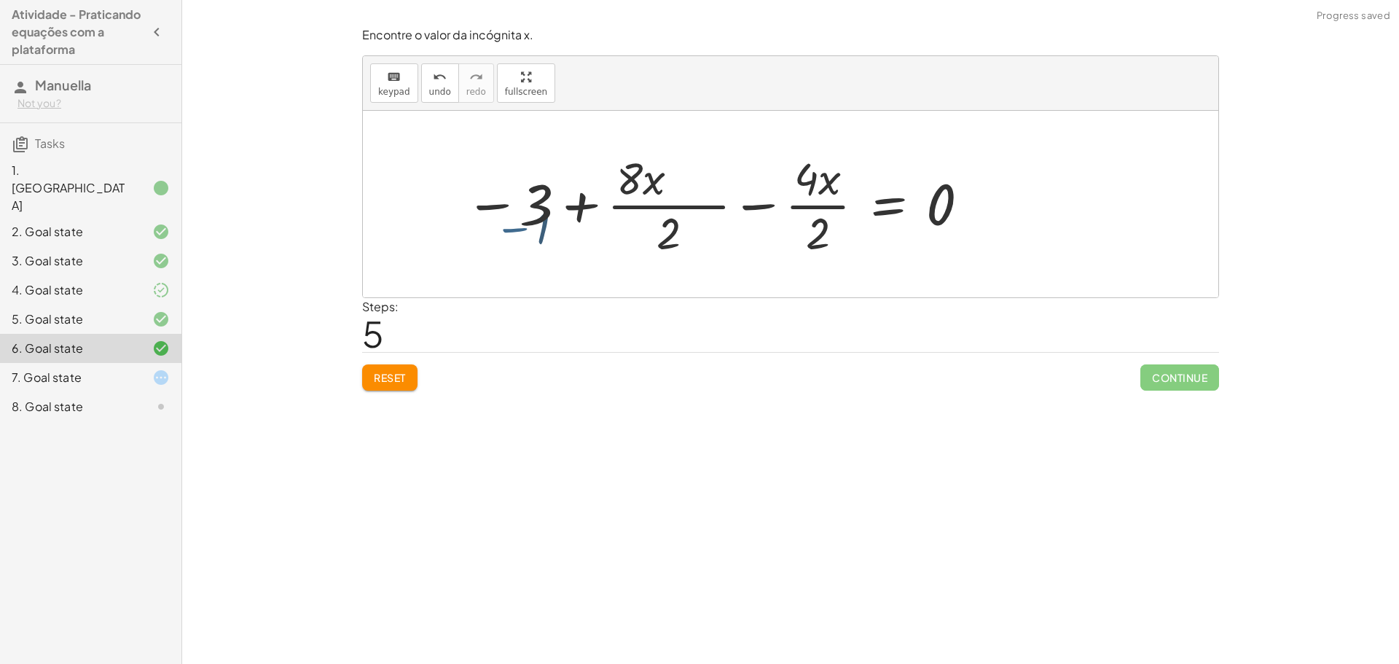
click at [508, 231] on div at bounding box center [718, 204] width 521 height 112
click at [422, 93] on button "undo undo" at bounding box center [440, 82] width 38 height 39
click at [439, 72] on icon "undo" at bounding box center [440, 77] width 14 height 17
drag, startPoint x: 611, startPoint y: 202, endPoint x: 632, endPoint y: 200, distance: 21.2
click at [619, 200] on div at bounding box center [796, 204] width 393 height 112
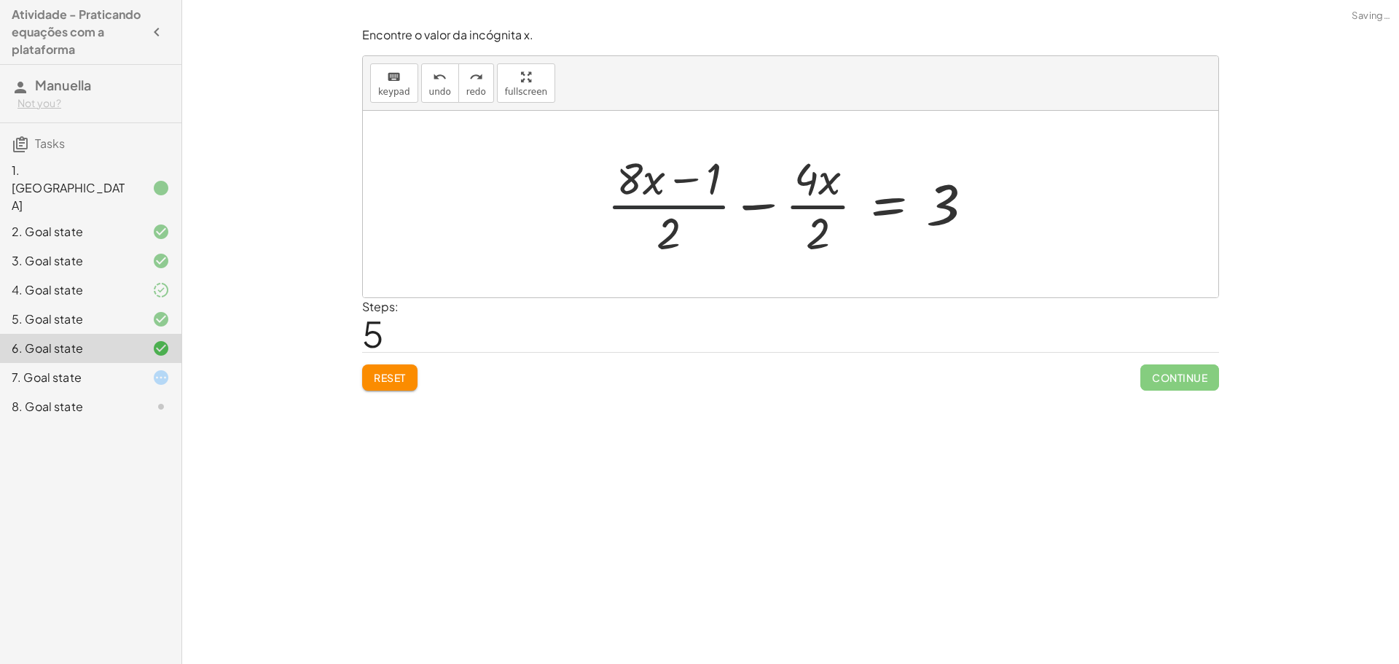
click at [713, 183] on div at bounding box center [796, 204] width 393 height 112
click at [711, 172] on div at bounding box center [796, 204] width 393 height 112
click at [830, 191] on div at bounding box center [796, 204] width 393 height 112
click at [832, 194] on div at bounding box center [796, 204] width 393 height 112
click at [817, 227] on div at bounding box center [796, 204] width 393 height 112
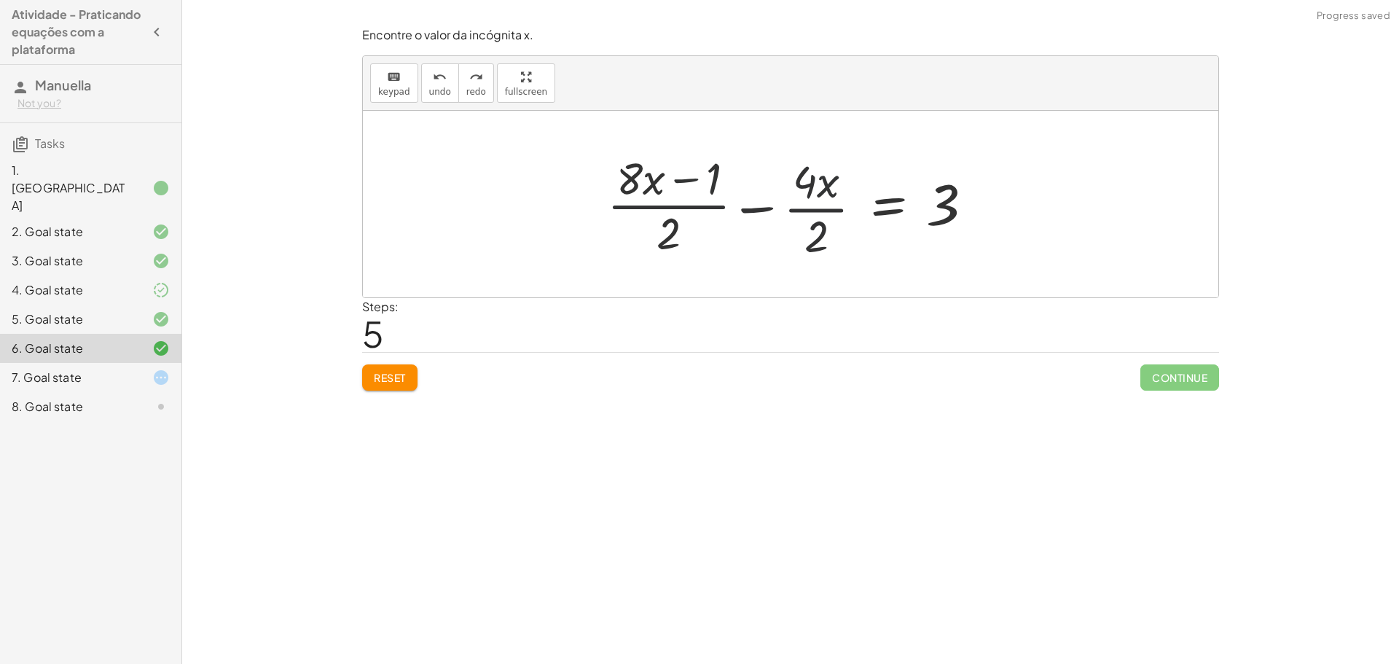
click at [822, 213] on div at bounding box center [796, 204] width 393 height 112
click at [818, 205] on div at bounding box center [797, 204] width 389 height 112
drag, startPoint x: 813, startPoint y: 202, endPoint x: 830, endPoint y: 223, distance: 27.4
click at [827, 227] on div at bounding box center [796, 204] width 389 height 112
drag, startPoint x: 661, startPoint y: 194, endPoint x: 640, endPoint y: 184, distance: 23.2
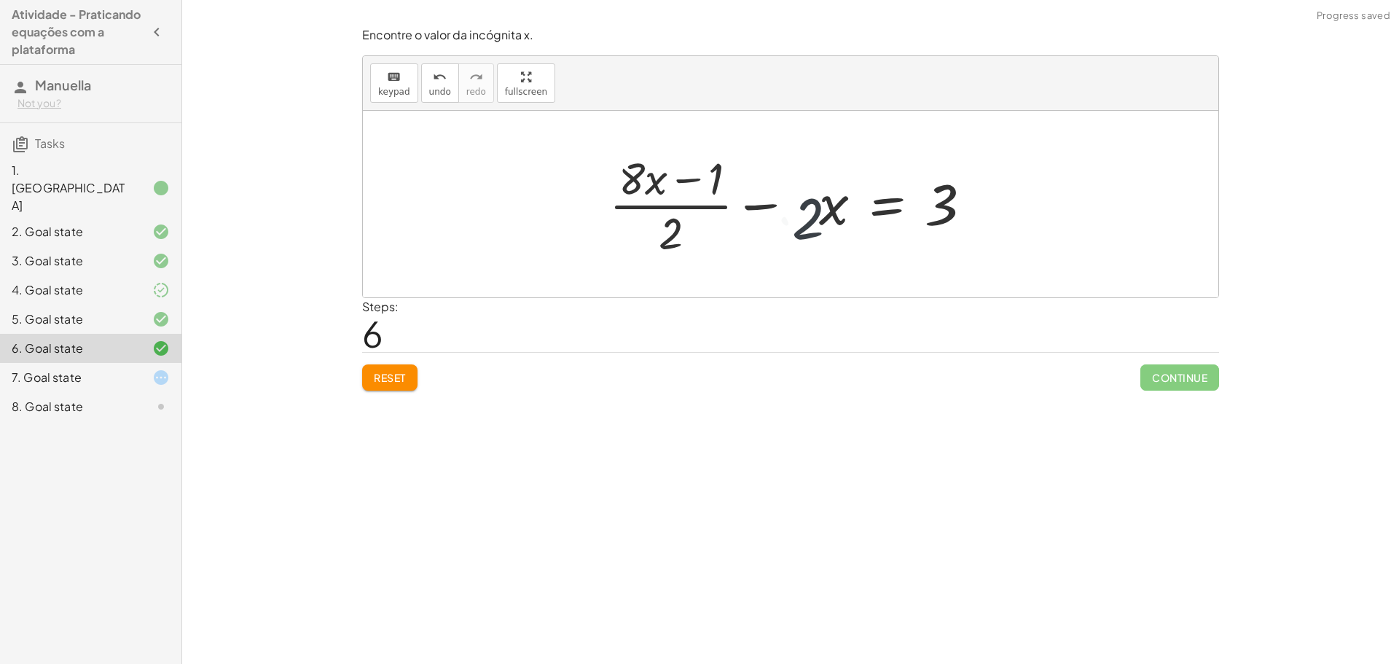
click at [650, 190] on div at bounding box center [796, 204] width 389 height 112
drag, startPoint x: 636, startPoint y: 181, endPoint x: 818, endPoint y: 210, distance: 184.4
click at [818, 205] on div at bounding box center [796, 204] width 389 height 112
drag, startPoint x: 740, startPoint y: 210, endPoint x: 532, endPoint y: 164, distance: 213.4
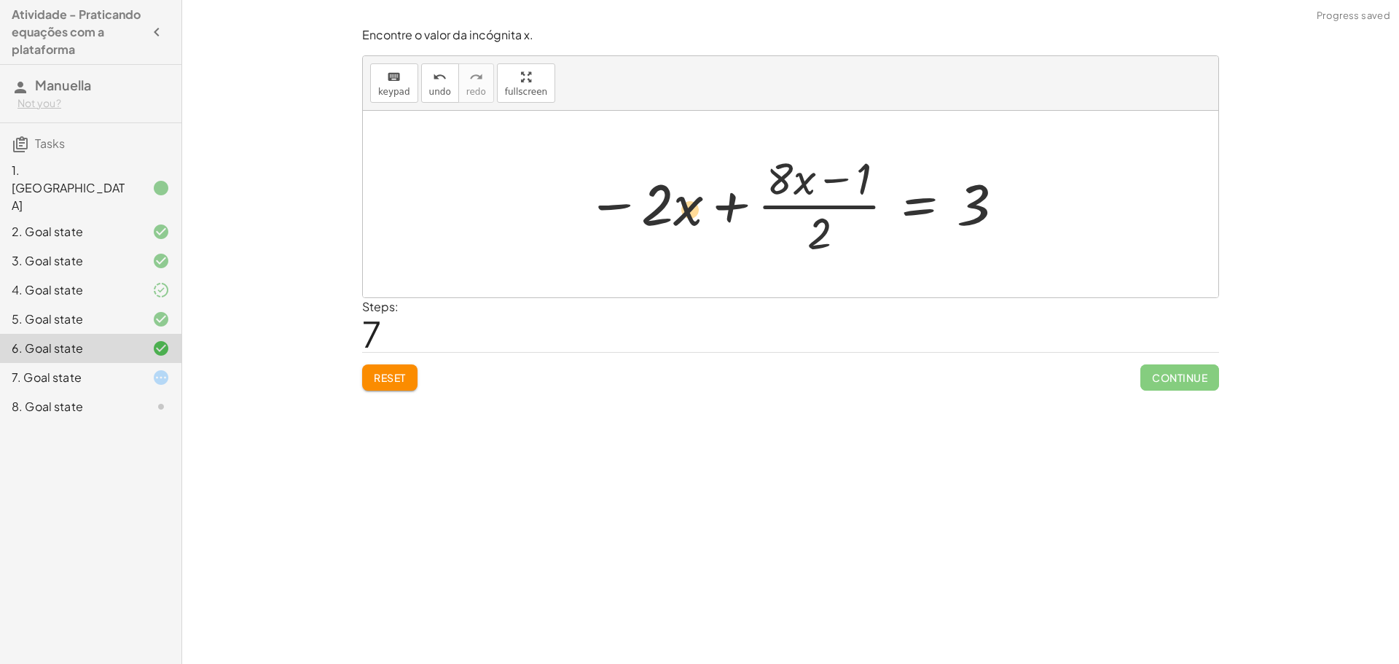
drag, startPoint x: 756, startPoint y: 180, endPoint x: 666, endPoint y: 212, distance: 95.9
click at [666, 212] on div at bounding box center [796, 204] width 434 height 112
drag, startPoint x: 788, startPoint y: 174, endPoint x: 779, endPoint y: 214, distance: 41.0
click at [779, 214] on div at bounding box center [796, 204] width 434 height 112
click at [138, 369] on div at bounding box center [149, 377] width 41 height 17
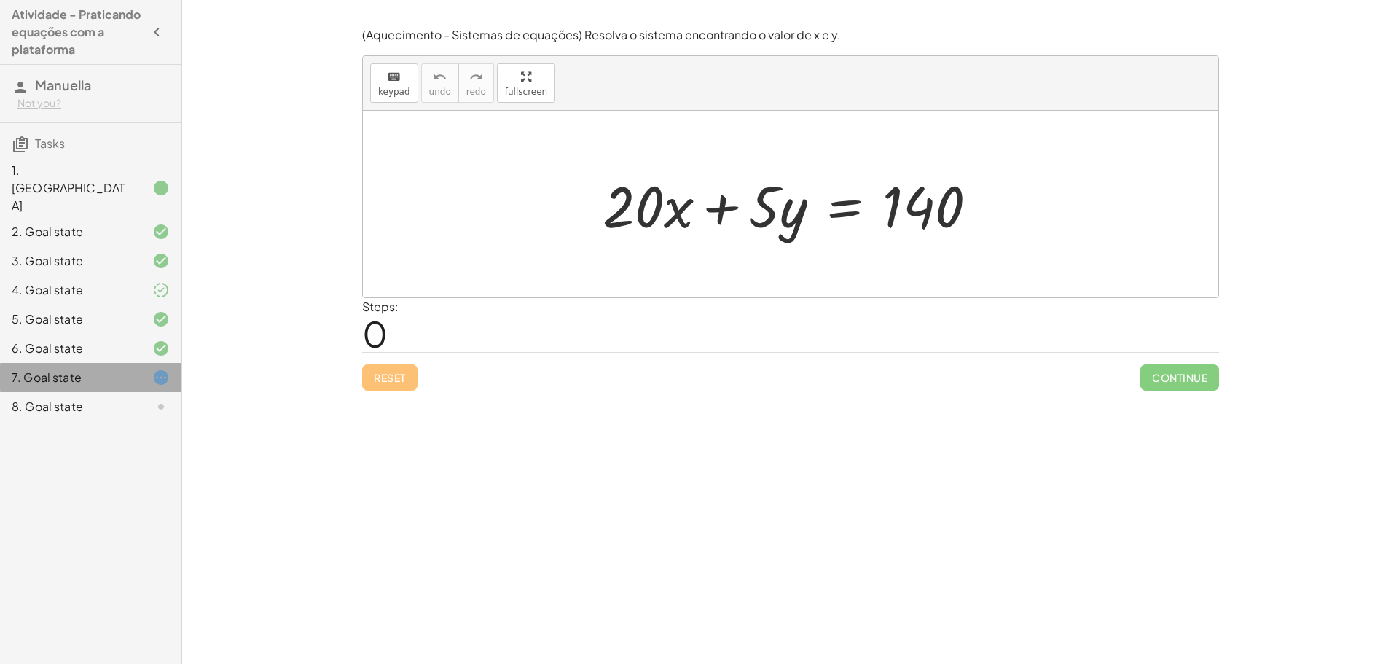
click at [102, 369] on div "7. Goal state" at bounding box center [70, 377] width 117 height 17
drag, startPoint x: 101, startPoint y: 319, endPoint x: 105, endPoint y: 333, distance: 14.5
click at [112, 337] on div "1. Canvas 2. Goal state 3. Goal state 4. Goal state 5. Goal state 6. Goal state…" at bounding box center [90, 290] width 181 height 274
click at [118, 340] on div "6. Goal state" at bounding box center [70, 348] width 117 height 17
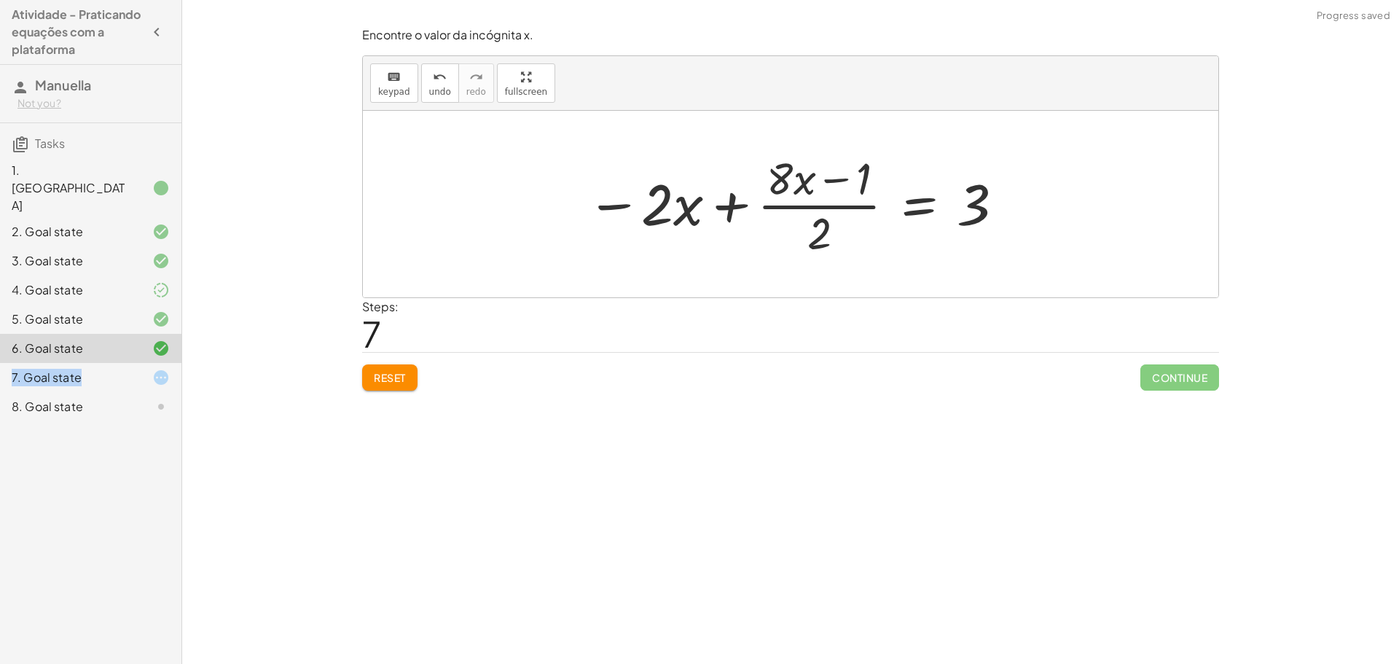
click at [390, 381] on span "Reset" at bounding box center [390, 377] width 32 height 13
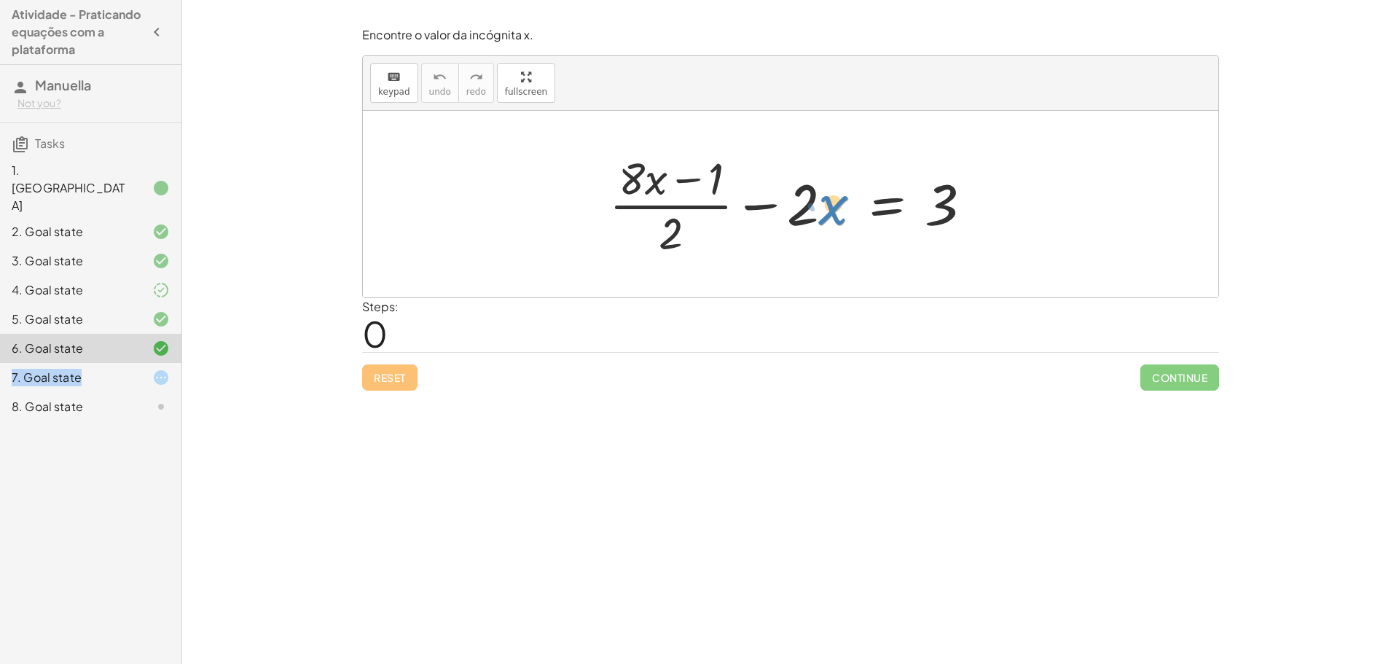
click at [819, 204] on div at bounding box center [796, 204] width 389 height 112
drag, startPoint x: 795, startPoint y: 199, endPoint x: 992, endPoint y: 206, distance: 196.9
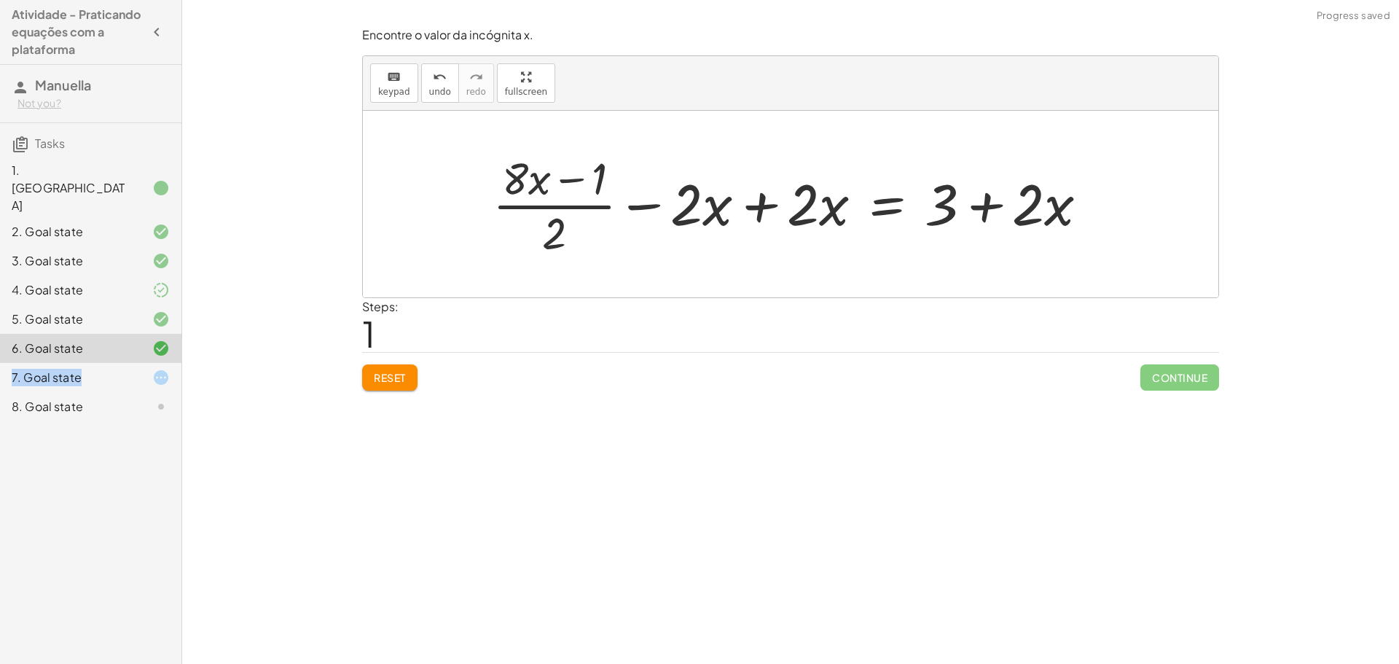
click at [770, 208] on div at bounding box center [796, 204] width 622 height 112
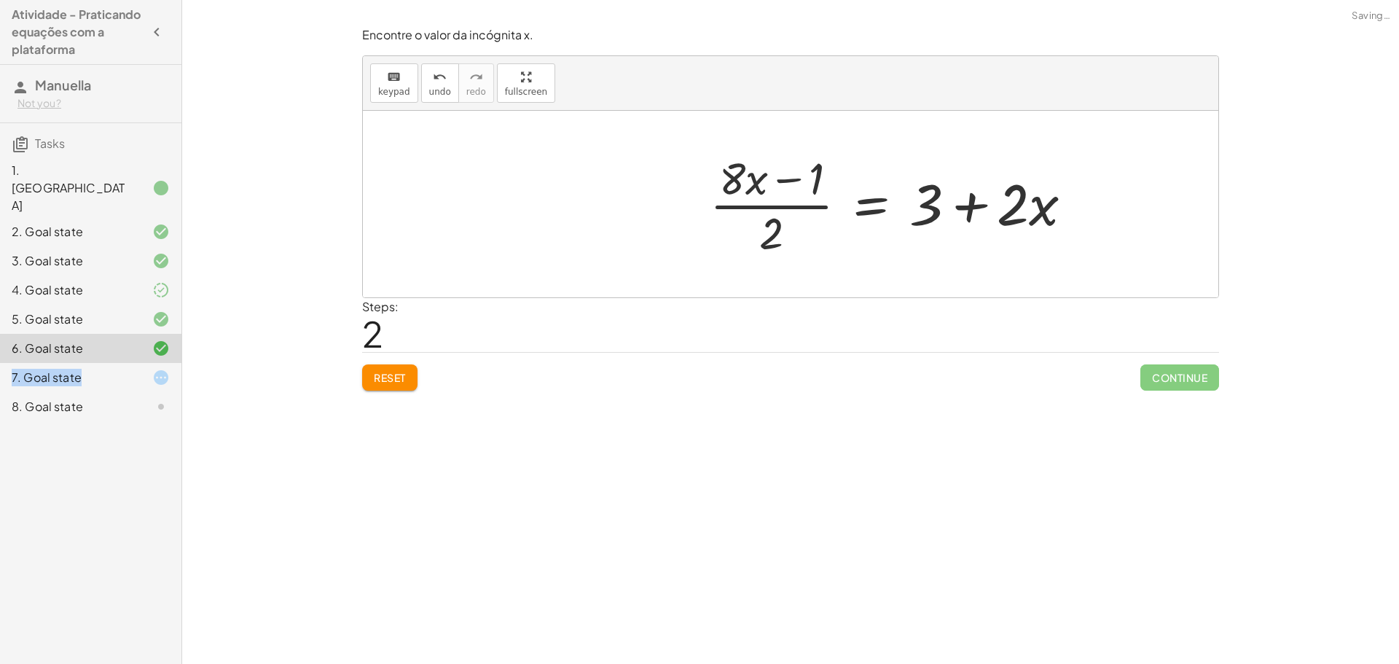
click at [98, 369] on div "7. Goal state" at bounding box center [70, 377] width 117 height 17
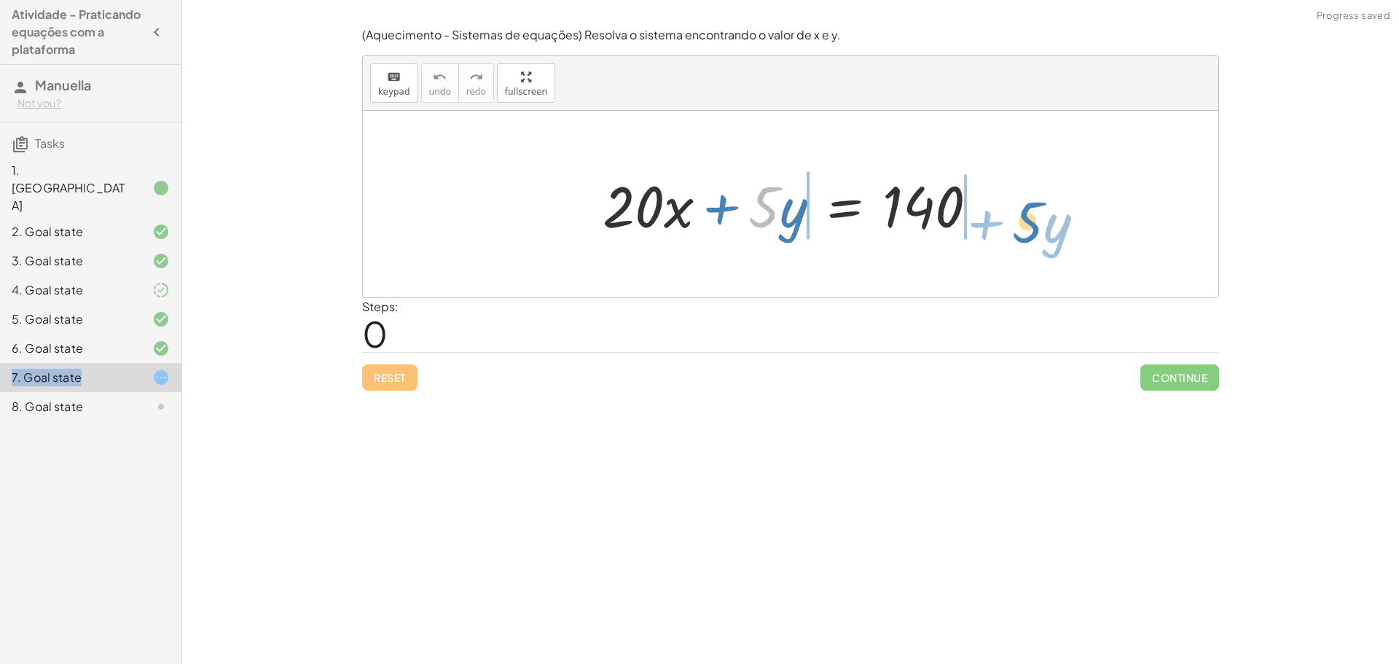
drag, startPoint x: 775, startPoint y: 205, endPoint x: 1026, endPoint y: 213, distance: 251.6
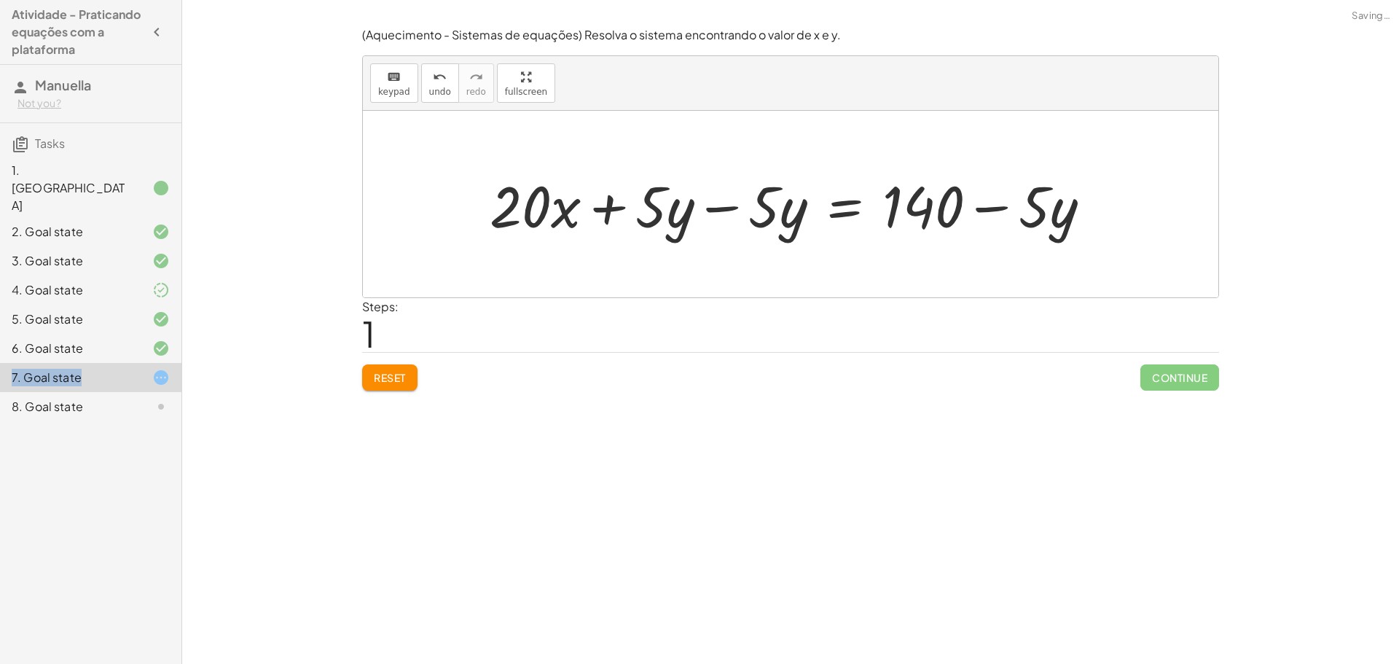
click at [708, 212] on div at bounding box center [795, 204] width 627 height 75
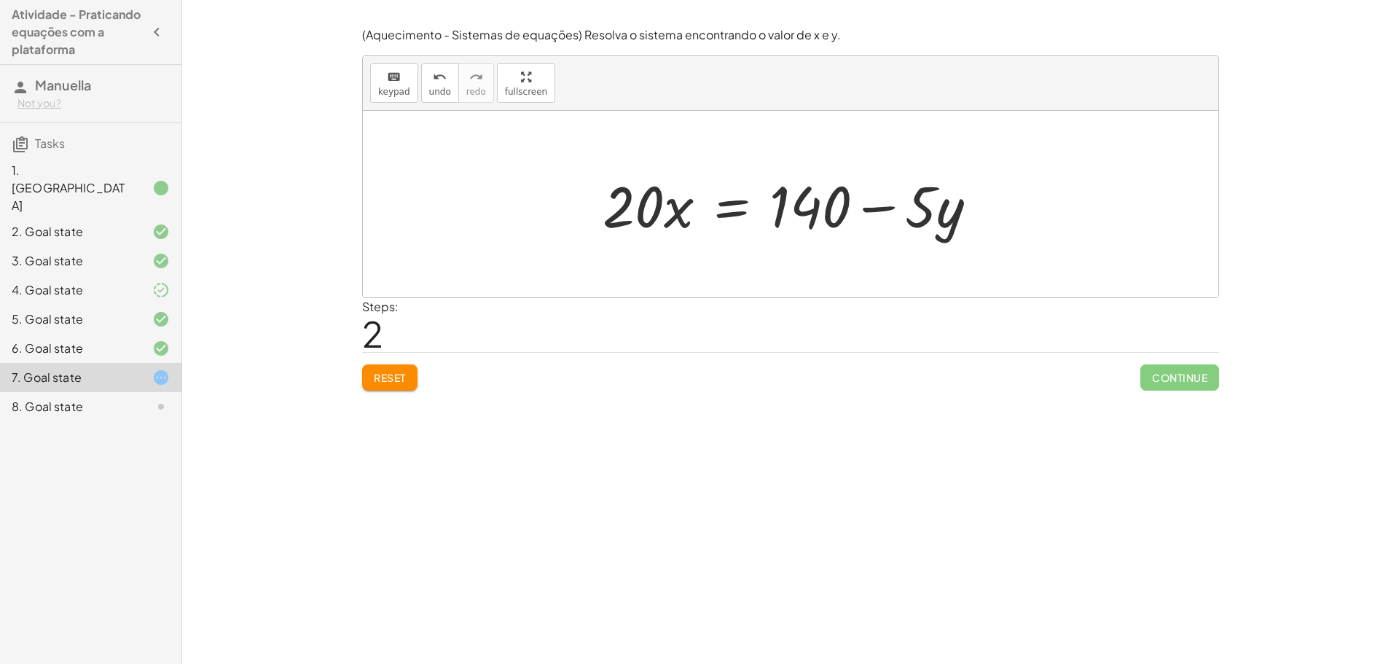
click at [392, 361] on div "Reset Continue" at bounding box center [790, 371] width 857 height 39
click at [406, 375] on span "Reset" at bounding box center [390, 377] width 32 height 13
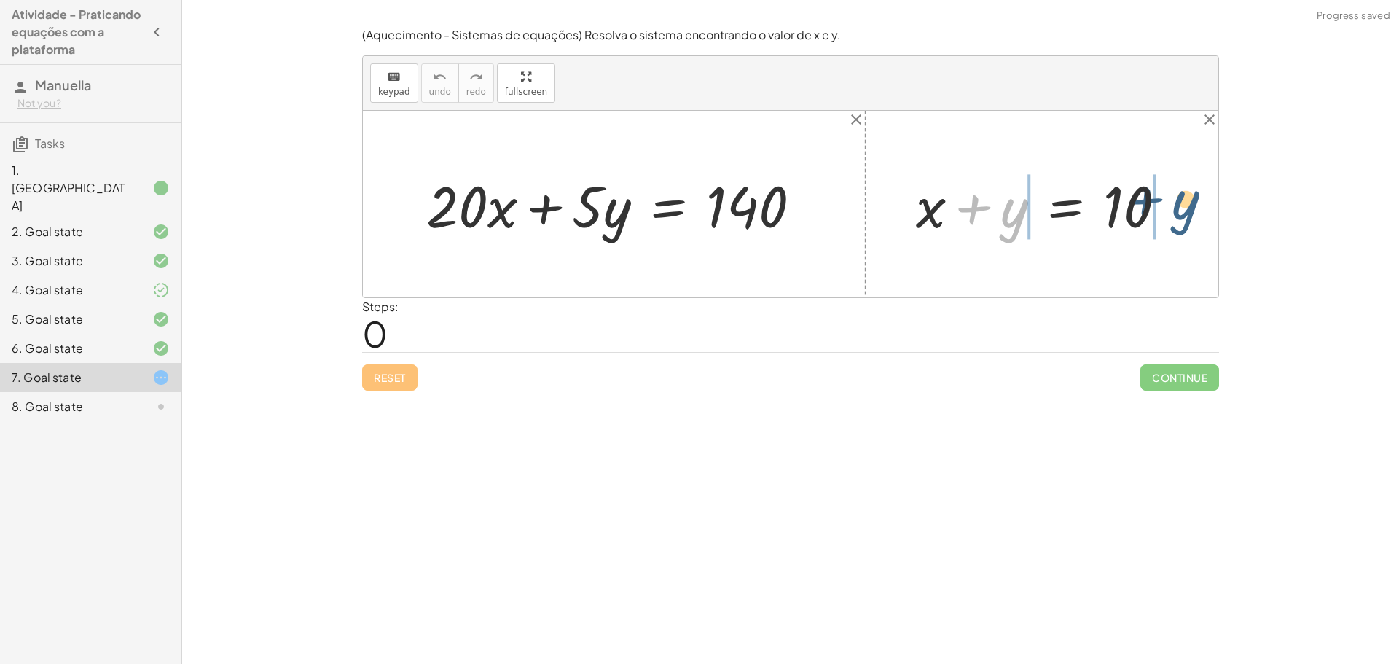
drag, startPoint x: 1012, startPoint y: 206, endPoint x: 1188, endPoint y: 197, distance: 176.6
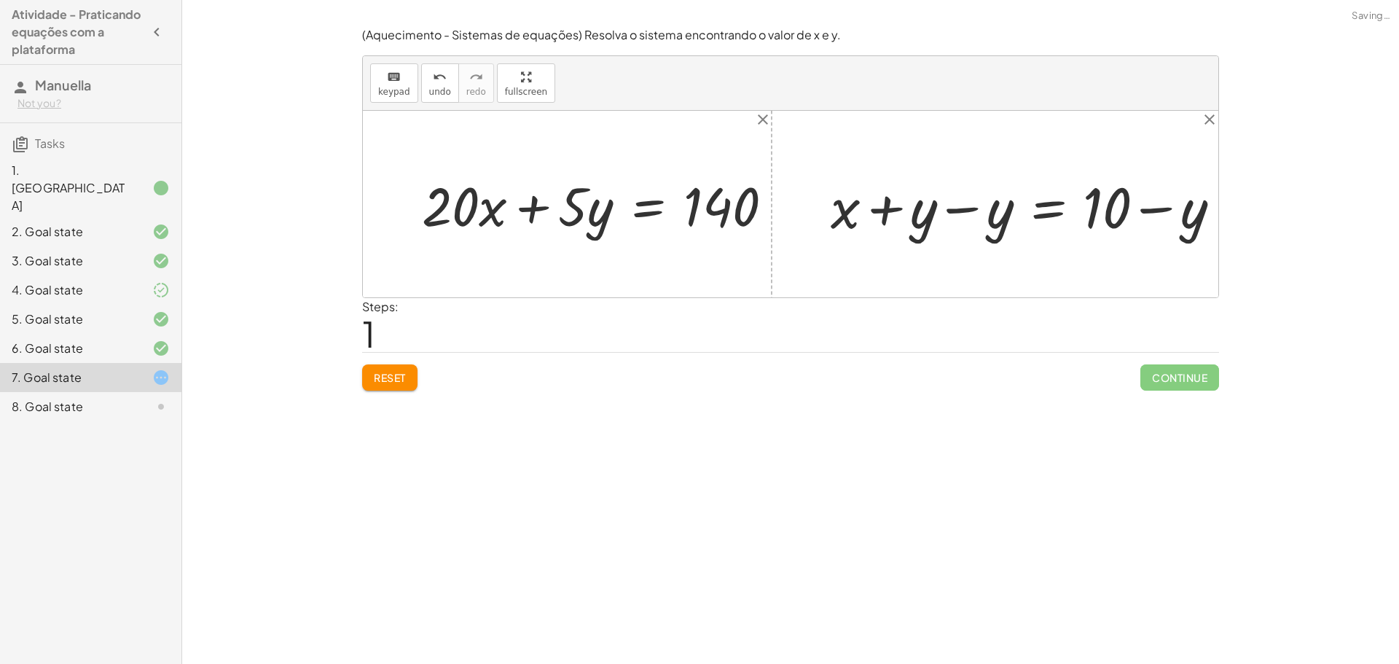
click at [982, 205] on div at bounding box center [1034, 204] width 367 height 63
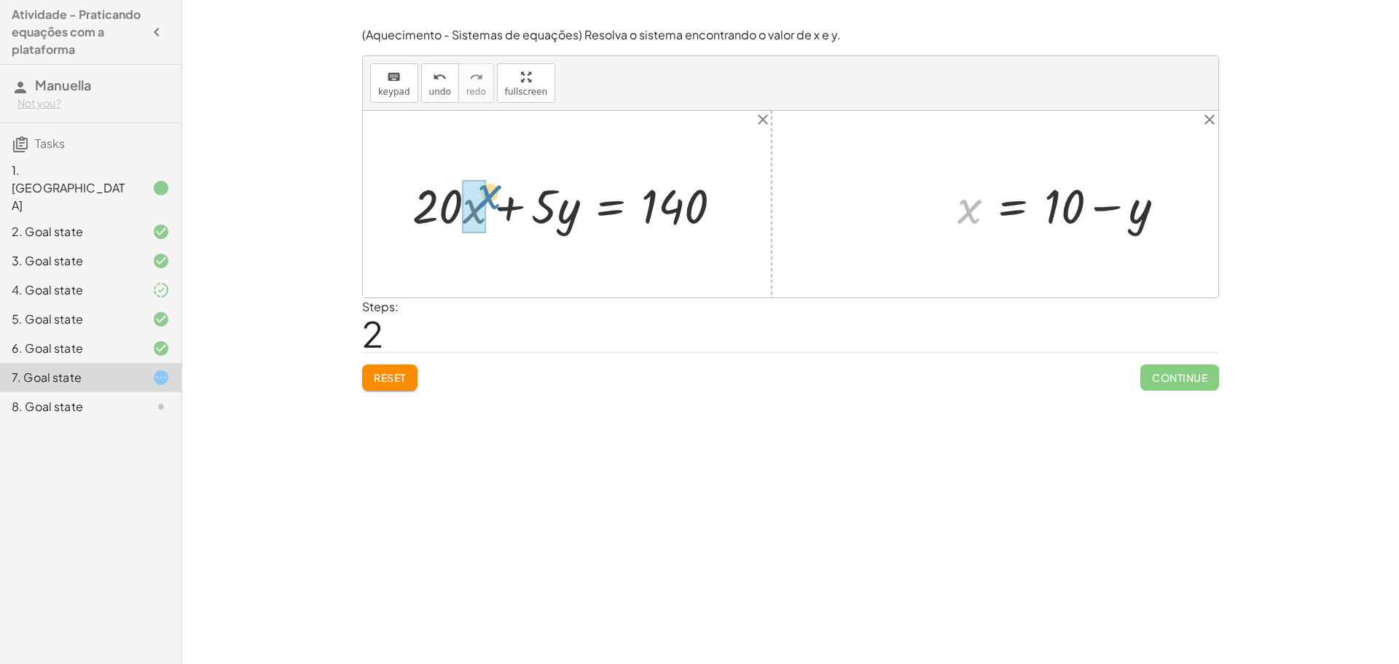
drag, startPoint x: 970, startPoint y: 217, endPoint x: 485, endPoint y: 219, distance: 484.7
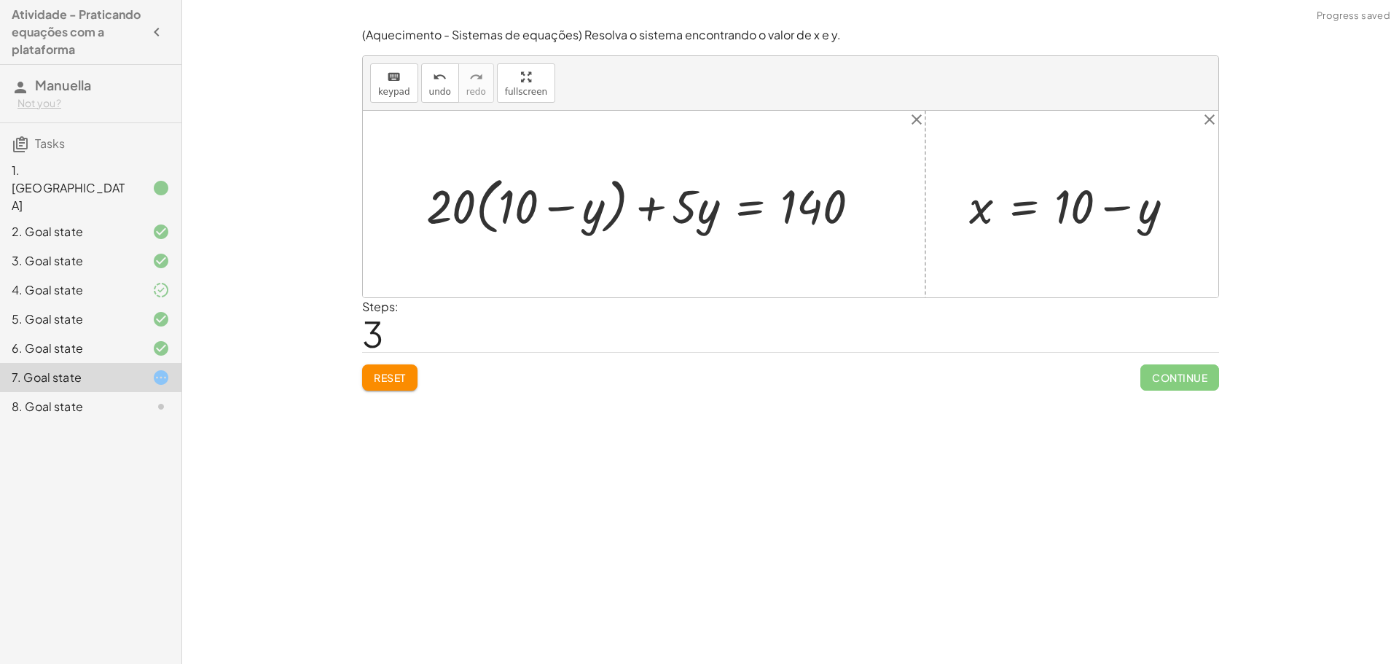
drag, startPoint x: 320, startPoint y: 208, endPoint x: 499, endPoint y: 222, distance: 179.8
click at [499, 222] on div "Encontre o valor da incógnita x manipulando a equação. insert select one: Math …" at bounding box center [790, 332] width 1217 height 664
drag, startPoint x: 461, startPoint y: 207, endPoint x: 520, endPoint y: 206, distance: 58.3
click at [520, 206] on div at bounding box center [650, 204] width 461 height 69
drag, startPoint x: 488, startPoint y: 206, endPoint x: 496, endPoint y: 206, distance: 8.7
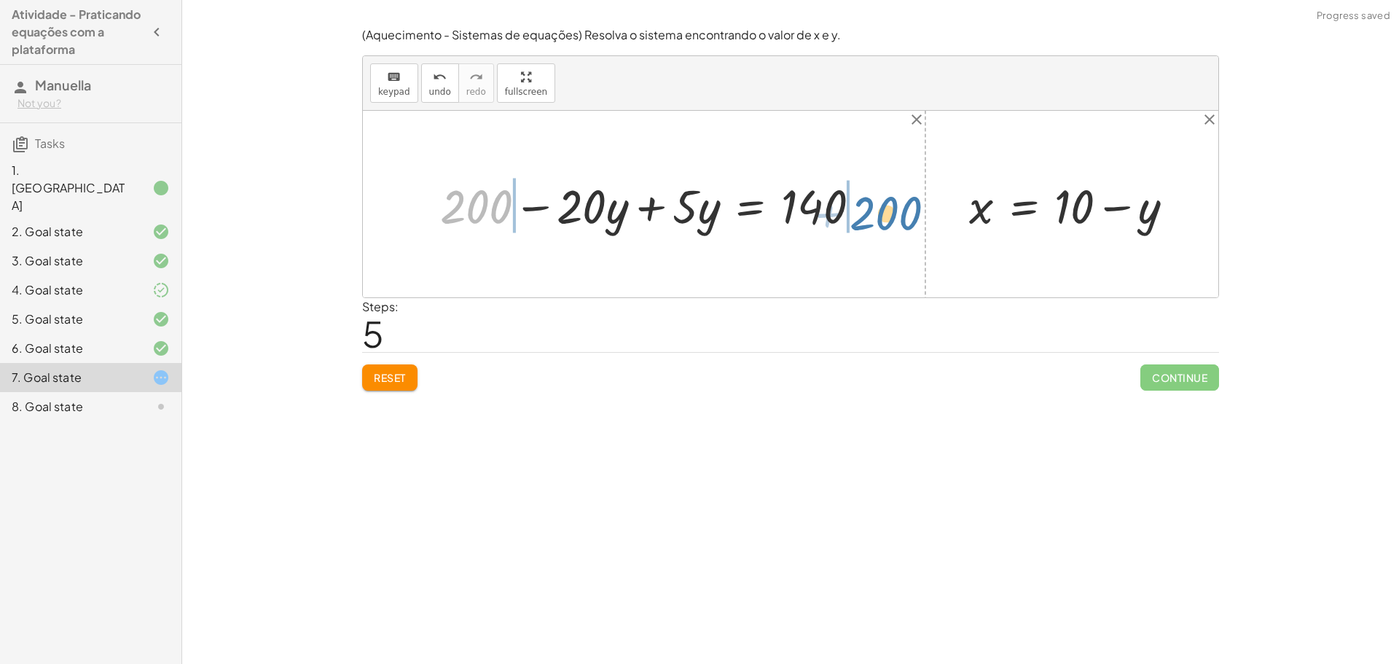
drag, startPoint x: 477, startPoint y: 208, endPoint x: 888, endPoint y: 214, distance: 410.4
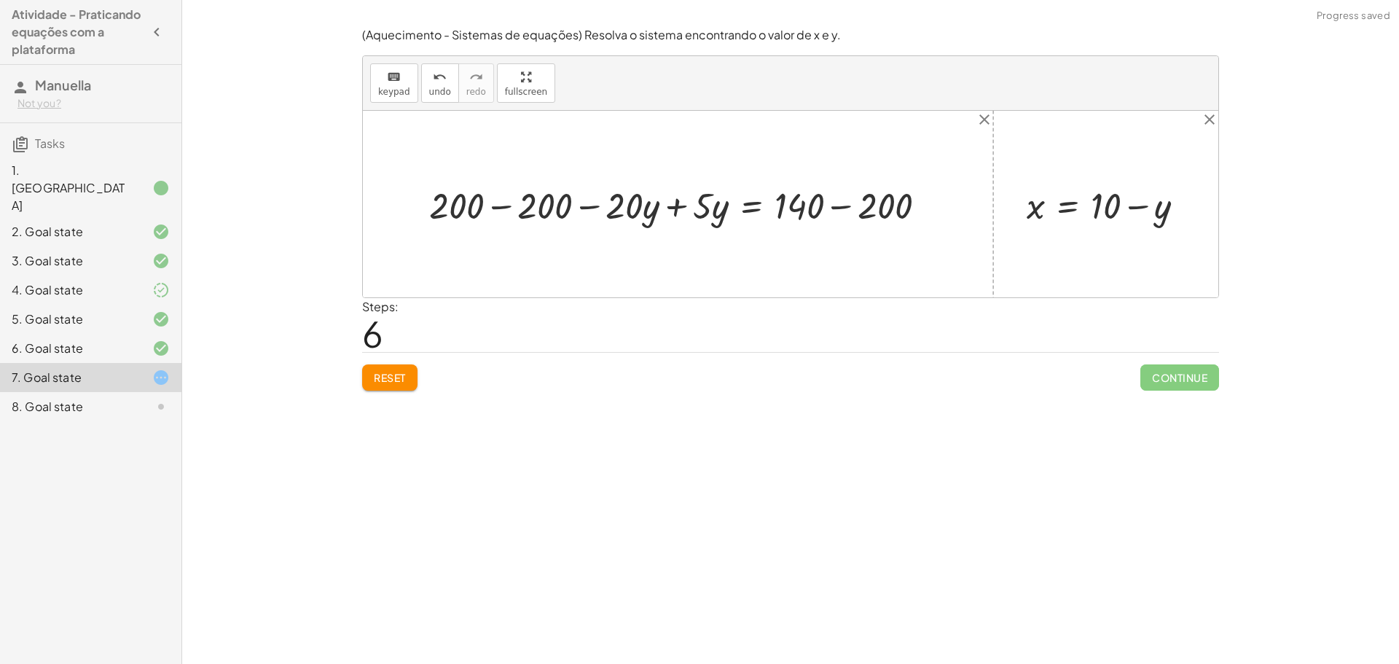
click at [501, 205] on div at bounding box center [683, 204] width 523 height 49
click at [674, 208] on div at bounding box center [753, 204] width 374 height 49
click at [842, 206] on div at bounding box center [801, 204] width 289 height 49
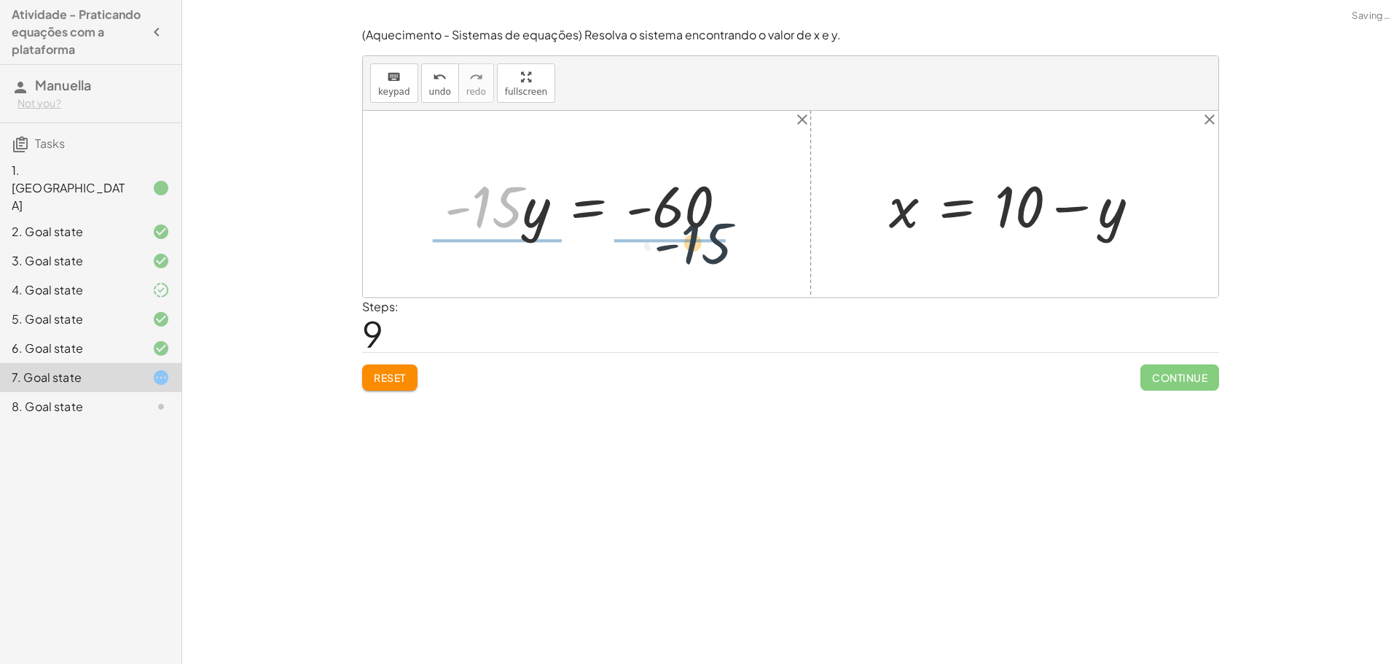
drag, startPoint x: 491, startPoint y: 205, endPoint x: 644, endPoint y: 236, distance: 155.5
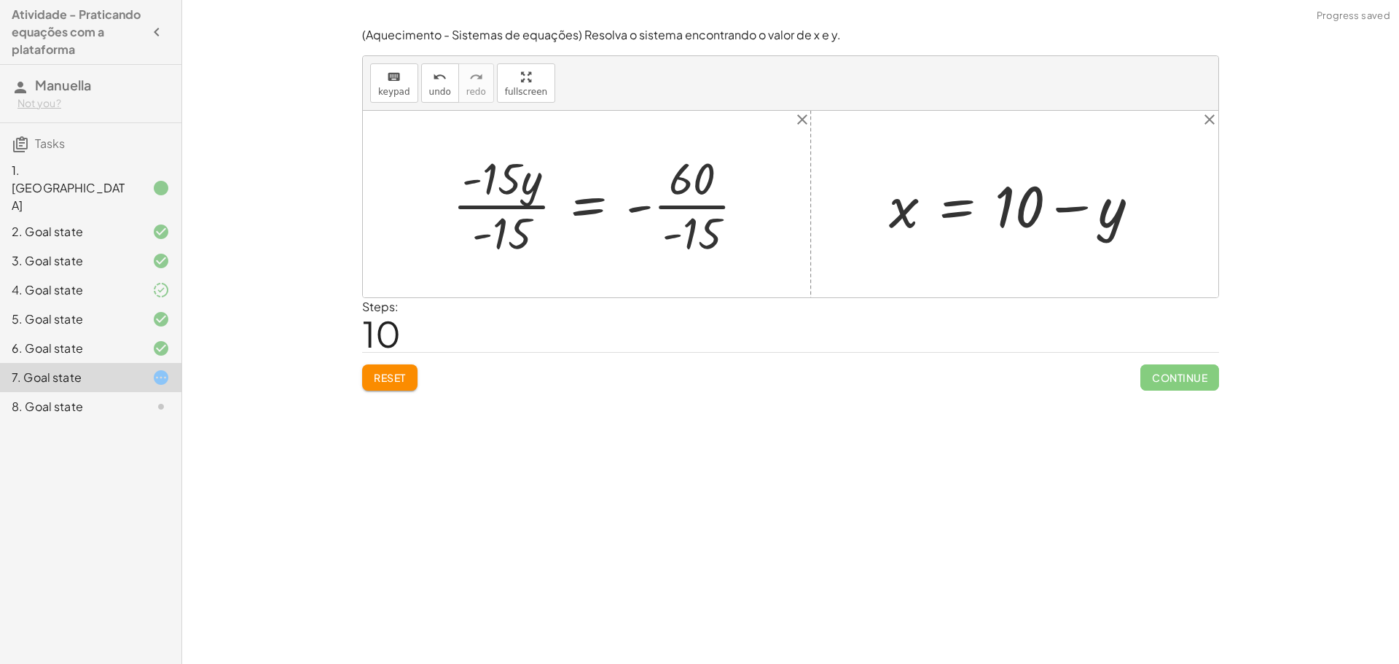
click at [487, 179] on div at bounding box center [604, 204] width 318 height 112
click at [512, 227] on div at bounding box center [604, 204] width 318 height 112
click at [687, 190] on div at bounding box center [640, 204] width 248 height 112
click at [697, 243] on div at bounding box center [640, 204] width 248 height 112
click at [659, 214] on div at bounding box center [630, 204] width 229 height 72
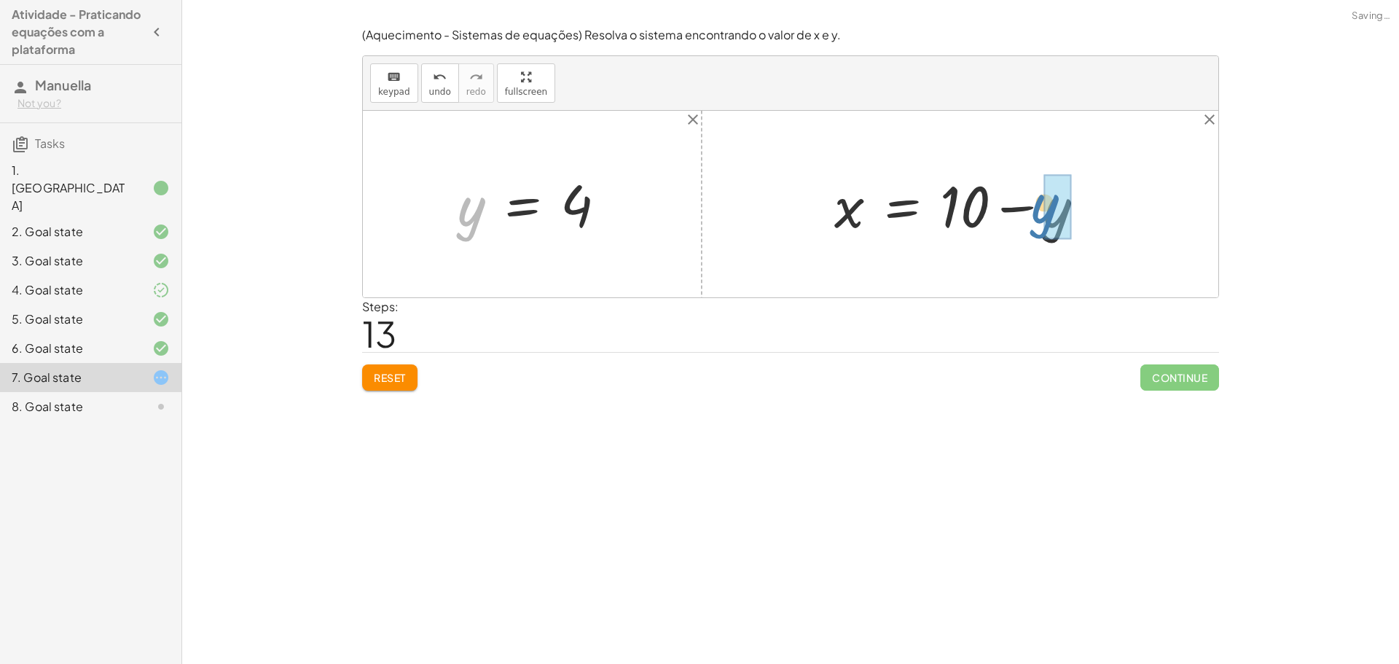
drag, startPoint x: 526, startPoint y: 210, endPoint x: 1113, endPoint y: 205, distance: 586.7
click at [1113, 205] on div "+ · 20 · x + · 5 · y = 140 + · 20 · ( + 10 − y ) + · 5 · y = 140 + · 20 · 10 − …" at bounding box center [791, 204] width 856 height 187
click at [1028, 203] on div at bounding box center [967, 204] width 281 height 75
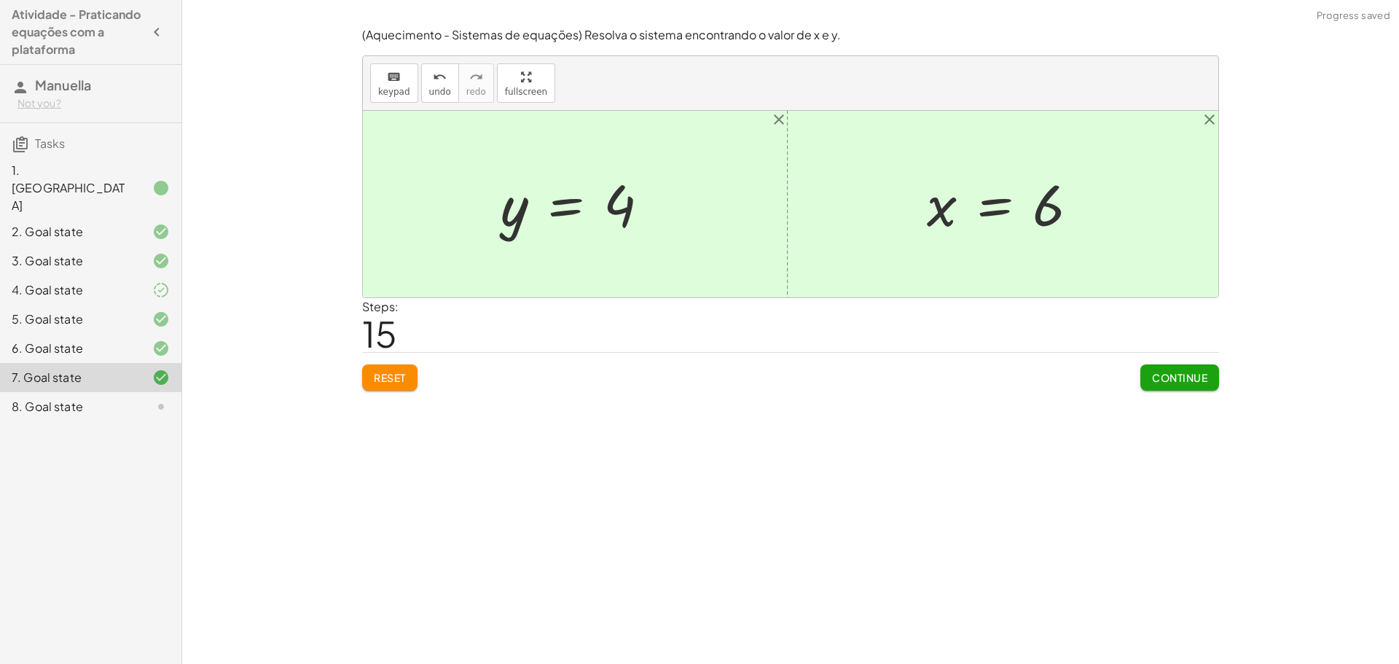
click at [1173, 388] on button "Continue" at bounding box center [1180, 377] width 79 height 26
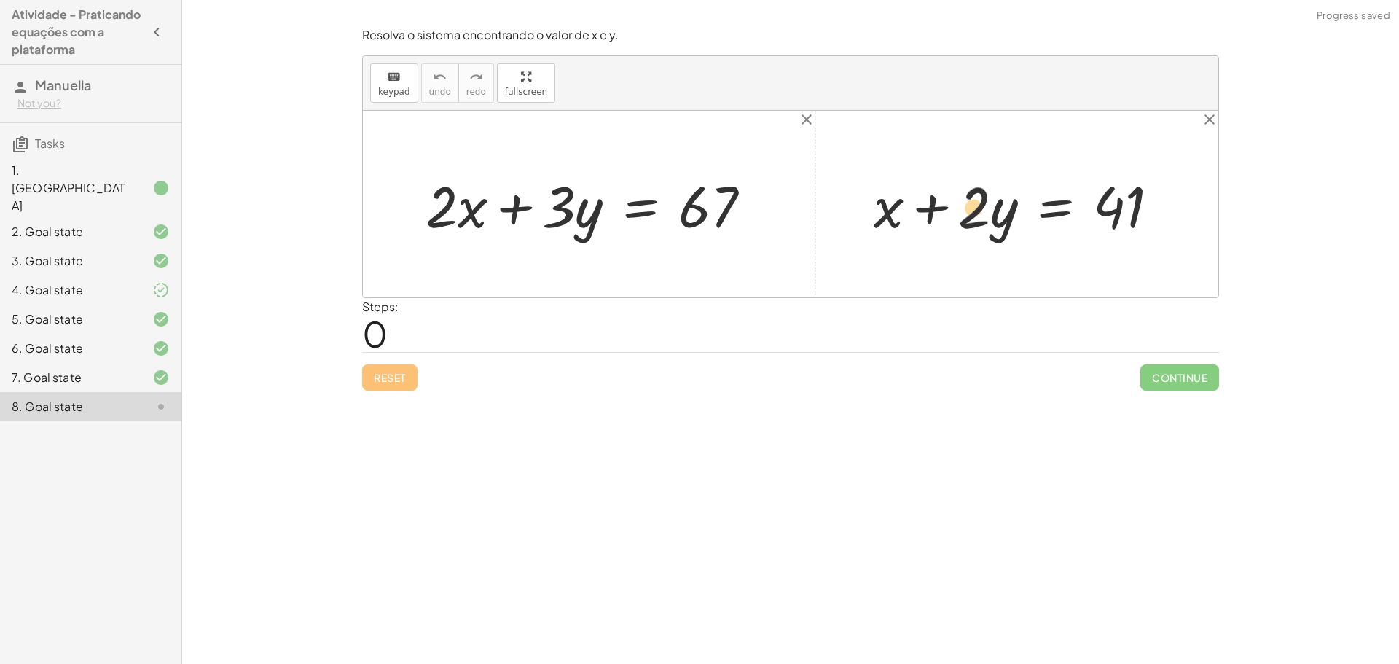
drag, startPoint x: 958, startPoint y: 176, endPoint x: 953, endPoint y: 238, distance: 62.8
click at [952, 219] on div at bounding box center [1023, 204] width 312 height 75
drag, startPoint x: 983, startPoint y: 235, endPoint x: 1168, endPoint y: 218, distance: 185.9
click at [1168, 218] on div at bounding box center [1023, 204] width 312 height 75
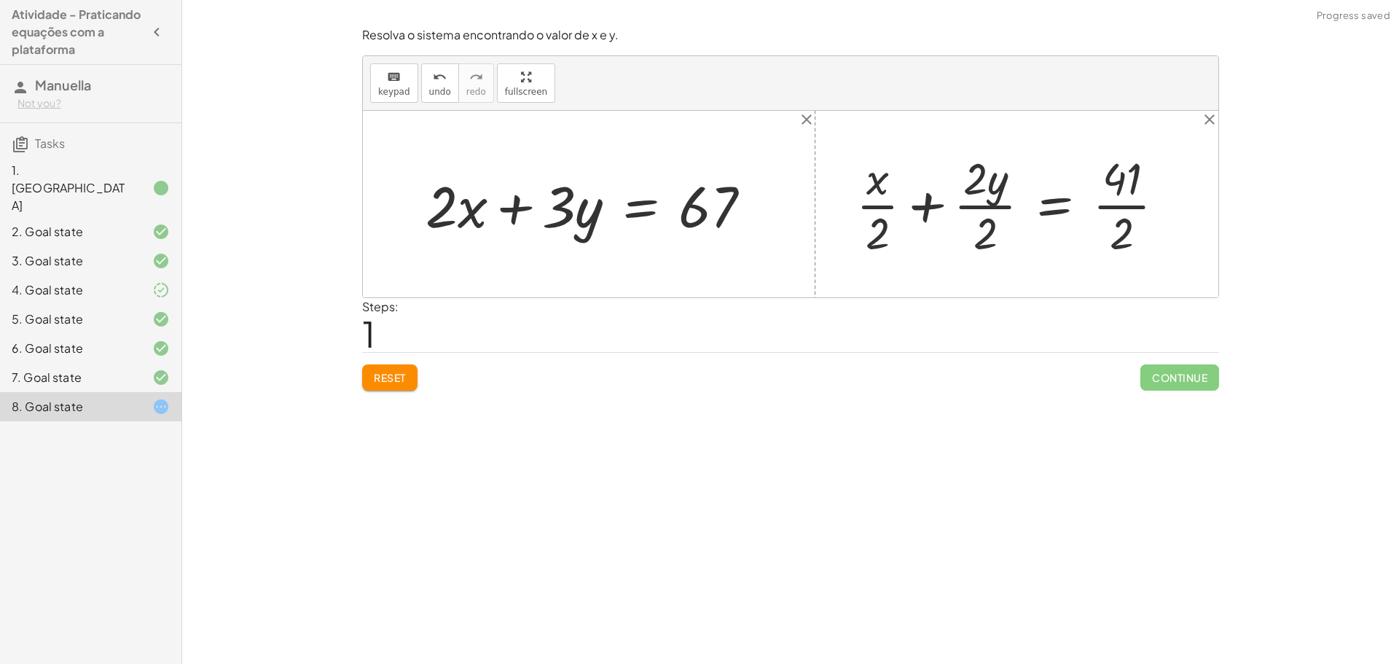
click at [393, 376] on span "Reset" at bounding box center [390, 377] width 32 height 13
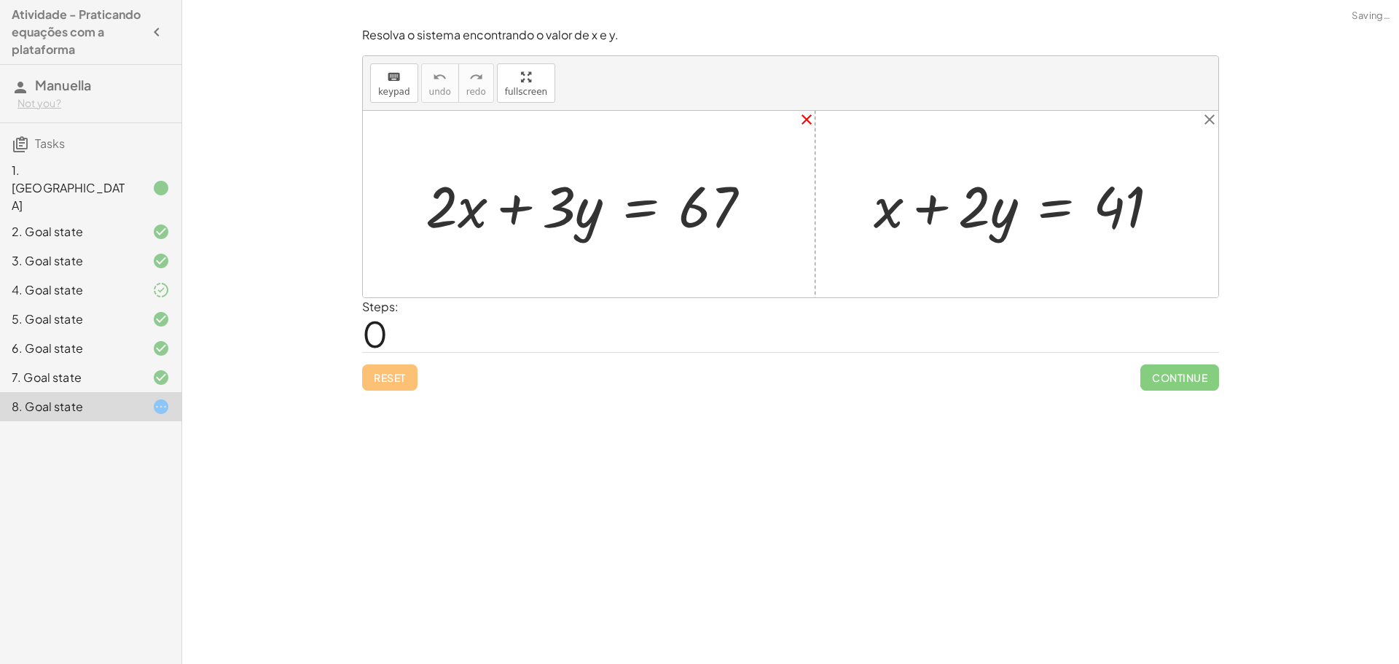
click at [805, 114] on icon "close" at bounding box center [806, 119] width 17 height 17
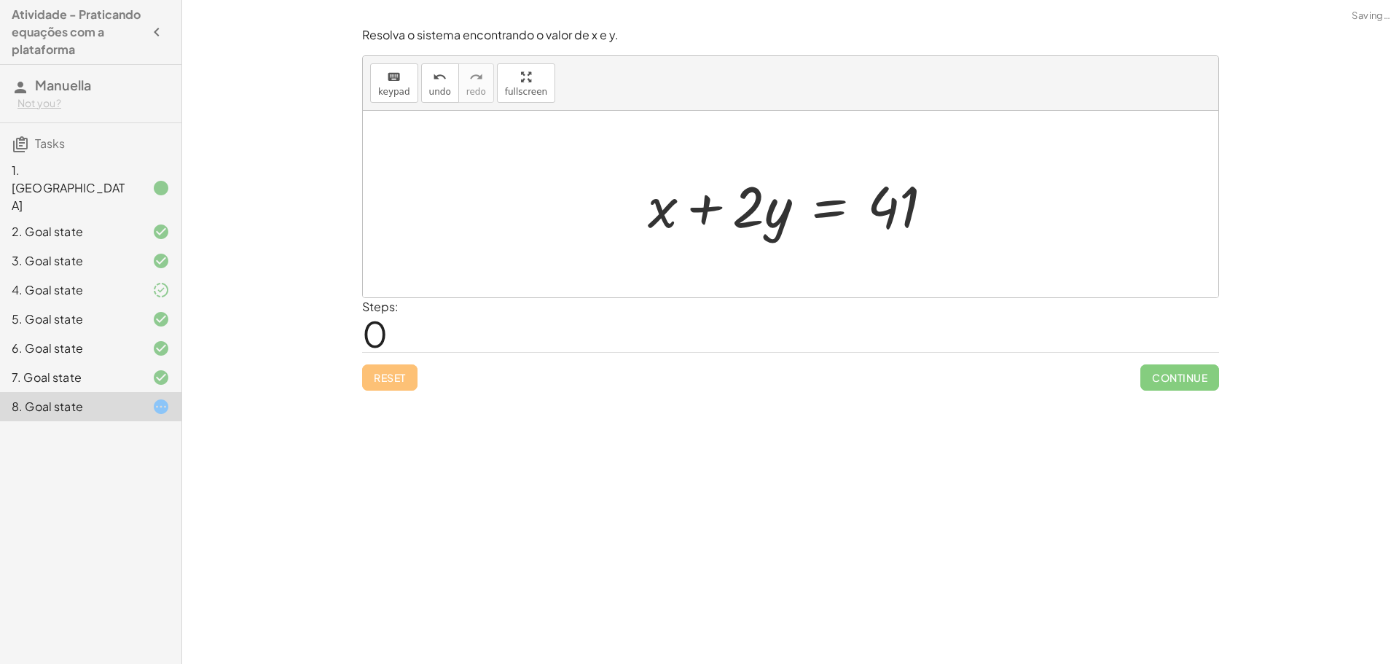
click at [391, 374] on div "Reset Continue" at bounding box center [790, 371] width 857 height 39
click at [452, 380] on div "Reset Continue" at bounding box center [790, 371] width 857 height 39
drag, startPoint x: 655, startPoint y: 173, endPoint x: 662, endPoint y: 194, distance: 22.4
click at [658, 182] on div at bounding box center [797, 204] width 312 height 75
drag, startPoint x: 745, startPoint y: 238, endPoint x: 845, endPoint y: 212, distance: 103.1
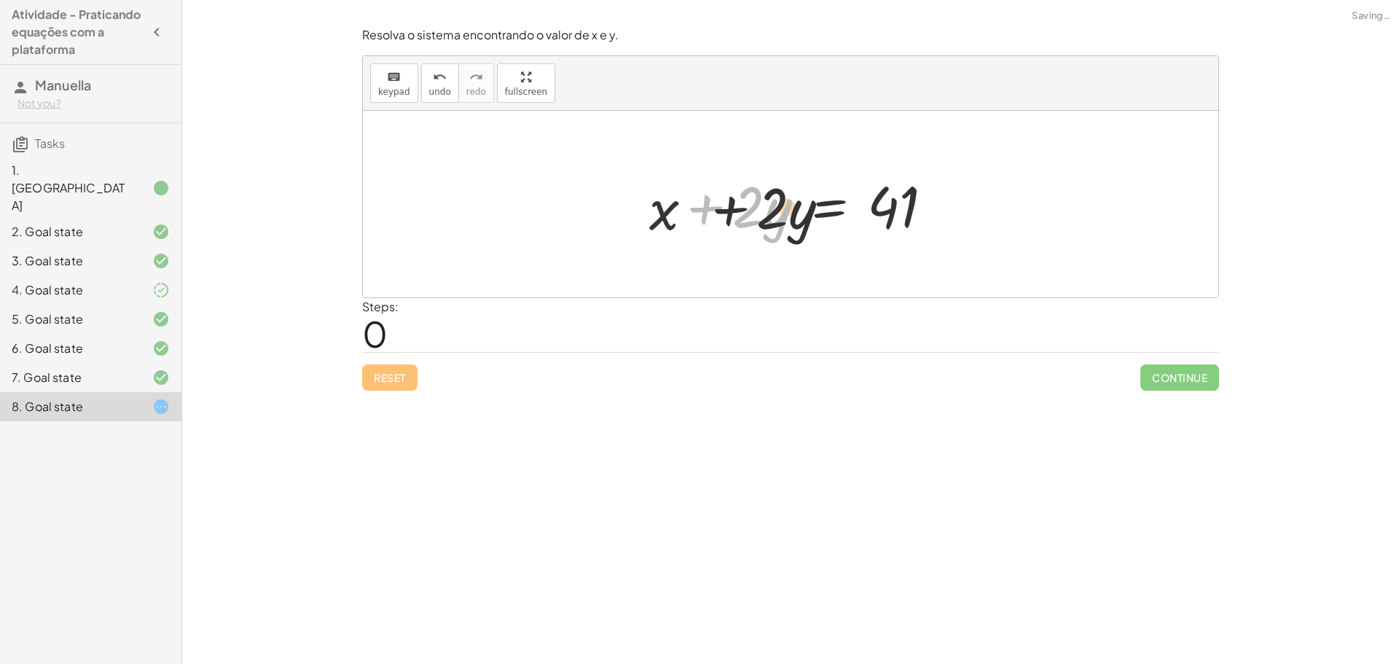
click at [848, 213] on div at bounding box center [797, 204] width 312 height 75
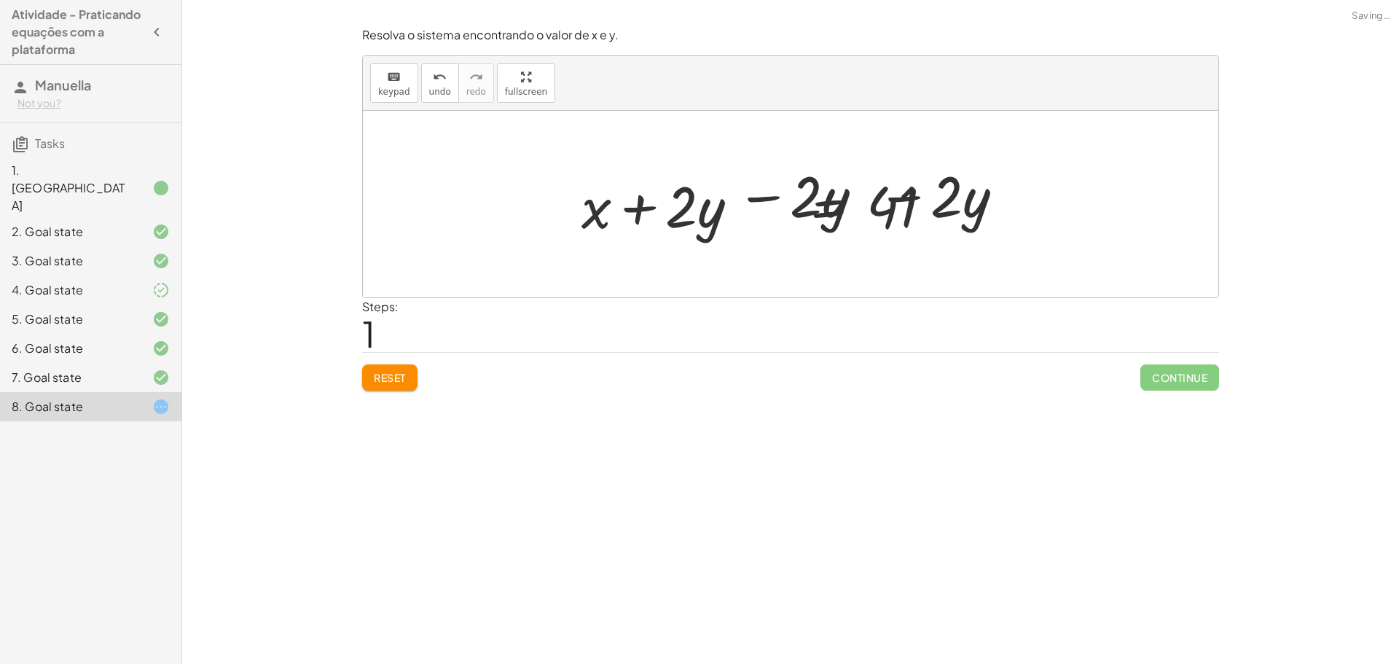
click at [415, 373] on button "Reset" at bounding box center [389, 377] width 55 height 26
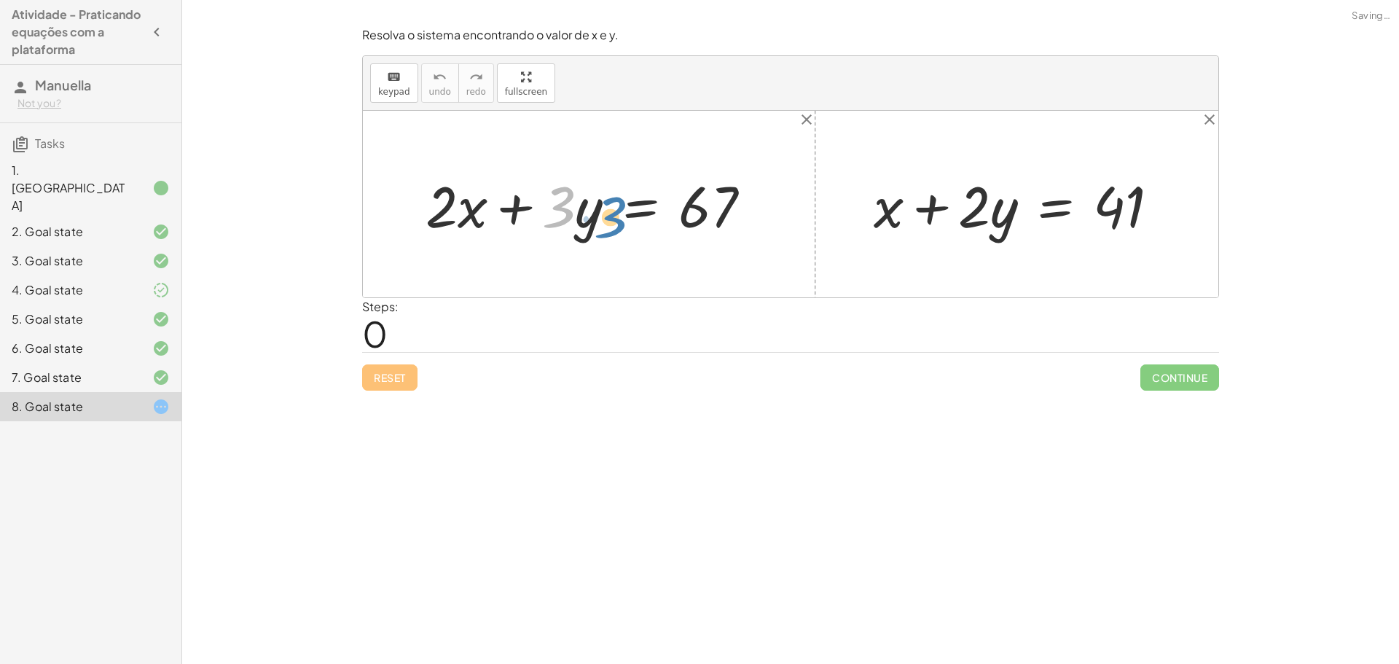
drag, startPoint x: 574, startPoint y: 201, endPoint x: 536, endPoint y: 217, distance: 41.8
click at [536, 217] on div at bounding box center [594, 204] width 352 height 75
drag, startPoint x: 560, startPoint y: 207, endPoint x: 541, endPoint y: 220, distance: 23.6
click at [541, 220] on div at bounding box center [594, 204] width 352 height 75
drag, startPoint x: 600, startPoint y: 221, endPoint x: 588, endPoint y: 225, distance: 12.5
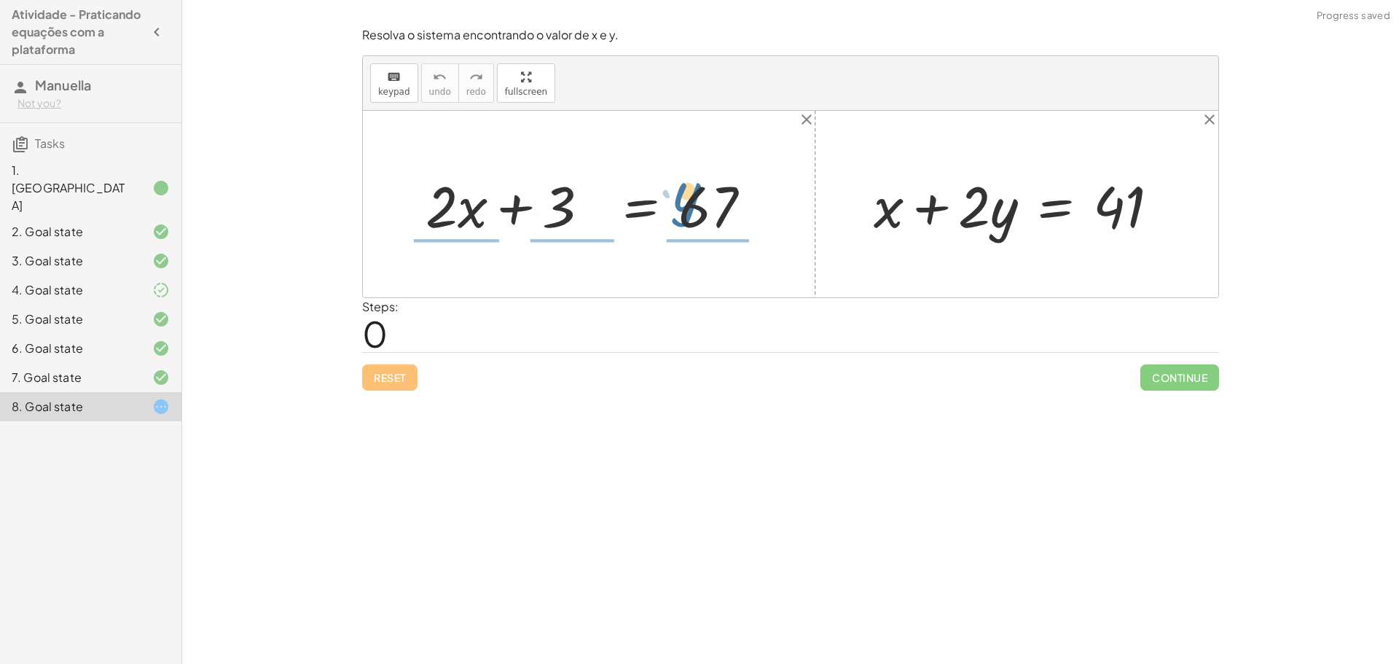
click at [588, 225] on div at bounding box center [594, 204] width 352 height 75
drag, startPoint x: 563, startPoint y: 211, endPoint x: 1012, endPoint y: 215, distance: 449.0
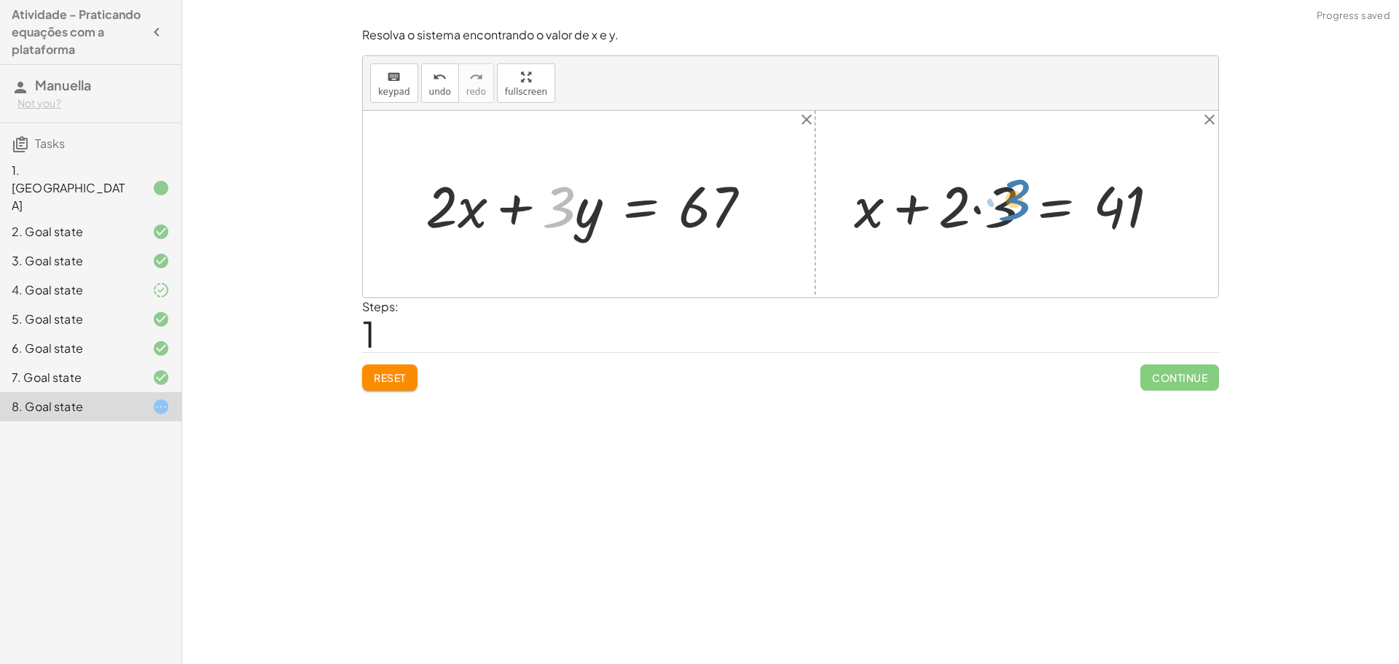
drag, startPoint x: 559, startPoint y: 207, endPoint x: 1018, endPoint y: 199, distance: 459.2
click at [384, 374] on span "Reset" at bounding box center [390, 377] width 32 height 13
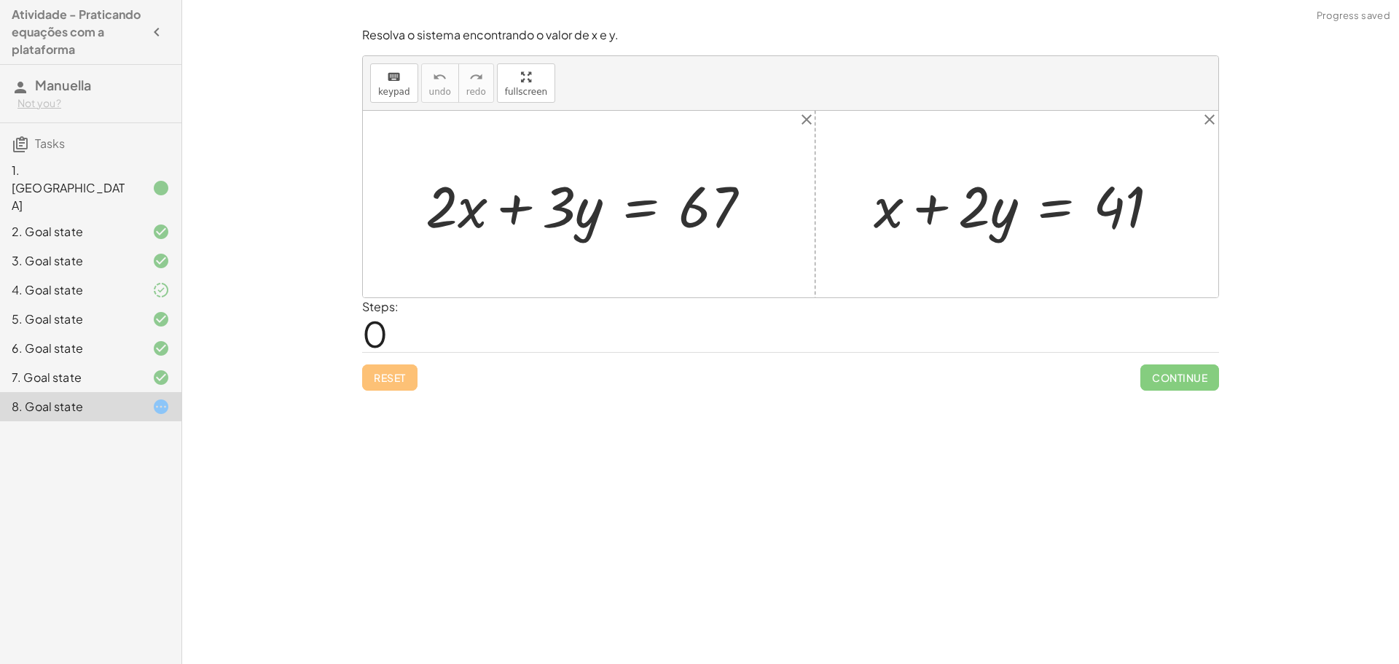
click at [970, 194] on div at bounding box center [1023, 204] width 312 height 75
drag, startPoint x: 974, startPoint y: 194, endPoint x: 988, endPoint y: 205, distance: 17.6
click at [988, 205] on div at bounding box center [1023, 204] width 312 height 75
drag, startPoint x: 1001, startPoint y: 205, endPoint x: 862, endPoint y: 198, distance: 138.6
click at [381, 380] on span "Reset" at bounding box center [390, 377] width 32 height 13
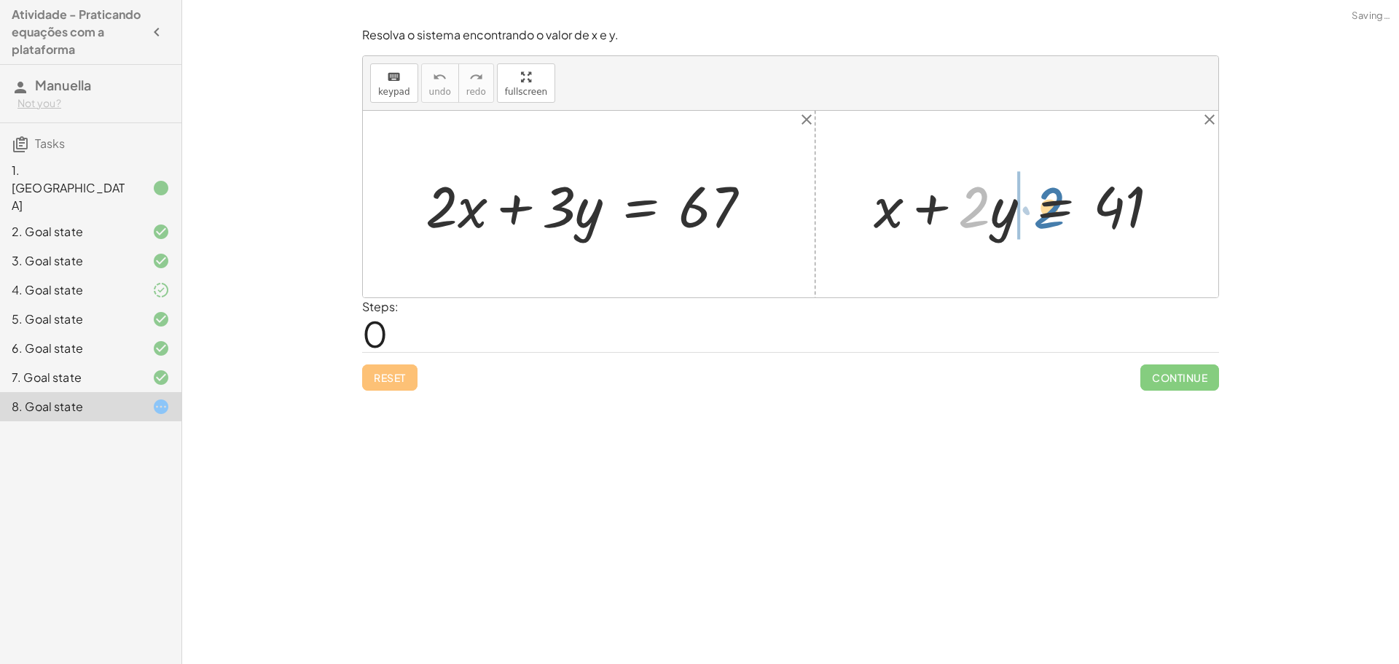
drag, startPoint x: 1033, startPoint y: 204, endPoint x: 1028, endPoint y: 211, distance: 8.9
click at [1031, 211] on div at bounding box center [1023, 204] width 312 height 75
drag, startPoint x: 977, startPoint y: 217, endPoint x: 1151, endPoint y: 199, distance: 175.1
click at [1151, 199] on div at bounding box center [1023, 204] width 312 height 75
drag, startPoint x: 1165, startPoint y: 199, endPoint x: 1165, endPoint y: 210, distance: 11.0
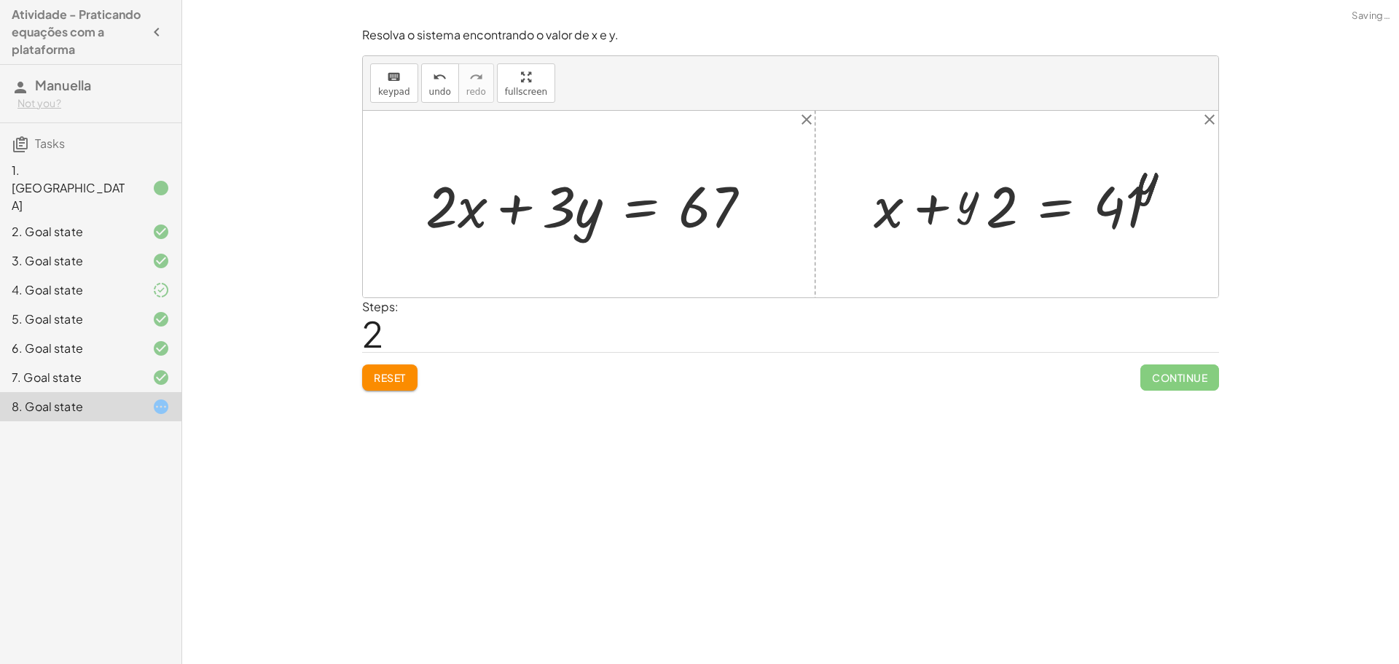
click at [1168, 200] on div at bounding box center [1017, 204] width 333 height 112
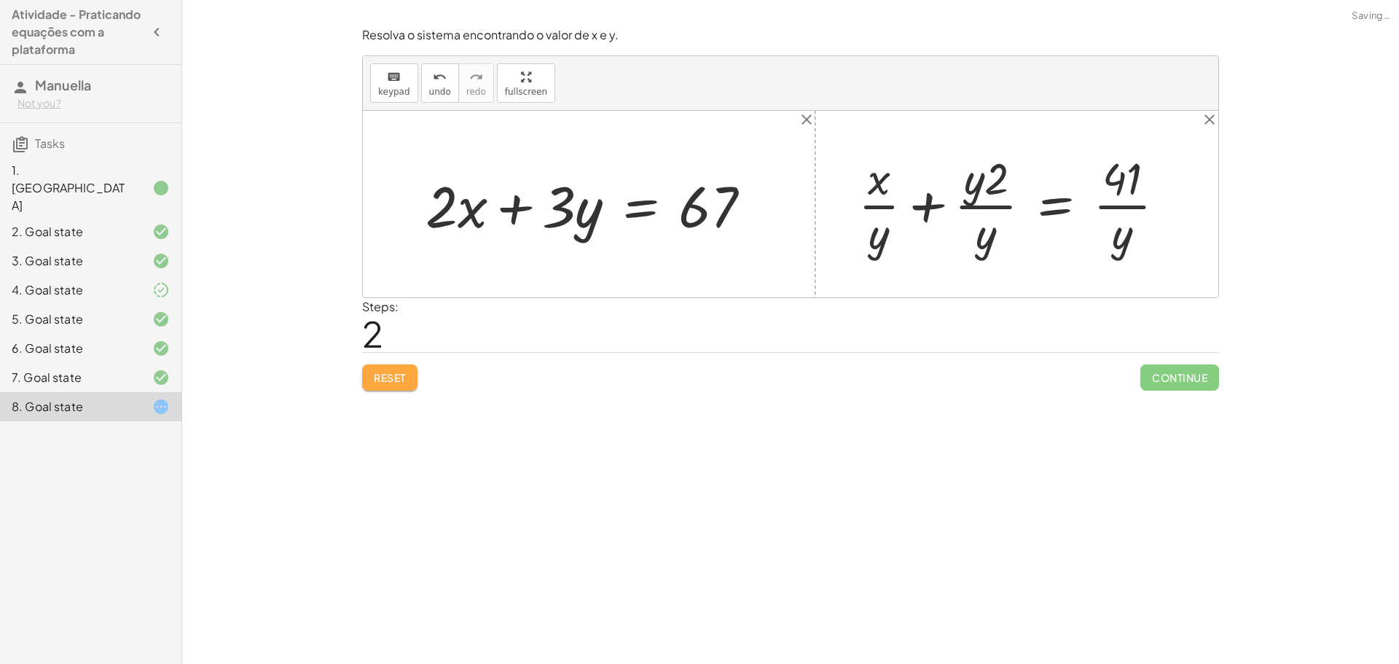
click at [399, 382] on span "Reset" at bounding box center [390, 377] width 32 height 13
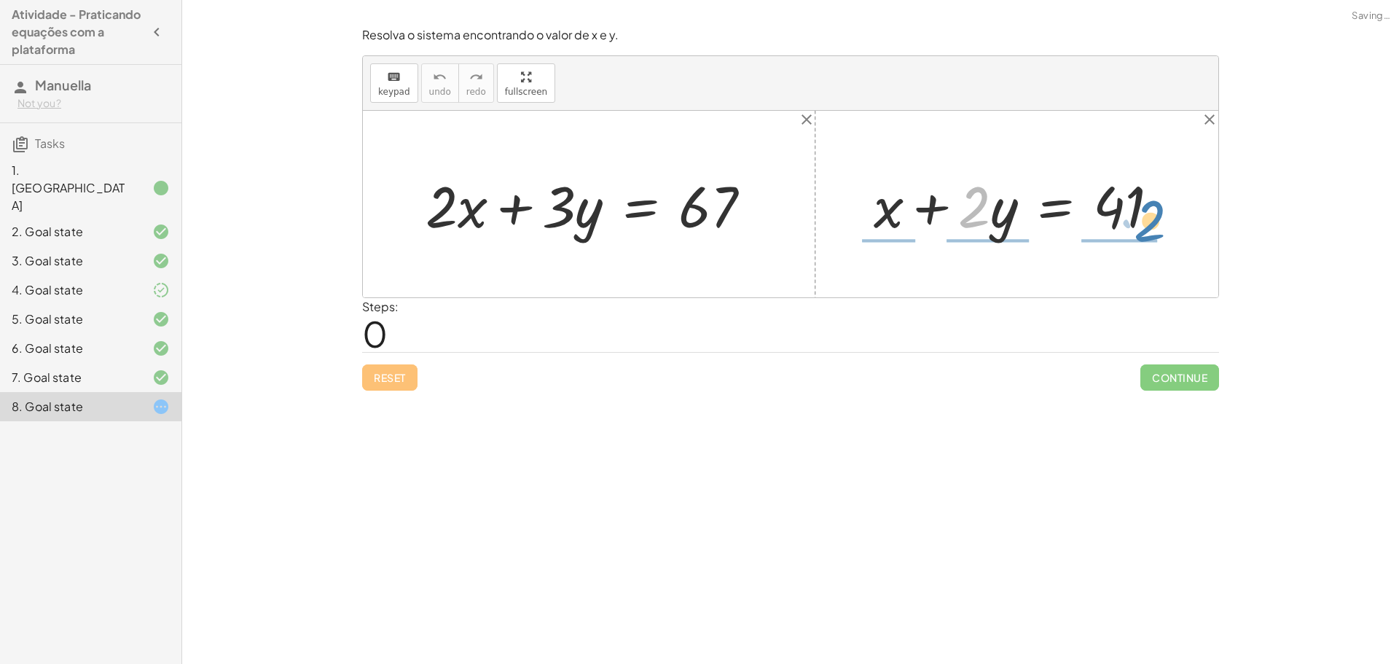
drag, startPoint x: 983, startPoint y: 220, endPoint x: 1170, endPoint y: 234, distance: 187.1
click at [1170, 234] on div at bounding box center [1023, 204] width 312 height 75
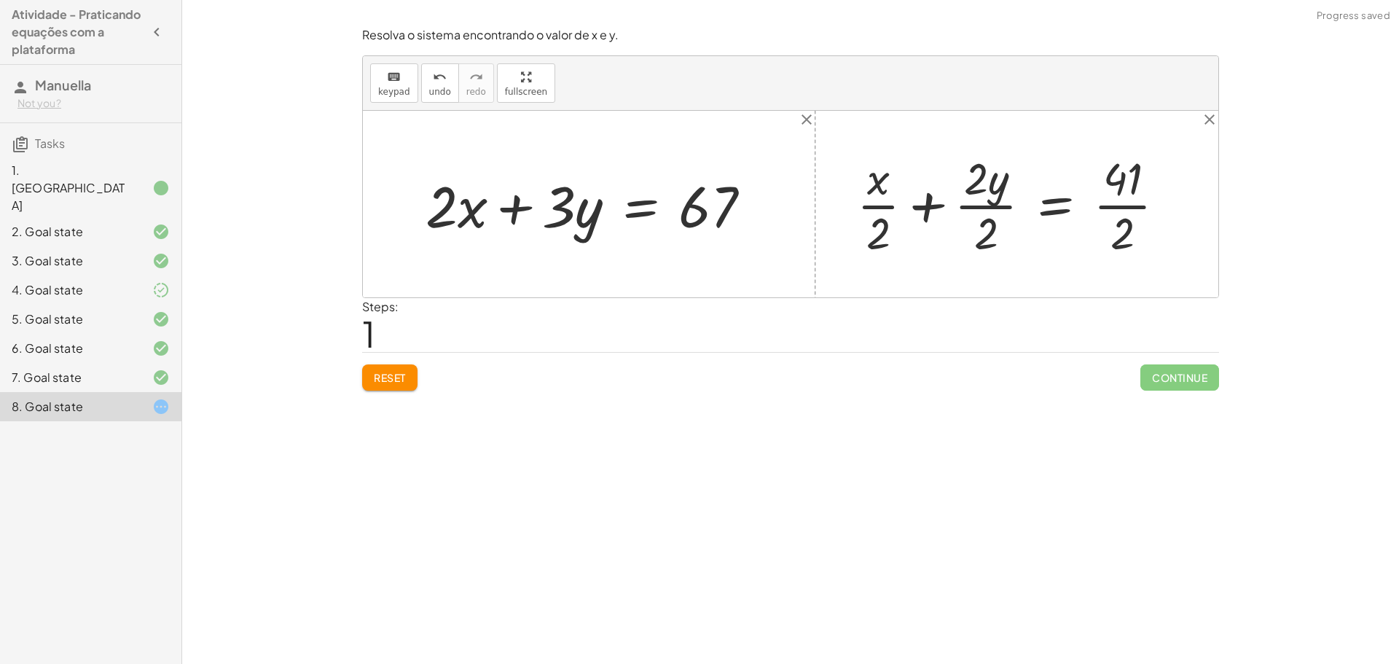
drag, startPoint x: 420, startPoint y: 364, endPoint x: 412, endPoint y: 378, distance: 15.4
click at [418, 367] on div "Reset Continue" at bounding box center [790, 371] width 857 height 39
click at [408, 379] on button "Reset" at bounding box center [389, 377] width 55 height 26
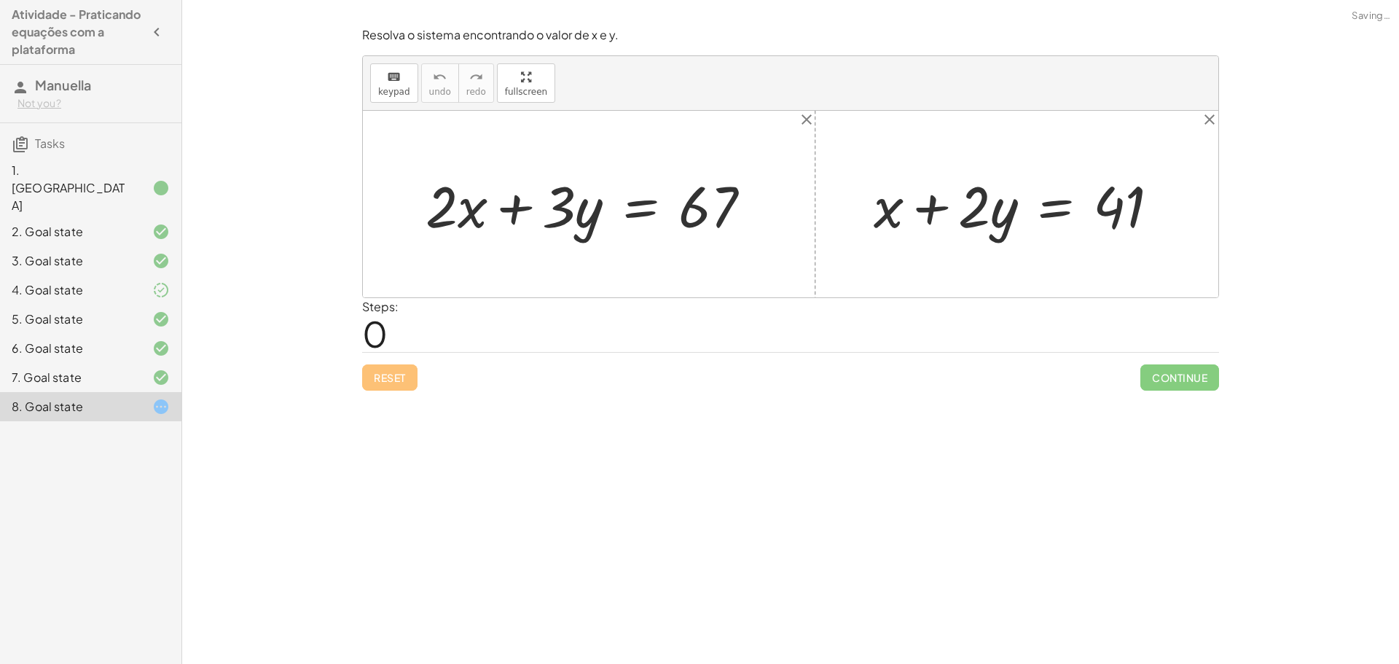
drag, startPoint x: 806, startPoint y: 265, endPoint x: 875, endPoint y: 242, distance: 72.1
click at [874, 242] on div "+ · 2 · x + · 3 · y = 67 + x + · 2 · y = 41" at bounding box center [791, 204] width 856 height 187
drag, startPoint x: 954, startPoint y: 216, endPoint x: 1157, endPoint y: 206, distance: 202.9
click at [1157, 202] on div at bounding box center [1023, 204] width 312 height 75
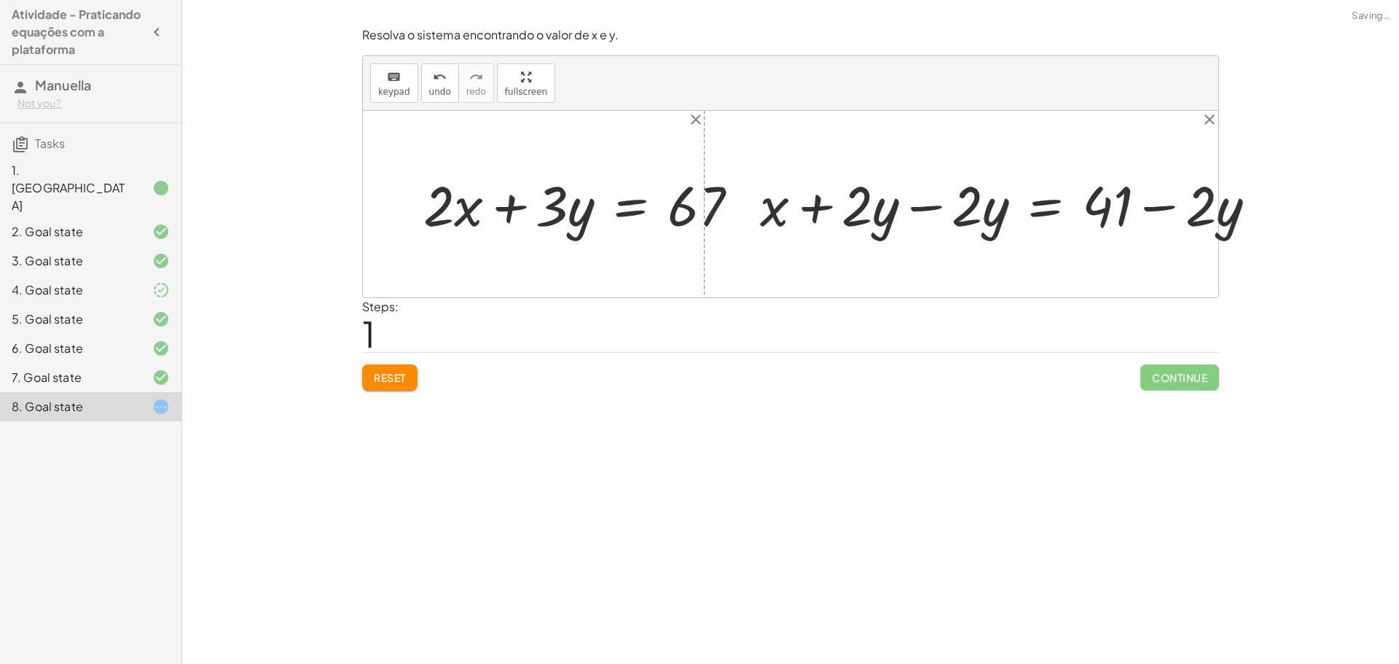
click at [942, 228] on div at bounding box center [1023, 204] width 426 height 60
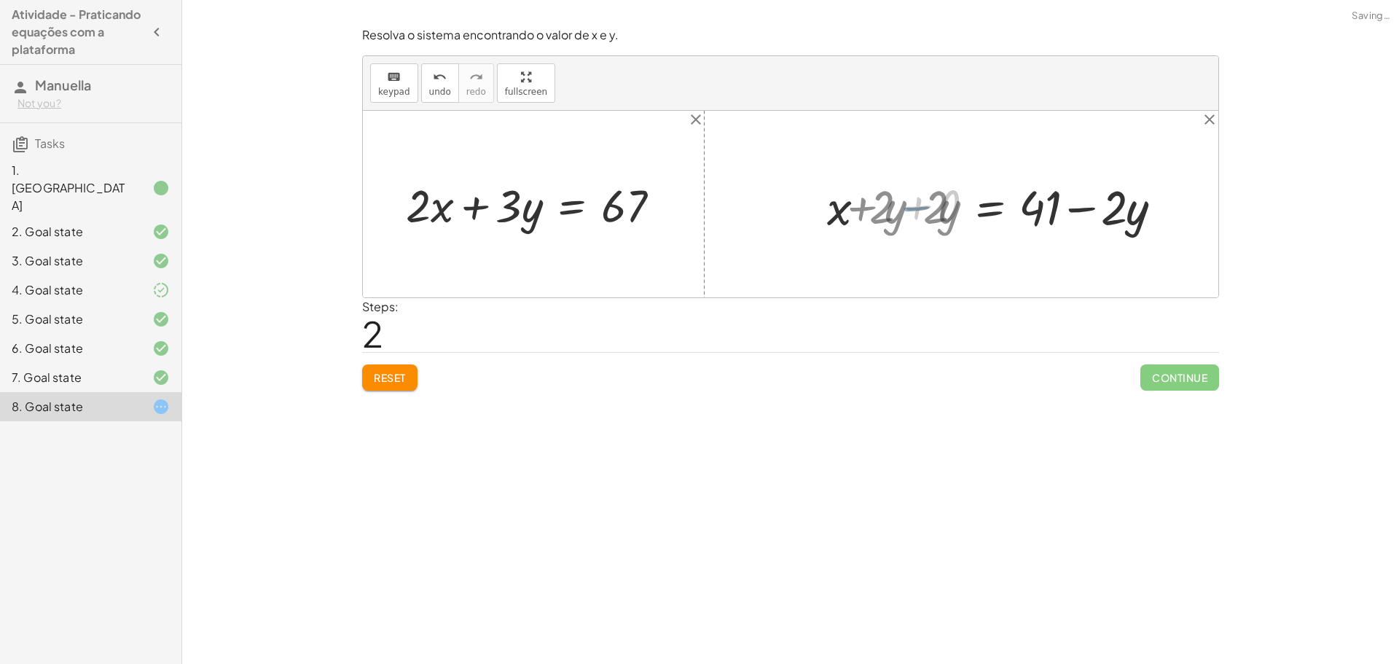
click at [859, 218] on div at bounding box center [791, 204] width 856 height 187
drag, startPoint x: 1047, startPoint y: 200, endPoint x: 1060, endPoint y: 202, distance: 12.5
click at [1047, 200] on div at bounding box center [1055, 204] width 250 height 60
click at [1084, 207] on div at bounding box center [1055, 204] width 250 height 60
drag, startPoint x: 1138, startPoint y: 208, endPoint x: 1125, endPoint y: 245, distance: 38.7
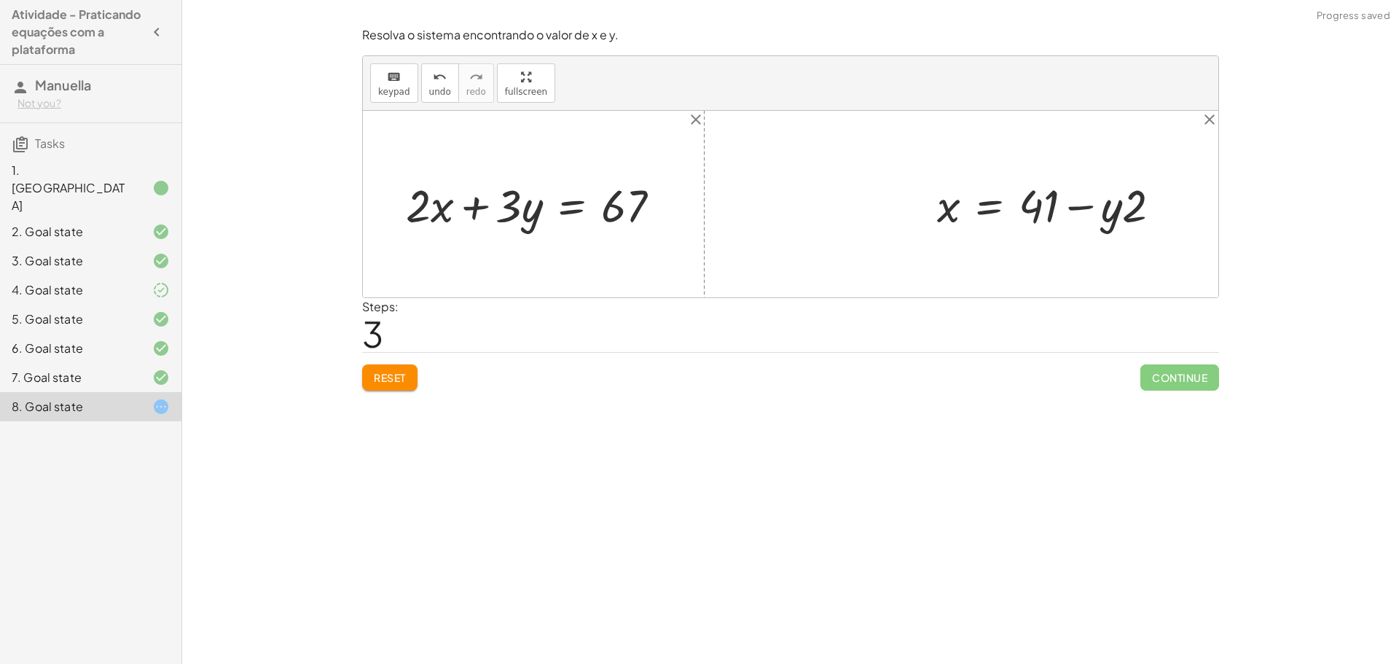
drag, startPoint x: 1132, startPoint y: 206, endPoint x: 1112, endPoint y: 214, distance: 21.2
click at [1131, 206] on div at bounding box center [1055, 204] width 250 height 60
drag, startPoint x: 1122, startPoint y: 219, endPoint x: 1178, endPoint y: 206, distance: 57.6
click at [1179, 206] on div at bounding box center [1055, 204] width 250 height 60
click at [1011, 209] on div at bounding box center [1055, 204] width 250 height 60
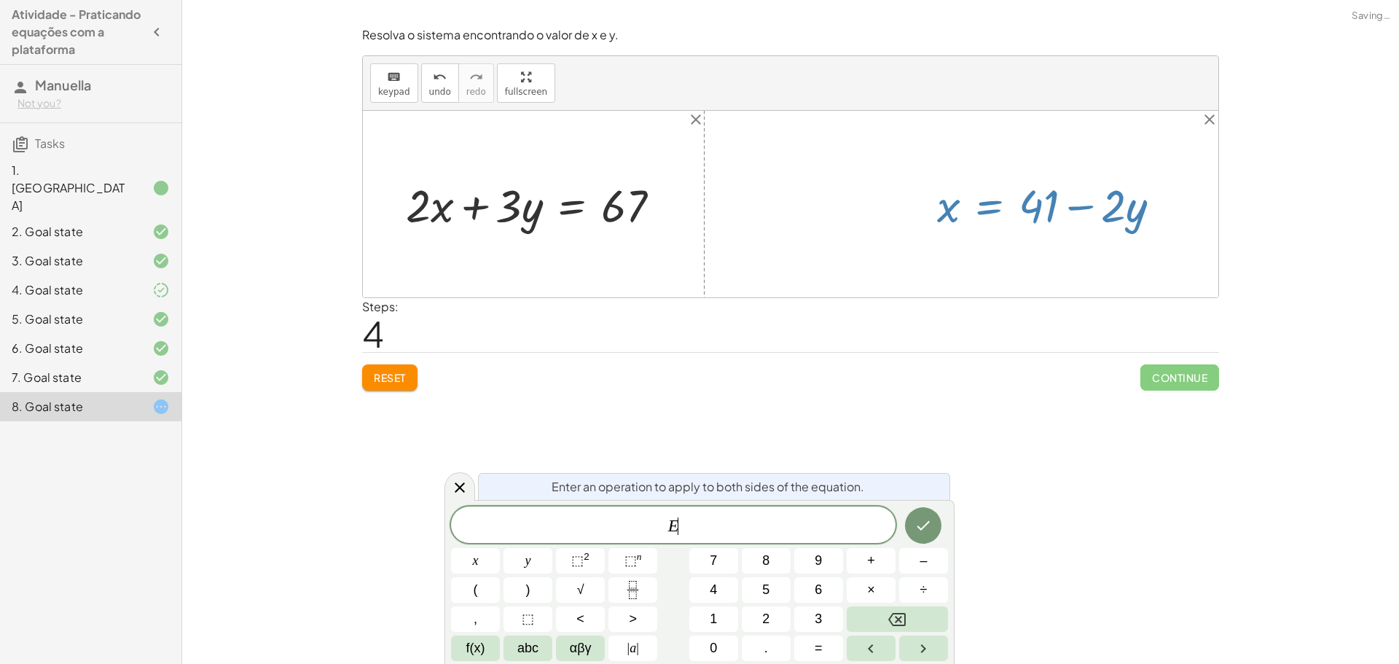
drag, startPoint x: 947, startPoint y: 217, endPoint x: 787, endPoint y: 365, distance: 217.6
click at [947, 218] on div at bounding box center [1055, 204] width 250 height 60
click at [444, 493] on div "Encontre o valor da incógnita x manipulando a equação. insert select one: Math …" at bounding box center [790, 332] width 1217 height 664
click at [458, 493] on icon at bounding box center [459, 487] width 17 height 17
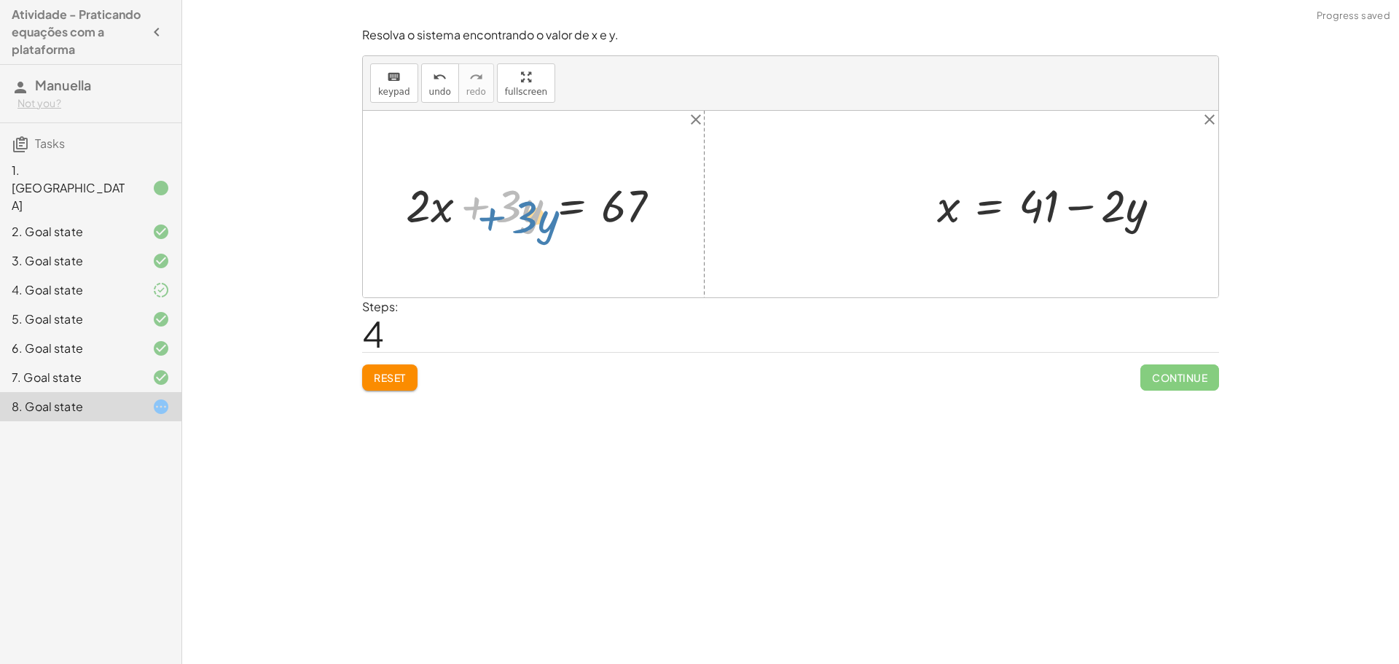
drag, startPoint x: 472, startPoint y: 206, endPoint x: 487, endPoint y: 216, distance: 18.4
click at [487, 216] on div at bounding box center [539, 204] width 281 height 60
drag, startPoint x: 504, startPoint y: 216, endPoint x: 497, endPoint y: 226, distance: 12.1
click at [497, 223] on div at bounding box center [539, 204] width 281 height 60
click at [661, 262] on div at bounding box center [791, 204] width 856 height 187
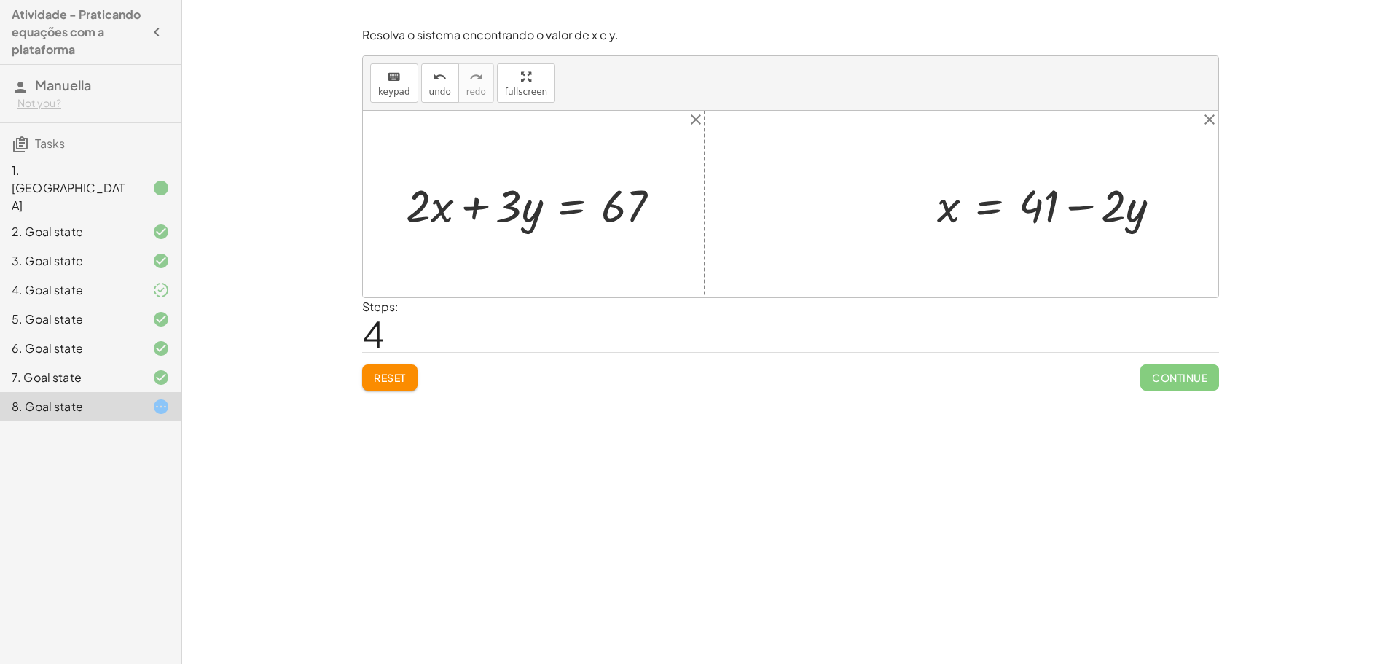
drag, startPoint x: 801, startPoint y: 208, endPoint x: 1019, endPoint y: 214, distance: 218.0
click at [812, 212] on div at bounding box center [791, 204] width 856 height 187
click at [1271, 252] on div "Encontre o valor da incógnita x manipulando a equação. insert select one: Math …" at bounding box center [790, 332] width 1217 height 664
click at [1138, 227] on div at bounding box center [1055, 204] width 250 height 60
drag, startPoint x: 1181, startPoint y: 206, endPoint x: 1039, endPoint y: 232, distance: 145.2
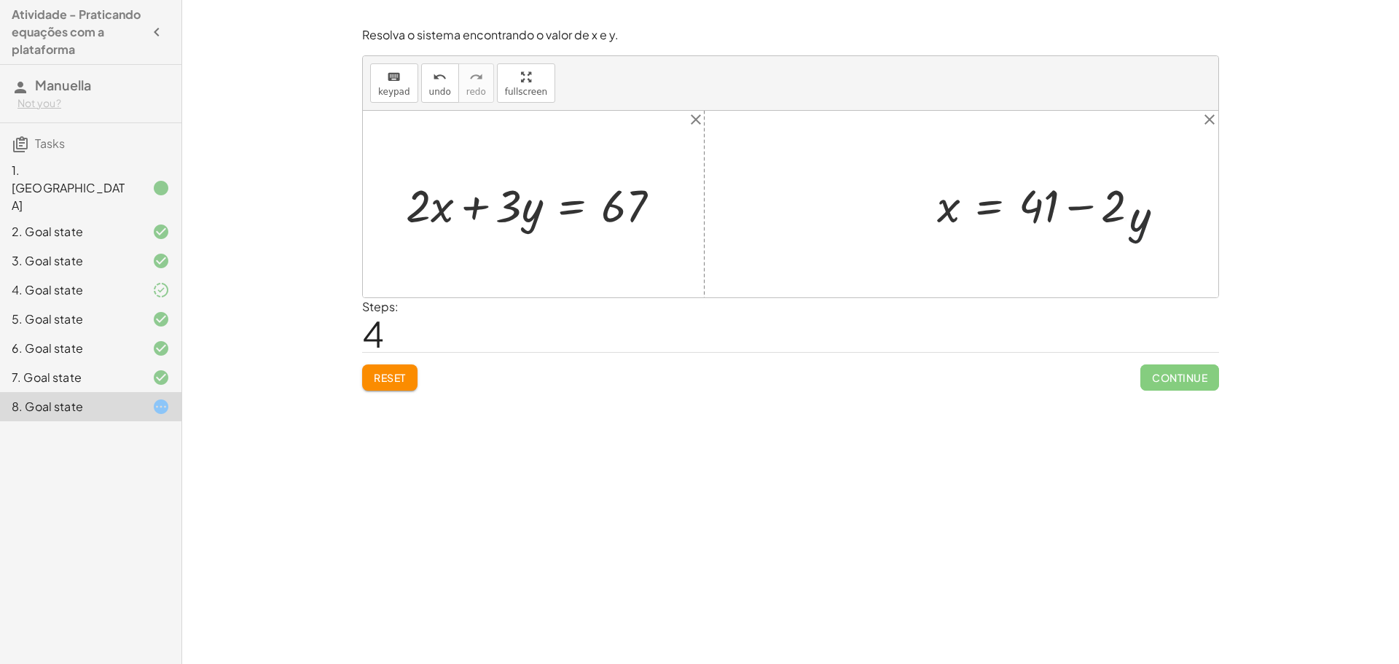
click at [1175, 207] on div "+ x + · 2 · y = 41 + x + · 2 · y − · 2 · y = + 41 − · 2 · y + x + 0 = + 41 − · …" at bounding box center [1049, 204] width 268 height 67
click at [156, 369] on icon at bounding box center [160, 377] width 17 height 17
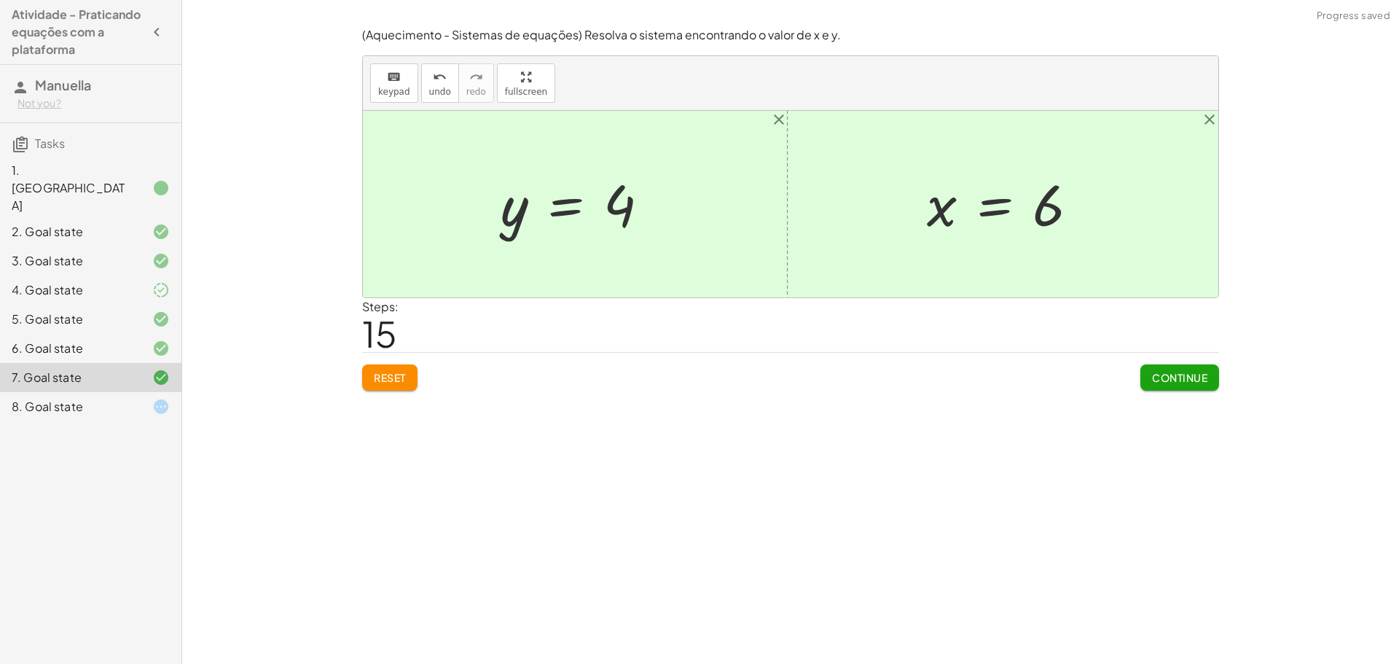
click at [386, 364] on button "Reset" at bounding box center [389, 377] width 55 height 26
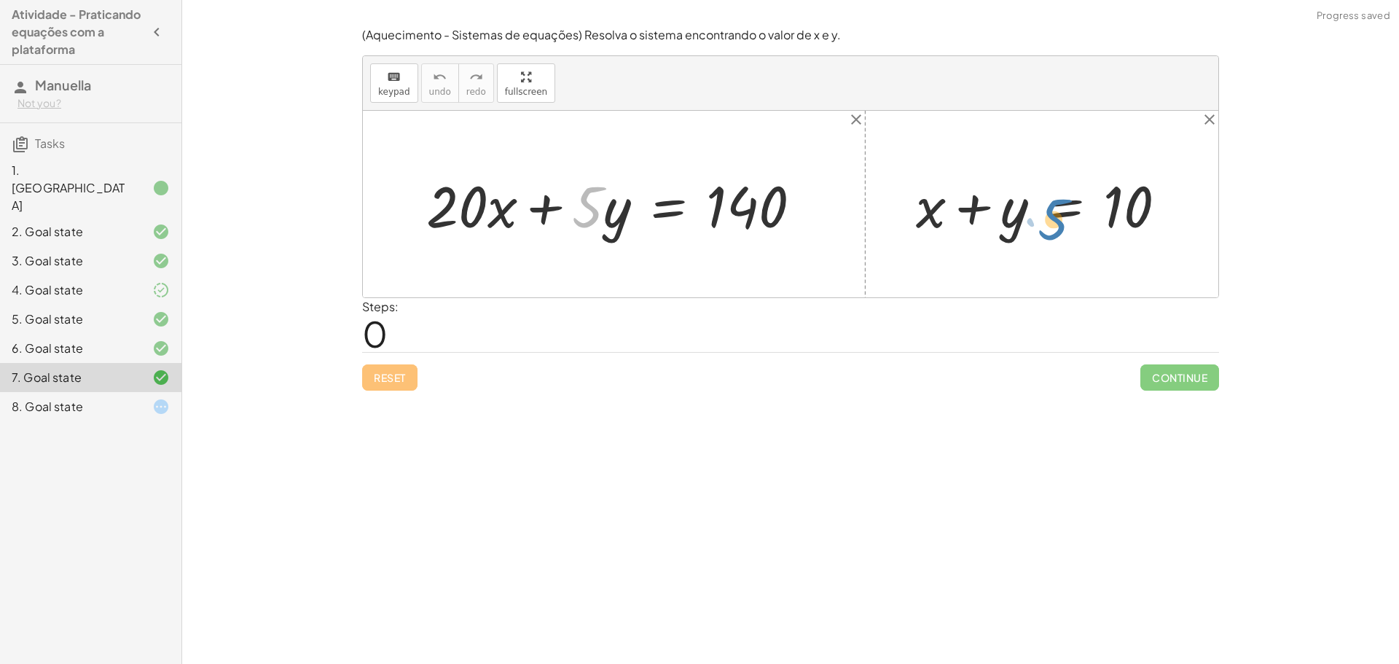
drag, startPoint x: 585, startPoint y: 211, endPoint x: 1044, endPoint y: 230, distance: 459.5
drag, startPoint x: 601, startPoint y: 208, endPoint x: 653, endPoint y: 203, distance: 52.8
click at [657, 203] on div at bounding box center [620, 204] width 402 height 75
drag, startPoint x: 611, startPoint y: 210, endPoint x: 584, endPoint y: 217, distance: 28.6
click at [584, 217] on div at bounding box center [620, 204] width 402 height 75
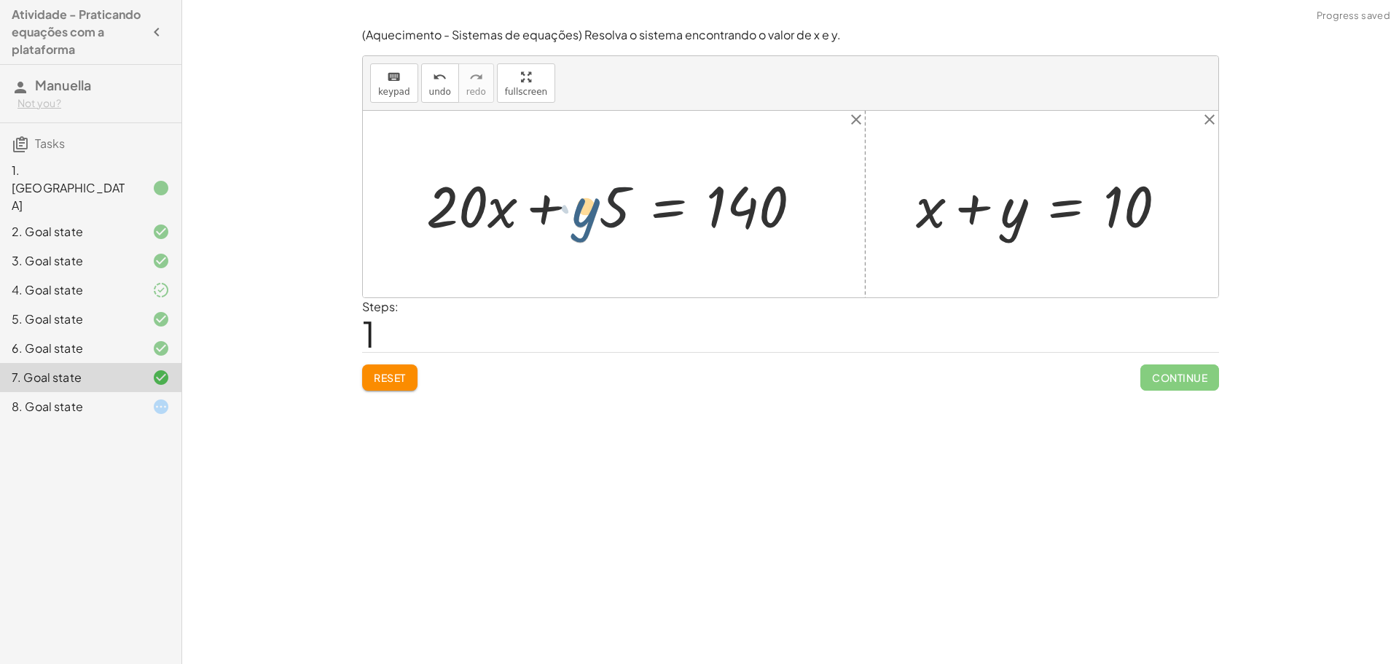
drag
click at [658, 188] on div at bounding box center [620, 204] width 402 height 75
click at [809, 216] on div at bounding box center [620, 204] width 402 height 75
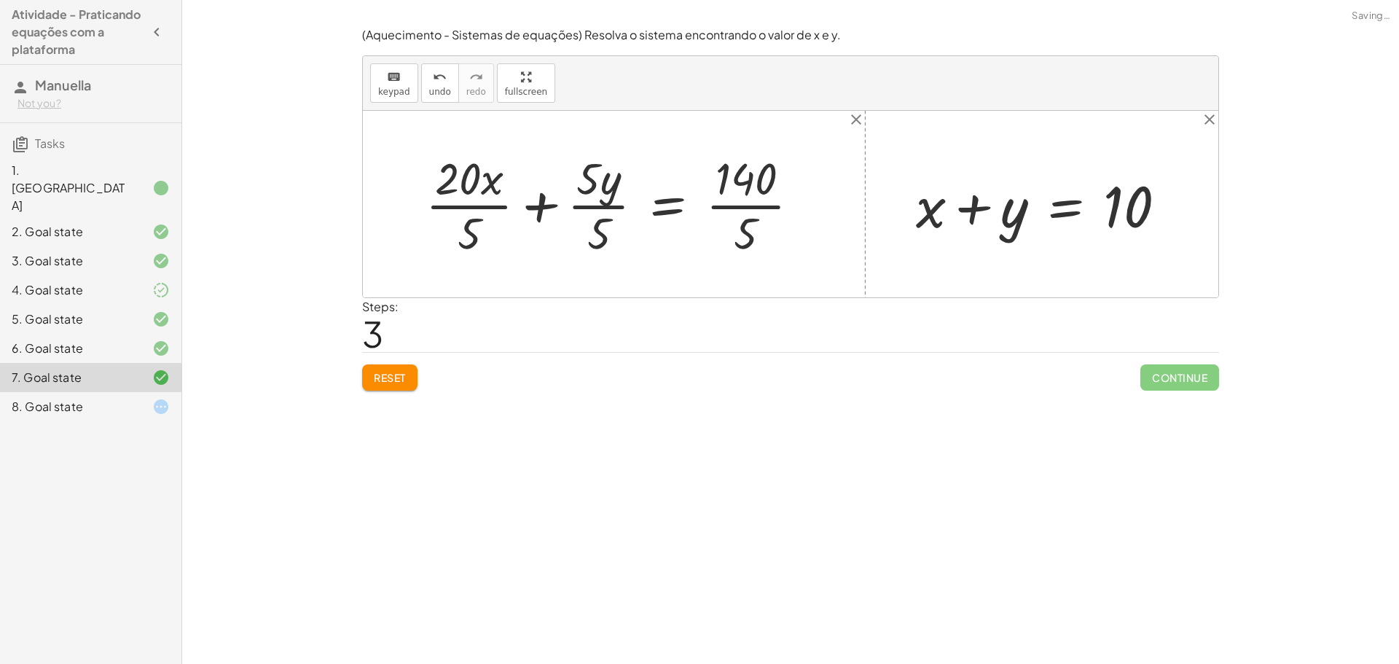
click at [0, 0] on div "(Aquecimento - Sistemas de equações) Resolva o sistema encontrando o valor de x…" at bounding box center [0, 0] width 0 height 0
click at [332, 410] on div "Encontre o valor da incógnita x manipulando a equação. insert select one: Math …" at bounding box center [790, 332] width 1217 height 664
click at [0, 0] on div "(Aquecimento - Sistemas de equações) Resolva o sistema encontrando o valor de x…" at bounding box center [0, 0] width 0 height 0
click at [429, 374] on div "Reset Continue" at bounding box center [790, 371] width 857 height 39
click at [394, 360] on div "Reset Continue" at bounding box center [790, 371] width 857 height 39
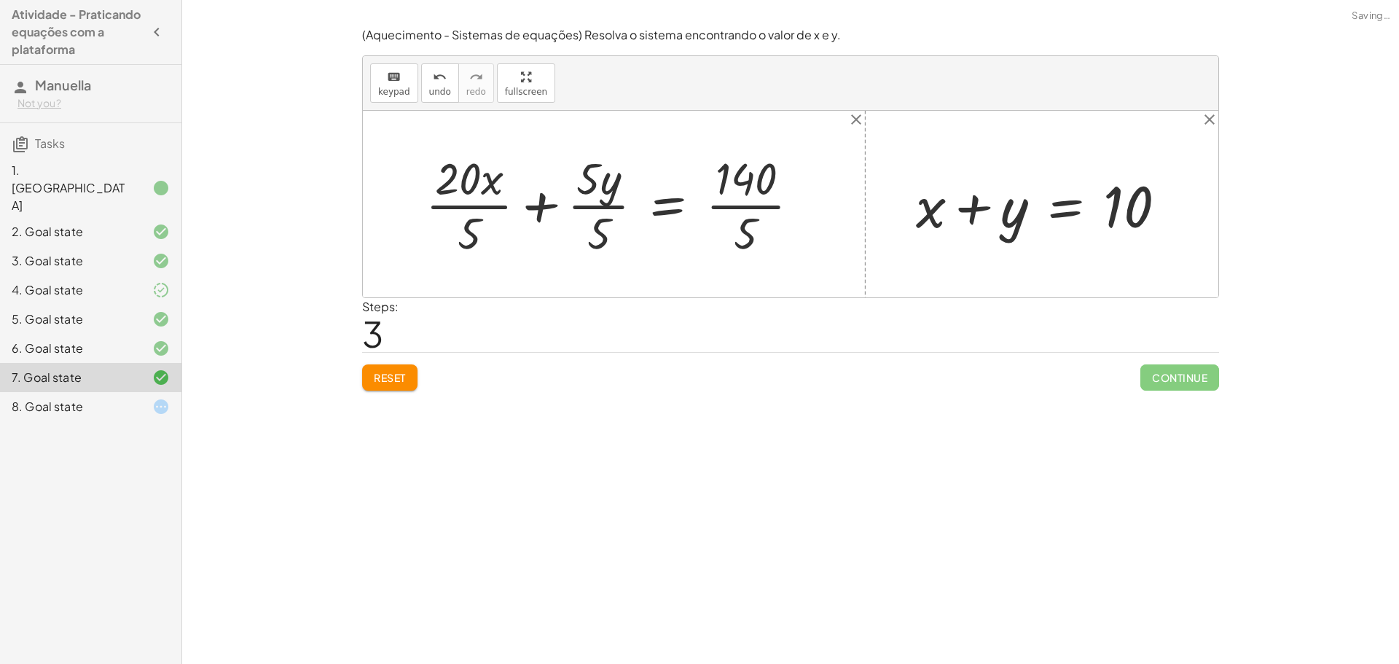
click at [0, 0] on div "(Aquecimento - Sistemas de equações) Resolva o sistema encontrando o valor de x…" at bounding box center [0, 0] width 0 height 0
click at [404, 368] on button "Reset" at bounding box center [389, 377] width 55 height 26
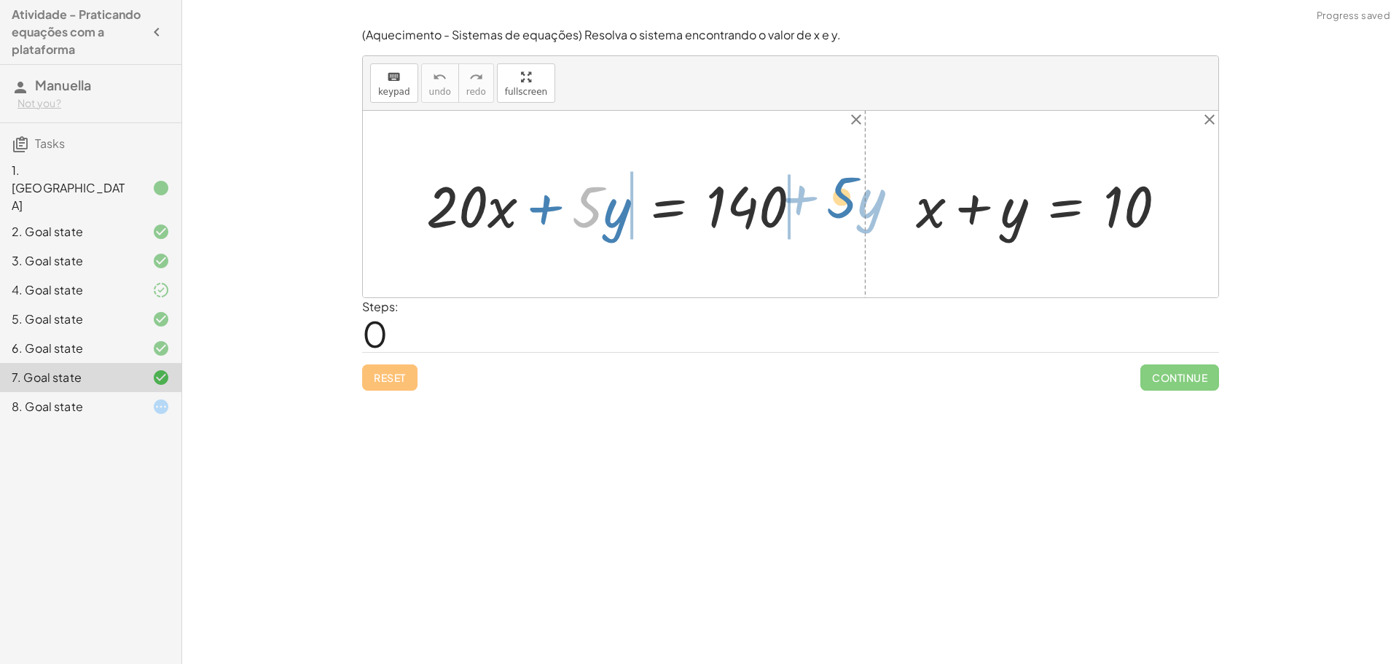
click at [853, 198] on div "· 5 + · y + · 20 · x + · 5 · y = 140 + x + y = 10" at bounding box center [791, 204] width 856 height 187
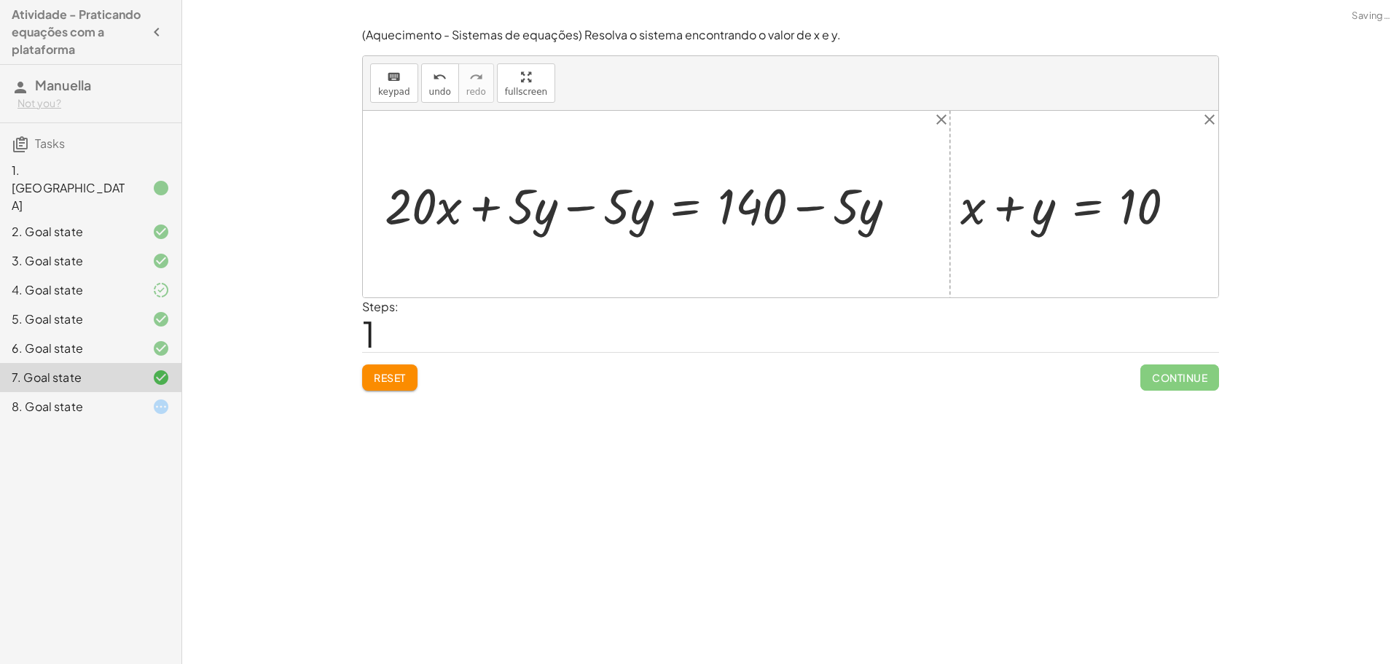
click at [523, 221] on div at bounding box center [651, 204] width 487 height 59
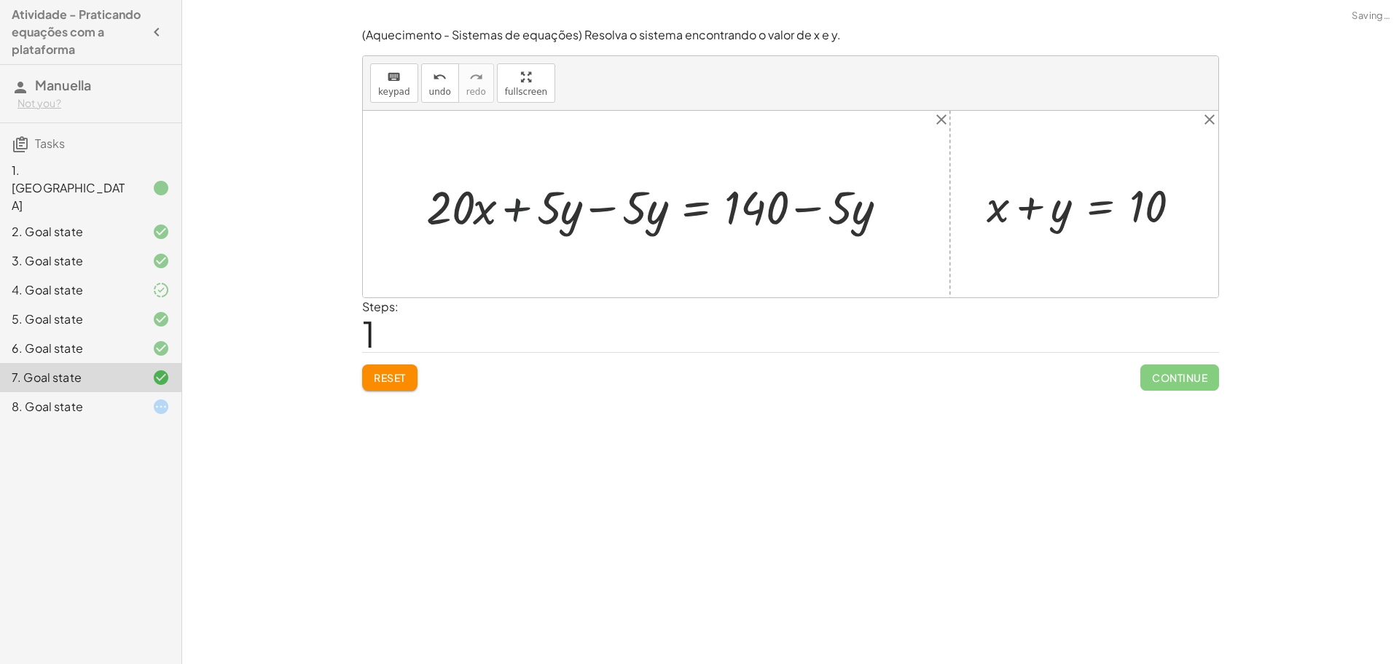
click at [620, 211] on div at bounding box center [661, 204] width 487 height 59
click at [797, 216] on div at bounding box center [747, 204] width 315 height 59
click at [794, 210] on div at bounding box center [747, 204] width 315 height 59
click at [774, 208] on div at bounding box center [747, 204] width 315 height 59
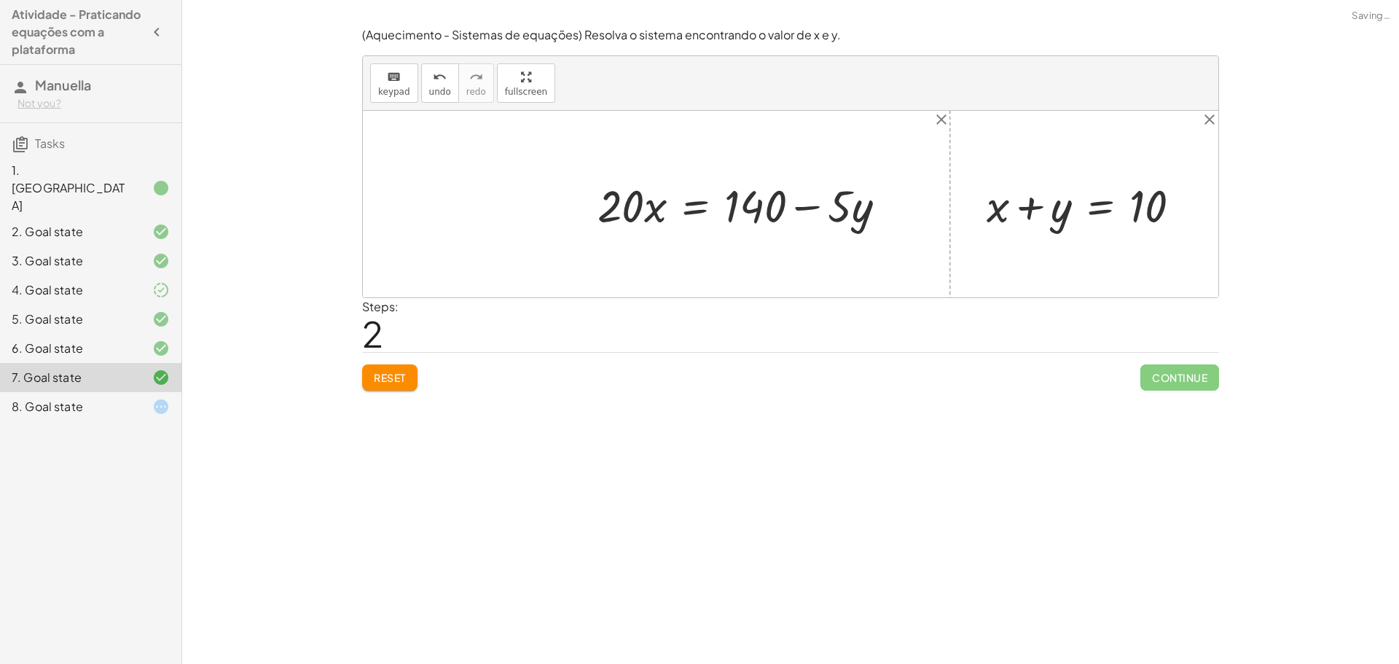
click at [882, 198] on div at bounding box center [747, 204] width 315 height 59
click at [861, 203] on div at bounding box center [747, 204] width 315 height 59
click at [848, 207] on div at bounding box center [747, 204] width 315 height 59
click at [838, 207] on div at bounding box center [747, 204] width 315 height 59
click at [837, 206] on div at bounding box center [747, 204] width 315 height 59
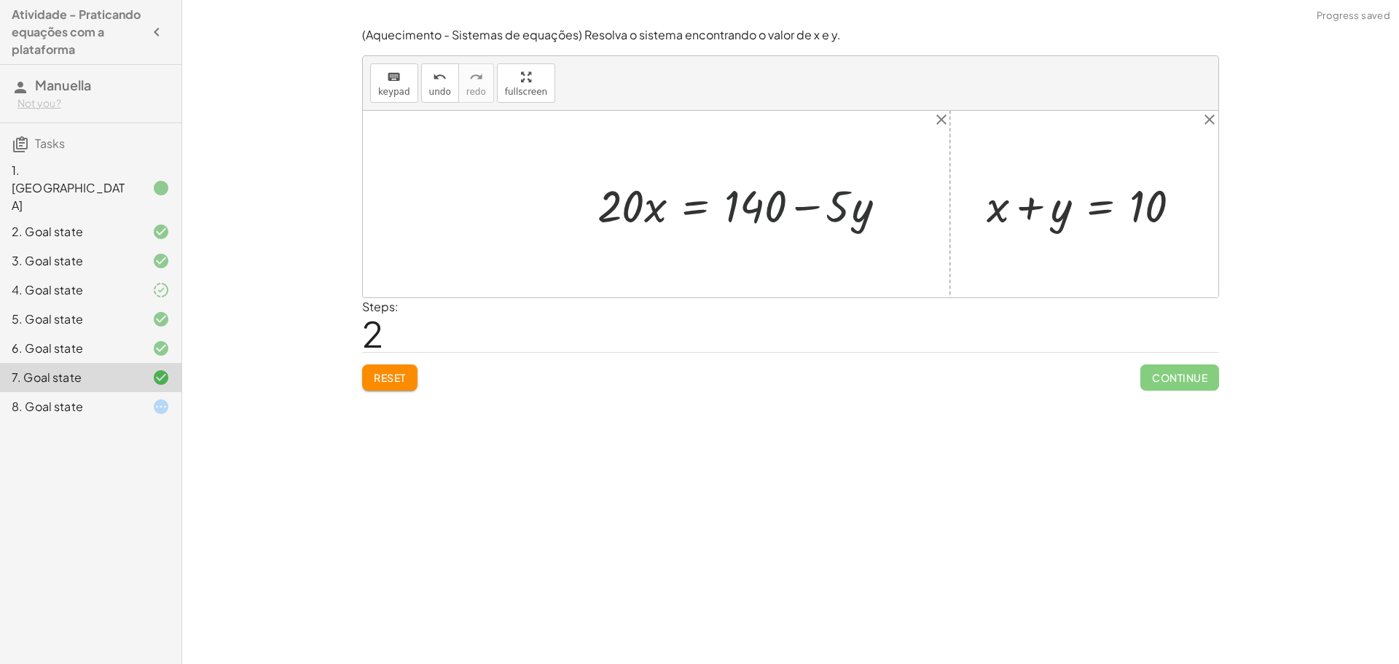
click at [862, 203] on div at bounding box center [747, 204] width 315 height 59
click at [810, 205] on div at bounding box center [747, 204] width 315 height 59
click at [789, 206] on div at bounding box center [747, 204] width 315 height 59
click at [768, 208] on div at bounding box center [747, 204] width 315 height 59
click at [710, 207] on div at bounding box center [747, 204] width 315 height 59
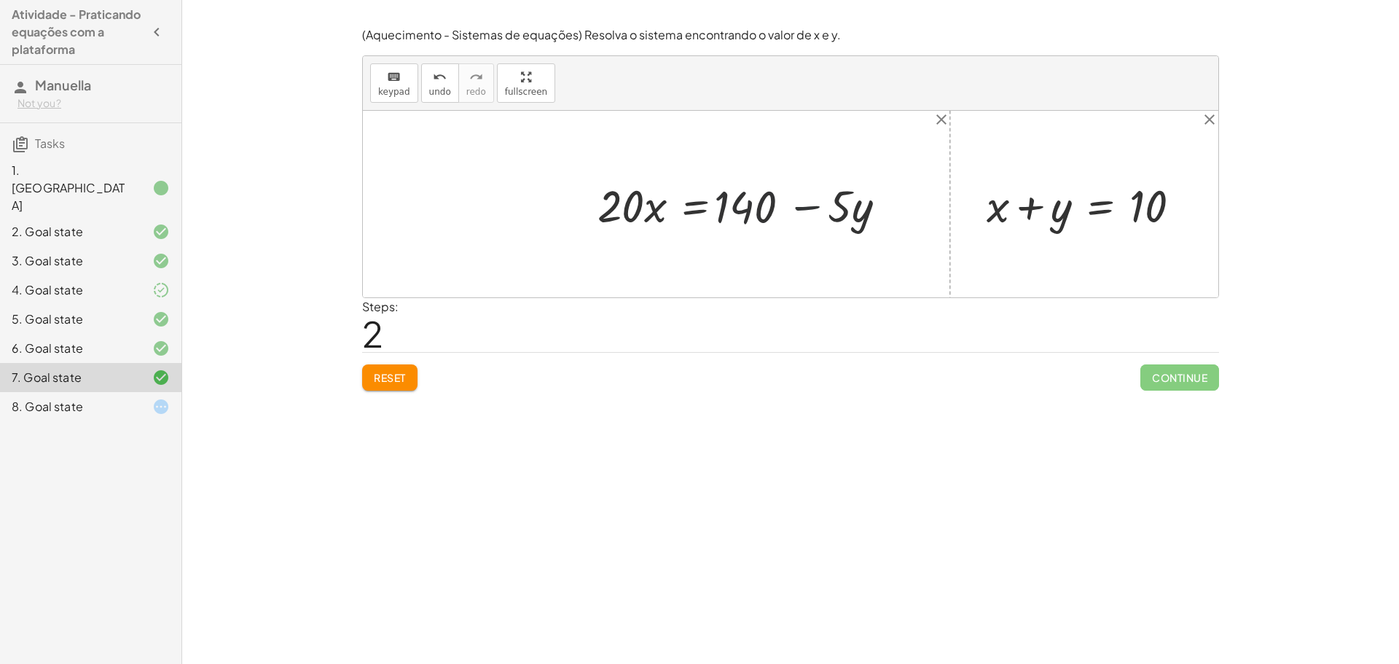
click at [619, 203] on div at bounding box center [747, 204] width 315 height 59
click at [619, 208] on div at bounding box center [747, 204] width 315 height 59
click at [606, 233] on div at bounding box center [747, 204] width 315 height 59
click at [619, 218] on div at bounding box center [747, 204] width 315 height 59
click at [87, 363] on div "7. Goal state" at bounding box center [90, 377] width 181 height 29
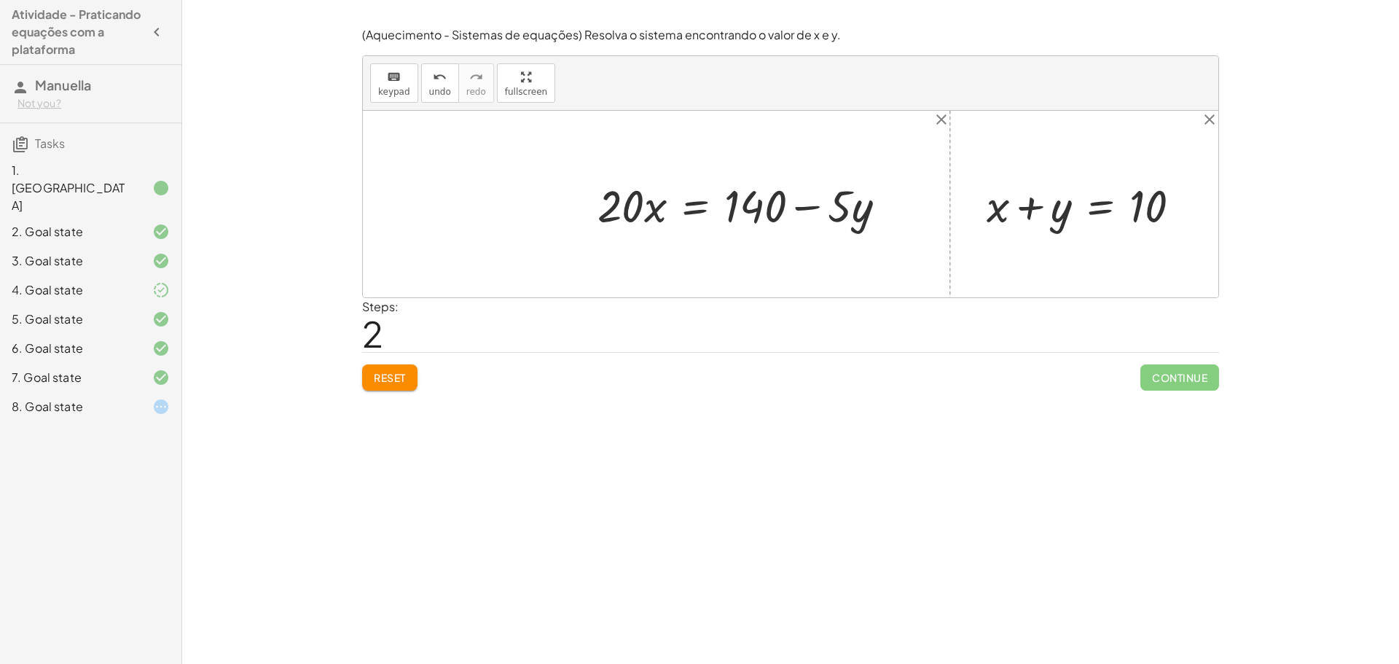
click at [96, 369] on div "7. Goal state" at bounding box center [70, 377] width 117 height 17
click at [385, 391] on button "Reset" at bounding box center [389, 377] width 55 height 26
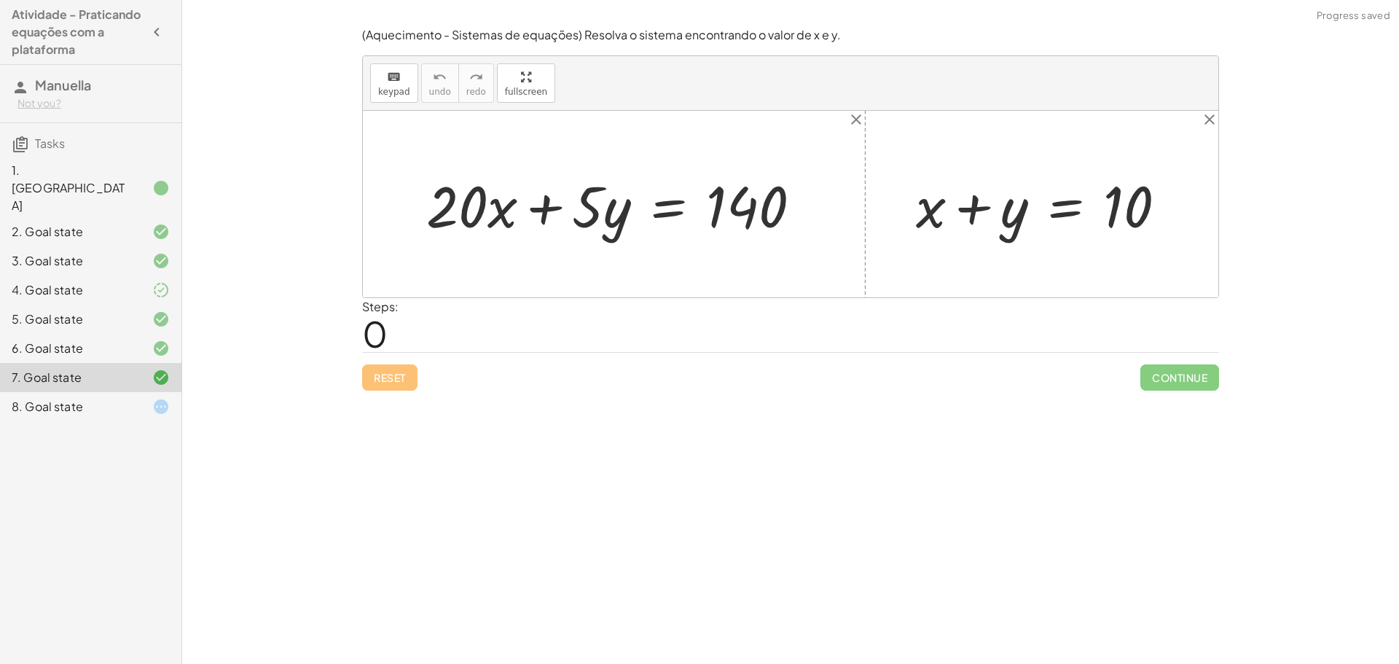
click at [103, 363] on div "7. Goal state" at bounding box center [90, 377] width 181 height 29
click at [117, 392] on div "8. Goal state" at bounding box center [90, 406] width 181 height 29
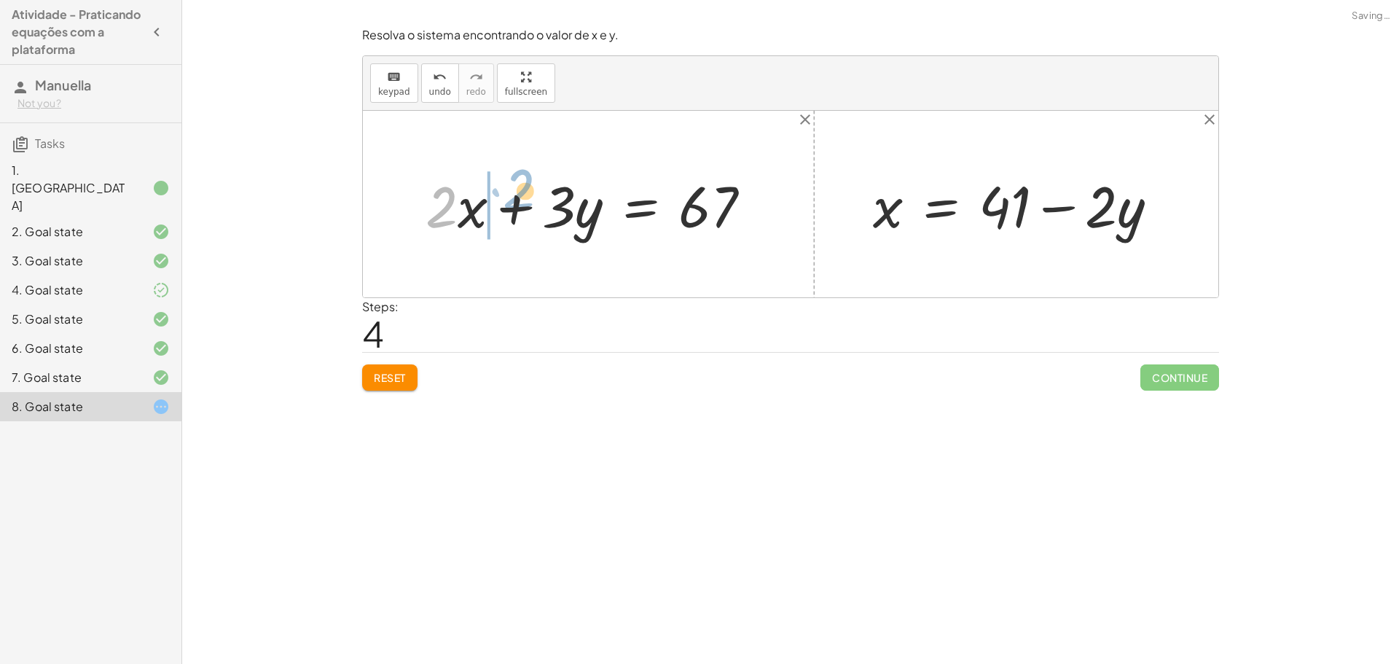
click at [479, 201] on div at bounding box center [594, 204] width 352 height 75
click at [541, 294] on div "Resolva o sistema encontrando o valor de x e y. keyboard keypad undo undo redo …" at bounding box center [790, 208] width 875 height 381
click at [689, 235] on div at bounding box center [594, 204] width 352 height 75
click at [797, 350] on div "Steps: 4" at bounding box center [790, 325] width 857 height 54
drag, startPoint x: 898, startPoint y: 209, endPoint x: 474, endPoint y: 213, distance: 424.2
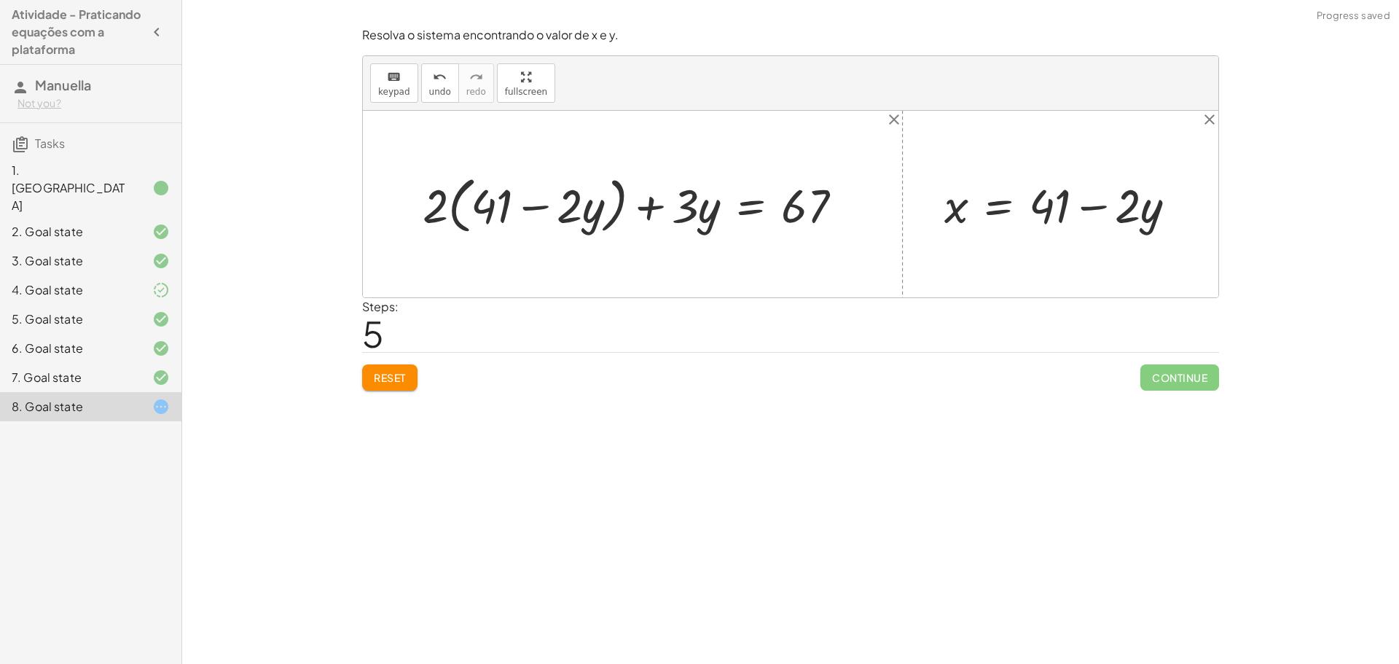
click at [525, 213] on div at bounding box center [638, 204] width 446 height 69
click at [446, 200] on div at bounding box center [638, 204] width 446 height 69
click at [448, 208] on div at bounding box center [638, 204] width 446 height 69
click at [438, 205] on div at bounding box center [638, 204] width 446 height 69
drag, startPoint x: 473, startPoint y: 216, endPoint x: 458, endPoint y: 208, distance: 17.0
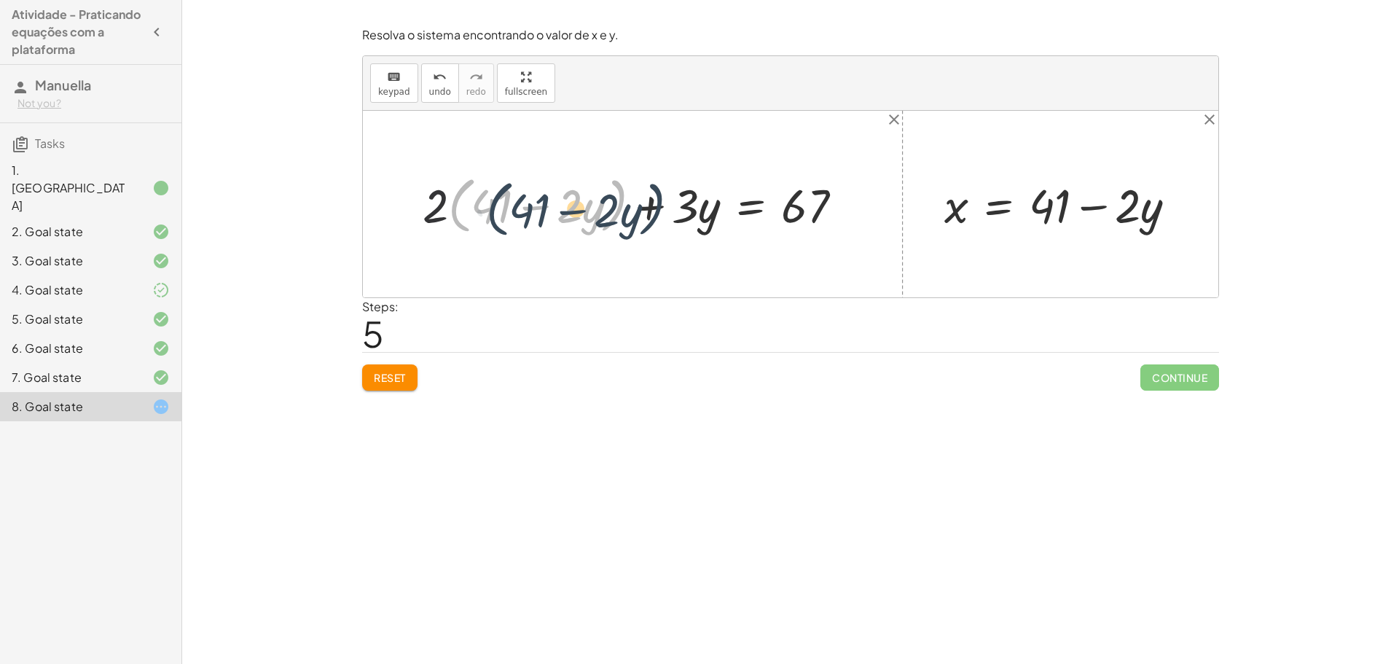
click at [456, 209] on div at bounding box center [638, 204] width 446 height 69
drag, startPoint x: 440, startPoint y: 204, endPoint x: 520, endPoint y: 209, distance: 79.6
click at [520, 209] on div at bounding box center [638, 204] width 446 height 69
click at [506, 200] on div at bounding box center [637, 203] width 447 height 61
click at [464, 203] on div at bounding box center [637, 203] width 447 height 61
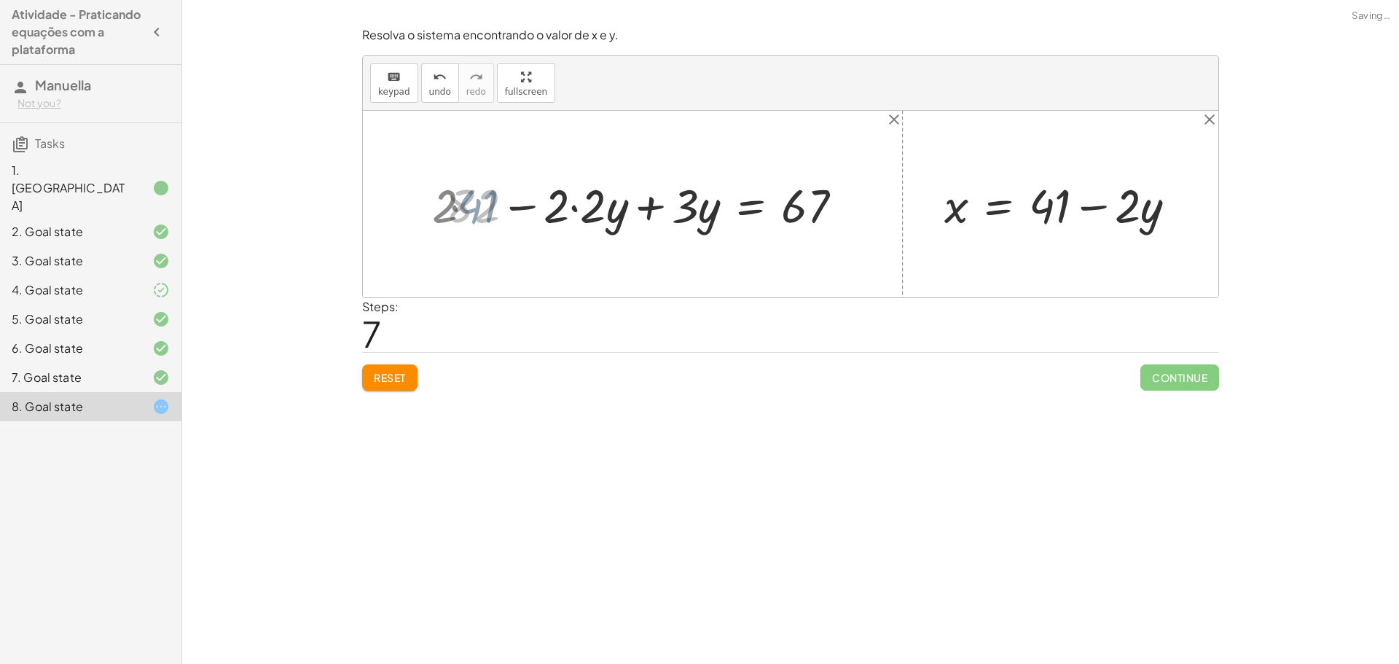
click at [576, 213] on div at bounding box center [650, 203] width 423 height 61
drag, startPoint x: 612, startPoint y: 214, endPoint x: 703, endPoint y: 212, distance: 91.1
drag, startPoint x: 647, startPoint y: 198, endPoint x: 633, endPoint y: 205, distance: 16.3
click at [646, 198] on div at bounding box center [634, 204] width 454 height 66
click at [421, 98] on button "undo undo" at bounding box center [440, 82] width 38 height 39
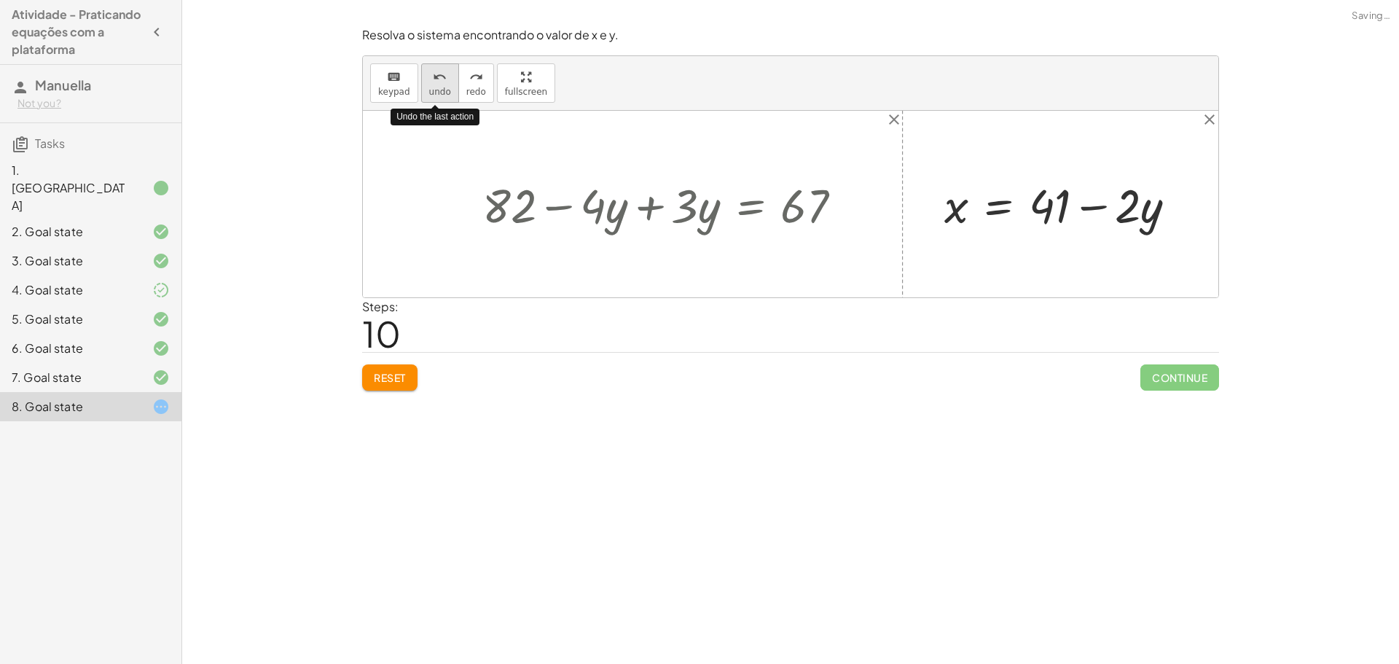
click at [429, 90] on span "undo" at bounding box center [440, 92] width 22 height 10
click at [637, 203] on div at bounding box center [668, 203] width 386 height 61
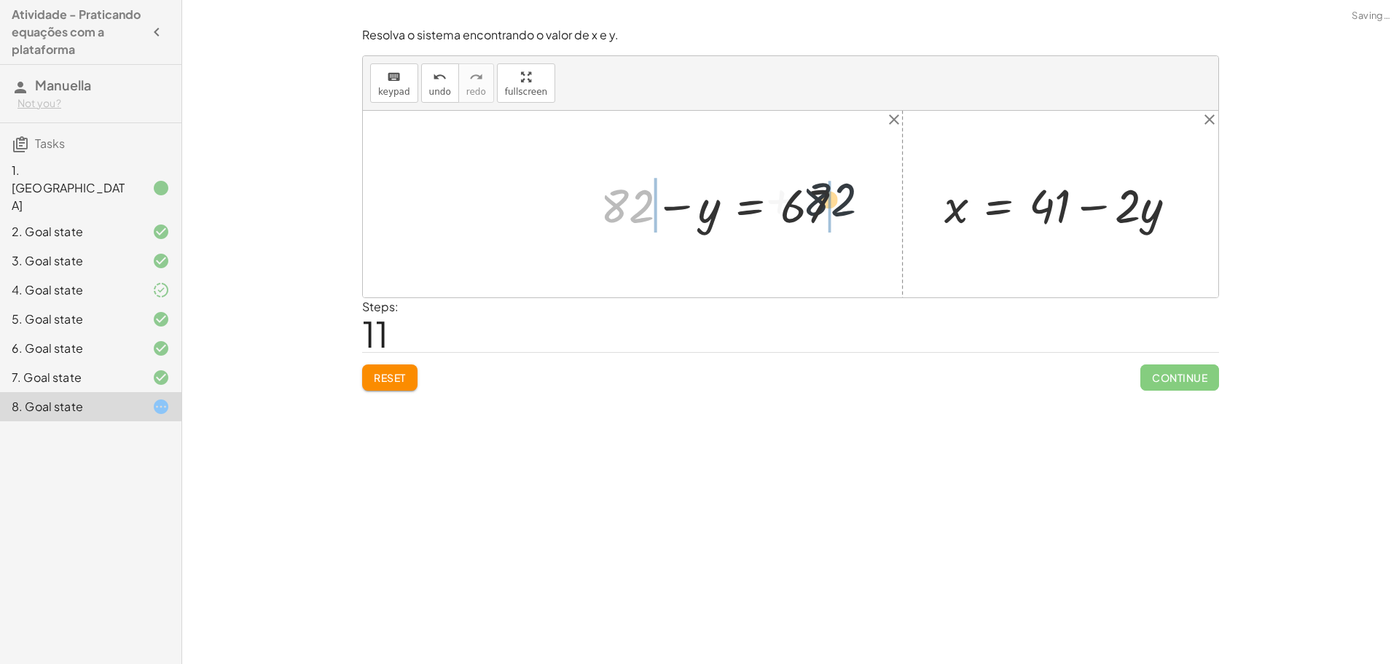
drag, startPoint x: 611, startPoint y: 203, endPoint x: 846, endPoint y: 206, distance: 234.7
click at [846, 206] on div at bounding box center [727, 203] width 268 height 61
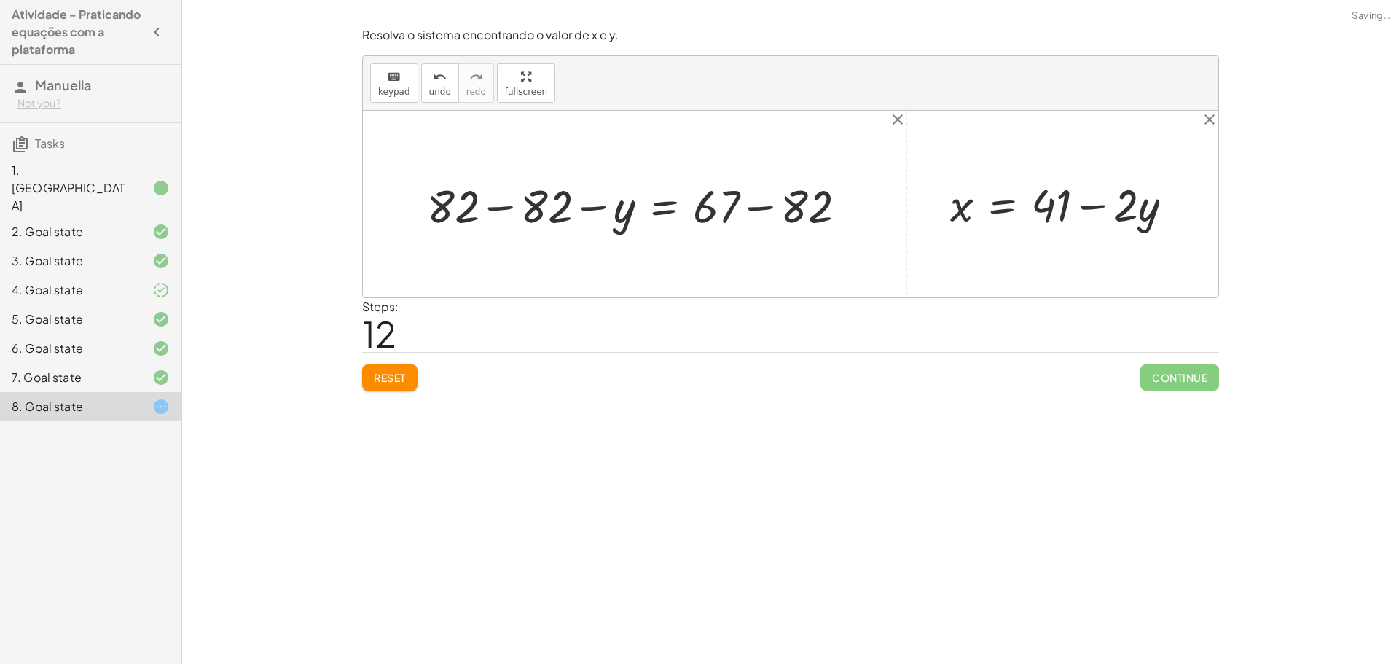
click at [559, 202] on div at bounding box center [642, 203] width 445 height 59
click at [538, 207] on div at bounding box center [791, 204] width 856 height 187
click at [738, 208] on div at bounding box center [723, 203] width 278 height 59
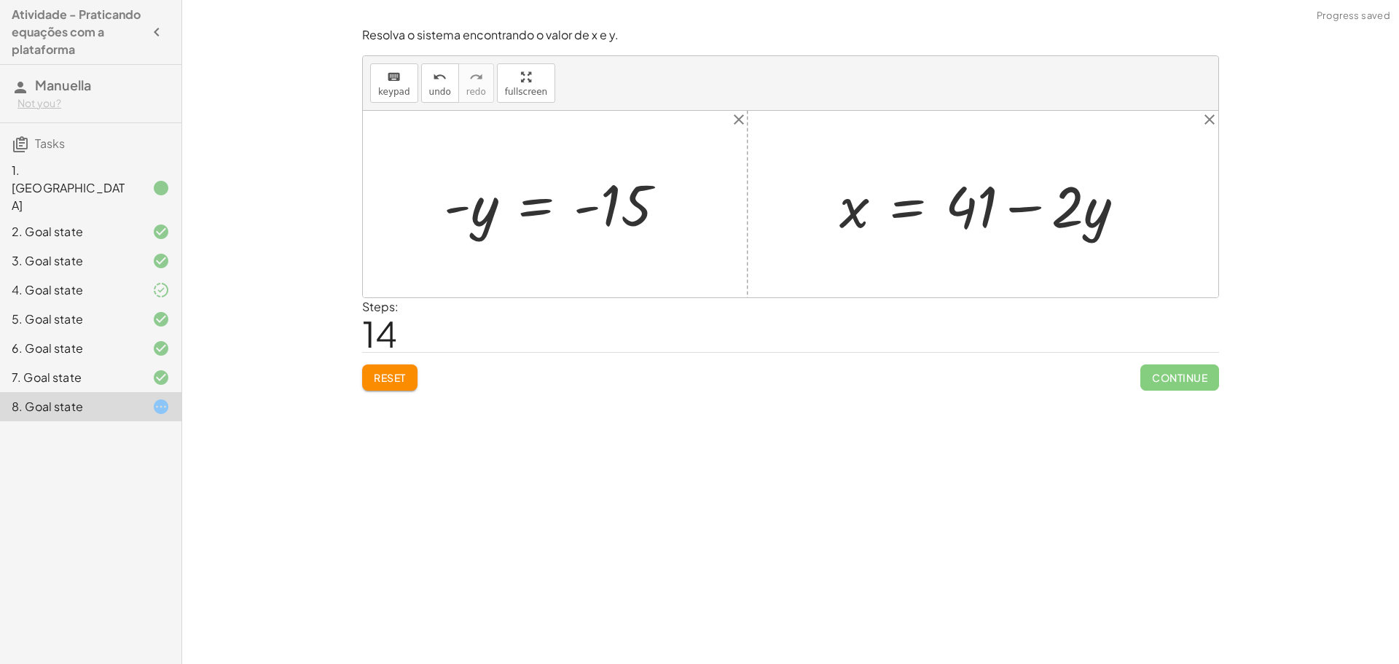
click at [572, 216] on div at bounding box center [561, 204] width 248 height 72
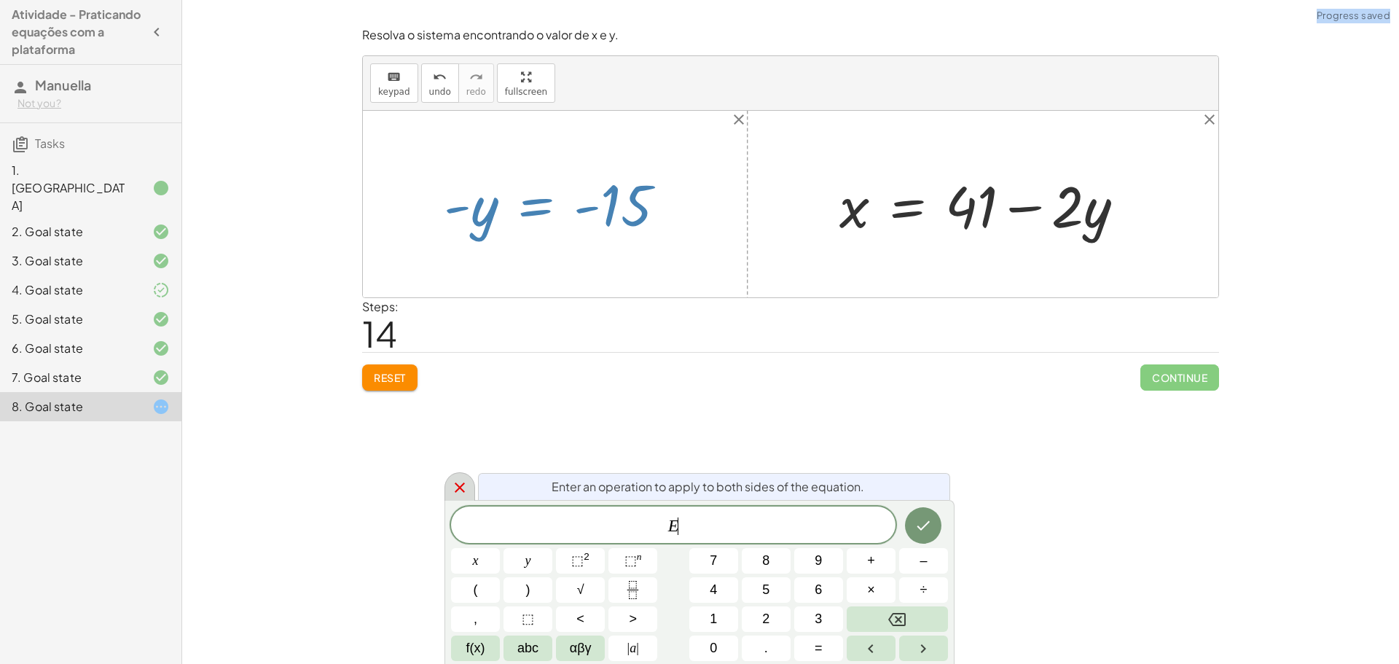
drag, startPoint x: 472, startPoint y: 475, endPoint x: 464, endPoint y: 474, distance: 8.0
click at [464, 474] on body "Atividade - Praticando equações com a plataforma [PERSON_NAME] Not you? Tasks 1…" at bounding box center [699, 332] width 1399 height 664
click at [469, 477] on div at bounding box center [460, 486] width 31 height 28
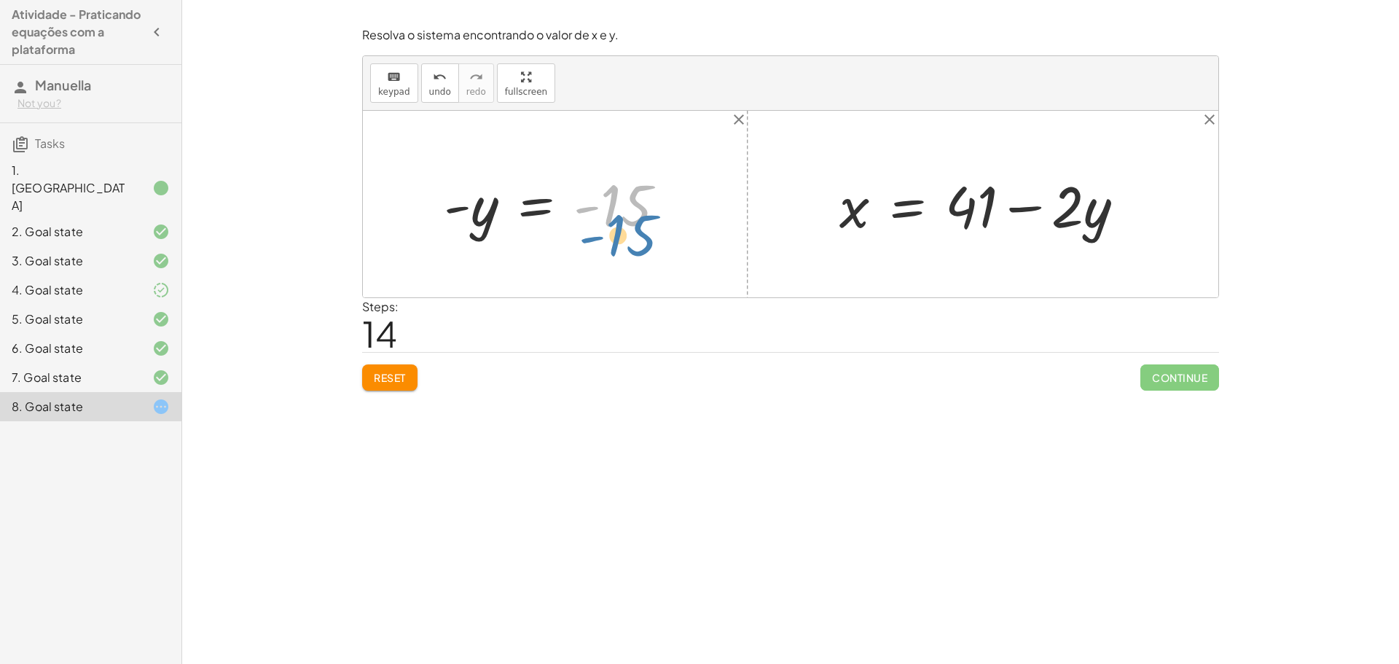
drag, startPoint x: 617, startPoint y: 203, endPoint x: 625, endPoint y: 218, distance: 17.3
click at [625, 218] on div at bounding box center [561, 204] width 248 height 72
click at [433, 84] on icon "undo" at bounding box center [440, 77] width 14 height 17
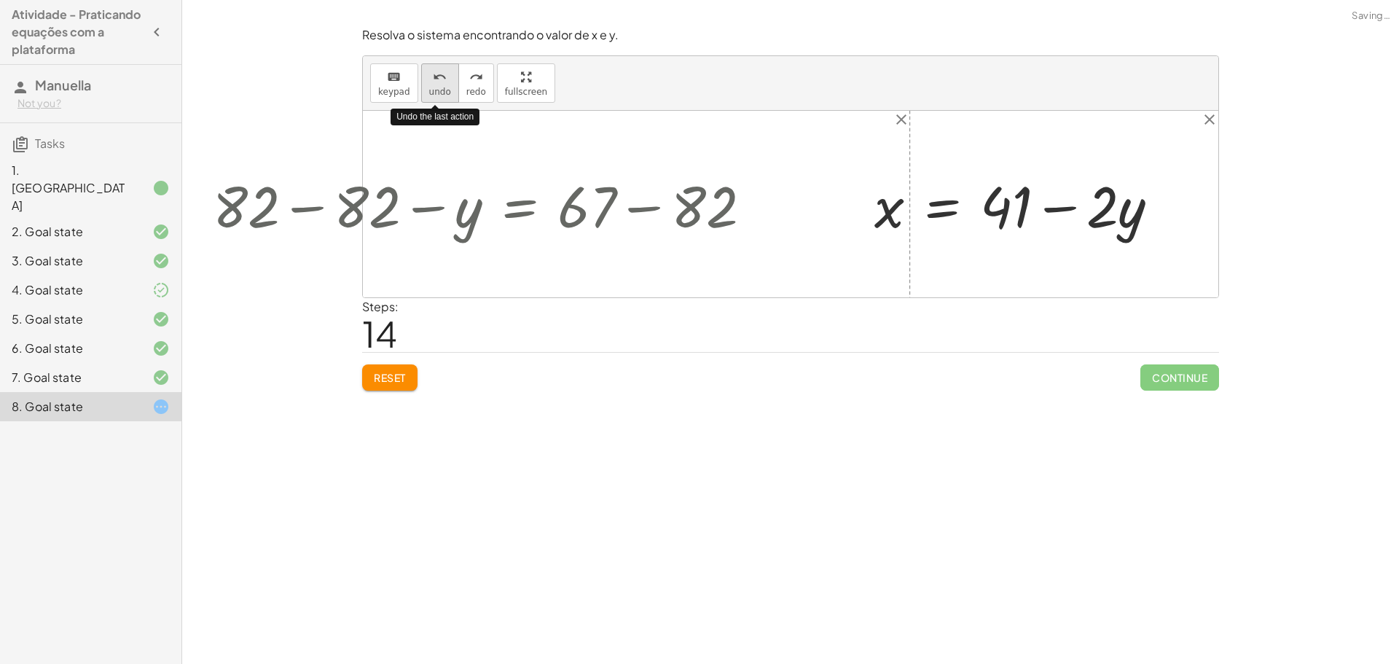
click at [445, 79] on div "undo" at bounding box center [440, 76] width 22 height 17
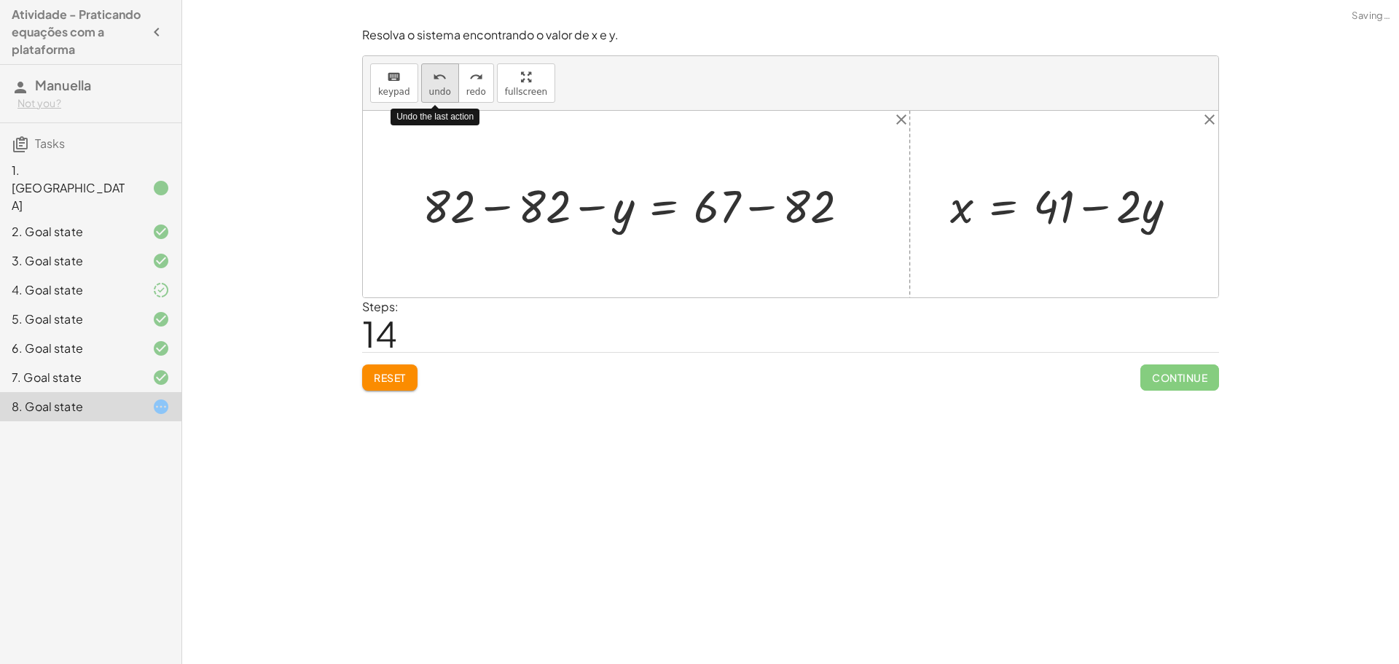
click at [445, 79] on div "undo" at bounding box center [440, 76] width 22 height 17
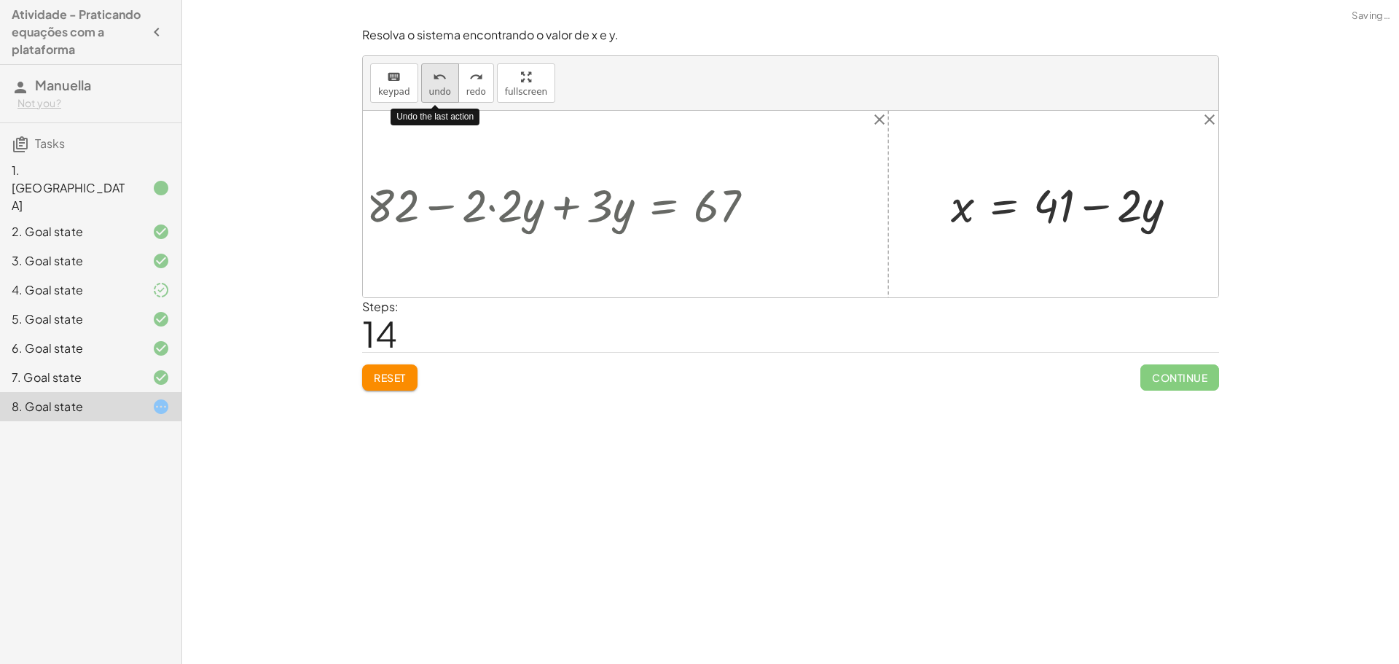
click at [445, 79] on div "undo" at bounding box center [440, 76] width 22 height 17
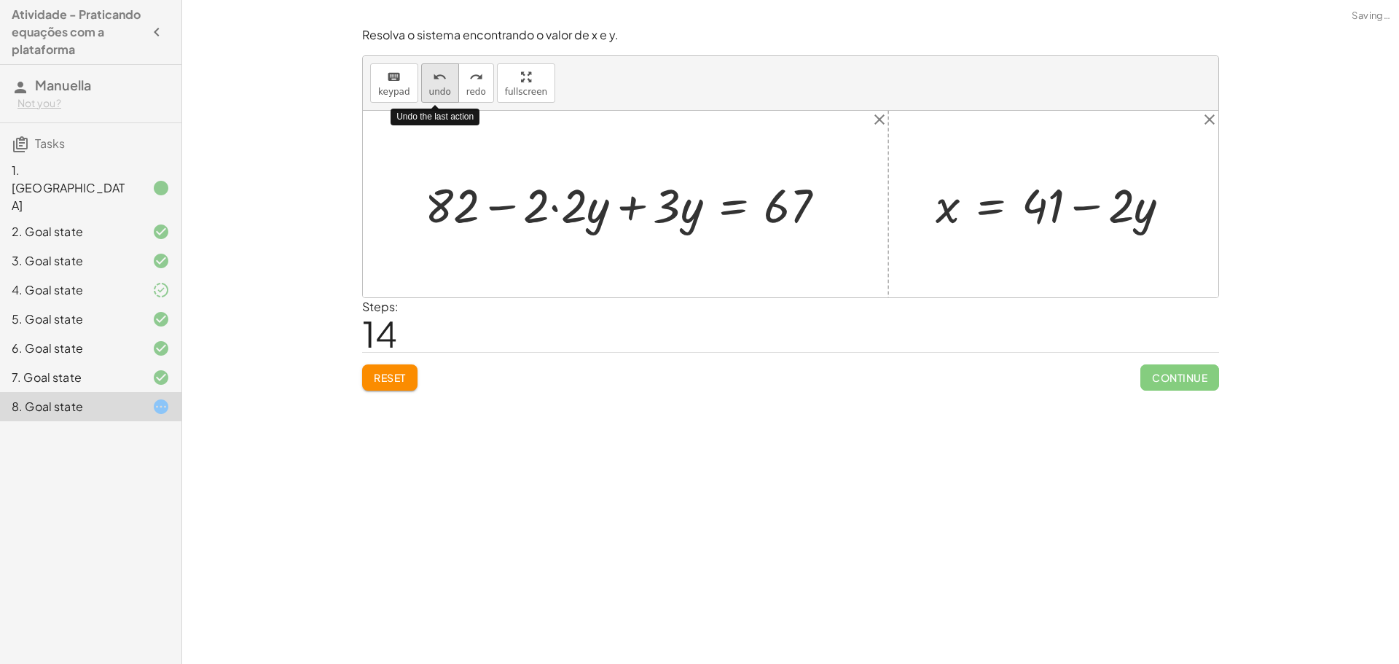
click at [445, 79] on div "undo" at bounding box center [440, 76] width 22 height 17
click at [437, 85] on button "undo undo" at bounding box center [440, 82] width 38 height 39
drag, startPoint x: 954, startPoint y: 211, endPoint x: 612, endPoint y: 208, distance: 341.8
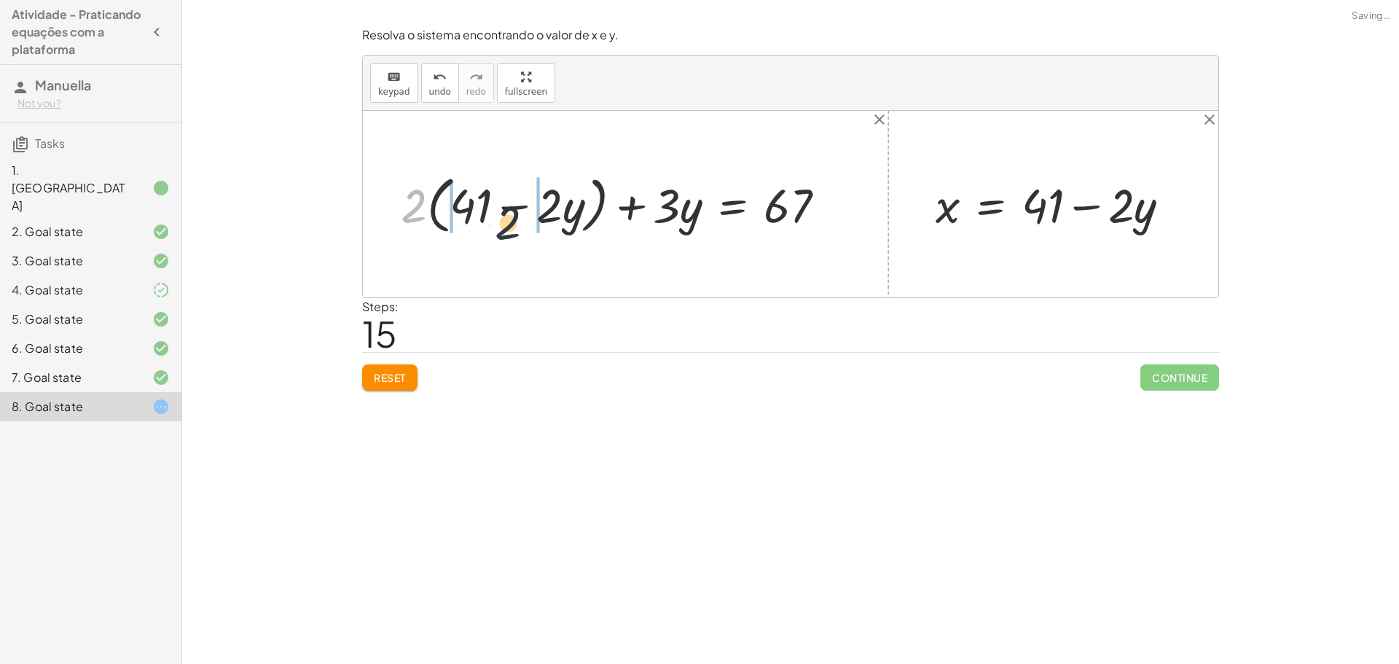
drag, startPoint x: 407, startPoint y: 192, endPoint x: 508, endPoint y: 210, distance: 102.9
click at [508, 210] on div at bounding box center [619, 203] width 451 height 69
click at [626, 197] on div at bounding box center [618, 204] width 453 height 62
click at [442, 201] on div at bounding box center [618, 204] width 453 height 62
click at [556, 198] on div at bounding box center [631, 204] width 427 height 62
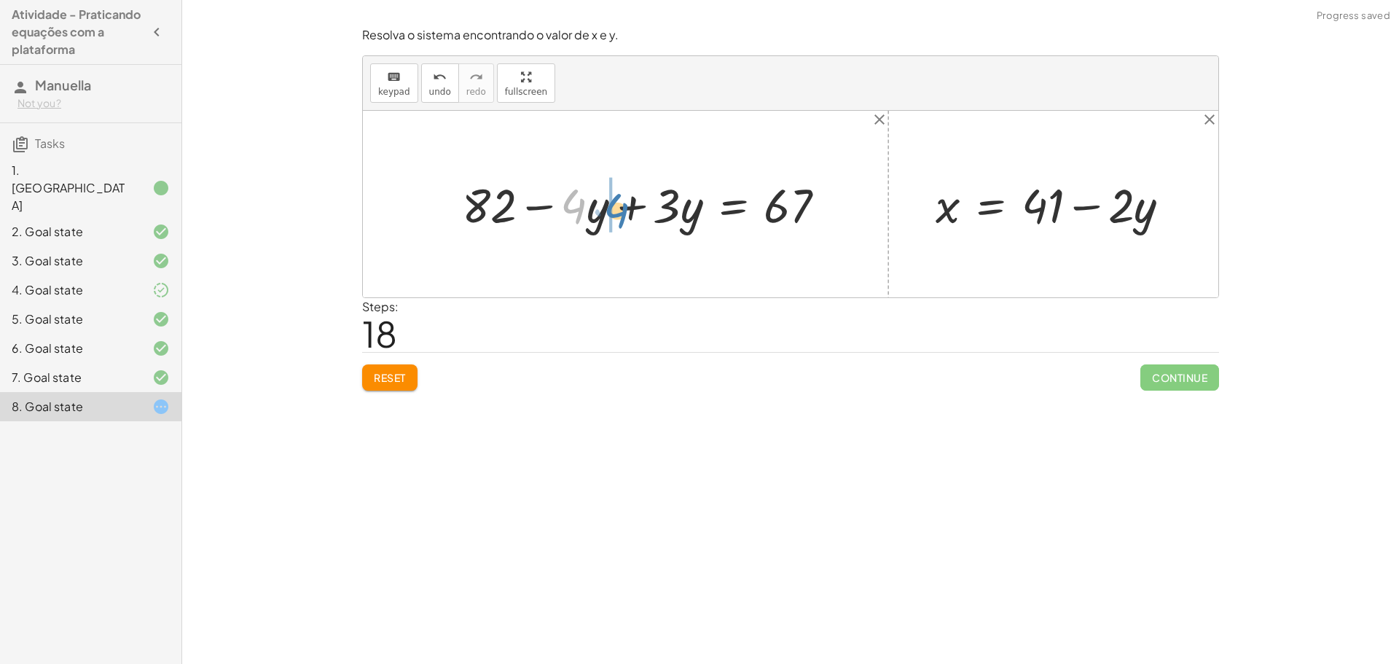
drag, startPoint x: 576, startPoint y: 200, endPoint x: 594, endPoint y: 196, distance: 18.6
click at [594, 196] on div at bounding box center [650, 204] width 391 height 62
click at [635, 198] on div at bounding box center [650, 204] width 391 height 62
click at [637, 211] on div at bounding box center [709, 204] width 270 height 62
drag, startPoint x: 603, startPoint y: 190, endPoint x: 856, endPoint y: 187, distance: 252.2
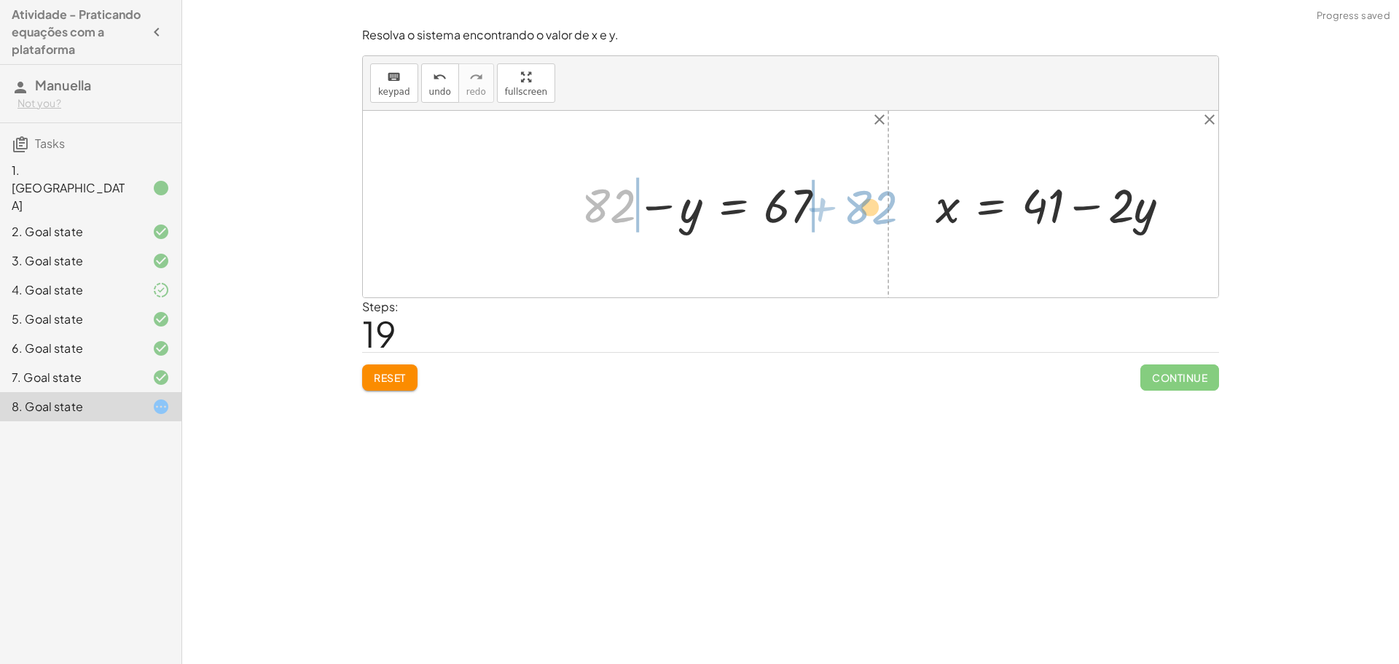
click at [856, 187] on div "+ · 2 · x + · 3 · y = 67 + · 2 · ( + 41 − · 2 · y ) + · 3 · y = 67 + · 2 · 41 −…" at bounding box center [791, 204] width 856 height 187
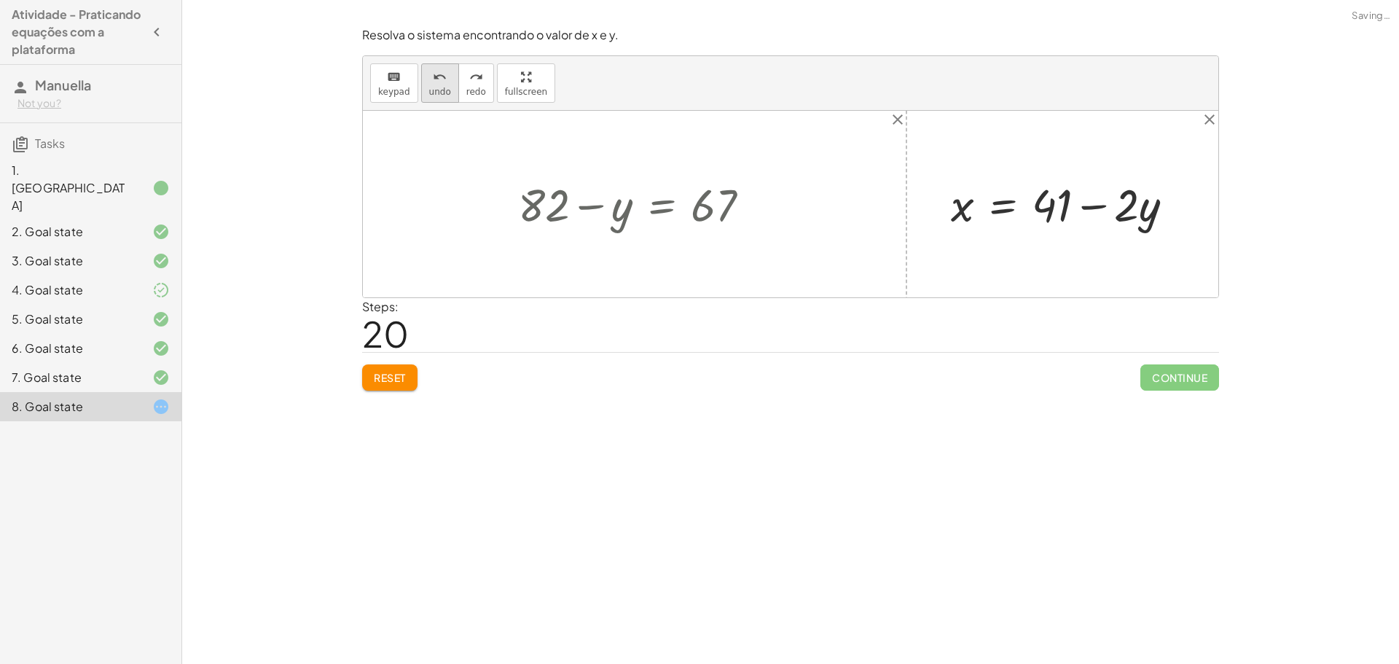
click at [433, 80] on icon "undo" at bounding box center [440, 77] width 14 height 17
drag, startPoint x: 711, startPoint y: 203, endPoint x: 500, endPoint y: 200, distance: 210.6
click at [536, 206] on div at bounding box center [616, 203] width 468 height 59
click at [756, 213] on div at bounding box center [690, 203] width 334 height 59
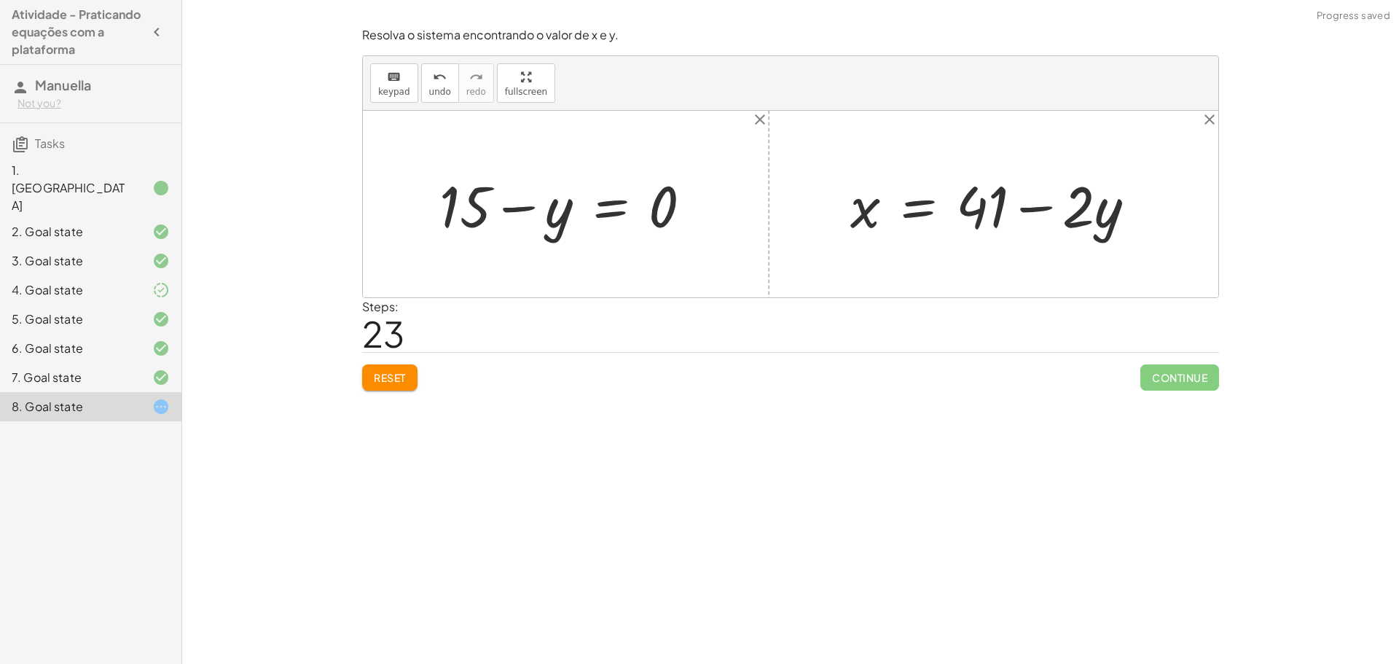
drag, startPoint x: 572, startPoint y: 211, endPoint x: 562, endPoint y: 216, distance: 11.8
click at [563, 216] on div at bounding box center [571, 204] width 278 height 75
drag, startPoint x: 574, startPoint y: 230, endPoint x: 414, endPoint y: 198, distance: 163.7
click at [414, 197] on div "+ · 2 · x + · 3 · y = 67 + · 2 · ( + 41 − · 2 · y ) + · 3 · y = 67 + · 2 · 41 −…" at bounding box center [791, 204] width 856 height 187
click at [630, 205] on div at bounding box center [539, 204] width 323 height 72
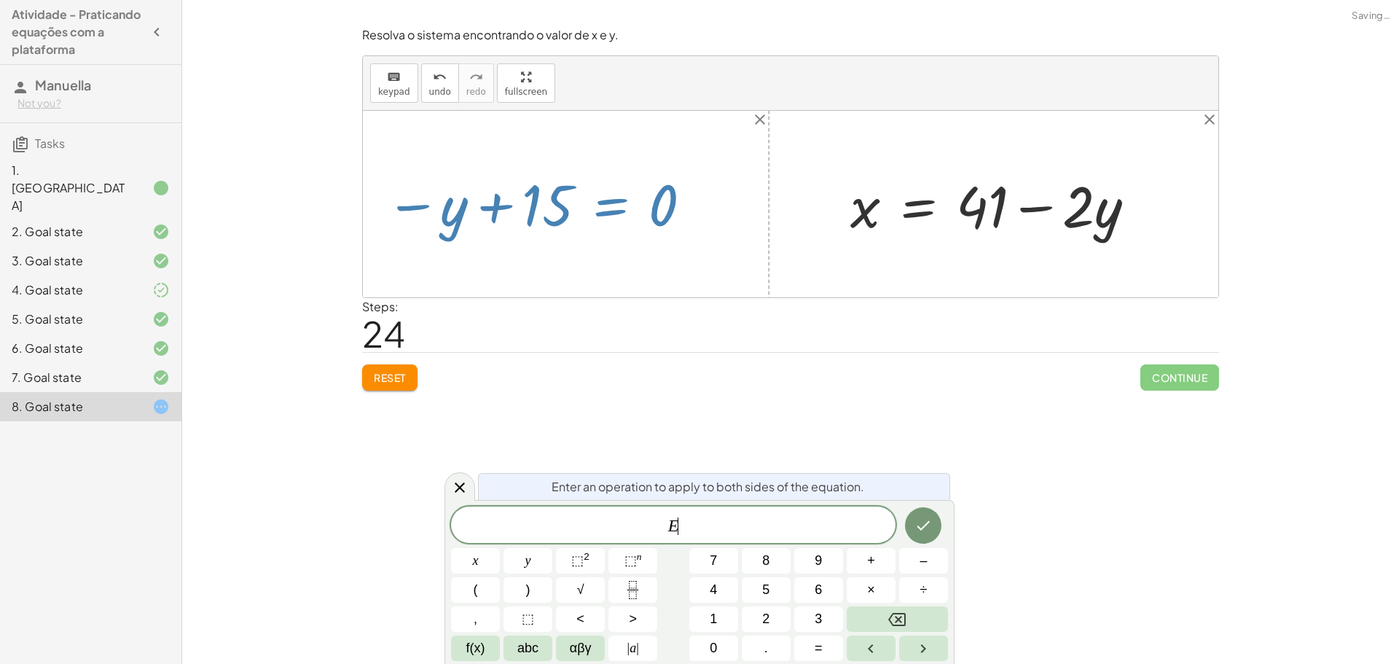
click at [672, 201] on div at bounding box center [539, 204] width 323 height 72
click at [759, 123] on icon "close" at bounding box center [759, 119] width 17 height 17
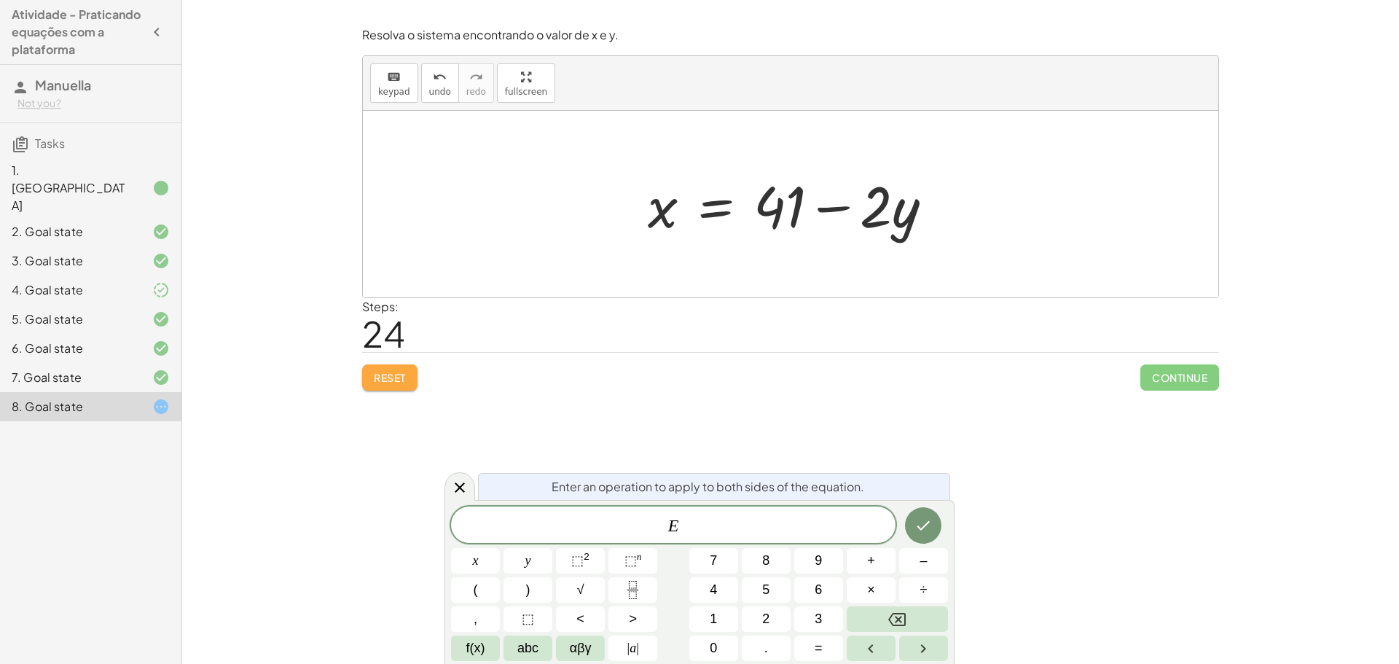
click at [390, 370] on button "Reset" at bounding box center [389, 377] width 55 height 26
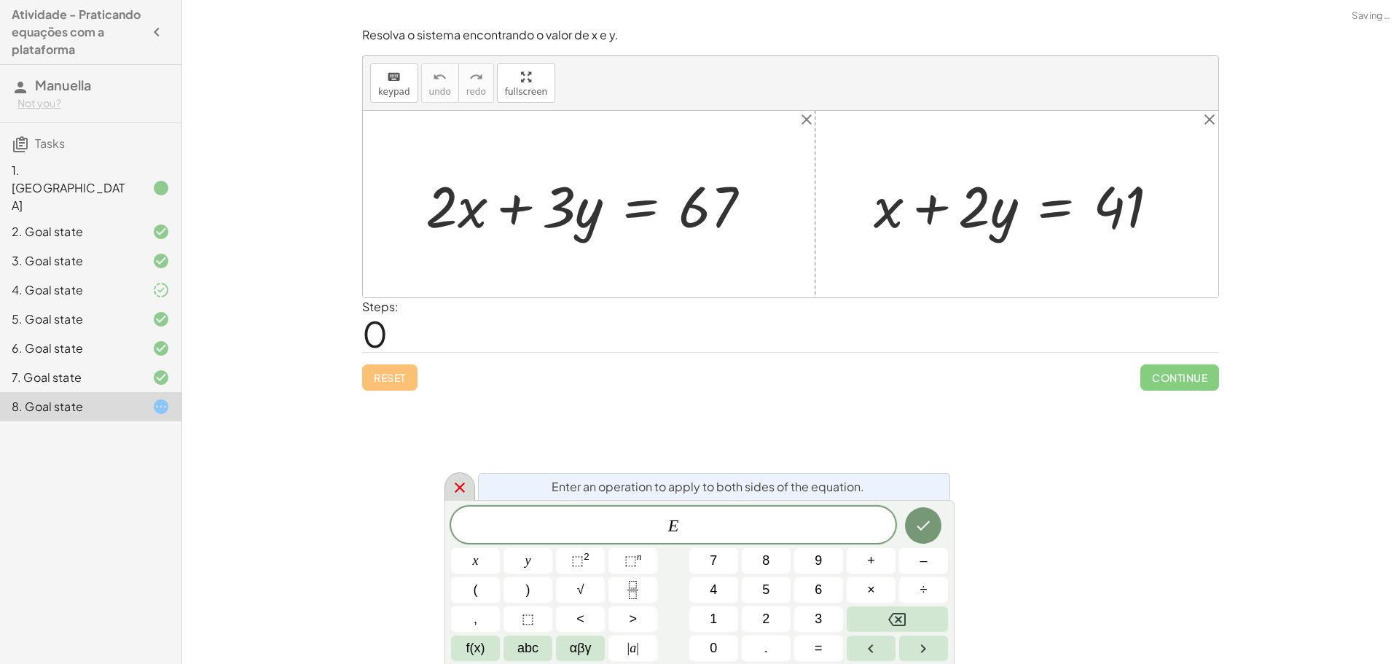
click at [453, 488] on icon at bounding box center [459, 487] width 17 height 17
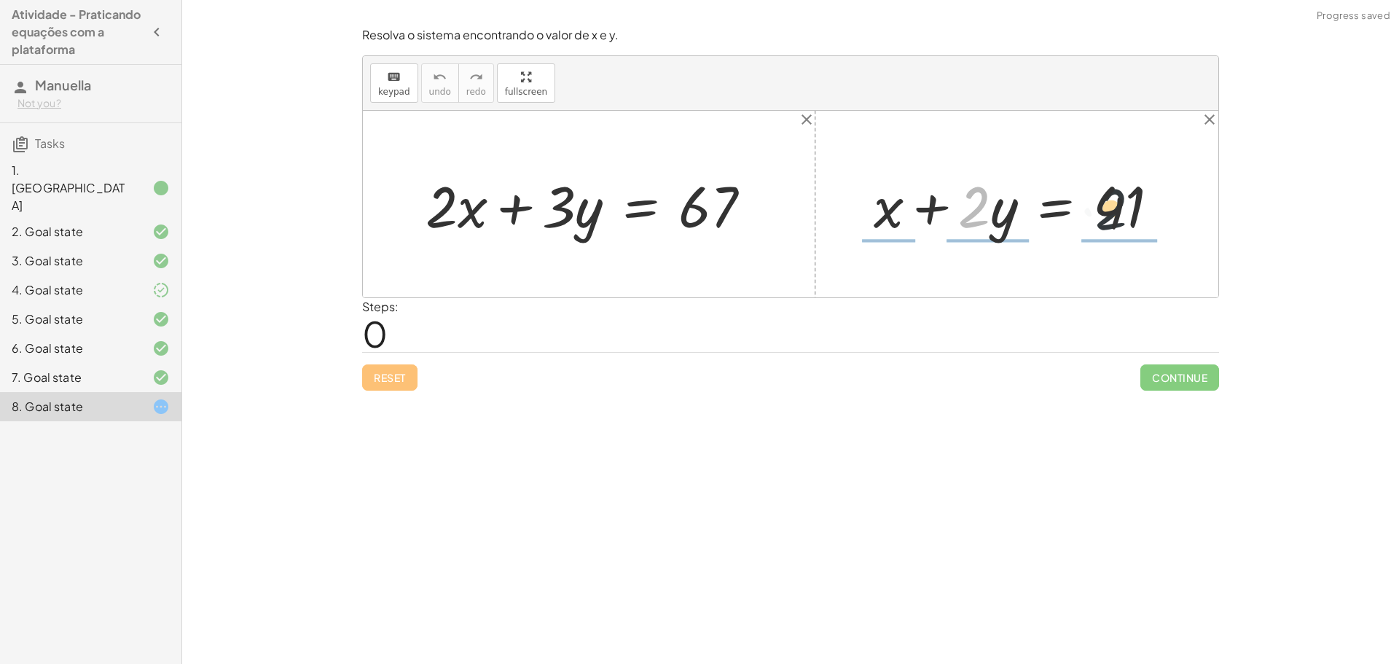
drag, startPoint x: 960, startPoint y: 210, endPoint x: 1162, endPoint y: 211, distance: 201.9
click at [1162, 211] on div at bounding box center [1023, 204] width 312 height 75
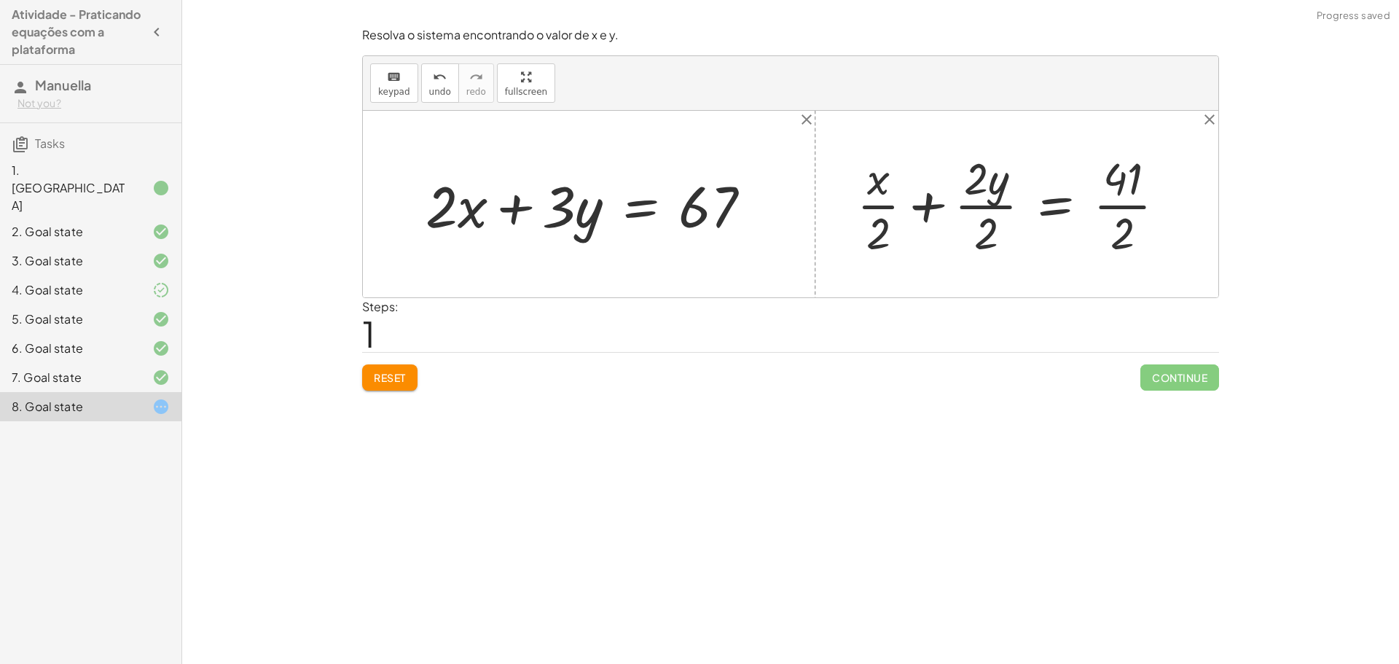
click at [397, 387] on button "Reset" at bounding box center [389, 377] width 55 height 26
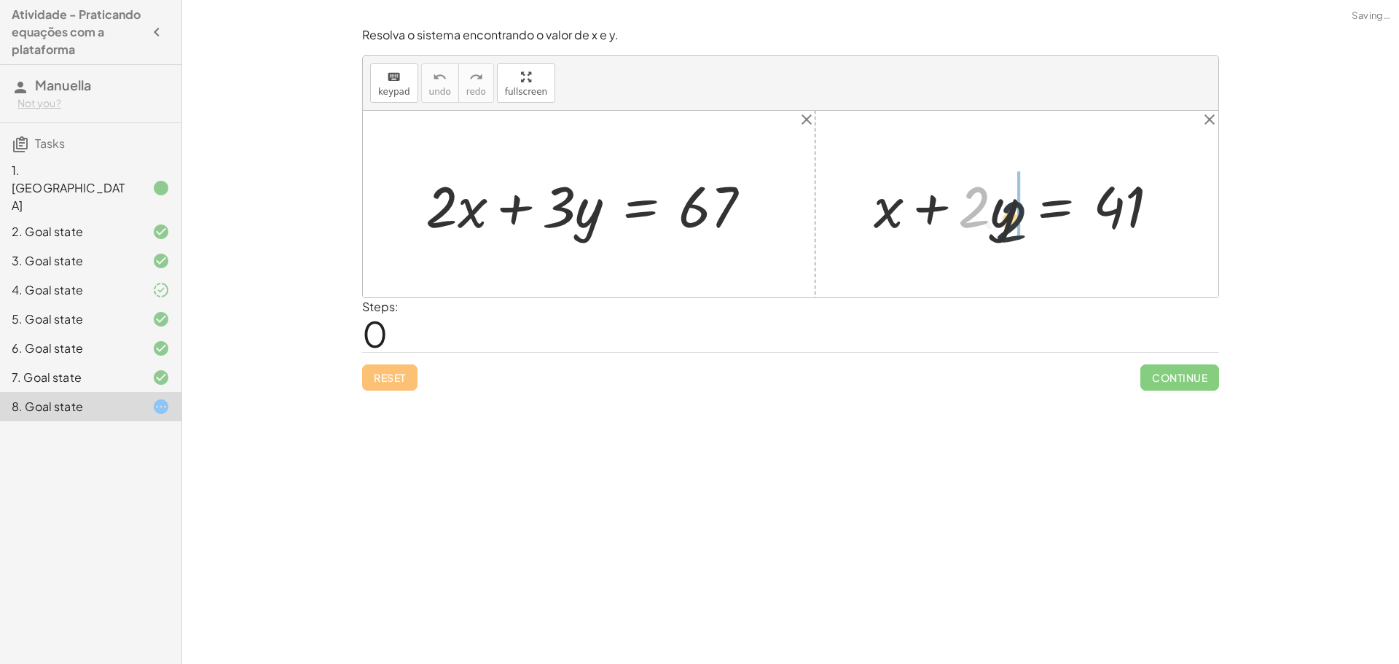
drag, startPoint x: 974, startPoint y: 208, endPoint x: 992, endPoint y: 217, distance: 20.2
click at [993, 217] on div at bounding box center [1023, 204] width 312 height 75
drag, startPoint x: 999, startPoint y: 218, endPoint x: 1014, endPoint y: 224, distance: 16.0
click at [1018, 225] on div at bounding box center [1023, 204] width 312 height 75
drag, startPoint x: 969, startPoint y: 209, endPoint x: 1154, endPoint y: 204, distance: 185.2
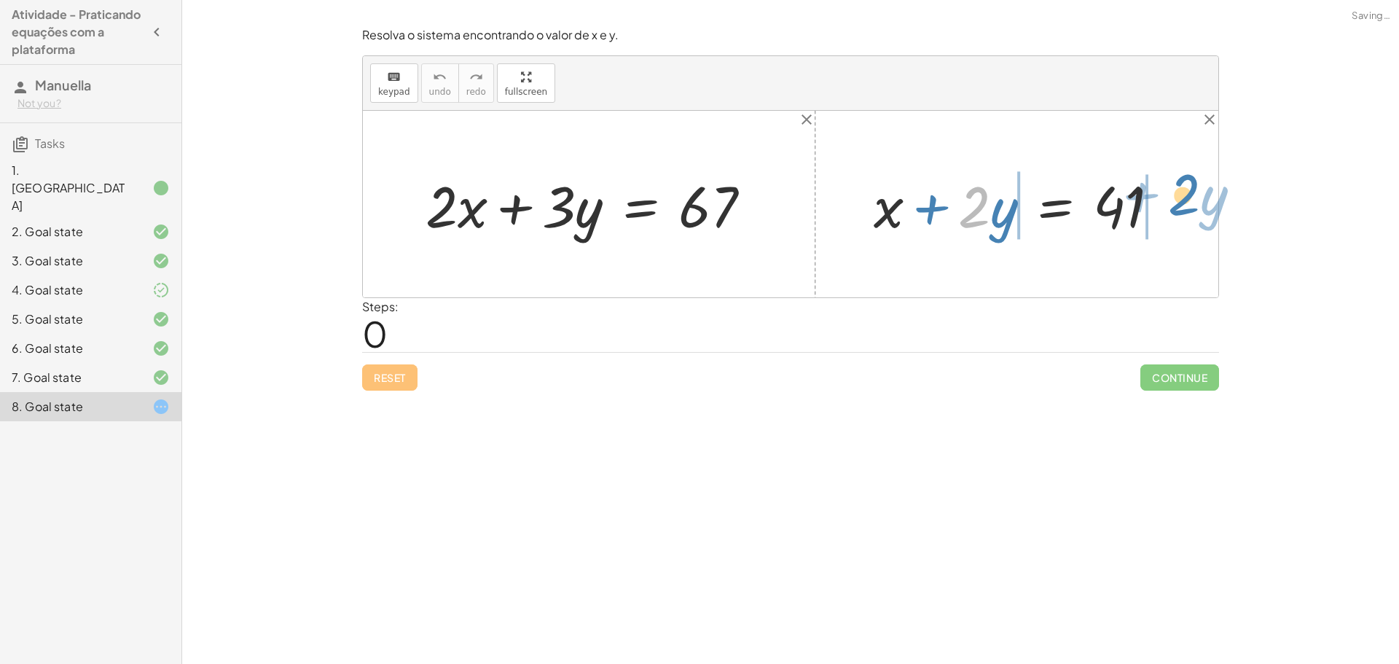
click at [1154, 204] on div at bounding box center [1023, 204] width 312 height 75
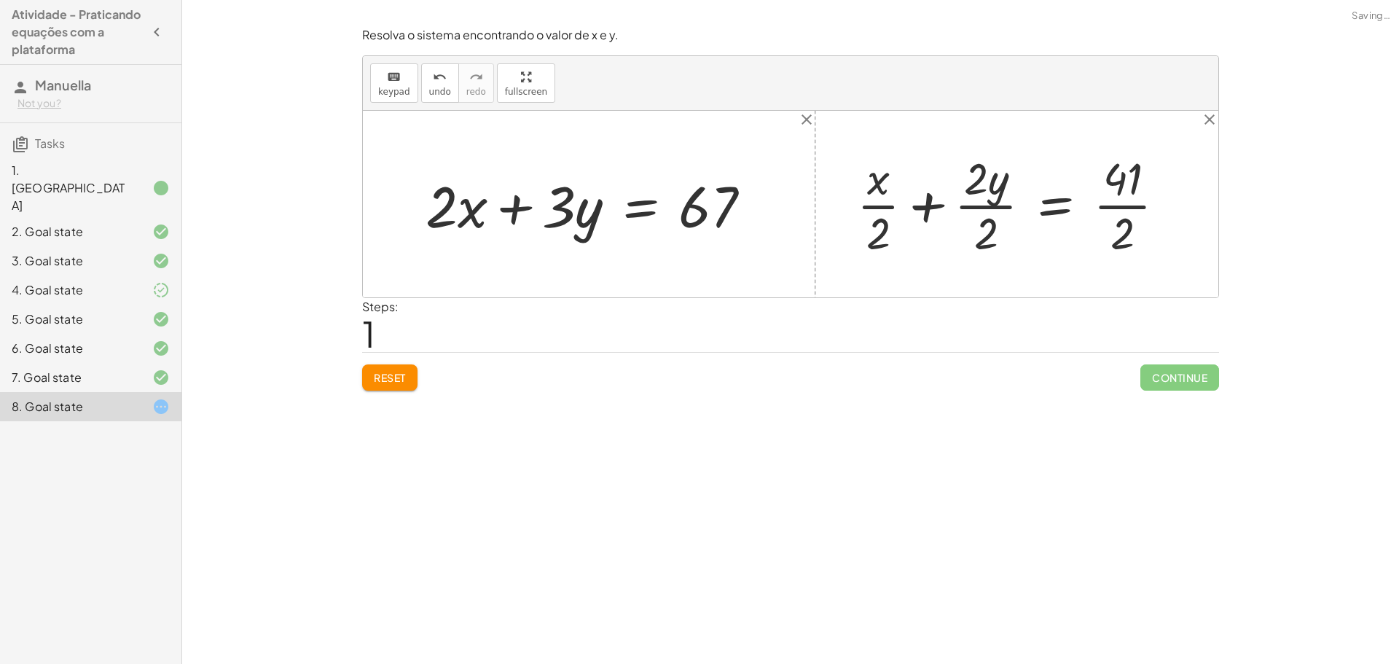
drag, startPoint x: 429, startPoint y: 391, endPoint x: 418, endPoint y: 388, distance: 11.3
click at [427, 391] on div "Resolva o sistema encontrando o valor de x e y. keyboard keypad undo undo redo …" at bounding box center [790, 208] width 875 height 381
drag, startPoint x: 393, startPoint y: 376, endPoint x: 407, endPoint y: 369, distance: 16.0
click at [393, 375] on span "Reset" at bounding box center [390, 377] width 32 height 13
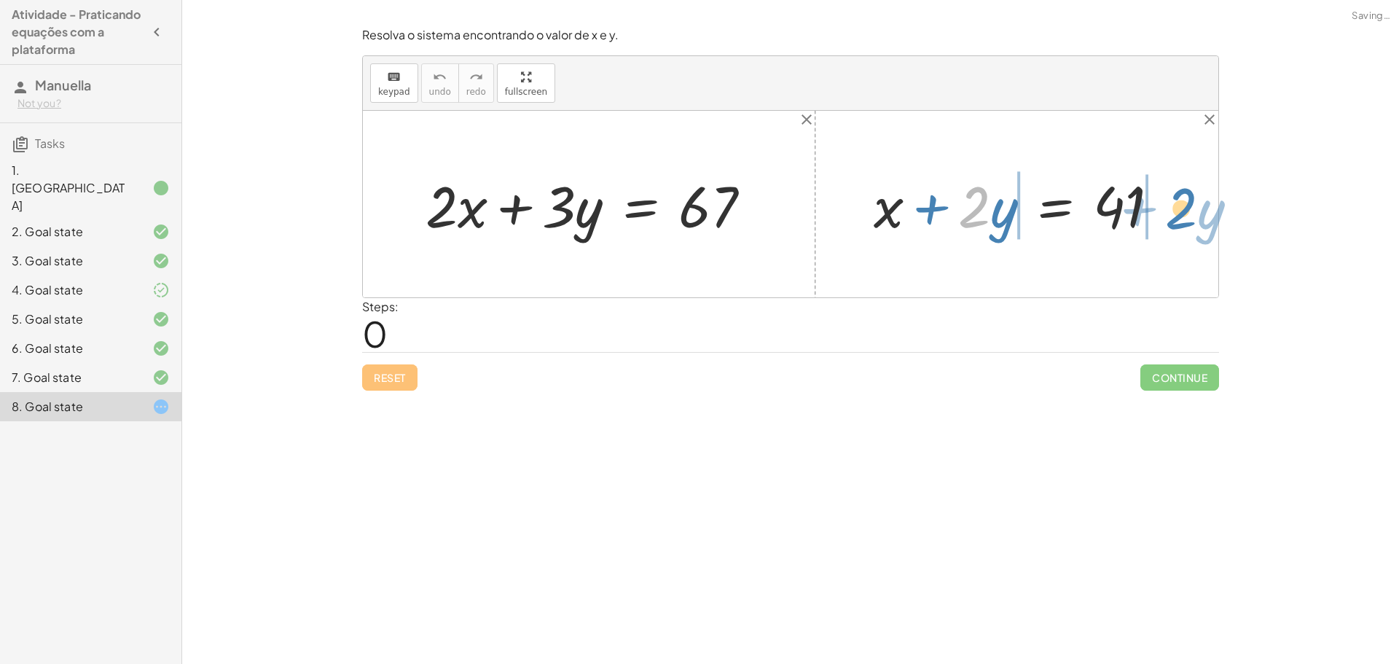
drag, startPoint x: 977, startPoint y: 204, endPoint x: 1183, endPoint y: 205, distance: 206.3
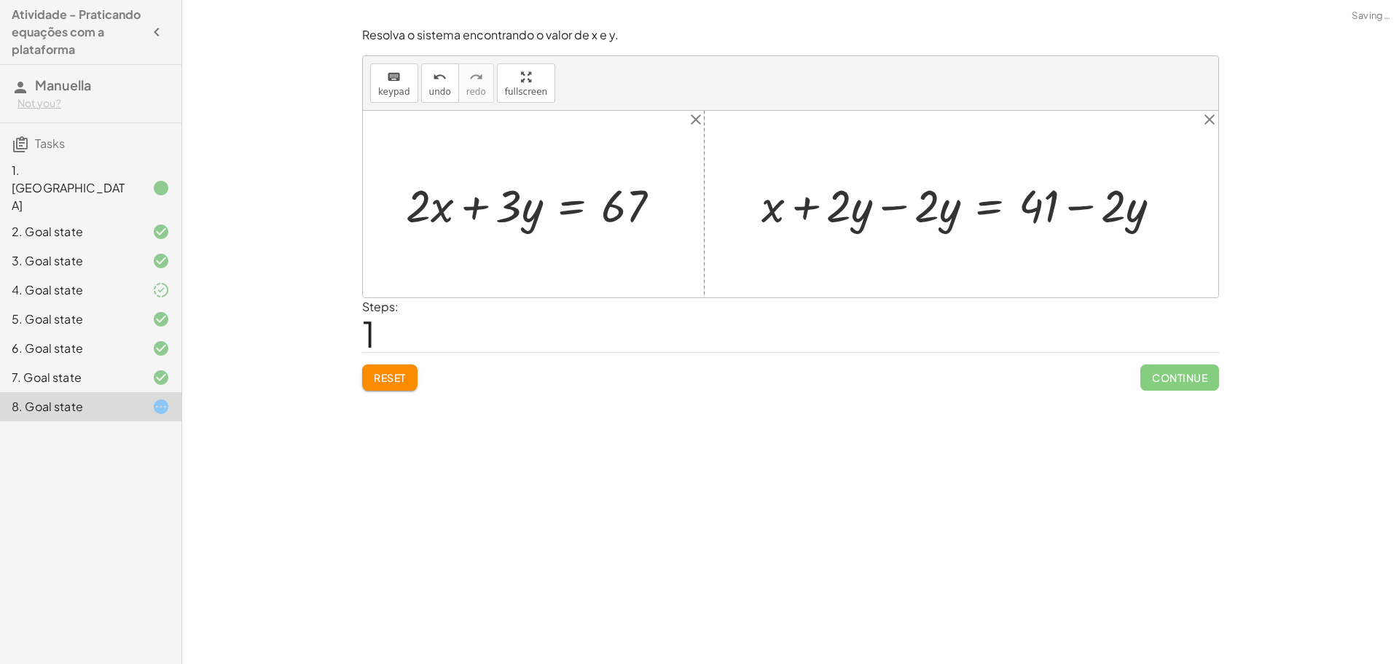
click at [909, 202] on div at bounding box center [967, 204] width 426 height 60
drag, startPoint x: 1028, startPoint y: 202, endPoint x: 1026, endPoint y: 209, distance: 7.4
click at [1026, 209] on div at bounding box center [1055, 204] width 250 height 60
drag, startPoint x: 954, startPoint y: 212, endPoint x: 459, endPoint y: 209, distance: 494.9
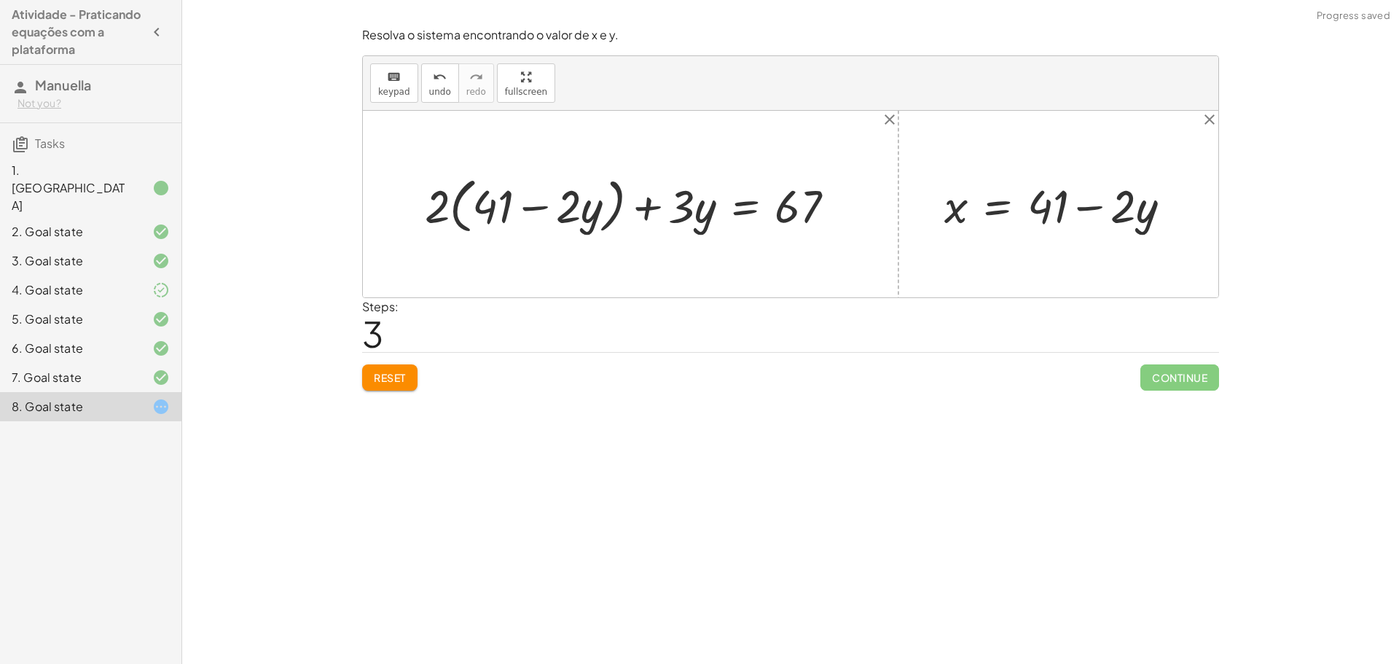
click at [558, 206] on div at bounding box center [636, 204] width 437 height 67
click at [535, 201] on div at bounding box center [636, 204] width 437 height 67
click at [544, 212] on div at bounding box center [636, 204] width 437 height 67
click at [464, 201] on div at bounding box center [636, 204] width 437 height 67
drag, startPoint x: 443, startPoint y: 201, endPoint x: 488, endPoint y: 209, distance: 45.2
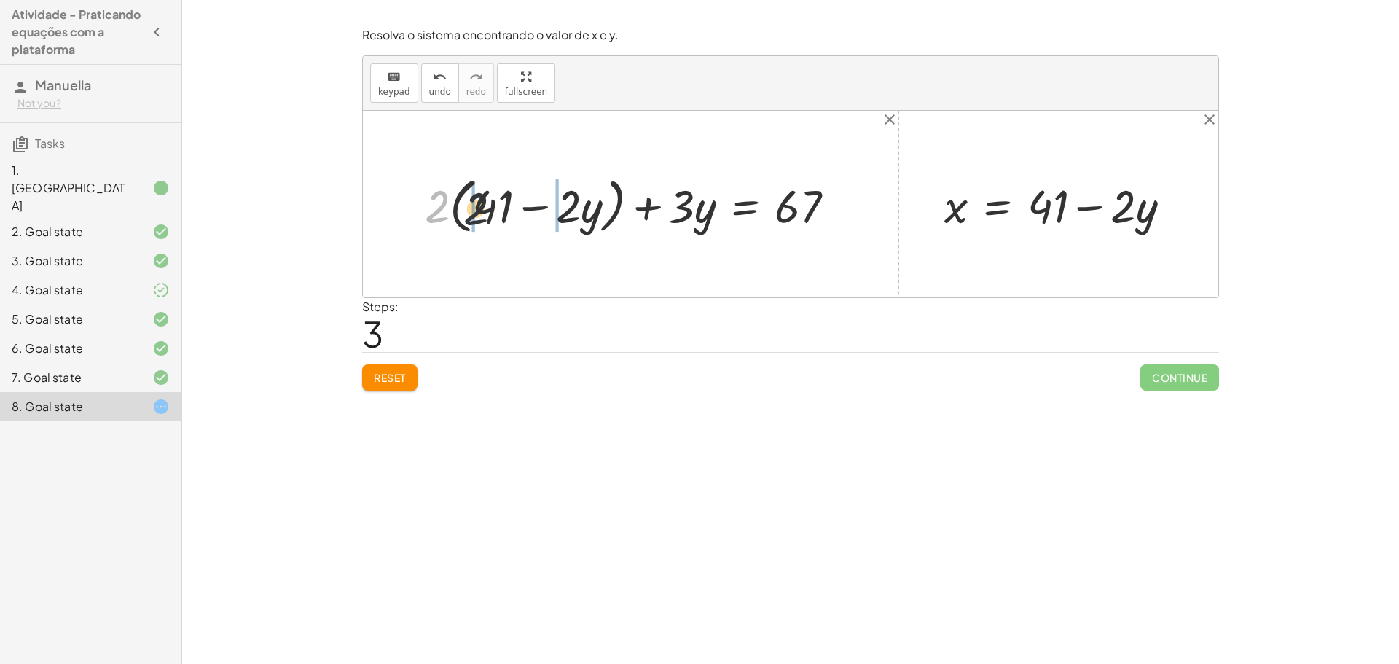
click at [488, 206] on div at bounding box center [636, 204] width 437 height 67
click at [453, 211] on div at bounding box center [635, 204] width 438 height 60
click at [530, 216] on div at bounding box center [648, 204] width 414 height 60
drag, startPoint x: 556, startPoint y: 212, endPoint x: 544, endPoint y: 212, distance: 12.4
click at [550, 212] on div at bounding box center [648, 204] width 414 height 60
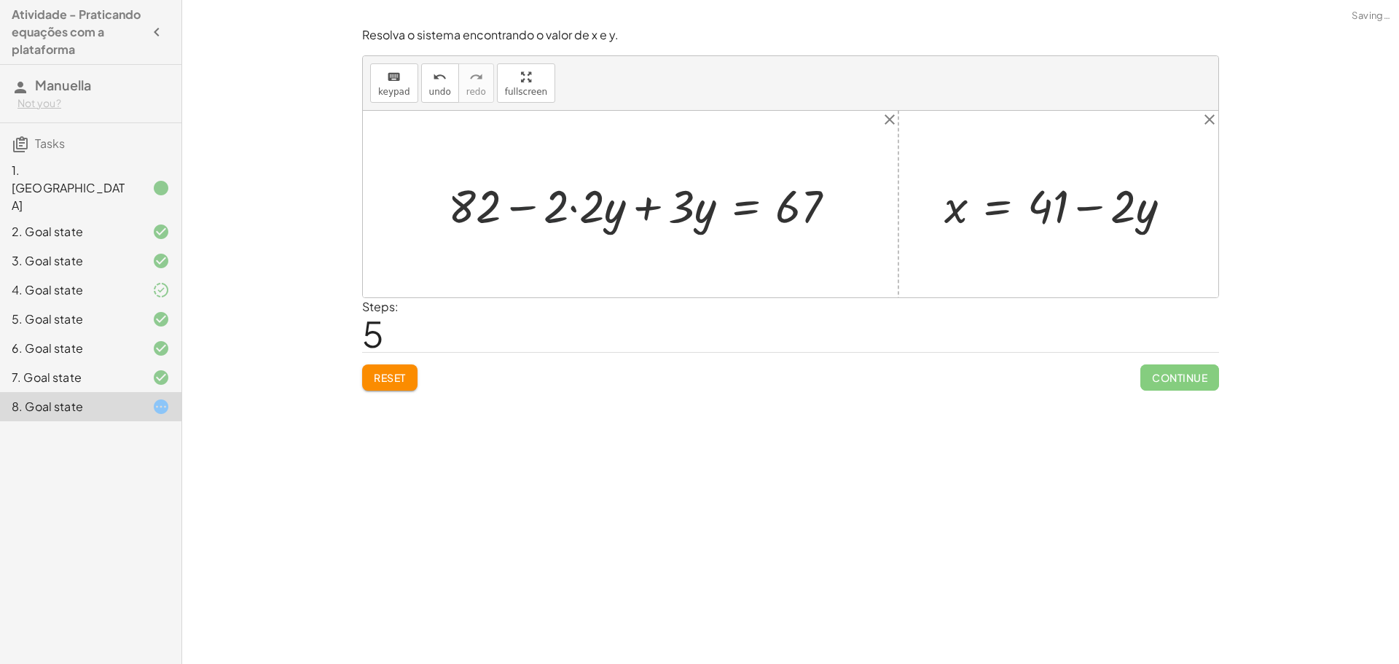
click at [571, 196] on div at bounding box center [648, 204] width 414 height 60
click at [572, 205] on div at bounding box center [666, 204] width 378 height 60
drag, startPoint x: 687, startPoint y: 211, endPoint x: 609, endPoint y: 214, distance: 78.0
drag, startPoint x: 634, startPoint y: 209, endPoint x: 802, endPoint y: 206, distance: 168.4
click at [802, 206] on div at bounding box center [723, 204] width 262 height 60
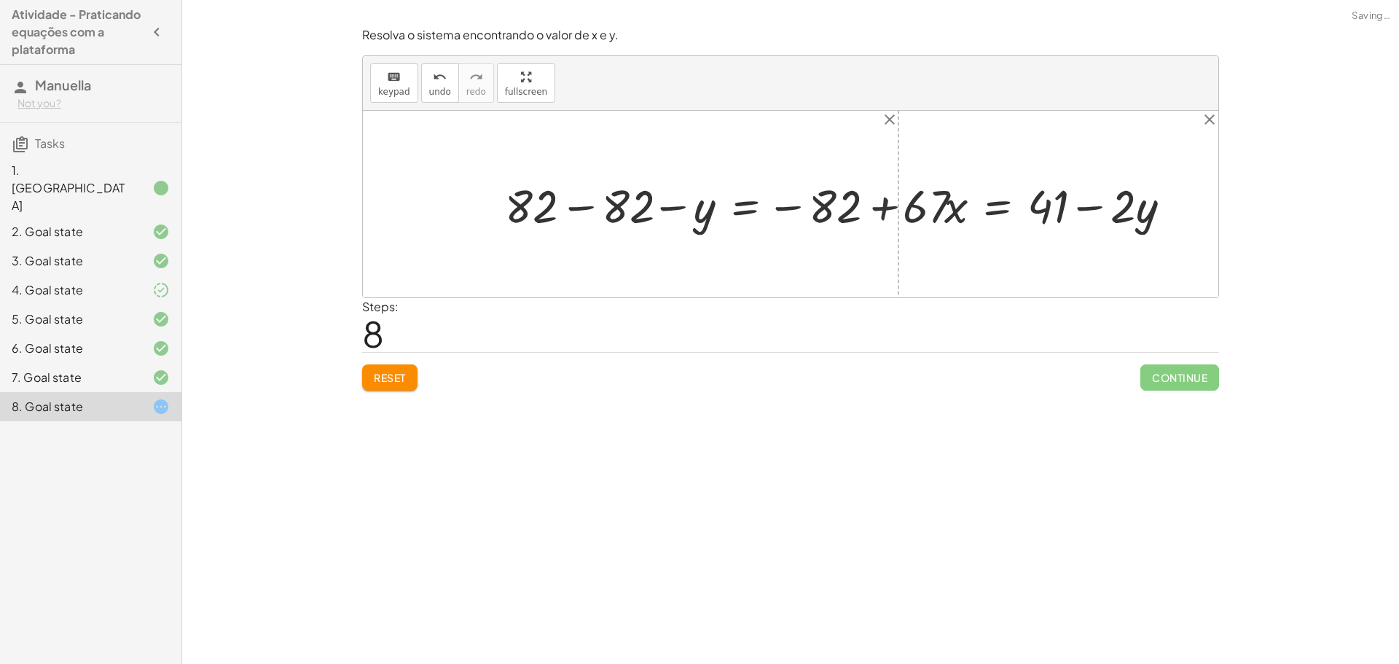
click at [555, 214] on div at bounding box center [740, 204] width 488 height 60
click at [591, 206] on div at bounding box center [740, 204] width 488 height 60
drag, startPoint x: 828, startPoint y: 210, endPoint x: 802, endPoint y: 209, distance: 26.2
click at [824, 210] on div at bounding box center [825, 204] width 318 height 58
click at [774, 207] on div at bounding box center [835, 204] width 378 height 69
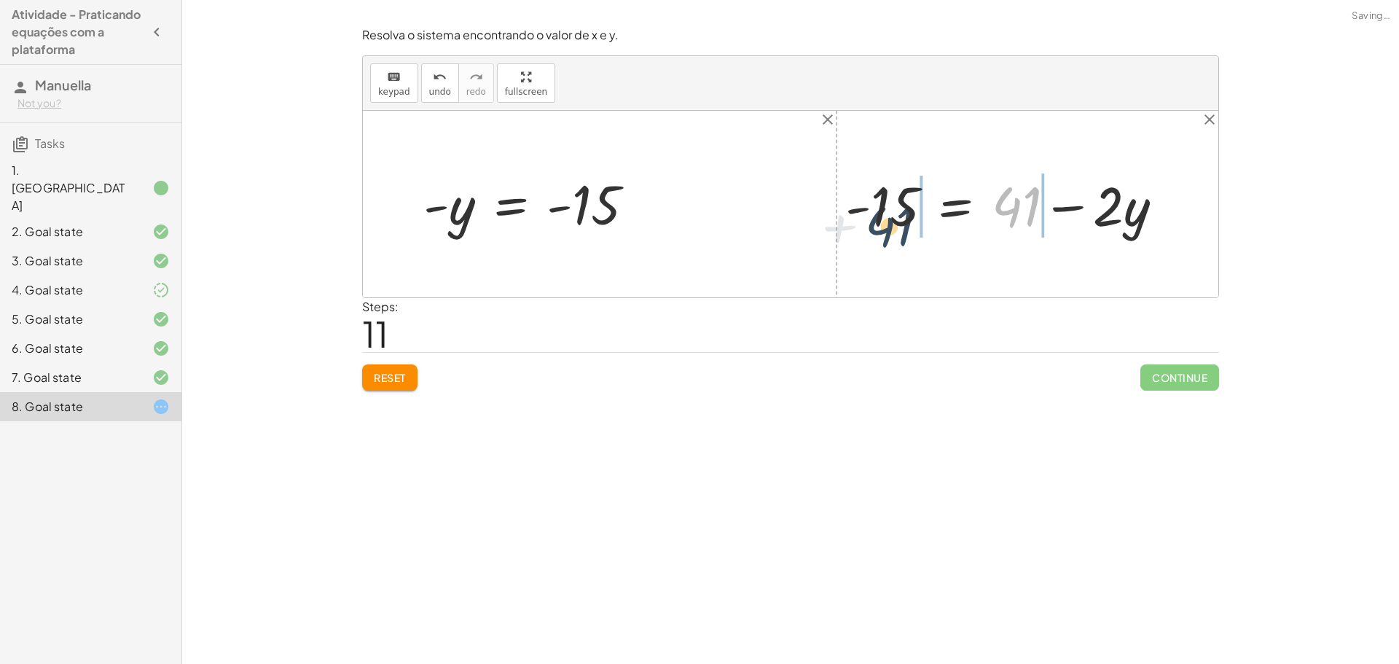
drag, startPoint x: 1009, startPoint y: 211, endPoint x: 885, endPoint y: 214, distance: 123.9
click at [885, 214] on div at bounding box center [1010, 203] width 344 height 71
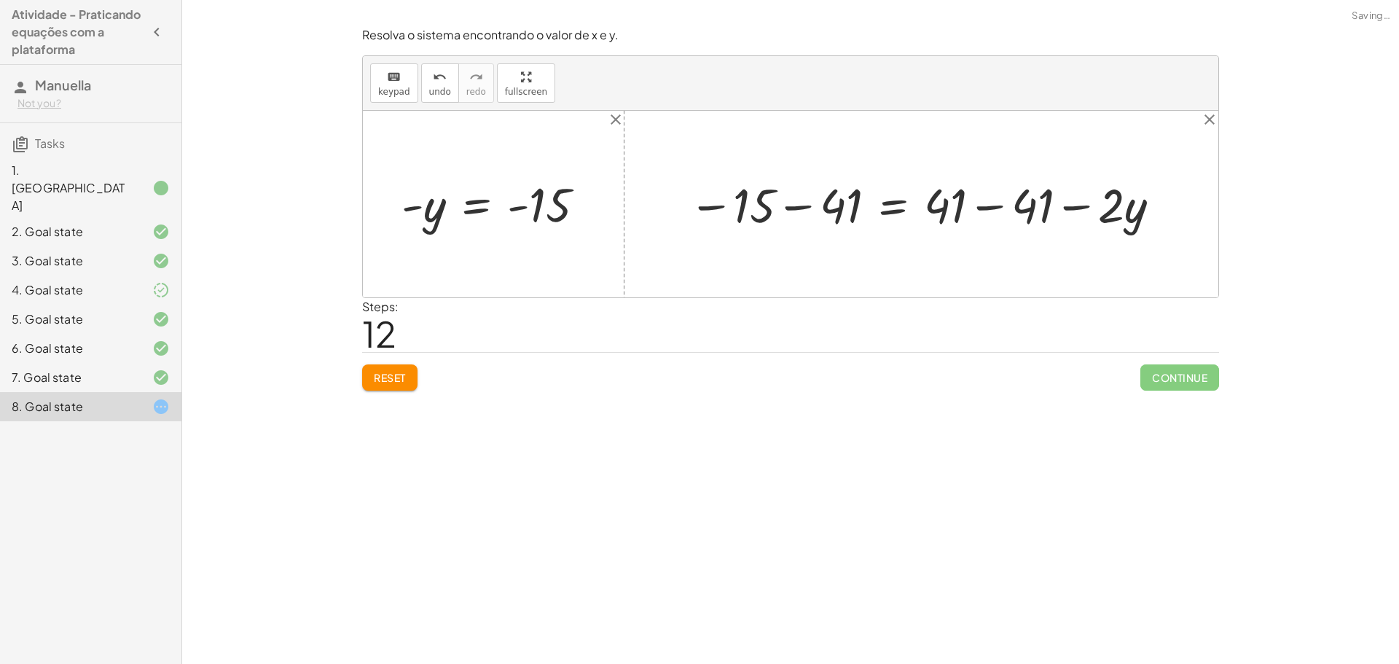
click at [716, 209] on div at bounding box center [926, 204] width 490 height 63
click at [793, 200] on div at bounding box center [926, 204] width 490 height 63
click at [983, 209] on div at bounding box center [980, 204] width 399 height 63
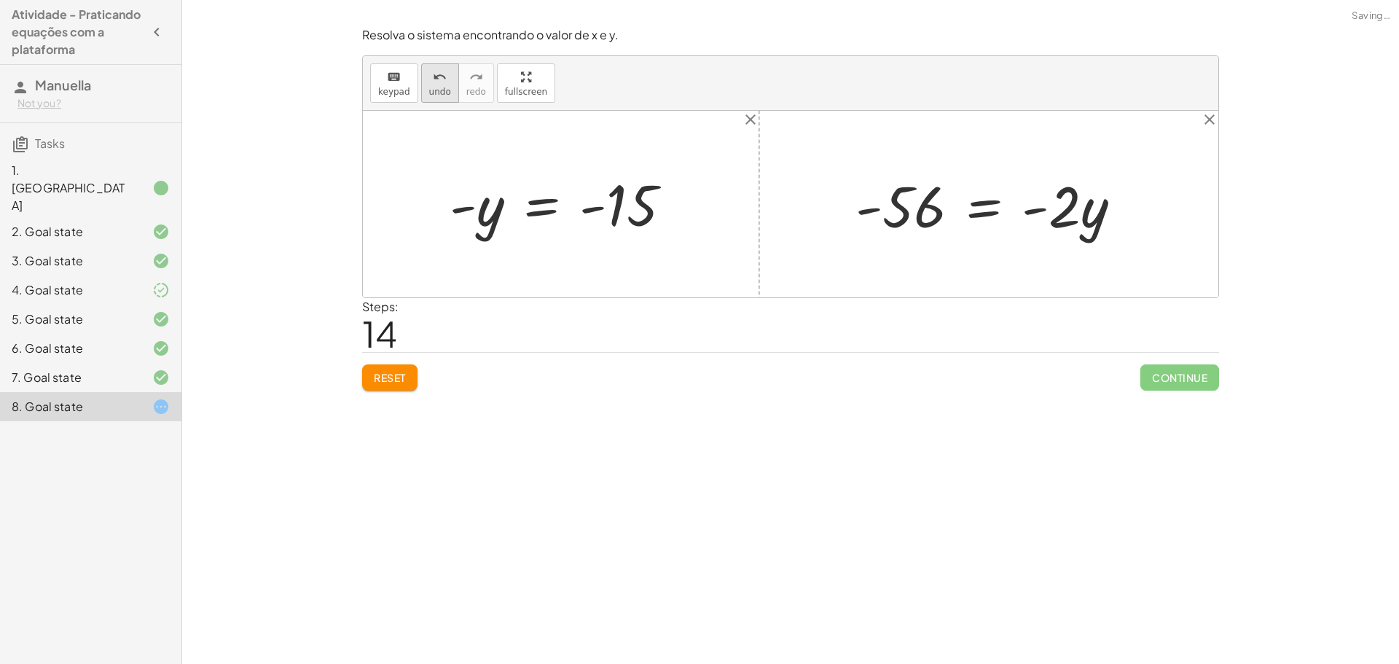
click at [437, 89] on span "undo" at bounding box center [440, 92] width 22 height 10
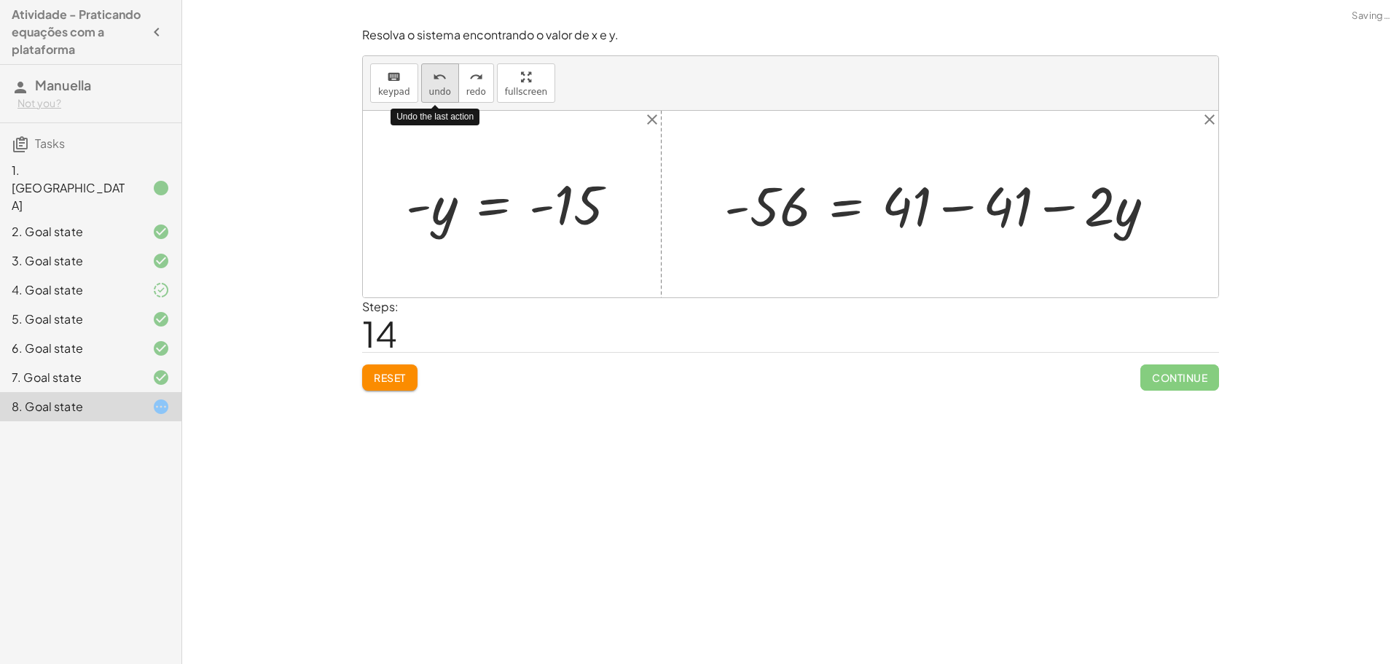
click at [437, 89] on span "undo" at bounding box center [440, 92] width 22 height 10
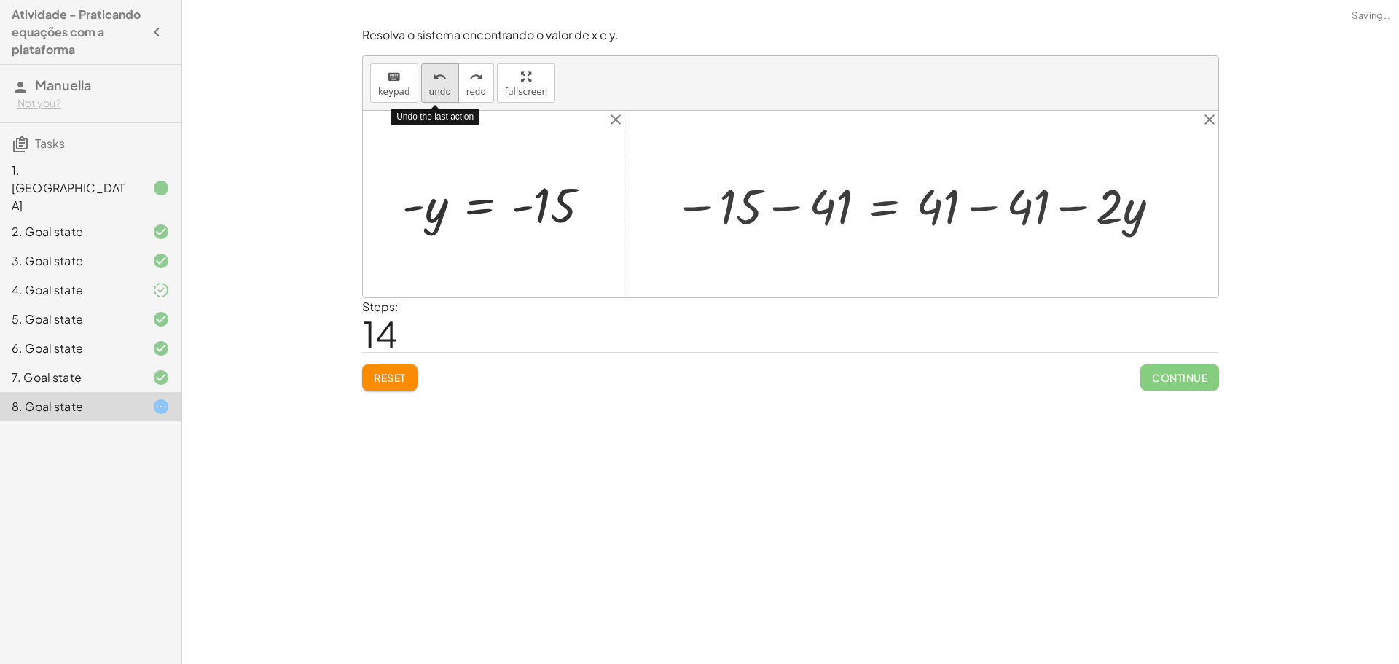
click at [437, 89] on span "undo" at bounding box center [440, 92] width 22 height 10
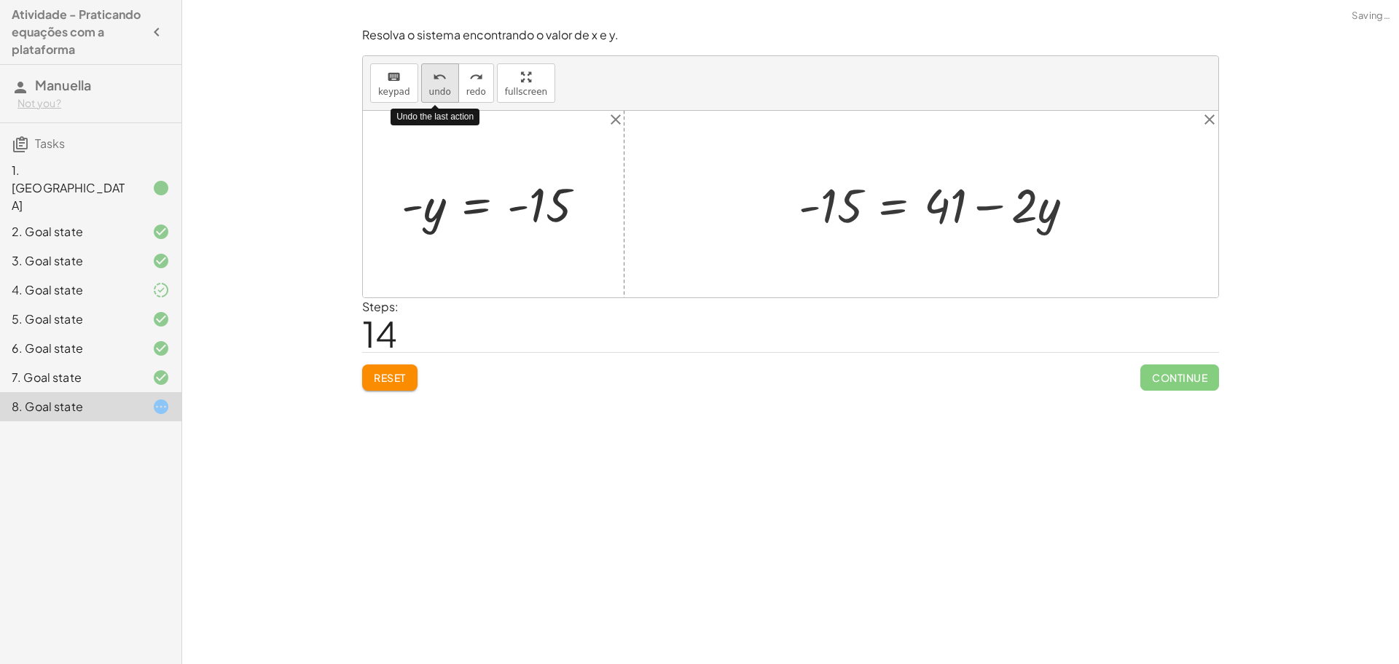
click at [435, 85] on button "undo undo" at bounding box center [440, 82] width 38 height 39
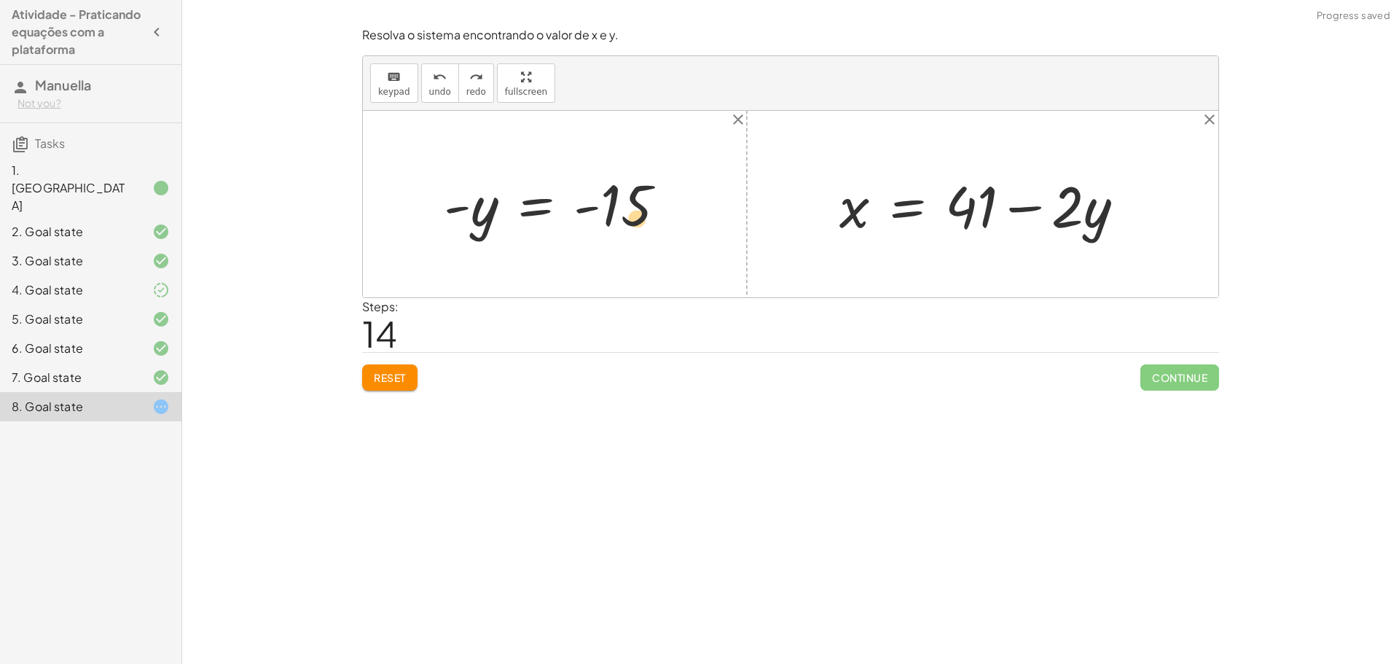
drag, startPoint x: 587, startPoint y: 190, endPoint x: 603, endPoint y: 203, distance: 20.7
click at [603, 203] on div at bounding box center [561, 204] width 248 height 72
drag, startPoint x: 629, startPoint y: 213, endPoint x: 990, endPoint y: 210, distance: 361.5
drag, startPoint x: 983, startPoint y: 199, endPoint x: 640, endPoint y: 201, distance: 343.3
click at [640, 201] on div "+ · 2 · x + · 3 · y = 67 + · 2 · ( + 41 − · 2 · y ) + · 3 · y = 67 + · 2 · 41 −…" at bounding box center [791, 204] width 856 height 187
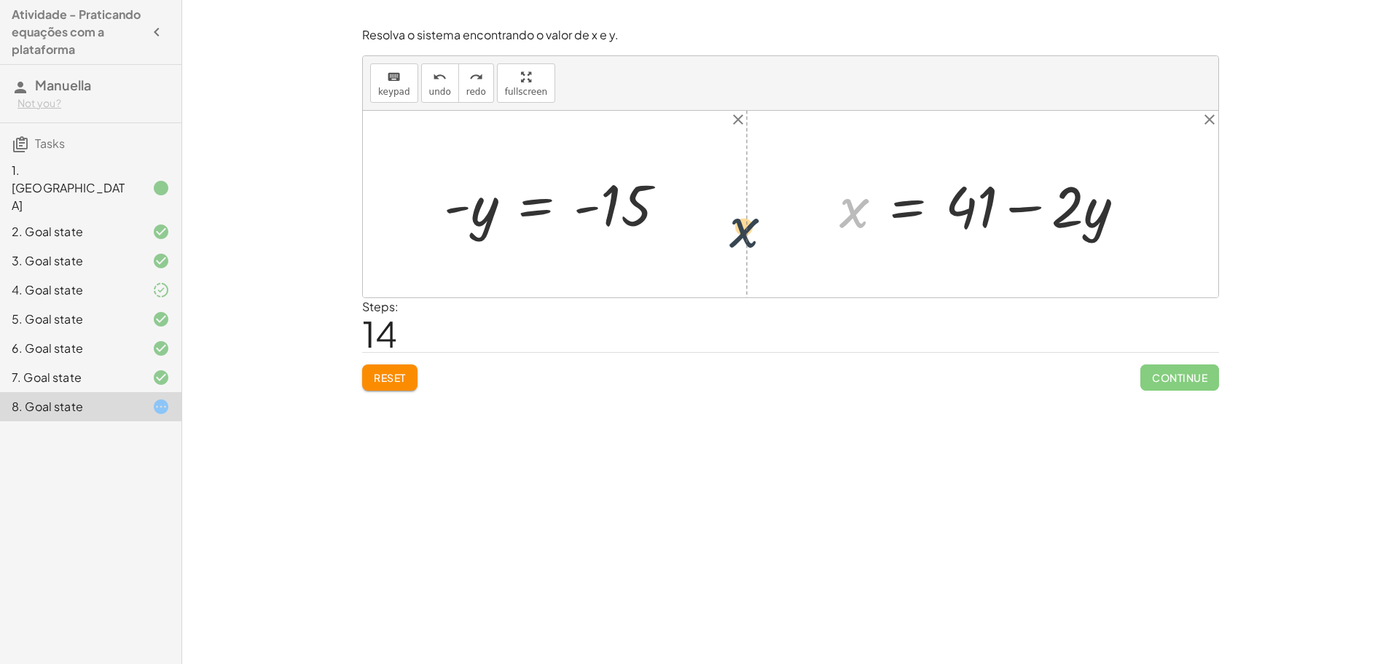
drag, startPoint x: 852, startPoint y: 211, endPoint x: 816, endPoint y: 208, distance: 36.5
drag, startPoint x: 1078, startPoint y: 212, endPoint x: 456, endPoint y: 205, distance: 621.7
drag, startPoint x: 464, startPoint y: 210, endPoint x: 495, endPoint y: 206, distance: 30.8
click at [495, 206] on div at bounding box center [561, 204] width 248 height 72
drag, startPoint x: 483, startPoint y: 217, endPoint x: 1133, endPoint y: 223, distance: 650.1
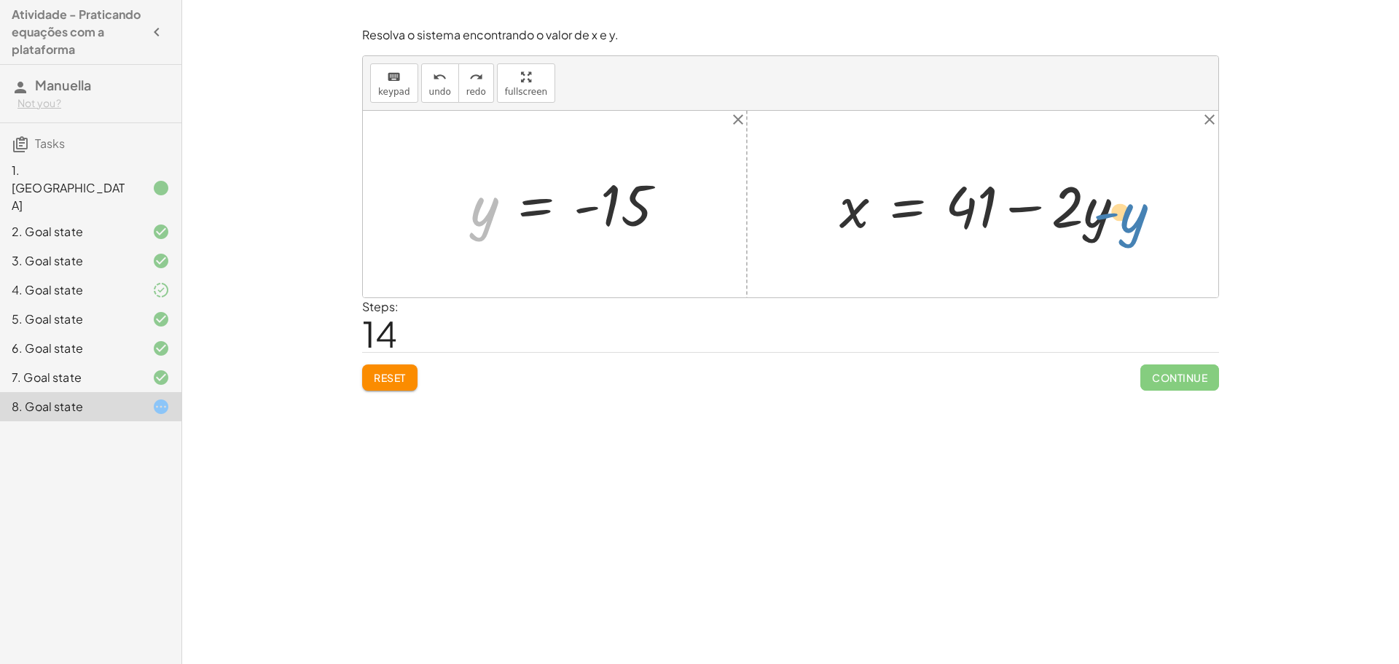
click at [1133, 223] on div "+ · 2 · x + · 3 · y = 67 + · 2 · ( + 41 − · 2 · y ) + · 3 · y = 67 + · 2 · 41 −…" at bounding box center [791, 204] width 856 height 187
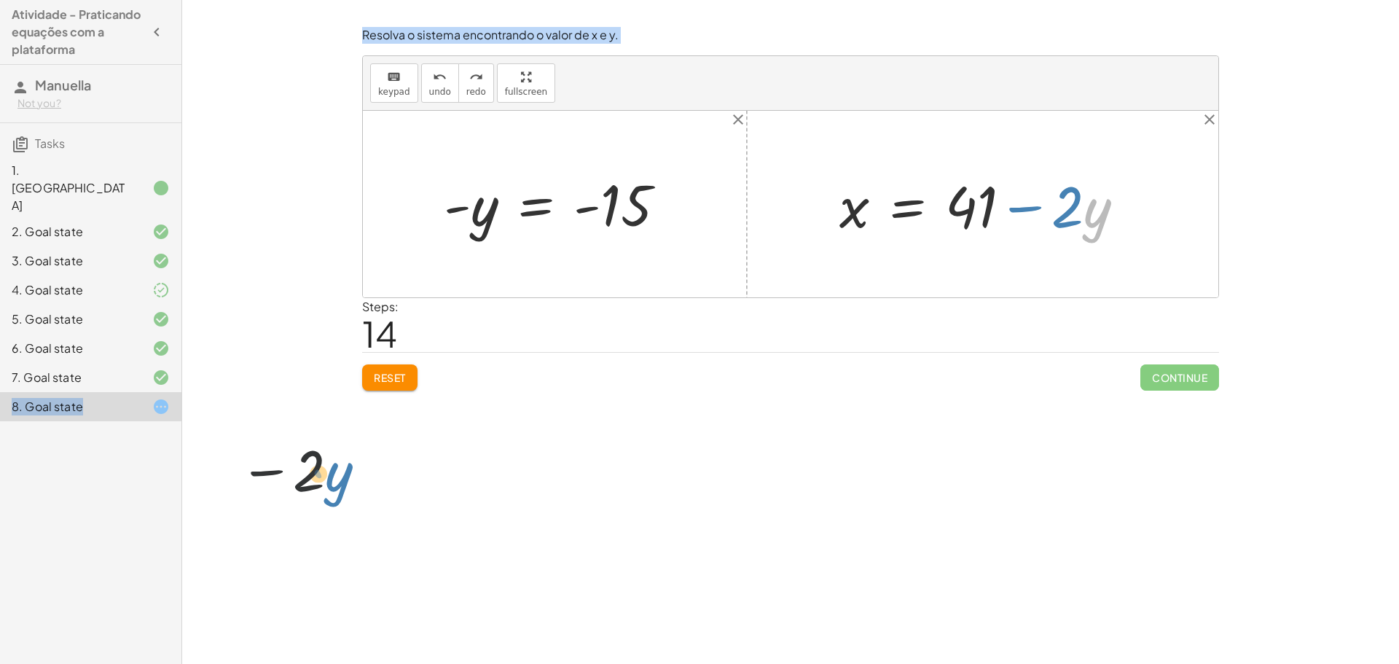
drag, startPoint x: 31, startPoint y: 404, endPoint x: 1399, endPoint y: 362, distance: 1367.8
drag, startPoint x: 1399, startPoint y: 362, endPoint x: 1278, endPoint y: 152, distance: 241.9
click at [1278, 152] on div "Encontre o valor da incógnita x manipulando a equação. insert select one: Math …" at bounding box center [790, 332] width 1217 height 664
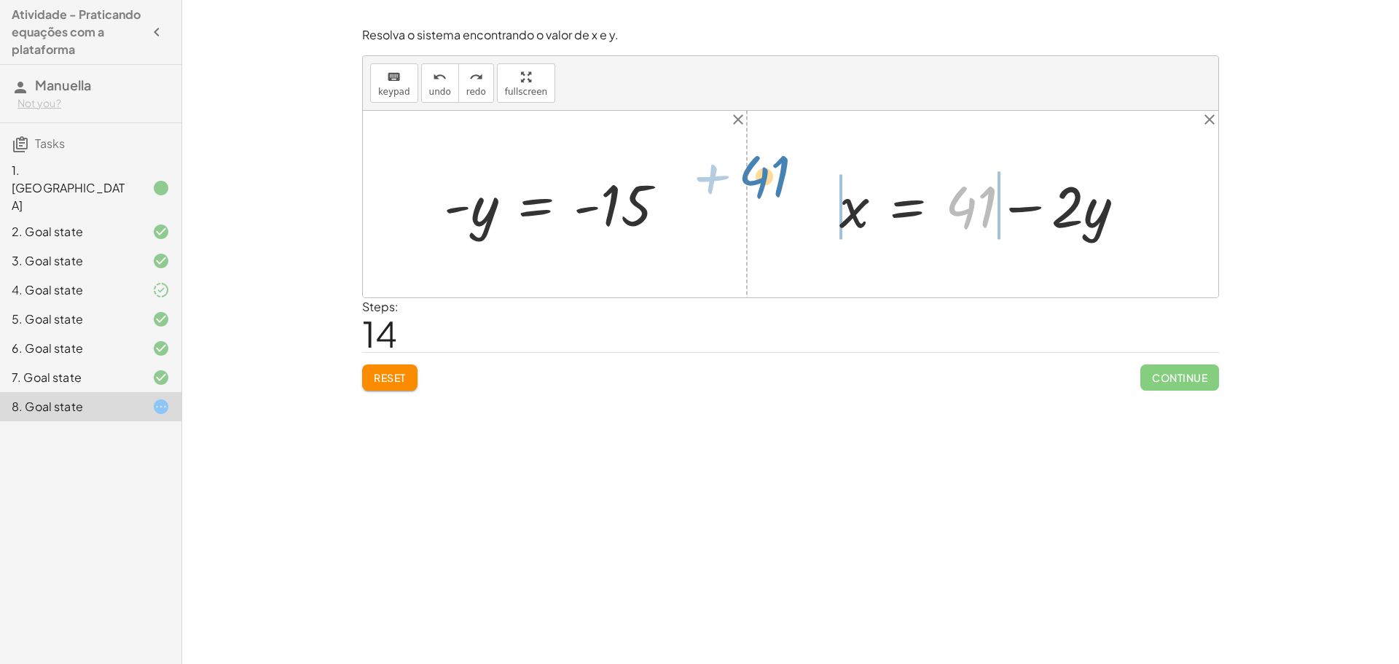
drag, startPoint x: 971, startPoint y: 216, endPoint x: 778, endPoint y: 199, distance: 194.6
click at [779, 199] on div "+ · 2 · x + · 3 · y = 67 + · 2 · ( + 41 − · 2 · y ) + · 3 · y = 67 + · 2 · 41 −…" at bounding box center [791, 204] width 856 height 187
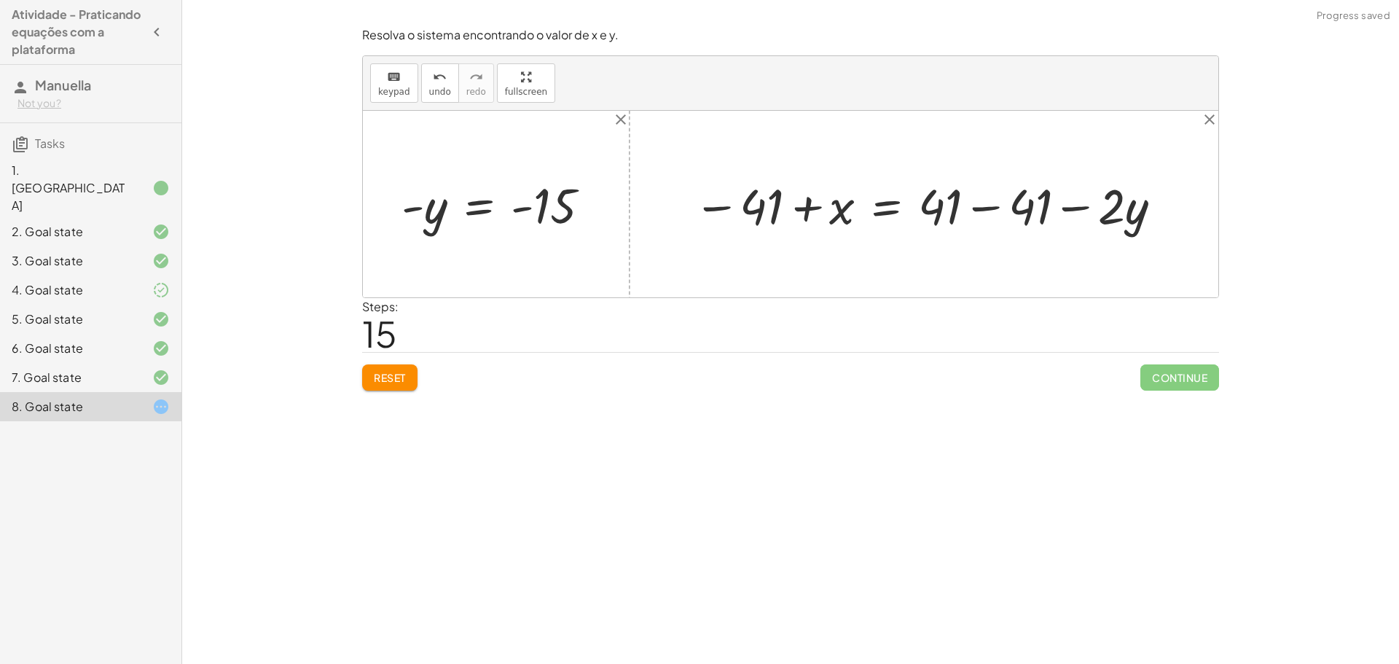
drag, startPoint x: 474, startPoint y: 177, endPoint x: 391, endPoint y: 395, distance: 233.0
click at [394, 352] on div "Steps: 15" at bounding box center [790, 325] width 857 height 54
drag, startPoint x: 391, startPoint y: 402, endPoint x: 380, endPoint y: 412, distance: 14.4
click at [383, 410] on div "Encontre o valor da incógnita x manipulando a equação. insert select one: Math …" at bounding box center [790, 332] width 1217 height 664
click at [422, 317] on div "Steps: 15" at bounding box center [790, 325] width 857 height 54
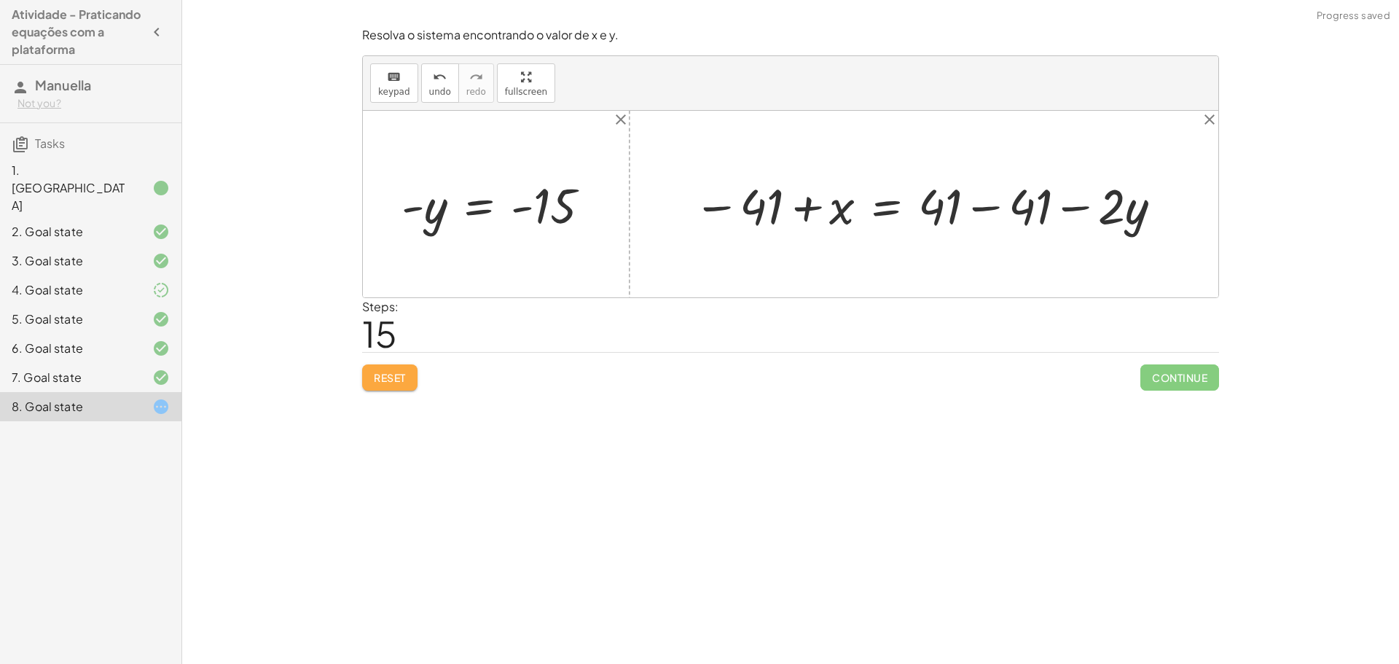
click at [394, 391] on button "Reset" at bounding box center [389, 377] width 55 height 26
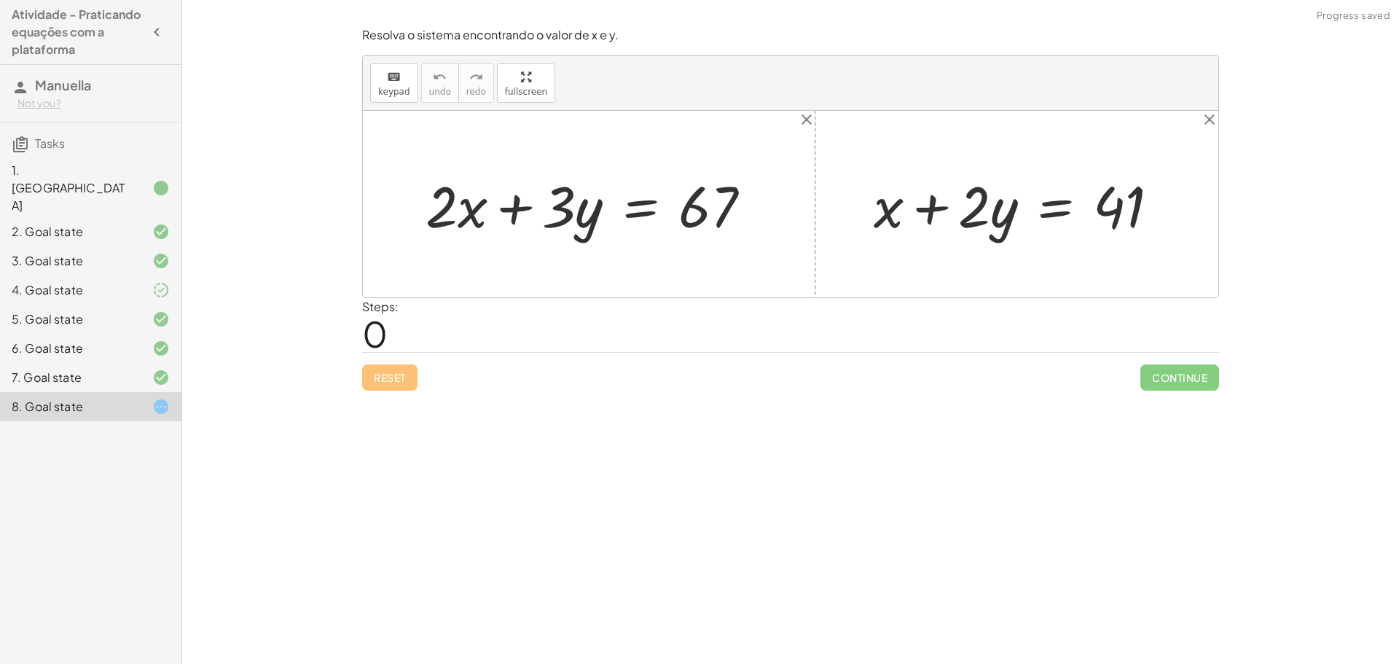
click at [997, 224] on div at bounding box center [1023, 204] width 312 height 75
drag, startPoint x: 996, startPoint y: 224, endPoint x: 1177, endPoint y: 224, distance: 180.7
click at [1177, 224] on div at bounding box center [1023, 204] width 312 height 75
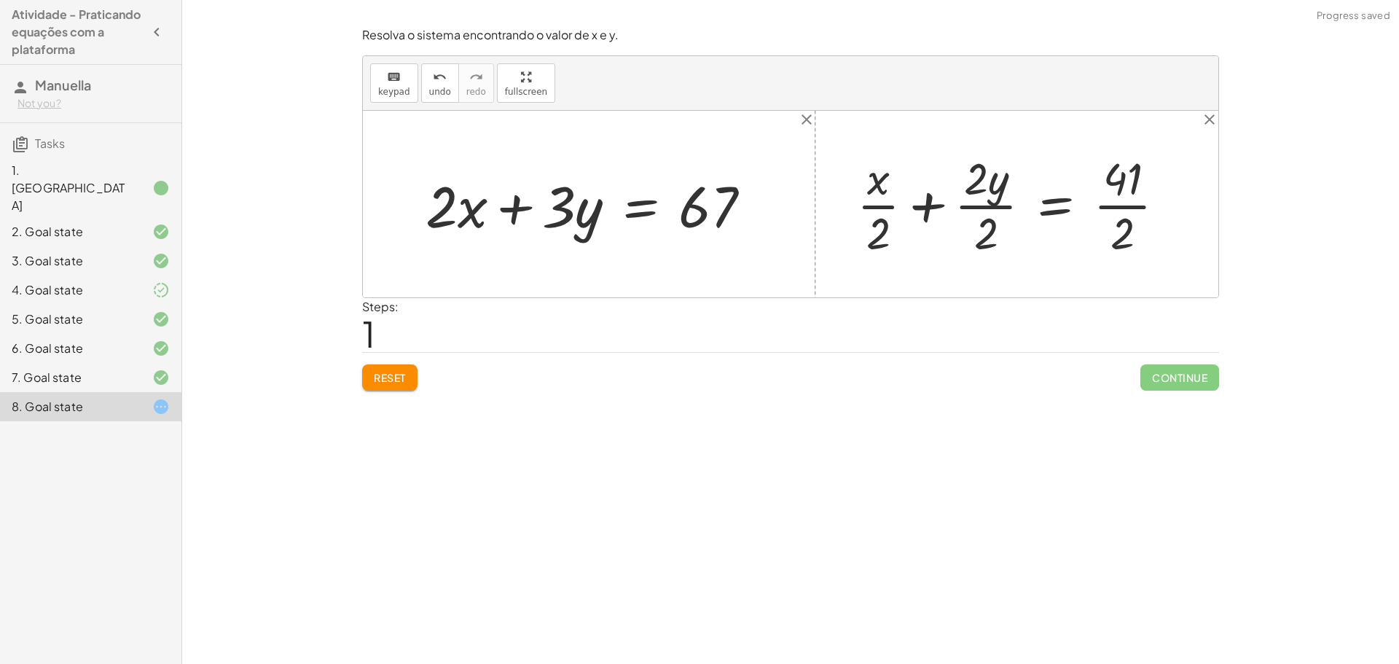
click at [409, 388] on button "Reset" at bounding box center [389, 377] width 55 height 26
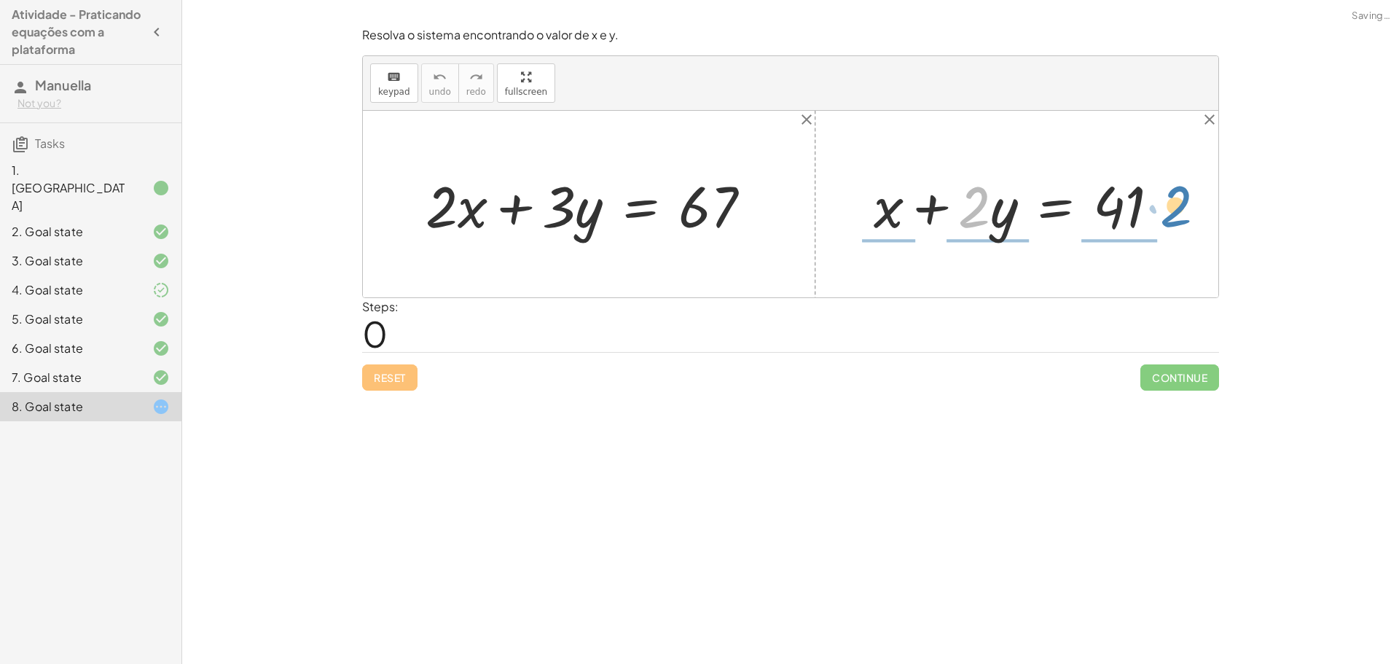
drag, startPoint x: 980, startPoint y: 206, endPoint x: 1181, endPoint y: 207, distance: 201.1
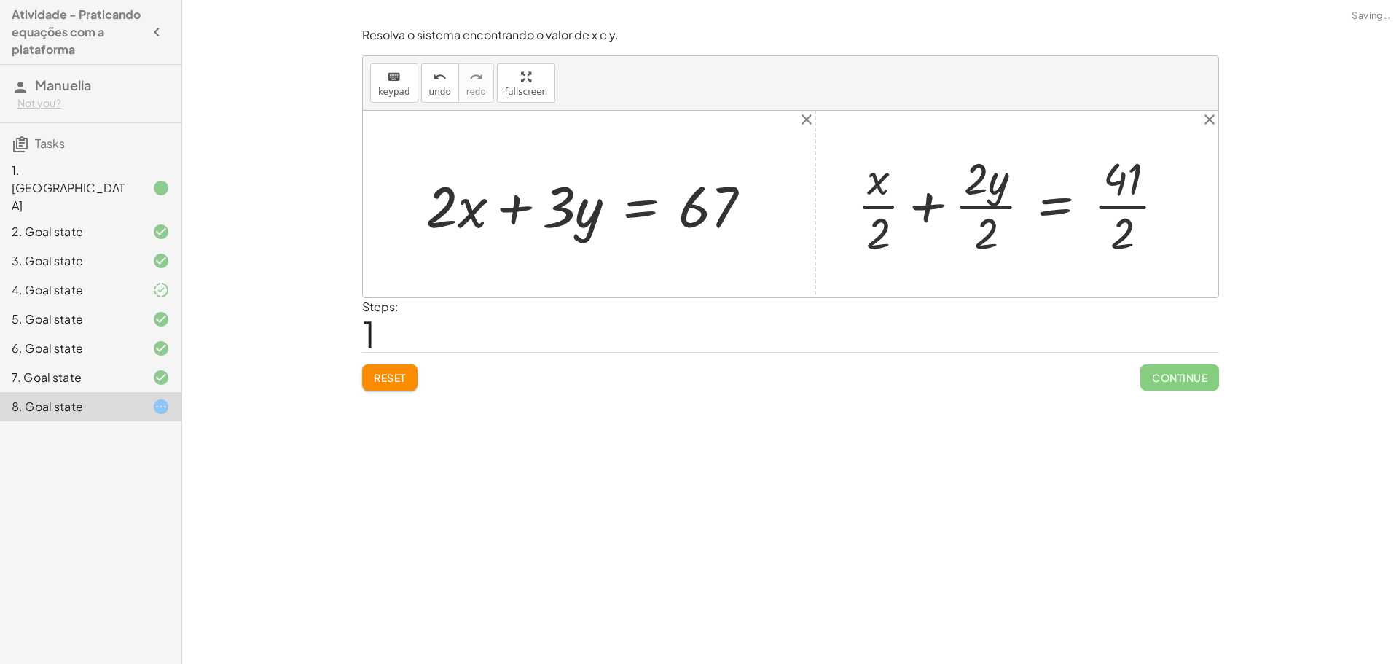
click at [380, 369] on button "Reset" at bounding box center [389, 377] width 55 height 26
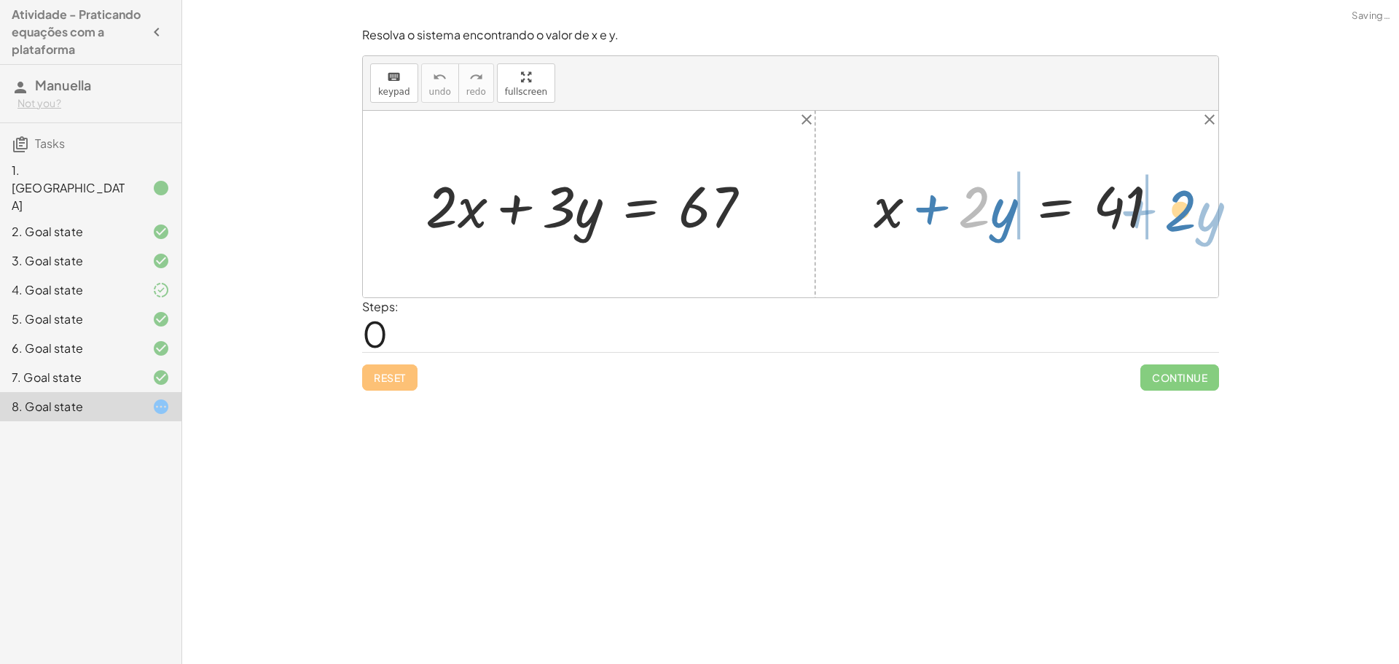
drag, startPoint x: 969, startPoint y: 214, endPoint x: 1176, endPoint y: 216, distance: 206.3
click at [1176, 216] on div at bounding box center [1023, 204] width 312 height 75
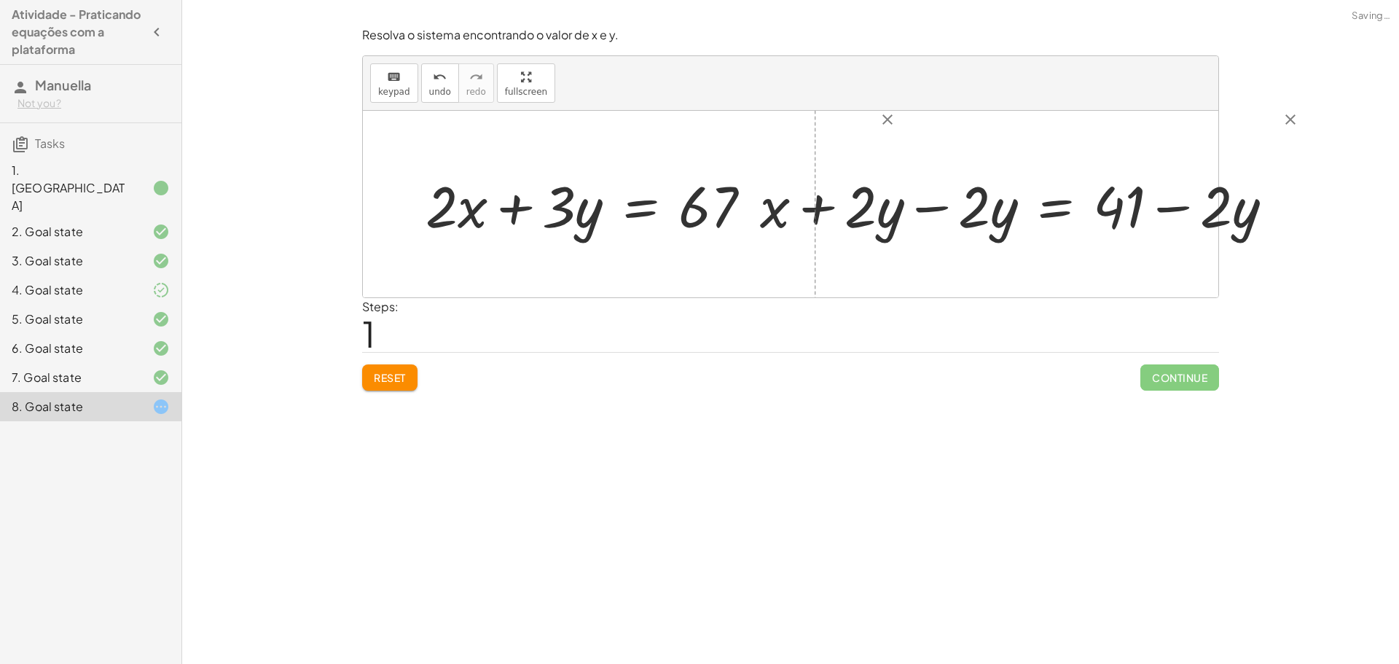
click at [873, 219] on div at bounding box center [1022, 204] width 539 height 75
drag, startPoint x: 940, startPoint y: 204, endPoint x: 931, endPoint y: 207, distance: 9.9
click at [935, 206] on div at bounding box center [1022, 204] width 539 height 75
drag, startPoint x: 859, startPoint y: 202, endPoint x: 974, endPoint y: 204, distance: 115.2
click at [952, 203] on div at bounding box center [831, 204] width 937 height 187
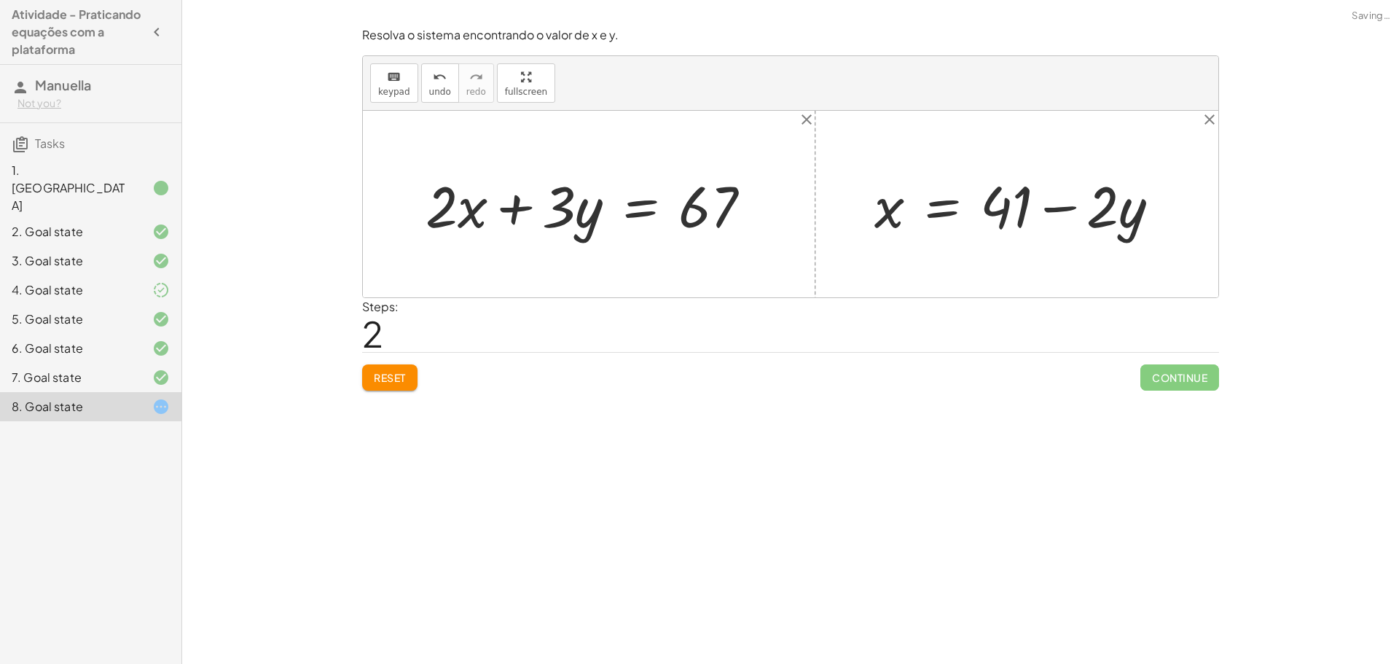
drag, startPoint x: 1005, startPoint y: 200, endPoint x: 977, endPoint y: 211, distance: 30.7
click at [1001, 198] on div at bounding box center [1023, 204] width 312 height 75
drag, startPoint x: 890, startPoint y: 205, endPoint x: 496, endPoint y: 220, distance: 394.6
click at [496, 220] on div "+ · 2 · x + · 3 · y = 67 + x + · 2 · y = 41 + x + · 2 · y − · 2 · y = + 41 − · …" at bounding box center [791, 204] width 856 height 187
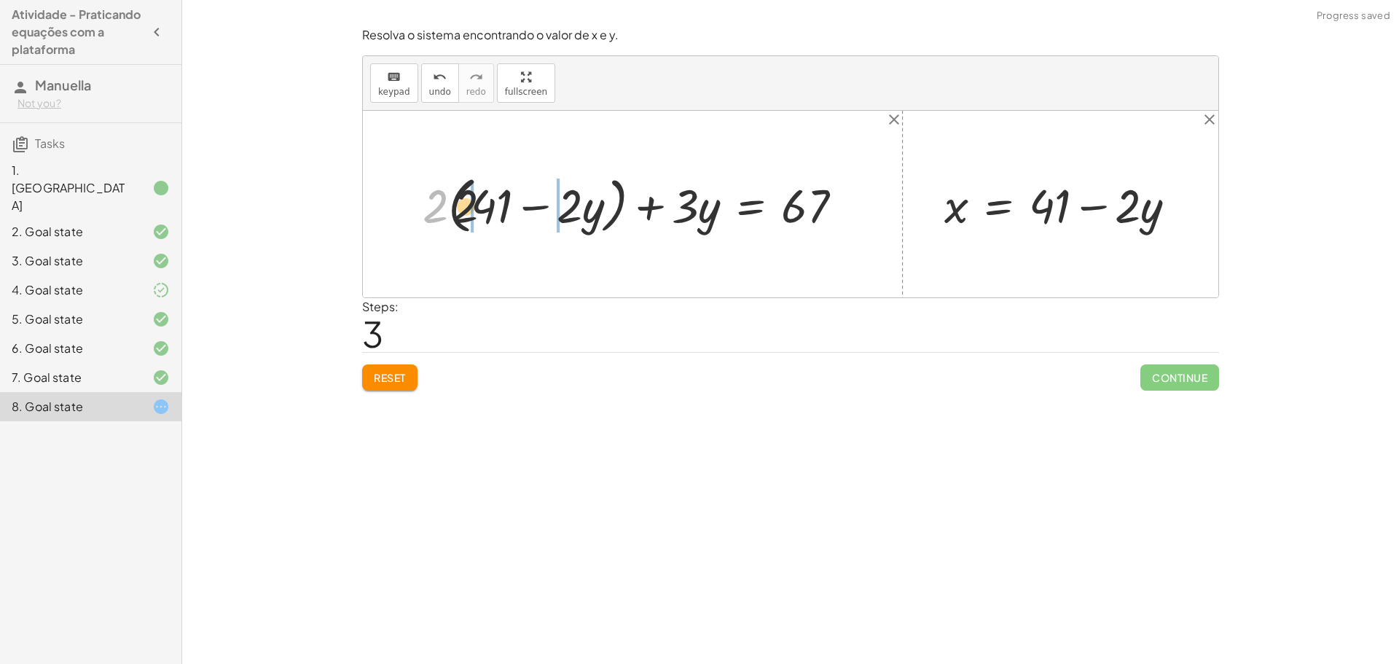
drag, startPoint x: 434, startPoint y: 214, endPoint x: 422, endPoint y: 31, distance: 184.1
click at [421, 26] on div "Resolva o sistema encontrando o valor de x e y. keyboard keypad undo undo redo …" at bounding box center [790, 208] width 875 height 381
drag, startPoint x: 444, startPoint y: 206, endPoint x: 471, endPoint y: 216, distance: 28.8
click at [477, 217] on div at bounding box center [638, 204] width 446 height 69
click at [442, 190] on div at bounding box center [637, 203] width 447 height 61
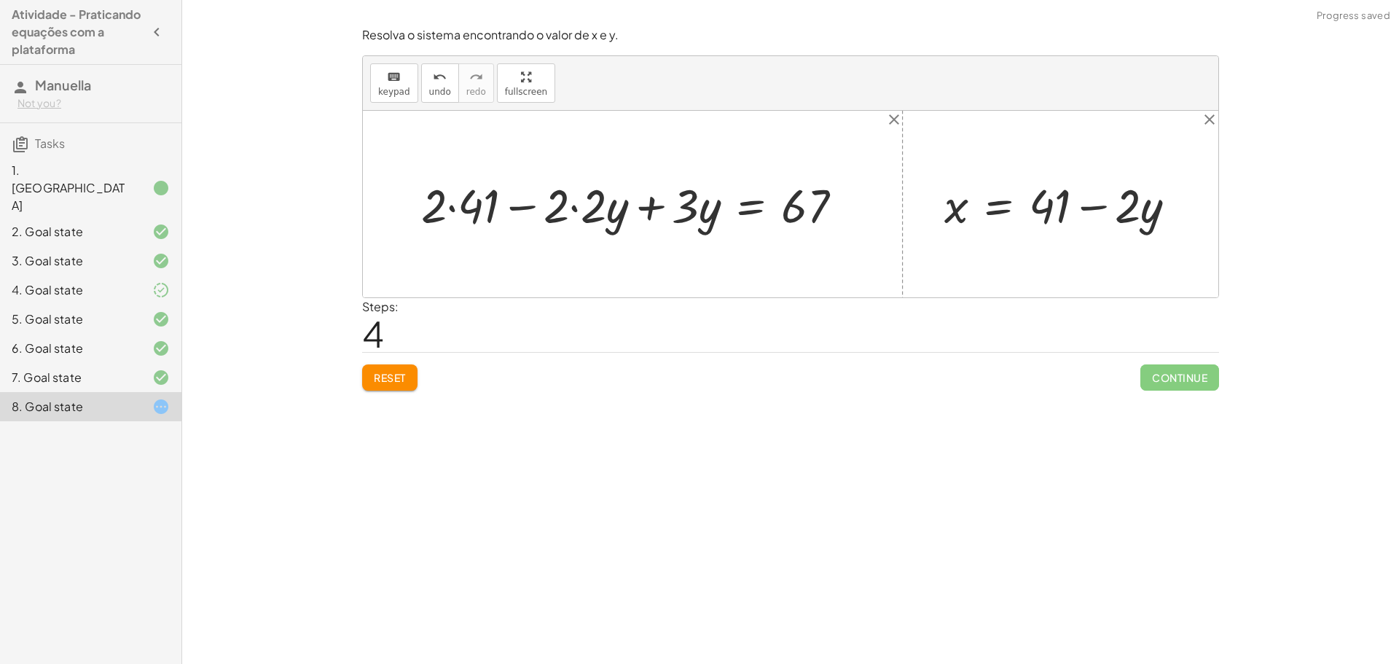
click at [504, 210] on div at bounding box center [637, 203] width 447 height 61
click at [470, 218] on div at bounding box center [637, 203] width 447 height 61
click at [546, 214] on div at bounding box center [650, 203] width 423 height 61
click at [576, 203] on div at bounding box center [650, 203] width 423 height 61
click at [576, 208] on div at bounding box center [650, 203] width 423 height 61
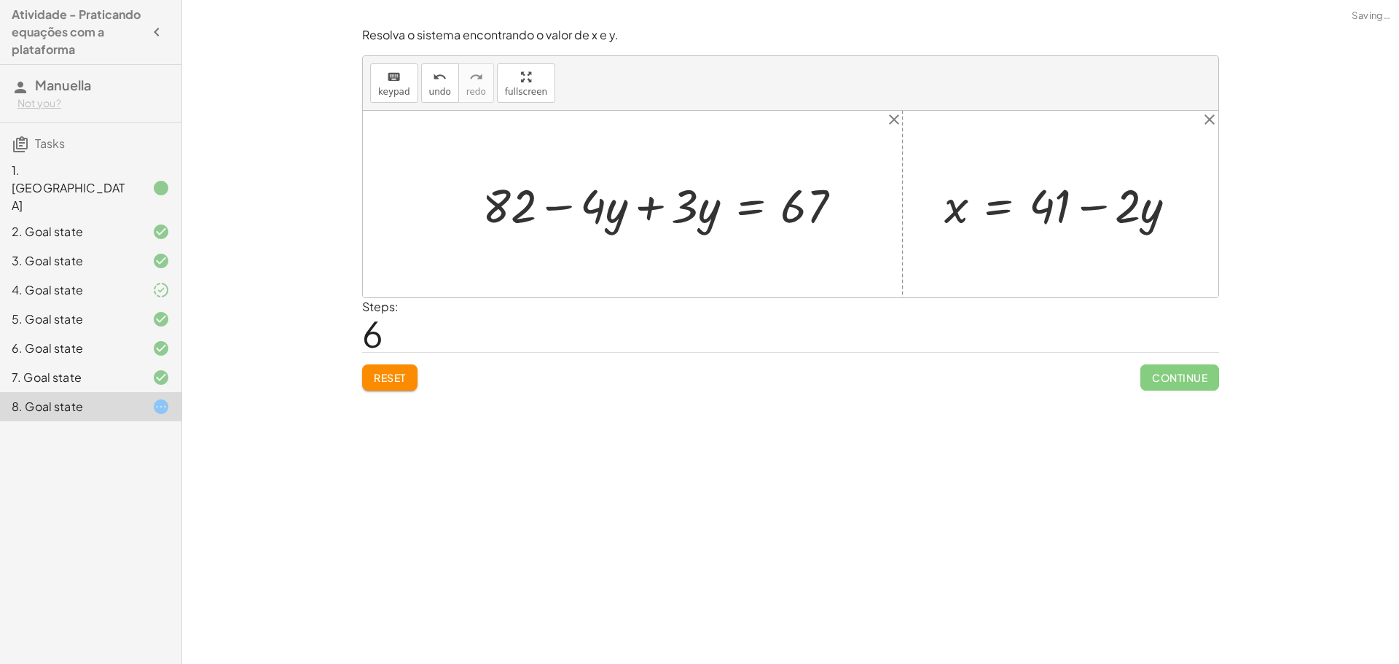
click at [646, 195] on div at bounding box center [668, 203] width 386 height 61
drag, startPoint x: 637, startPoint y: 211, endPoint x: 649, endPoint y: 231, distance: 23.5
click at [633, 226] on div at bounding box center [727, 203] width 268 height 61
drag, startPoint x: 788, startPoint y: 209, endPoint x: 559, endPoint y: 204, distance: 228.9
click at [560, 206] on div "+ · 2 · x + · 3 · y = 67 + · 2 · ( + 41 − · 2 · y ) + · 3 · y = 67 + · 2 · 41 −…" at bounding box center [791, 204] width 856 height 187
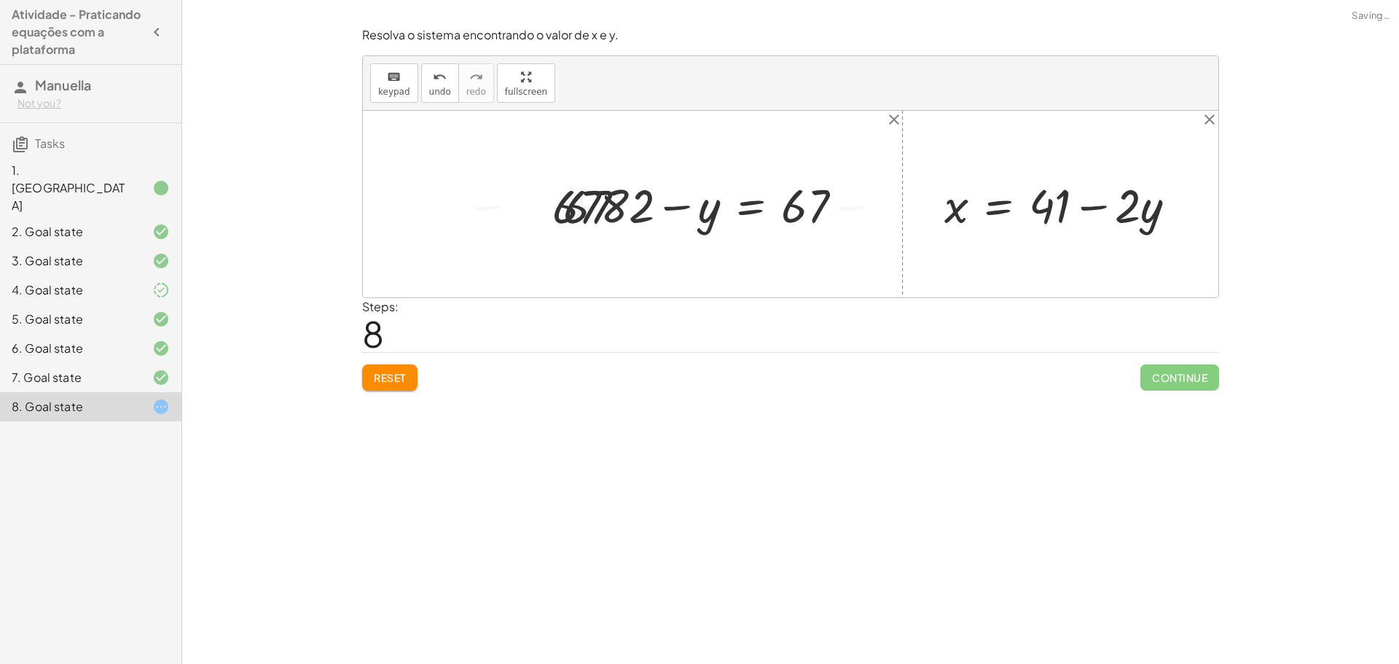
click at [572, 200] on div at bounding box center [701, 203] width 486 height 61
click at [590, 208] on div at bounding box center [791, 204] width 856 height 187
drag, startPoint x: 843, startPoint y: 198, endPoint x: 840, endPoint y: 211, distance: 13.4
click at [845, 205] on div at bounding box center [779, 203] width 347 height 61
click at [839, 211] on div at bounding box center [779, 203] width 347 height 61
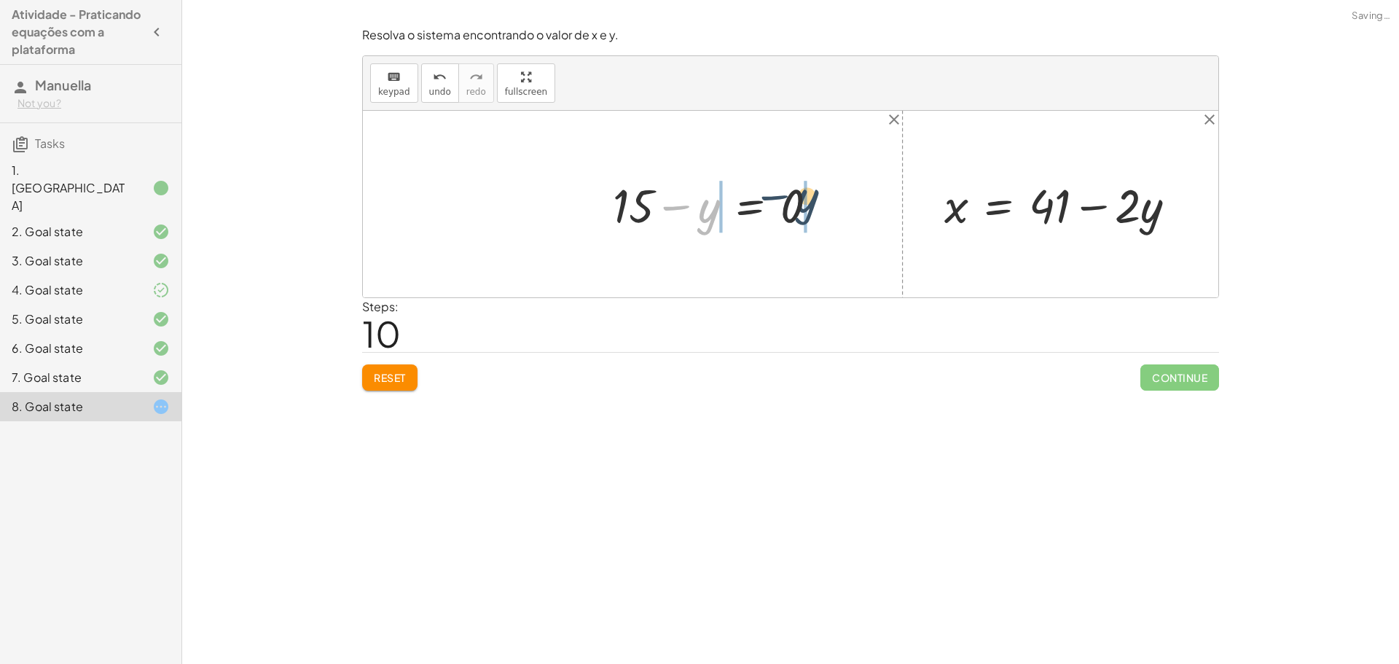
drag, startPoint x: 707, startPoint y: 216, endPoint x: 803, endPoint y: 205, distance: 96.8
click at [675, 222] on div at bounding box center [687, 203] width 295 height 61
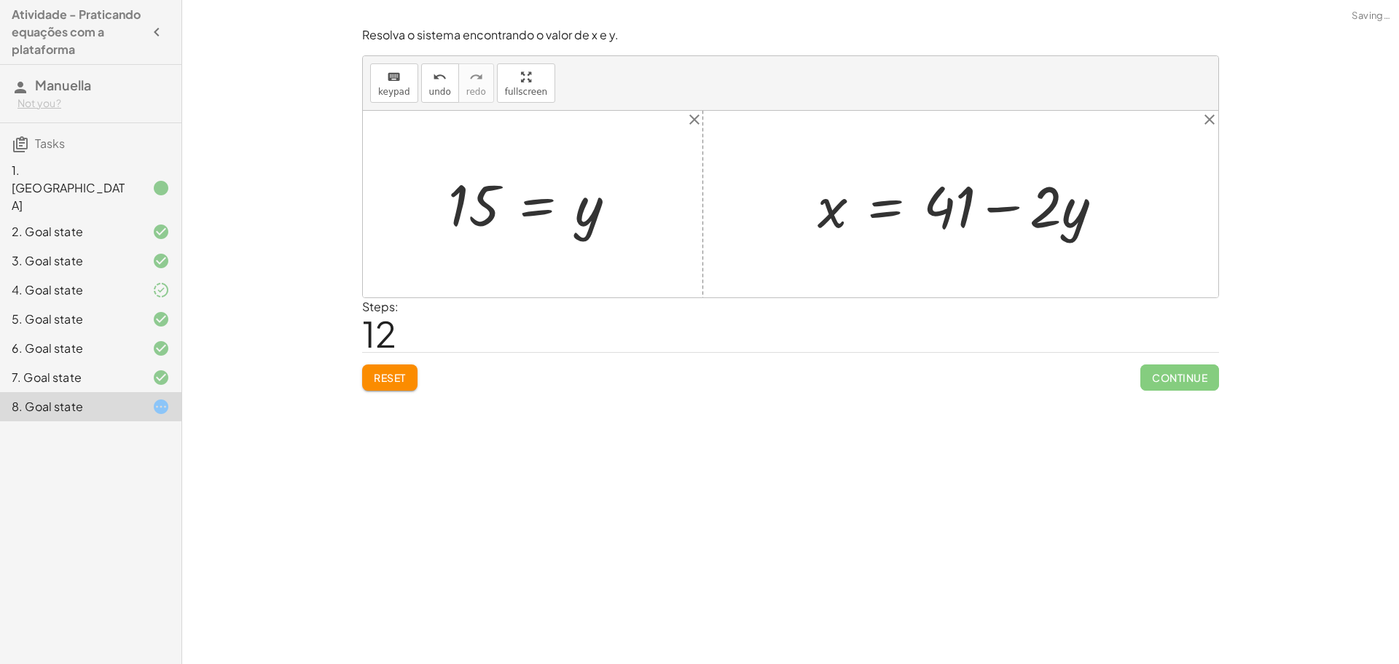
click at [1055, 201] on div at bounding box center [966, 204] width 312 height 75
drag, startPoint x: 1058, startPoint y: 208, endPoint x: 606, endPoint y: 219, distance: 452.0
click at [434, 88] on span "undo" at bounding box center [440, 92] width 22 height 10
drag, startPoint x: 1074, startPoint y: 206, endPoint x: 1074, endPoint y: 232, distance: 25.5
click at [1075, 232] on div at bounding box center [966, 204] width 312 height 75
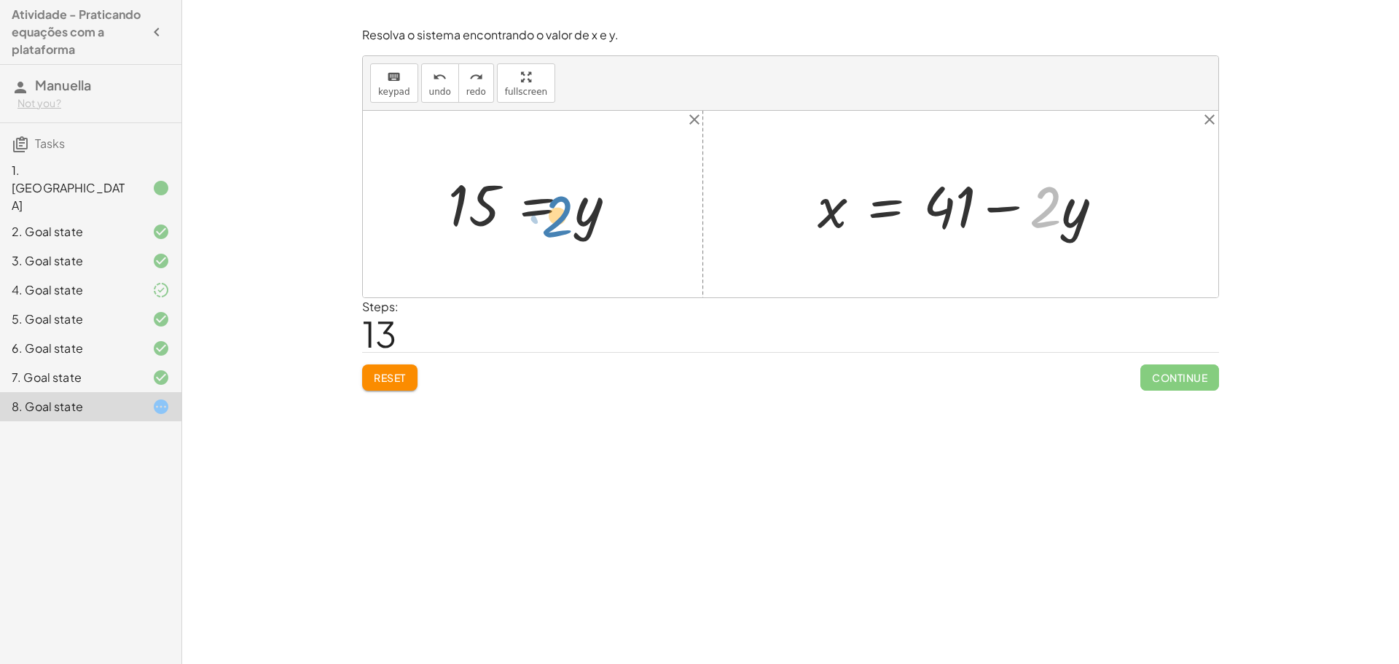
drag, startPoint x: 1031, startPoint y: 206, endPoint x: 554, endPoint y: 215, distance: 476.7
click at [554, 215] on div "+ · 2 · x + · 3 · y = 67 + · 2 · ( + 41 − · 2 · y ) + · 3 · y = 67 + · 2 · 41 −…" at bounding box center [791, 204] width 856 height 187
click at [1008, 203] on div at bounding box center [966, 204] width 312 height 75
click at [982, 210] on div at bounding box center [966, 204] width 312 height 75
drag, startPoint x: 974, startPoint y: 208, endPoint x: 959, endPoint y: 207, distance: 15.3
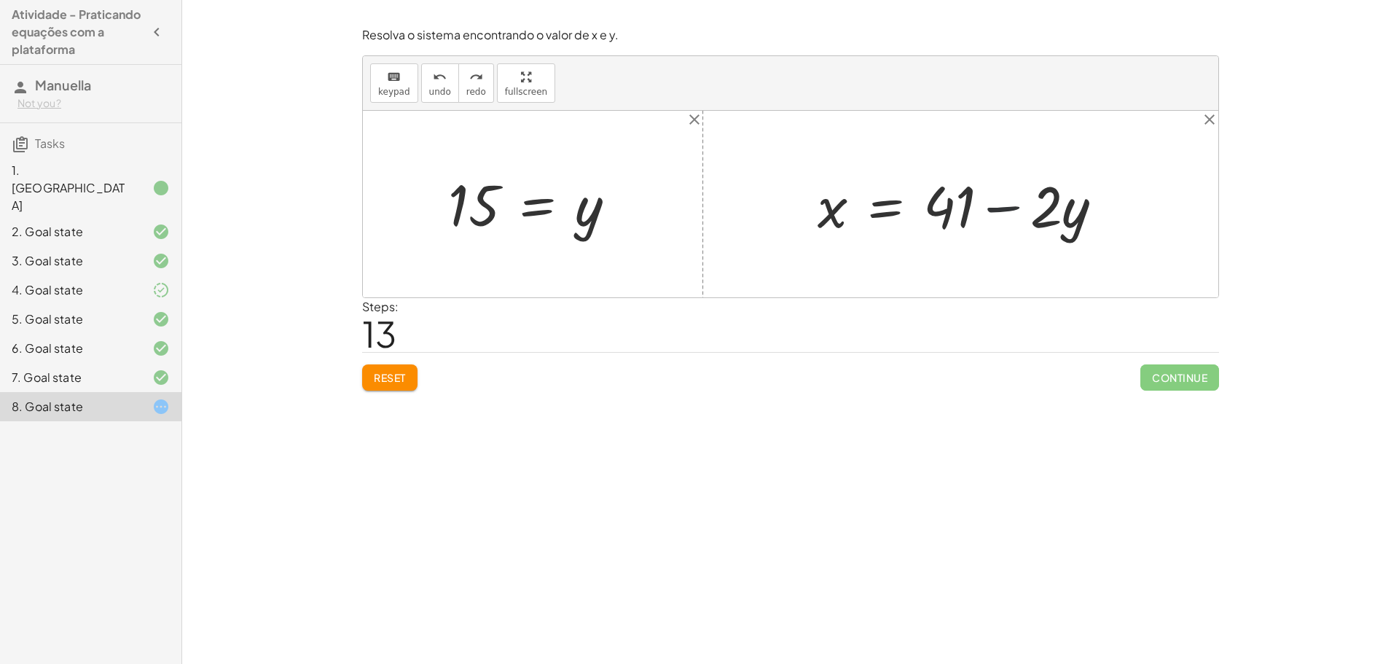
click at [973, 208] on div at bounding box center [966, 204] width 312 height 75
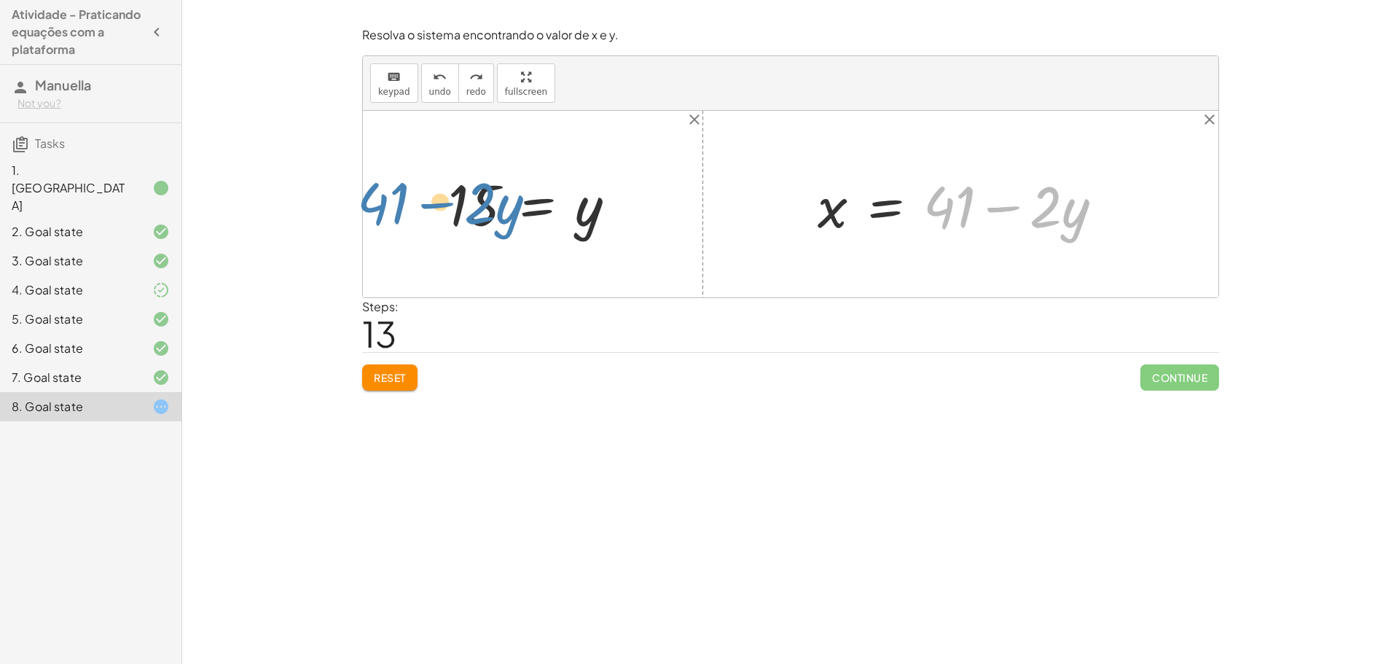
drag, startPoint x: 959, startPoint y: 207, endPoint x: 384, endPoint y: 202, distance: 575.0
click at [384, 202] on div "+ · 2 · x + · 3 · y = 67 + · 2 · ( + 41 − · 2 · y ) + · 3 · y = 67 + · 2 · 41 −…" at bounding box center [791, 204] width 856 height 187
drag, startPoint x: 977, startPoint y: 203, endPoint x: 525, endPoint y: 191, distance: 452.7
click at [525, 191] on div "+ · 2 · x + · 3 · y = 67 + · 2 · ( + 41 − · 2 · y ) + · 3 · y = 67 + · 2 · 41 −…" at bounding box center [791, 204] width 856 height 187
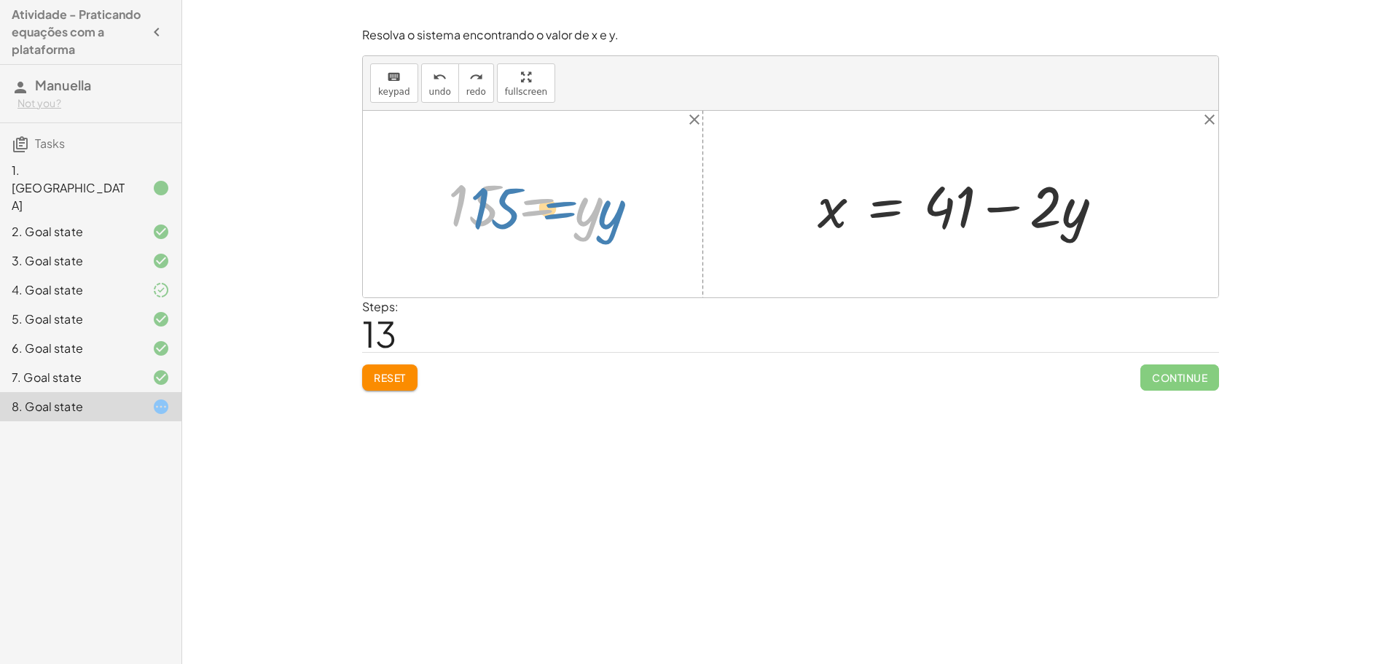
drag, startPoint x: 574, startPoint y: 211, endPoint x: 584, endPoint y: 213, distance: 10.3
click at [584, 213] on div at bounding box center [538, 204] width 195 height 72
drag, startPoint x: 586, startPoint y: 201, endPoint x: 434, endPoint y: 174, distance: 154.0
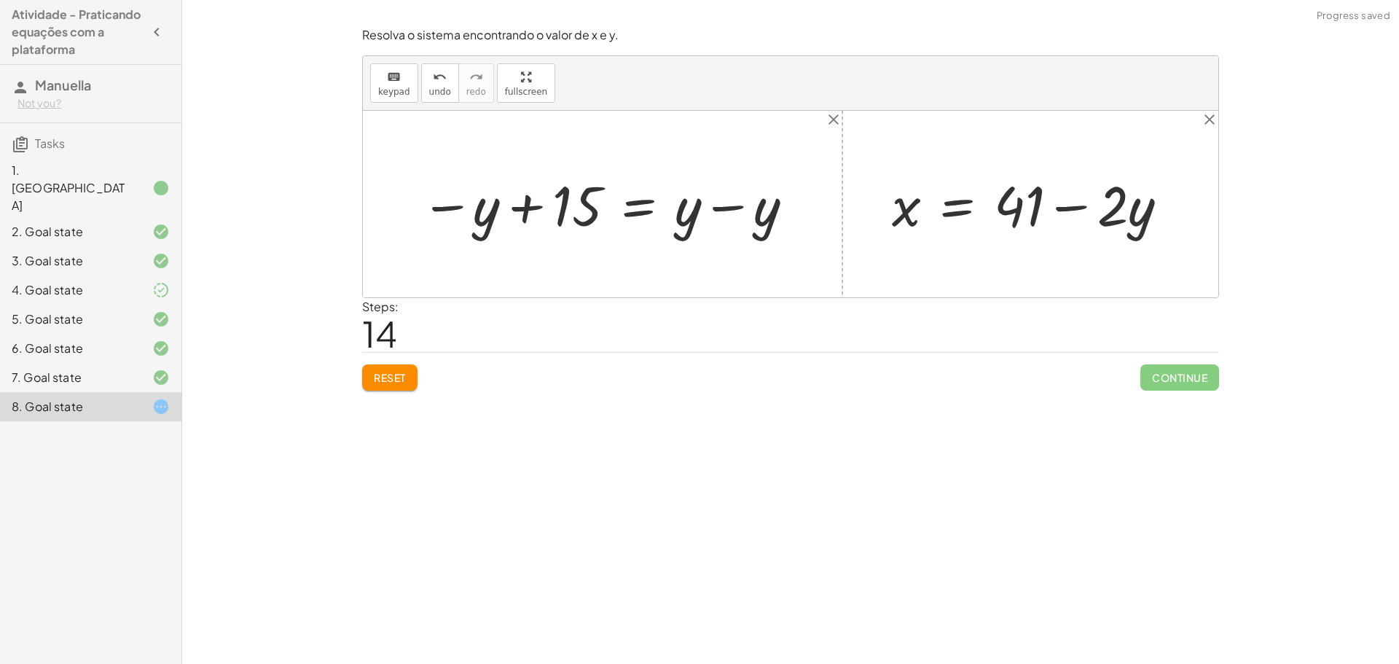
drag, startPoint x: 730, startPoint y: 209, endPoint x: 722, endPoint y: 210, distance: 8.0
click at [728, 209] on div at bounding box center [608, 204] width 391 height 73
click at [522, 206] on div at bounding box center [569, 204] width 313 height 70
click at [461, 202] on div at bounding box center [569, 204] width 313 height 70
drag, startPoint x: 636, startPoint y: 203, endPoint x: 626, endPoint y: 203, distance: 10.2
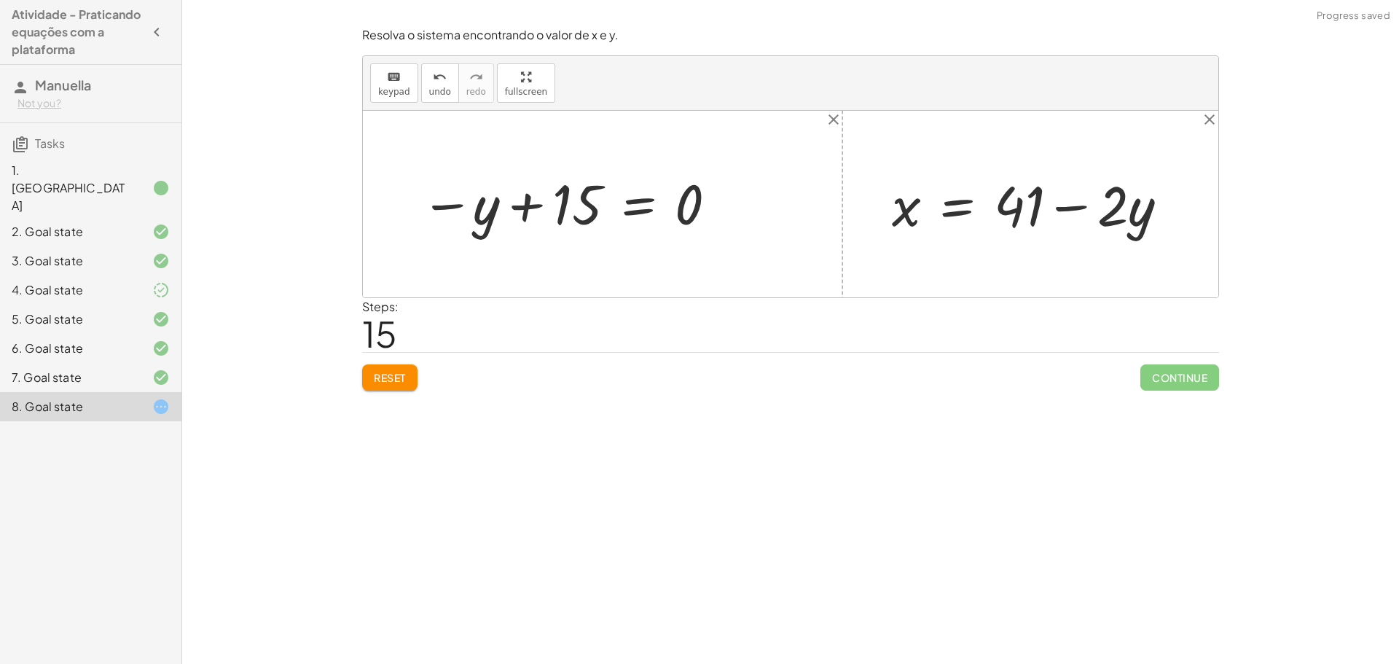
click at [634, 203] on div at bounding box center [569, 204] width 313 height 70
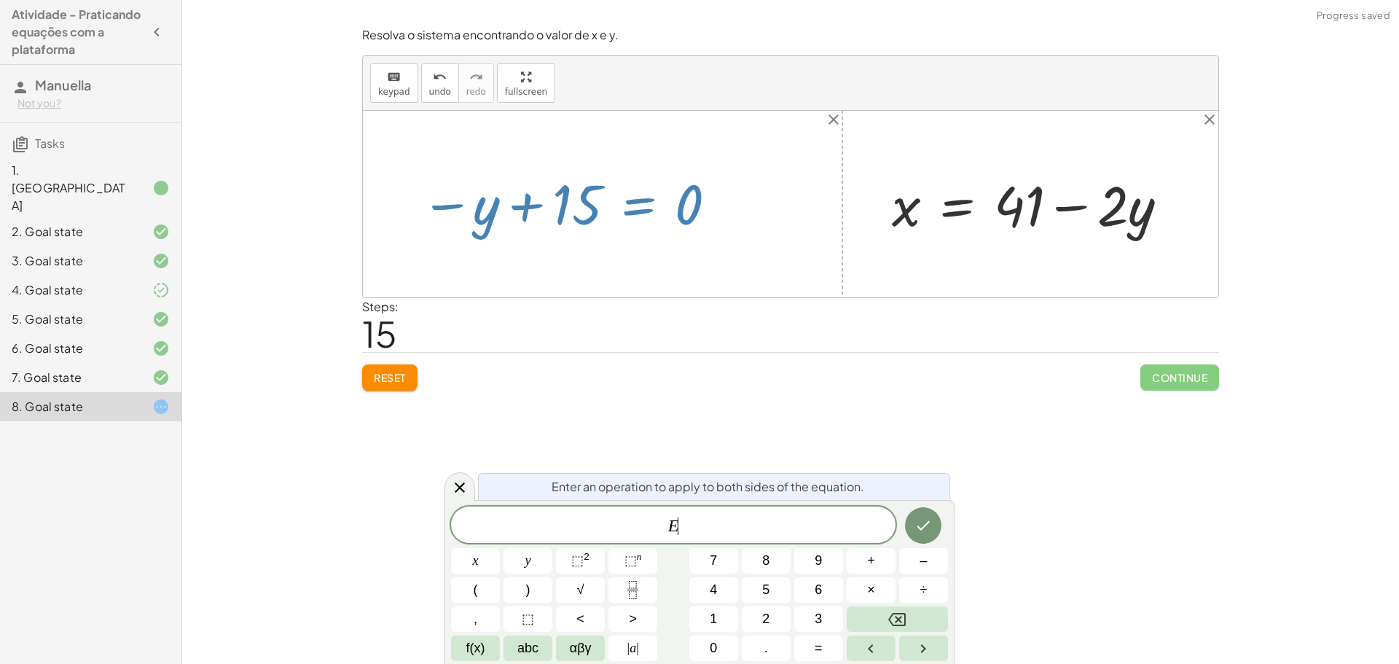
drag, startPoint x: 626, startPoint y: 203, endPoint x: 598, endPoint y: 209, distance: 28.5
click at [624, 203] on div at bounding box center [569, 204] width 313 height 70
click at [584, 229] on div at bounding box center [569, 204] width 313 height 70
drag, startPoint x: 544, startPoint y: 292, endPoint x: 533, endPoint y: 297, distance: 11.8
click at [543, 291] on div at bounding box center [791, 204] width 856 height 187
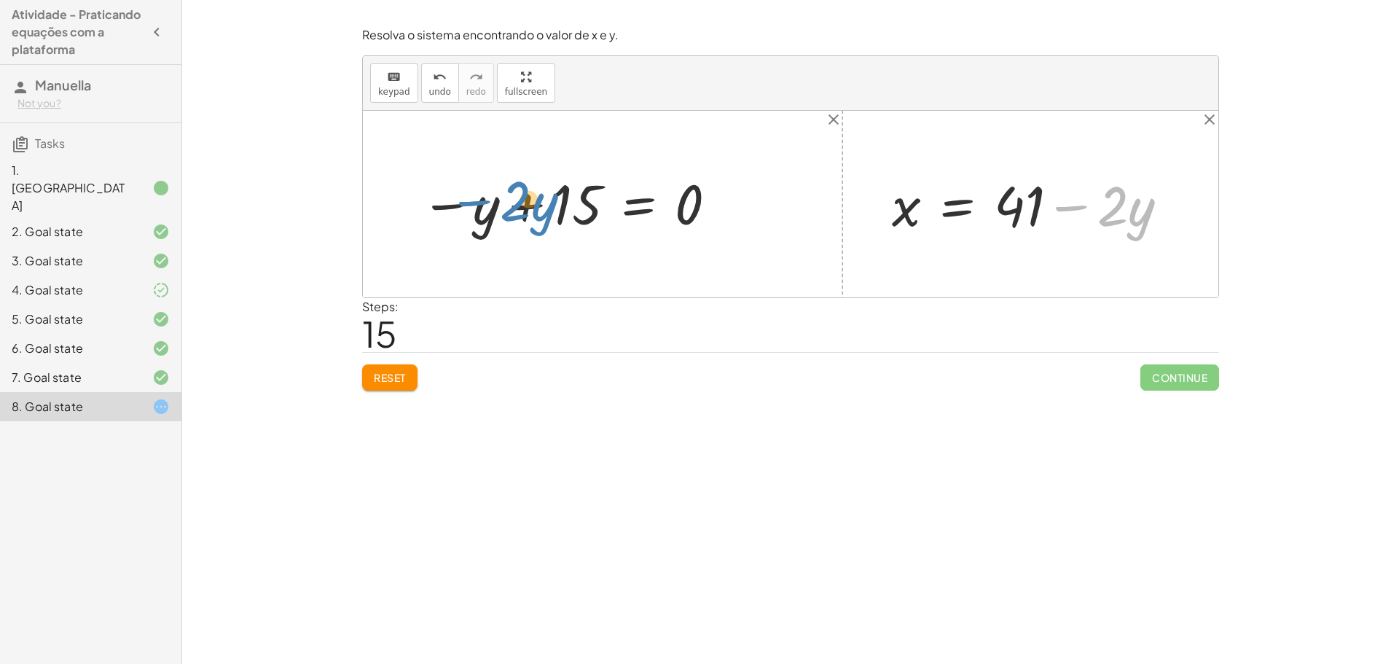
drag, startPoint x: 1024, startPoint y: 243, endPoint x: 481, endPoint y: 192, distance: 545.3
click at [481, 192] on div "+ · 2 · x + · 3 · y = 67 + · 2 · ( + 41 − · 2 · y ) + · 3 · y = 67 + · 2 · 41 −…" at bounding box center [791, 204] width 856 height 187
click at [407, 372] on button "Reset" at bounding box center [389, 377] width 55 height 26
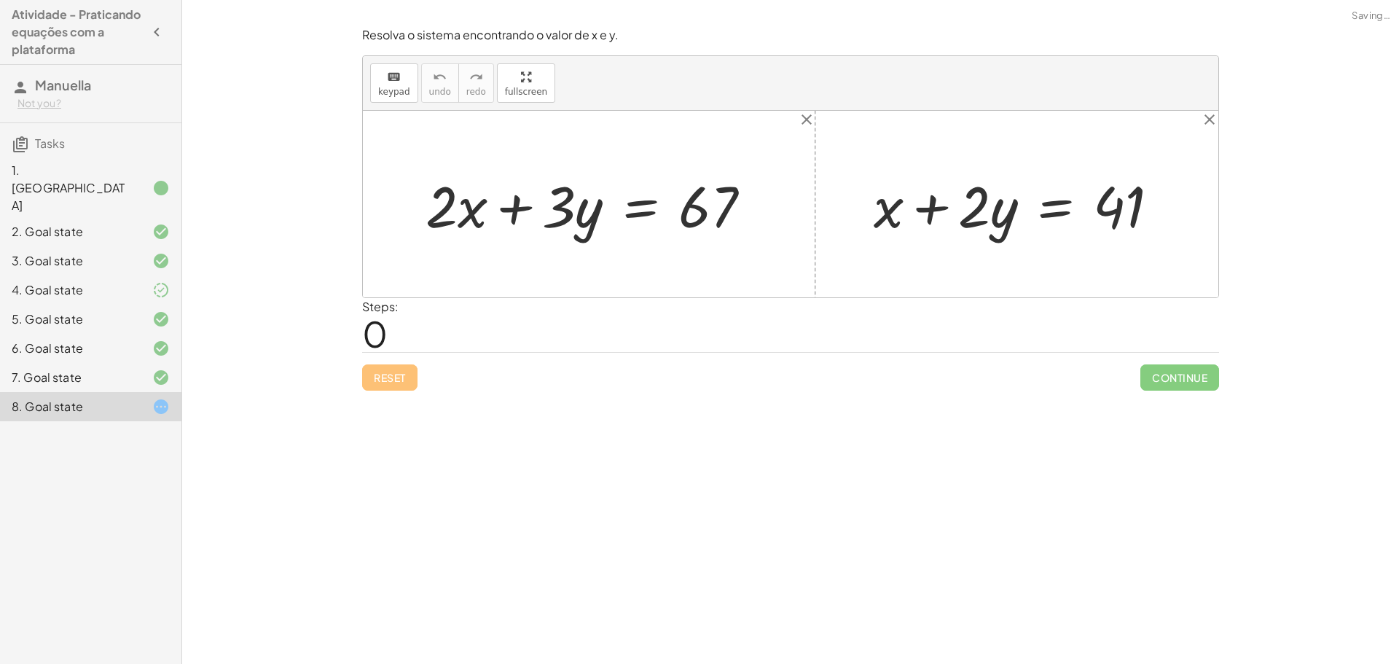
drag, startPoint x: 440, startPoint y: 455, endPoint x: 443, endPoint y: 412, distance: 42.4
click at [442, 453] on div "Encontre o valor da incógnita x manipulando a equação. insert select one: Math …" at bounding box center [790, 332] width 1217 height 664
drag, startPoint x: 443, startPoint y: 412, endPoint x: 831, endPoint y: 435, distance: 388.4
click at [690, 429] on div "Encontre o valor da incógnita x manipulando a equação. insert select one: Math …" at bounding box center [790, 332] width 1217 height 664
drag, startPoint x: 452, startPoint y: 211, endPoint x: 1139, endPoint y: 254, distance: 688.6
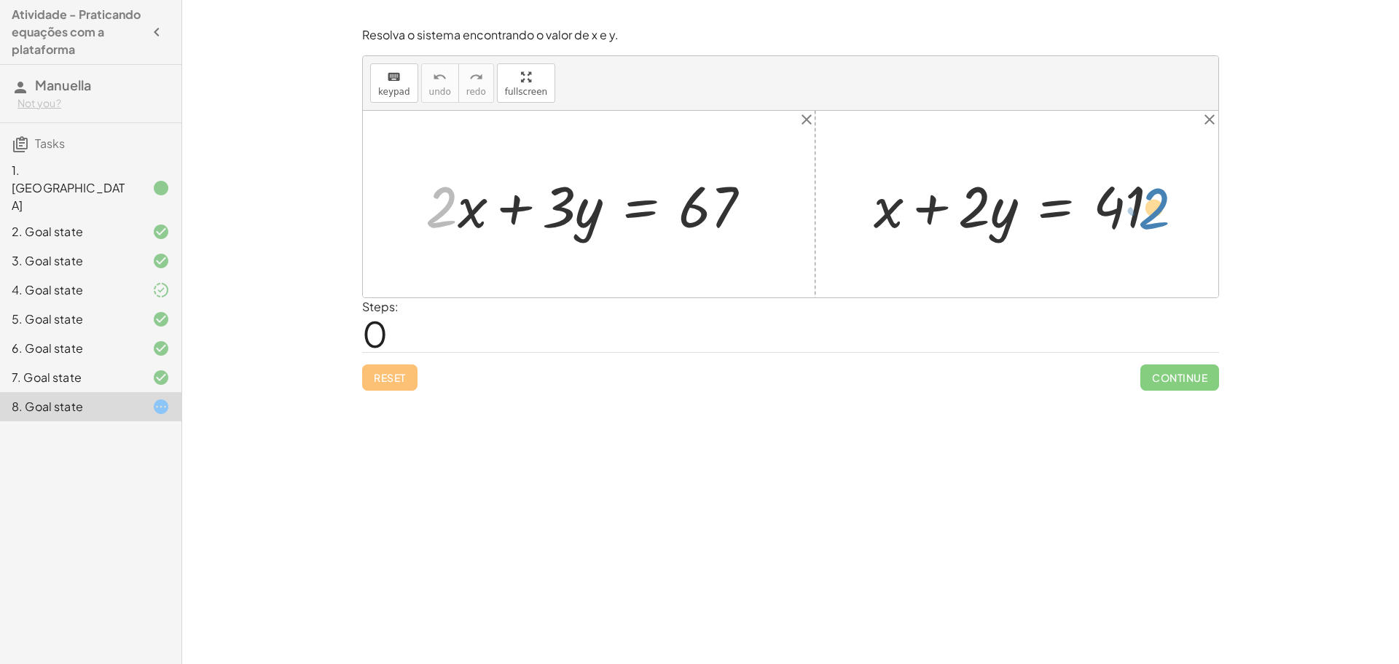
click at [1164, 214] on div "· 2 + · x + · 2 · x + · 3 · y = 67 + x + · 2 · y = 41" at bounding box center [791, 204] width 856 height 187
drag, startPoint x: 455, startPoint y: 205, endPoint x: 396, endPoint y: 206, distance: 58.3
click at [396, 206] on div "· 2 + · x + · 2 · x + · 3 · y = 67 + x + · 2 · y = 41" at bounding box center [791, 204] width 856 height 187
drag, startPoint x: 450, startPoint y: 210, endPoint x: 1165, endPoint y: 211, distance: 715.7
drag, startPoint x: 466, startPoint y: 209, endPoint x: 1169, endPoint y: 205, distance: 703.3
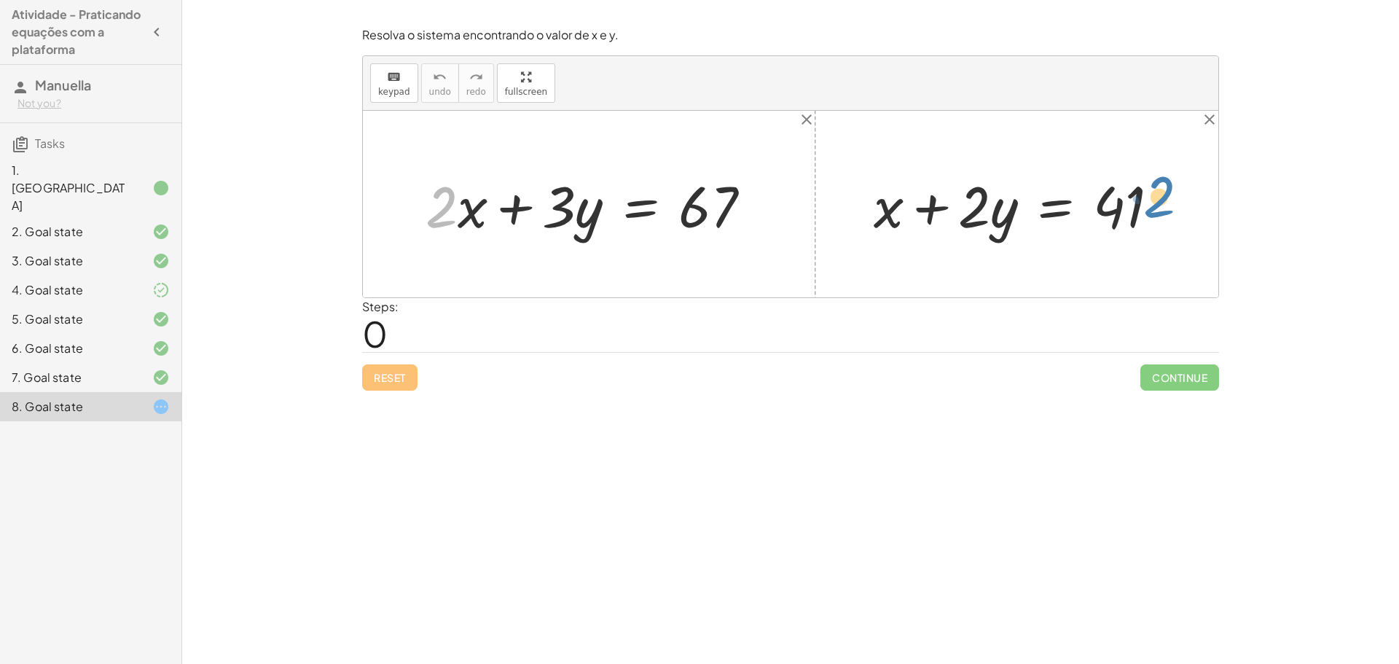
drag, startPoint x: 434, startPoint y: 211, endPoint x: 1115, endPoint y: 211, distance: 681.4
click at [1147, 200] on div "· 2 + · x + · 2 · x + · 3 · y = 67 + x + · 2 · y = 41" at bounding box center [791, 204] width 856 height 187
drag, startPoint x: 423, startPoint y: 205, endPoint x: 842, endPoint y: 257, distance: 421.5
click at [842, 257] on div "· 2 + · x + · 2 · x + · 3 · y = 67 + x + · 2 · y = 41" at bounding box center [791, 204] width 856 height 187
drag, startPoint x: 878, startPoint y: 223, endPoint x: 472, endPoint y: 204, distance: 407.1
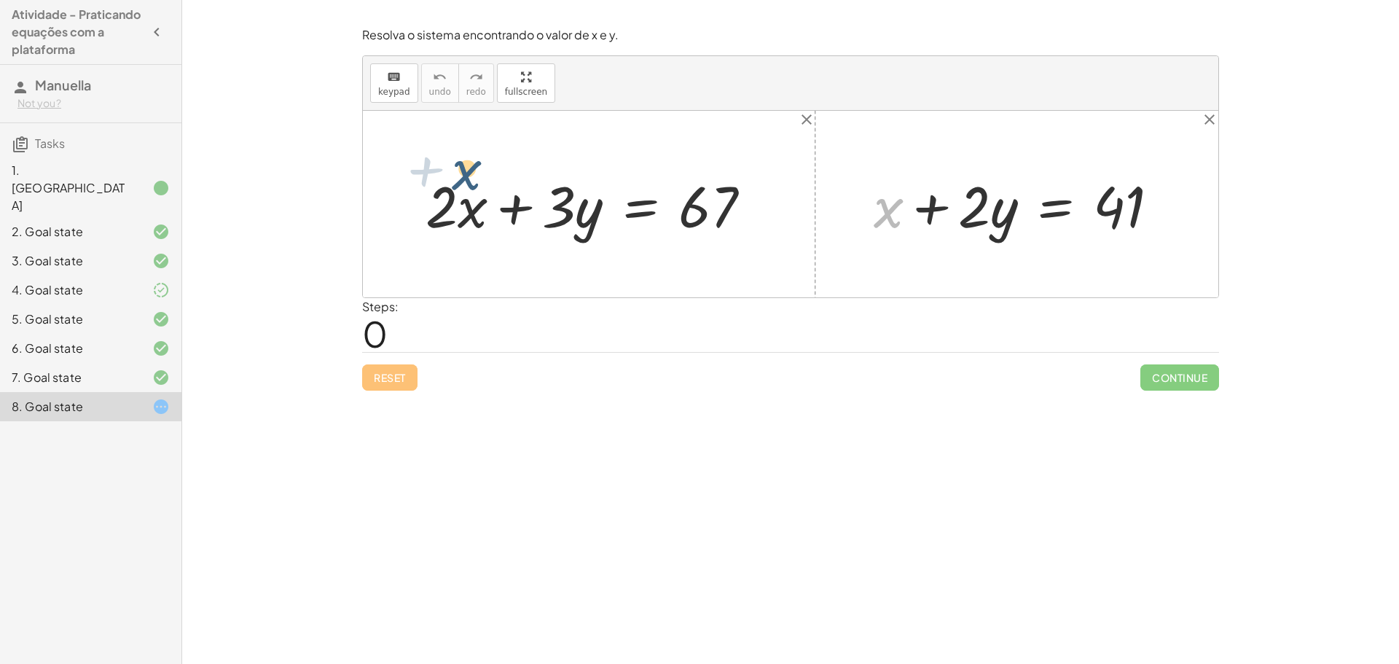
click at [472, 204] on div "+ · 2 · x + · 3 · y = 67 + x + x + · 2 · y = 41" at bounding box center [791, 204] width 856 height 187
drag, startPoint x: 861, startPoint y: 220, endPoint x: 882, endPoint y: 222, distance: 21.2
click at [880, 230] on div "+ x + · 2 · y = 41" at bounding box center [1017, 204] width 330 height 82
drag, startPoint x: 894, startPoint y: 212, endPoint x: 534, endPoint y: 178, distance: 360.9
click at [493, 191] on div "+ · 2 · x + · 3 · y = 67 + x + x + · 2 · y = 41" at bounding box center [791, 204] width 856 height 187
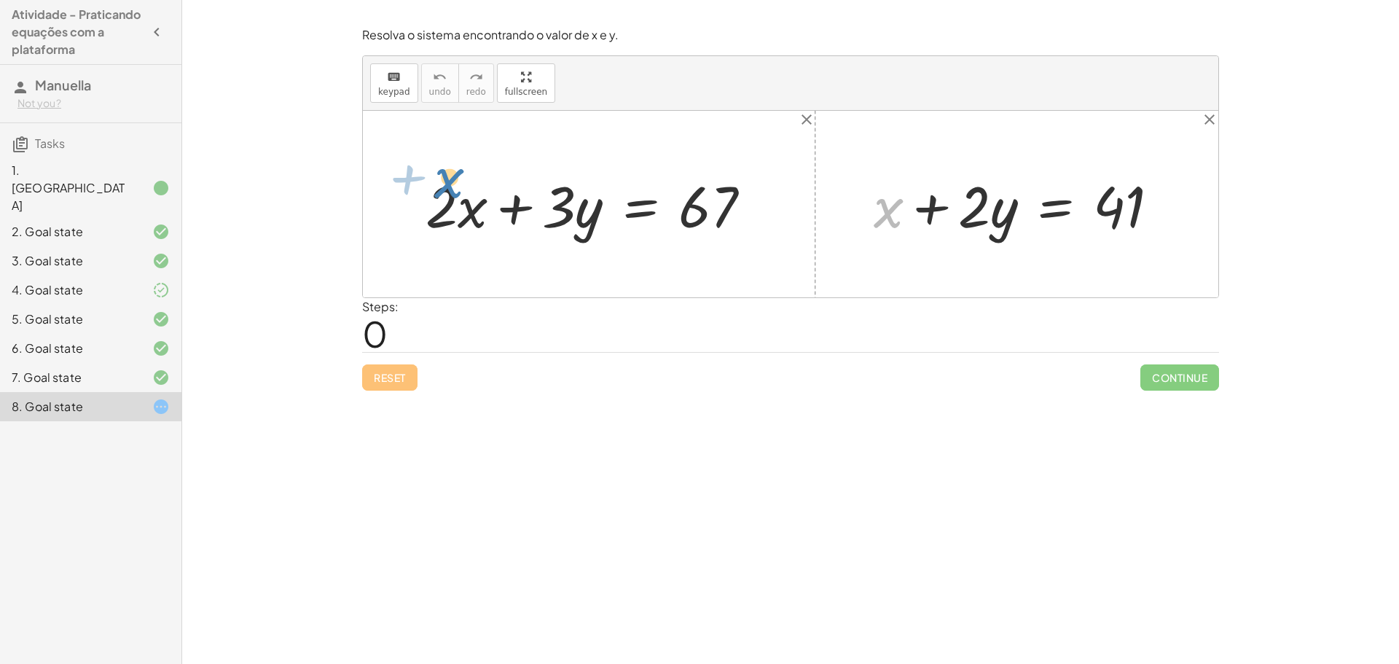
drag, startPoint x: 885, startPoint y: 234, endPoint x: 449, endPoint y: 198, distance: 437.3
click at [449, 198] on div "+ · 2 · x + · 3 · y = 67 + x + x + · 2 · y = 41" at bounding box center [791, 204] width 856 height 187
click at [463, 222] on div at bounding box center [594, 204] width 352 height 75
drag, startPoint x: 461, startPoint y: 213, endPoint x: 482, endPoint y: 234, distance: 29.9
click at [466, 222] on div at bounding box center [594, 204] width 352 height 75
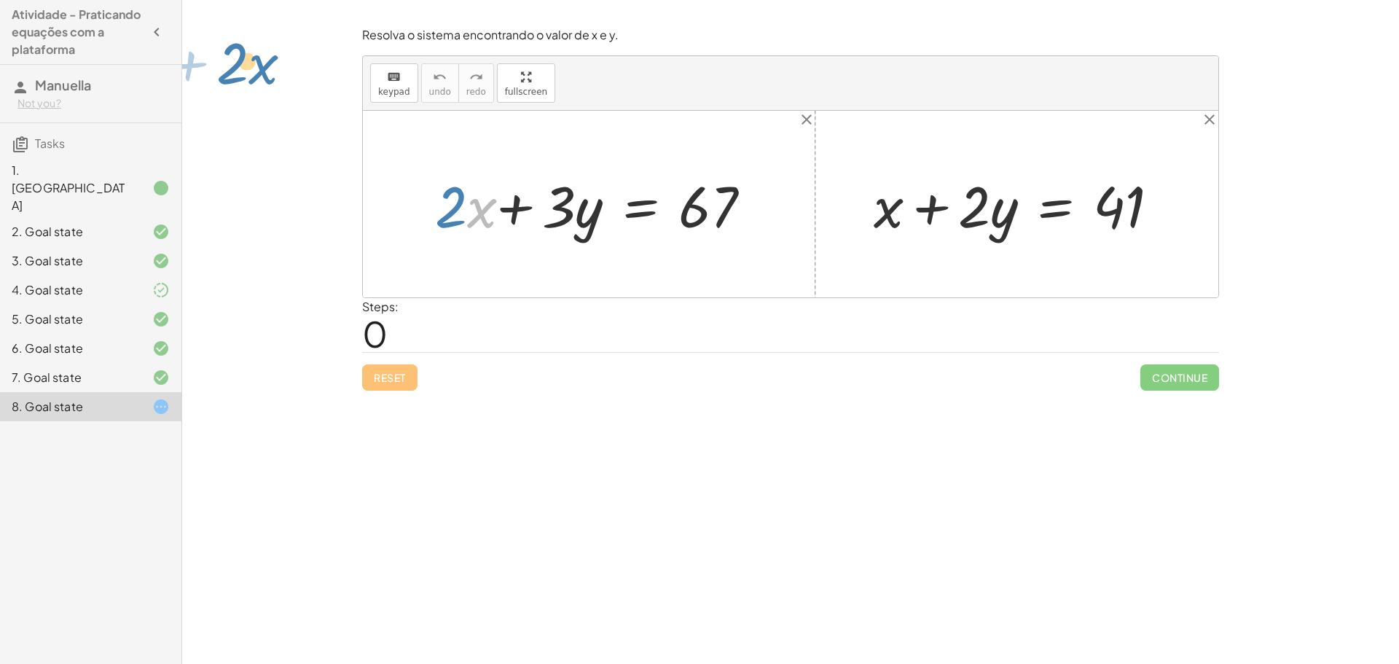
drag, startPoint x: 520, startPoint y: 214, endPoint x: 1399, endPoint y: 658, distance: 984.6
click at [812, 73] on div "keyboard keypad undo undo redo redo fullscreen · x + · 2 + · 2 · x + · 3 · y = …" at bounding box center [791, 176] width 856 height 241
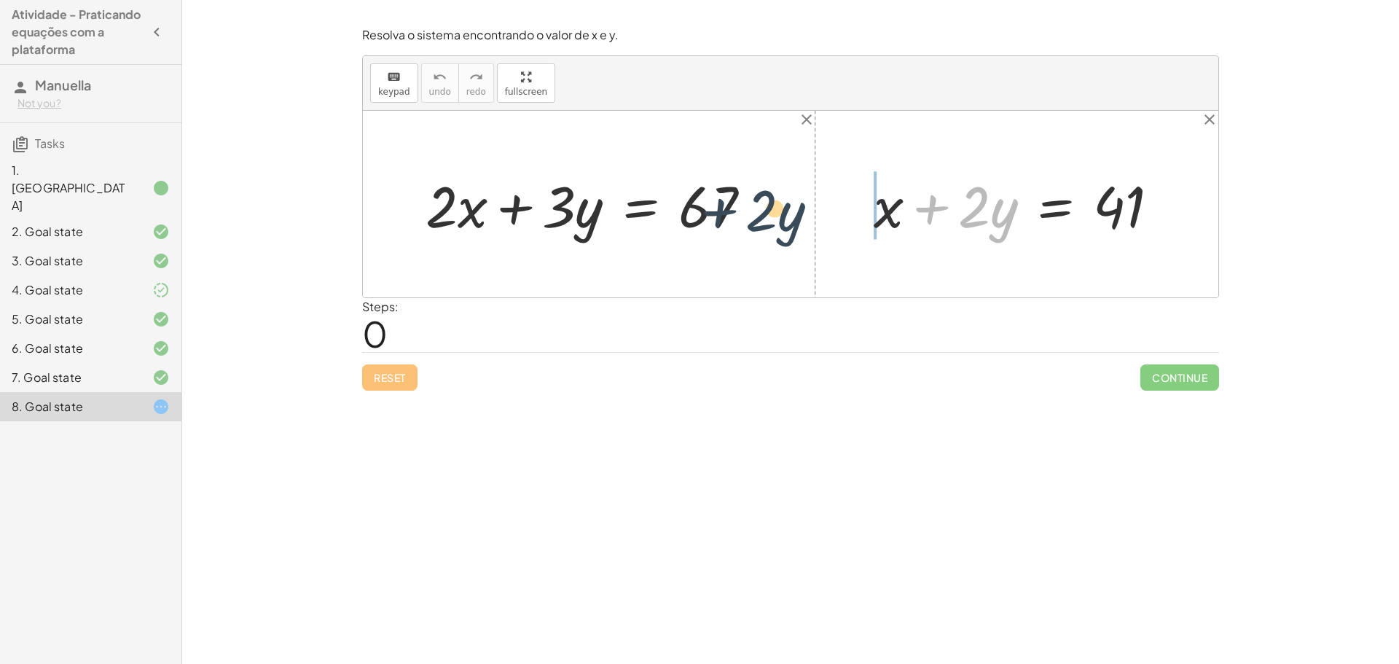
drag, startPoint x: 903, startPoint y: 231, endPoint x: 772, endPoint y: 219, distance: 131.7
click at [756, 214] on div "+ · 2 · x + · 3 · y = 67 + · 2 · y + x + · 2 · y = 41" at bounding box center [791, 204] width 856 height 187
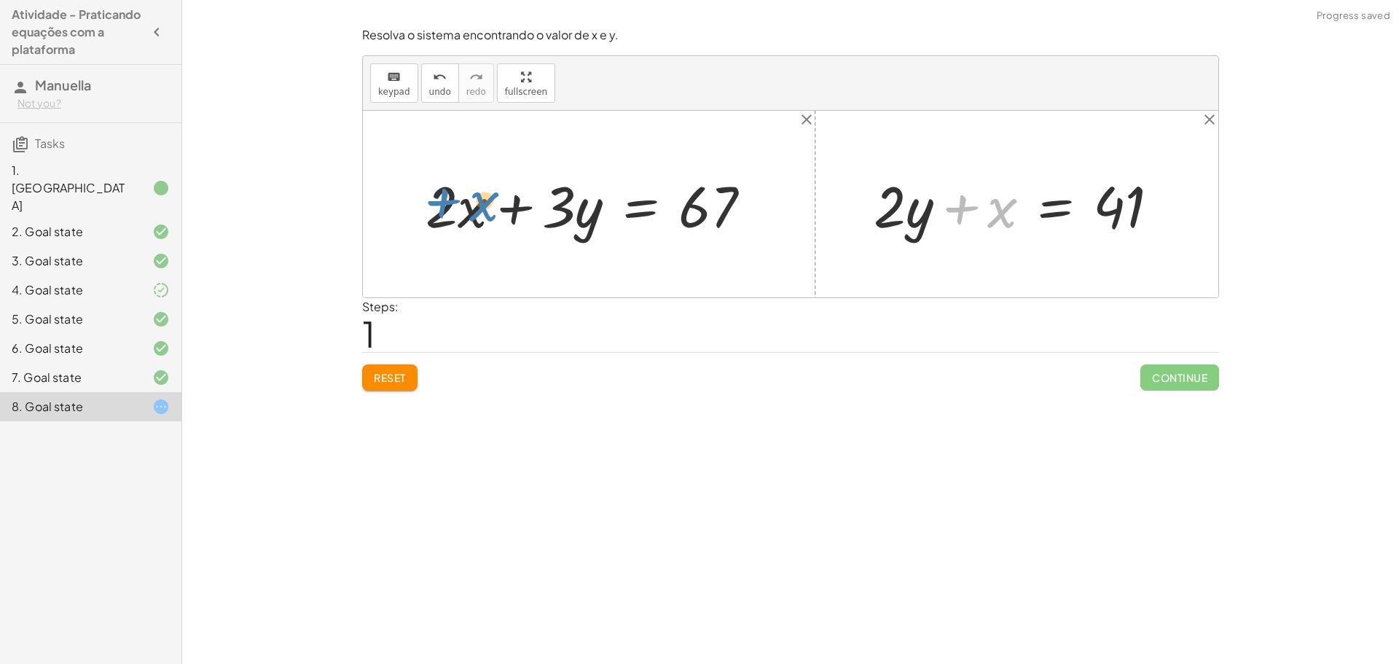
drag, startPoint x: 1002, startPoint y: 213, endPoint x: 547, endPoint y: 200, distance: 455.0
drag, startPoint x: 916, startPoint y: 209, endPoint x: 1128, endPoint y: 195, distance: 212.5
click at [1142, 172] on div at bounding box center [1023, 204] width 312 height 75
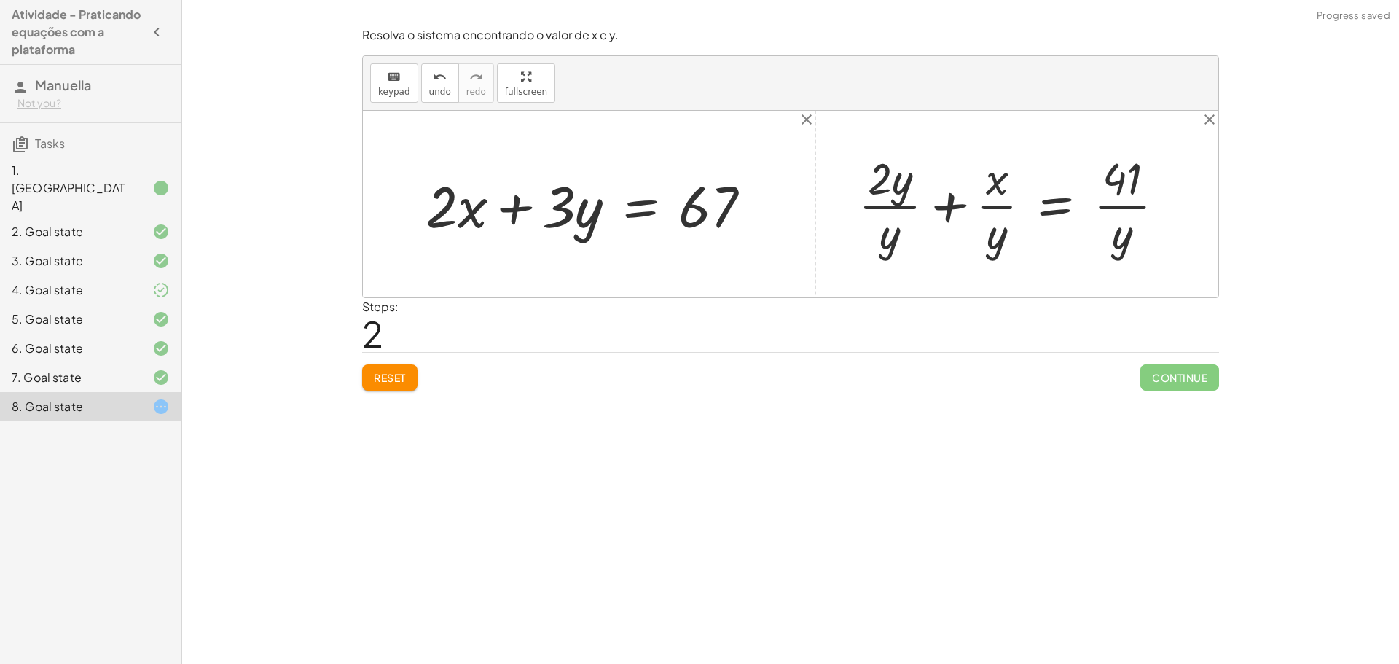
click at [404, 374] on button "Reset" at bounding box center [389, 377] width 55 height 26
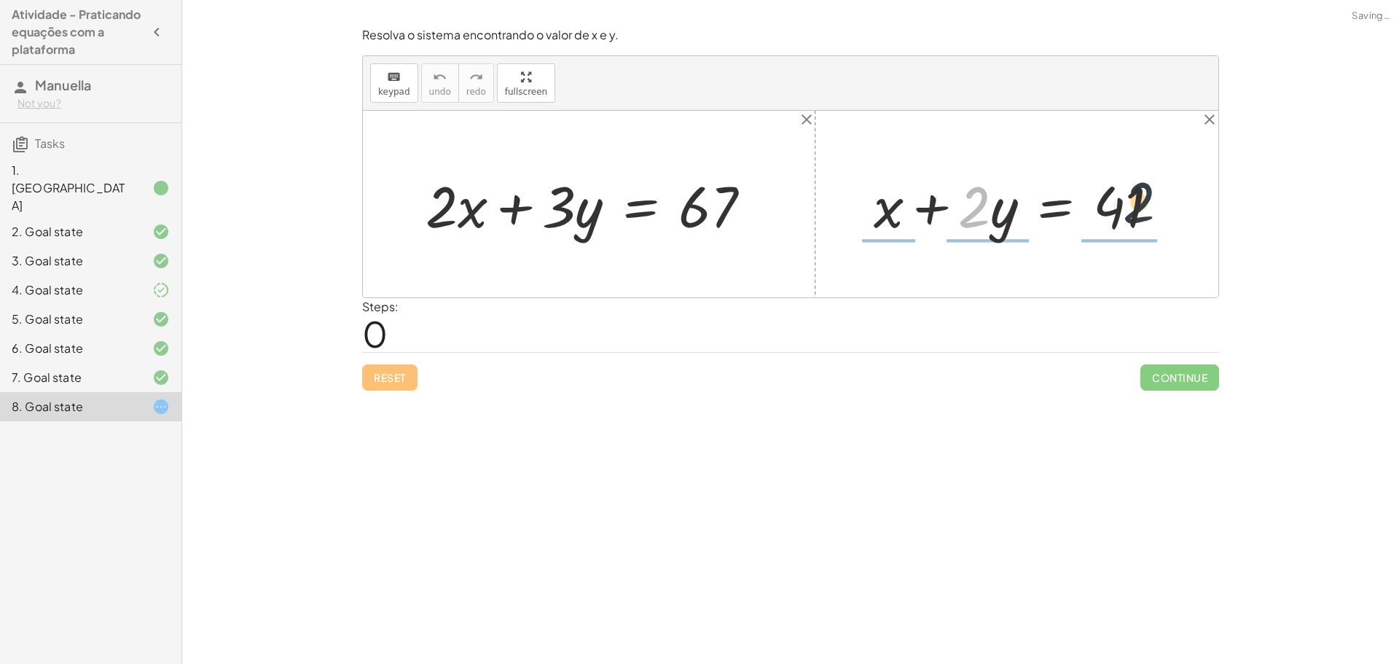
drag, startPoint x: 979, startPoint y: 199, endPoint x: 1154, endPoint y: 194, distance: 174.3
click at [1154, 193] on div at bounding box center [1023, 204] width 312 height 75
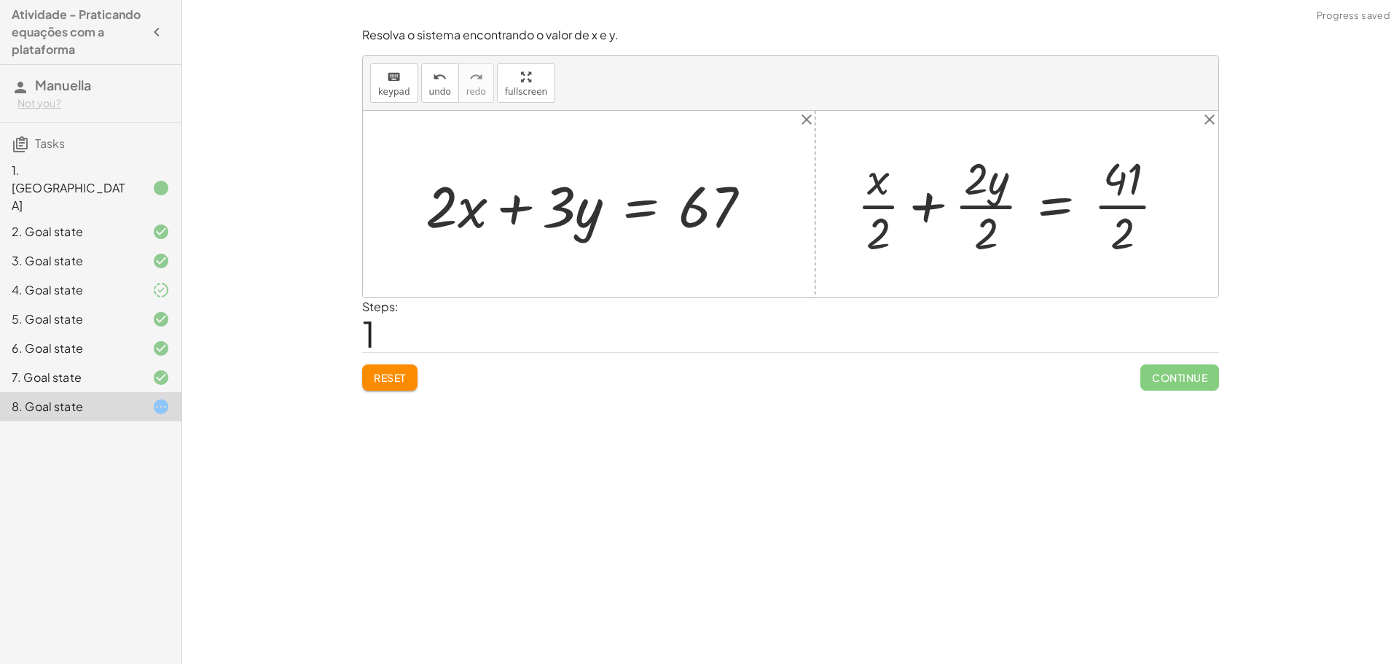
click at [405, 366] on button "Reset" at bounding box center [389, 377] width 55 height 26
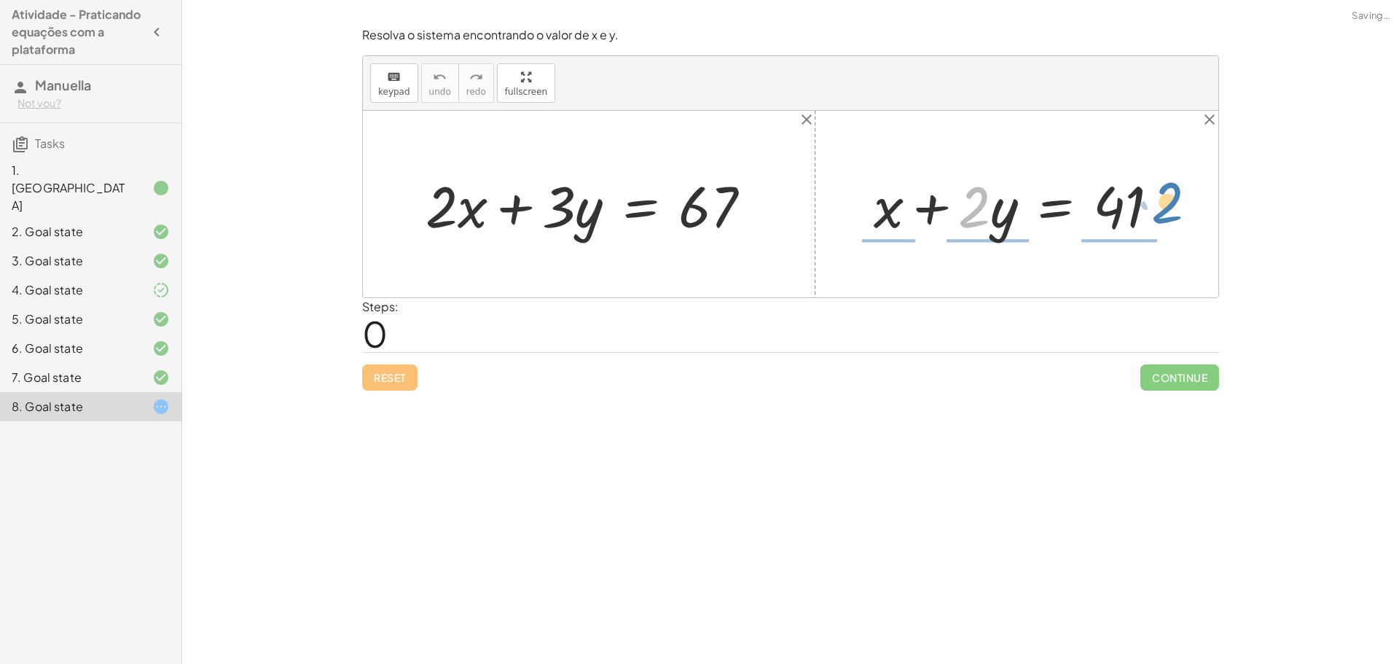
drag, startPoint x: 989, startPoint y: 203, endPoint x: 1179, endPoint y: 203, distance: 190.2
click at [1179, 203] on div "· 2 + x + · 2 · y = 41" at bounding box center [1017, 204] width 330 height 82
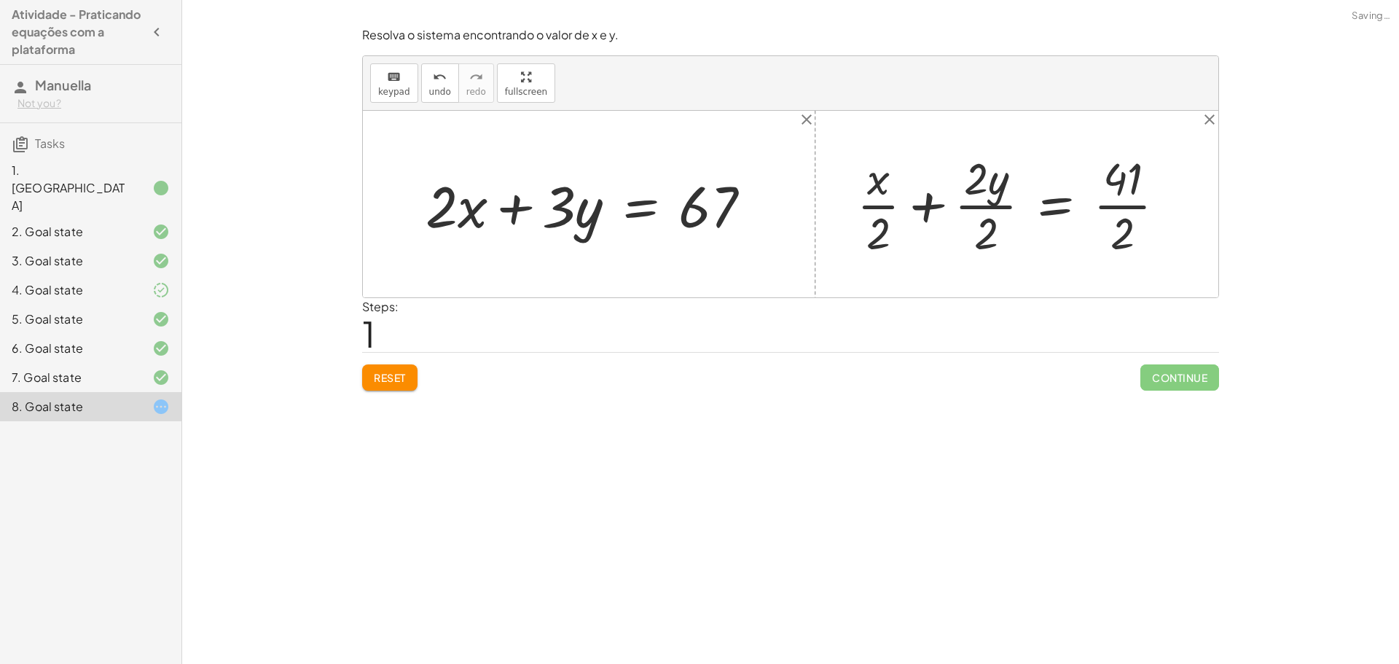
click at [385, 383] on span "Reset" at bounding box center [390, 377] width 32 height 13
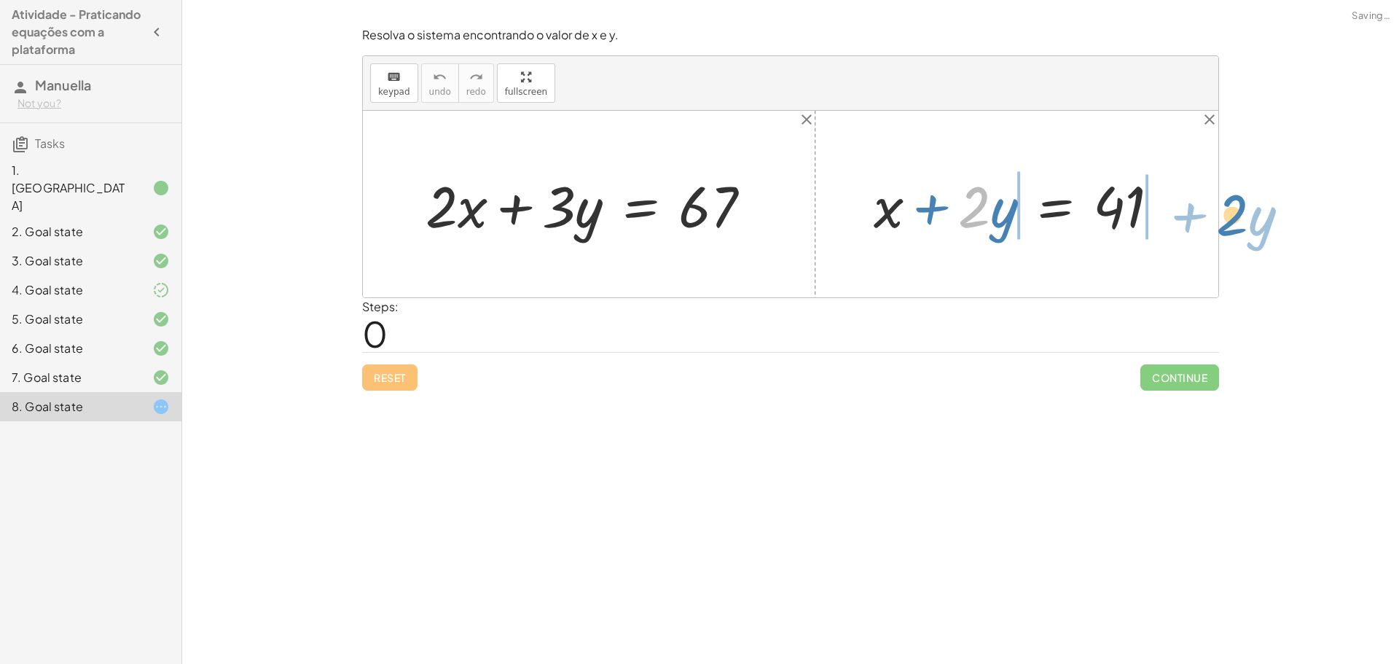
drag, startPoint x: 979, startPoint y: 193, endPoint x: 1232, endPoint y: 200, distance: 252.2
click at [1232, 200] on div "Encontre o valor da incógnita x manipulando a equação. insert select one: Math …" at bounding box center [790, 332] width 1217 height 664
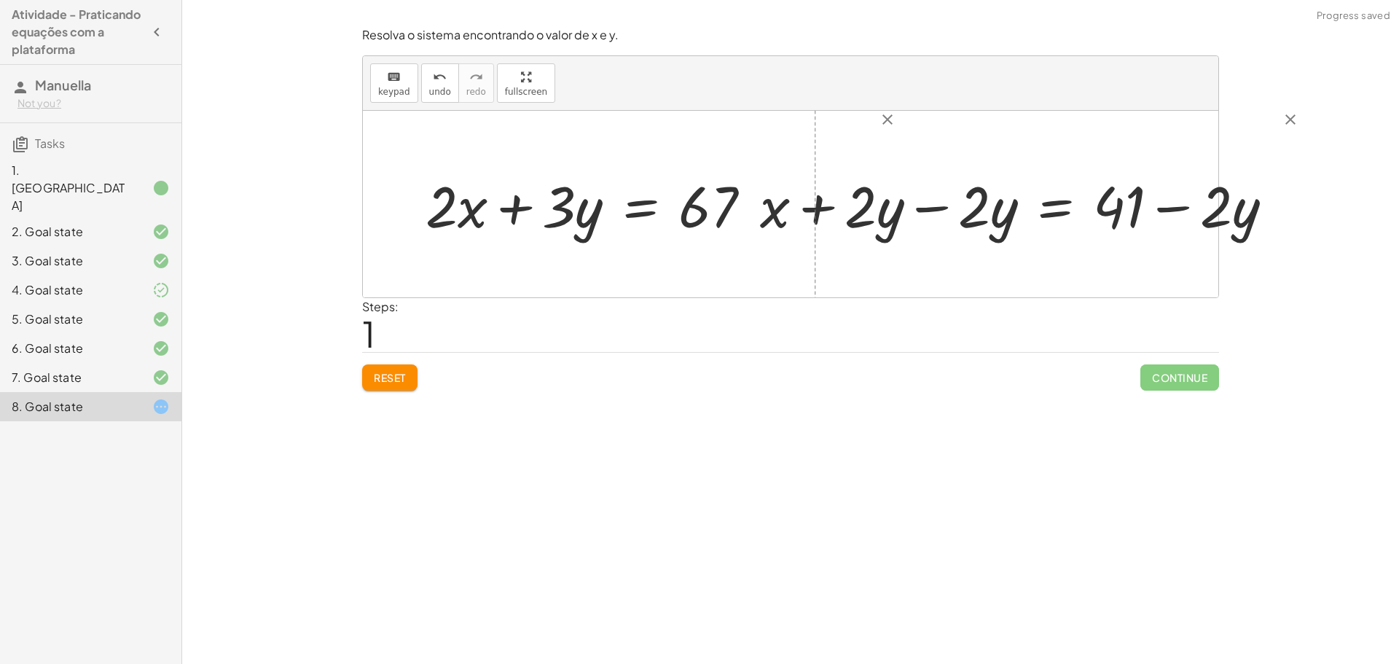
click at [901, 214] on div at bounding box center [1022, 204] width 539 height 75
click at [928, 196] on div at bounding box center [1022, 204] width 539 height 75
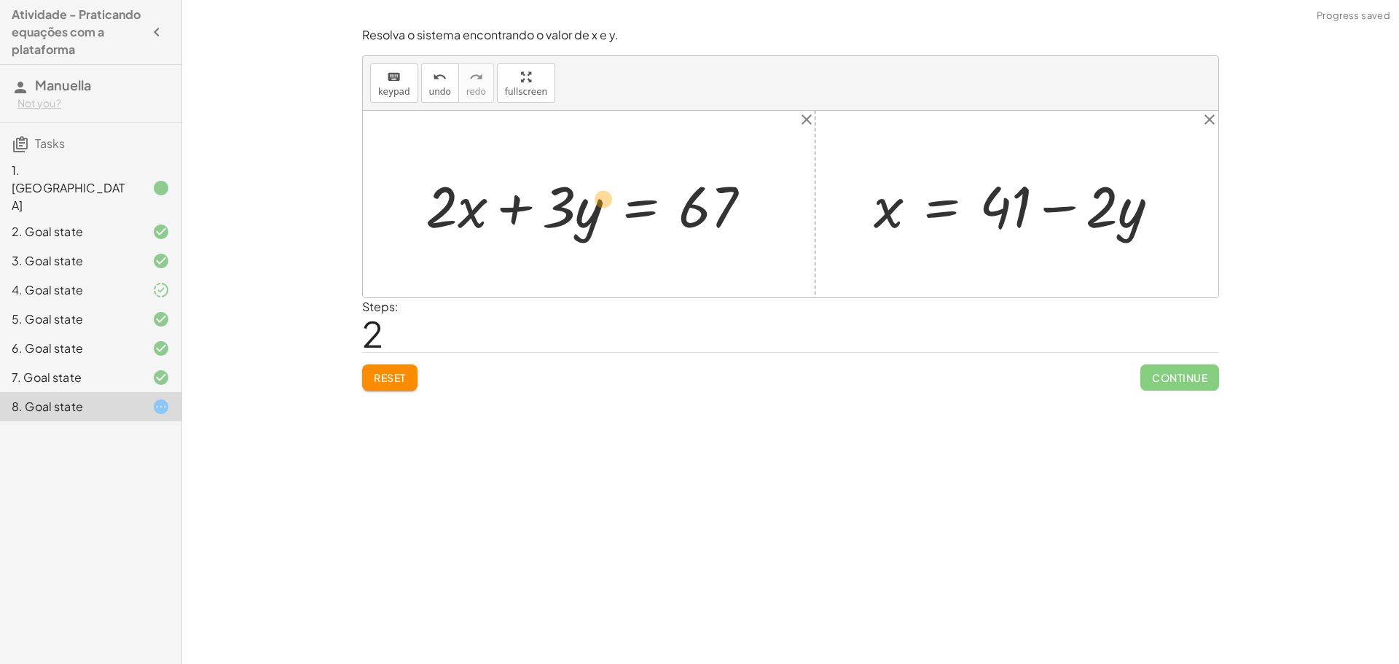
drag, startPoint x: 881, startPoint y: 210, endPoint x: 692, endPoint y: 190, distance: 189.8
click at [685, 191] on div "+ · 2 · x + · 3 · y = 67 + x + · 2 · y = 41 + x + · 2 · y − · 2 · y = + 41 − · …" at bounding box center [791, 204] width 856 height 187
drag, startPoint x: 893, startPoint y: 203, endPoint x: 474, endPoint y: 195, distance: 419.1
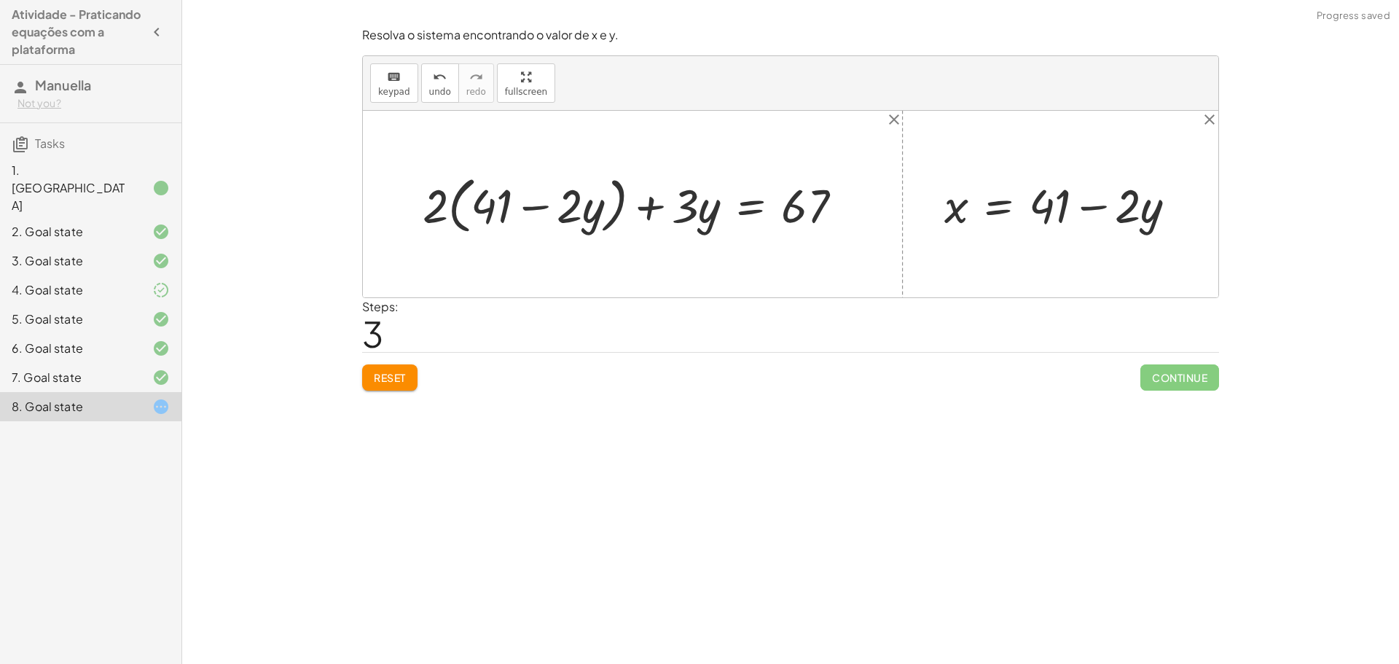
click at [547, 206] on div at bounding box center [638, 204] width 446 height 69
click at [436, 209] on div at bounding box center [638, 204] width 446 height 69
click at [455, 210] on div at bounding box center [638, 204] width 446 height 69
click at [456, 220] on div at bounding box center [638, 204] width 446 height 69
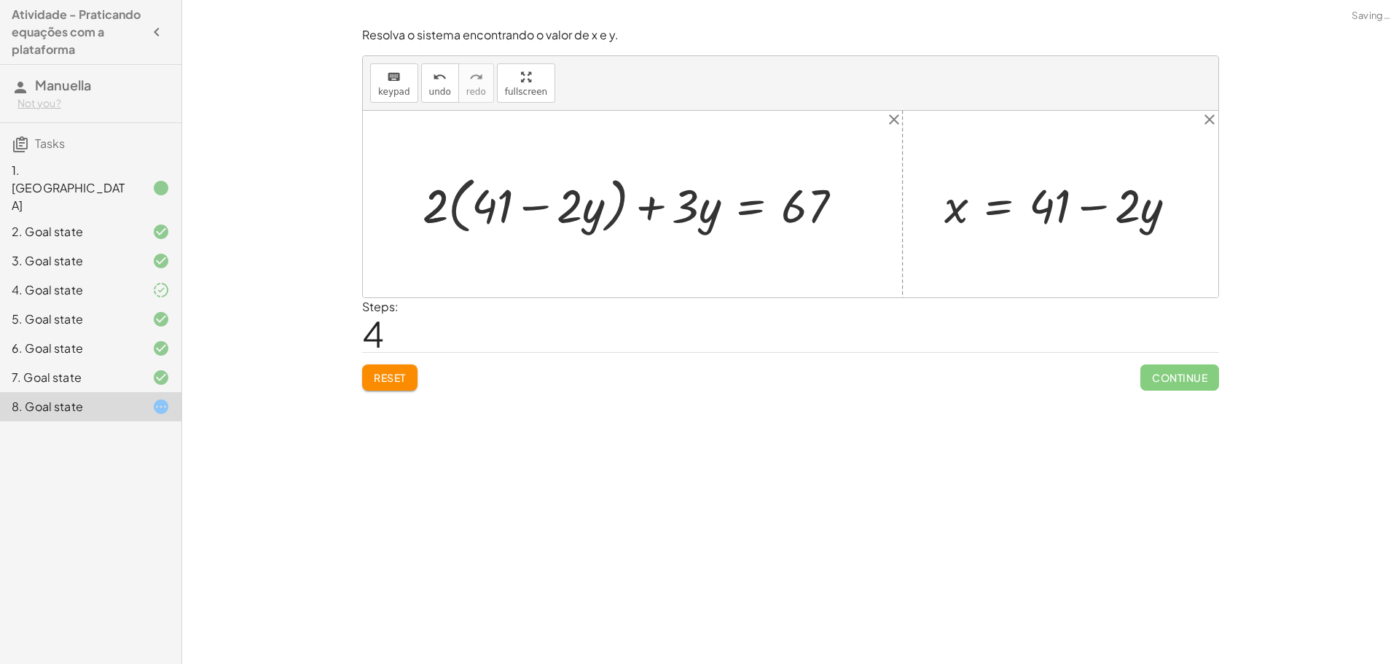
click at [466, 181] on div at bounding box center [637, 203] width 447 height 61
click at [479, 206] on div at bounding box center [650, 203] width 423 height 61
click at [606, 208] on div at bounding box center [650, 203] width 423 height 61
click at [568, 203] on div at bounding box center [650, 203] width 423 height 61
click at [571, 212] on div at bounding box center [650, 203] width 423 height 61
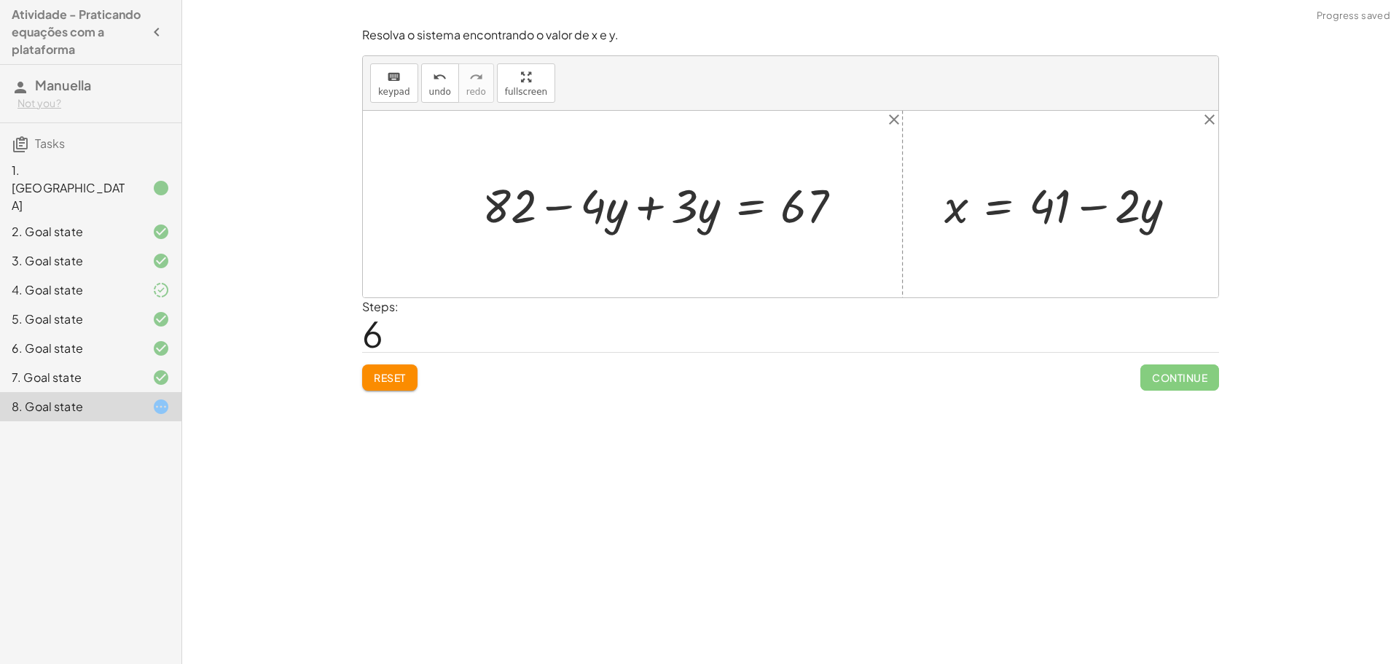
click at [400, 379] on span "Reset" at bounding box center [390, 377] width 32 height 13
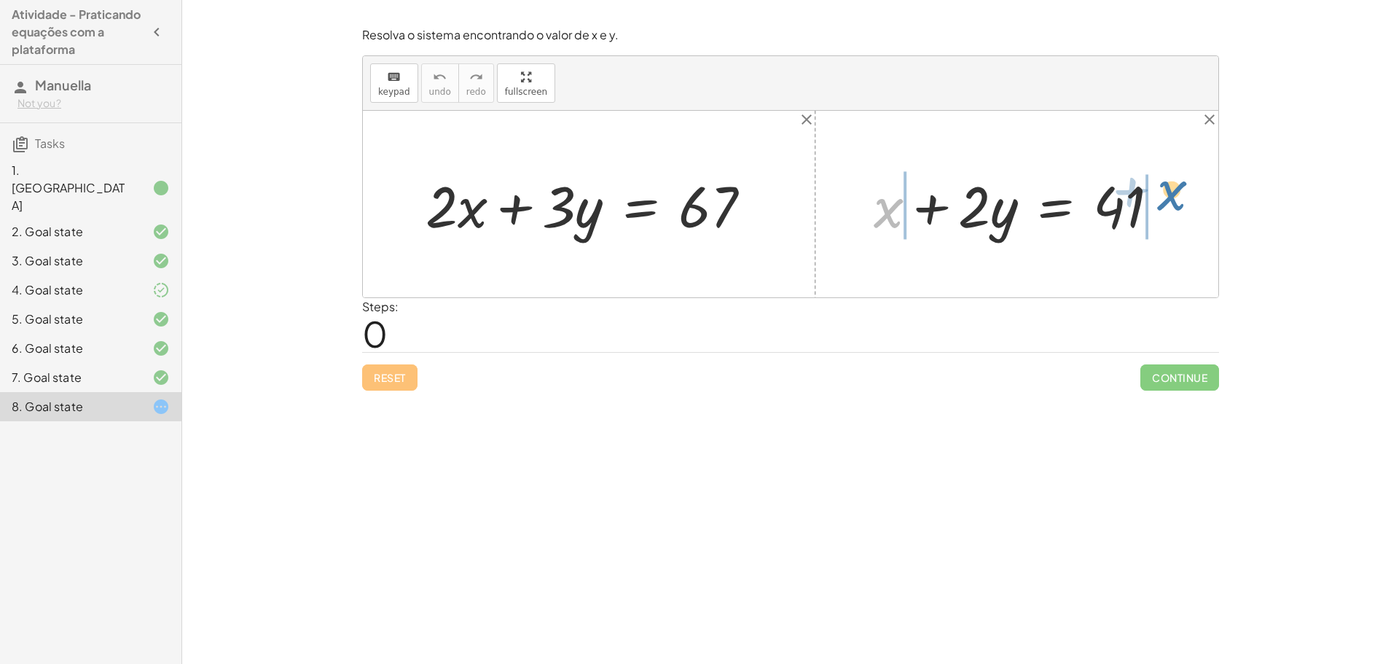
drag, startPoint x: 880, startPoint y: 216, endPoint x: 1168, endPoint y: 199, distance: 287.6
click at [1168, 199] on div at bounding box center [1023, 204] width 312 height 75
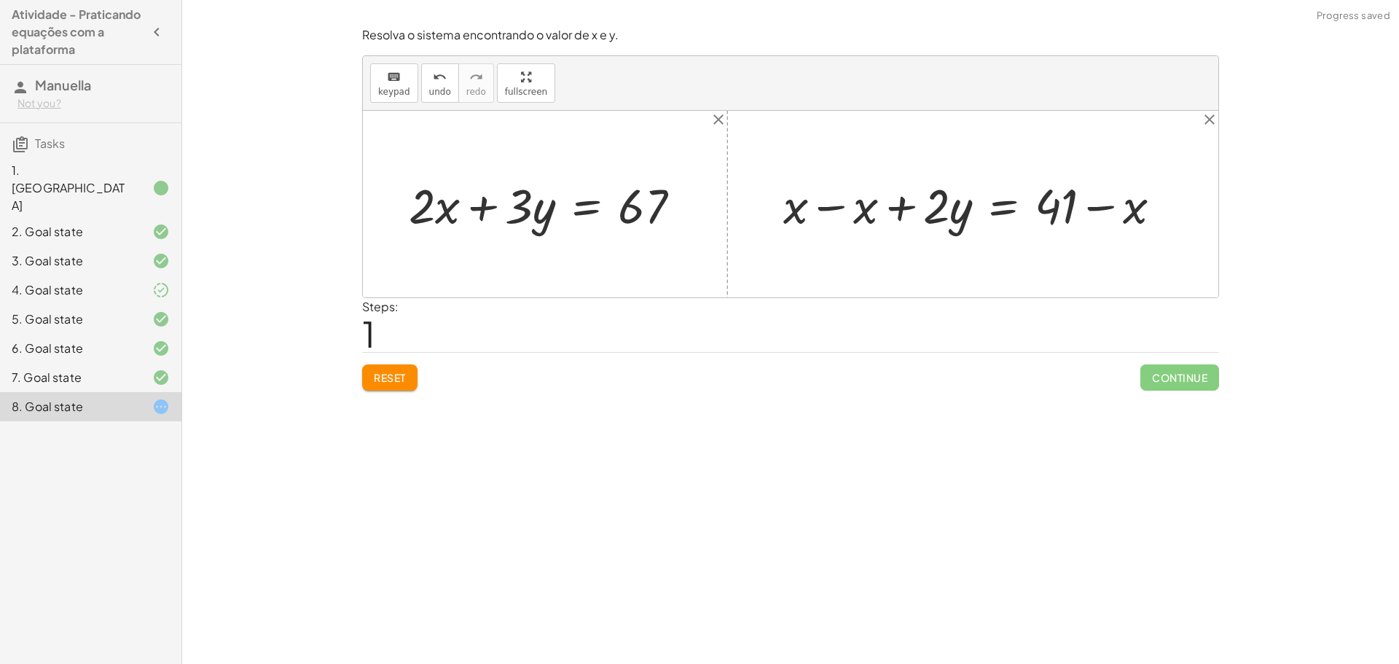
click at [813, 212] on div at bounding box center [978, 204] width 404 height 63
click at [1093, 206] on div at bounding box center [1048, 204] width 265 height 63
drag, startPoint x: 1093, startPoint y: 206, endPoint x: 1063, endPoint y: 207, distance: 29.9
click at [1090, 206] on div at bounding box center [1048, 204] width 265 height 63
click at [1058, 208] on div at bounding box center [1048, 204] width 265 height 63
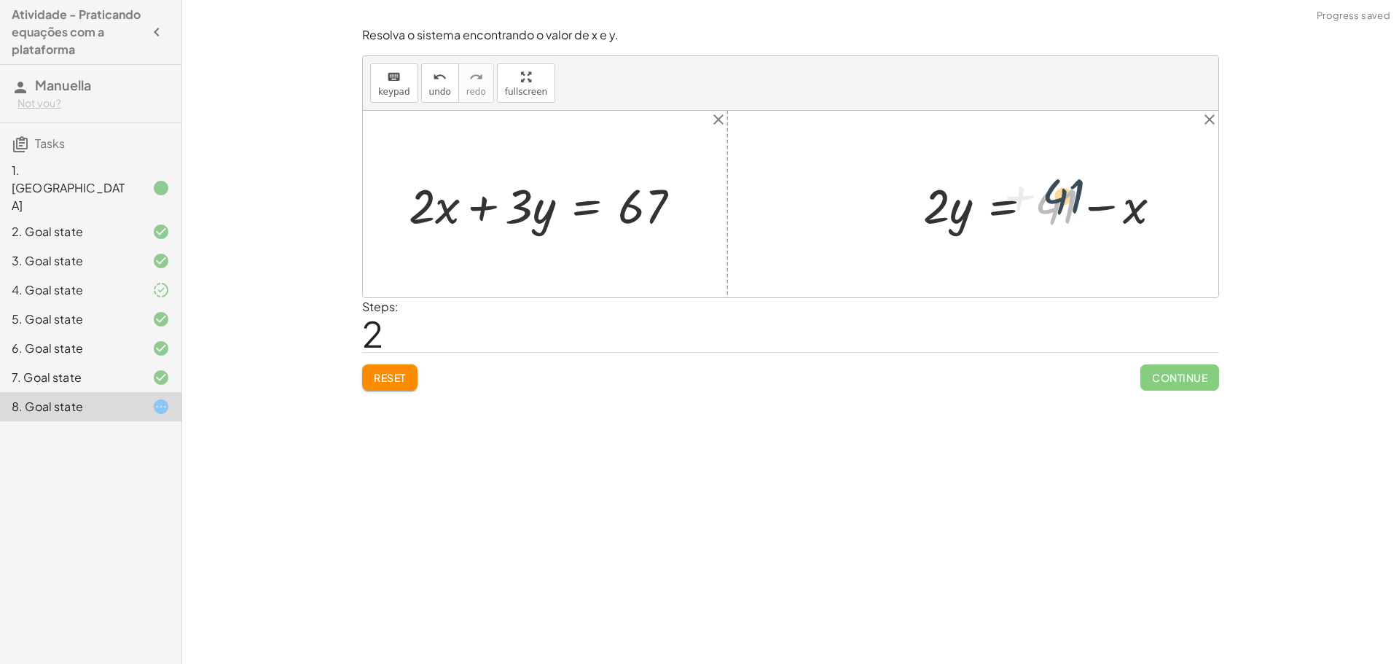
drag, startPoint x: 1056, startPoint y: 208, endPoint x: 1020, endPoint y: 189, distance: 40.1
click at [1020, 189] on div at bounding box center [1048, 204] width 265 height 63
drag, startPoint x: 1140, startPoint y: 214, endPoint x: 416, endPoint y: 208, distance: 723.7
drag, startPoint x: 1127, startPoint y: 208, endPoint x: 435, endPoint y: 210, distance: 692.4
click at [435, 210] on div "+ · 2 · x + · 3 · y = 67 + x + · 2 · y = 41 + x − x + · 2 · y = + 41 − x + 0 + …" at bounding box center [791, 204] width 856 height 187
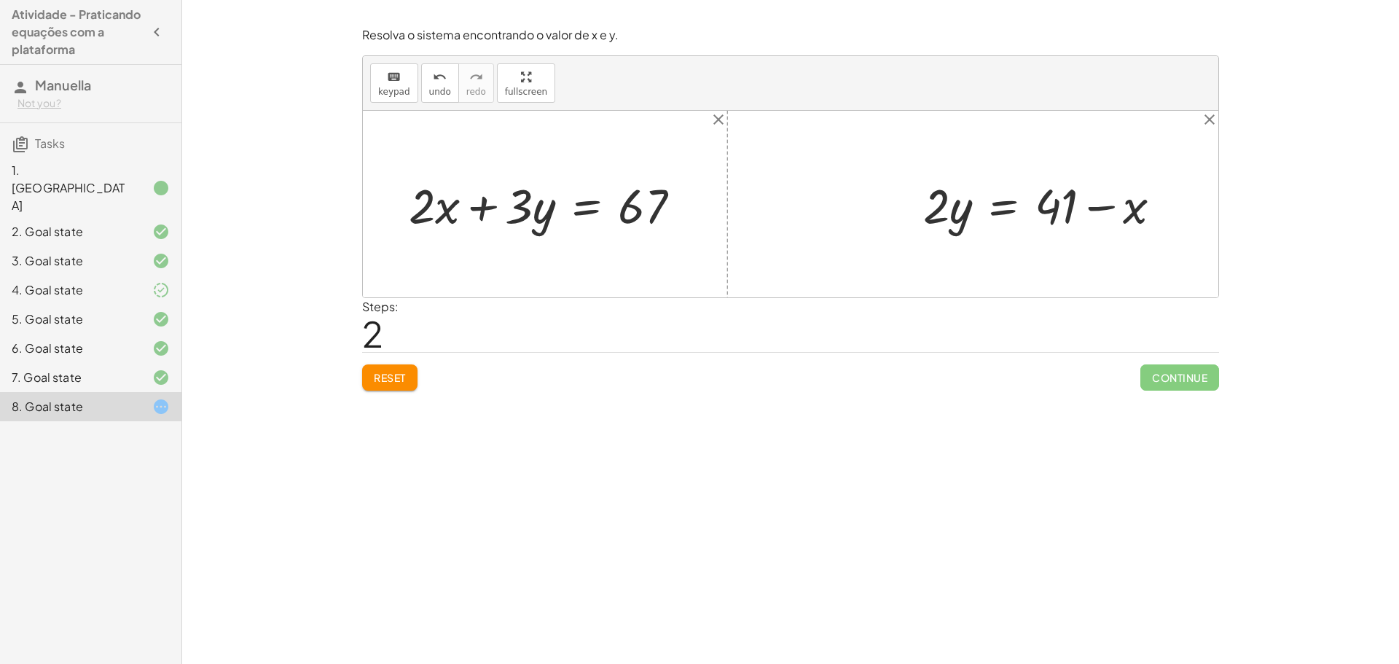
click at [402, 362] on div "Reset Continue" at bounding box center [790, 371] width 857 height 39
click at [398, 376] on span "Reset" at bounding box center [390, 377] width 32 height 13
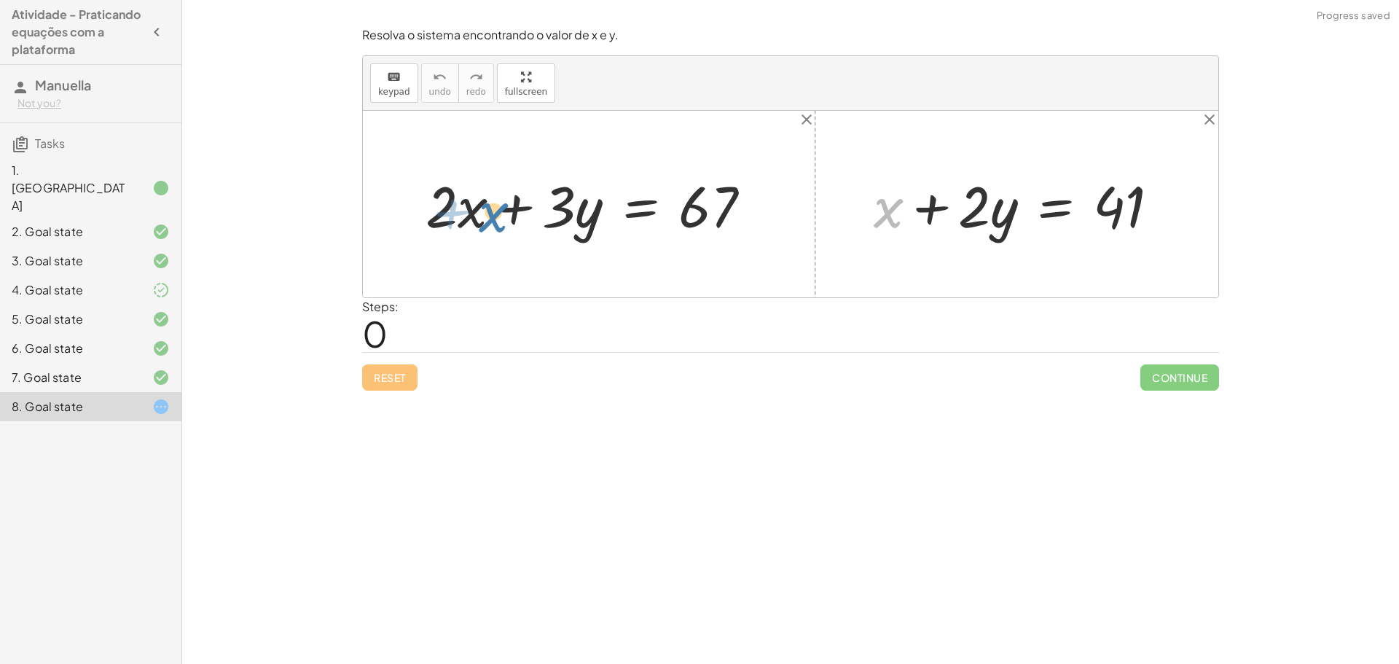
drag, startPoint x: 895, startPoint y: 206, endPoint x: 498, endPoint y: 208, distance: 397.2
drag, startPoint x: 460, startPoint y: 213, endPoint x: 874, endPoint y: 210, distance: 414.0
click at [874, 210] on div "· x + · 2 + · 2 · x + · 3 · y = 67 + x + · 2 · y = 41" at bounding box center [791, 204] width 856 height 187
drag, startPoint x: 447, startPoint y: 195, endPoint x: 796, endPoint y: 203, distance: 348.4
click at [796, 203] on div "· 2 + · x + · 2 · x + · 3 · y = 67 + x + · 2 · y = 41" at bounding box center [791, 204] width 856 height 187
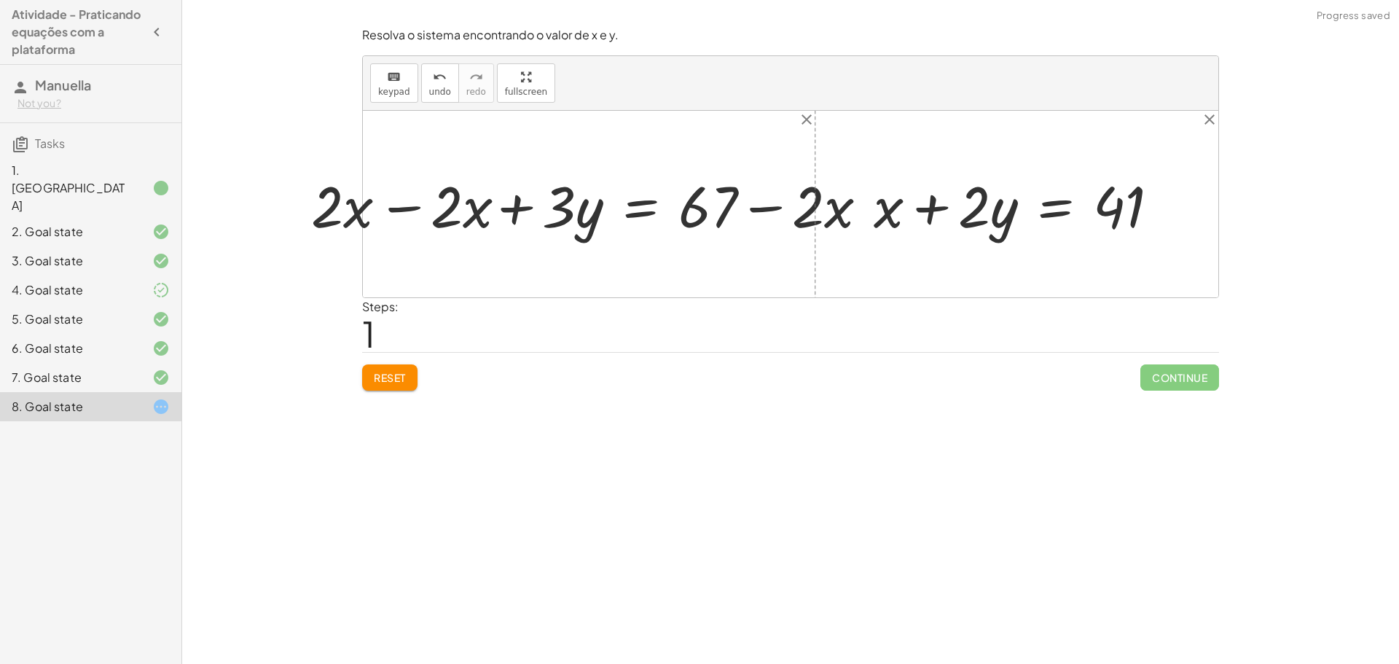
drag, startPoint x: 847, startPoint y: 283, endPoint x: 861, endPoint y: 262, distance: 25.3
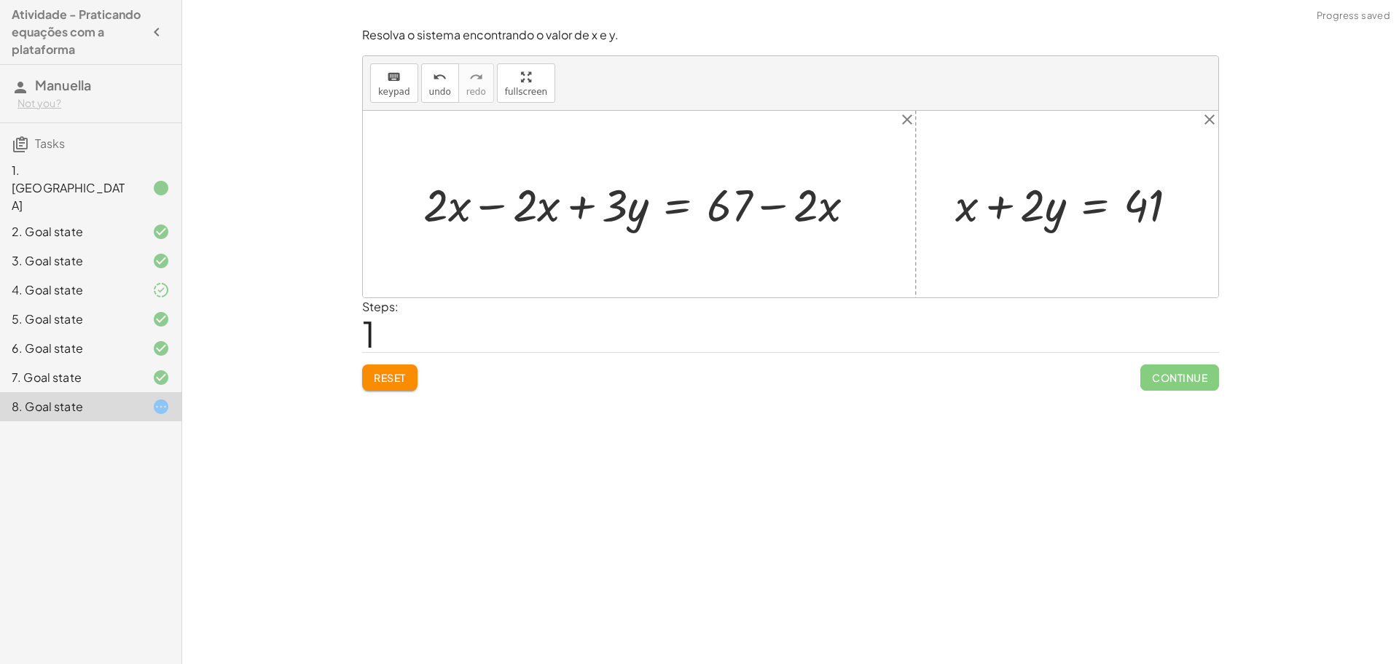
drag, startPoint x: 861, startPoint y: 262, endPoint x: 480, endPoint y: 232, distance: 381.5
click at [472, 249] on div "+ · 2 · x + · 3 · y = 67 + · 3 · y = 67 + · 2 · x − · 2 · x + − · 2 · x + x + ·…" at bounding box center [791, 204] width 856 height 187
click at [482, 224] on div at bounding box center [645, 203] width 458 height 59
drag, startPoint x: 809, startPoint y: 192, endPoint x: 770, endPoint y: 206, distance: 41.5
click at [746, 192] on div at bounding box center [735, 203] width 280 height 59
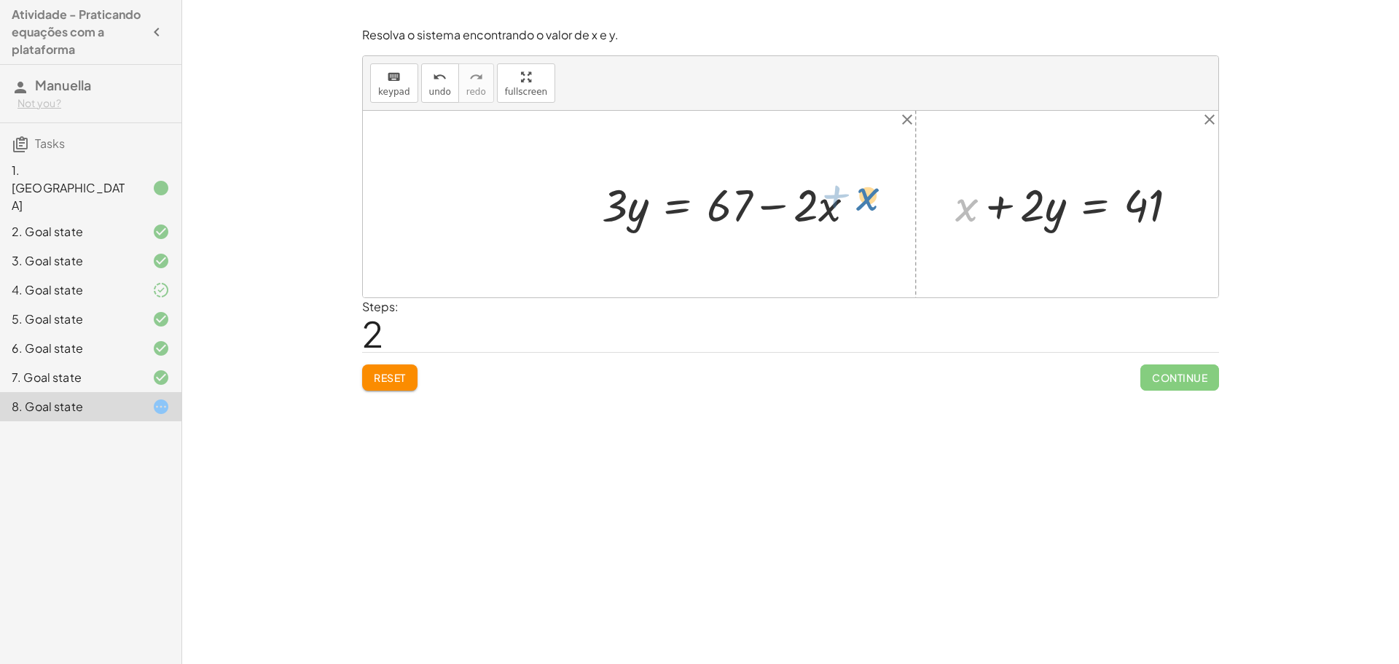
drag, startPoint x: 966, startPoint y: 202, endPoint x: 861, endPoint y: 185, distance: 106.3
click at [861, 185] on div "+ · 2 · x + · 3 · y = 67 + · 2 · x − · 2 · x + · 3 · y = + 67 − · 2 · x + 0 + ·…" at bounding box center [791, 204] width 856 height 187
drag, startPoint x: 1034, startPoint y: 214, endPoint x: 1073, endPoint y: 211, distance: 38.7
click at [1083, 198] on div at bounding box center [1072, 203] width 249 height 59
drag, startPoint x: 1040, startPoint y: 203, endPoint x: 1096, endPoint y: 194, distance: 56.8
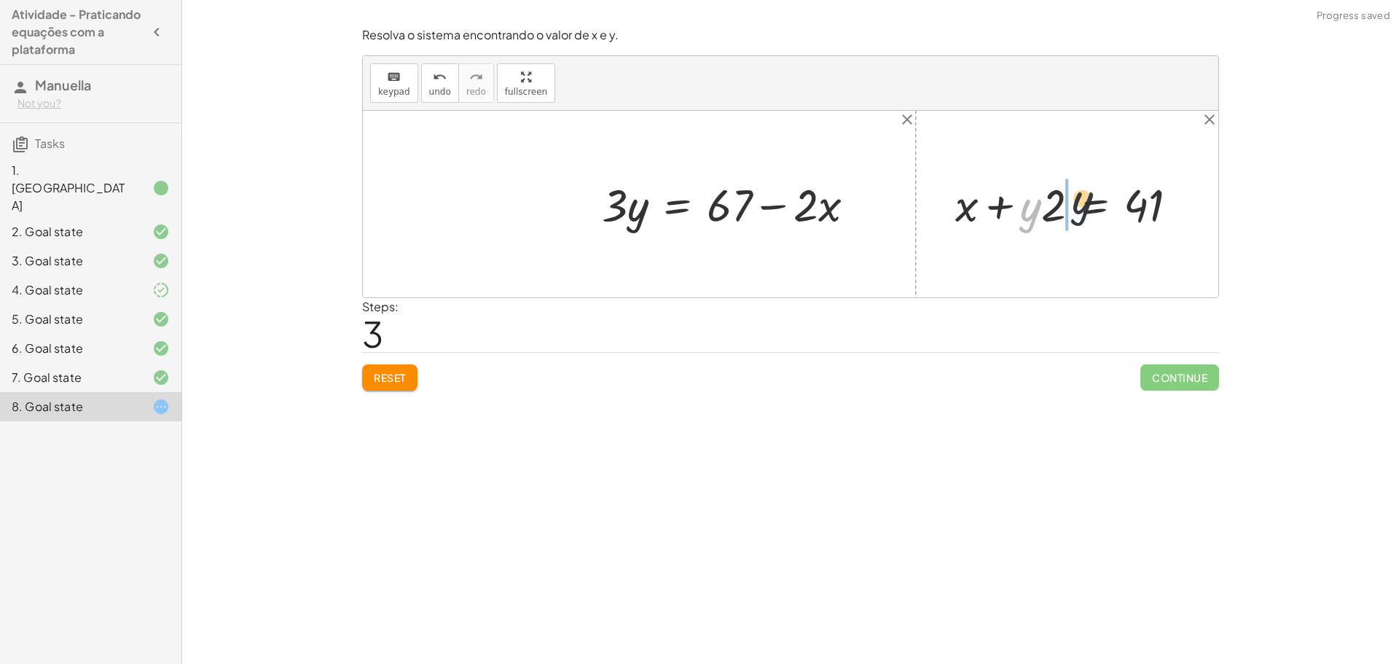
click at [1096, 194] on div at bounding box center [1072, 203] width 249 height 59
click at [1035, 204] on div at bounding box center [1072, 203] width 249 height 59
drag, startPoint x: 1042, startPoint y: 211, endPoint x: 1211, endPoint y: 219, distance: 169.3
click at [1211, 205] on div "+ · 2 · x + · 3 · y = 67 + · 2 · x − · 2 · x + · 3 · y = + 67 − · 2 · x + 0 + ·…" at bounding box center [791, 204] width 856 height 187
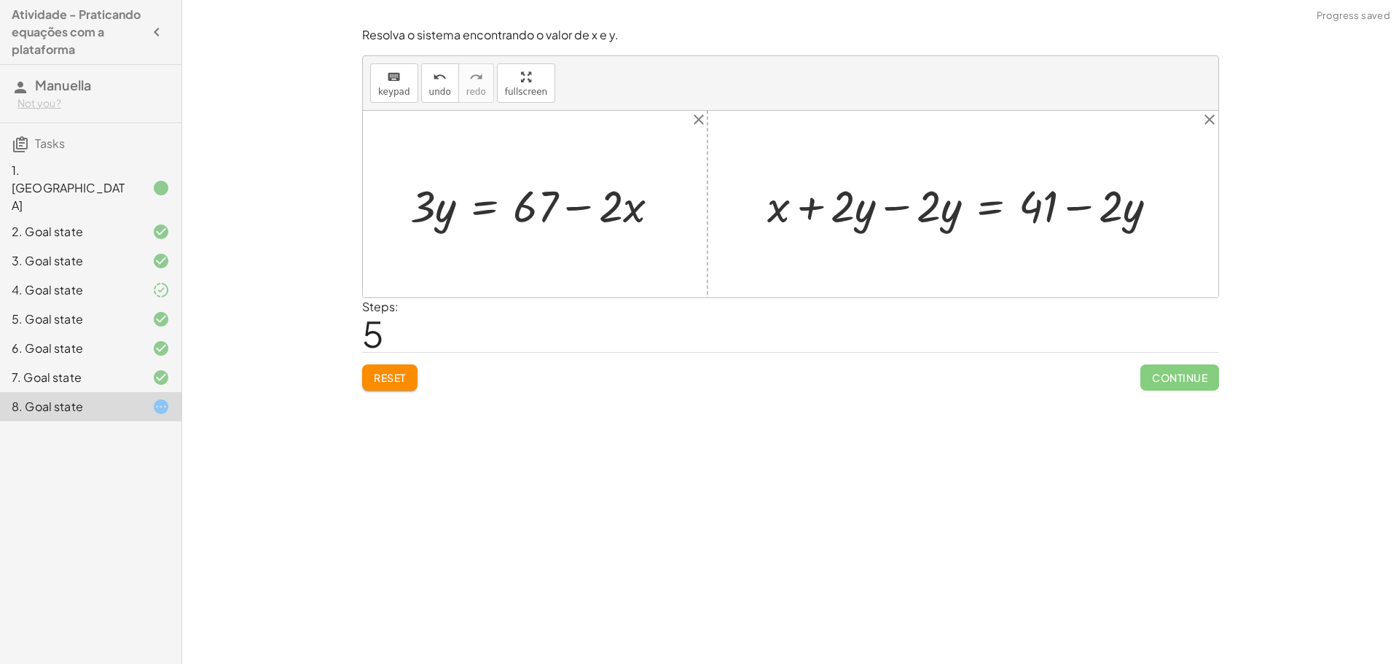
click at [907, 199] on div at bounding box center [968, 204] width 417 height 58
drag, startPoint x: 1037, startPoint y: 215, endPoint x: 644, endPoint y: 221, distance: 392.9
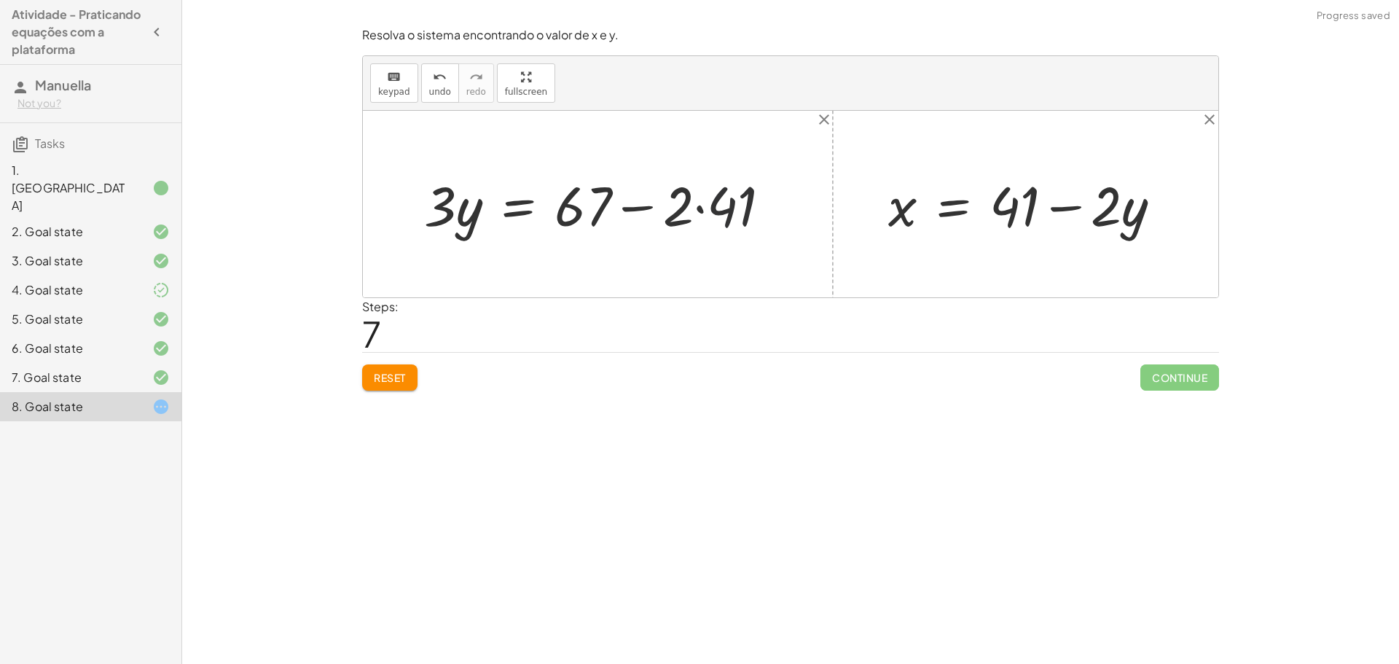
click at [713, 225] on div at bounding box center [603, 204] width 373 height 72
click at [639, 199] on div at bounding box center [588, 204] width 343 height 72
click at [515, 207] on div at bounding box center [539, 204] width 245 height 72
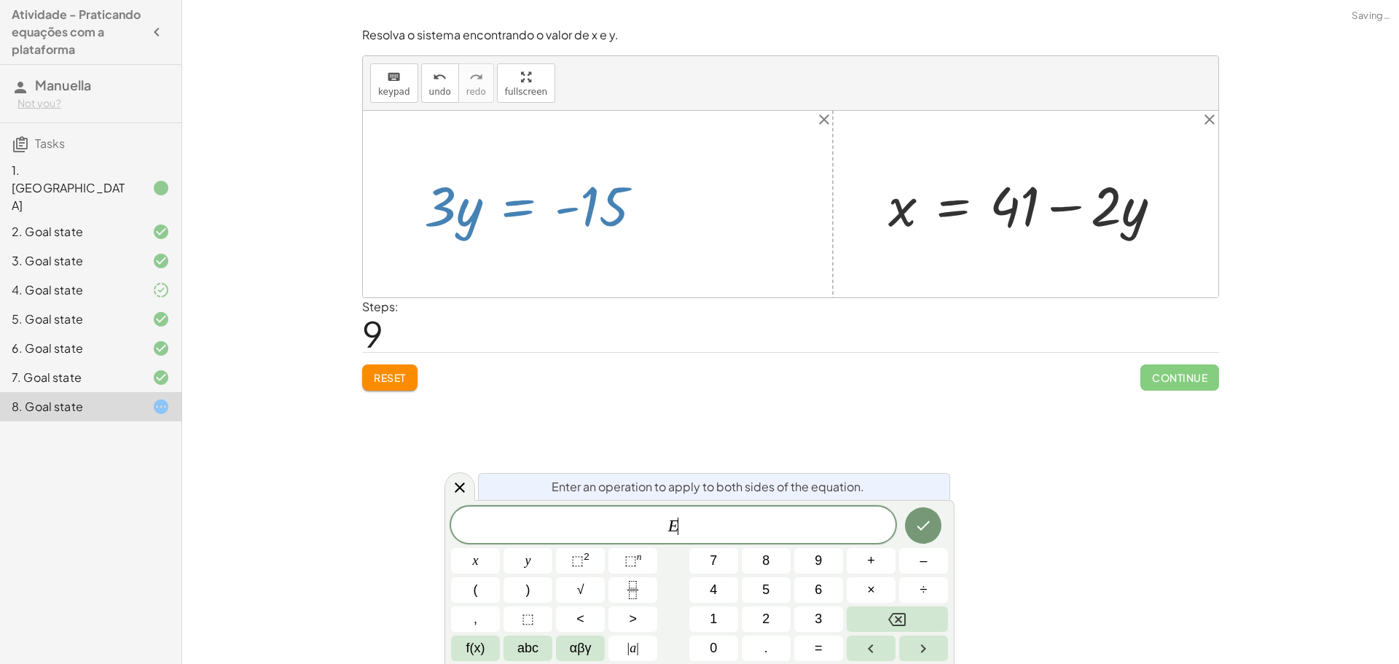
drag, startPoint x: 573, startPoint y: 222, endPoint x: 550, endPoint y: 219, distance: 22.9
click at [572, 222] on div at bounding box center [539, 204] width 245 height 72
drag, startPoint x: 495, startPoint y: 302, endPoint x: 508, endPoint y: 343, distance: 42.9
click at [506, 338] on div "Resolva o sistema encontrando o valor de x e y. keyboard keypad undo undo redo …" at bounding box center [790, 208] width 875 height 381
click at [471, 493] on div at bounding box center [460, 486] width 31 height 28
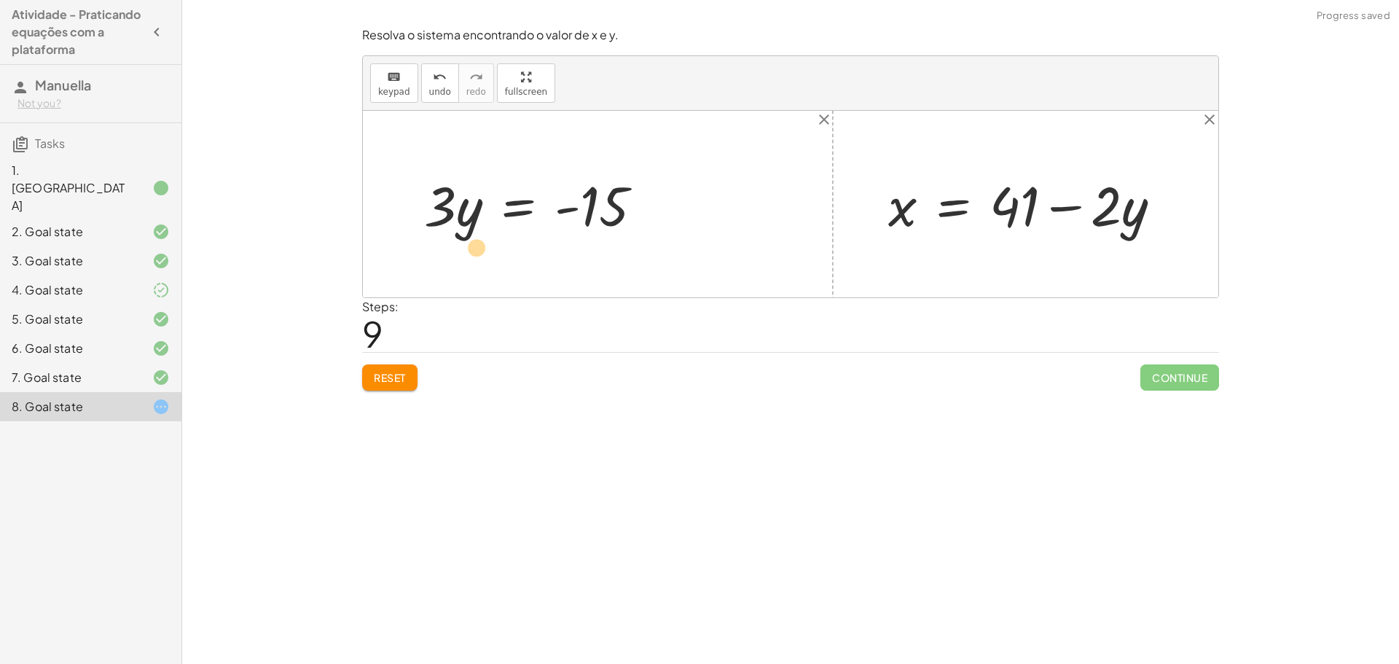
drag, startPoint x: 477, startPoint y: 224, endPoint x: 484, endPoint y: 265, distance: 40.6
click at [484, 265] on div "+ · 2 · x + · 3 · y = 67 + · 2 · x − · 2 · x + · 3 · y = + 67 − · 2 · x + 0 + ·…" at bounding box center [791, 204] width 856 height 187
drag, startPoint x: 451, startPoint y: 215, endPoint x: 593, endPoint y: 255, distance: 147.0
click at [593, 255] on div "+ · 2 · x + · 3 · y = 67 + · 2 · x − · 2 · x + · 3 · y = + 67 − · 2 · x + 0 + ·…" at bounding box center [791, 204] width 856 height 187
drag, startPoint x: 438, startPoint y: 167, endPoint x: 436, endPoint y: 178, distance: 11.1
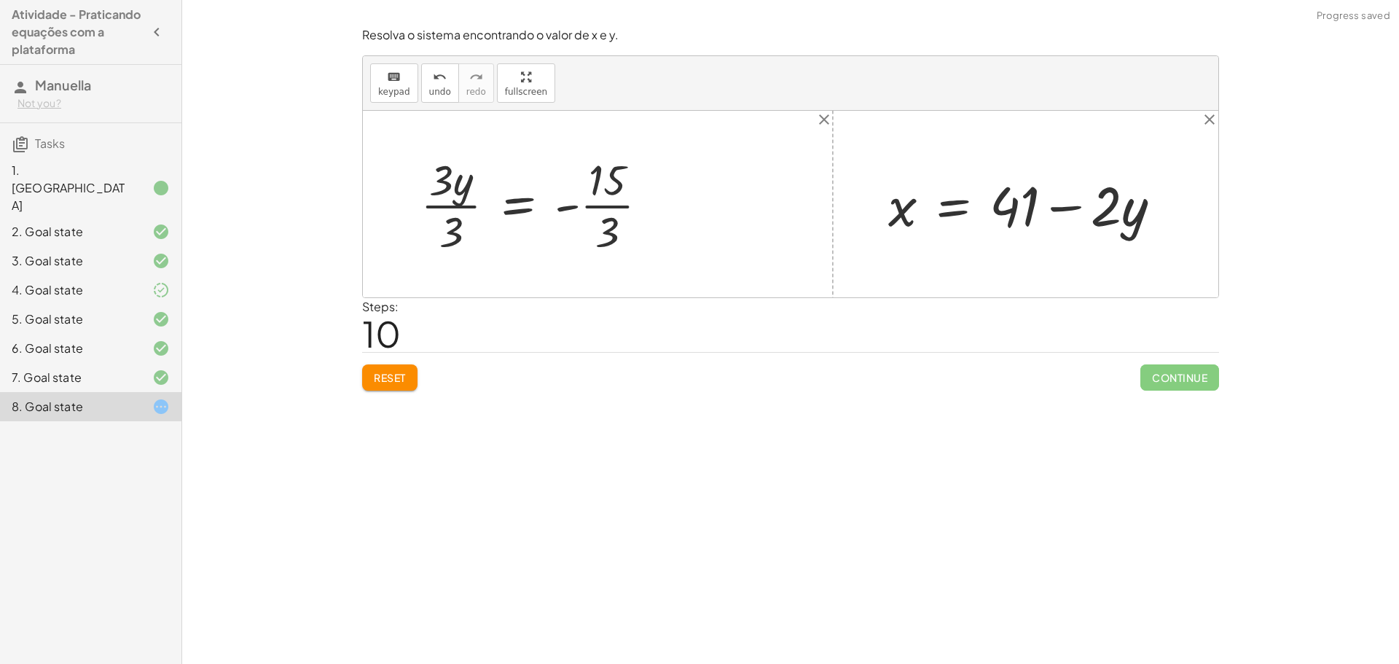
click at [438, 171] on div at bounding box center [540, 204] width 254 height 108
click at [447, 192] on div at bounding box center [540, 204] width 254 height 108
click at [477, 200] on div at bounding box center [540, 204] width 254 height 108
click at [451, 208] on div at bounding box center [558, 204] width 219 height 108
click at [598, 235] on div at bounding box center [558, 204] width 219 height 108
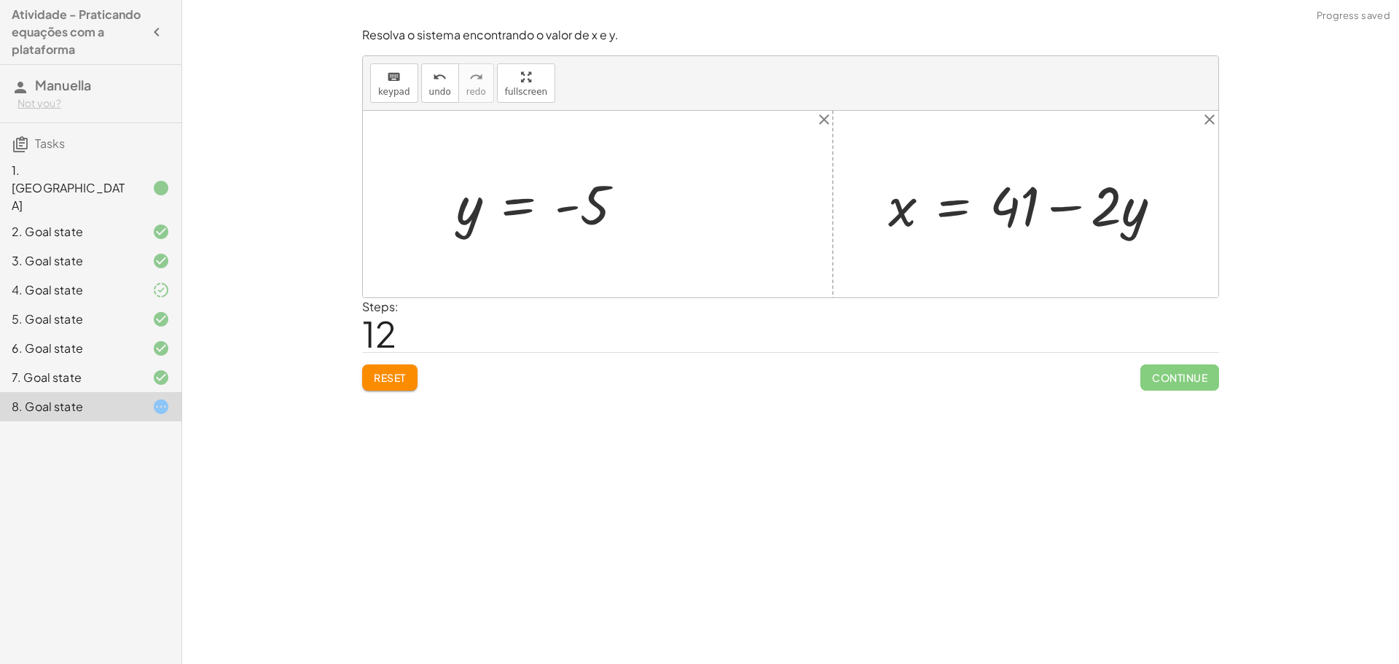
click at [590, 208] on div at bounding box center [546, 204] width 194 height 69
click at [974, 249] on div at bounding box center [791, 204] width 856 height 187
drag, startPoint x: 1026, startPoint y: 221, endPoint x: 1080, endPoint y: 235, distance: 55.9
click at [1029, 228] on div at bounding box center [1031, 204] width 300 height 72
drag, startPoint x: 1121, startPoint y: 220, endPoint x: 1110, endPoint y: 218, distance: 11.1
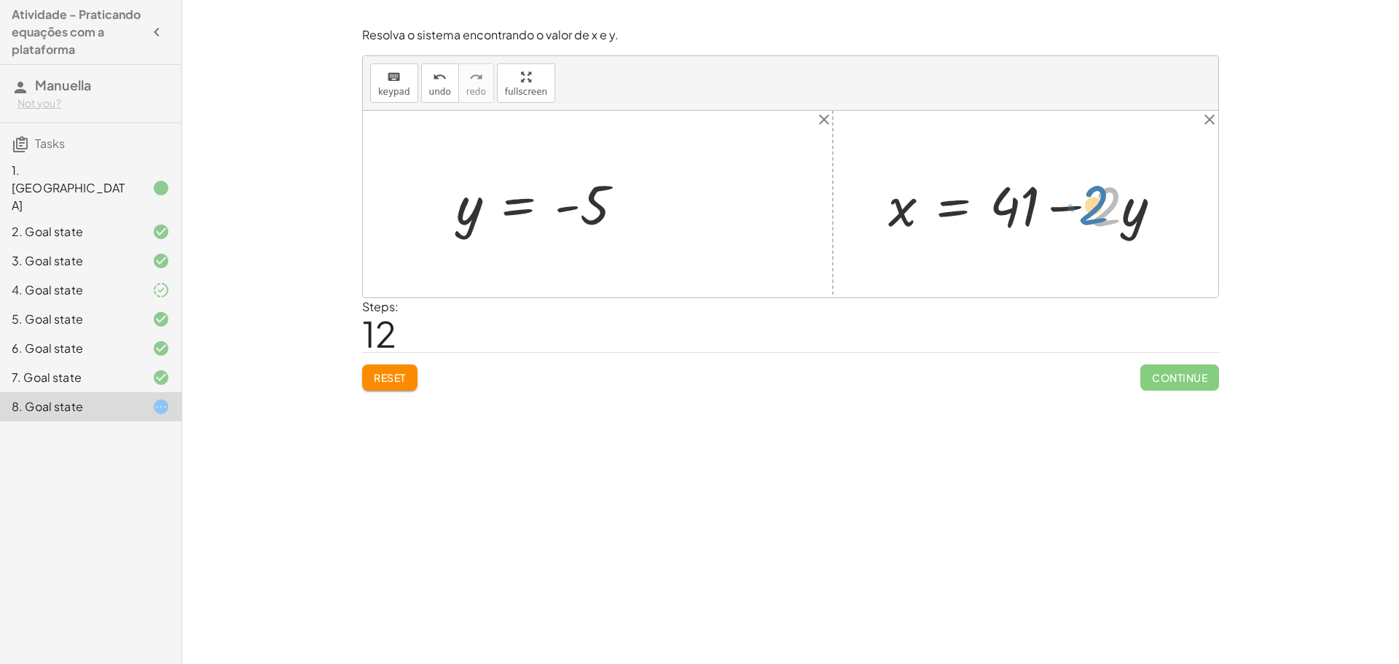
click at [1110, 218] on div at bounding box center [1031, 204] width 300 height 72
